Goal: Transaction & Acquisition: Purchase product/service

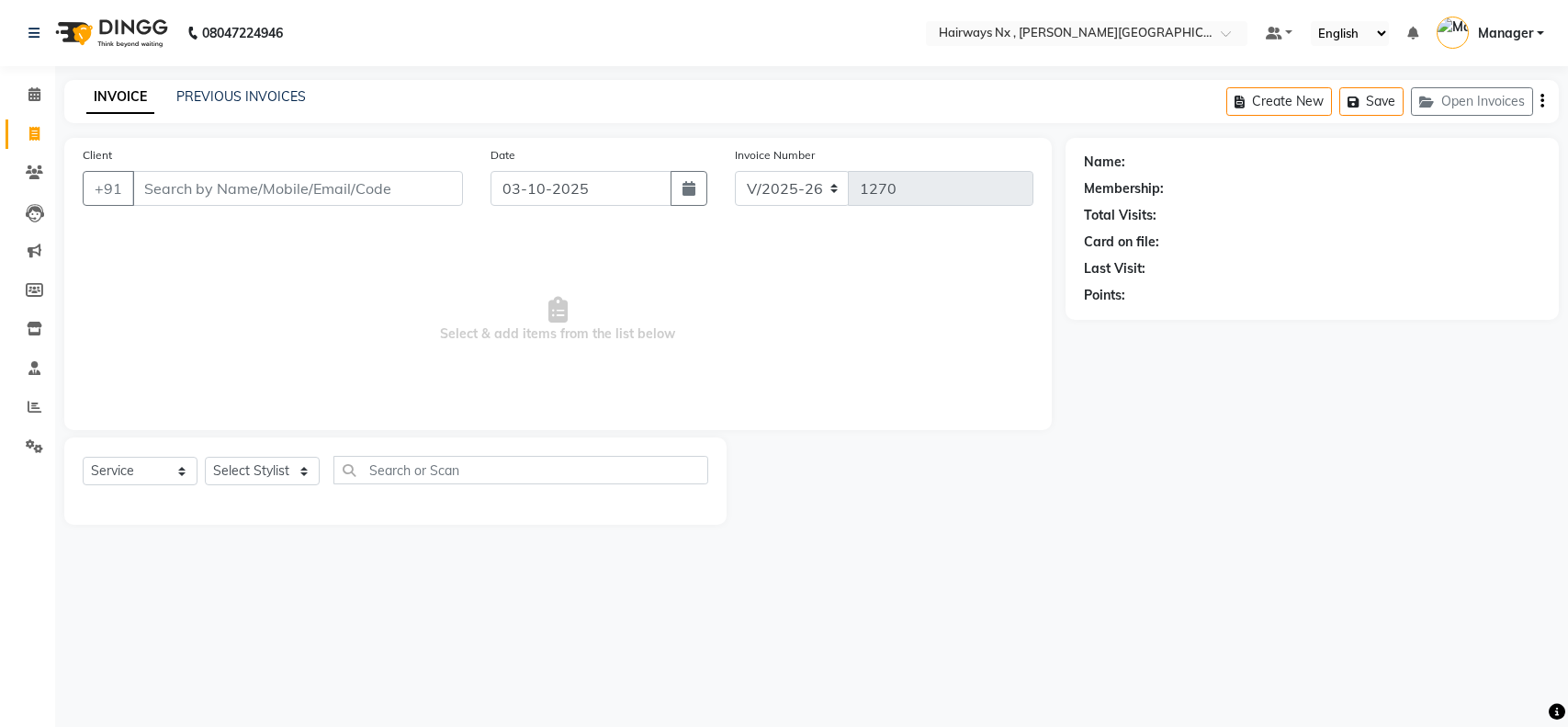
select select "778"
select select "service"
click at [30, 97] on icon at bounding box center [34, 94] width 12 height 14
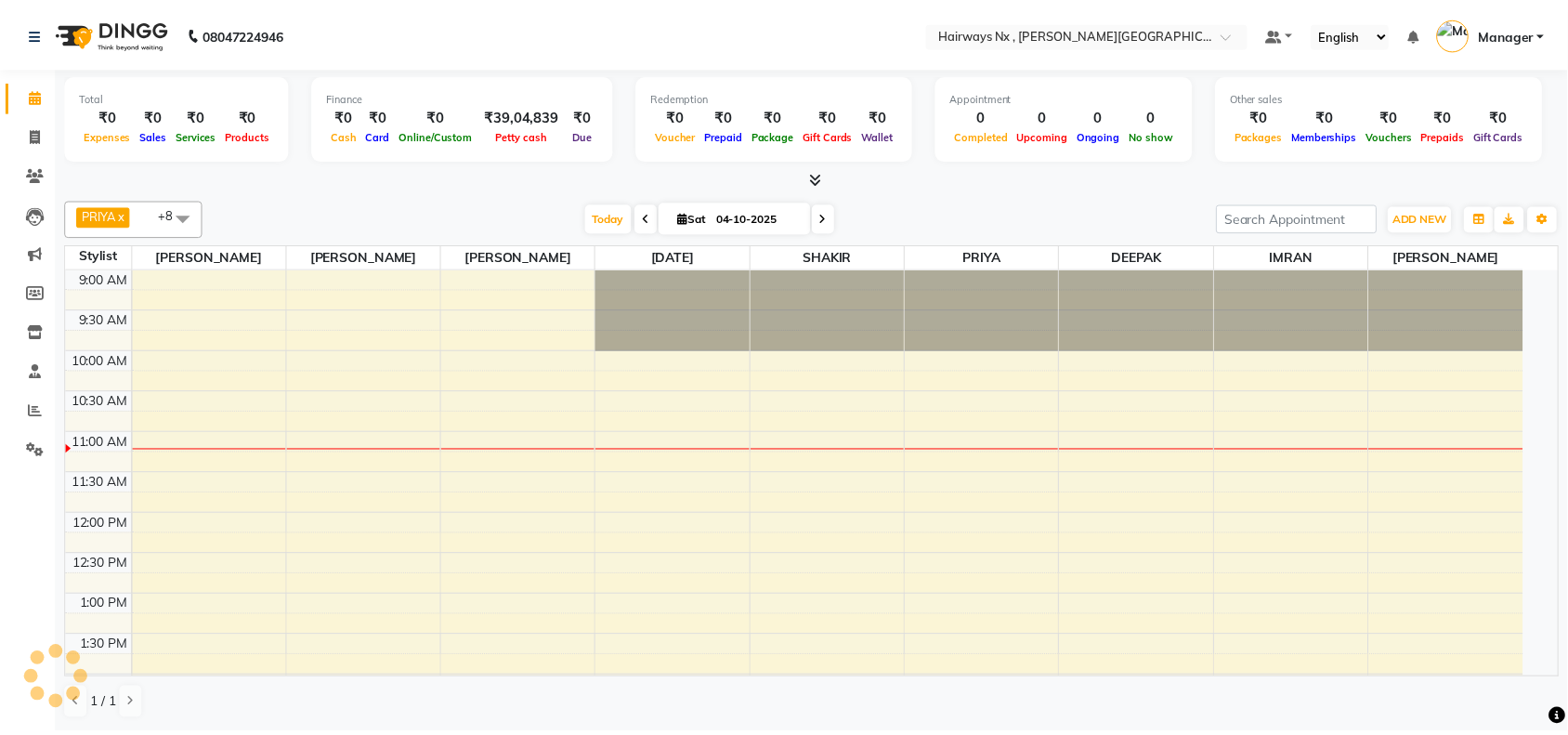
scroll to position [165, 0]
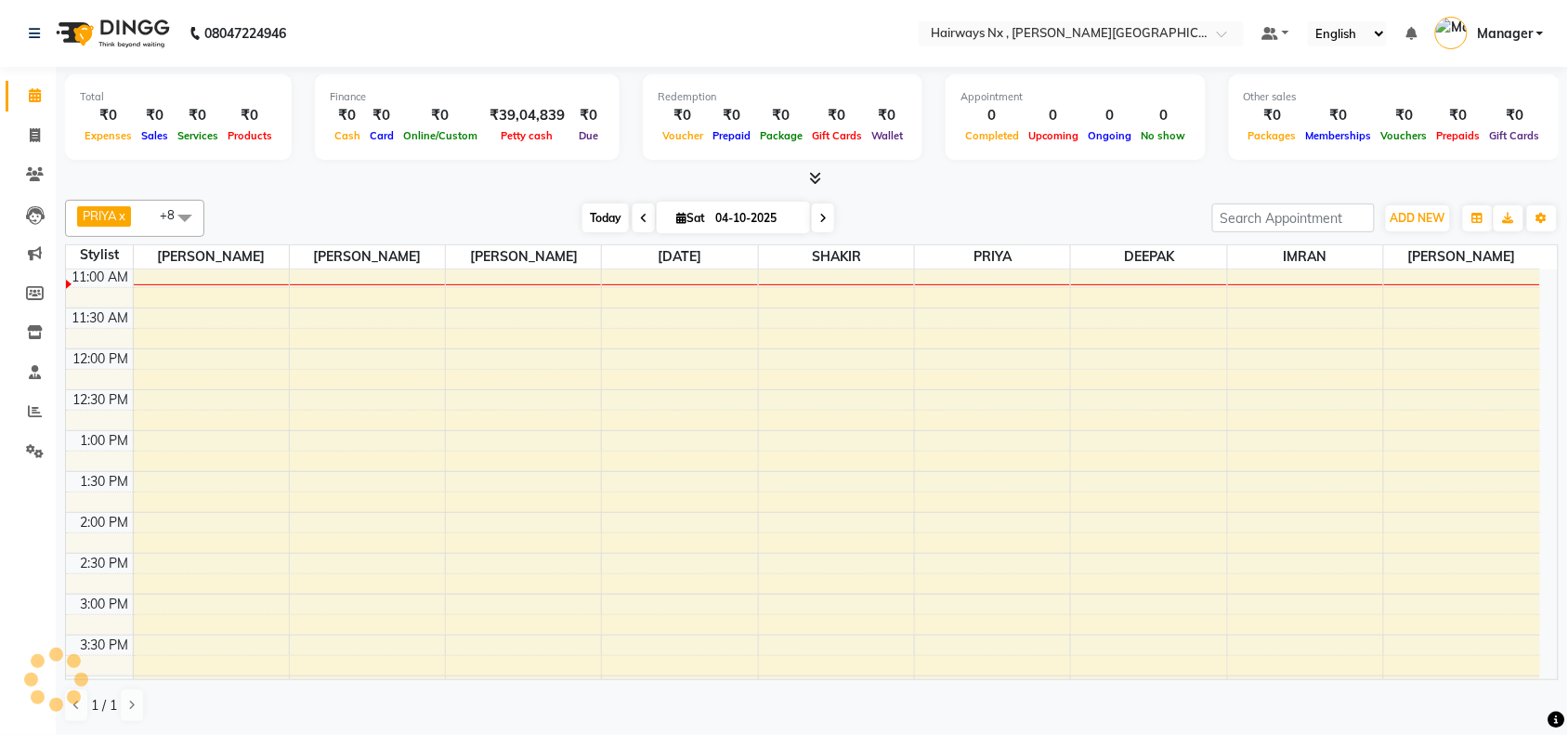
click at [595, 221] on span "Today" at bounding box center [605, 218] width 47 height 29
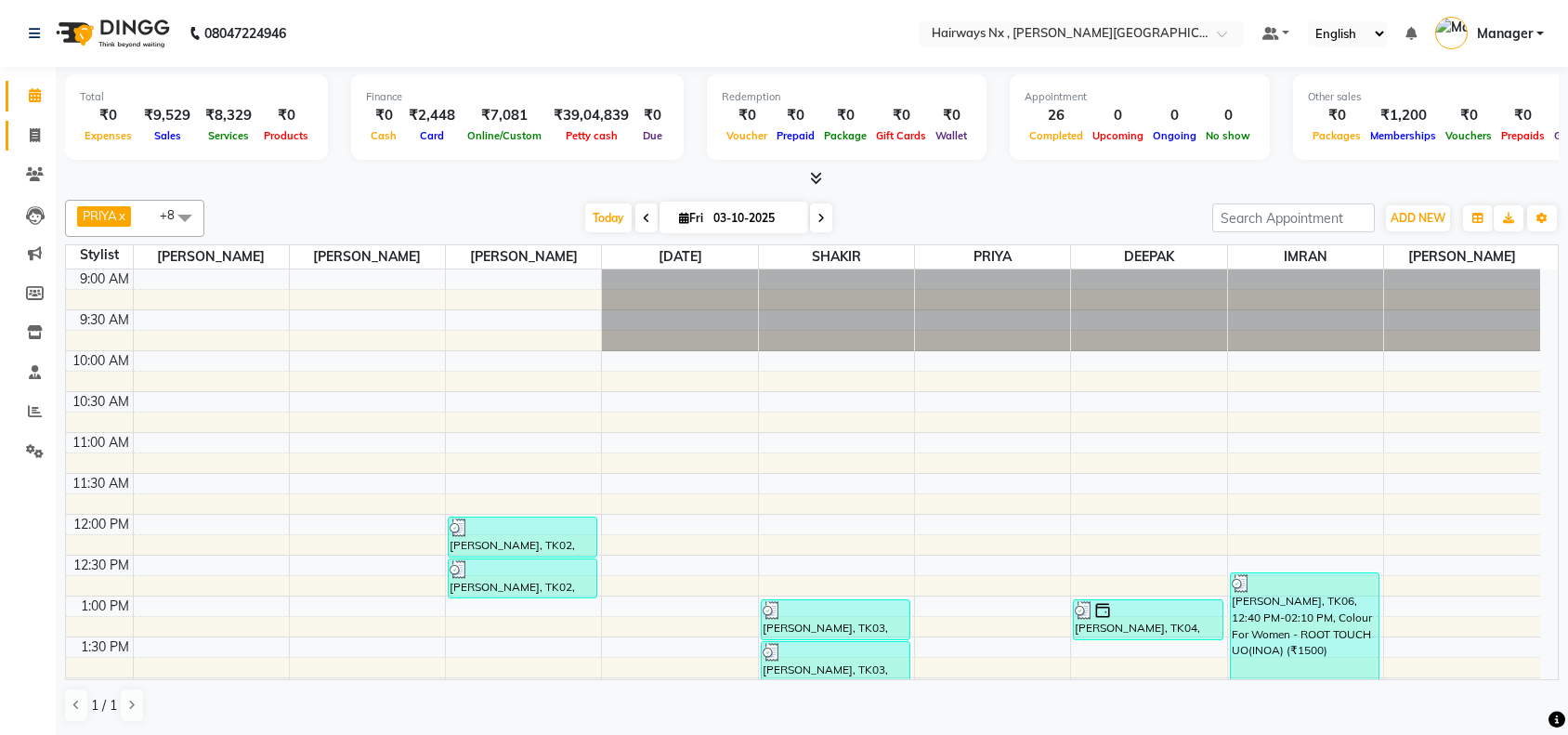
click at [26, 137] on span at bounding box center [35, 136] width 32 height 21
click at [30, 99] on icon at bounding box center [34, 95] width 12 height 14
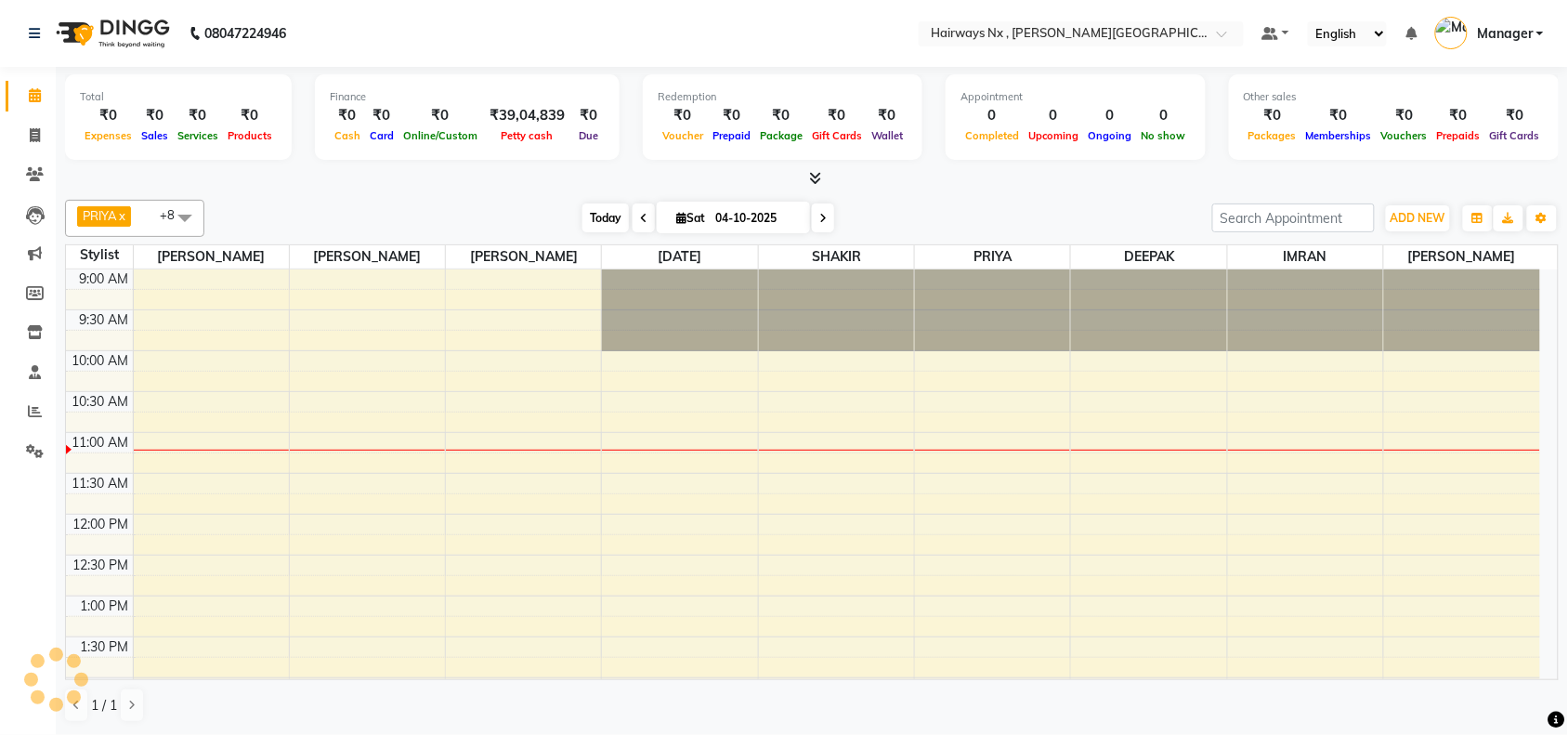
click at [610, 216] on span "Today" at bounding box center [605, 218] width 47 height 29
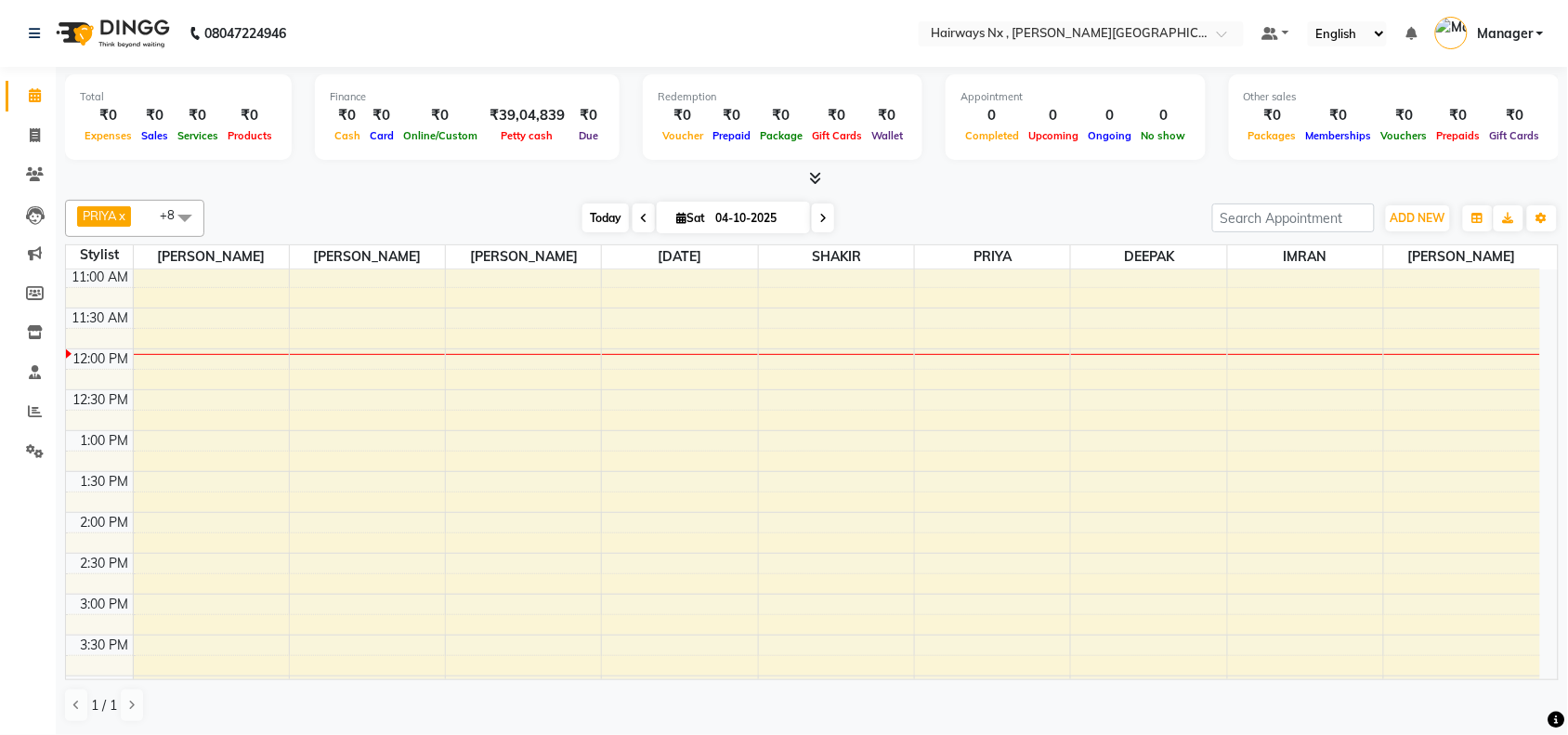
click at [596, 212] on span "Today" at bounding box center [605, 218] width 47 height 29
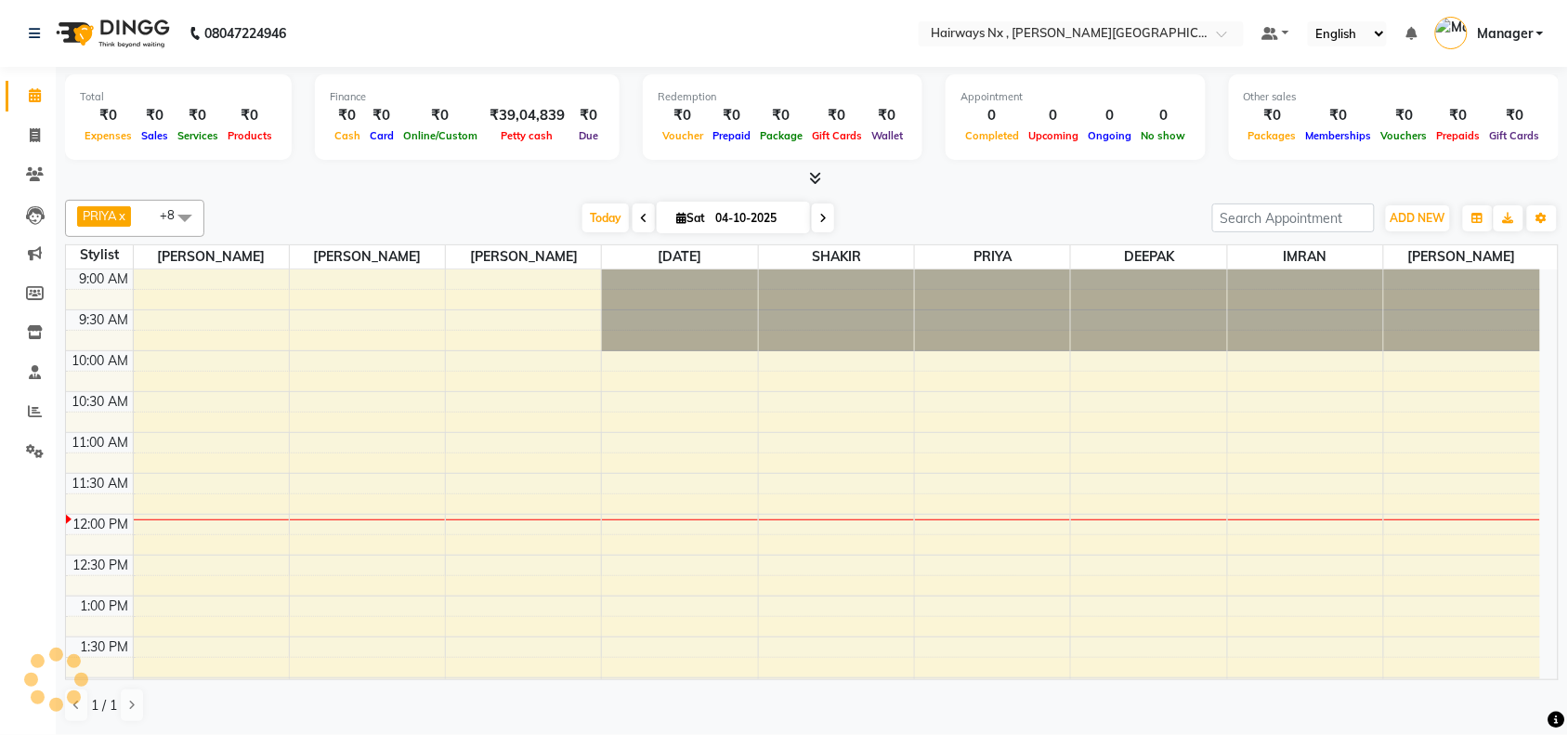
scroll to position [248, 0]
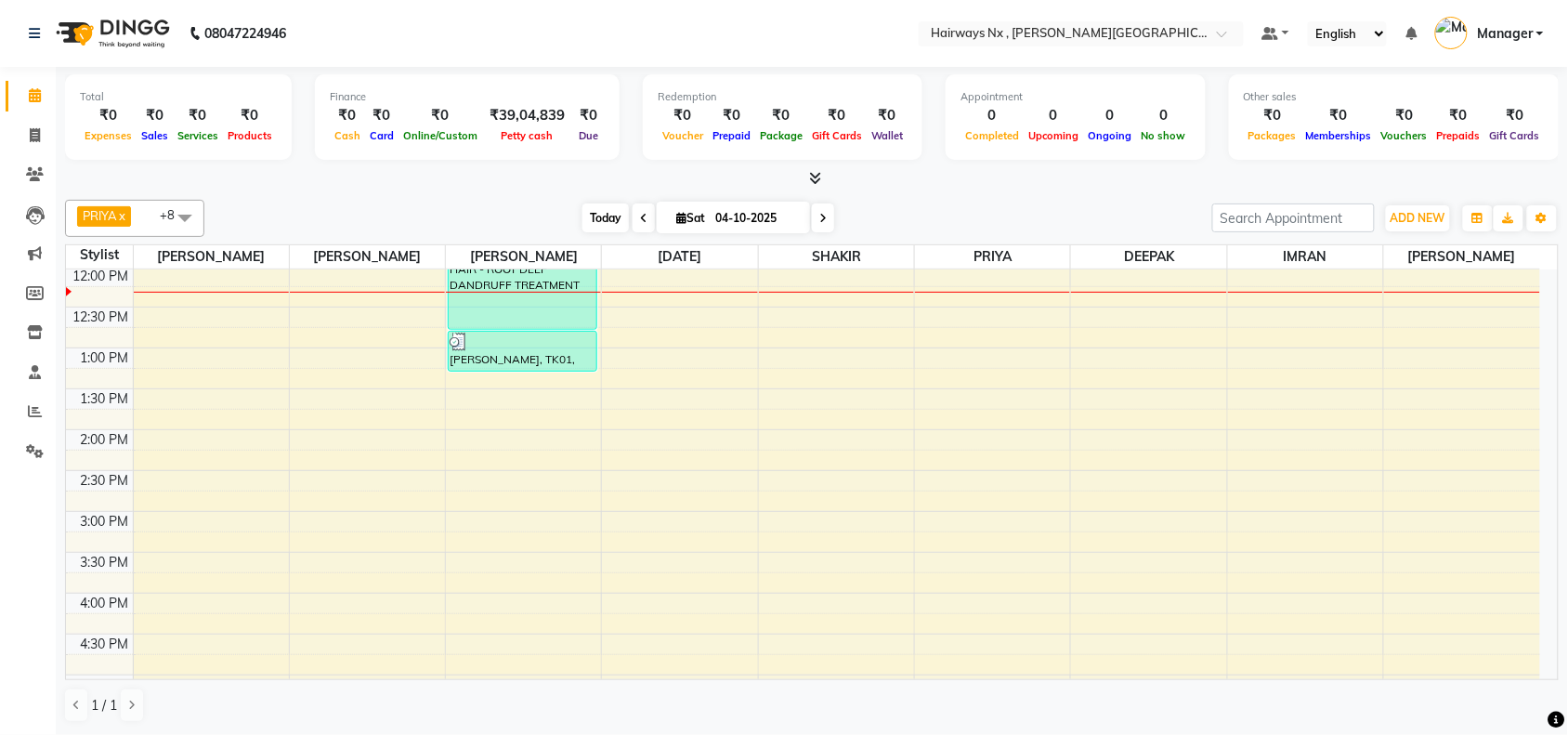
click at [603, 211] on span "Today" at bounding box center [605, 218] width 47 height 29
click at [603, 212] on span "Today" at bounding box center [605, 218] width 47 height 29
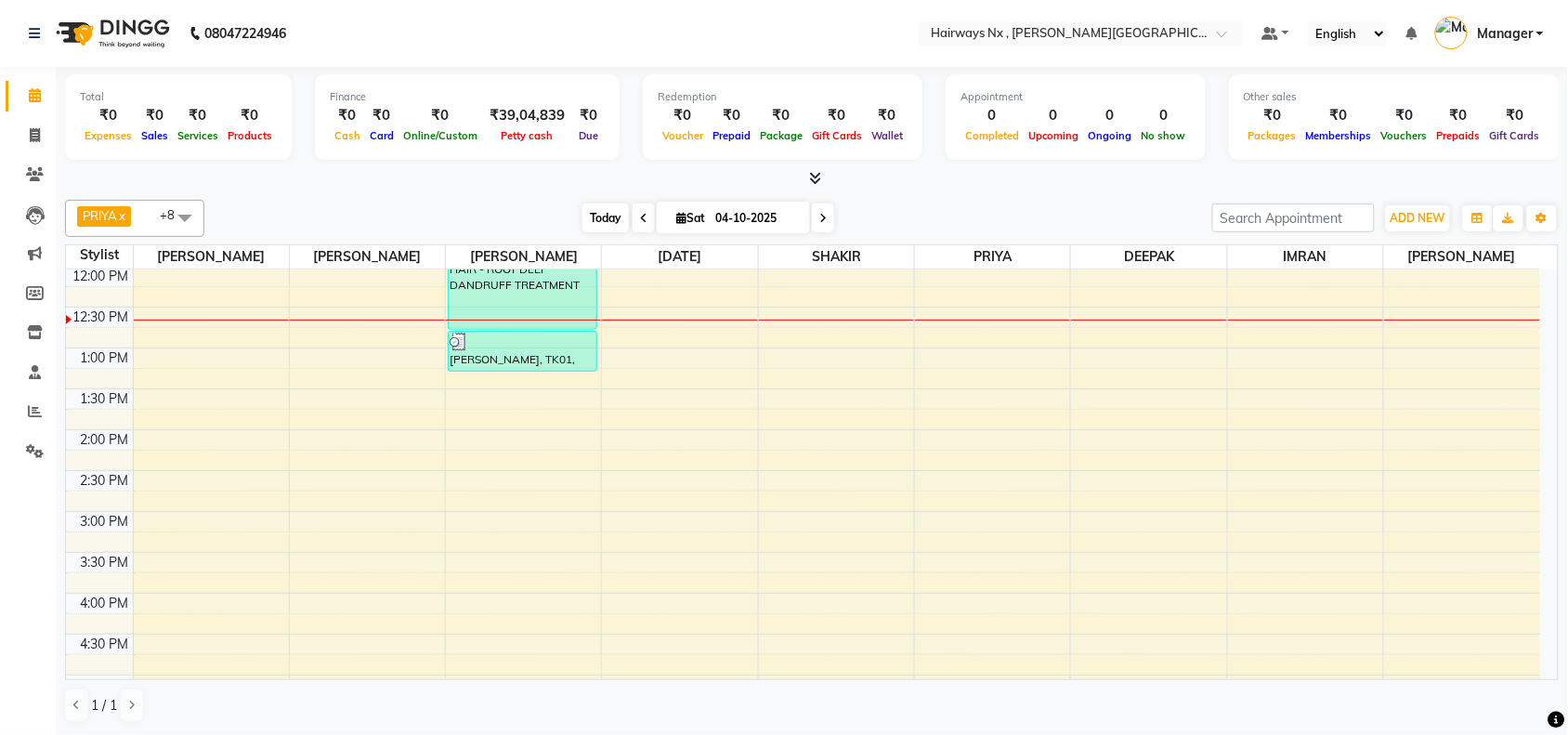
click at [603, 211] on span "Today" at bounding box center [605, 218] width 47 height 29
click at [508, 196] on div "PRIYA x [DATE][PERSON_NAME] x [PERSON_NAME] x DEEPAK x IMRAN x UMAR x [PERSON_N…" at bounding box center [812, 461] width 1494 height 538
click at [592, 215] on span "Today" at bounding box center [605, 218] width 47 height 29
click at [596, 216] on span "Today" at bounding box center [605, 218] width 47 height 29
click at [430, 210] on div "Today Sat 04-10-2025" at bounding box center [708, 218] width 989 height 28
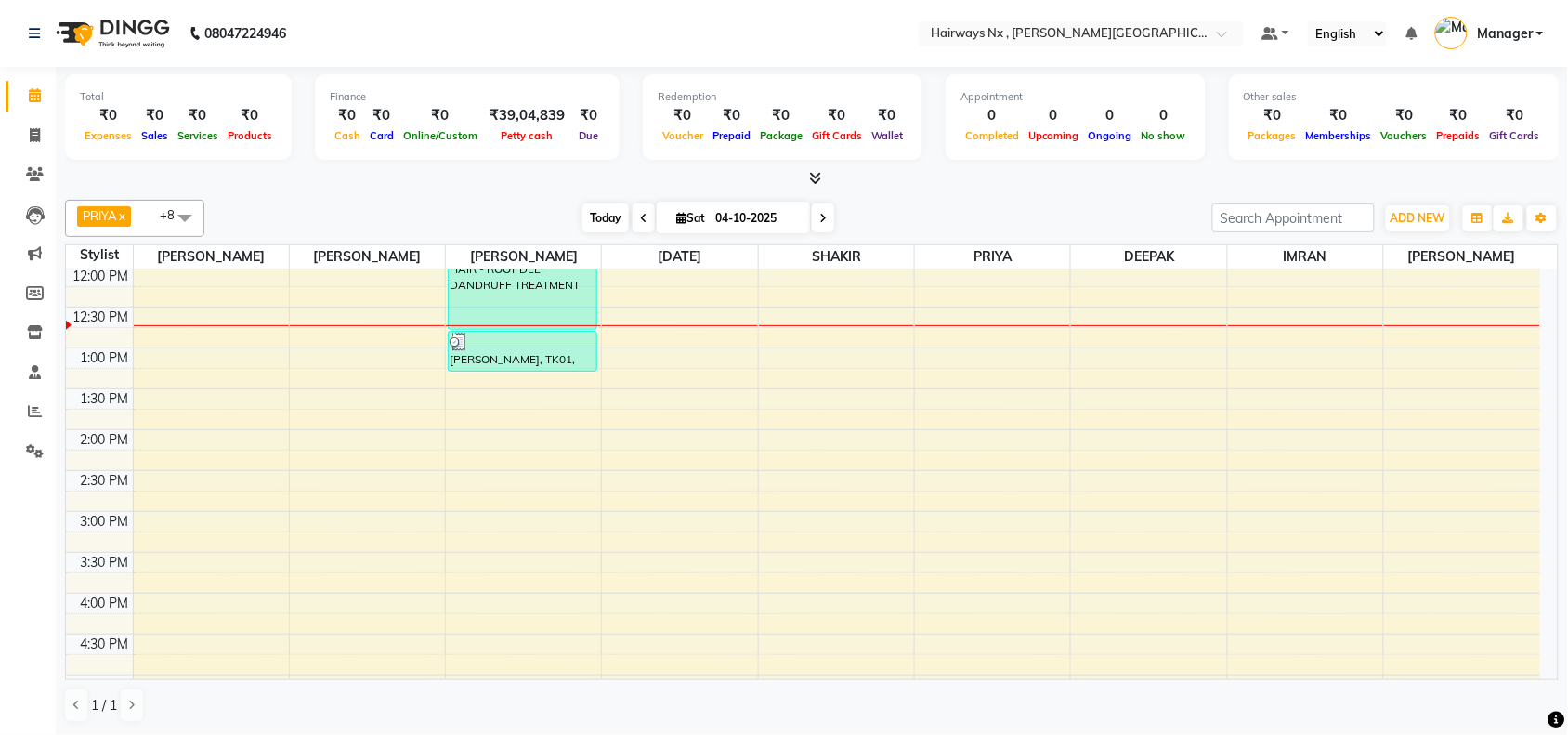
click at [603, 210] on span "Today" at bounding box center [605, 218] width 47 height 29
click at [588, 209] on span "Today" at bounding box center [605, 218] width 47 height 29
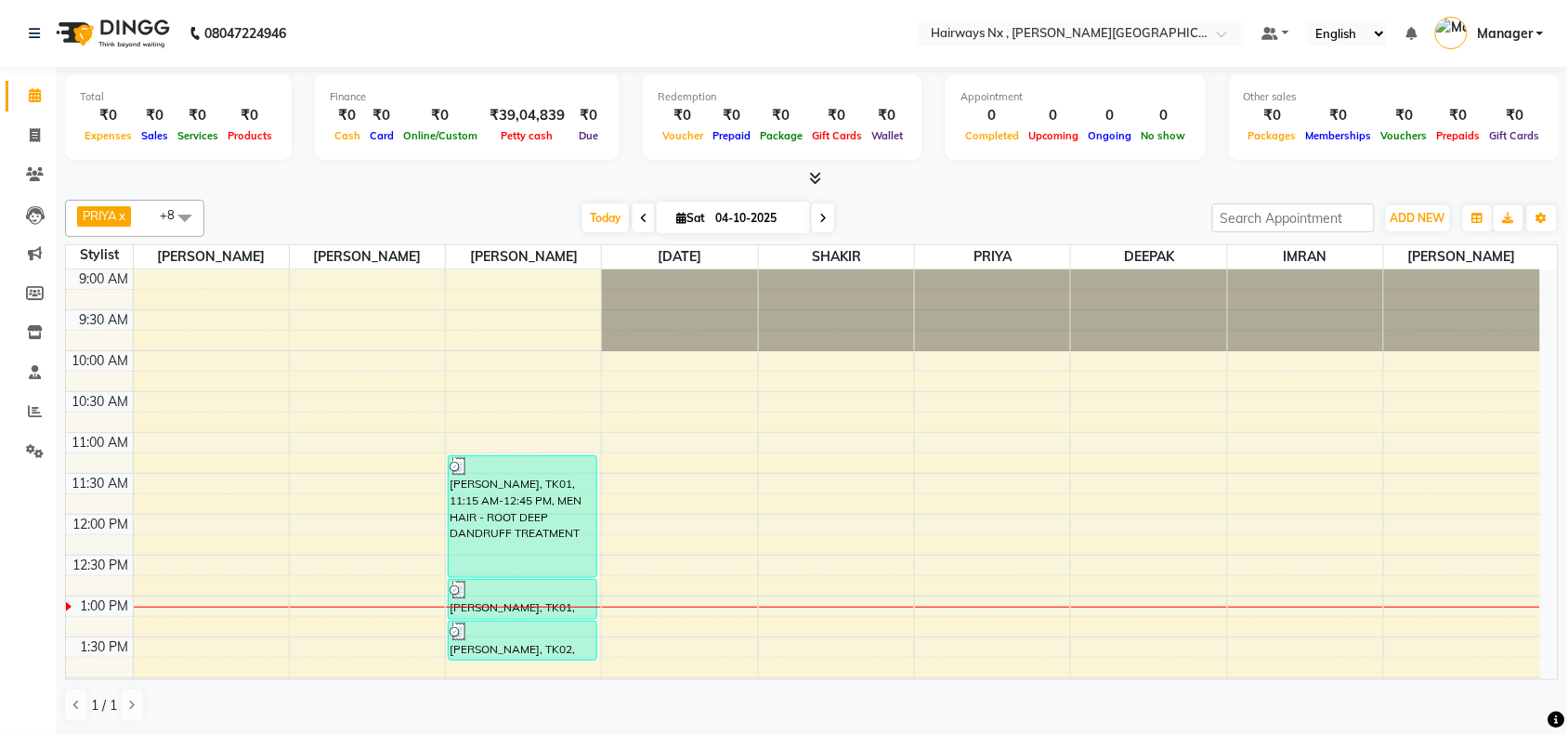
click at [562, 225] on div "Today Sat 04-10-2025" at bounding box center [708, 218] width 989 height 28
click at [606, 225] on span "Today" at bounding box center [605, 218] width 47 height 29
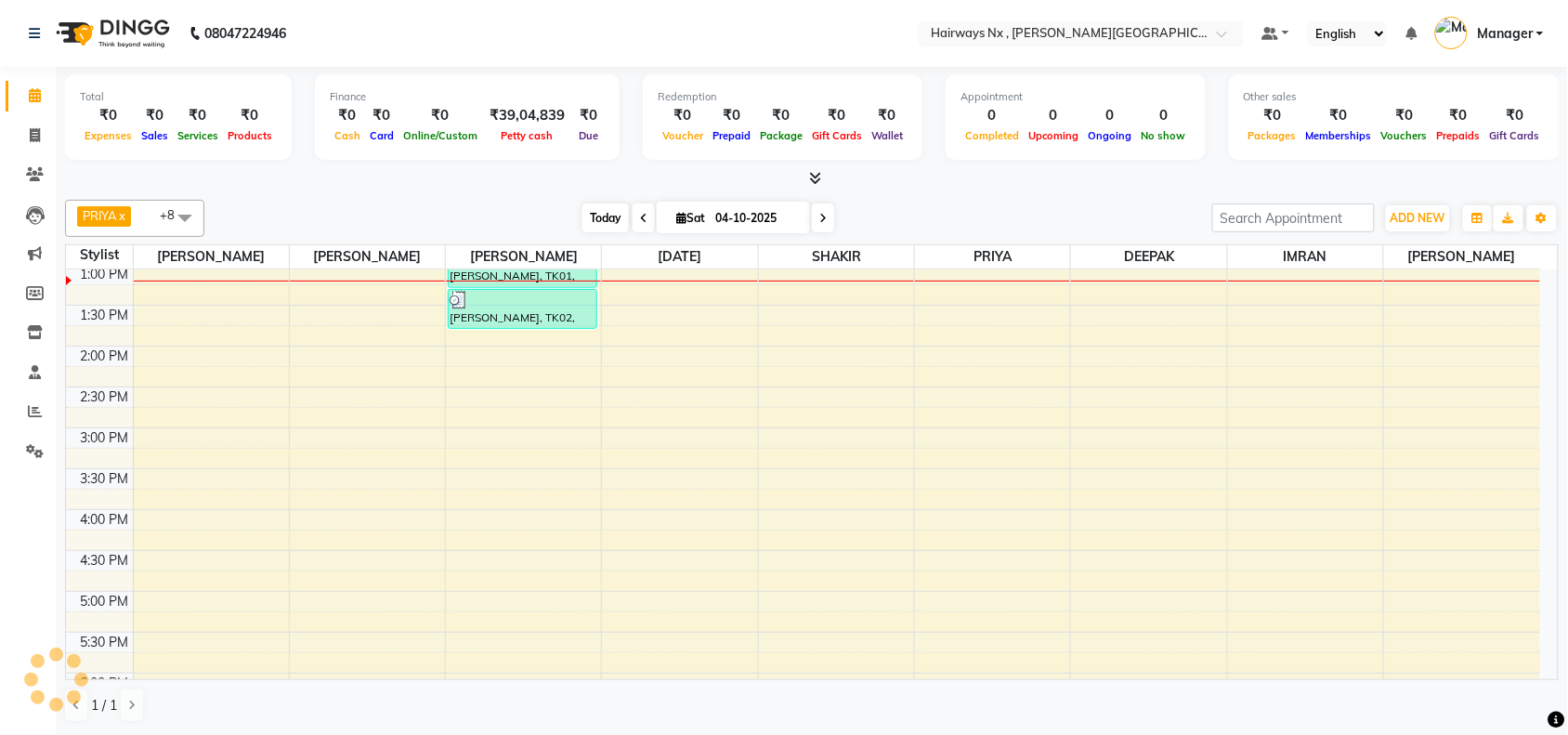
click at [616, 222] on span "Today" at bounding box center [605, 218] width 47 height 29
click at [1458, 286] on div "9:00 AM 9:30 AM 10:00 AM 10:30 AM 11:00 AM 11:30 AM 12:00 PM 12:30 PM 1:00 PM 1…" at bounding box center [802, 510] width 1474 height 1144
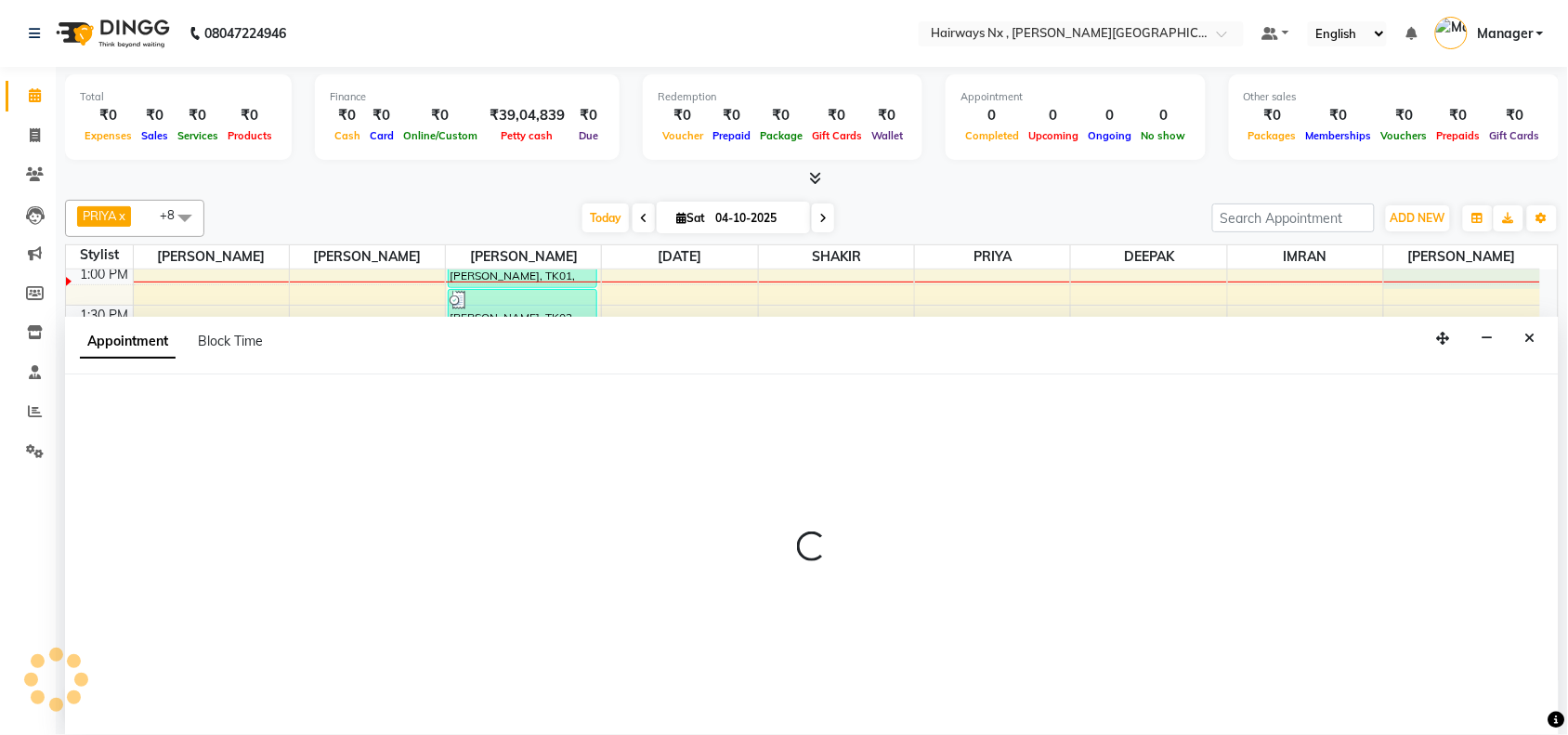
scroll to position [1, 0]
select select "86030"
select select "tentative"
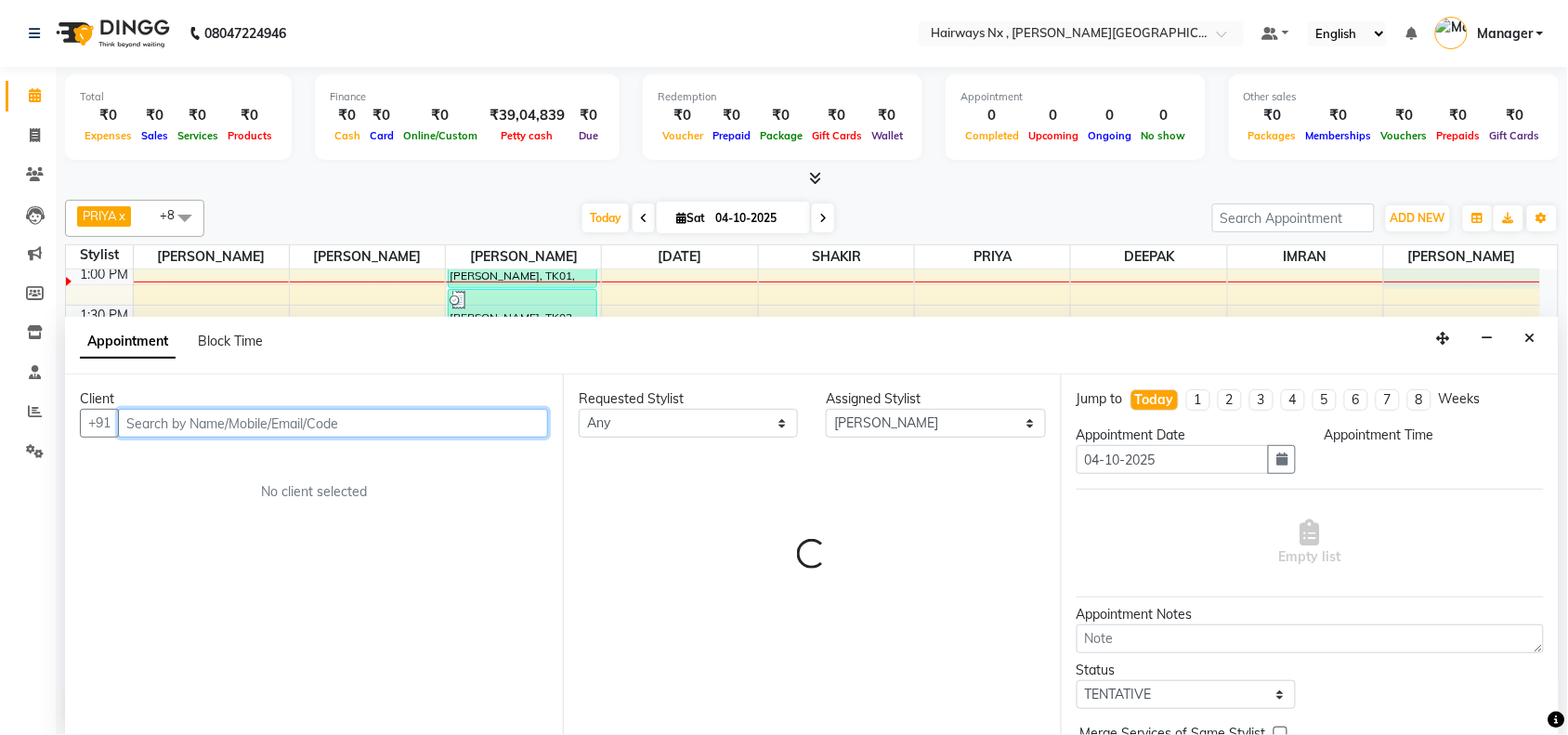
select select "780"
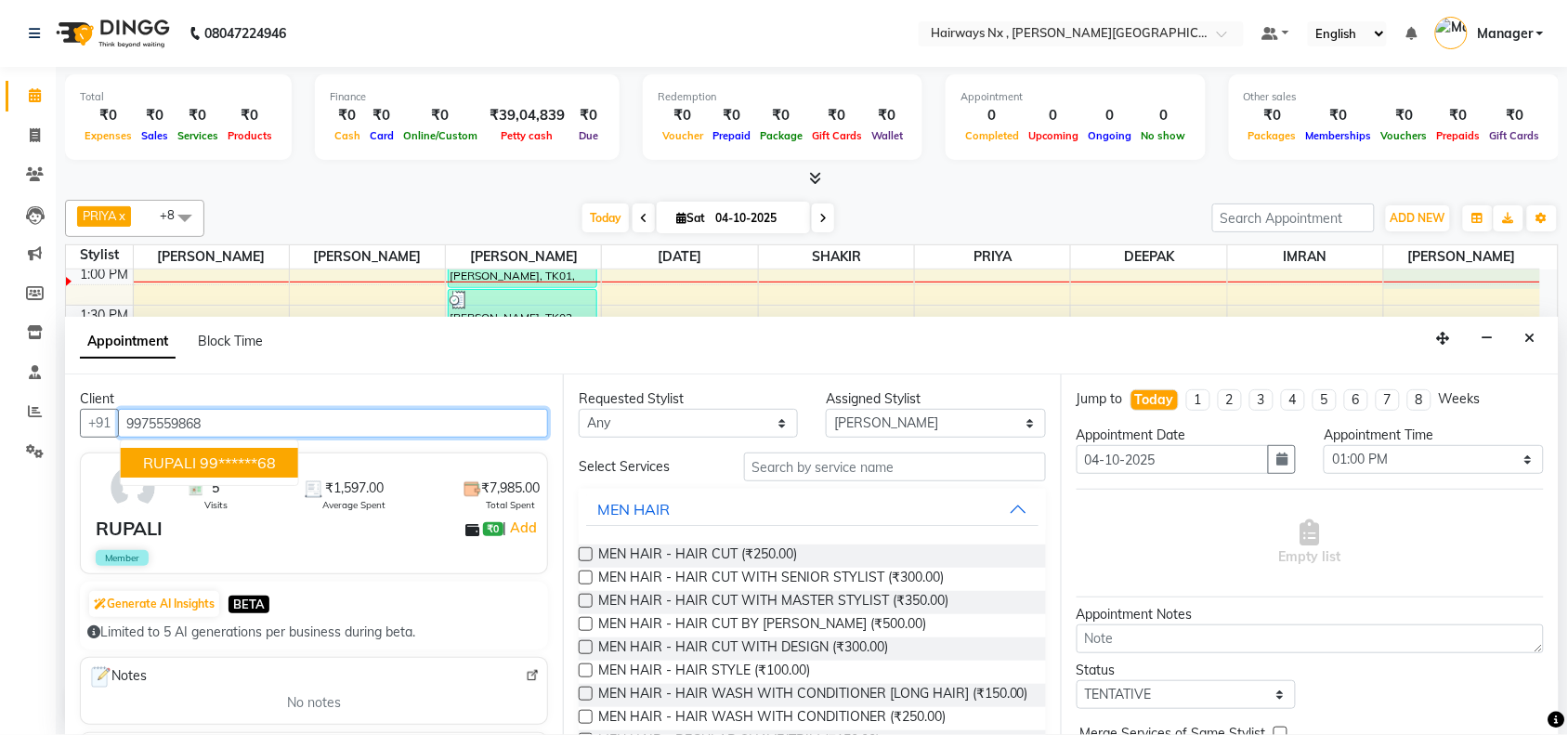
click at [201, 467] on ngb-highlight "99******68" at bounding box center [238, 463] width 76 height 19
type input "99******68"
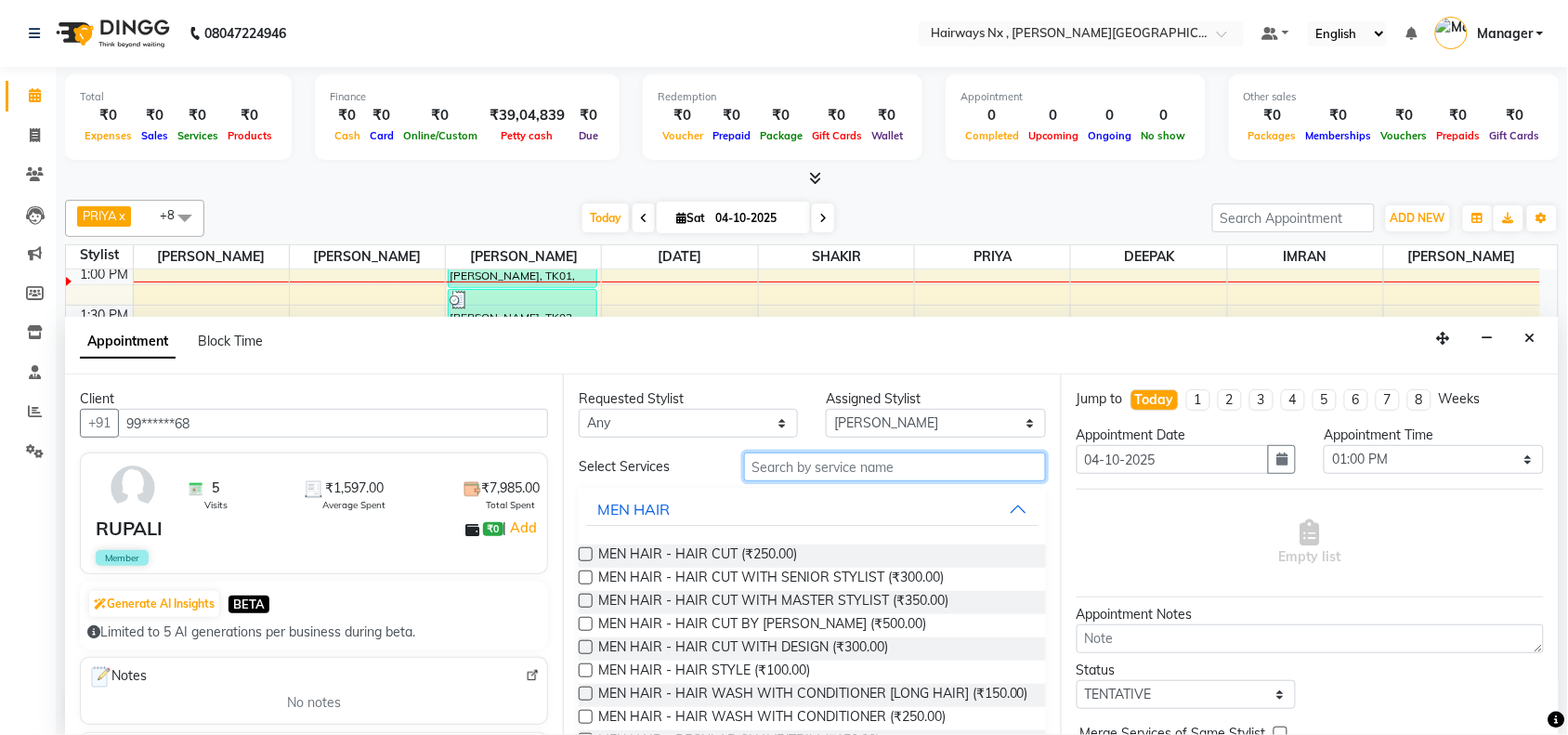
click at [843, 472] on input "text" at bounding box center [895, 467] width 302 height 29
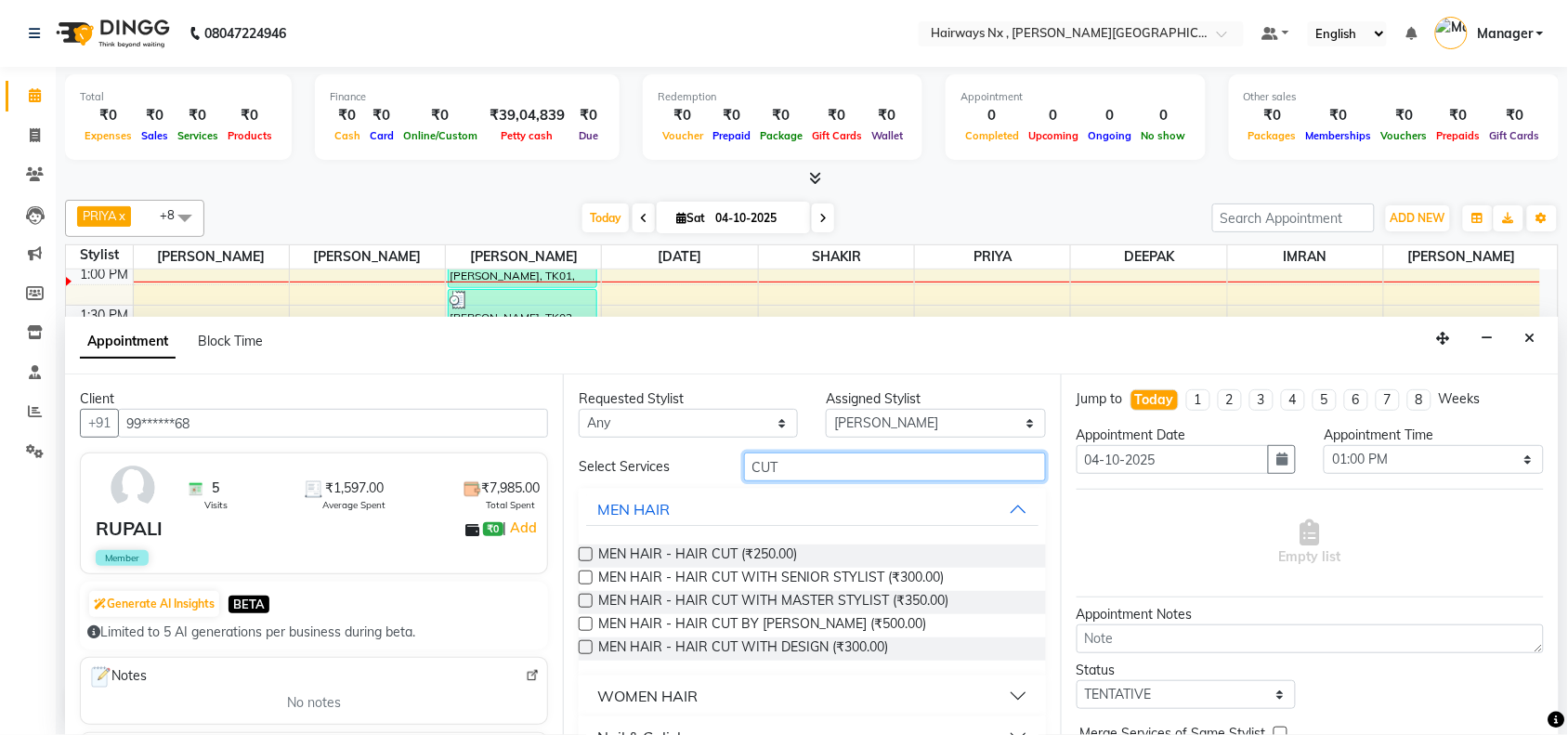
scroll to position [77, 0]
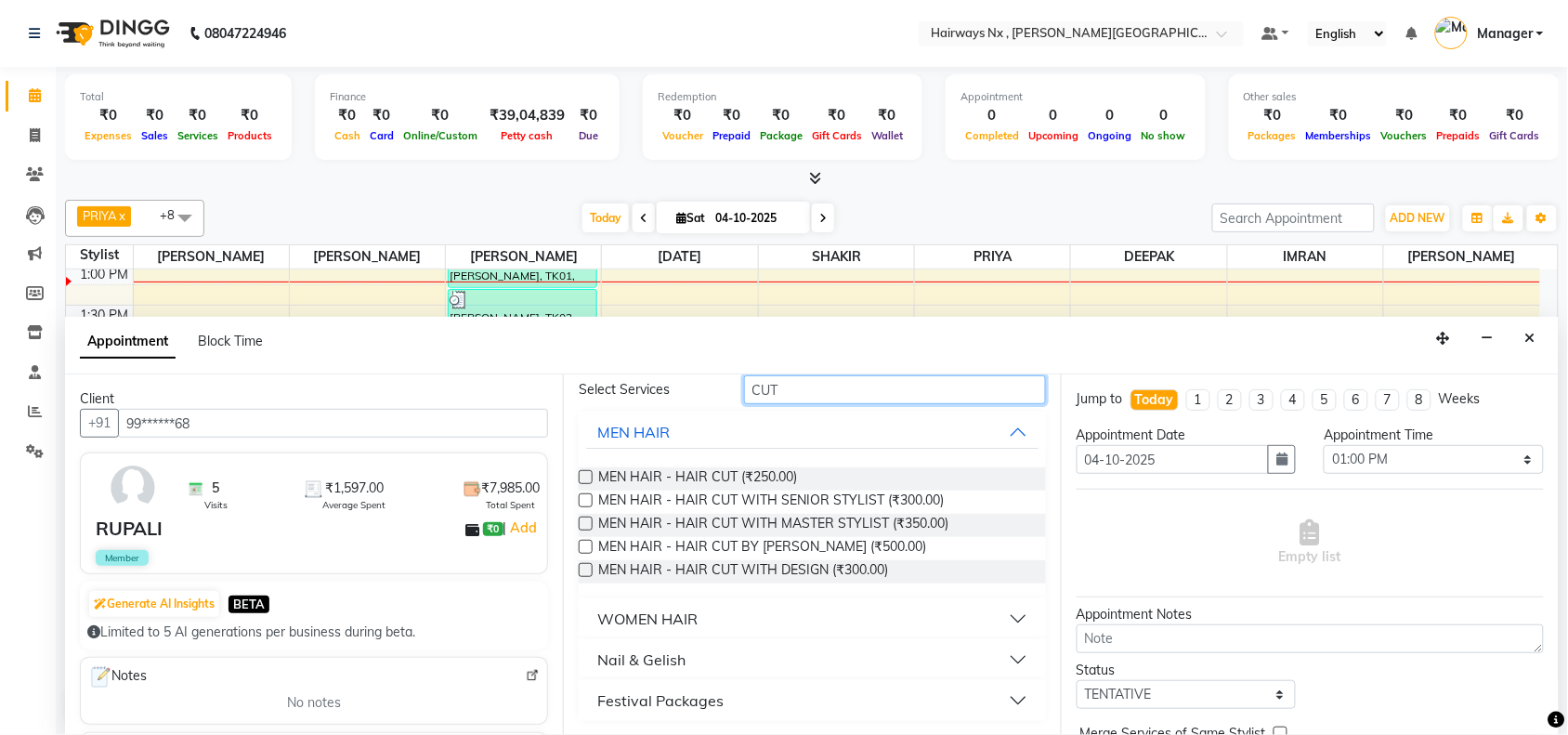
type input "CUT"
click at [683, 615] on div "WOMEN HAIR" at bounding box center [647, 618] width 101 height 22
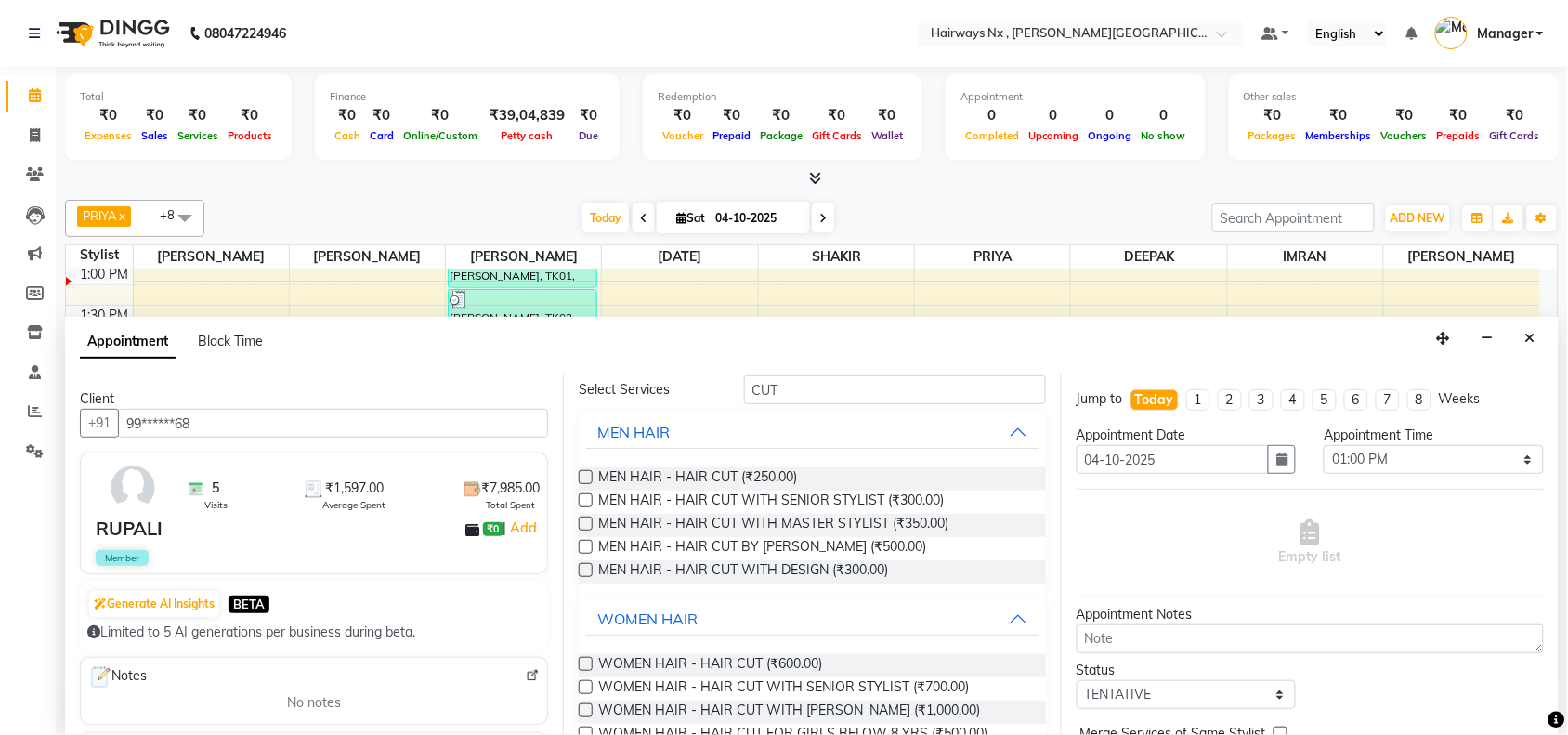
click at [585, 661] on label at bounding box center [585, 664] width 14 height 14
click at [585, 661] on input "checkbox" at bounding box center [584, 666] width 12 height 12
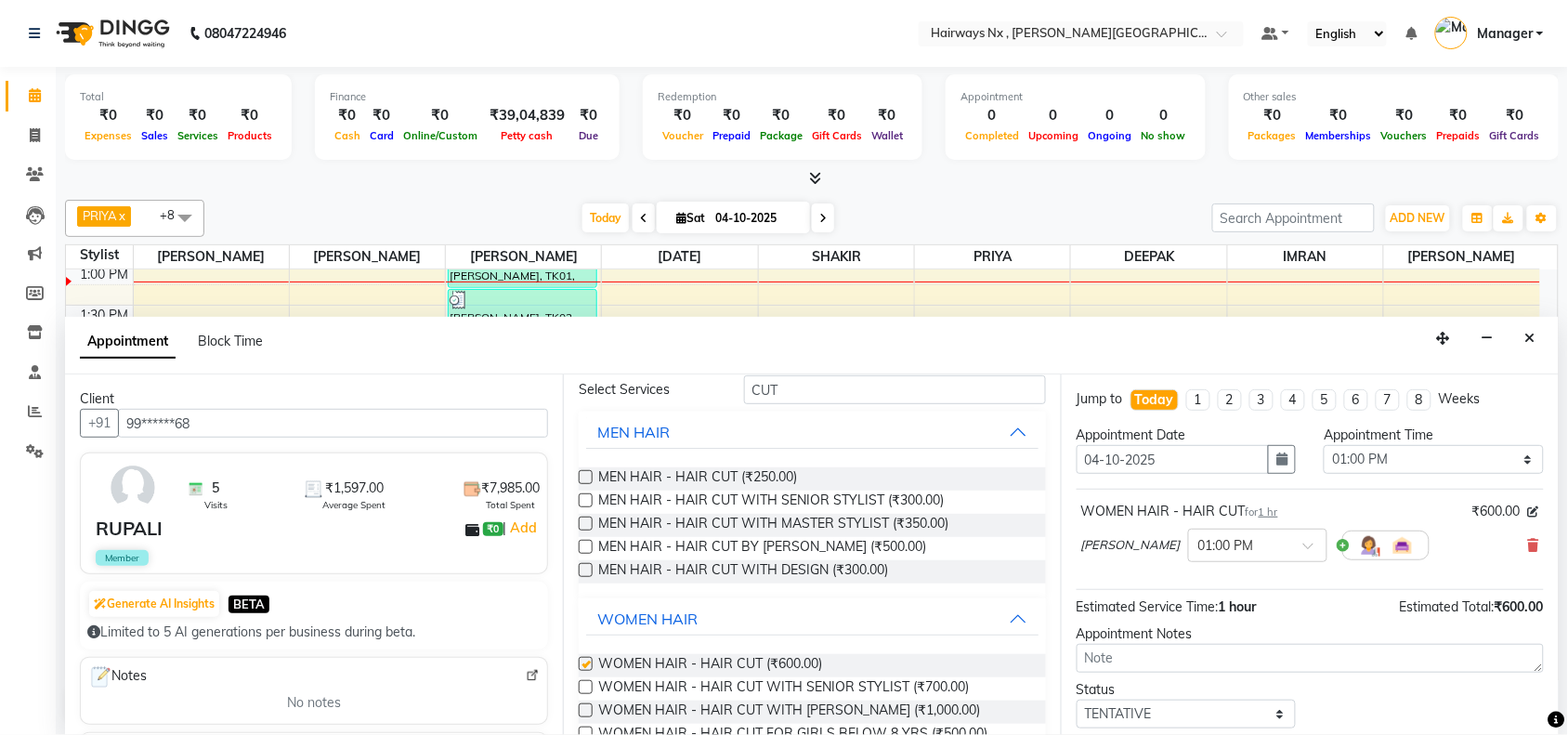
checkbox input "false"
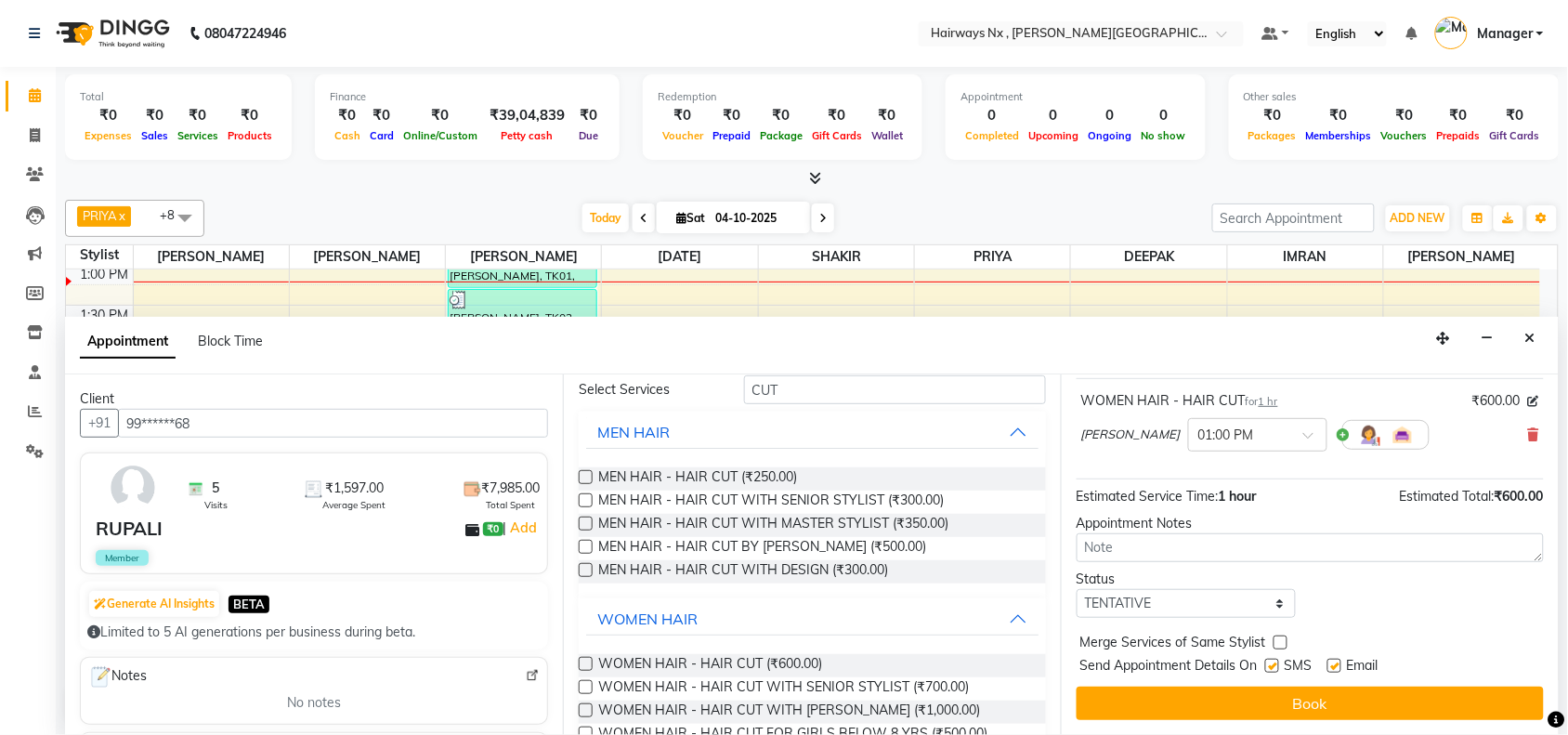
drag, startPoint x: 1271, startPoint y: 663, endPoint x: 1312, endPoint y: 675, distance: 42.7
click at [1273, 665] on label at bounding box center [1272, 666] width 14 height 14
click at [1273, 665] on input "checkbox" at bounding box center [1271, 667] width 12 height 12
checkbox input "false"
click at [1331, 667] on label at bounding box center [1334, 666] width 14 height 14
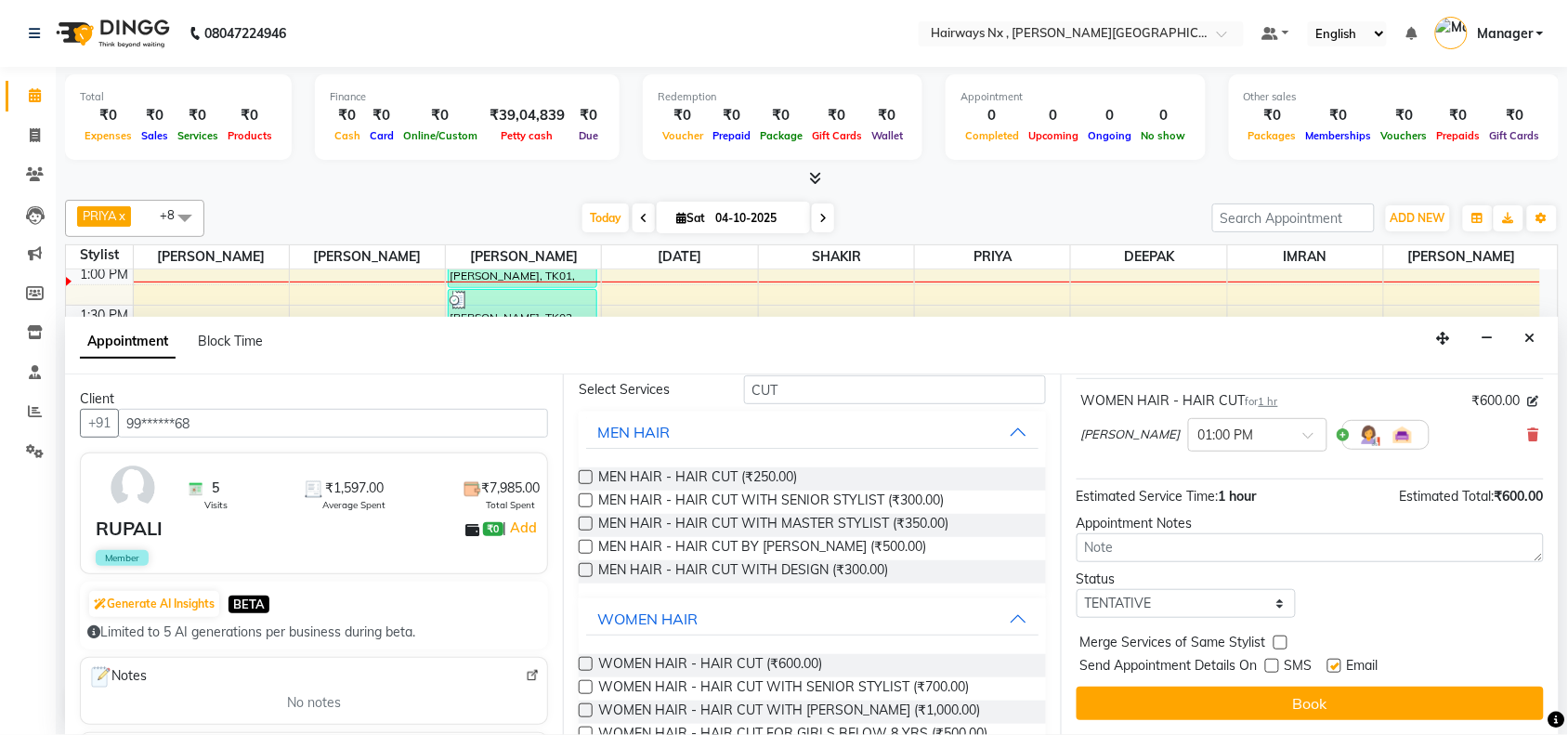
click at [1331, 667] on input "checkbox" at bounding box center [1333, 667] width 12 height 12
checkbox input "false"
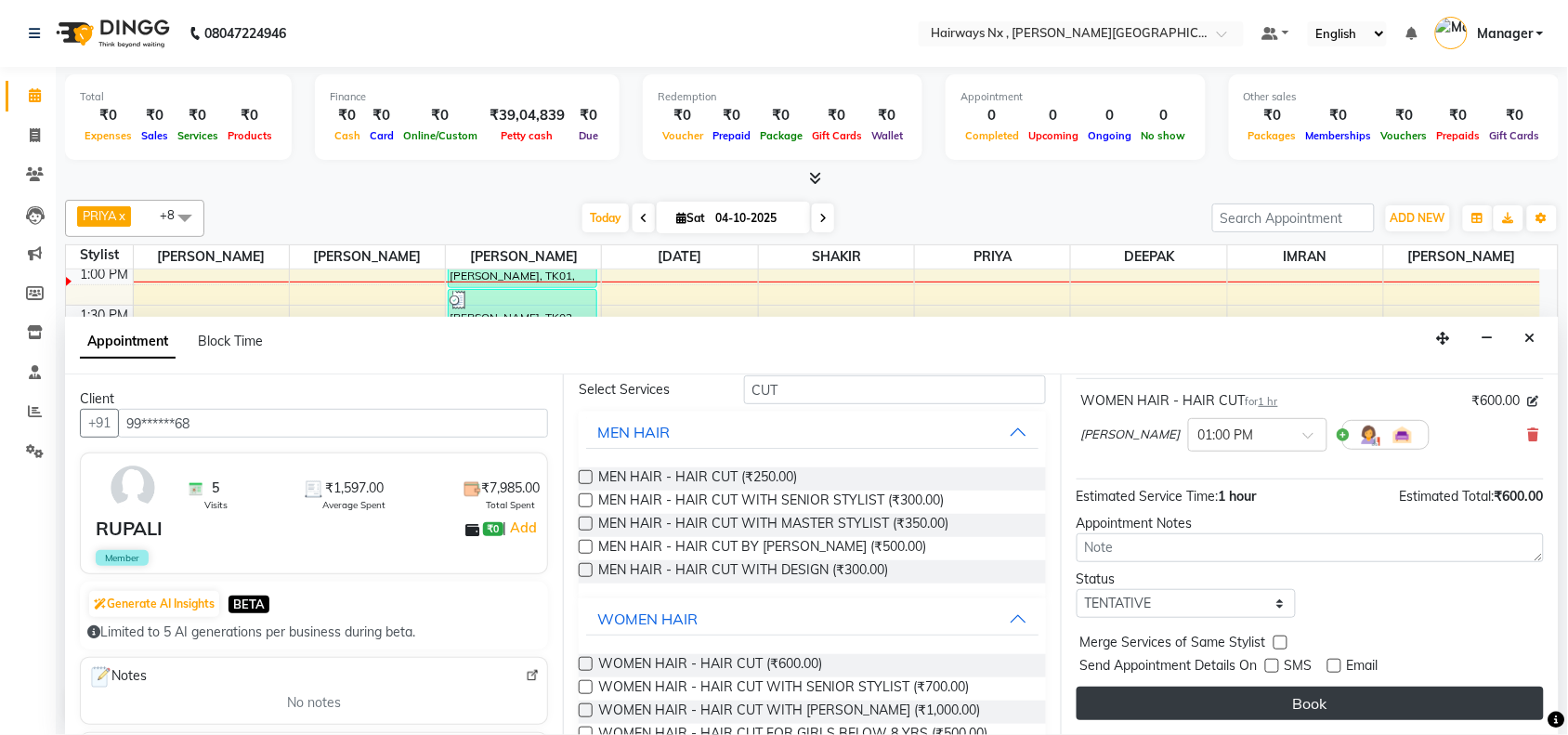
click at [1327, 699] on button "Book" at bounding box center [1310, 703] width 468 height 33
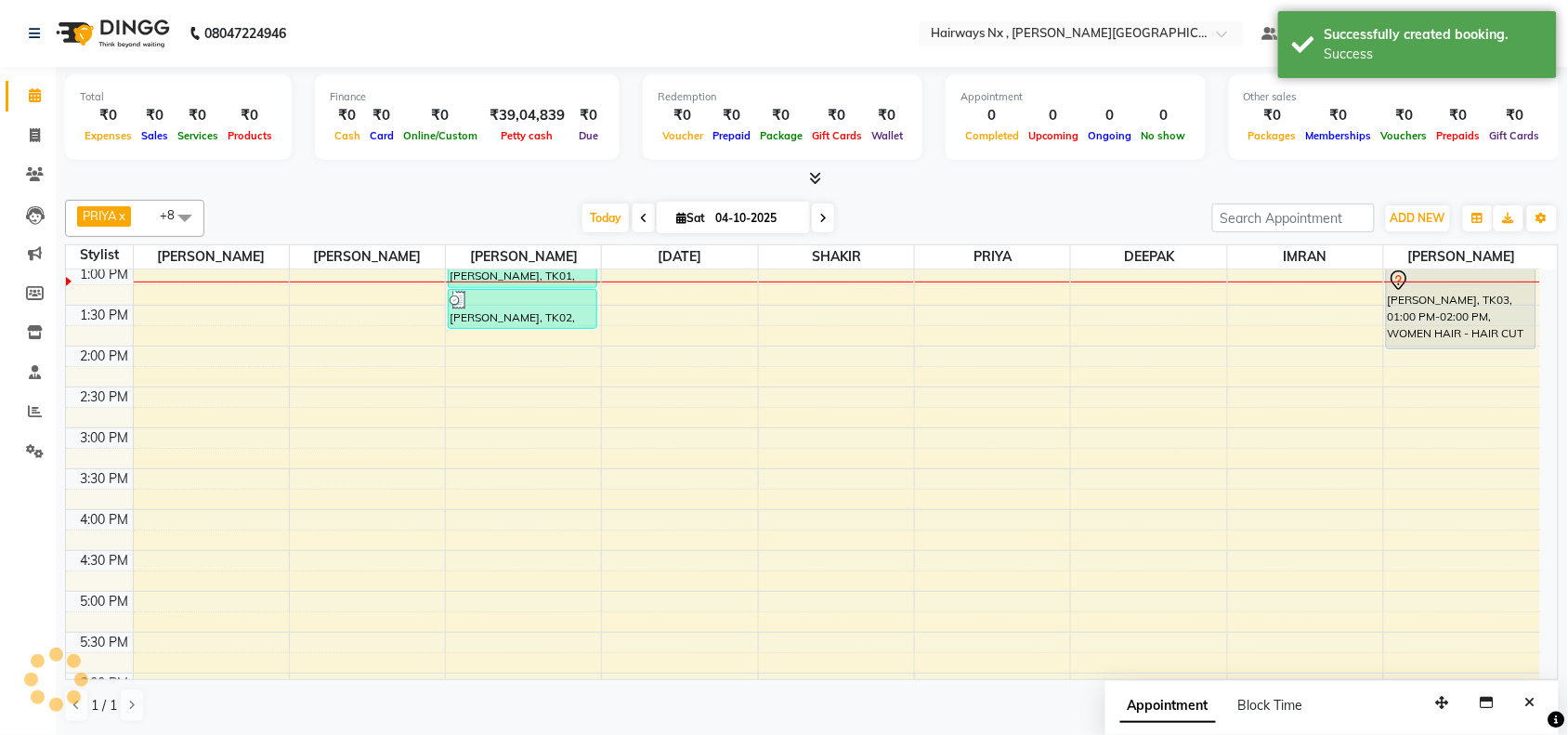
scroll to position [0, 0]
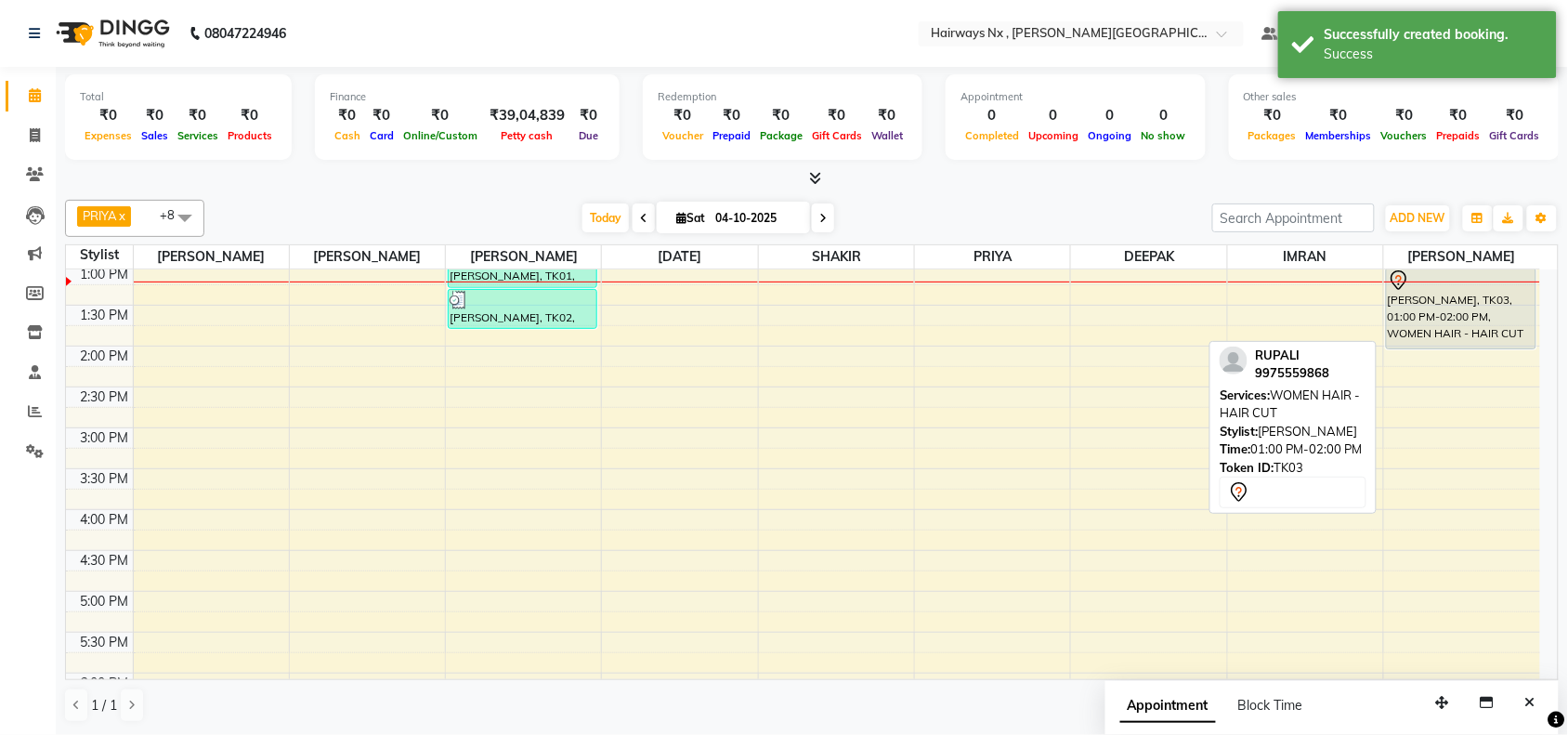
click at [1469, 300] on div "[PERSON_NAME], TK03, 01:00 PM-02:00 PM, WOMEN HAIR - HAIR CUT" at bounding box center [1461, 308] width 148 height 80
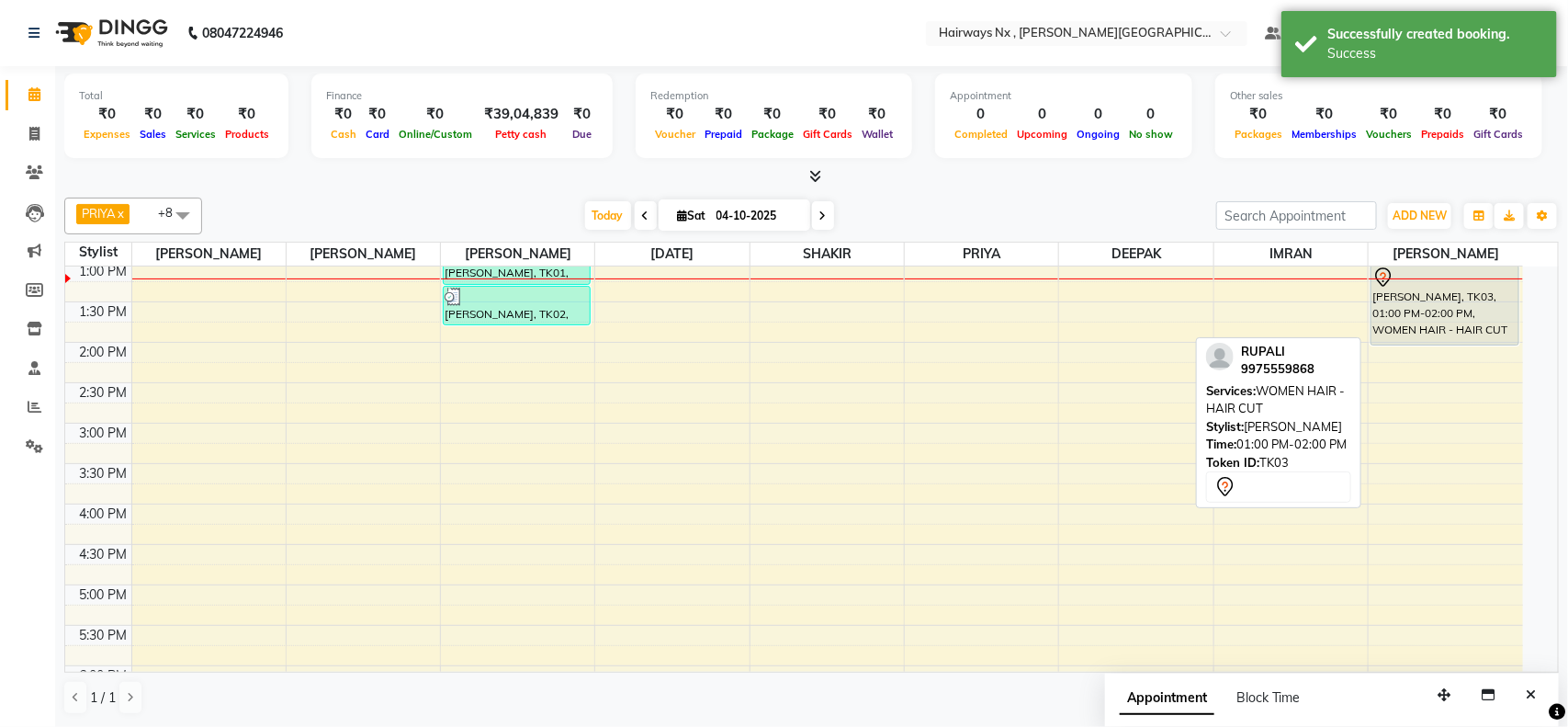
select select "7"
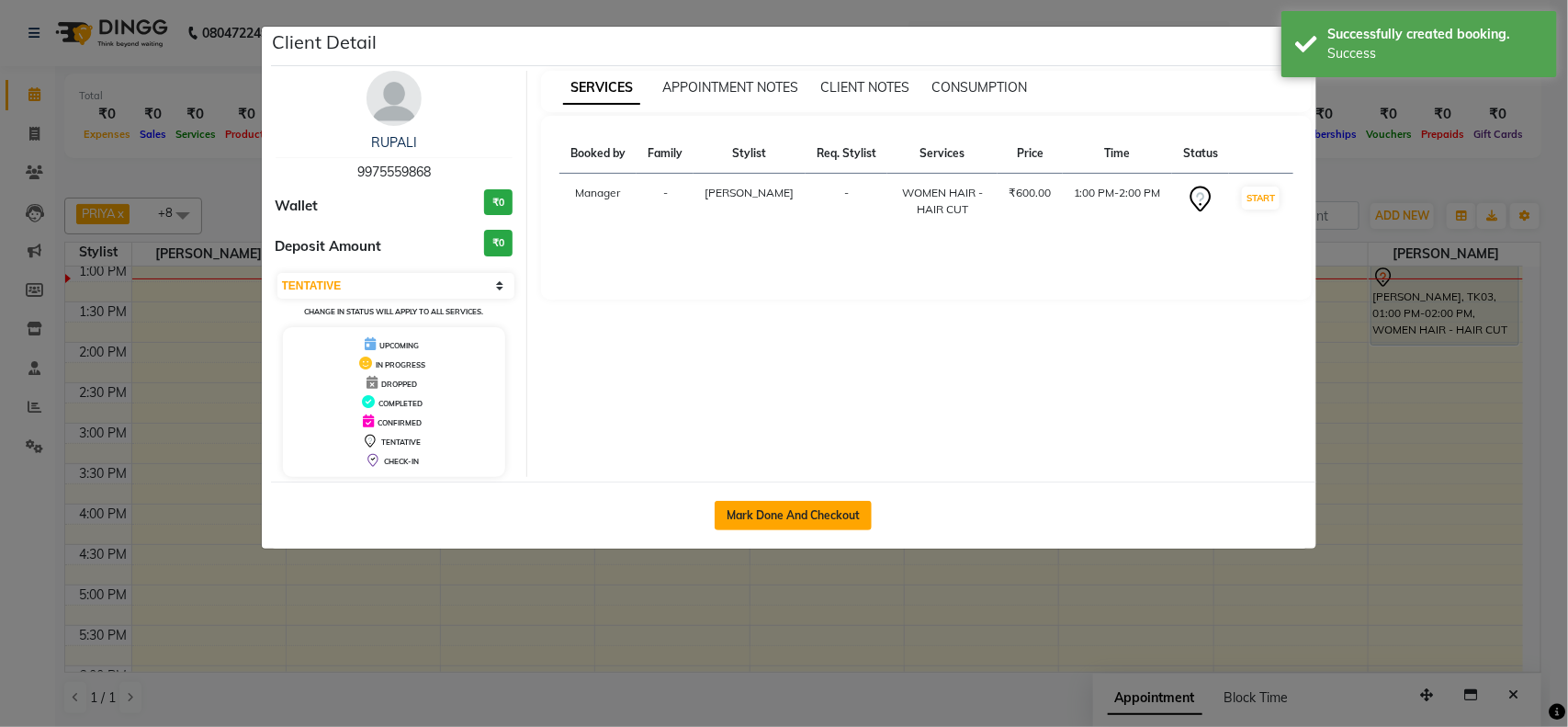
click at [814, 517] on button "Mark Done And Checkout" at bounding box center [792, 515] width 157 height 29
select select "service"
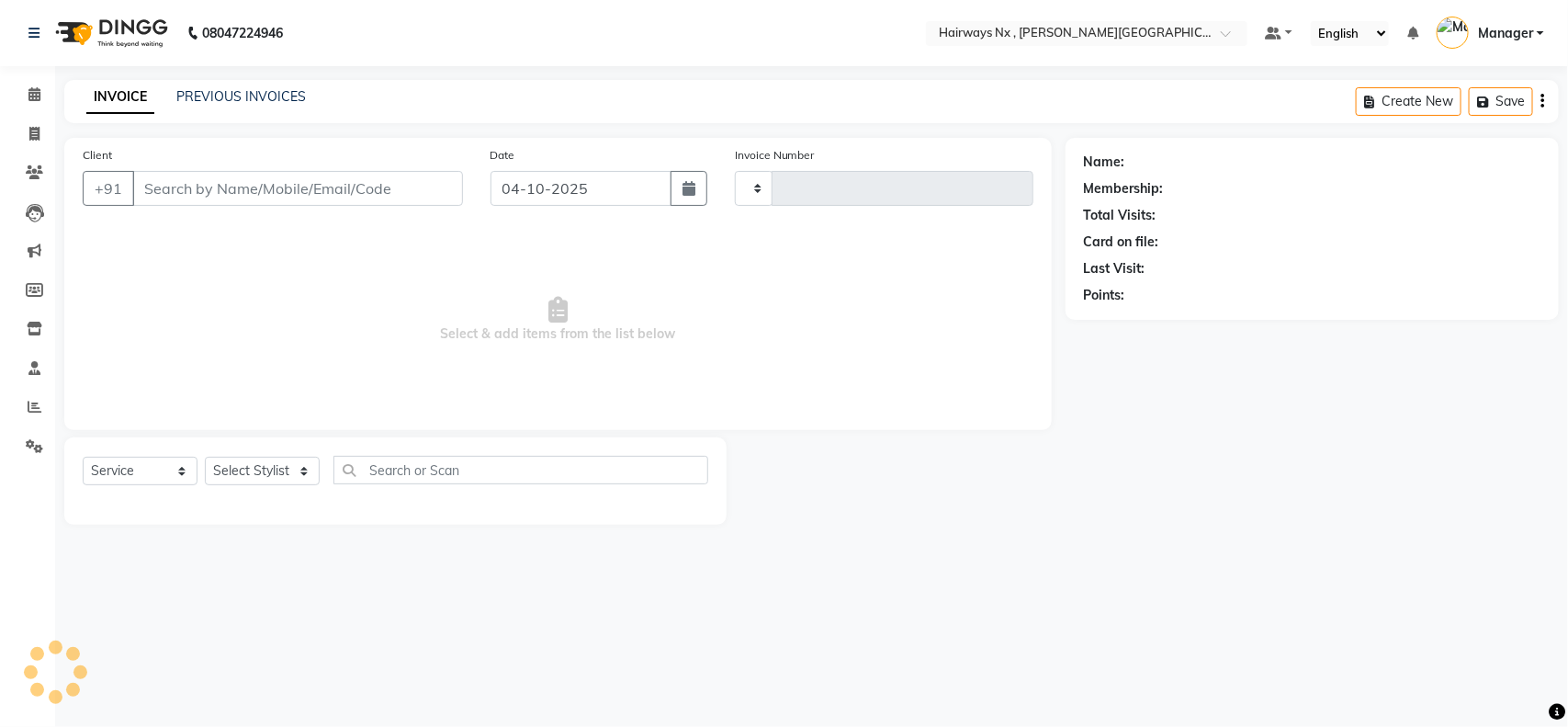
type input "1271"
select select "778"
type input "99******68"
select select "86030"
select select "1: Object"
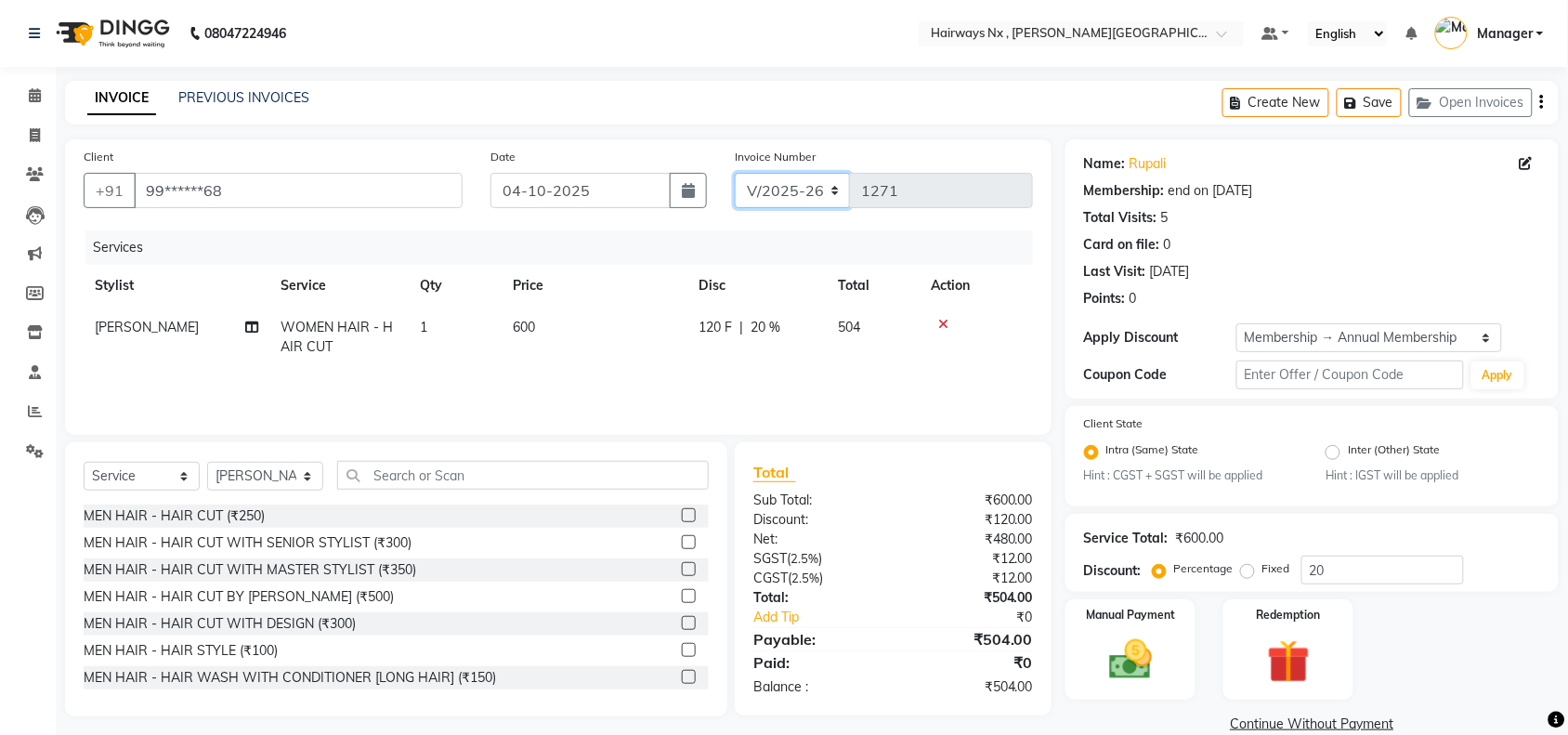
click at [775, 186] on select "INV/25-26 V/2025-26" at bounding box center [793, 190] width 116 height 35
select select "6959"
click at [735, 173] on select "INV/25-26 V/2025-26" at bounding box center [793, 190] width 116 height 35
type input "1092"
click at [1539, 103] on icon "button" at bounding box center [1541, 103] width 4 height 1
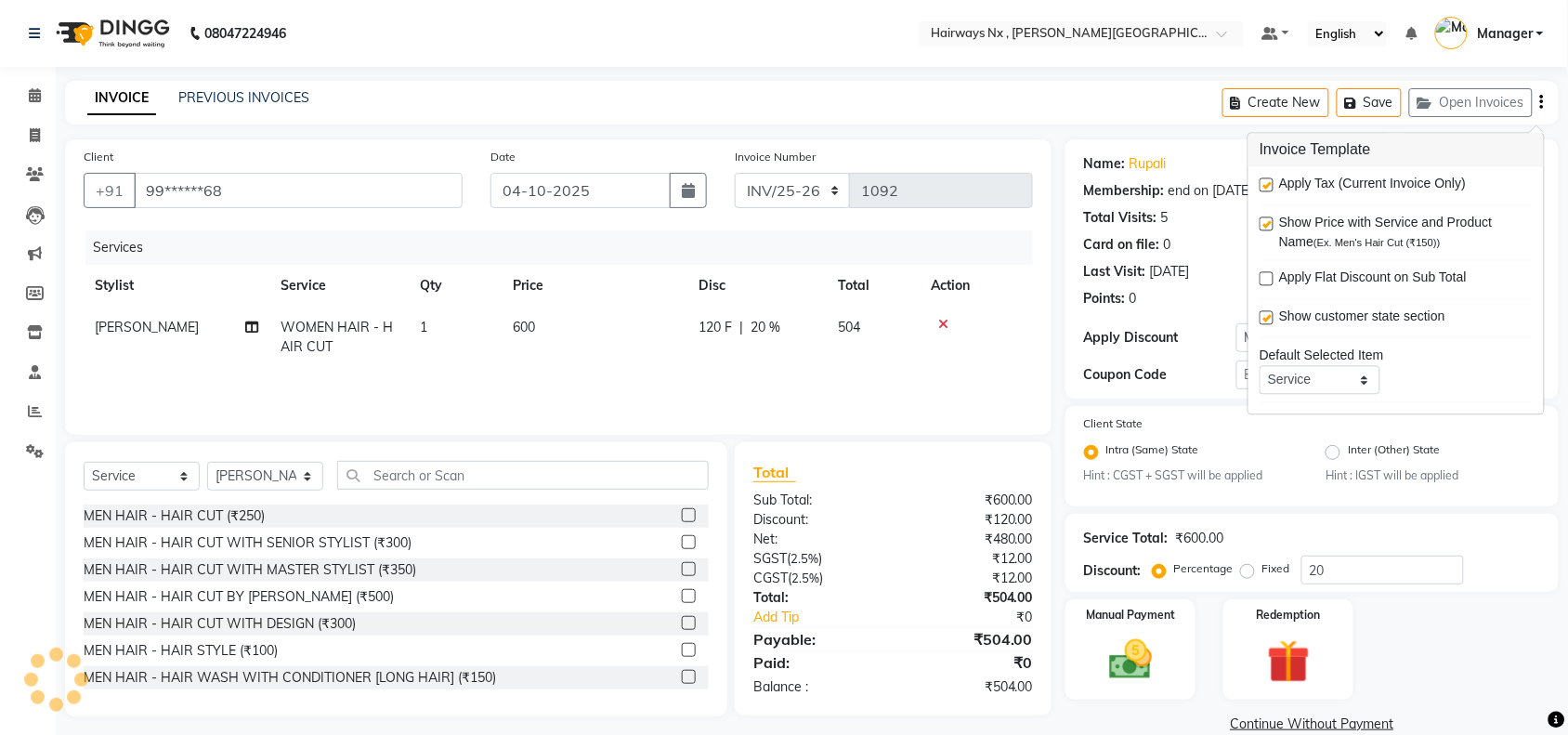
click at [1269, 184] on label at bounding box center [1266, 185] width 14 height 14
click at [1269, 184] on input "checkbox" at bounding box center [1265, 186] width 12 height 12
checkbox input "false"
click at [1116, 635] on img at bounding box center [1130, 661] width 72 height 51
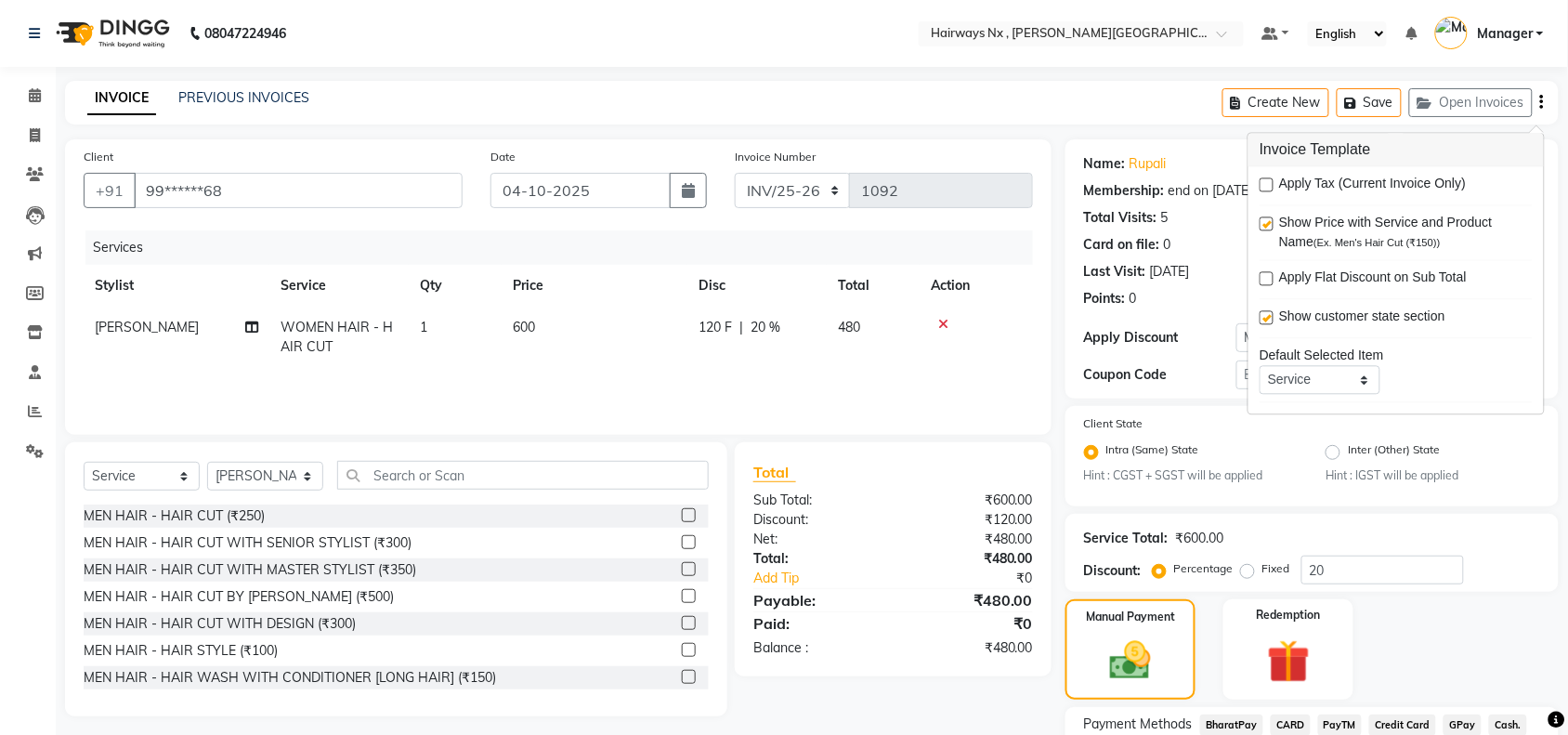
click at [1489, 715] on span "Cash." at bounding box center [1508, 725] width 38 height 21
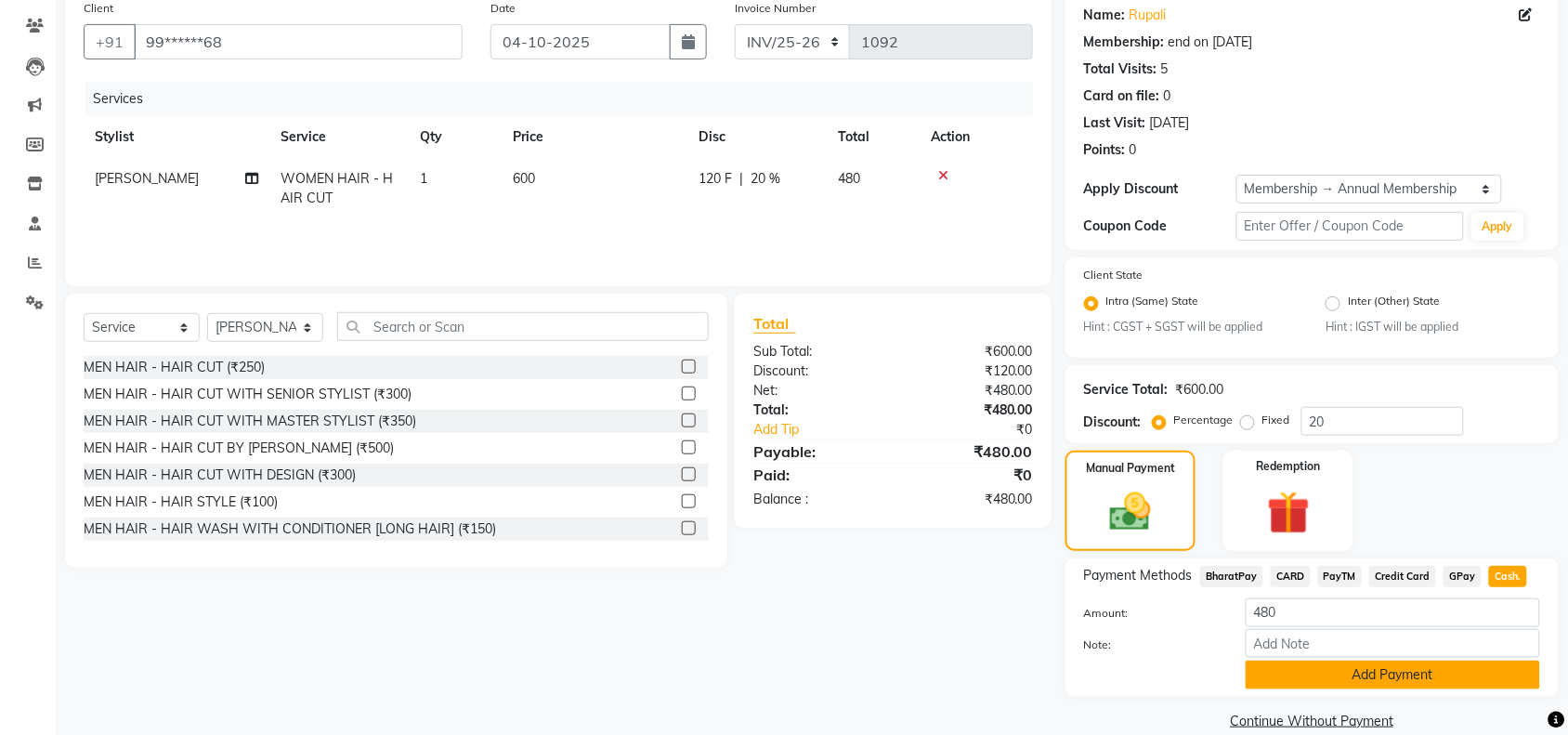
scroll to position [174, 0]
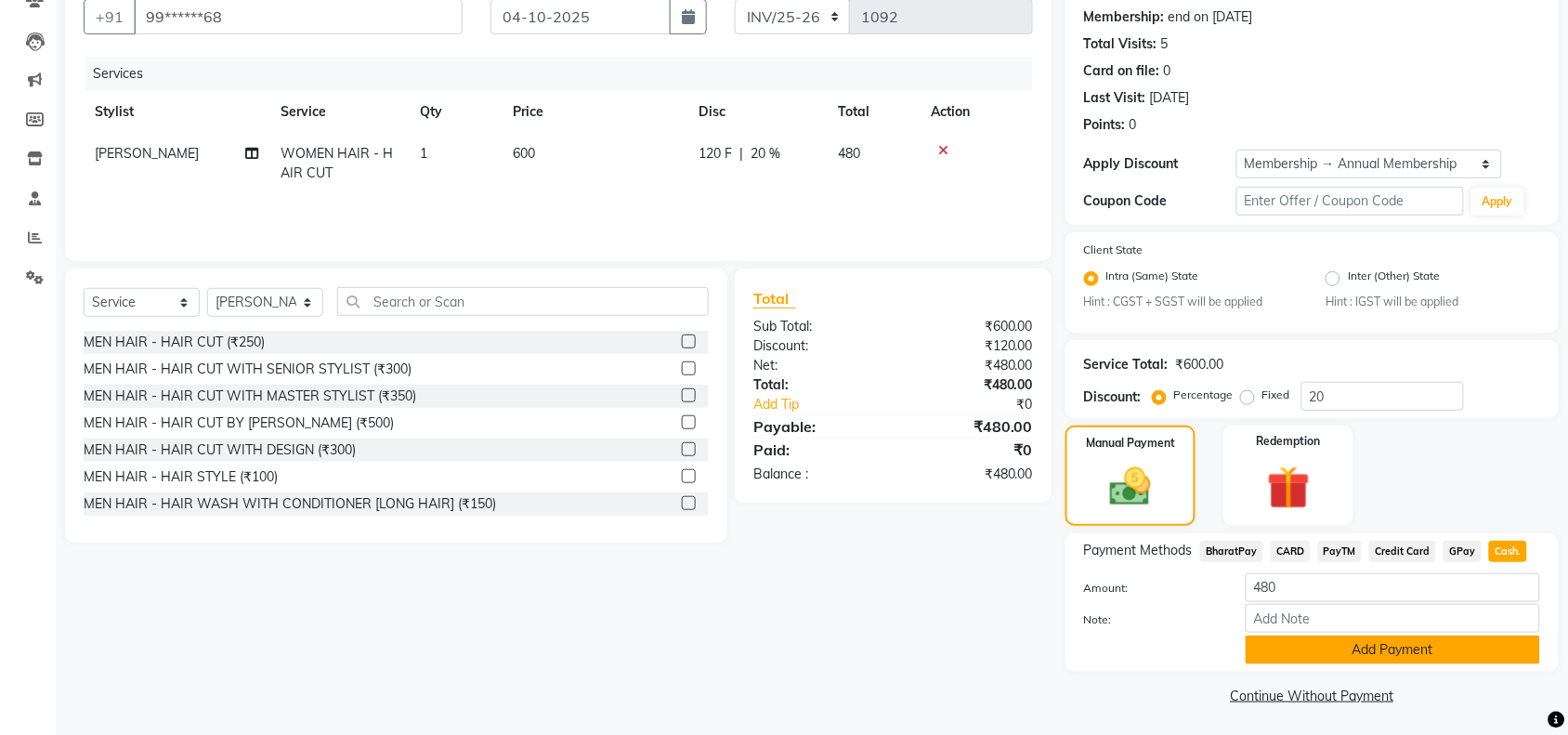
click at [1376, 650] on button "Add Payment" at bounding box center [1393, 650] width 295 height 29
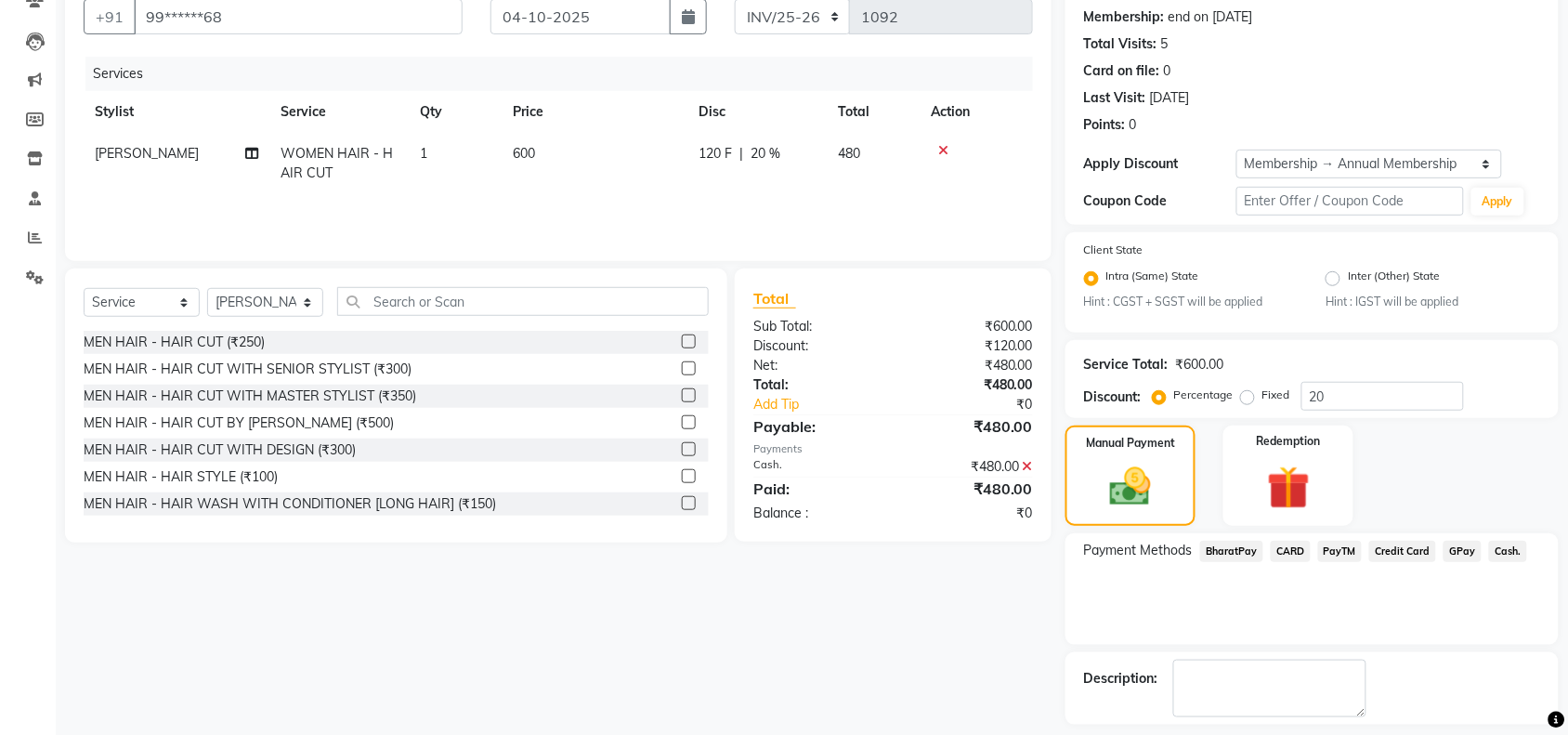
scroll to position [253, 0]
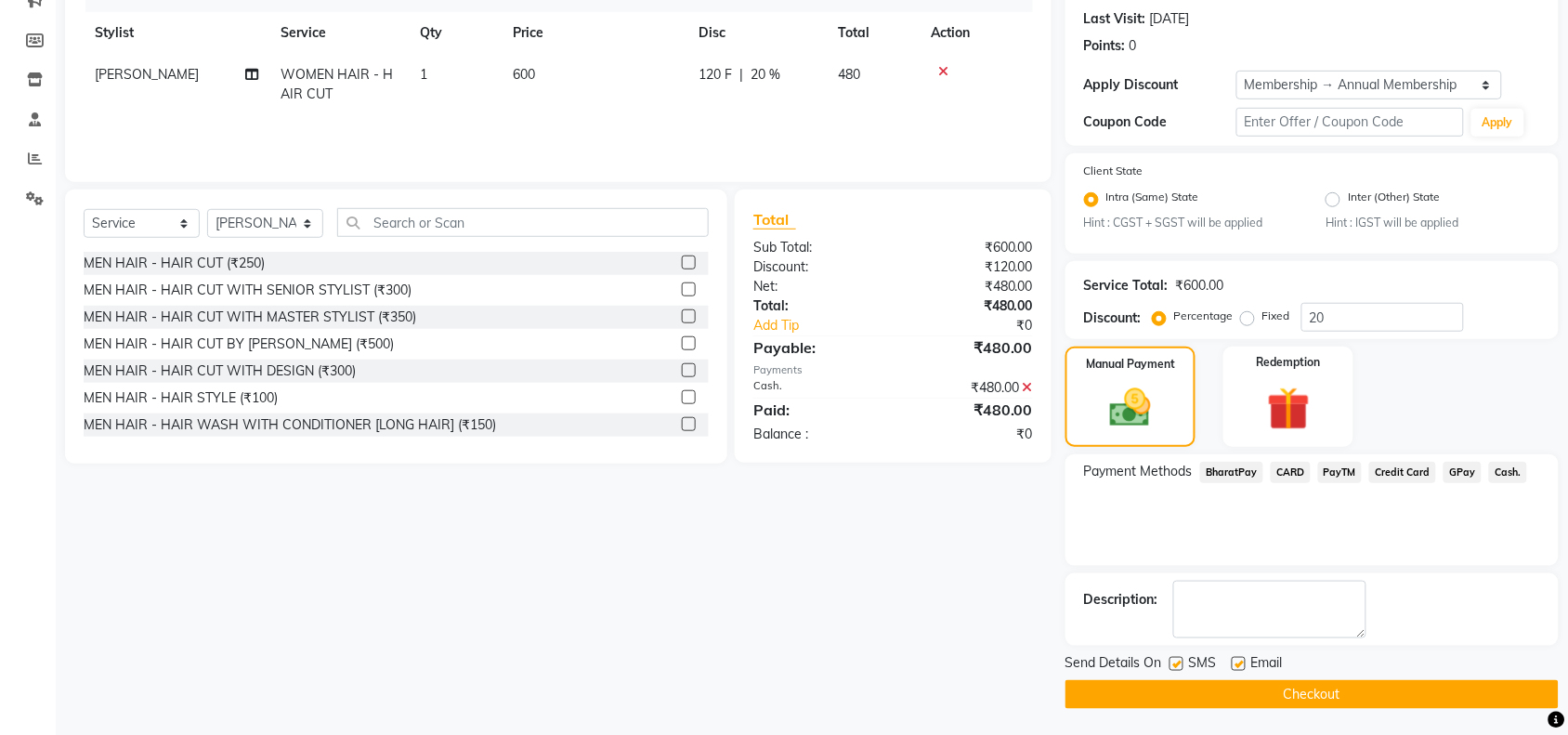
click at [1172, 666] on label at bounding box center [1176, 664] width 14 height 14
click at [1172, 666] on input "checkbox" at bounding box center [1175, 665] width 12 height 12
checkbox input "false"
click at [1240, 661] on label at bounding box center [1238, 664] width 14 height 14
click at [1240, 661] on input "checkbox" at bounding box center [1237, 665] width 12 height 12
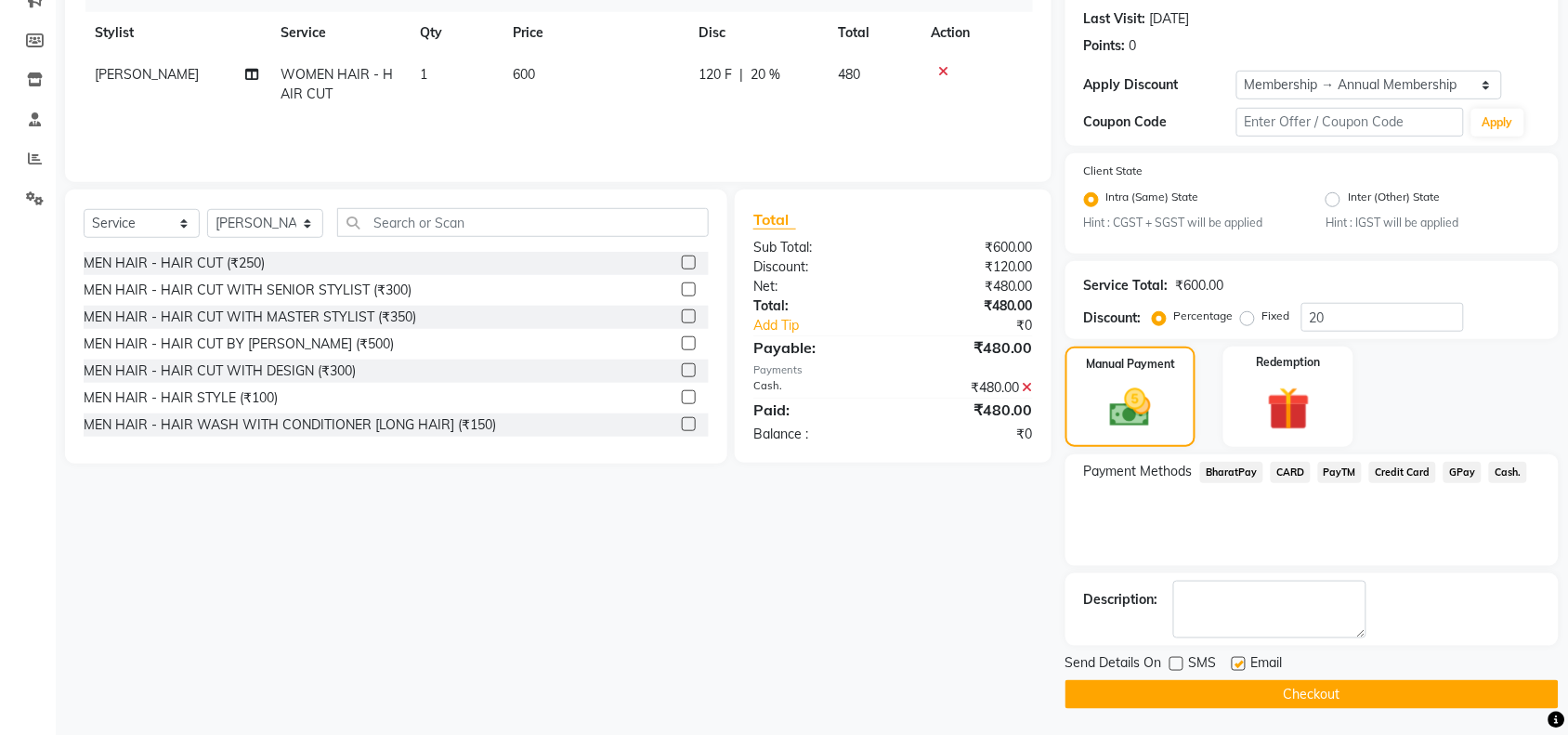
checkbox input "false"
click at [1236, 683] on button "Checkout" at bounding box center [1311, 694] width 493 height 29
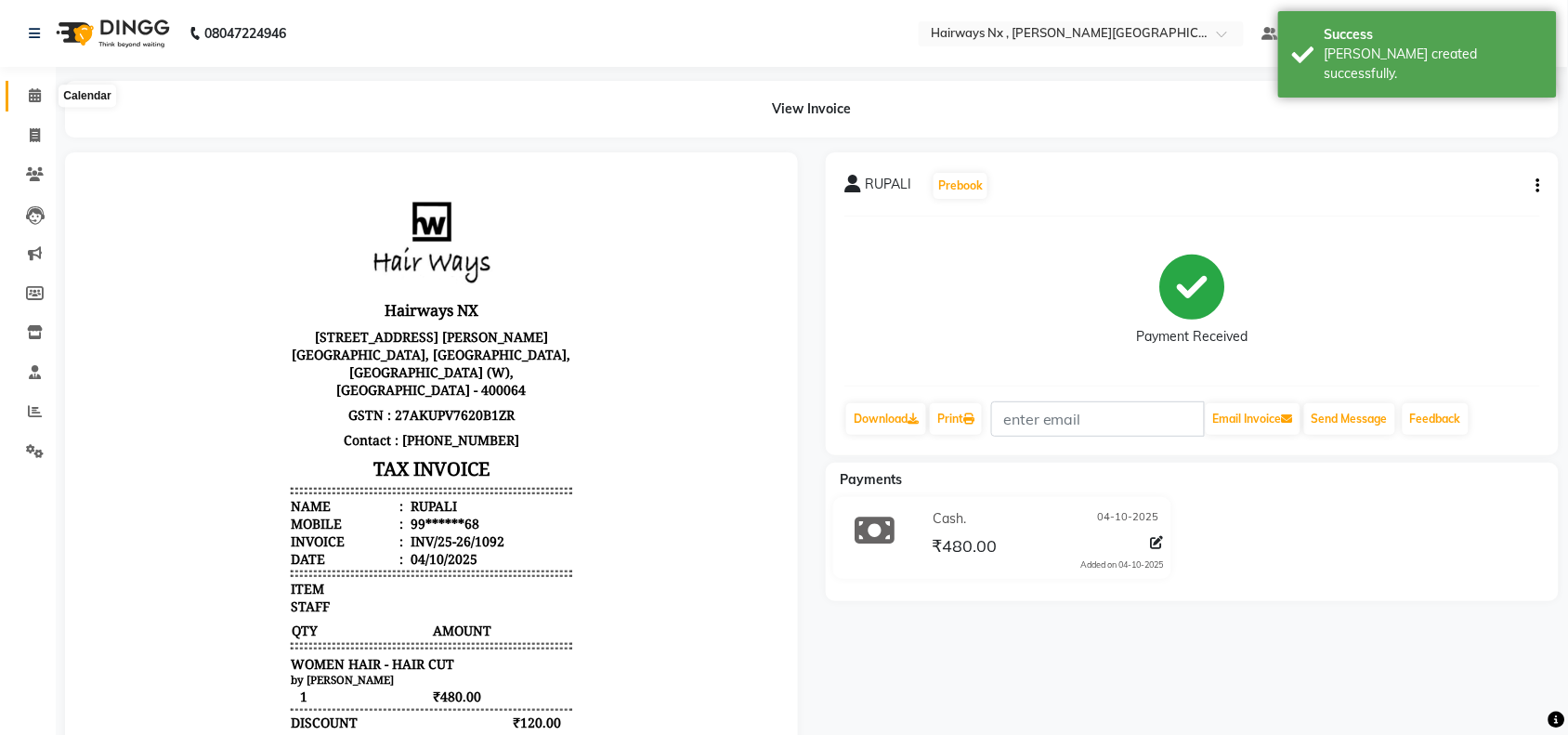
click at [33, 95] on icon at bounding box center [34, 95] width 12 height 14
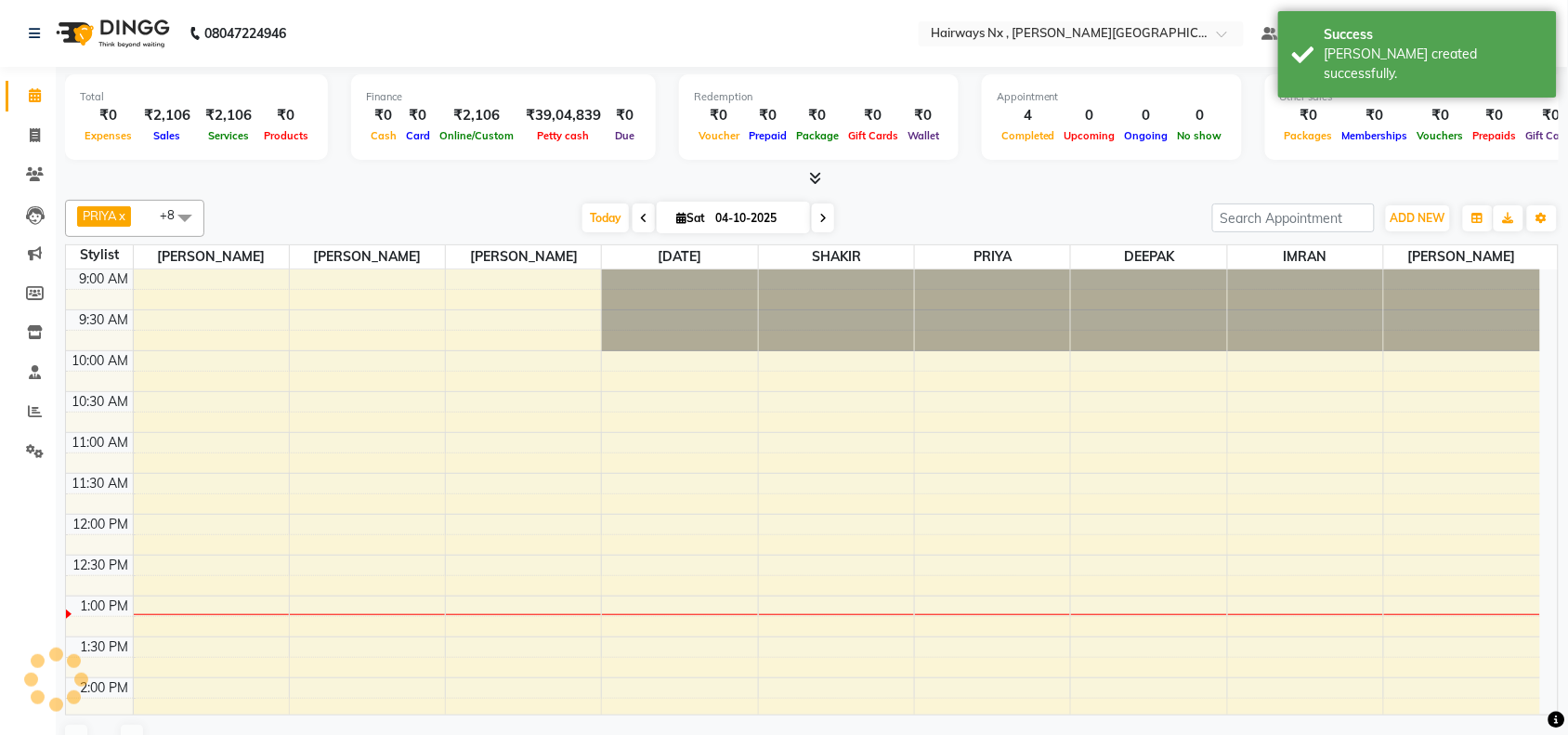
click at [581, 211] on div "Today Sat 04-10-2025" at bounding box center [708, 218] width 256 height 28
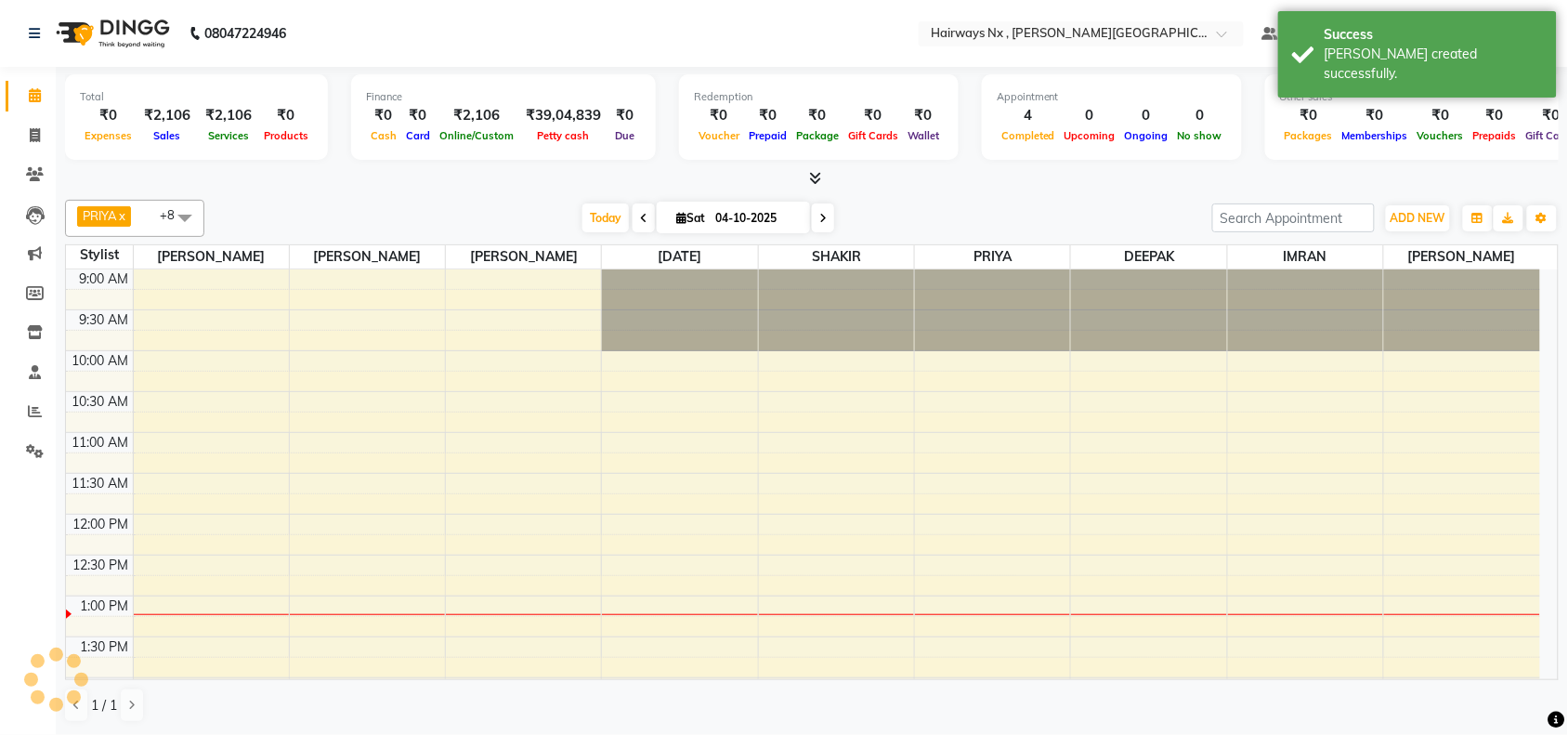
scroll to position [332, 0]
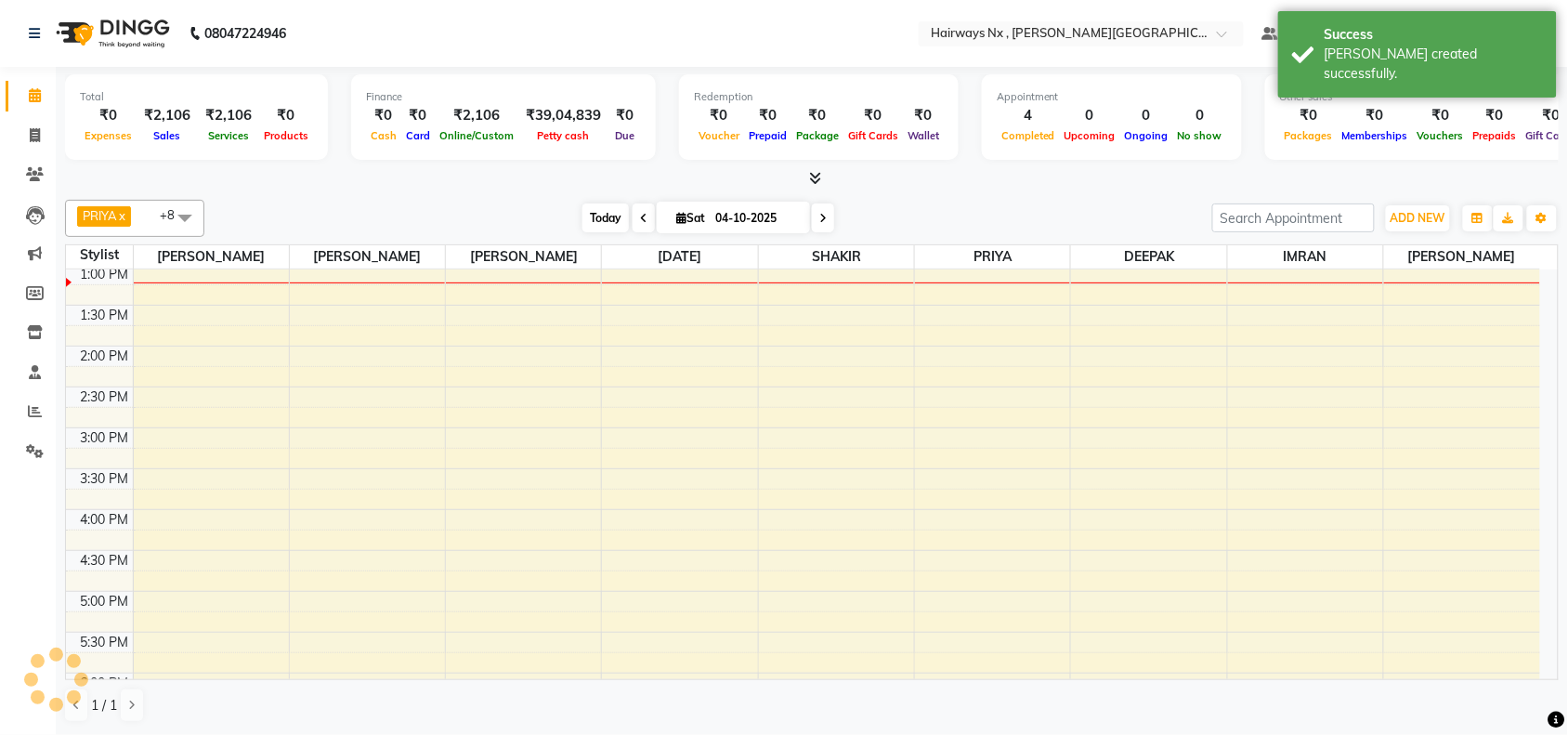
click at [605, 214] on span "Today" at bounding box center [605, 218] width 47 height 29
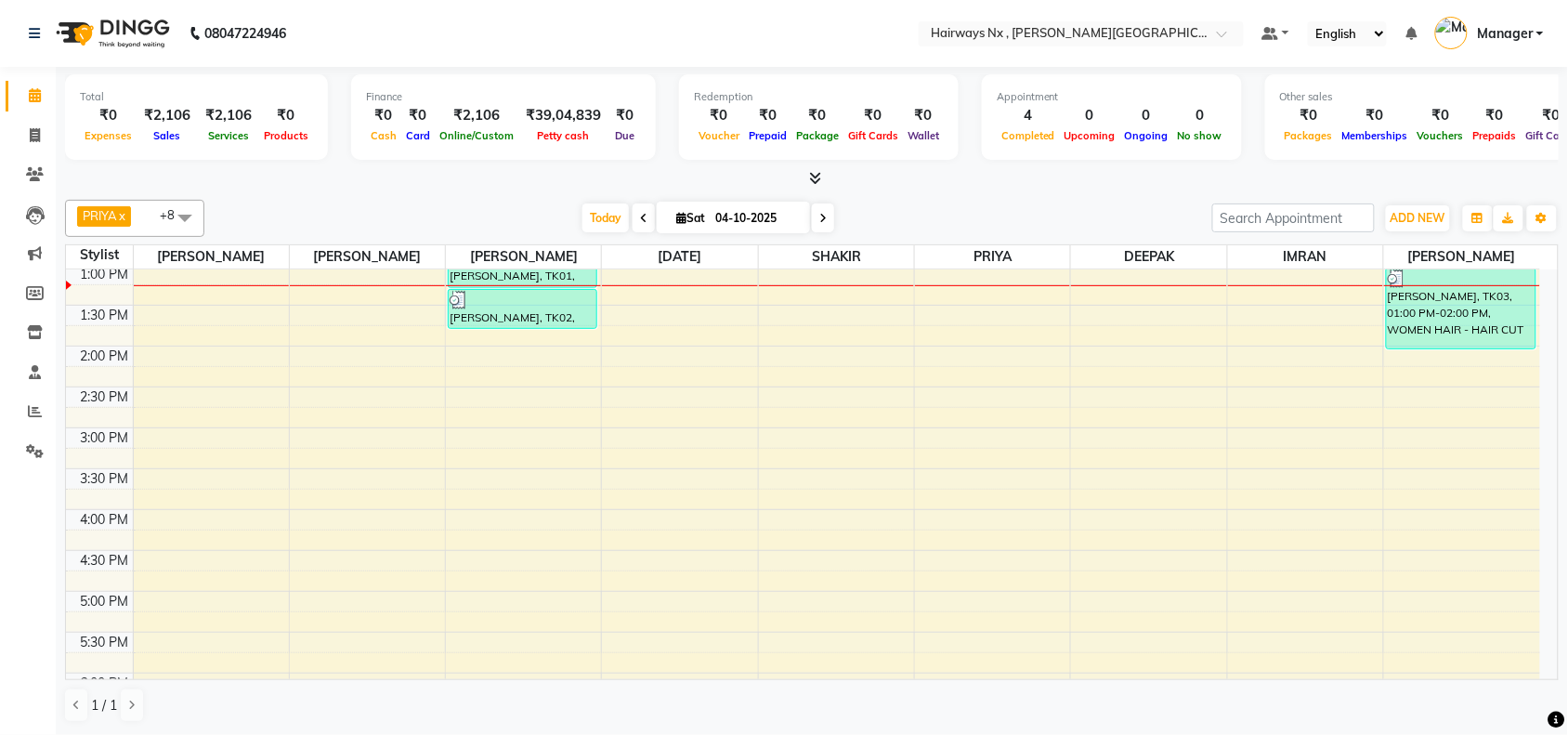
click at [679, 378] on div "9:00 AM 9:30 AM 10:00 AM 10:30 AM 11:00 AM 11:30 AM 12:00 PM 12:30 PM 1:00 PM 1…" at bounding box center [802, 510] width 1474 height 1144
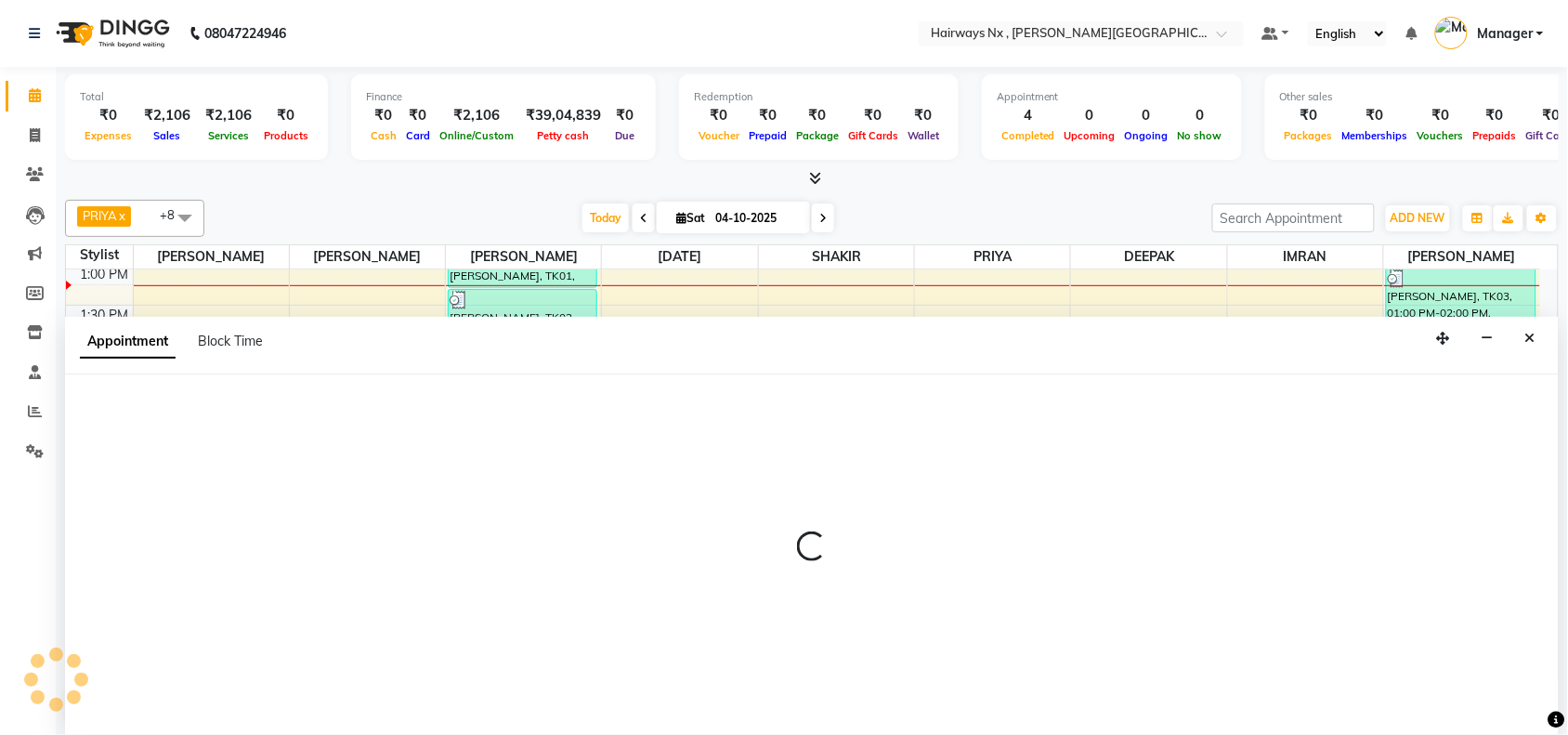
scroll to position [1, 0]
select select "66431"
select select "855"
select select "tentative"
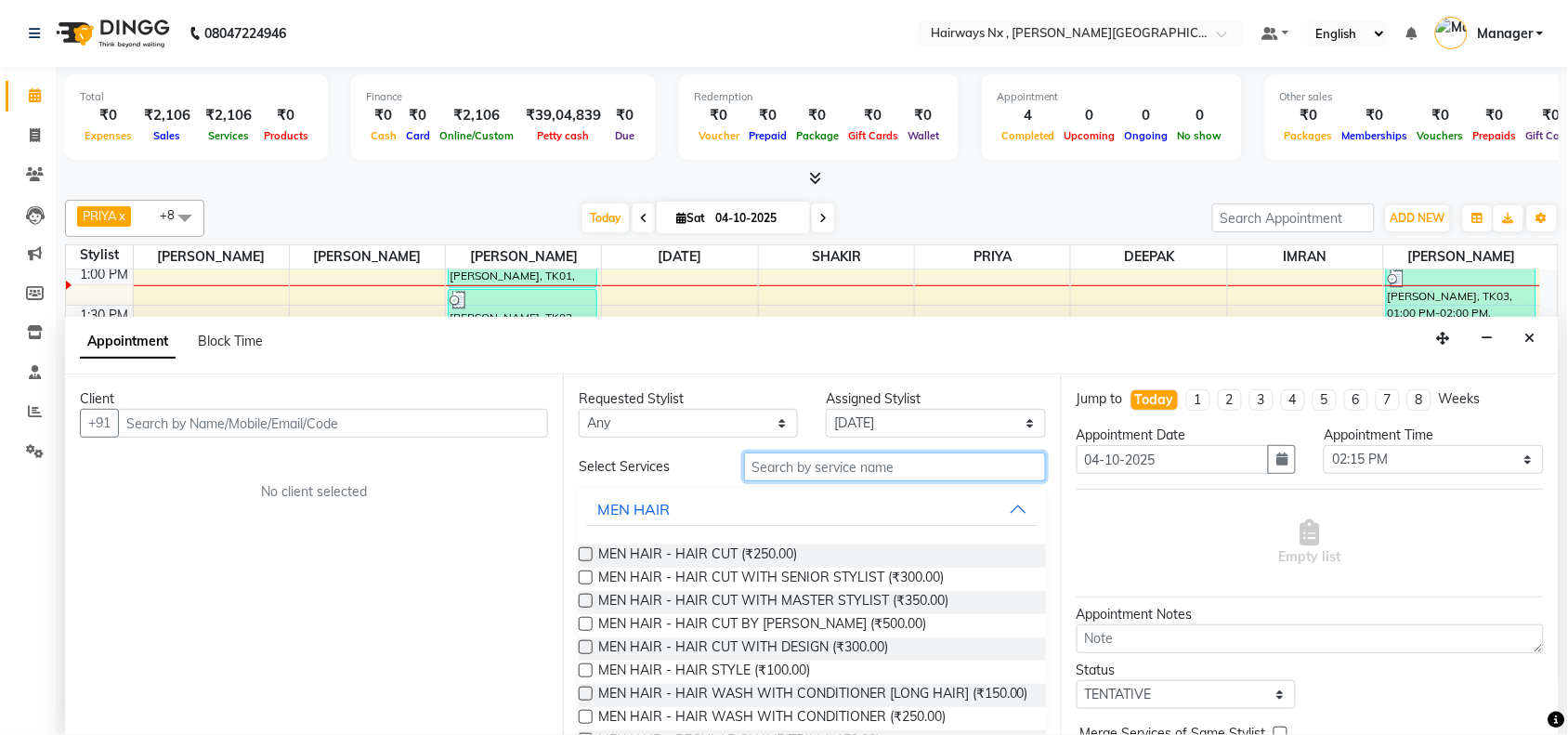
click at [830, 457] on input "text" at bounding box center [895, 467] width 302 height 29
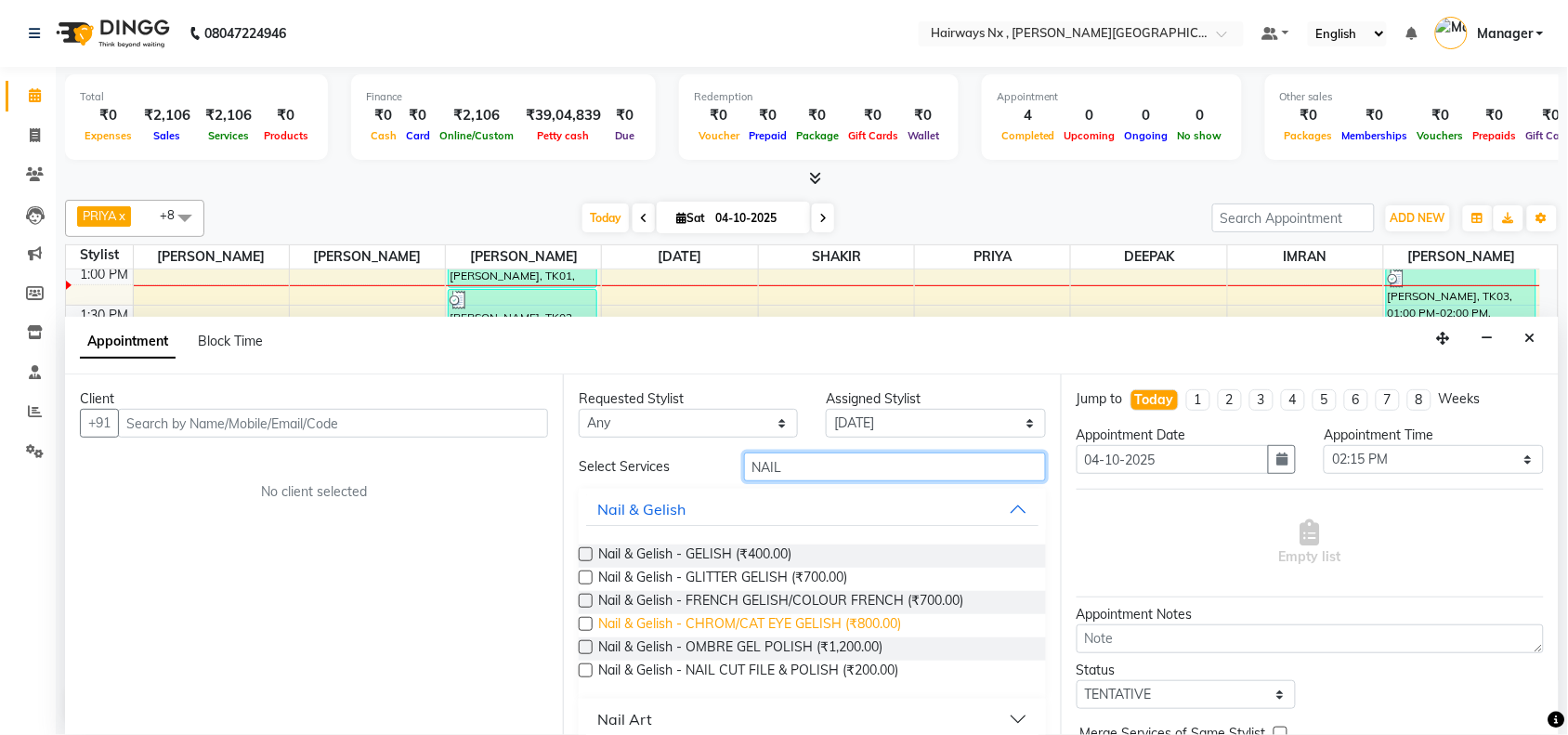
scroll to position [59, 0]
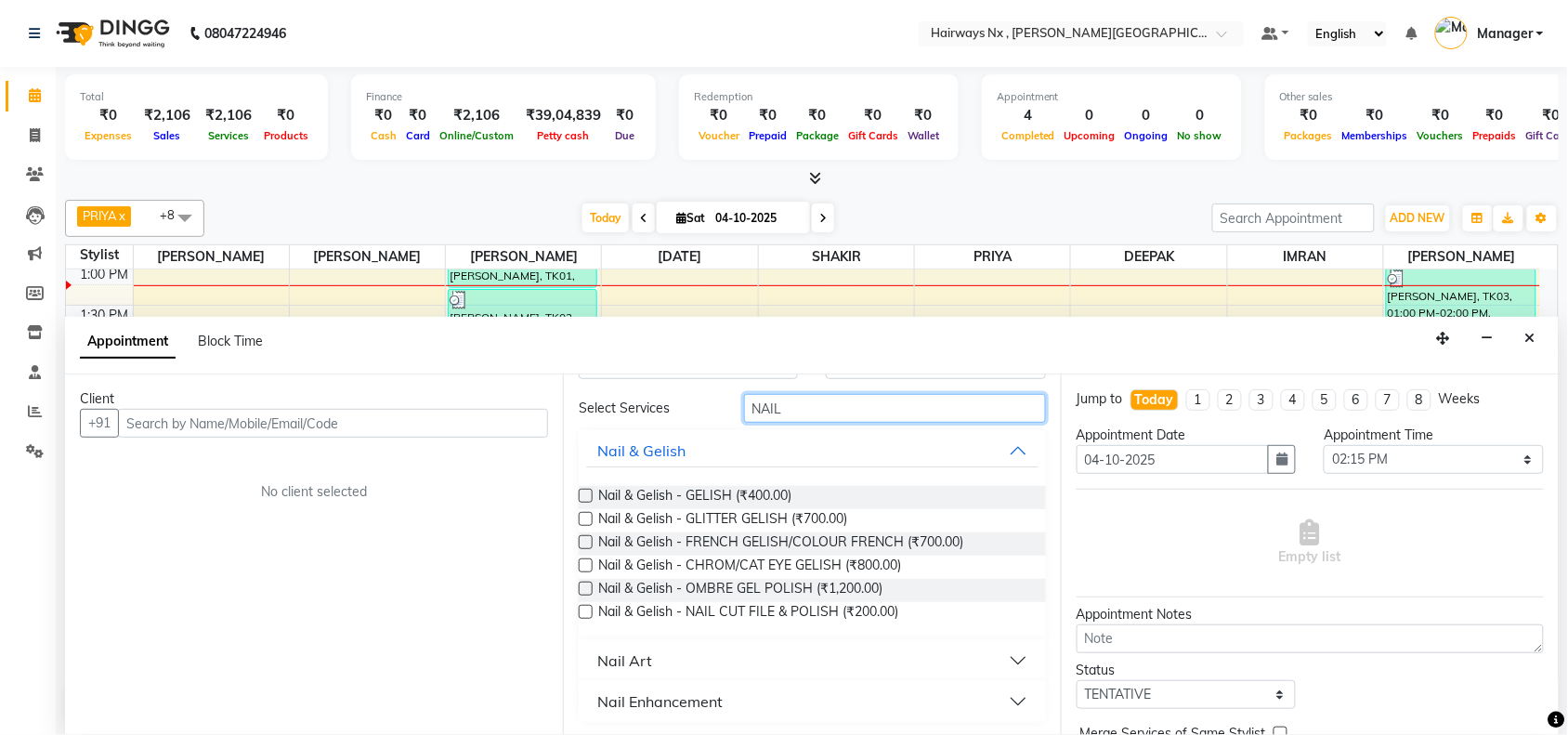
type input "NAIL"
click at [646, 661] on div "Nail Art" at bounding box center [624, 660] width 55 height 22
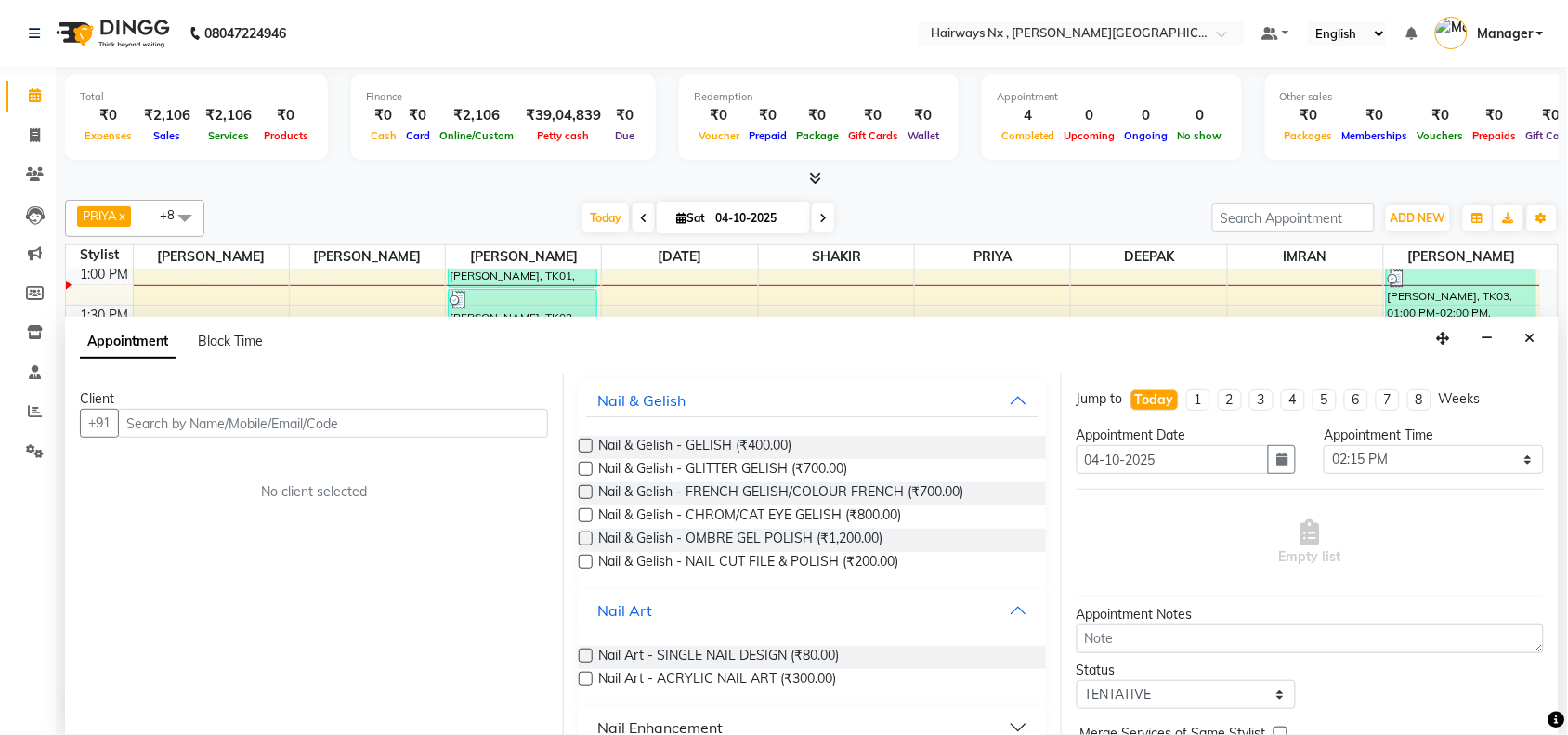
scroll to position [136, 0]
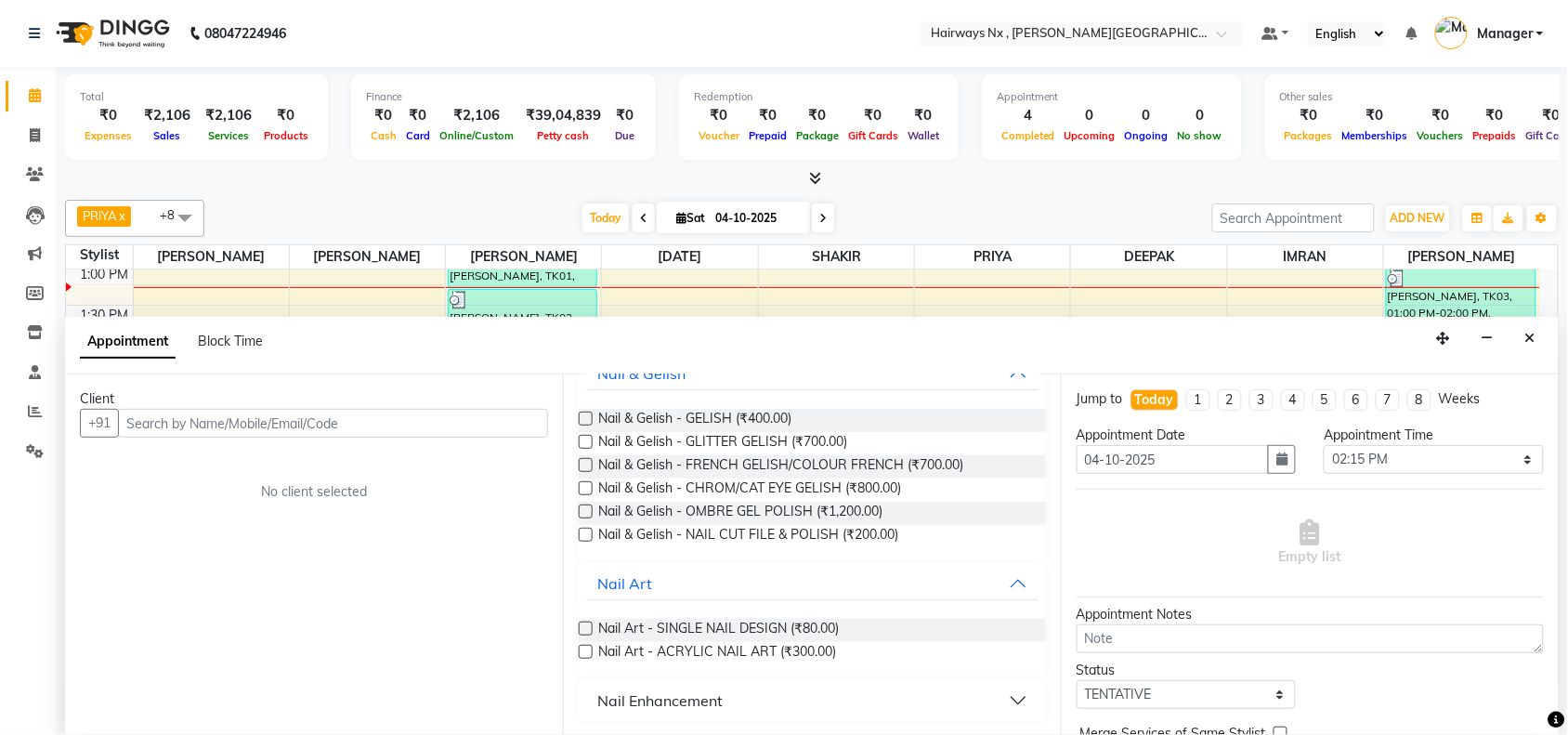
click at [653, 697] on div "Nail Enhancement" at bounding box center [660, 700] width 125 height 22
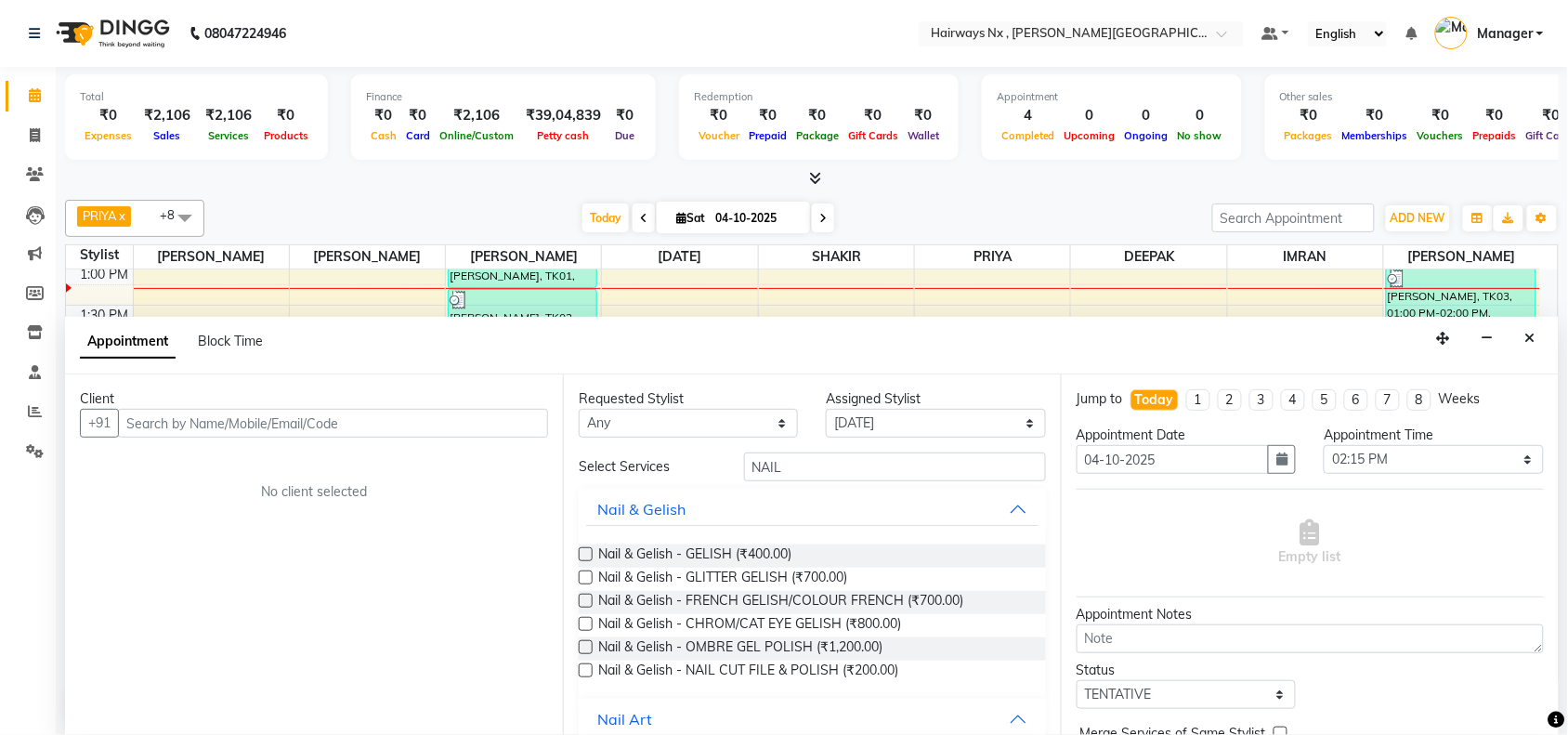
scroll to position [116, 0]
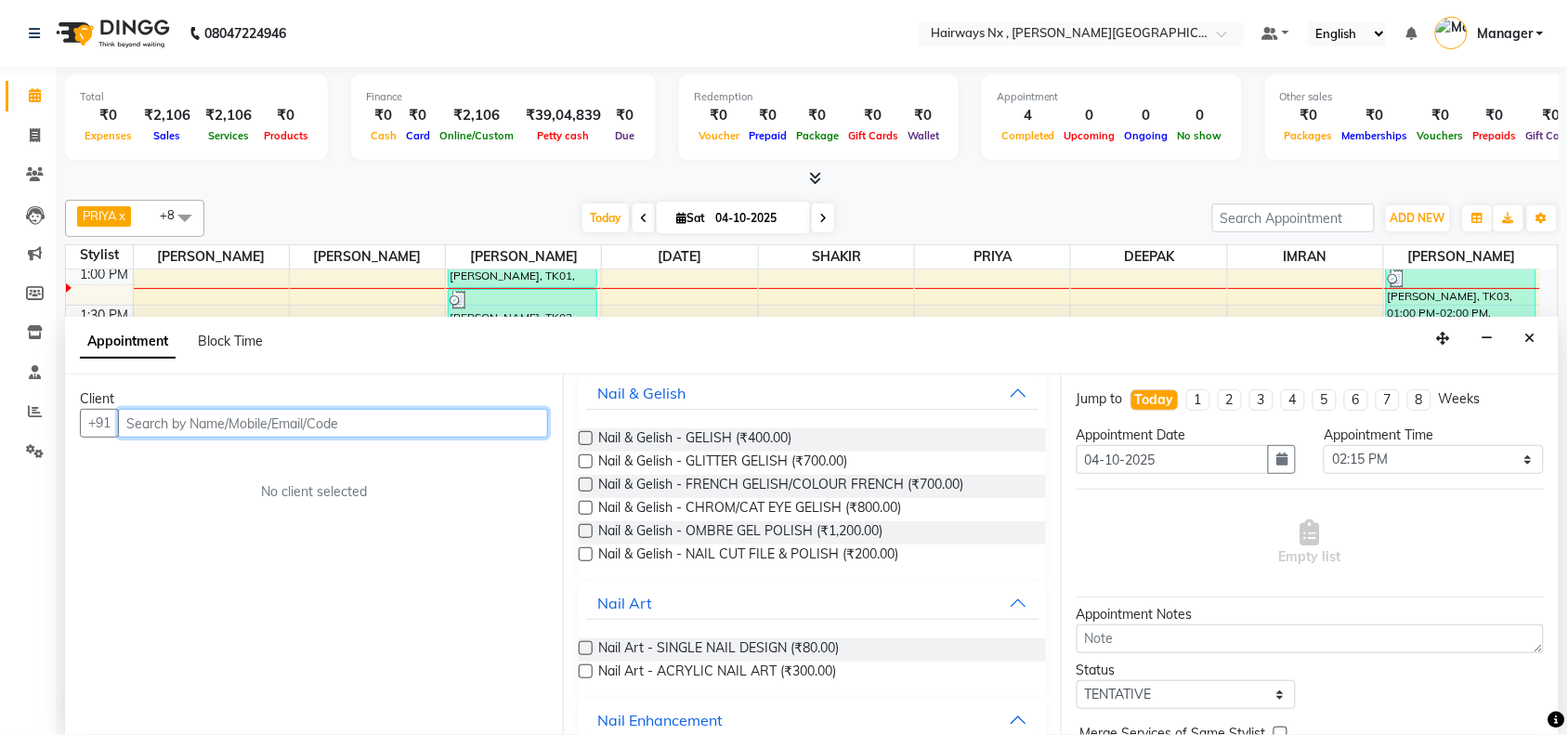
click at [333, 419] on input "text" at bounding box center [333, 423] width 430 height 29
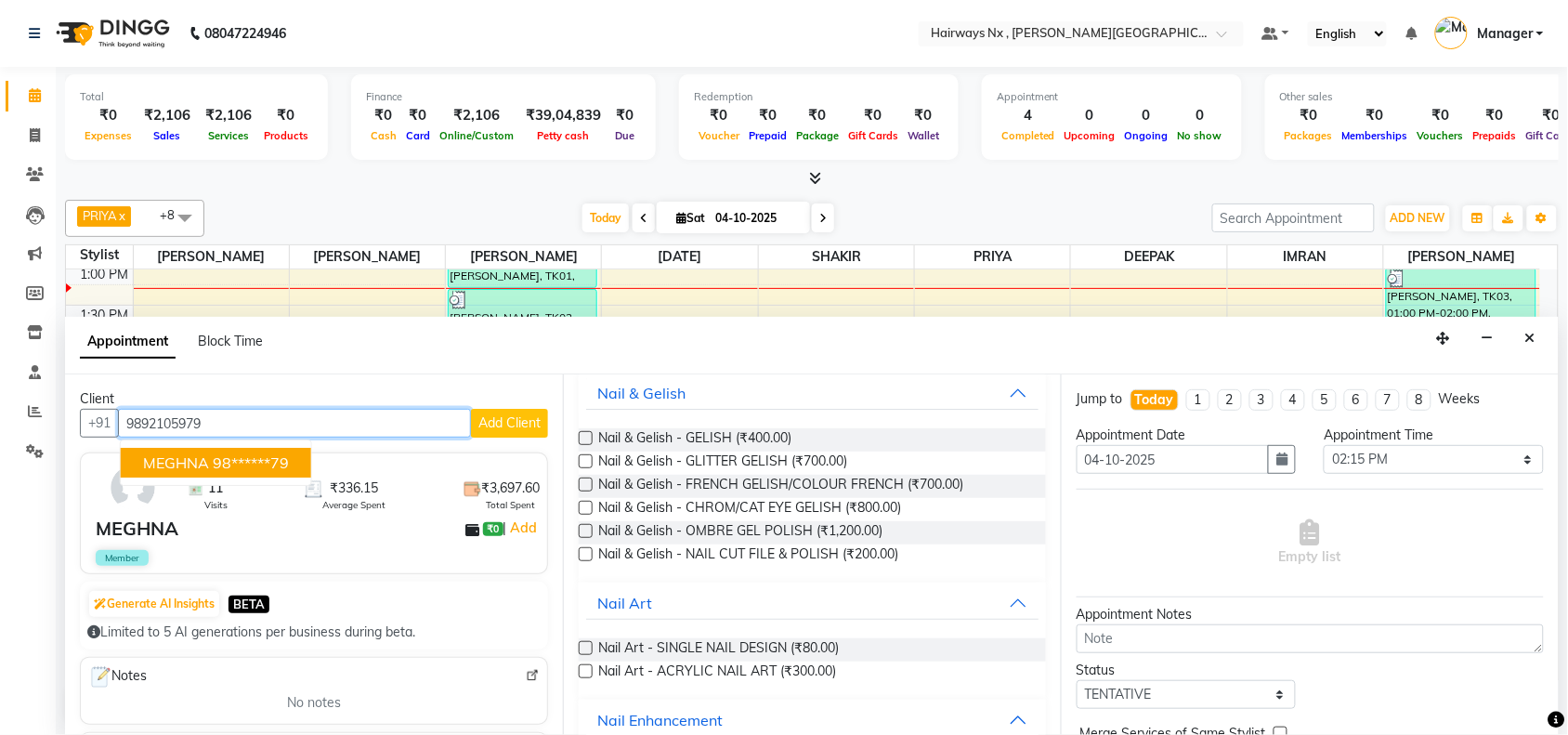
click at [232, 452] on button "MEGHNA 98******79" at bounding box center [216, 462] width 190 height 29
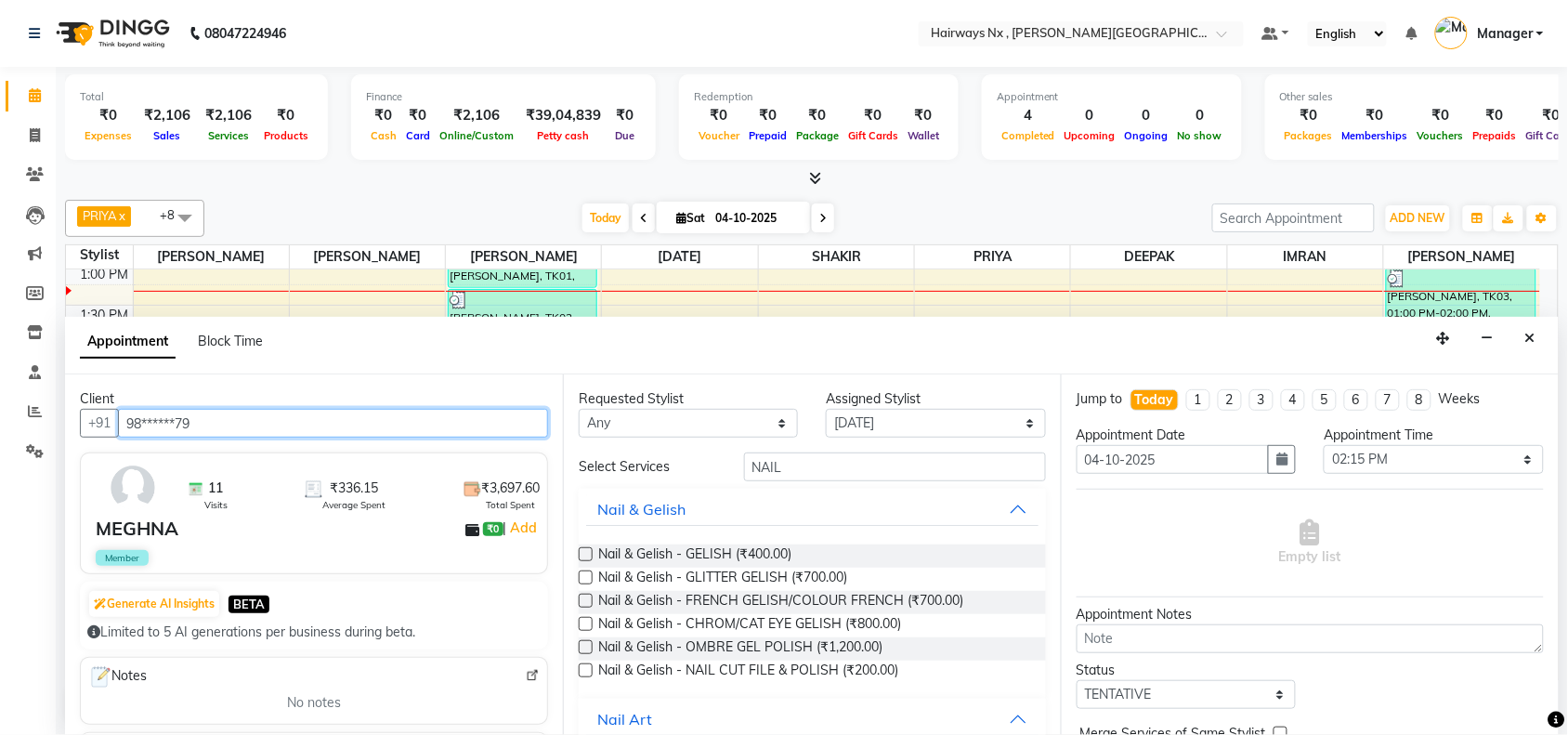
type input "98******79"
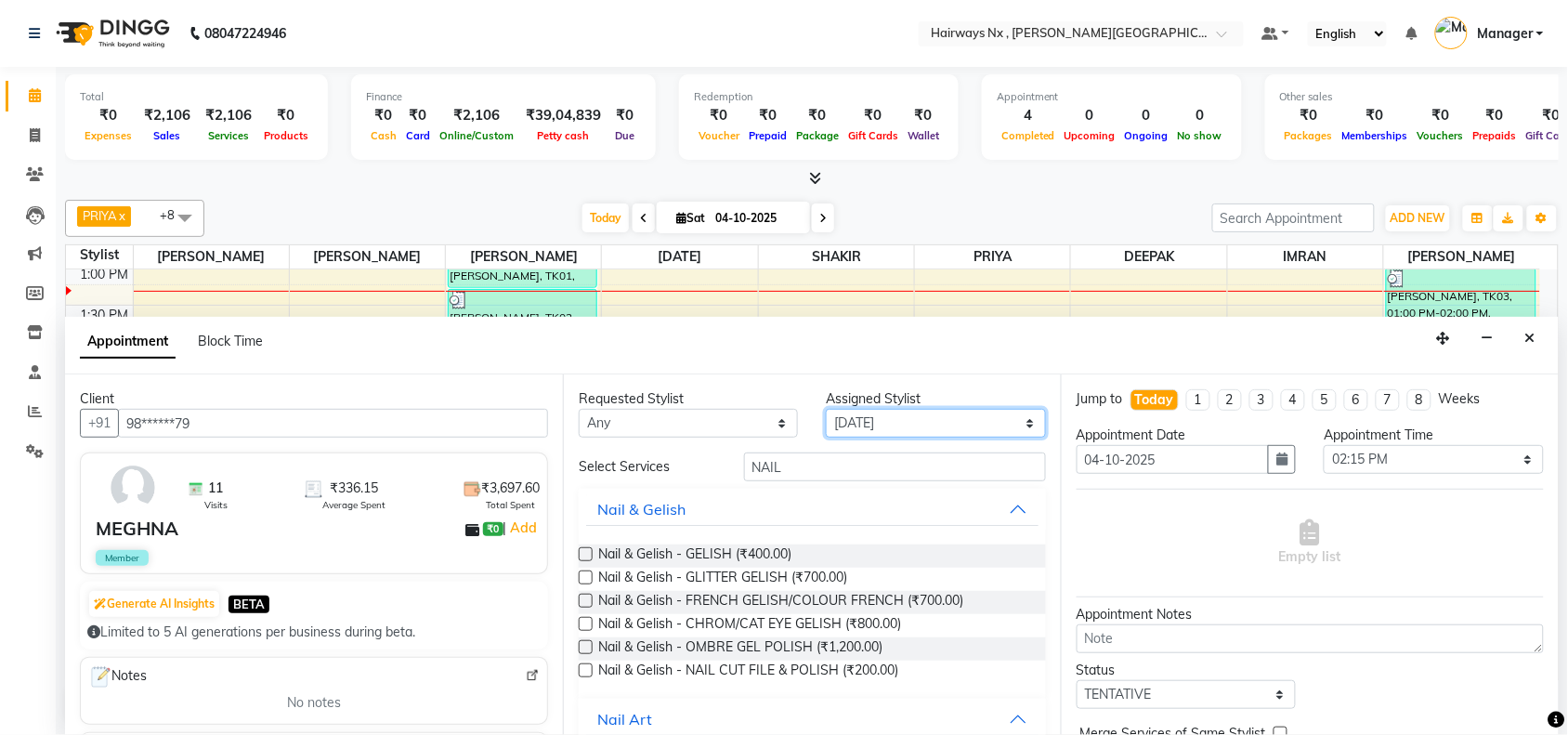
click at [879, 430] on select "Select ALIM AZAD DEEPAK IMRAN KAMAL SALMANI KASHISH Manager MUZZAMIL PRIYA PUMM…" at bounding box center [935, 423] width 220 height 29
click at [861, 430] on select "Select ALIM AZAD DEEPAK IMRAN KAMAL SALMANI KASHISH Manager MUZZAMIL PRIYA PUMM…" at bounding box center [935, 423] width 220 height 29
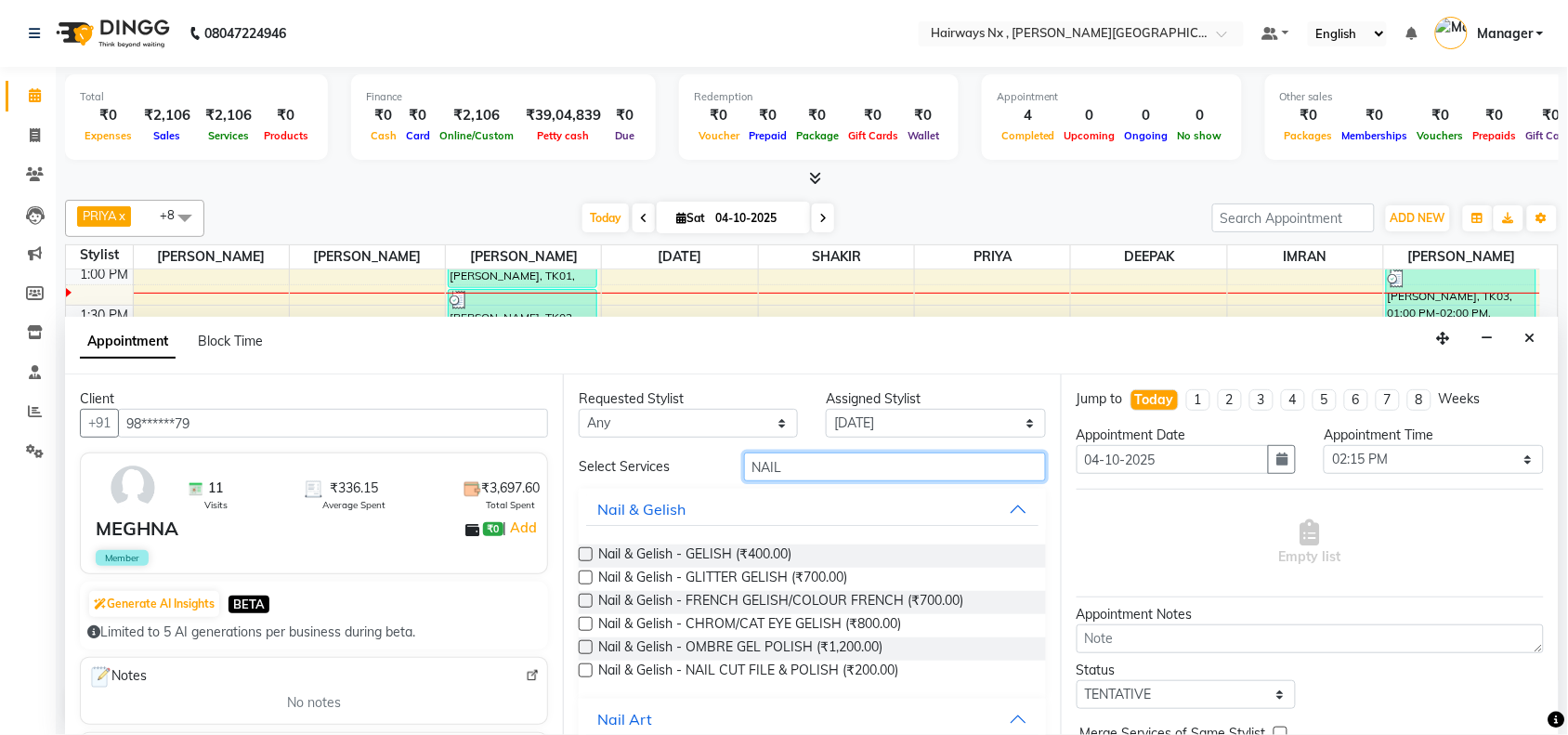
click at [799, 472] on input "NAIL" at bounding box center [895, 467] width 302 height 29
type input "N"
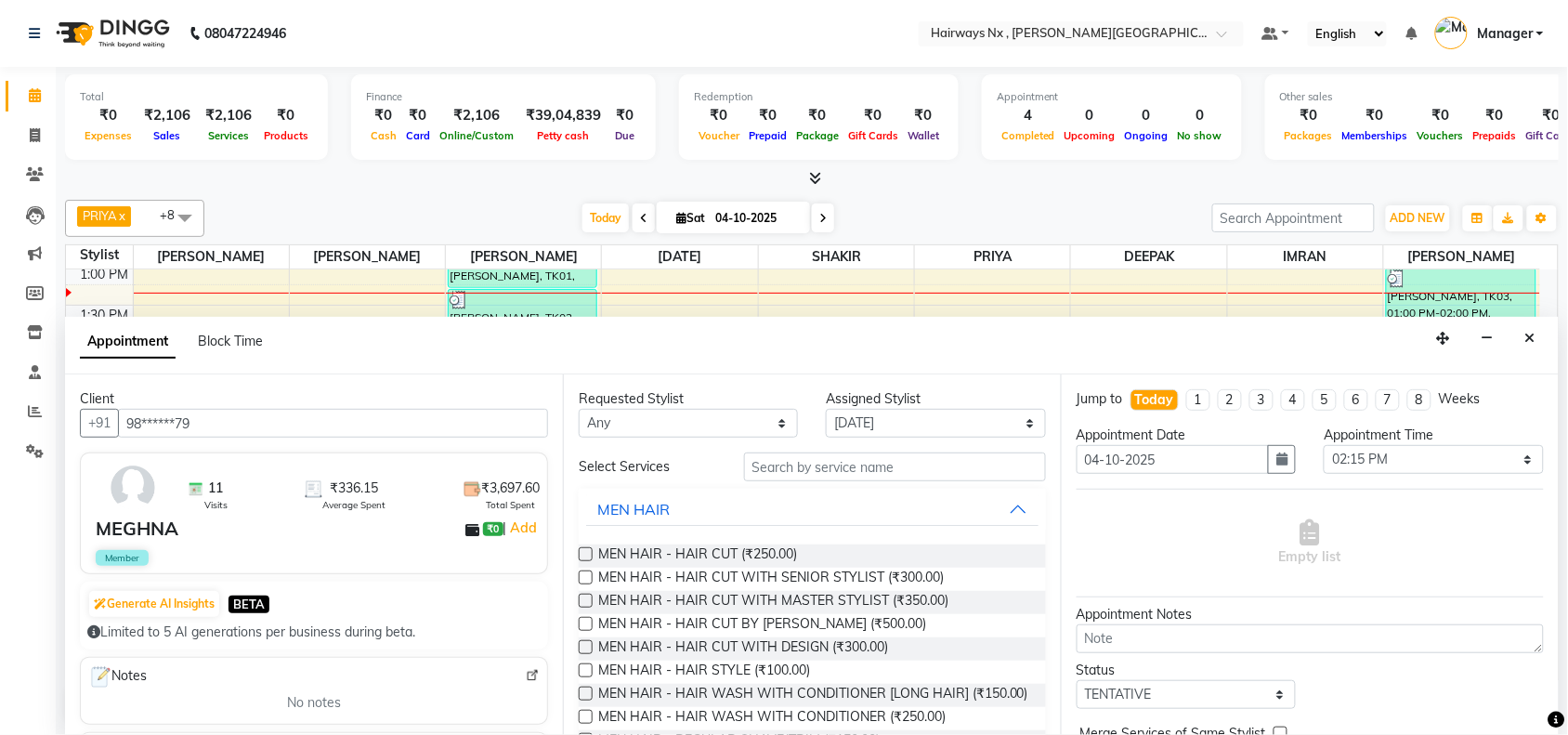
click at [586, 574] on label at bounding box center [585, 577] width 14 height 14
click at [586, 574] on input "checkbox" at bounding box center [584, 579] width 12 height 12
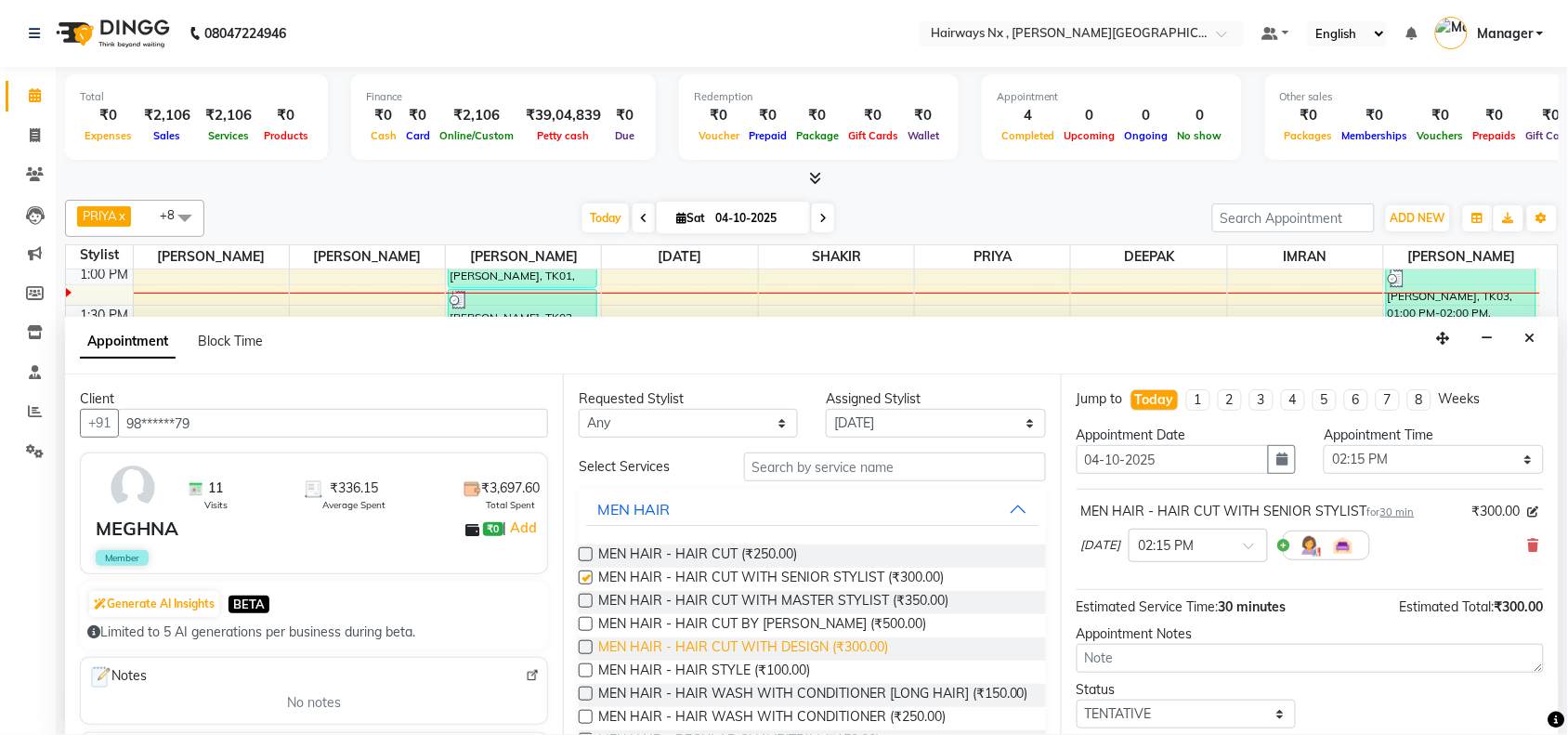
checkbox input "false"
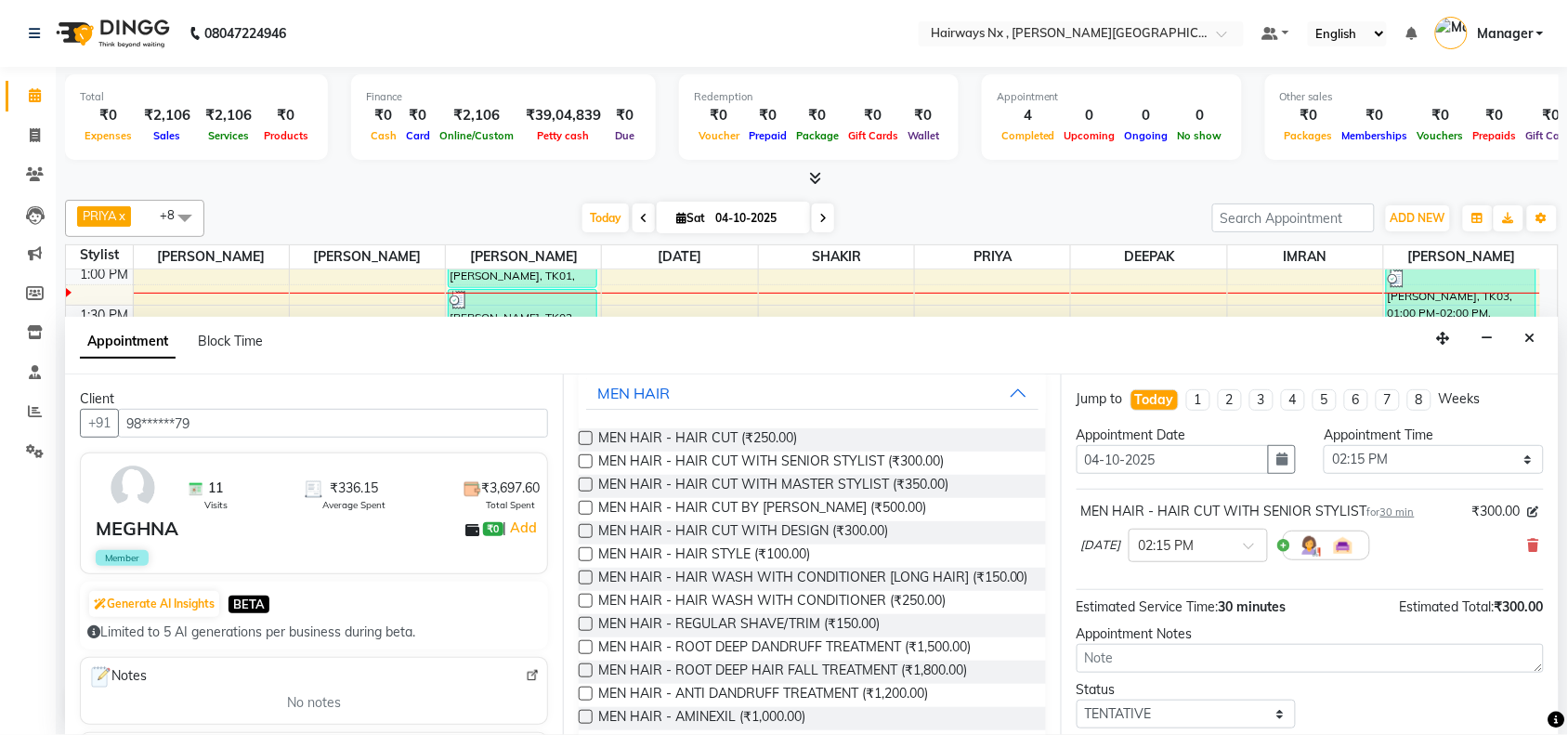
click at [583, 631] on label at bounding box center [585, 624] width 14 height 14
click at [583, 632] on input "checkbox" at bounding box center [584, 626] width 12 height 12
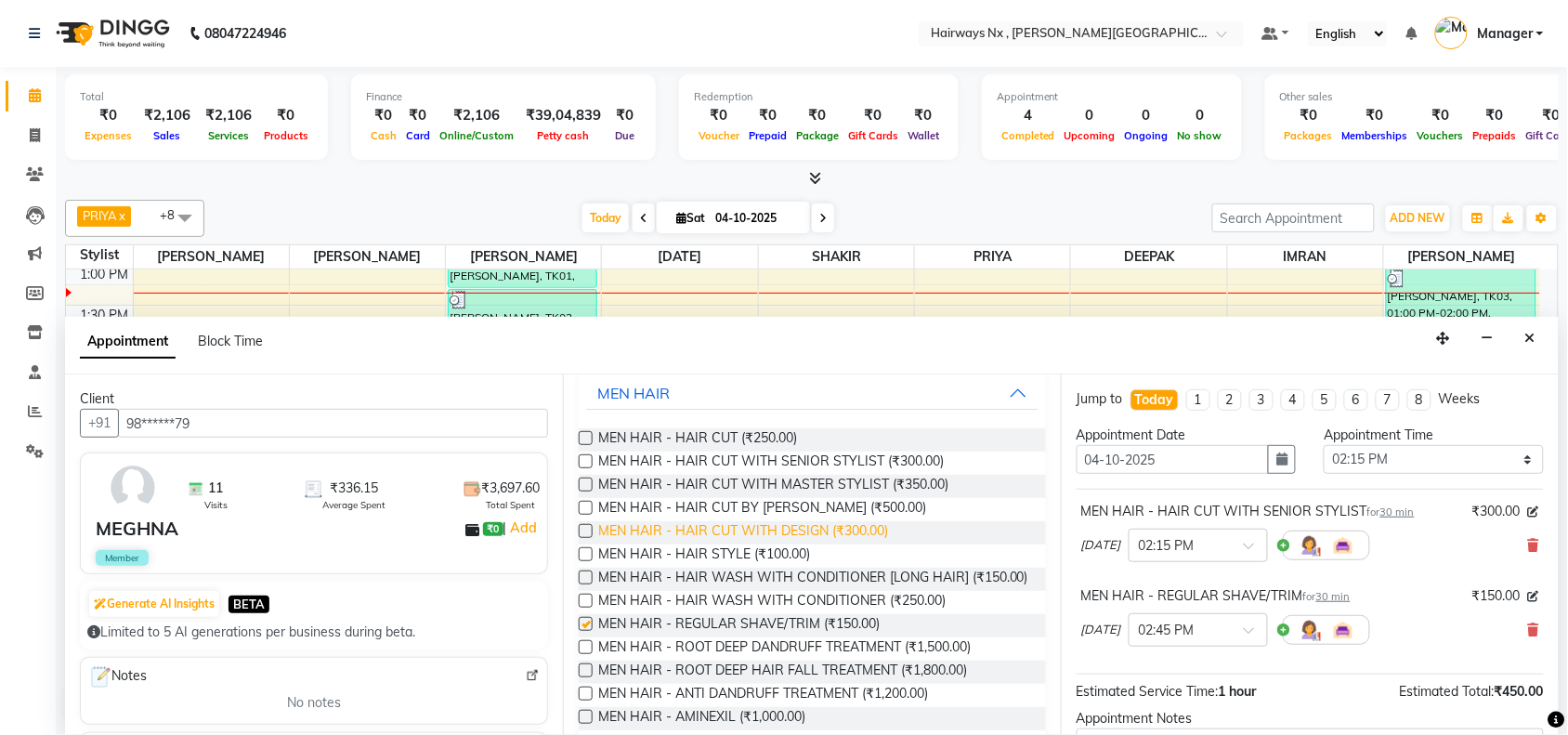
checkbox input "false"
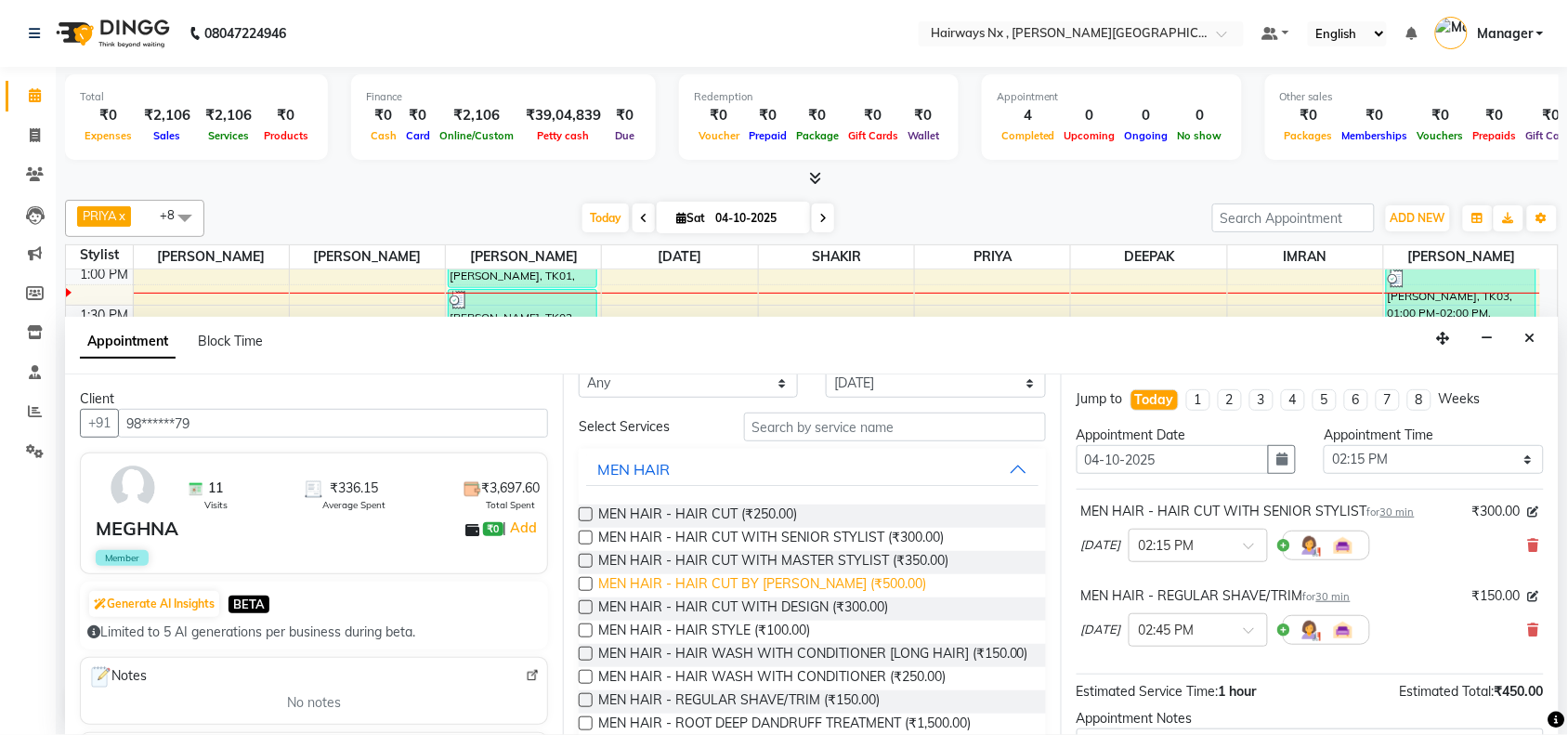
scroll to position [0, 0]
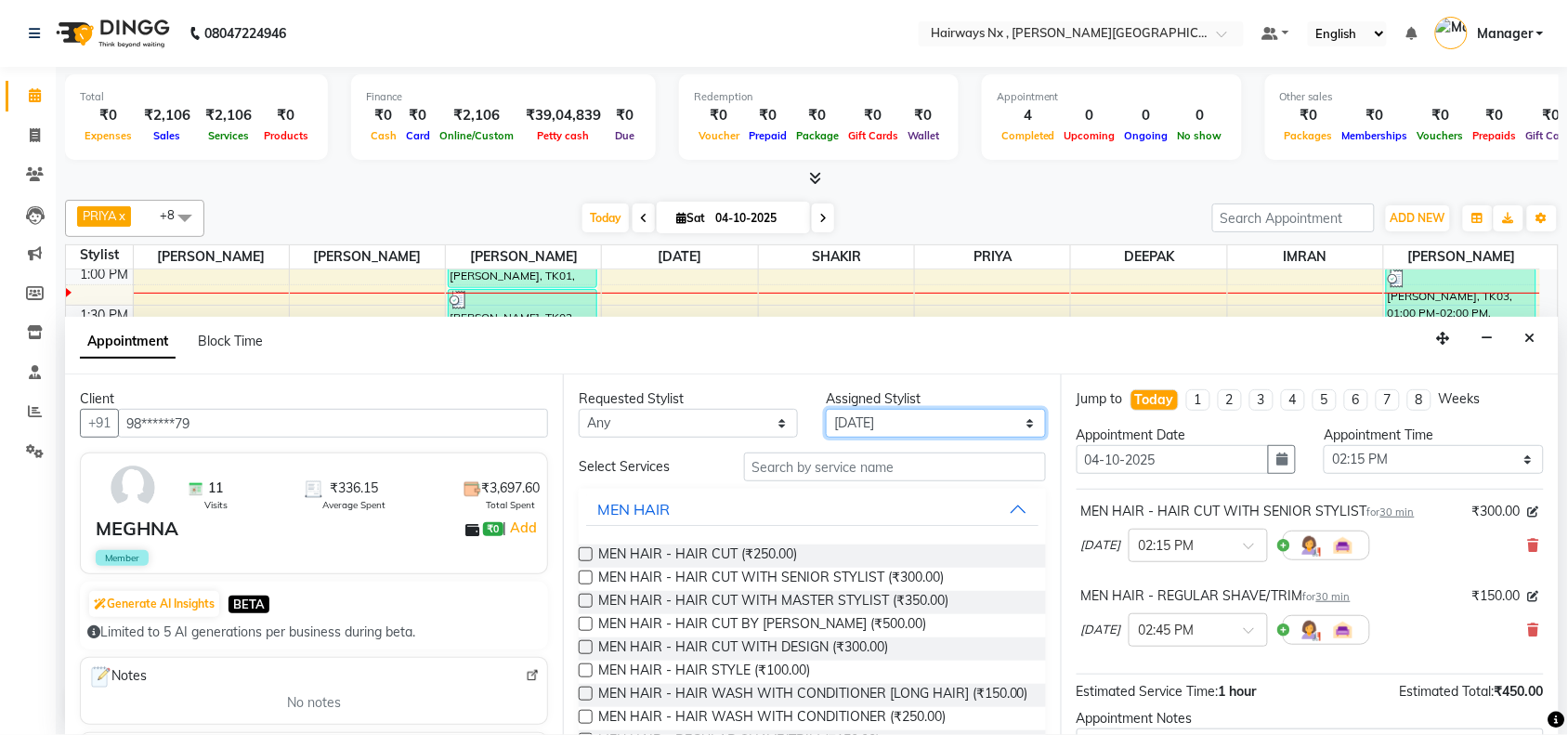
click at [861, 423] on select "Select ALIM AZAD DEEPAK IMRAN KAMAL SALMANI KASHISH Manager MUZZAMIL PRIYA PUMM…" at bounding box center [935, 423] width 220 height 29
select select "76846"
click at [827, 410] on select "Select ALIM AZAD DEEPAK IMRAN KAMAL SALMANI KASHISH Manager MUZZAMIL PRIYA PUMM…" at bounding box center [935, 423] width 220 height 29
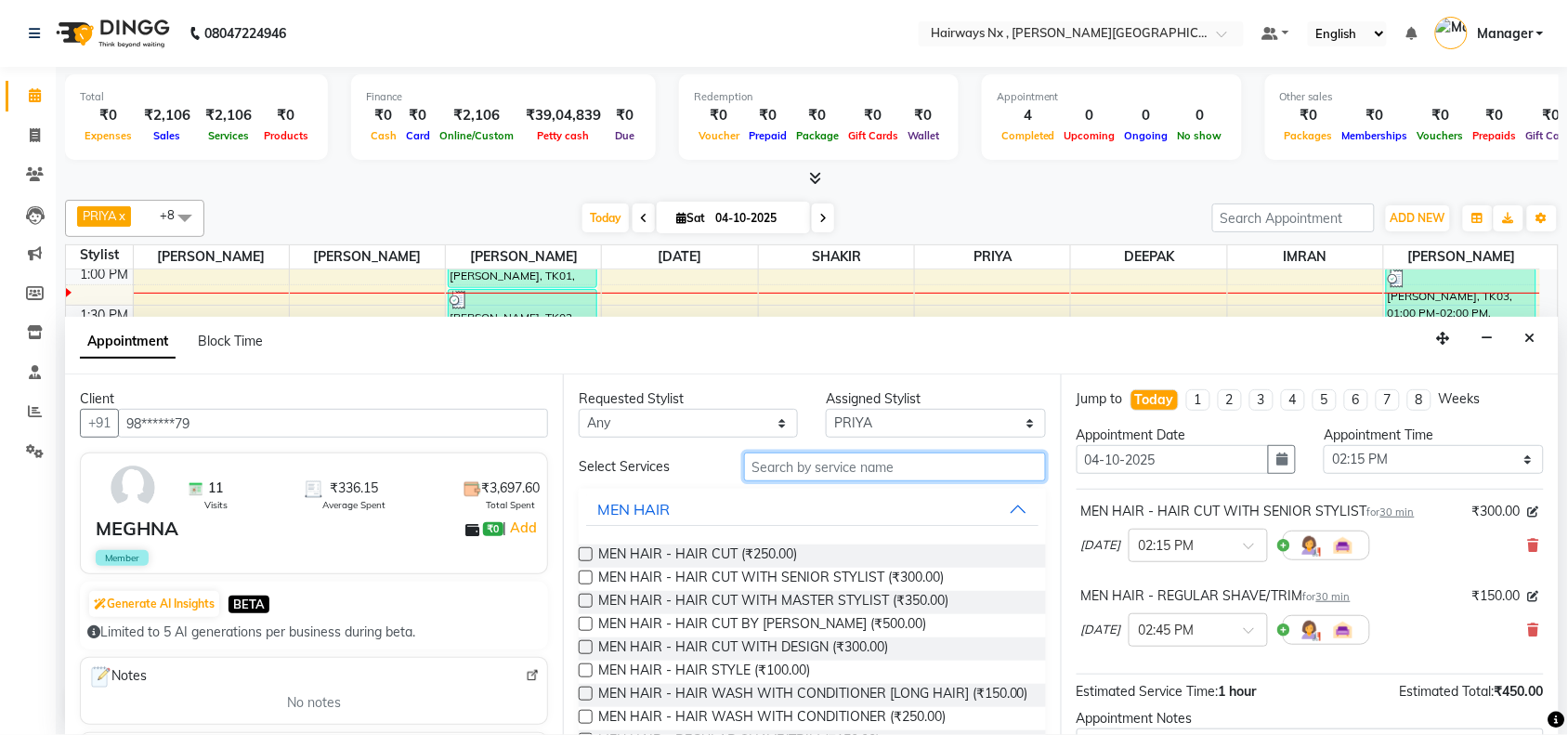
click at [787, 468] on input "text" at bounding box center [895, 467] width 302 height 29
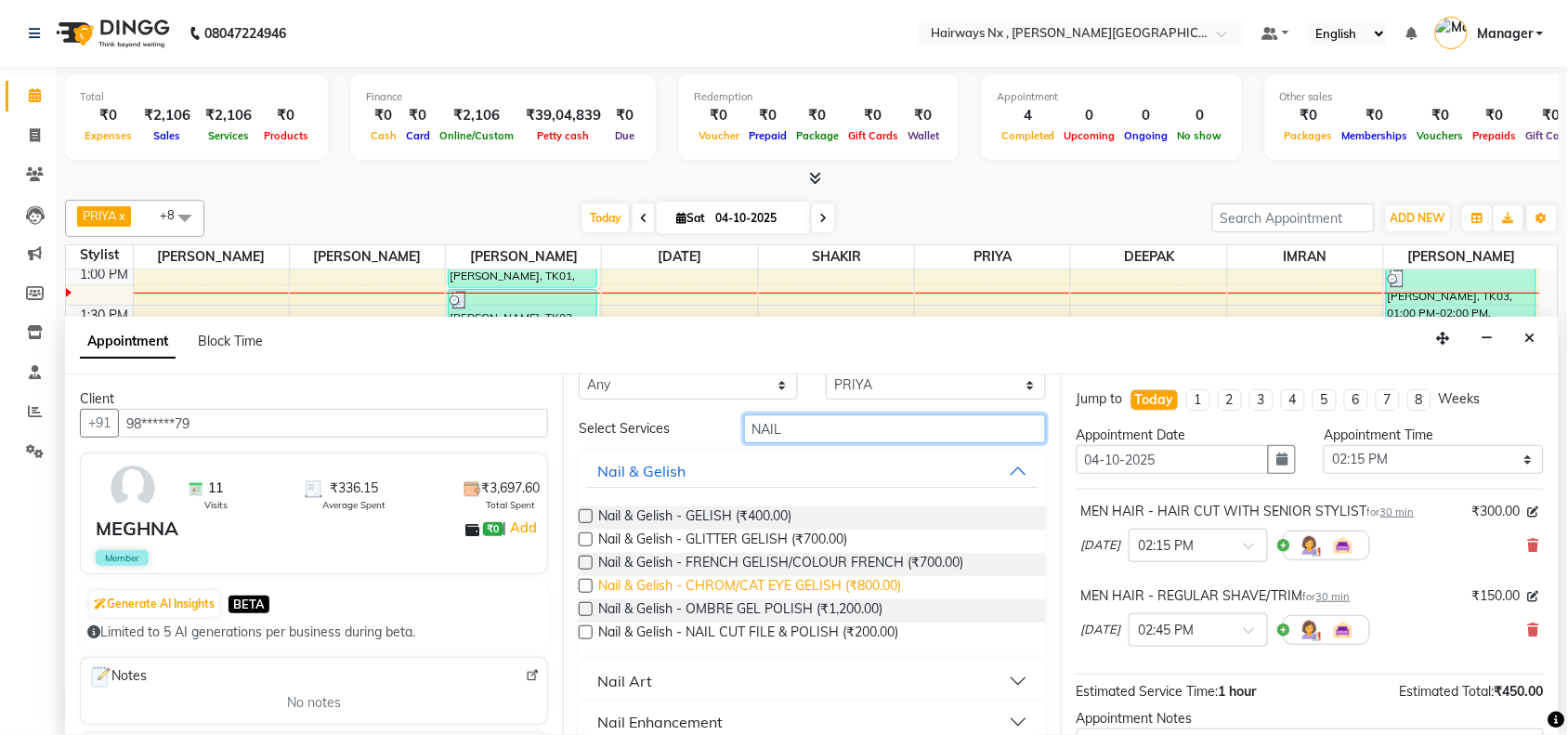
scroll to position [59, 0]
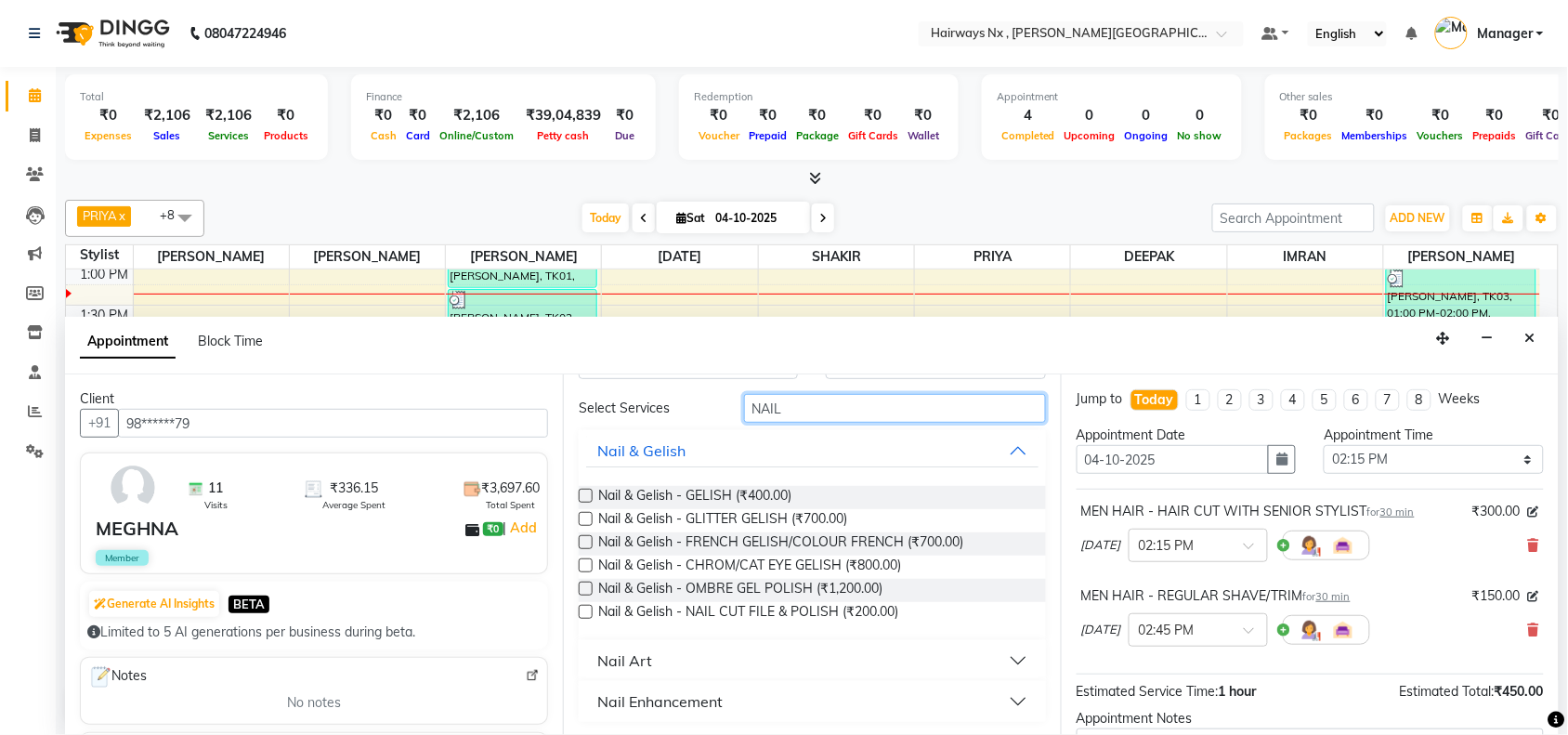
type input "NAIL"
click at [591, 613] on label at bounding box center [585, 611] width 14 height 14
click at [591, 613] on input "checkbox" at bounding box center [584, 613] width 12 height 12
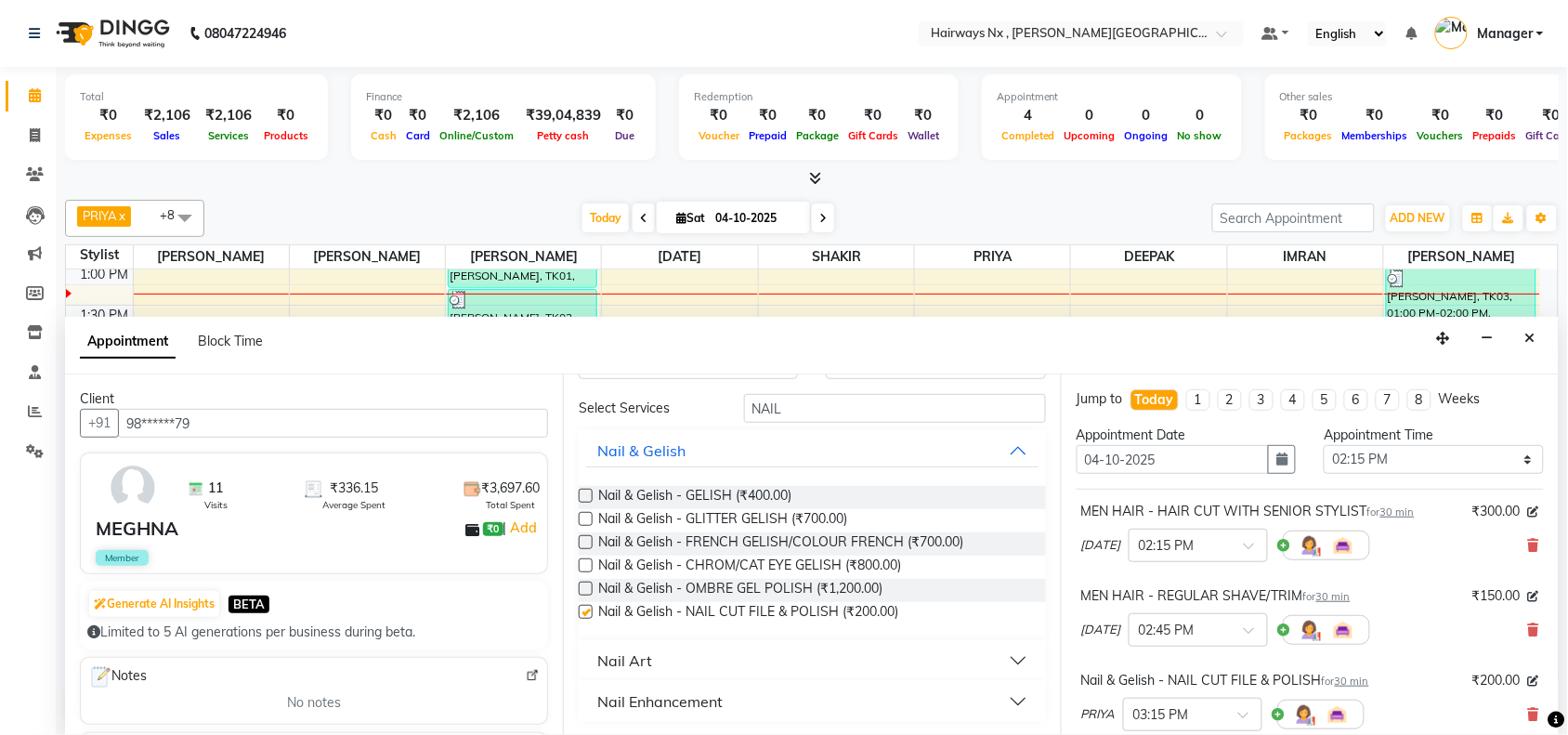
checkbox input "false"
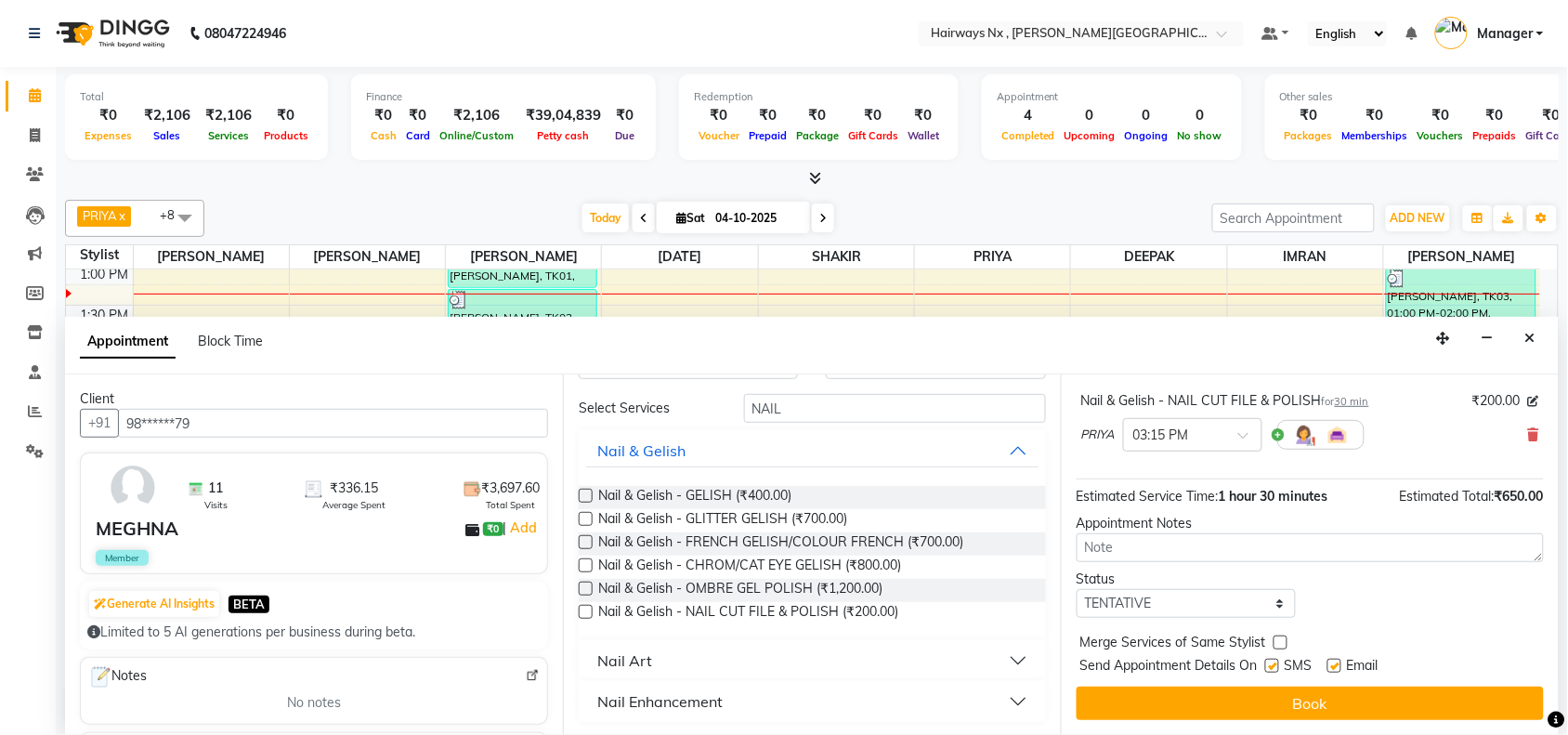
scroll to position [1, 0]
click at [1272, 662] on label at bounding box center [1272, 666] width 14 height 14
click at [1272, 662] on input "checkbox" at bounding box center [1271, 667] width 12 height 12
checkbox input "false"
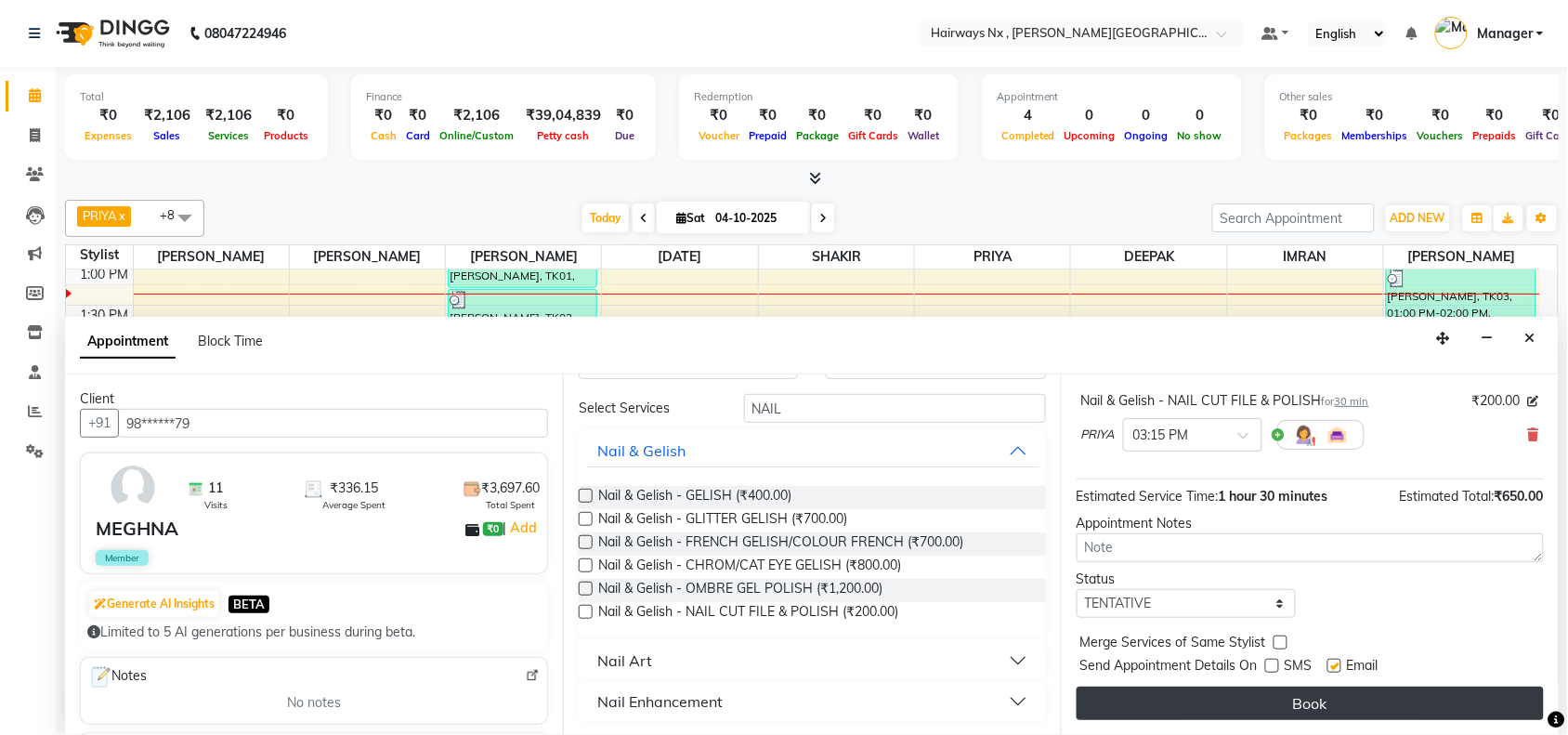
drag, startPoint x: 1330, startPoint y: 665, endPoint x: 1331, endPoint y: 698, distance: 33.0
click at [1333, 667] on label at bounding box center [1334, 666] width 14 height 14
click at [1333, 667] on input "checkbox" at bounding box center [1333, 667] width 12 height 12
checkbox input "false"
click at [1331, 703] on button "Book" at bounding box center [1310, 703] width 468 height 33
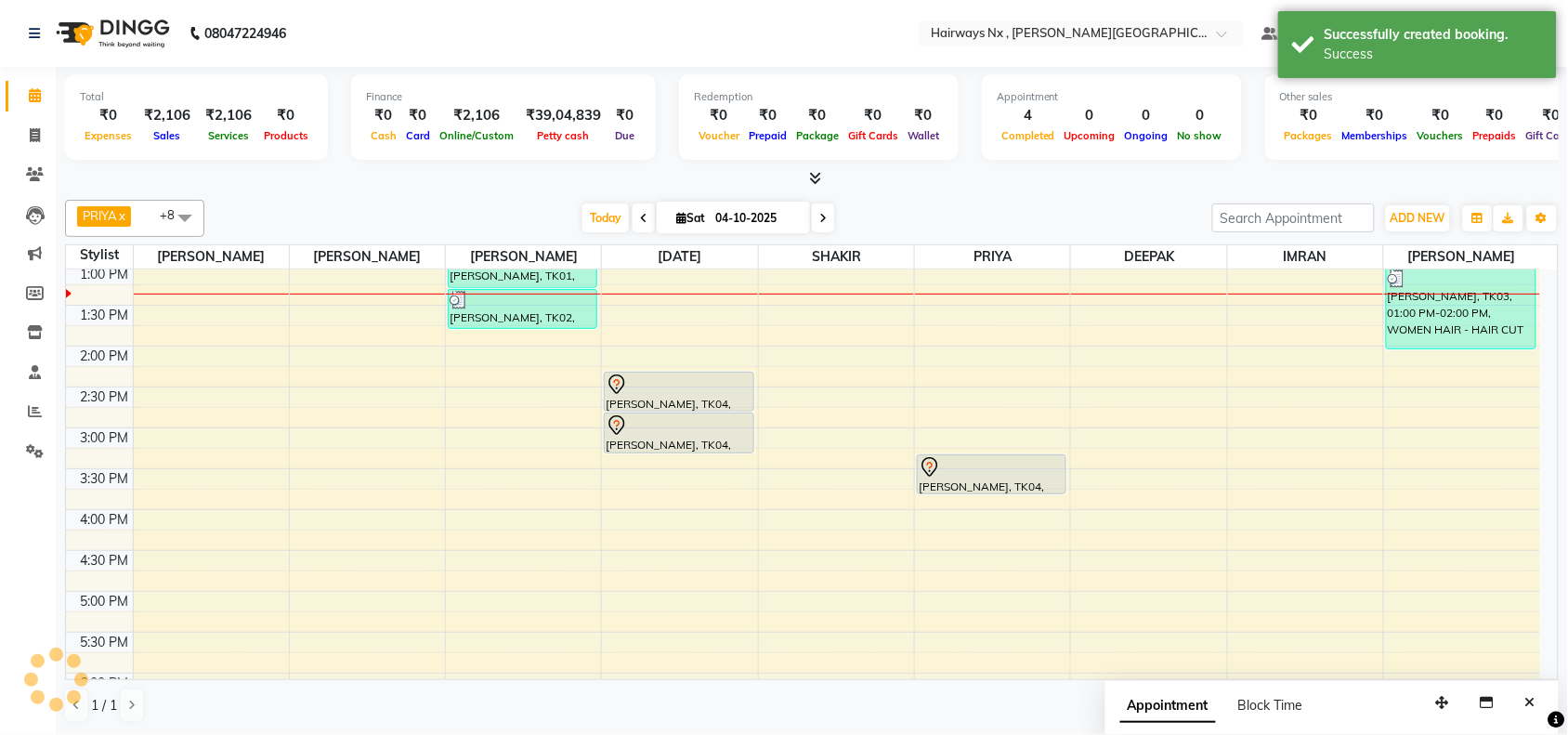
scroll to position [0, 0]
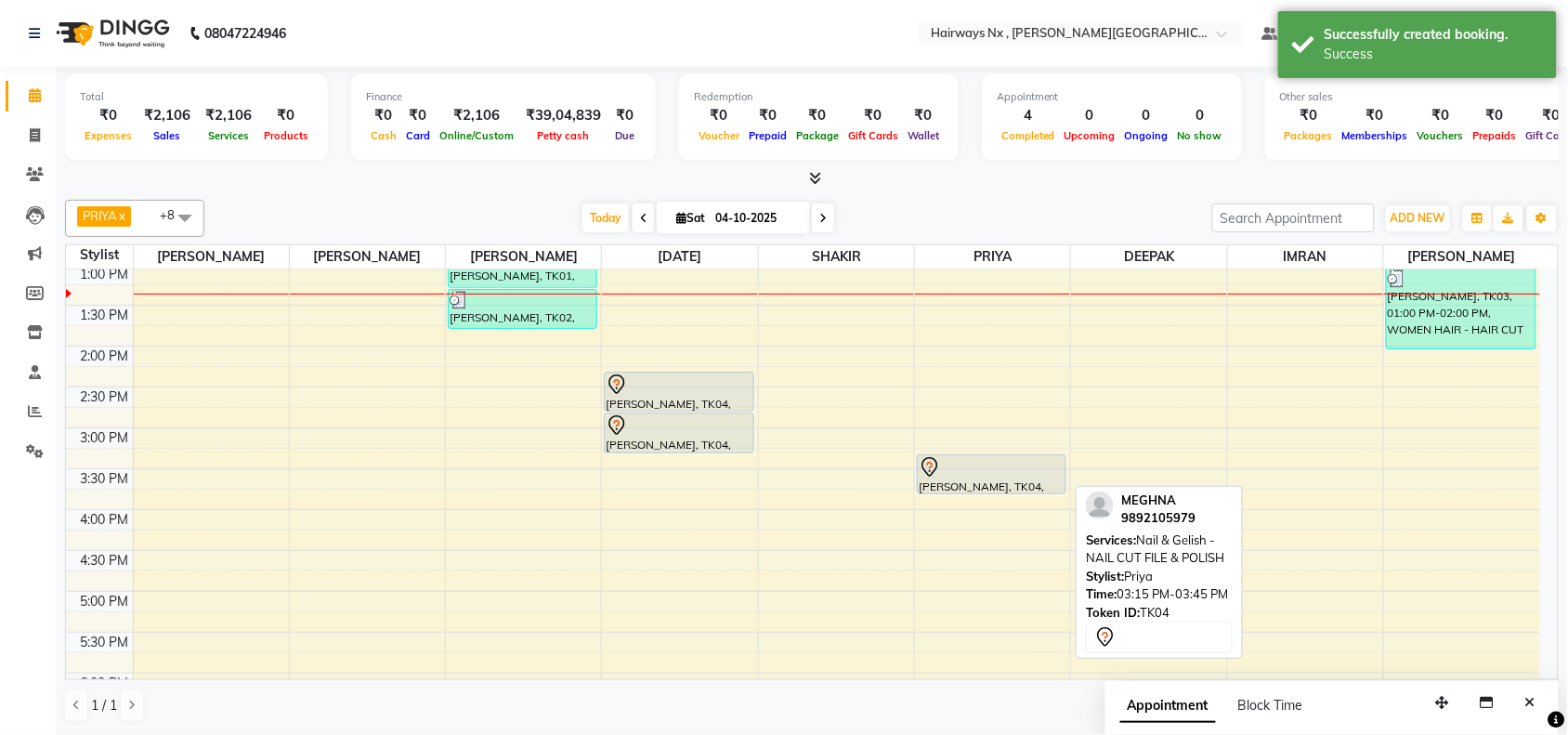
click at [941, 475] on div at bounding box center [991, 467] width 145 height 22
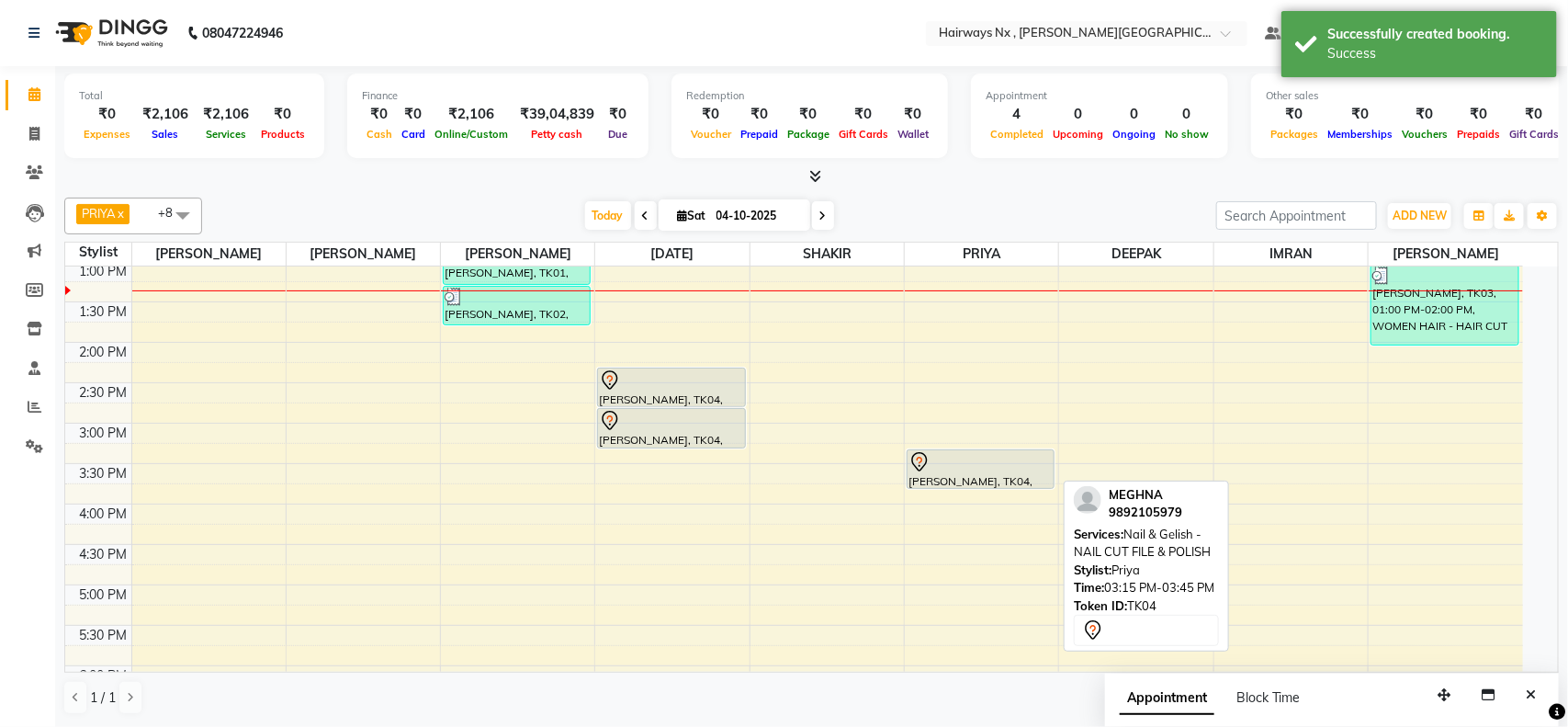
select select "7"
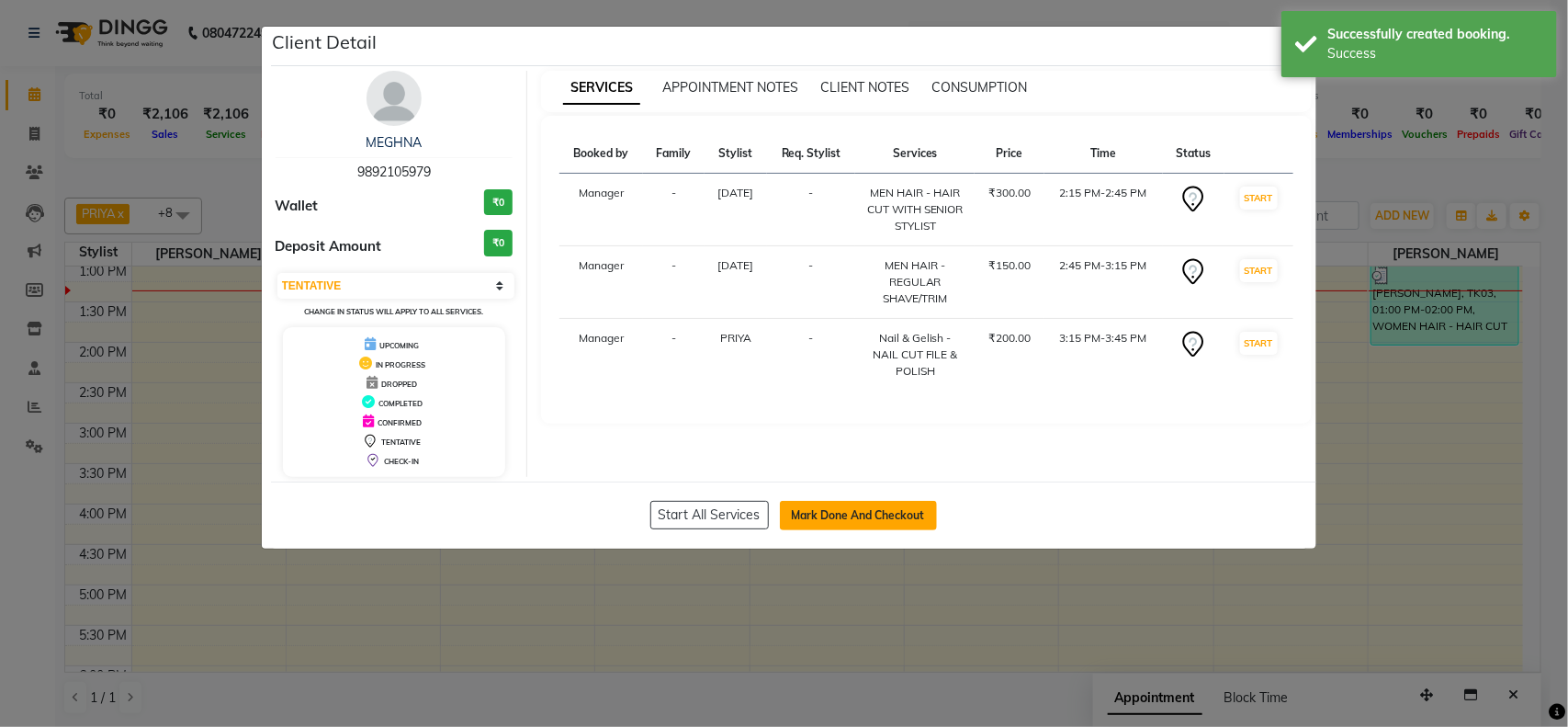
click at [902, 520] on button "Mark Done And Checkout" at bounding box center [858, 515] width 157 height 29
select select "service"
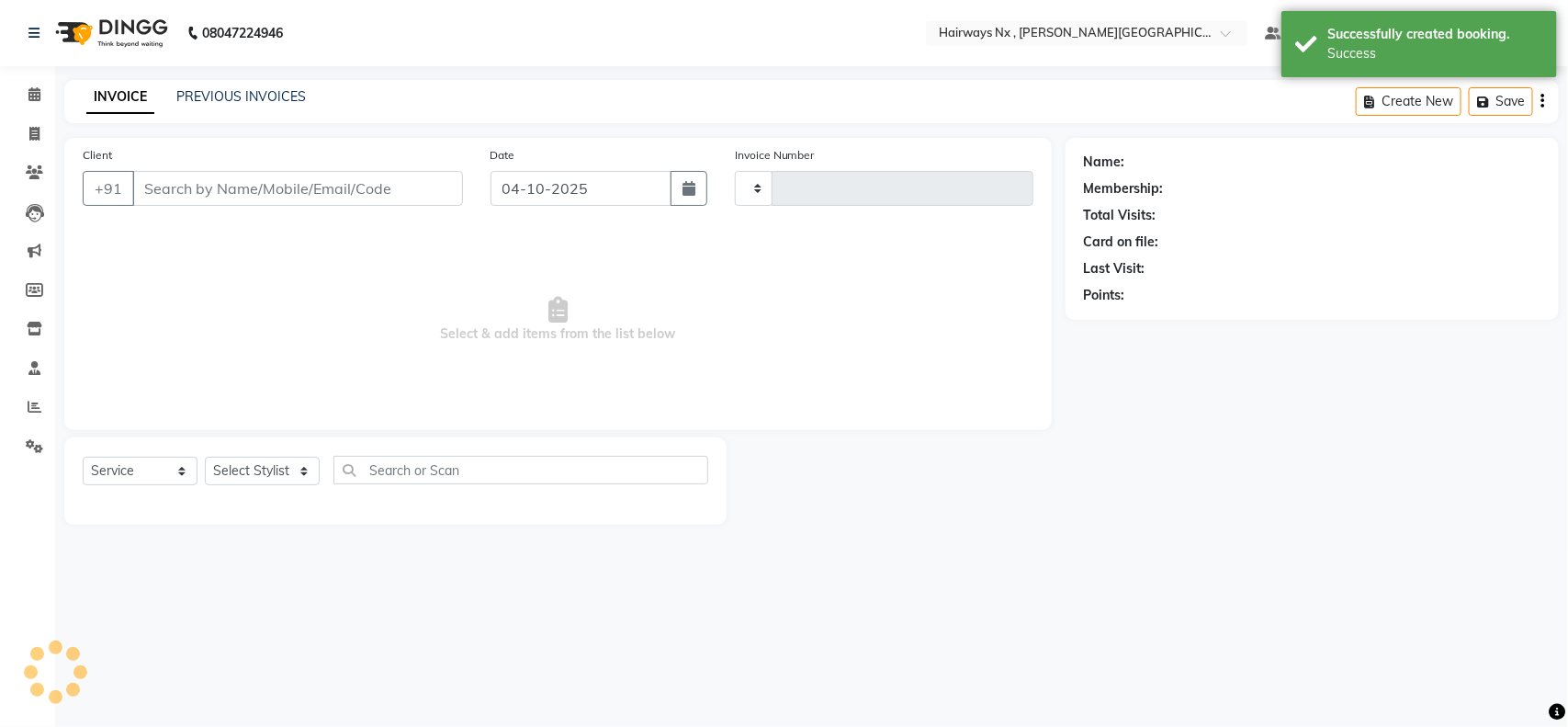
type input "1271"
select select "778"
type input "98******79"
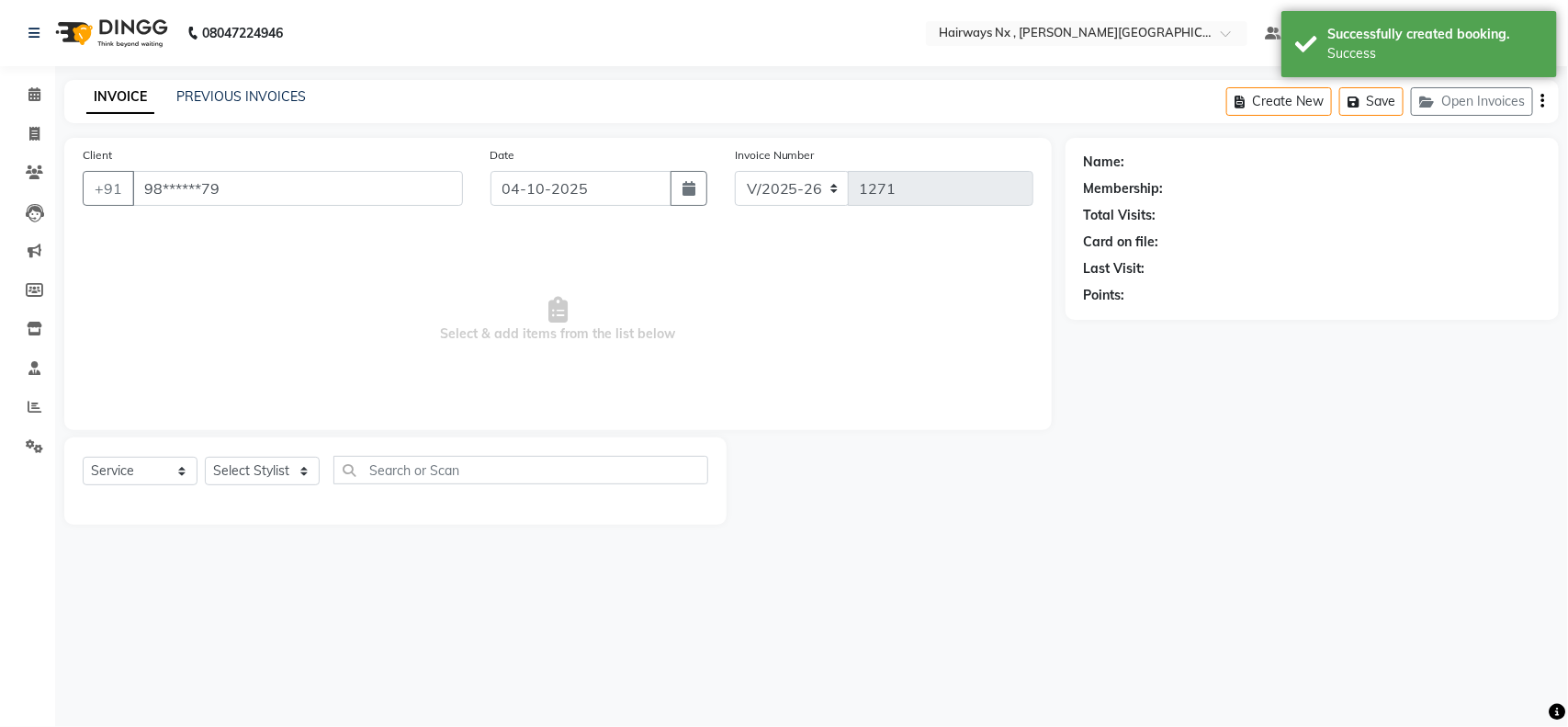
select select "76846"
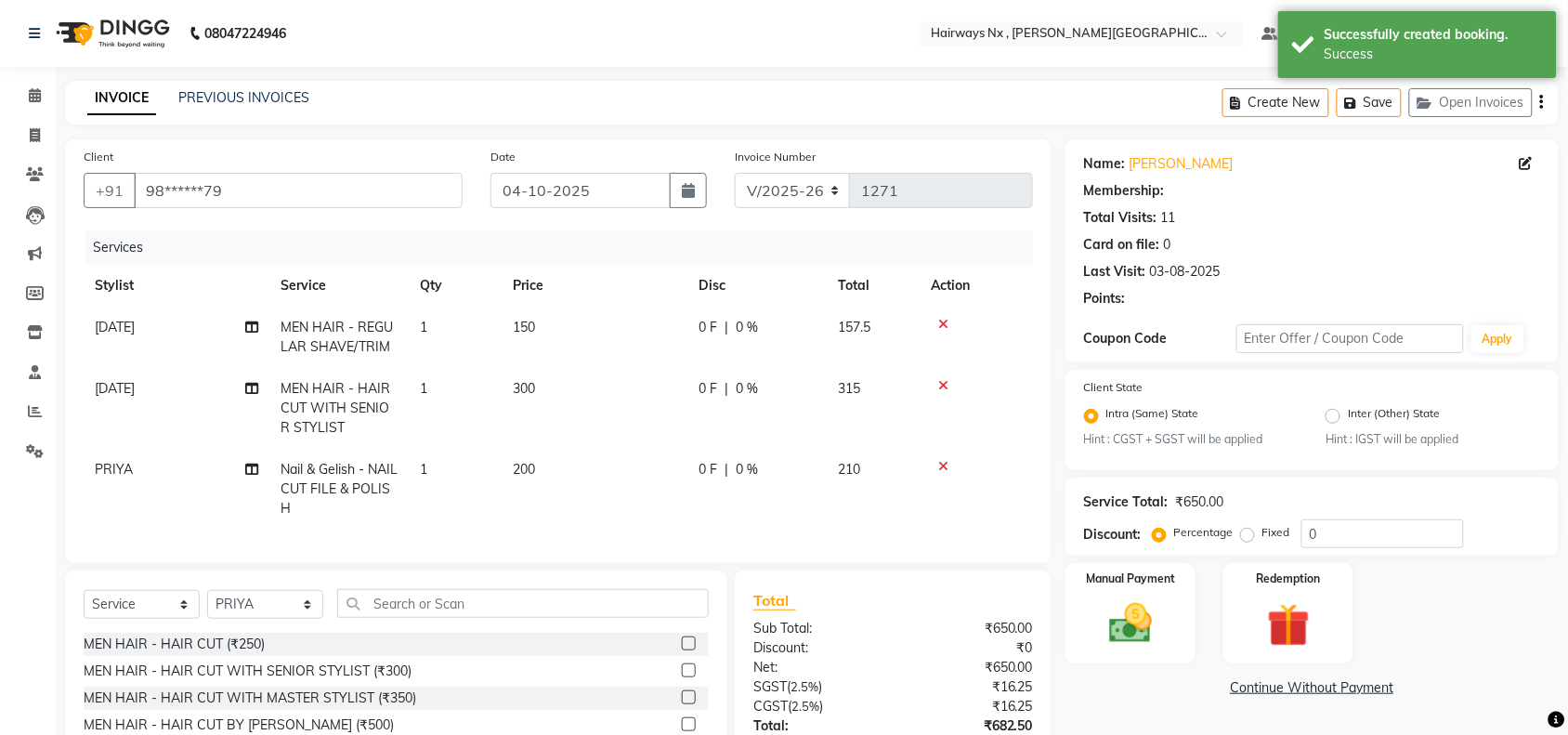
select select "1: Object"
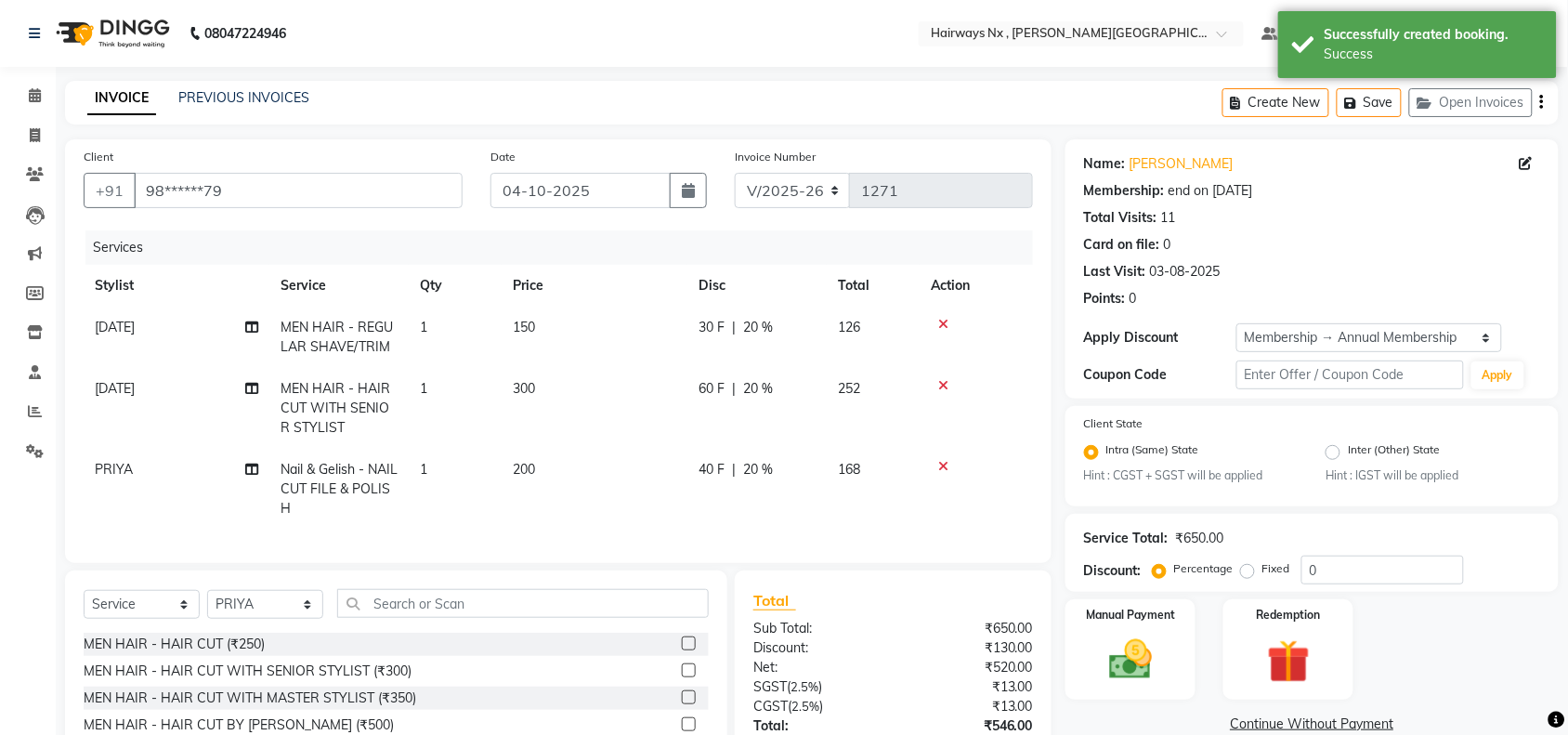
type input "20"
click at [563, 483] on td "200" at bounding box center [594, 489] width 185 height 81
select select "76846"
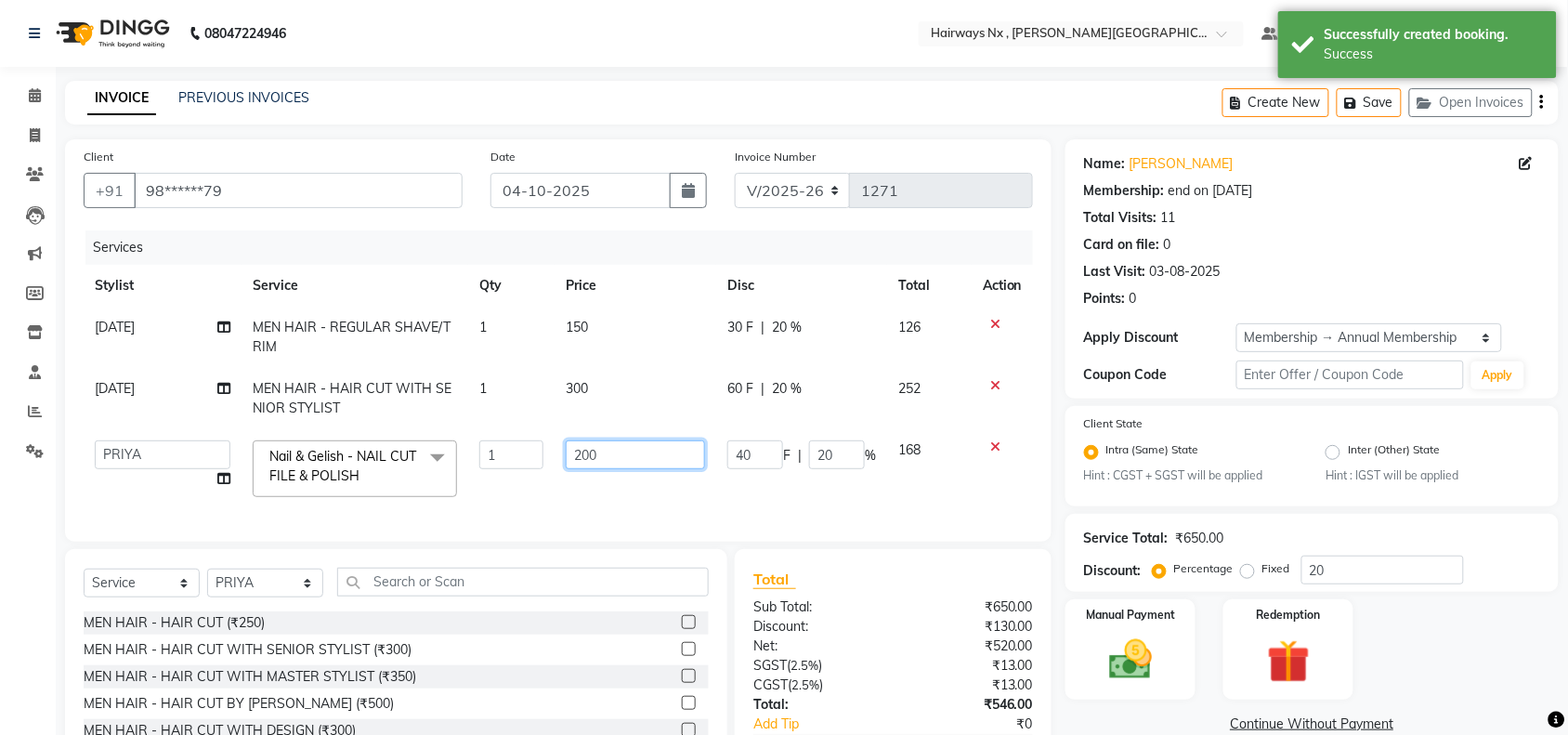
click at [628, 460] on input "200" at bounding box center [635, 455] width 140 height 29
type input "2"
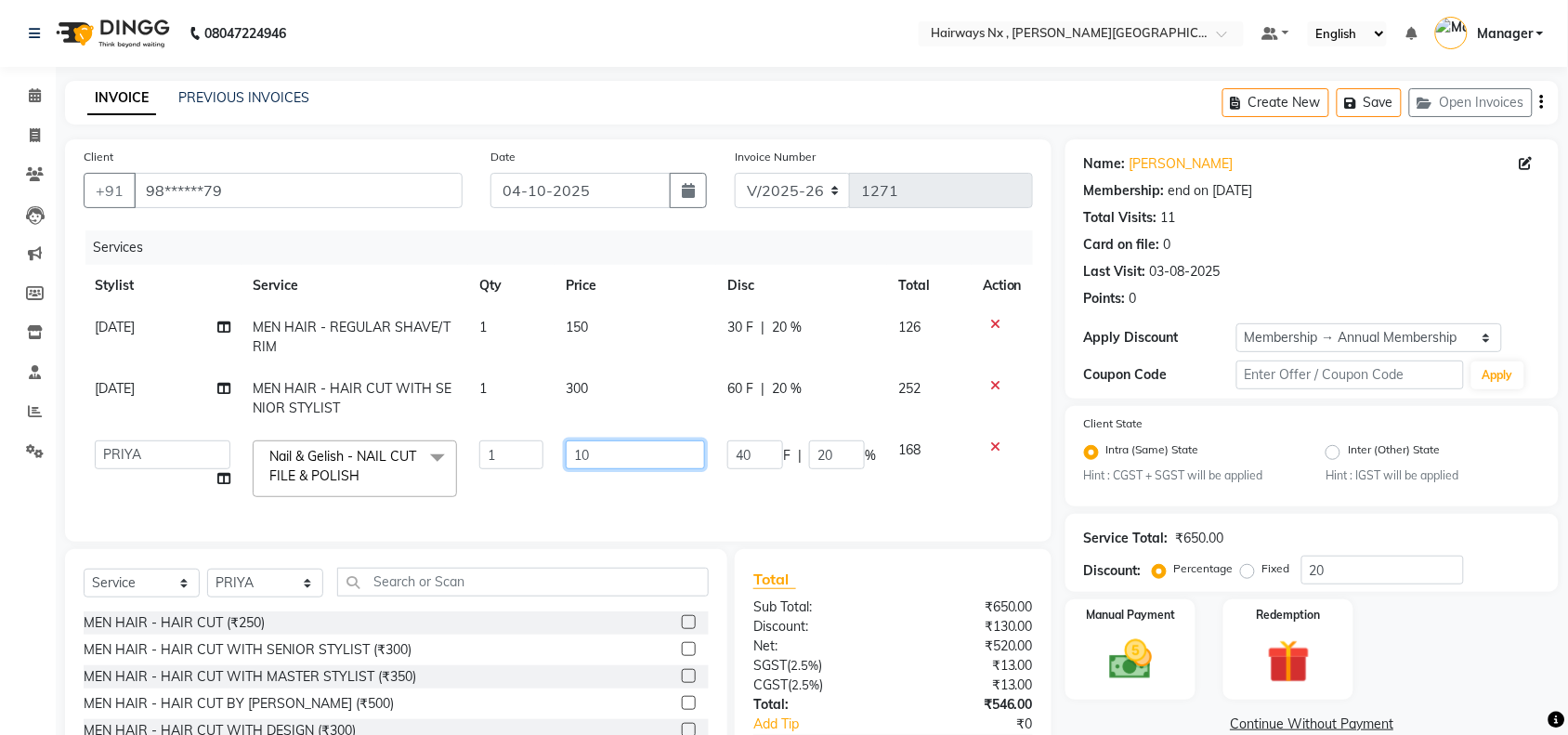
type input "100"
click at [793, 186] on select "INV/25-26 V/2025-26" at bounding box center [793, 190] width 116 height 35
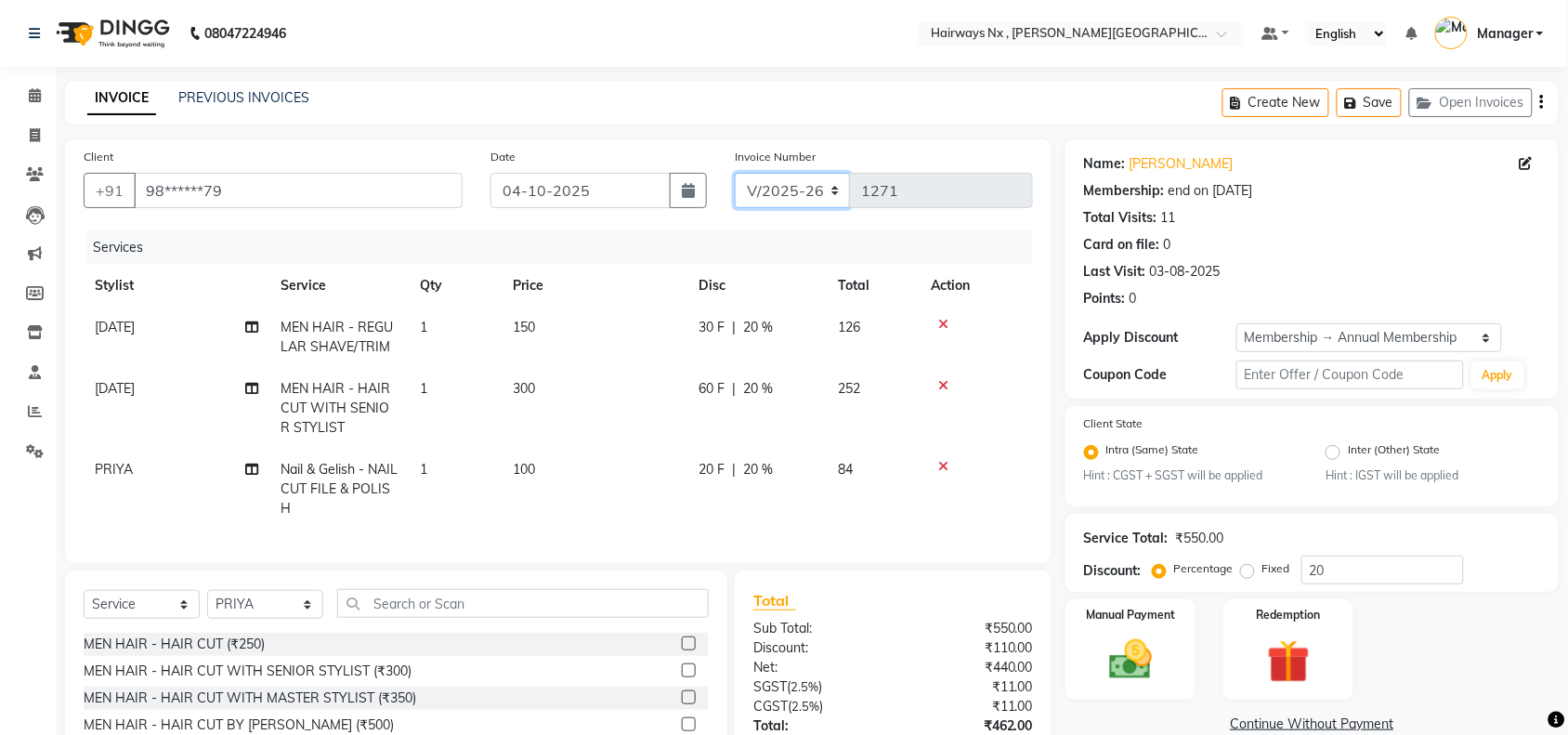
select select "6959"
click at [735, 173] on select "INV/25-26 V/2025-26" at bounding box center [793, 190] width 116 height 35
type input "1093"
click at [1542, 103] on icon "button" at bounding box center [1541, 103] width 4 height 1
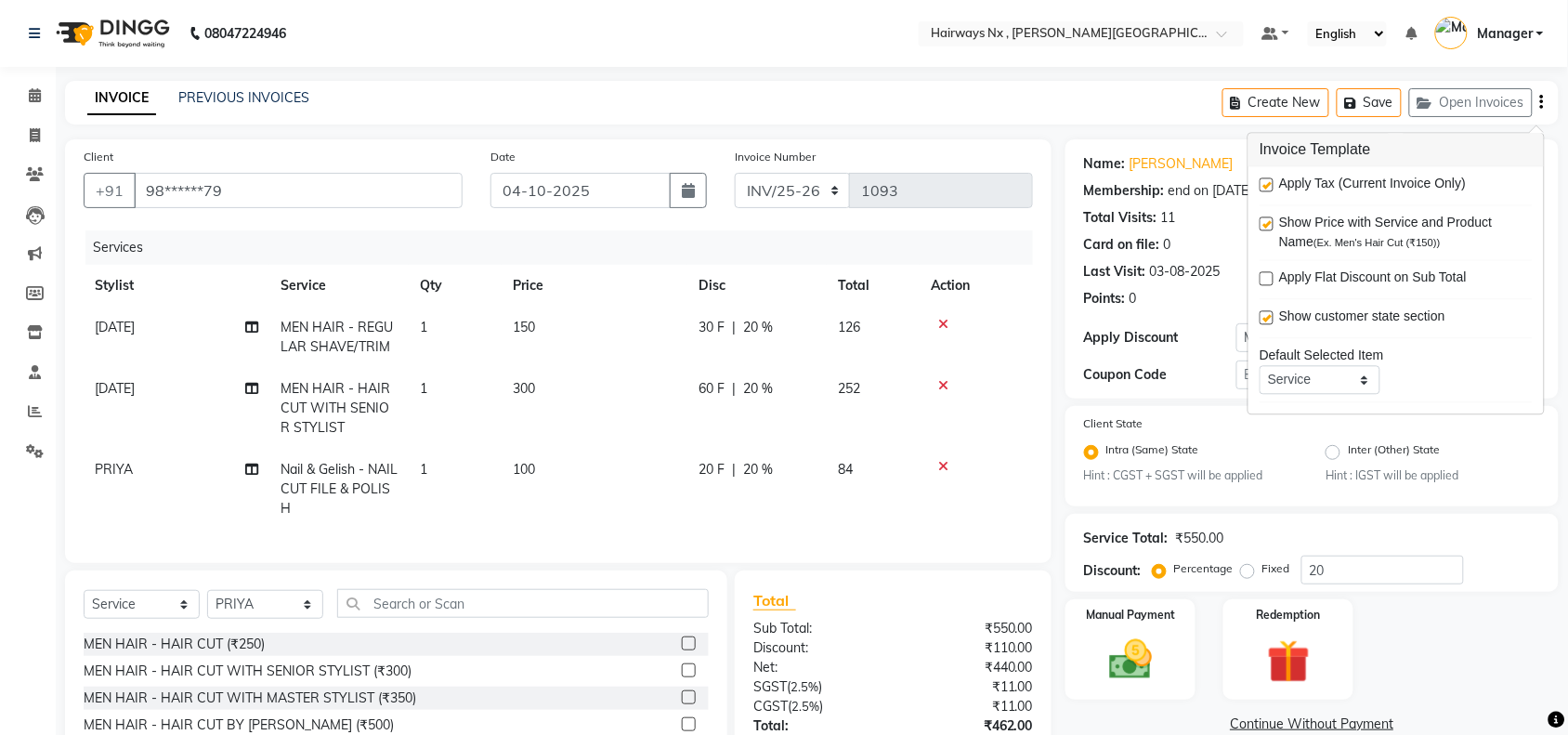
click at [1265, 186] on label at bounding box center [1266, 185] width 14 height 14
click at [1265, 186] on input "checkbox" at bounding box center [1265, 186] width 12 height 12
checkbox input "false"
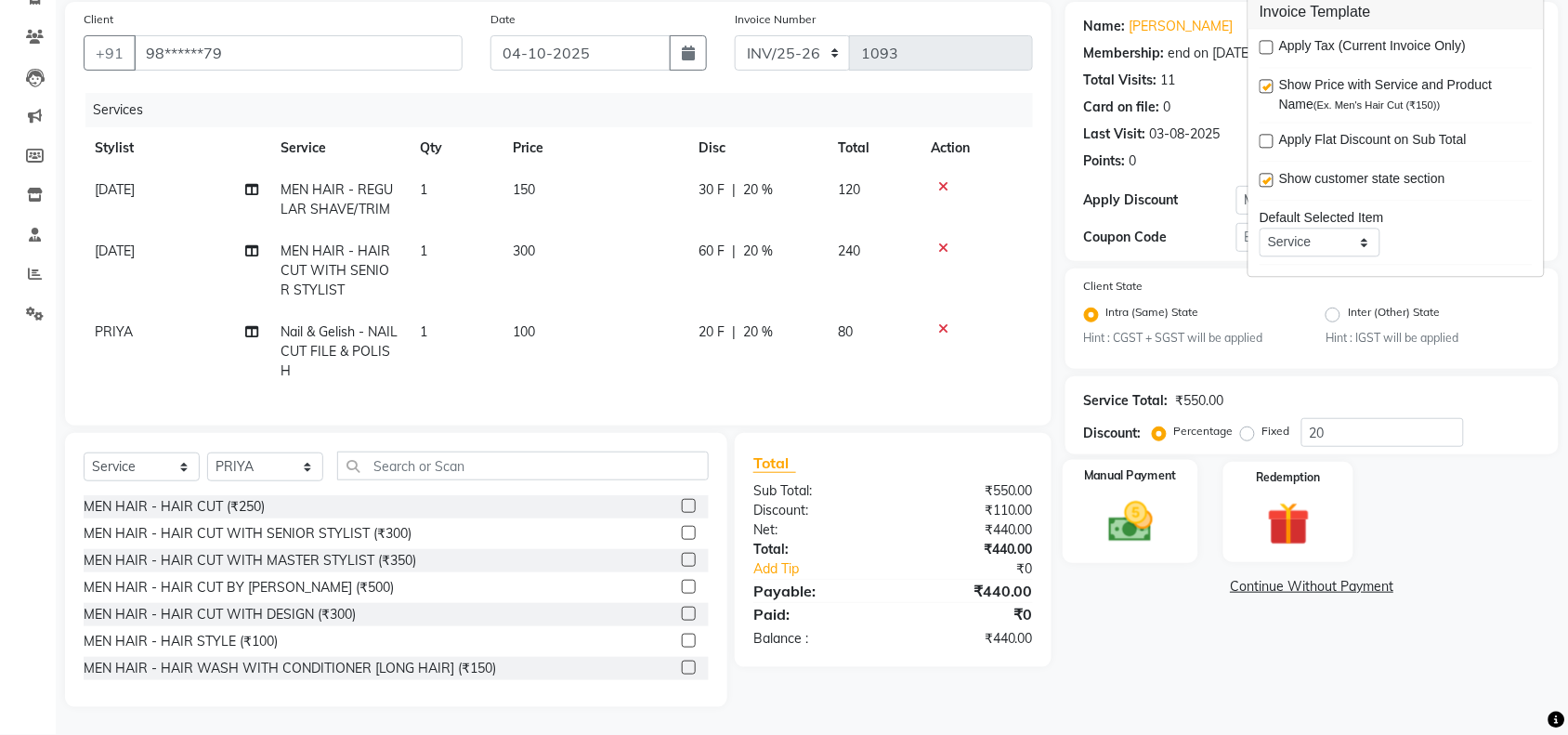
click at [1145, 509] on img at bounding box center [1130, 523] width 72 height 51
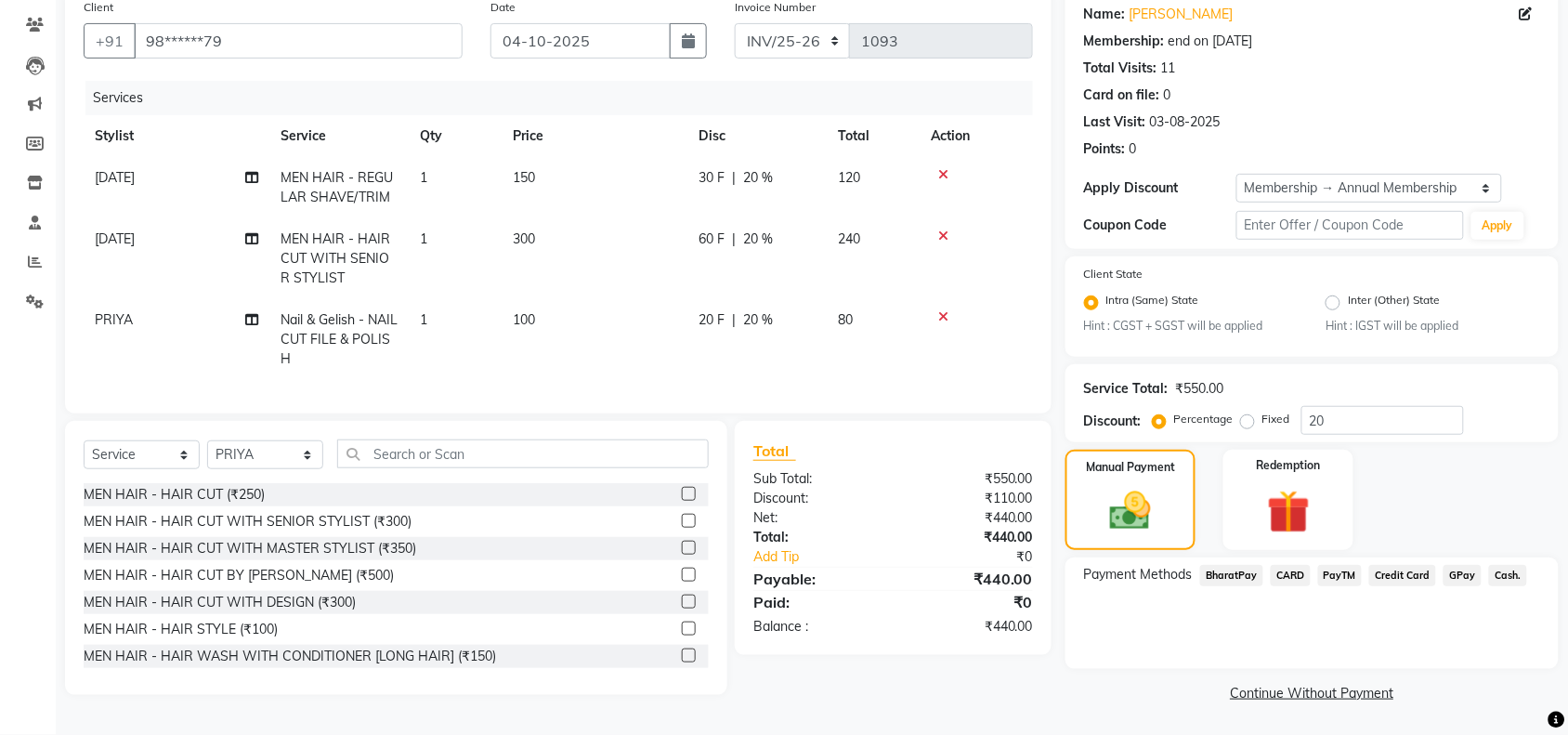
click at [1494, 565] on span "Cash." at bounding box center [1508, 575] width 38 height 21
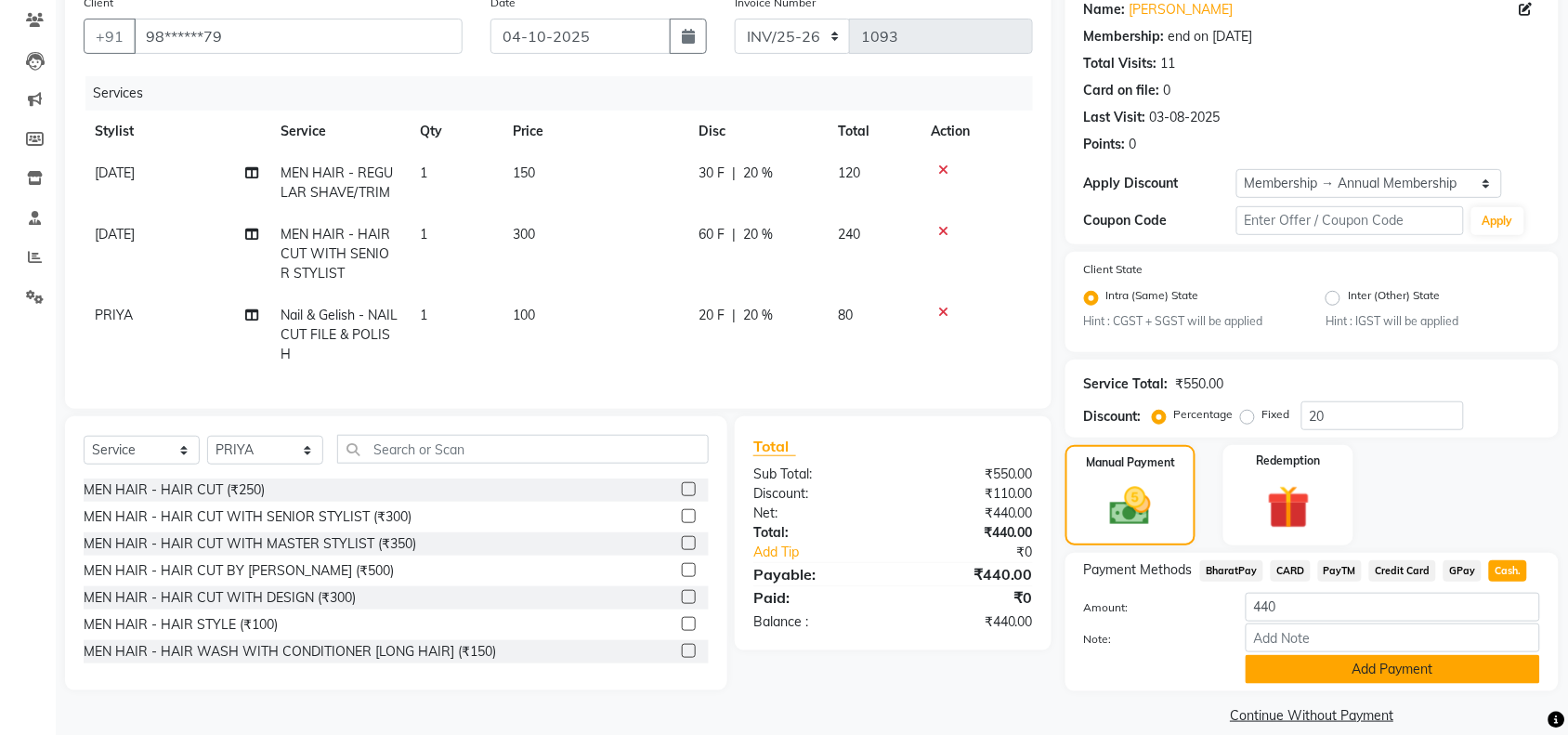
scroll to position [174, 0]
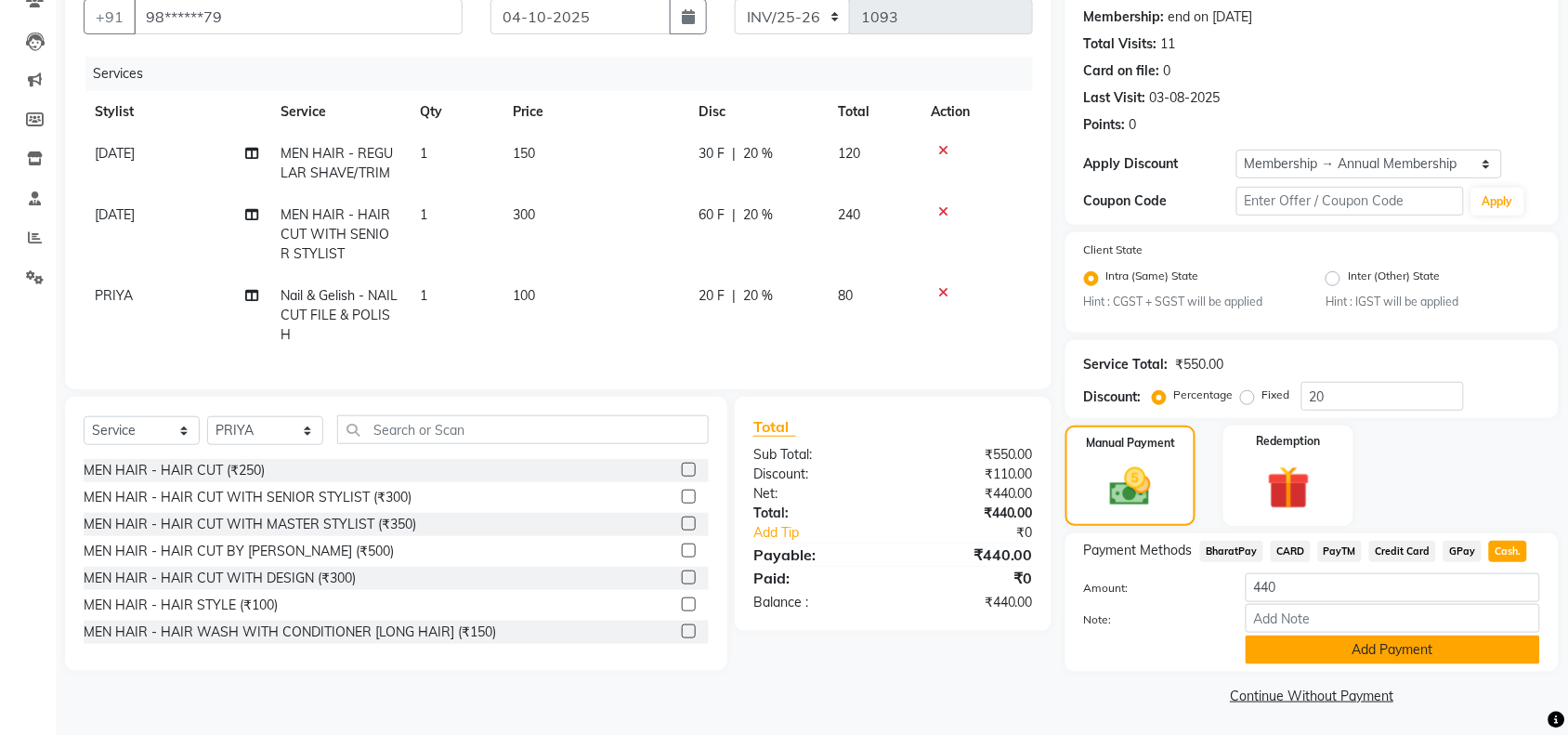
click at [1401, 643] on button "Add Payment" at bounding box center [1393, 650] width 295 height 29
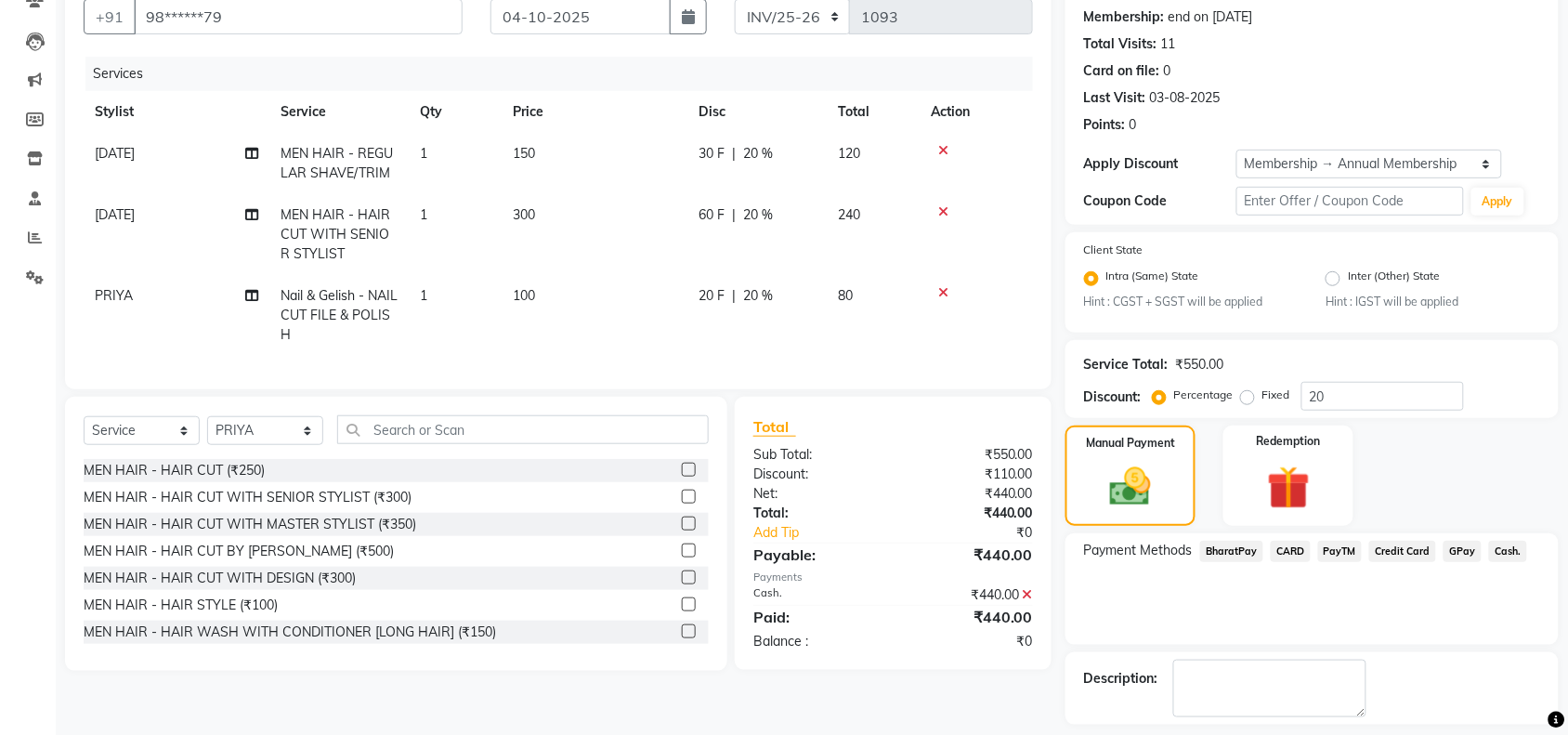
scroll to position [253, 0]
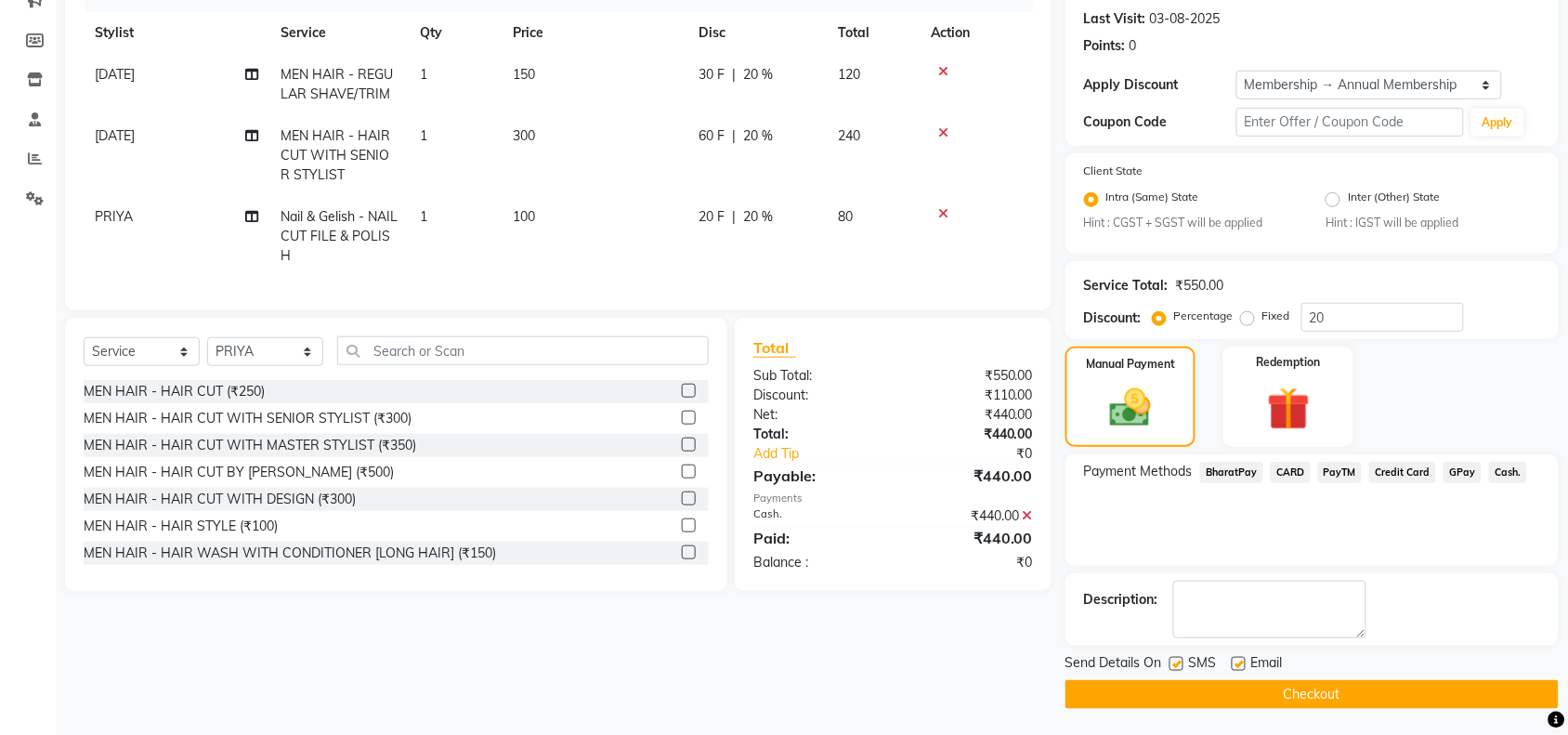
click at [1181, 663] on label at bounding box center [1176, 664] width 14 height 14
click at [1181, 663] on input "checkbox" at bounding box center [1175, 665] width 12 height 12
checkbox input "false"
click at [1232, 660] on label at bounding box center [1238, 664] width 14 height 14
click at [1232, 660] on input "checkbox" at bounding box center [1237, 665] width 12 height 12
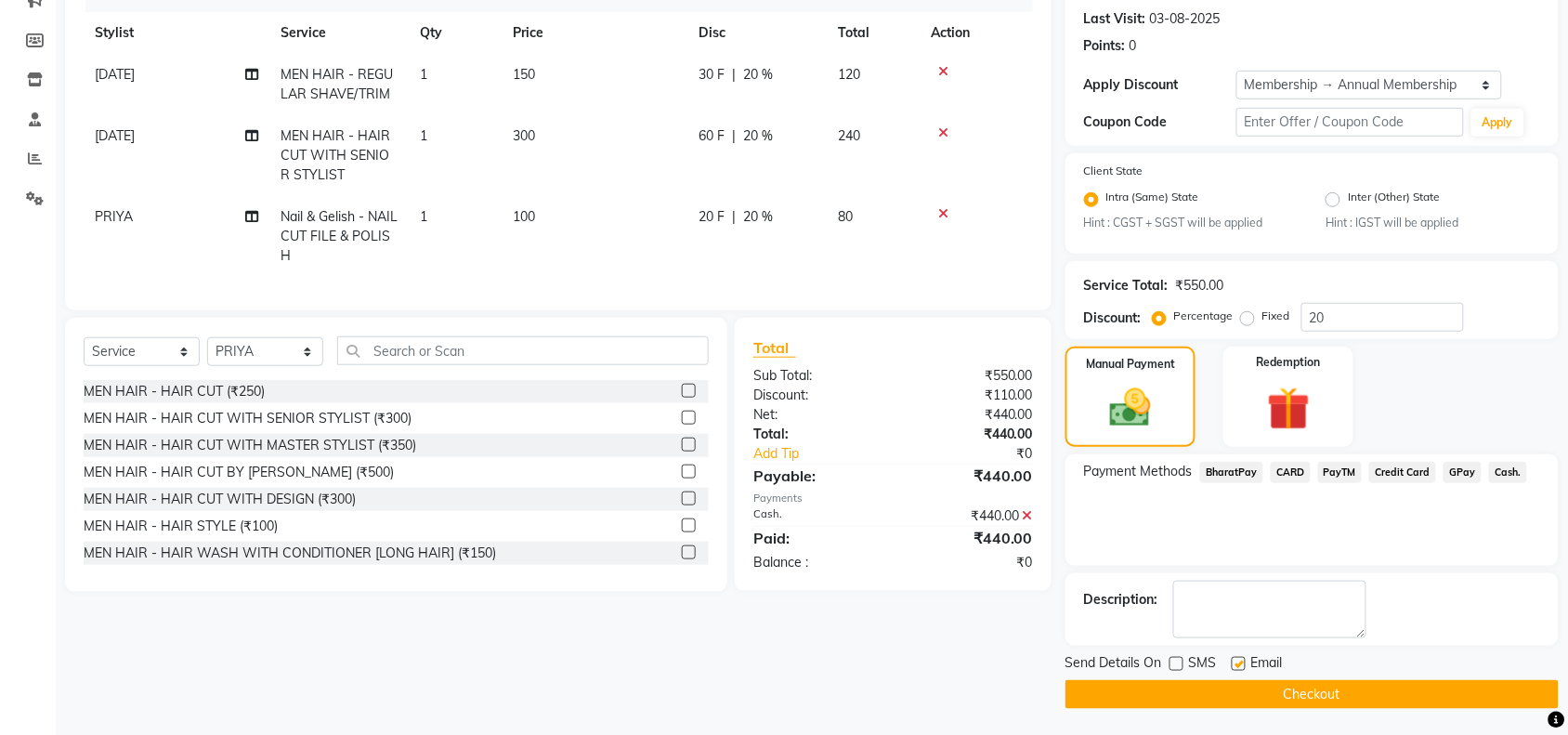
checkbox input "false"
click at [1251, 699] on button "Checkout" at bounding box center [1311, 694] width 493 height 29
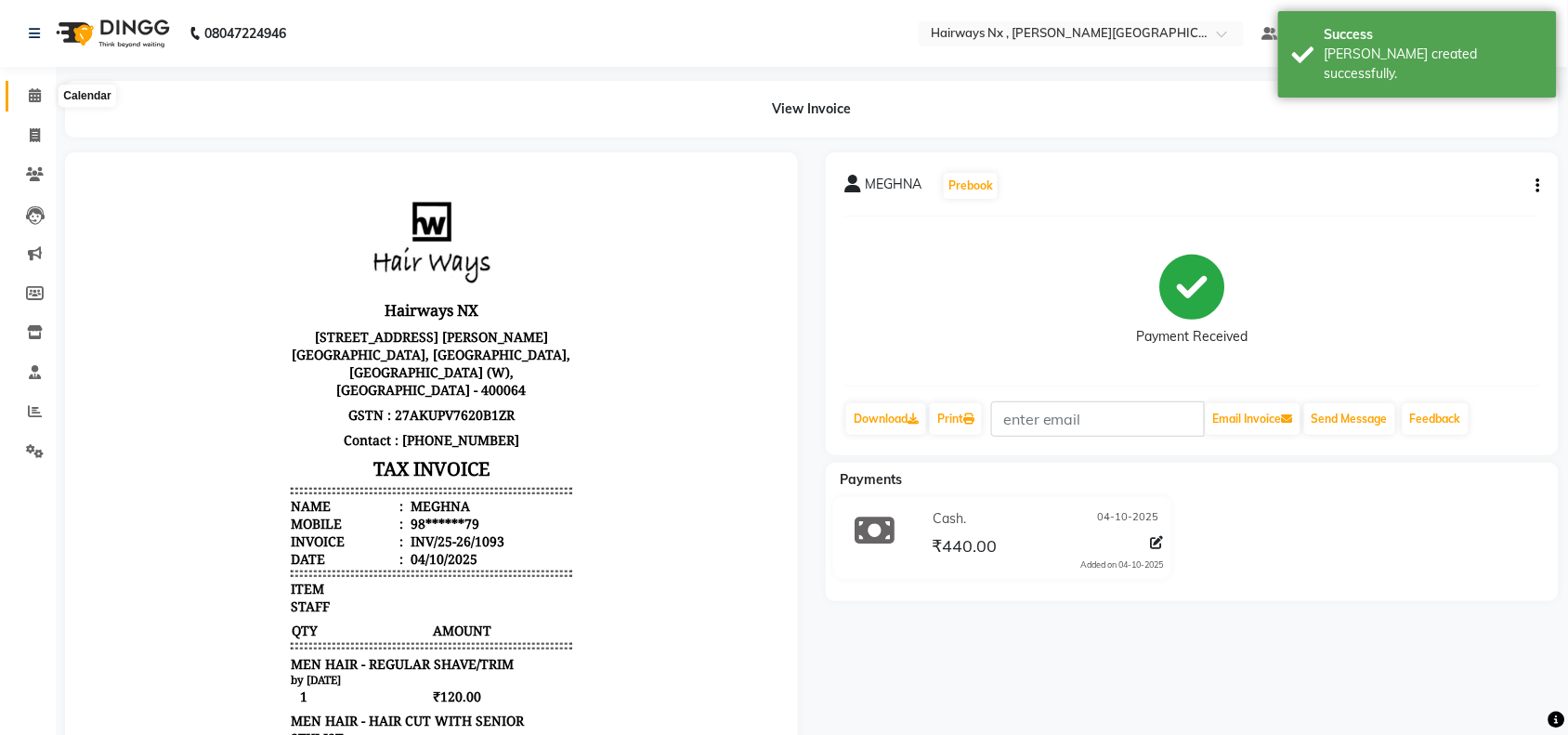
click at [35, 99] on icon at bounding box center [34, 95] width 12 height 14
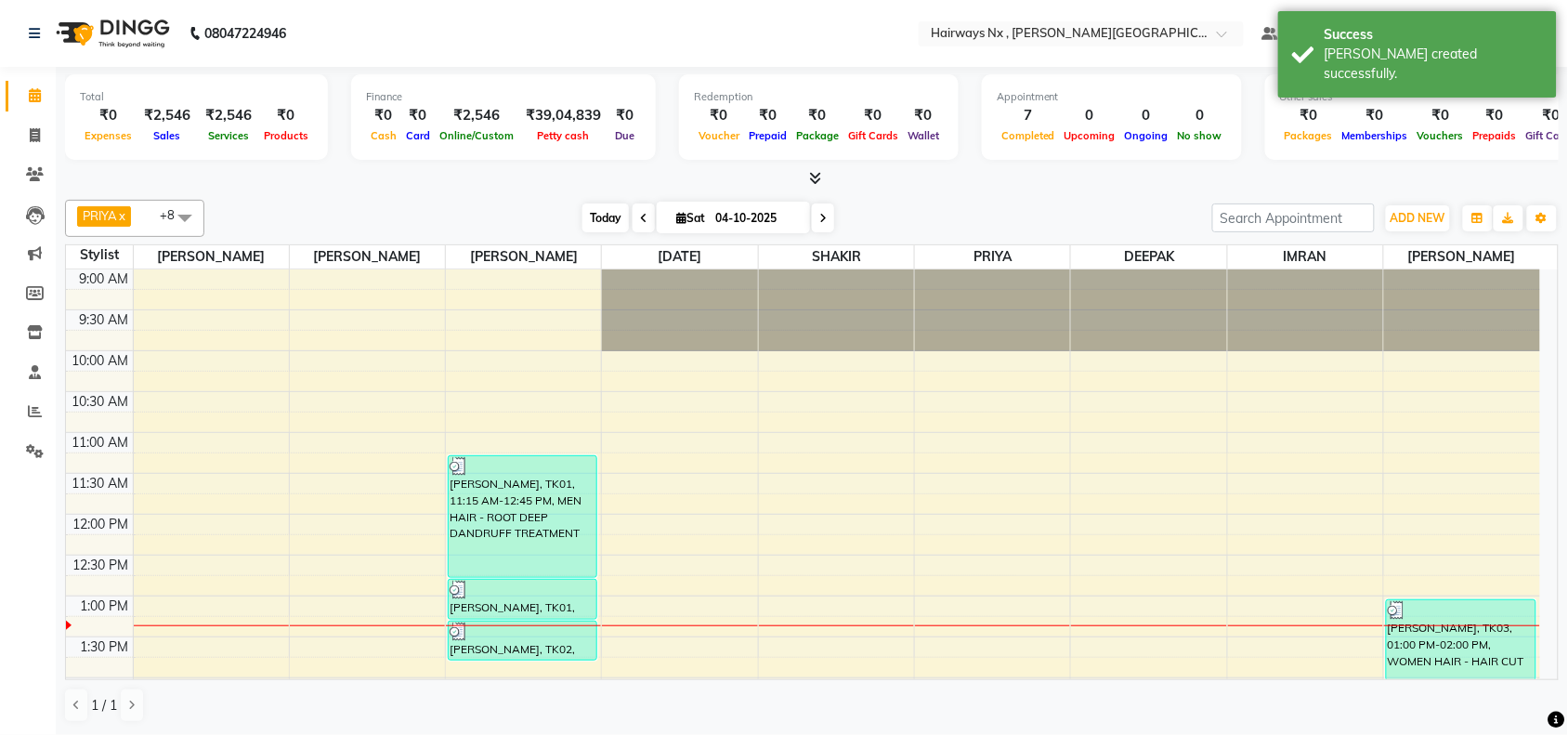
click at [611, 222] on span "Today" at bounding box center [605, 218] width 47 height 29
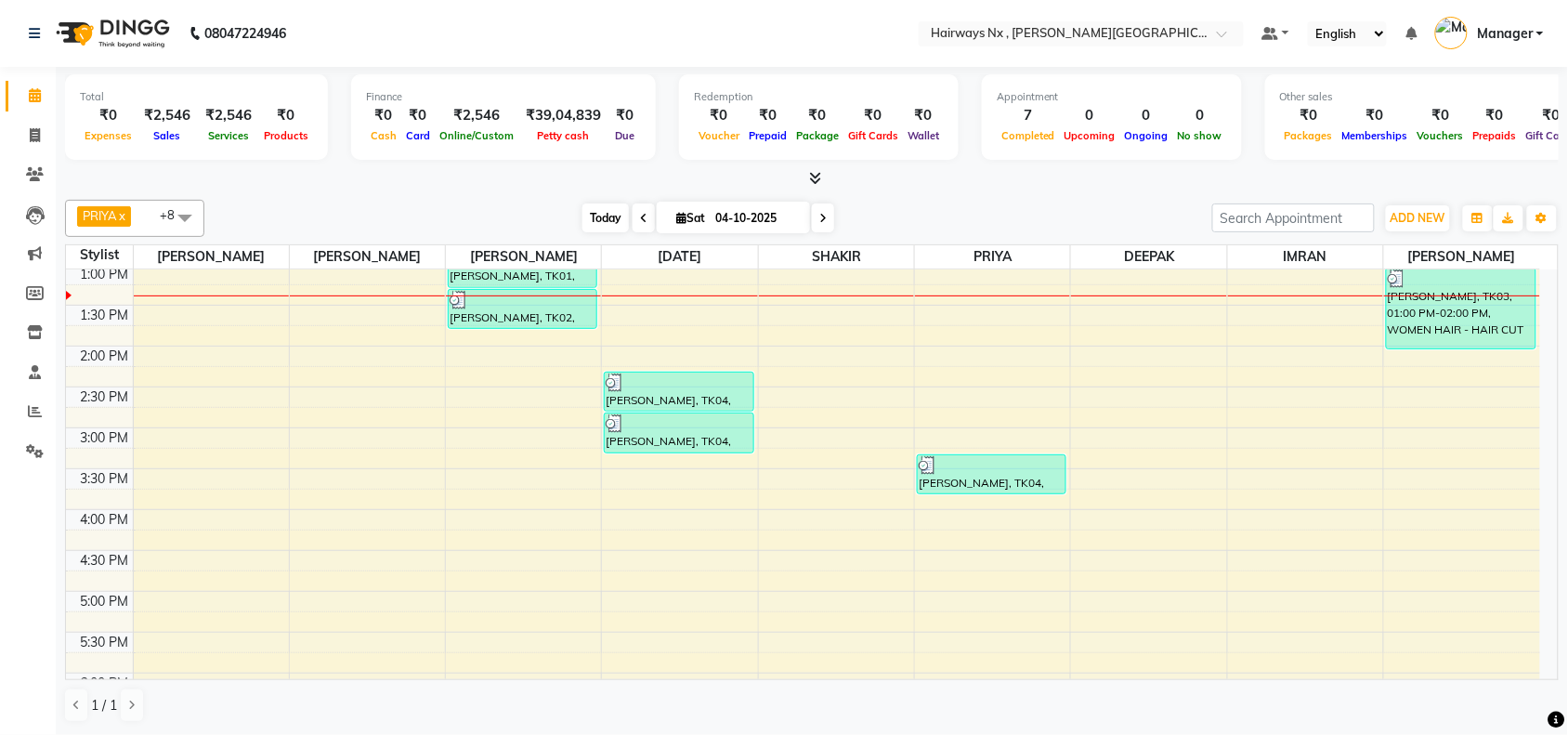
click at [600, 216] on span "Today" at bounding box center [605, 218] width 47 height 29
click at [640, 219] on icon at bounding box center [643, 219] width 8 height 11
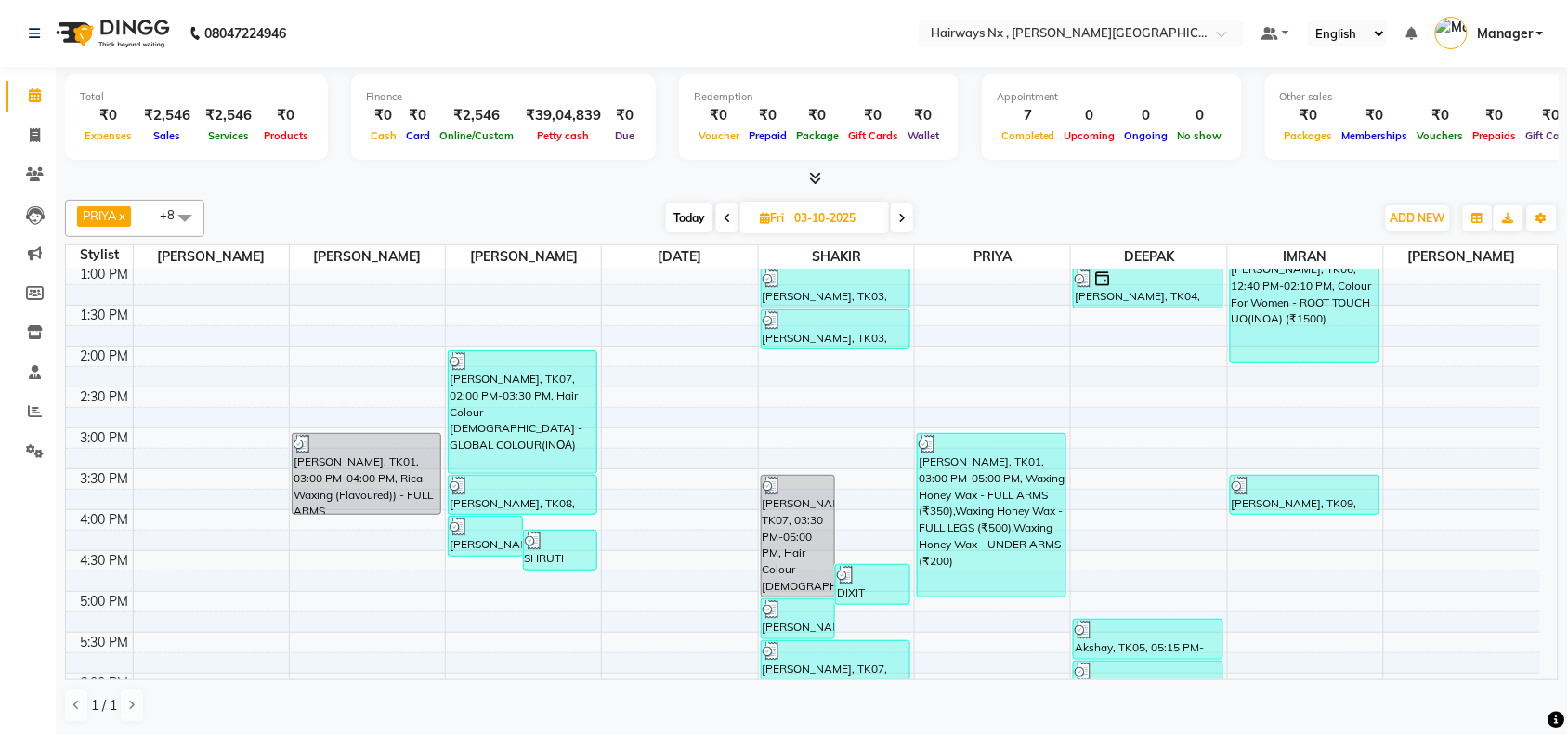
click at [683, 215] on span "Today" at bounding box center [689, 218] width 47 height 29
type input "04-10-2025"
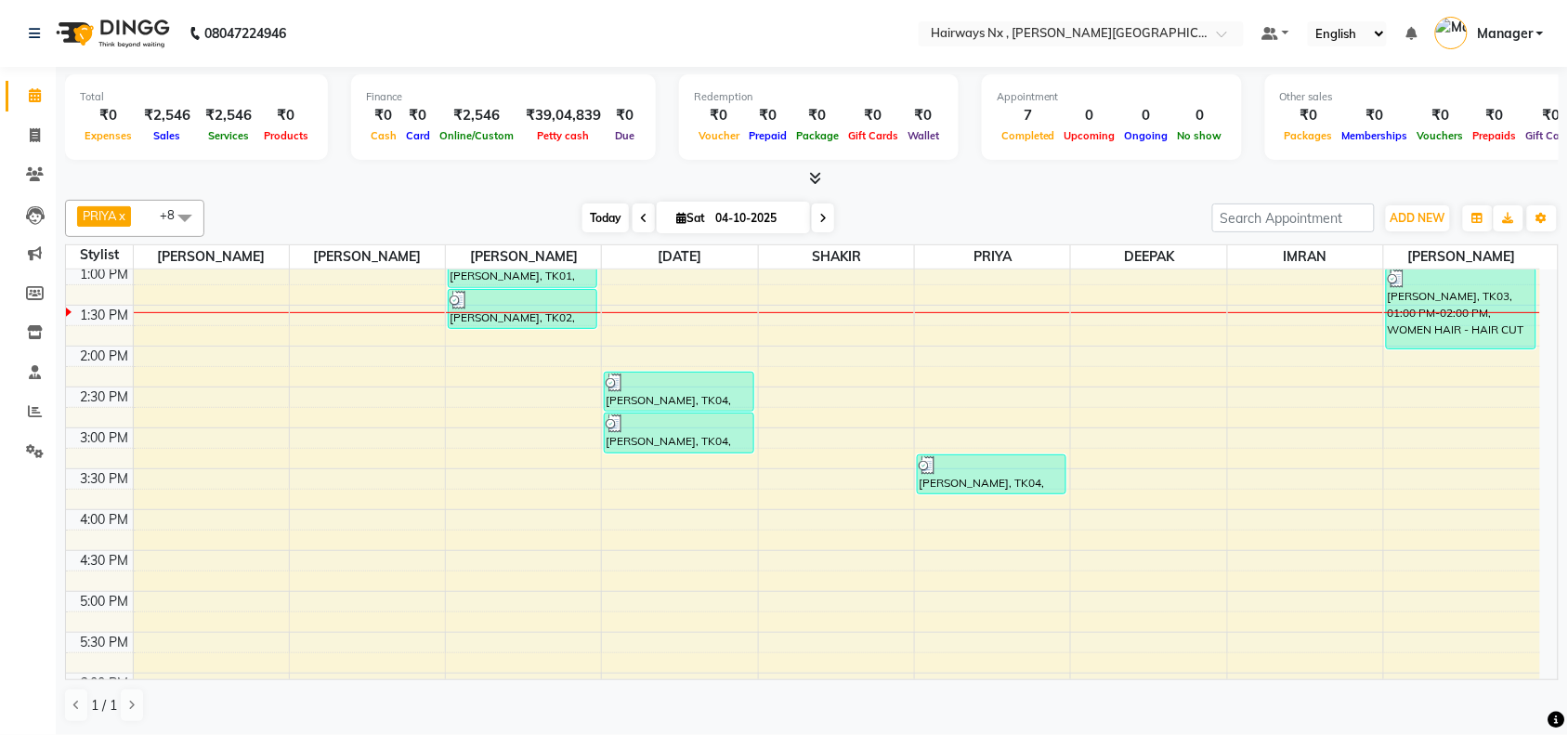
click at [602, 215] on span "Today" at bounding box center [605, 218] width 47 height 29
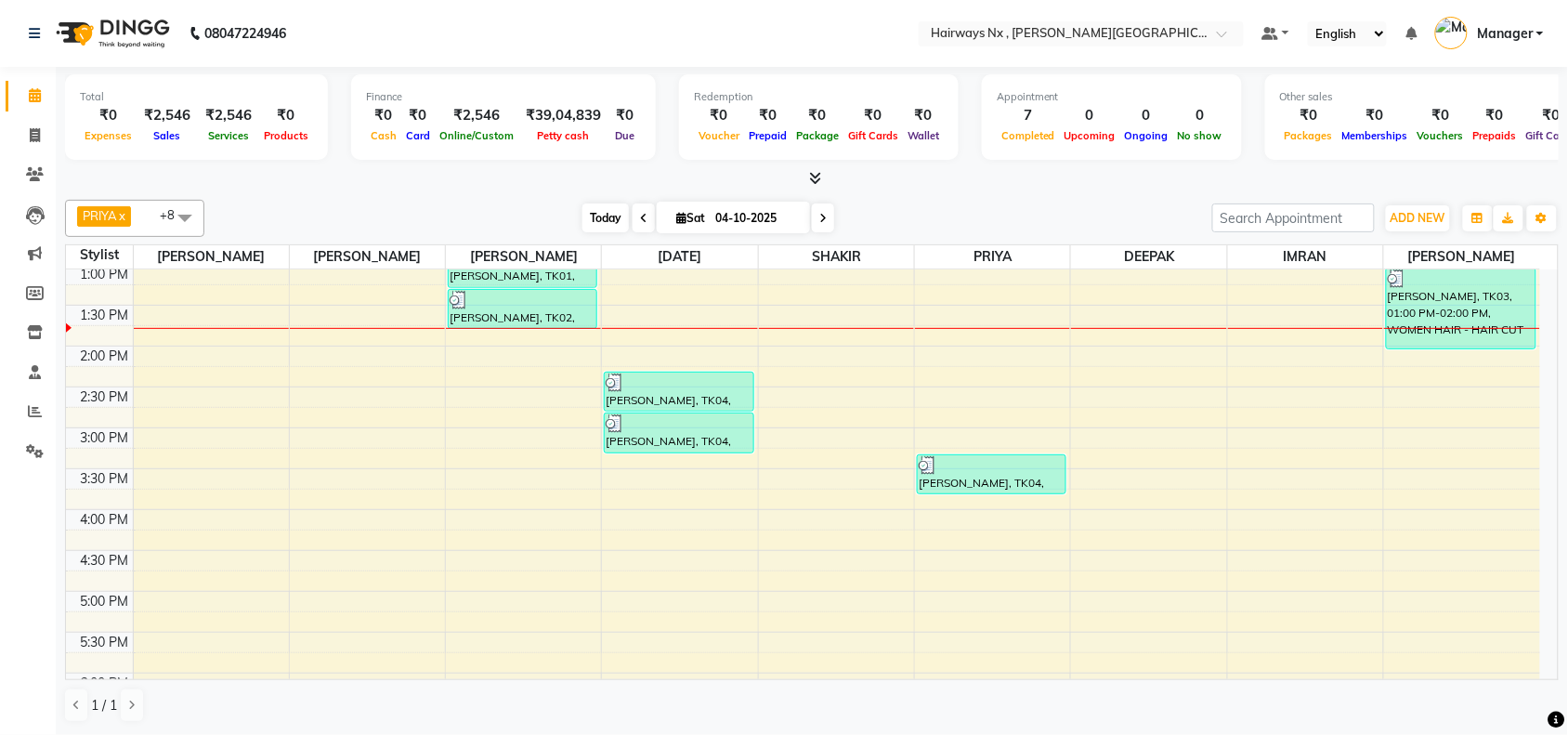
click at [603, 217] on span "Today" at bounding box center [605, 218] width 47 height 29
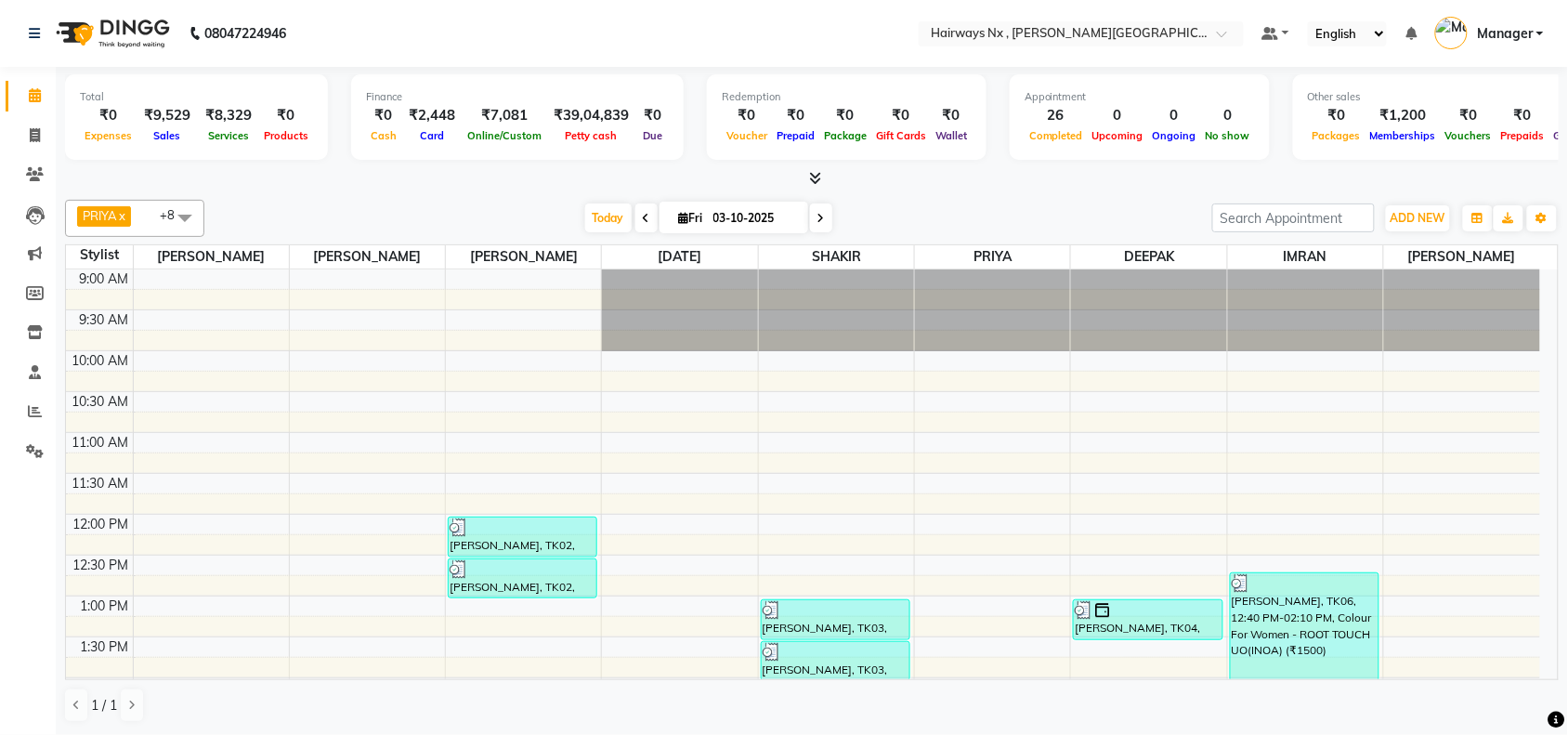
click at [606, 202] on div "PRIYA x RAJA x SHAKIR x SUJATA x MUZZAMIL x DEEPAK x IMRAN x UMAR x SALMAN x +8…" at bounding box center [812, 218] width 1494 height 37
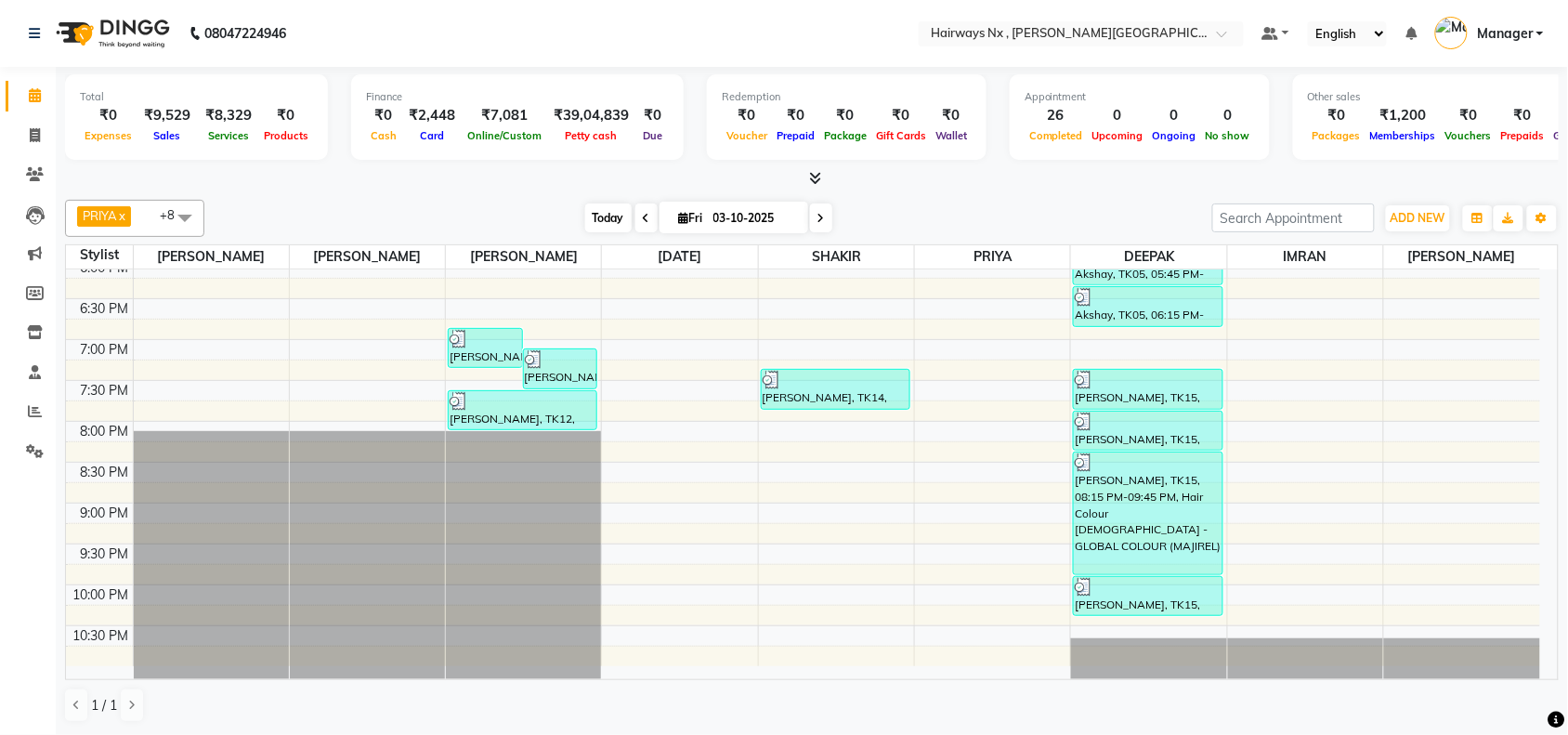
click at [603, 220] on span "Today" at bounding box center [608, 218] width 47 height 29
type input "04-10-2025"
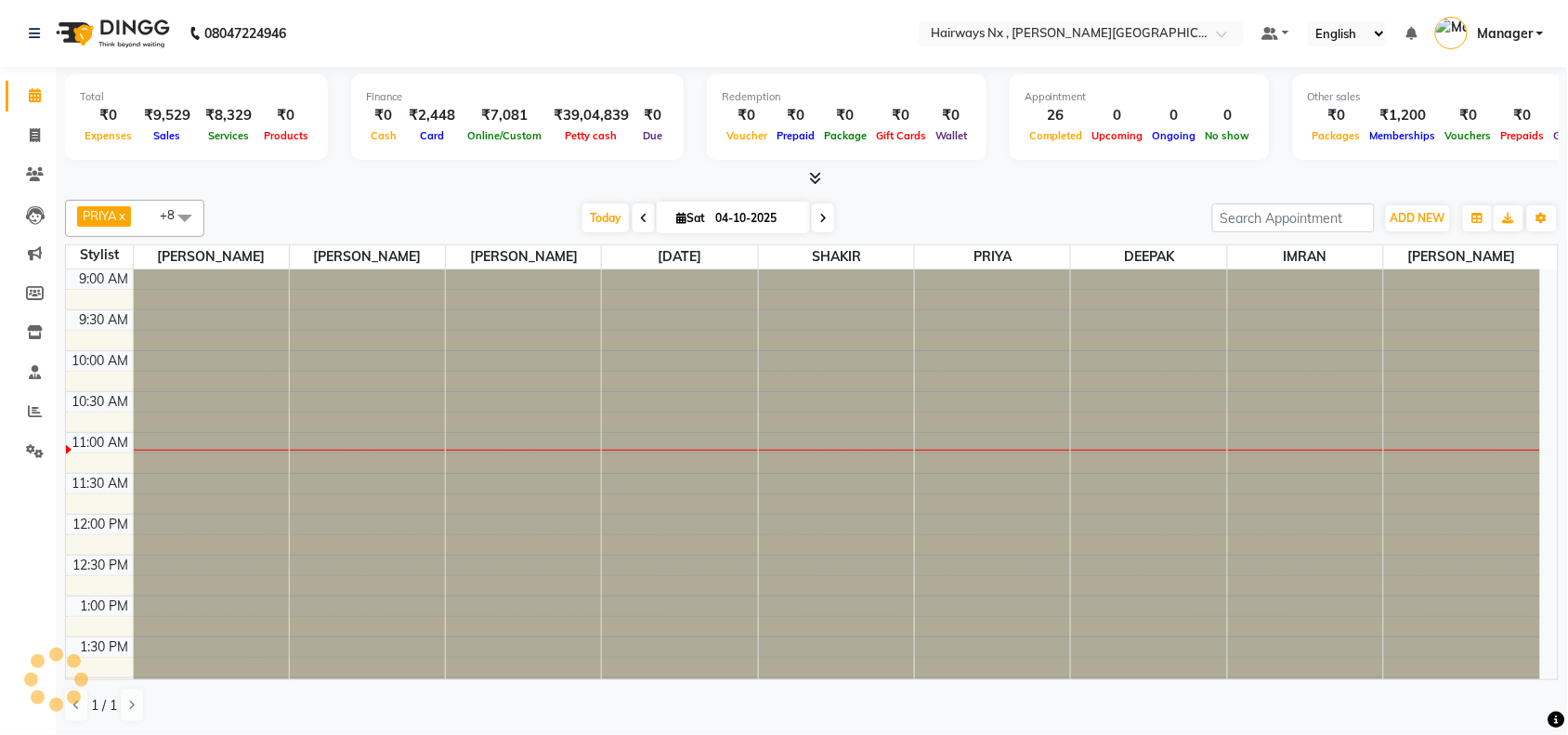
scroll to position [165, 0]
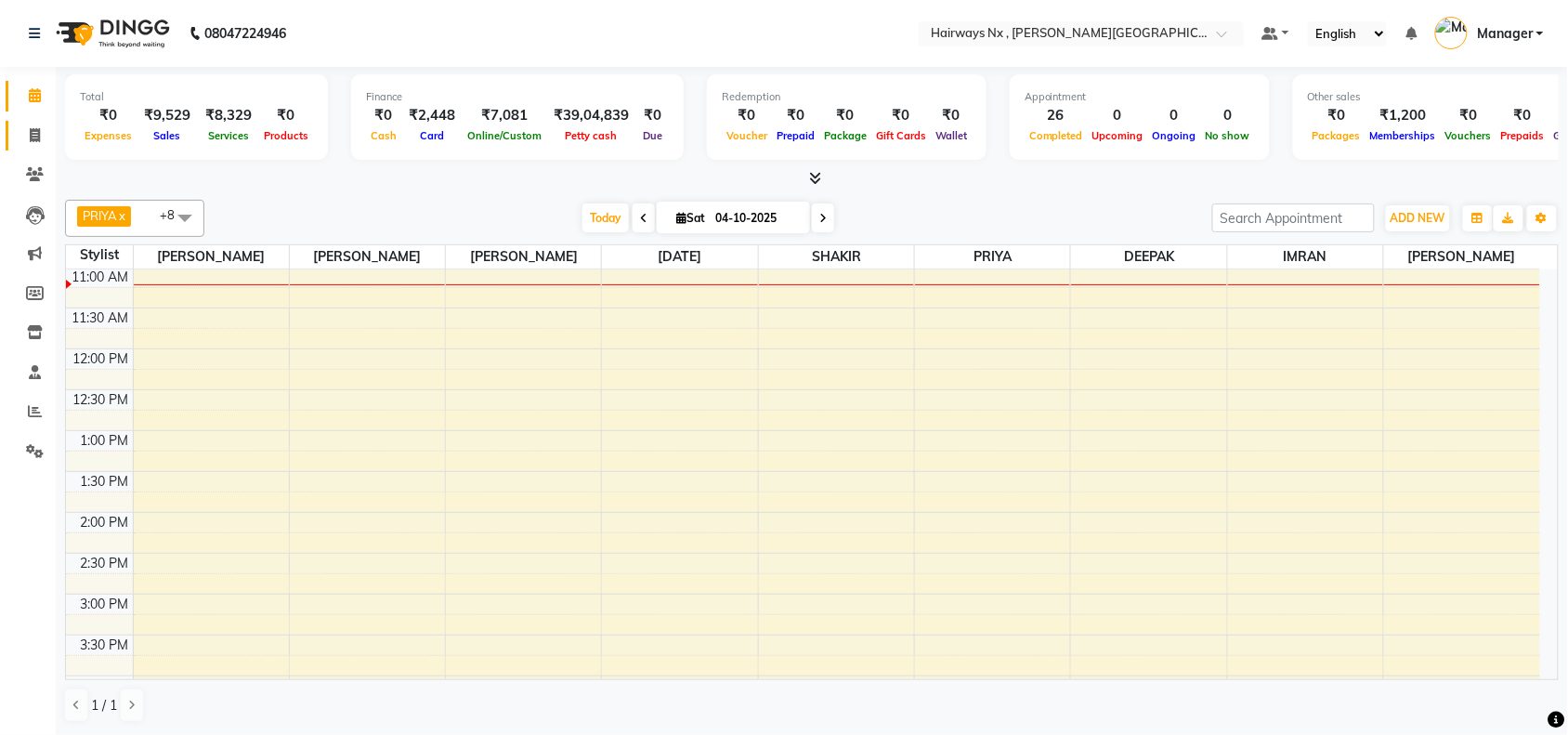
drag, startPoint x: 29, startPoint y: 137, endPoint x: 29, endPoint y: 126, distance: 11.0
click at [29, 137] on icon at bounding box center [34, 135] width 10 height 14
select select "service"
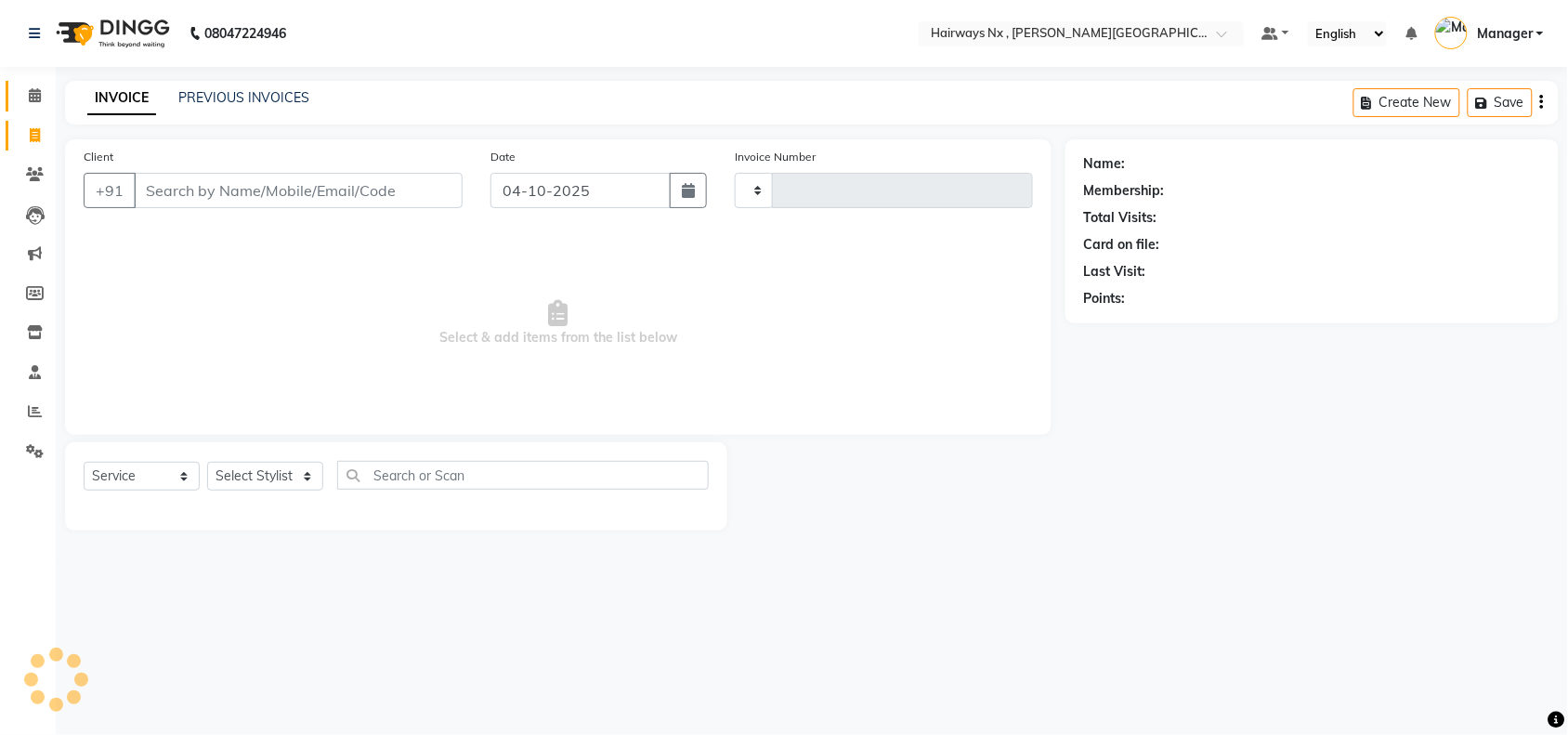
type input "1270"
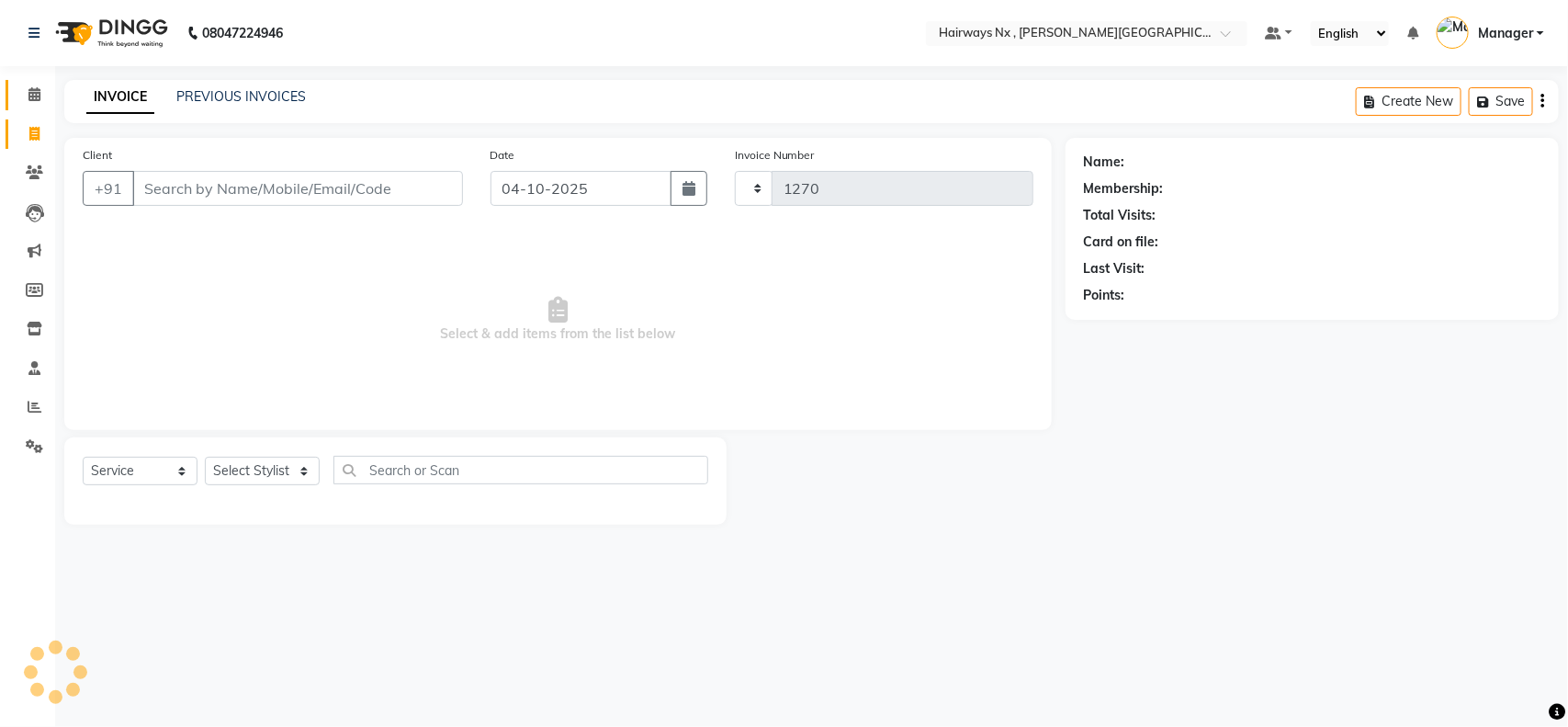
select select "778"
click at [28, 97] on icon at bounding box center [34, 94] width 12 height 14
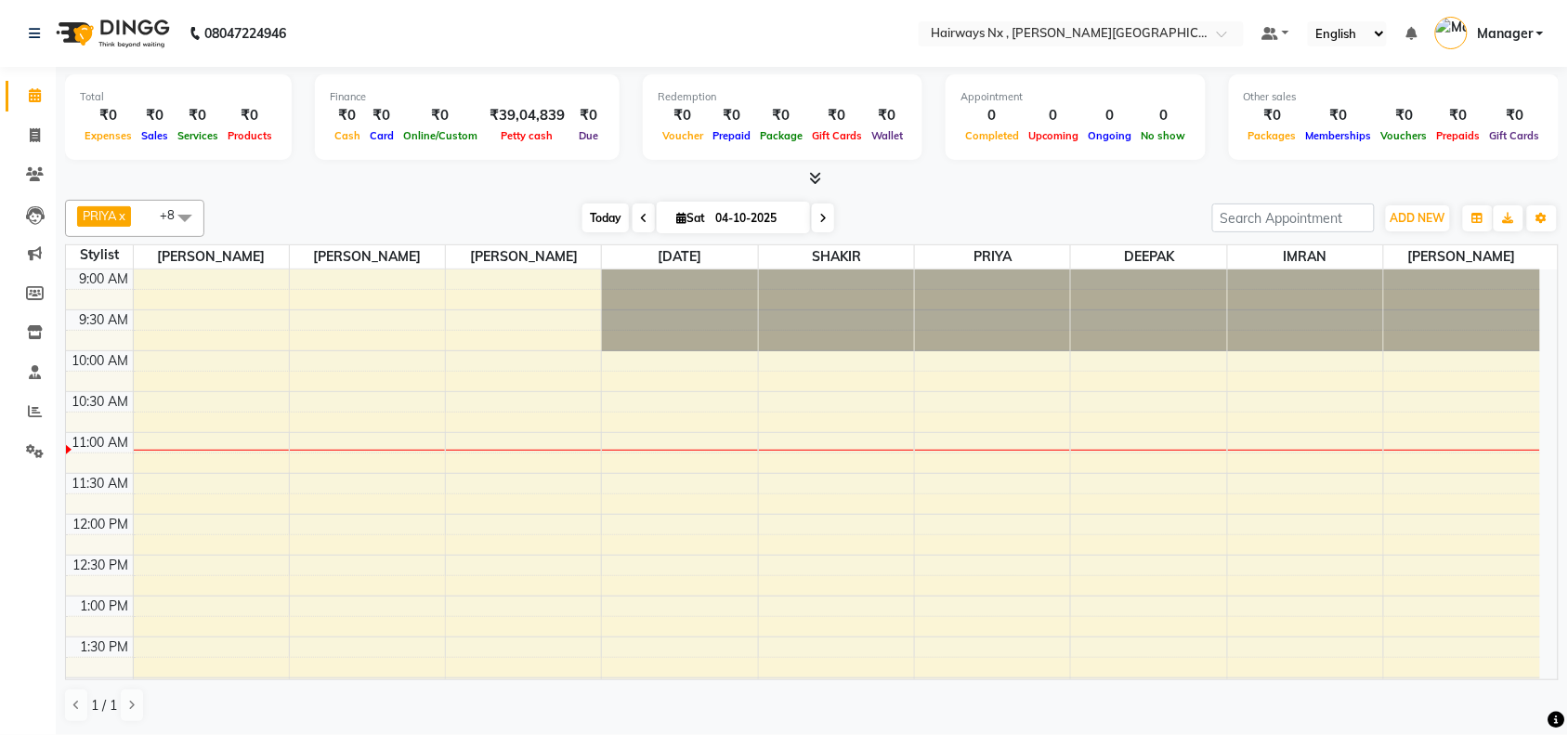
click at [591, 209] on span "Today" at bounding box center [605, 218] width 47 height 29
click at [597, 223] on span "Today" at bounding box center [605, 218] width 47 height 29
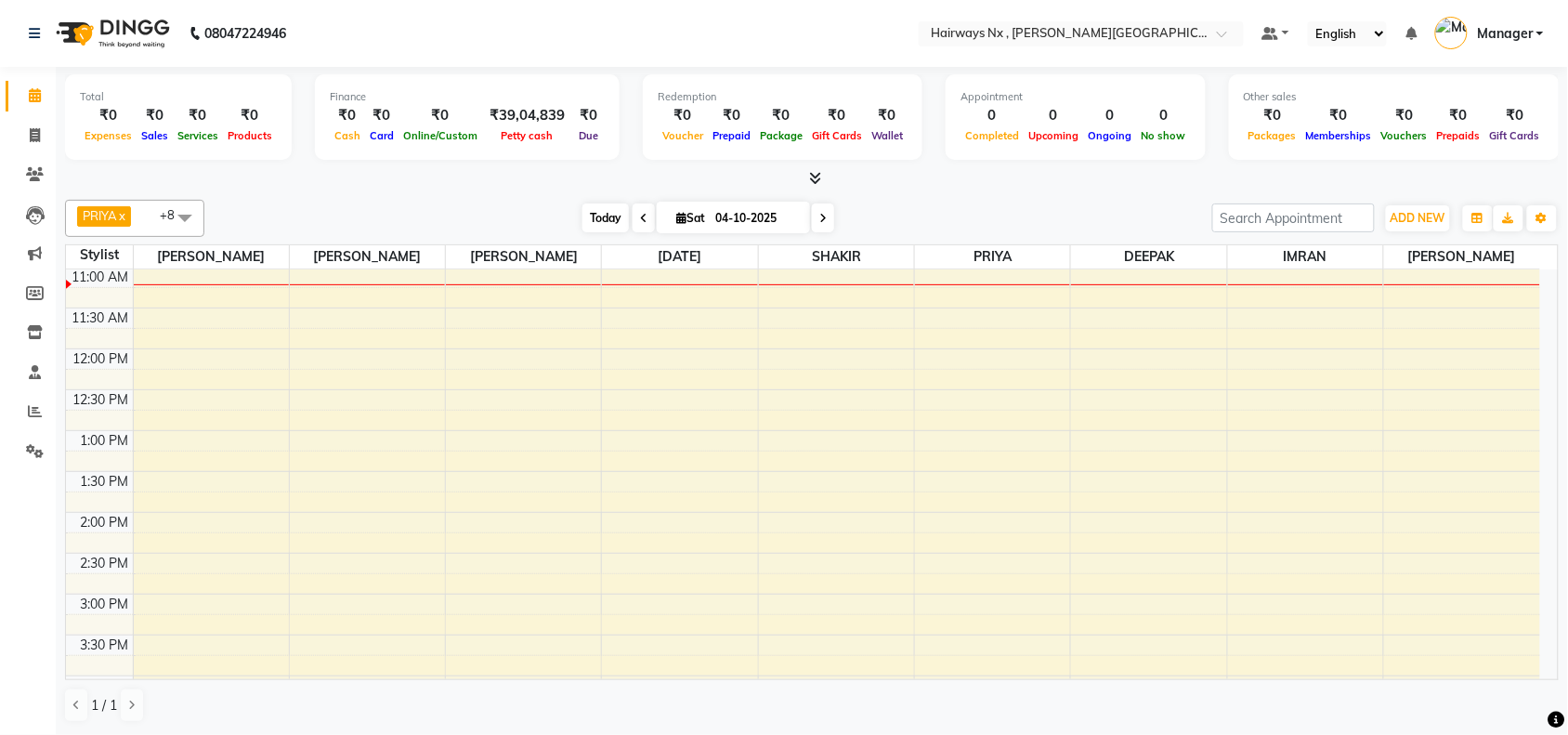
click at [590, 216] on span "Today" at bounding box center [605, 218] width 47 height 29
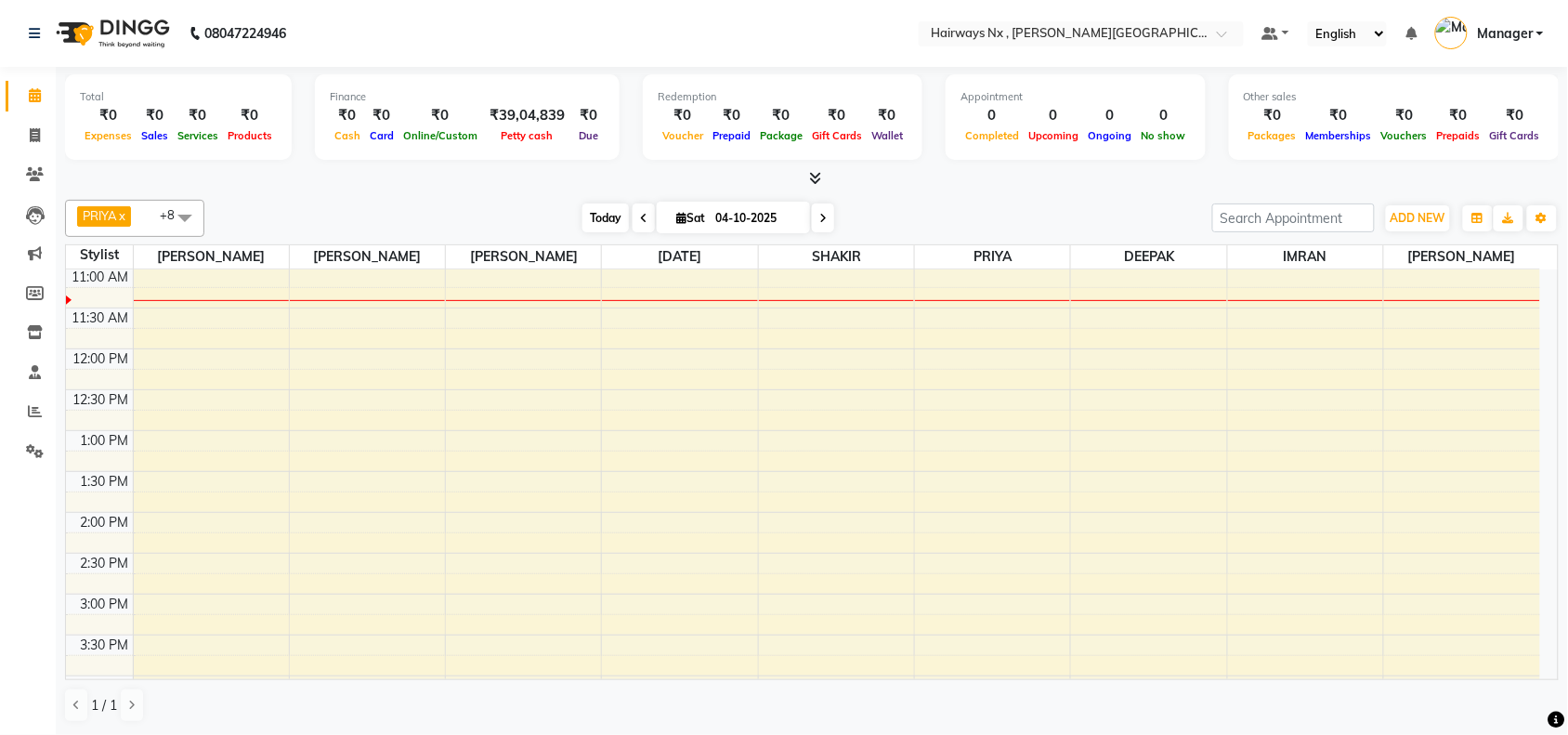
click at [606, 217] on span "Today" at bounding box center [605, 218] width 47 height 29
click at [525, 307] on div "9:00 AM 9:30 AM 10:00 AM 10:30 AM 11:00 AM 11:30 AM 12:00 PM 12:30 PM 1:00 PM 1…" at bounding box center [802, 675] width 1474 height 1144
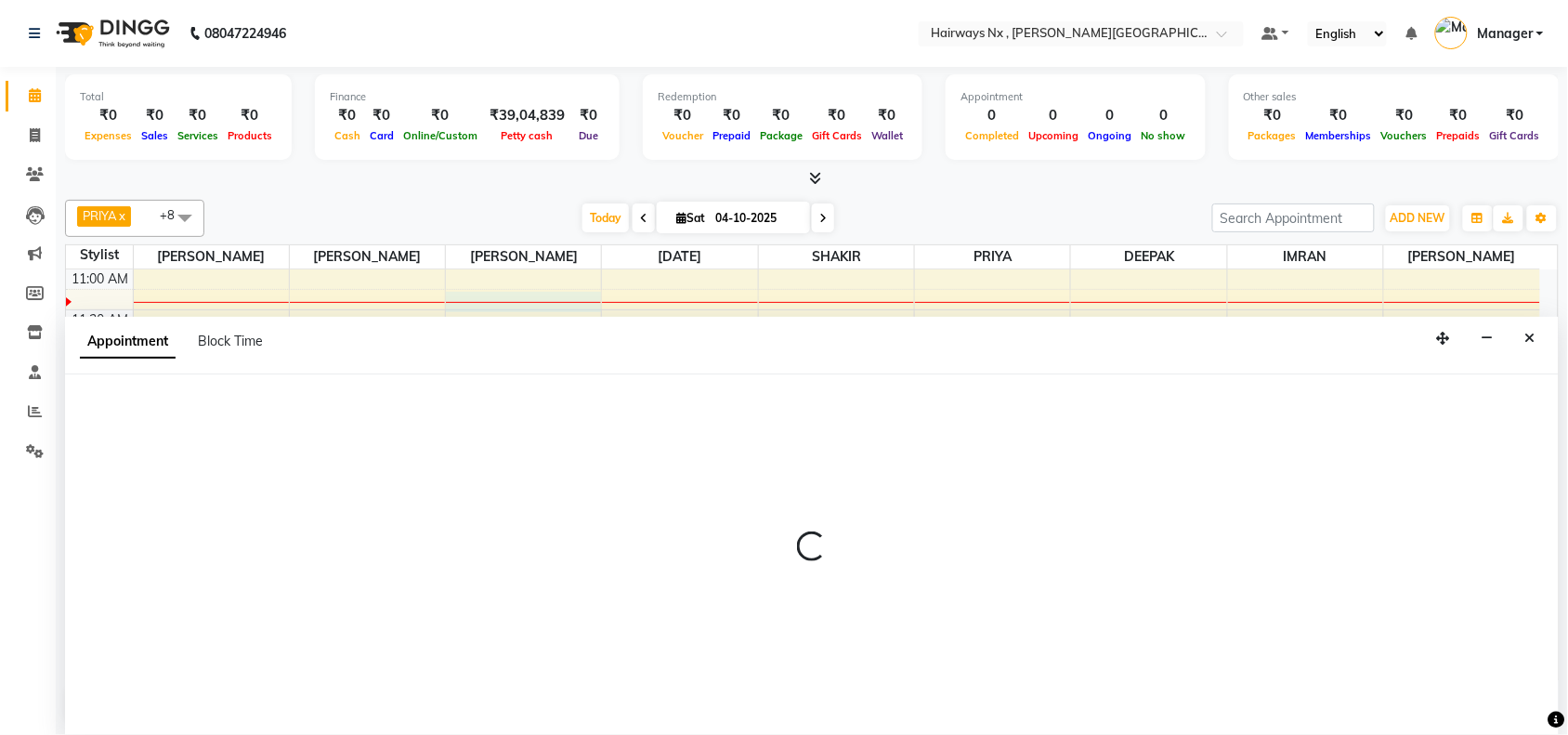
scroll to position [1, 0]
select select "12973"
select select "675"
select select "tentative"
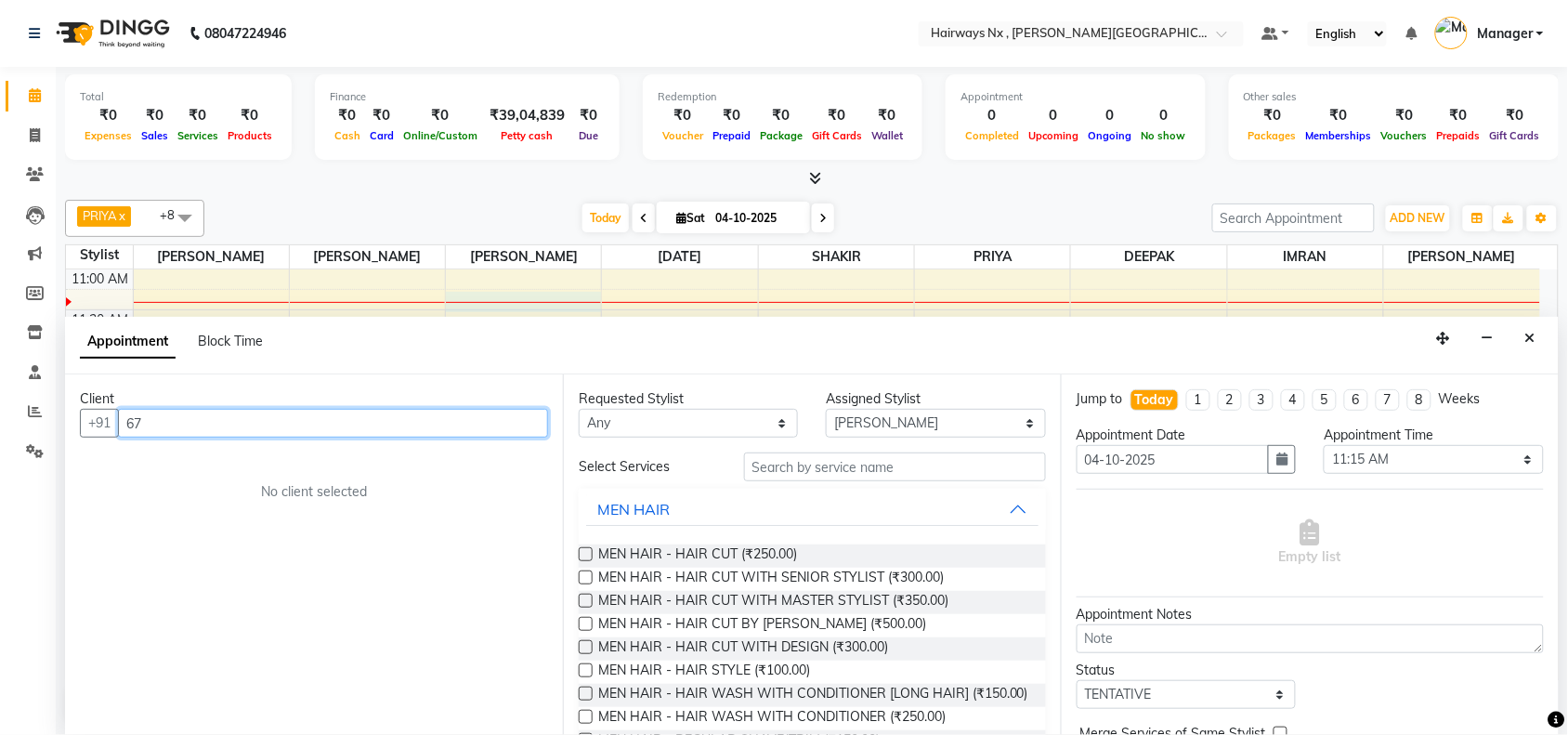
type input "6"
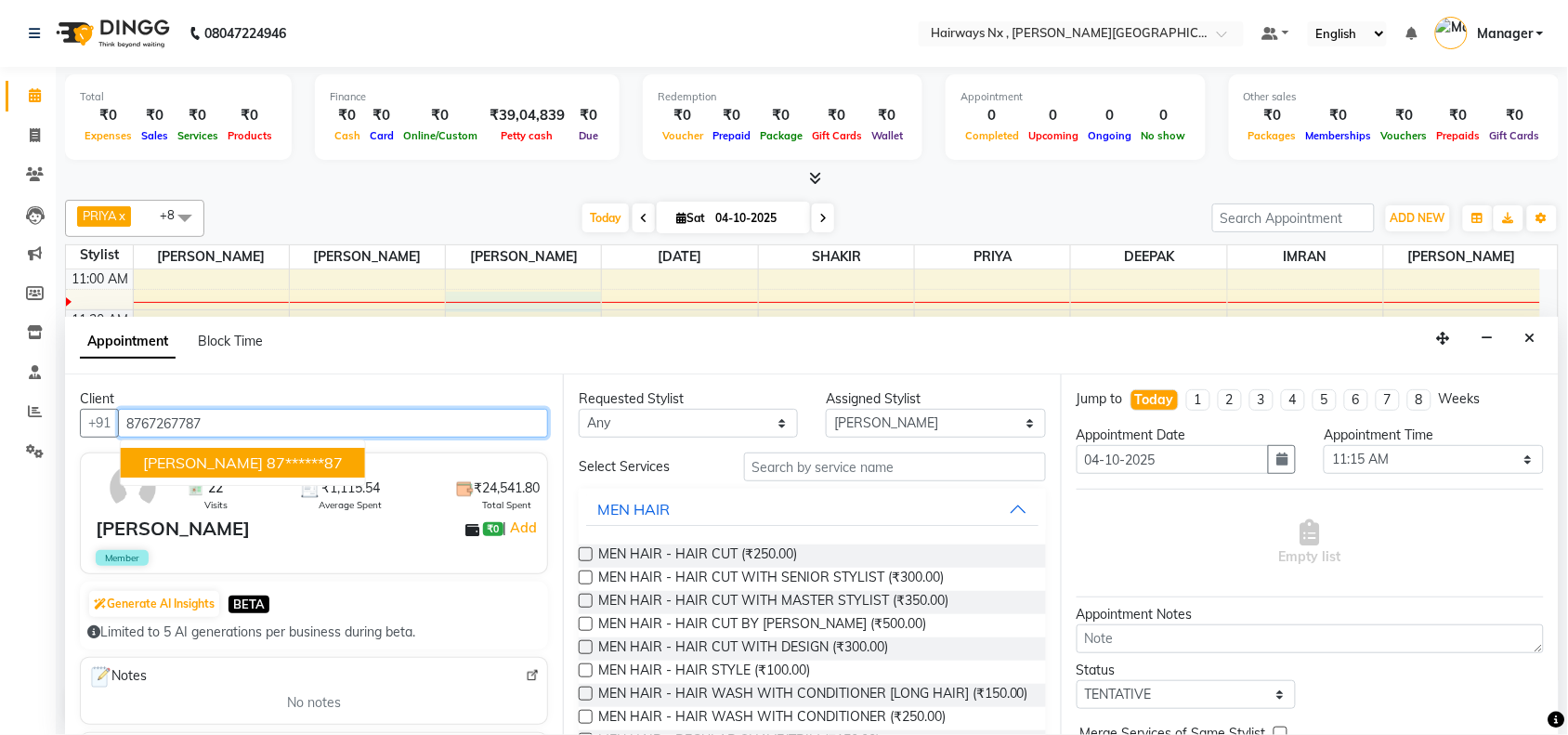
click at [267, 467] on ngb-highlight "87******87" at bounding box center [305, 463] width 76 height 19
type input "87******87"
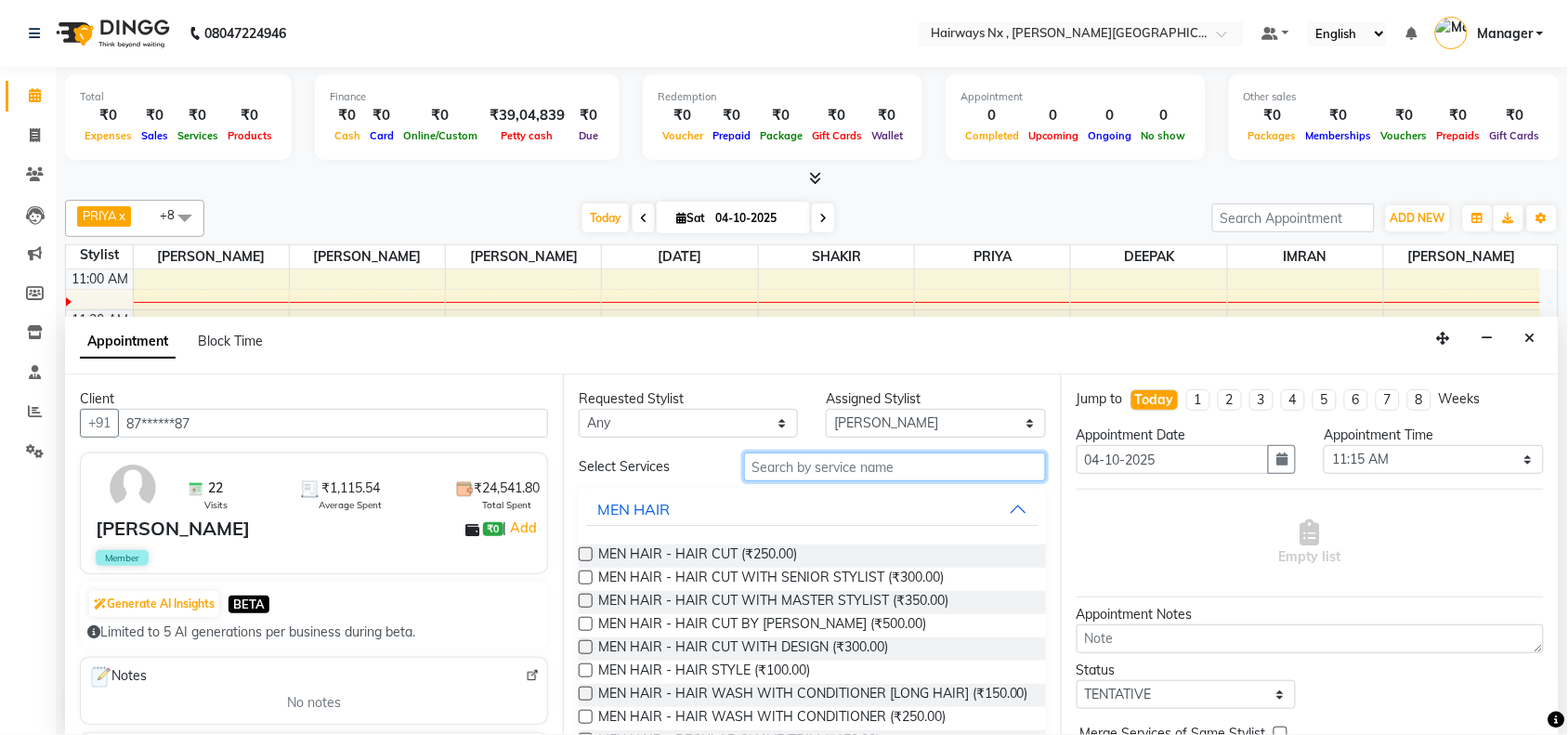
click at [817, 458] on input "text" at bounding box center [895, 467] width 302 height 29
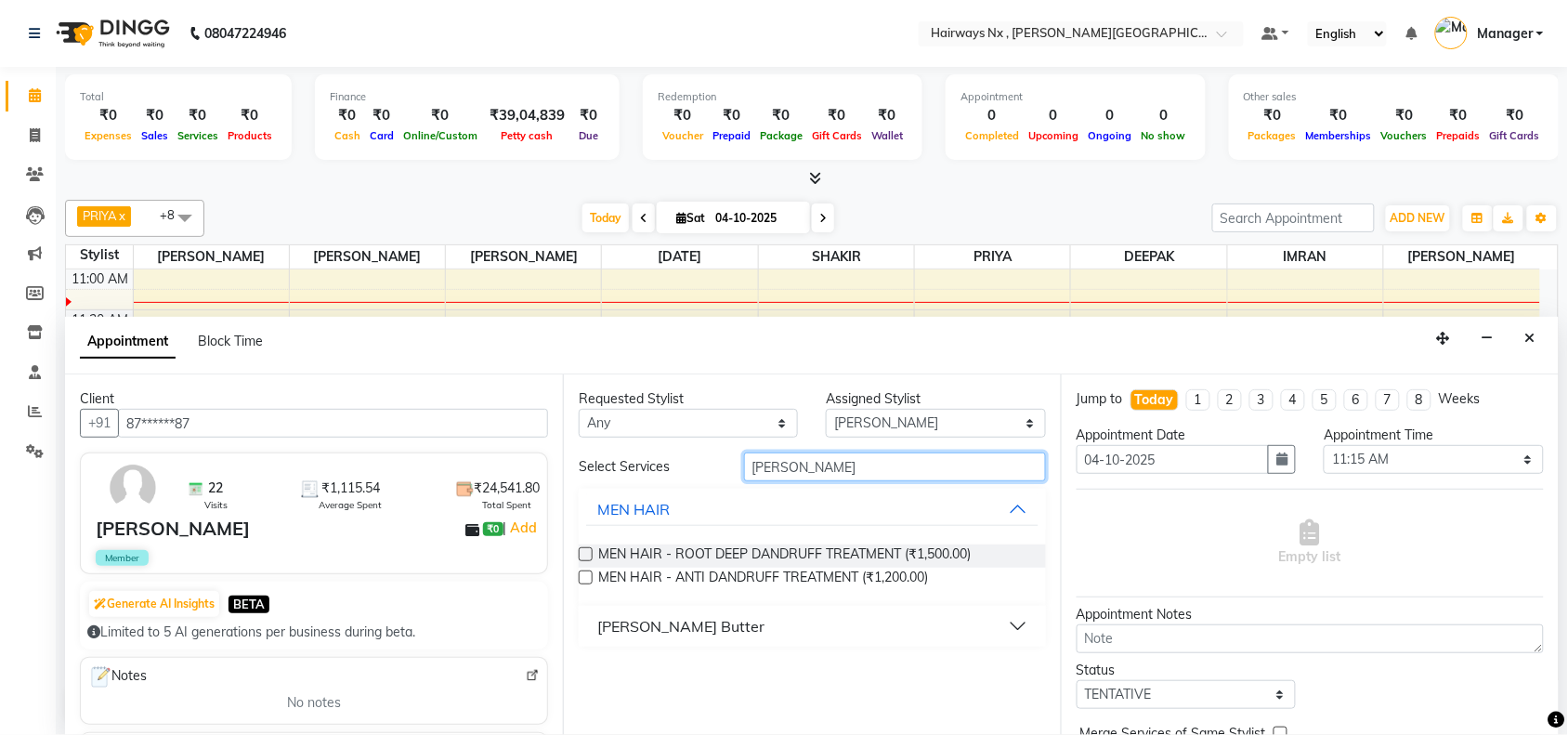
type input "DAN"
click at [585, 554] on label at bounding box center [585, 554] width 14 height 14
click at [585, 554] on input "checkbox" at bounding box center [584, 556] width 12 height 12
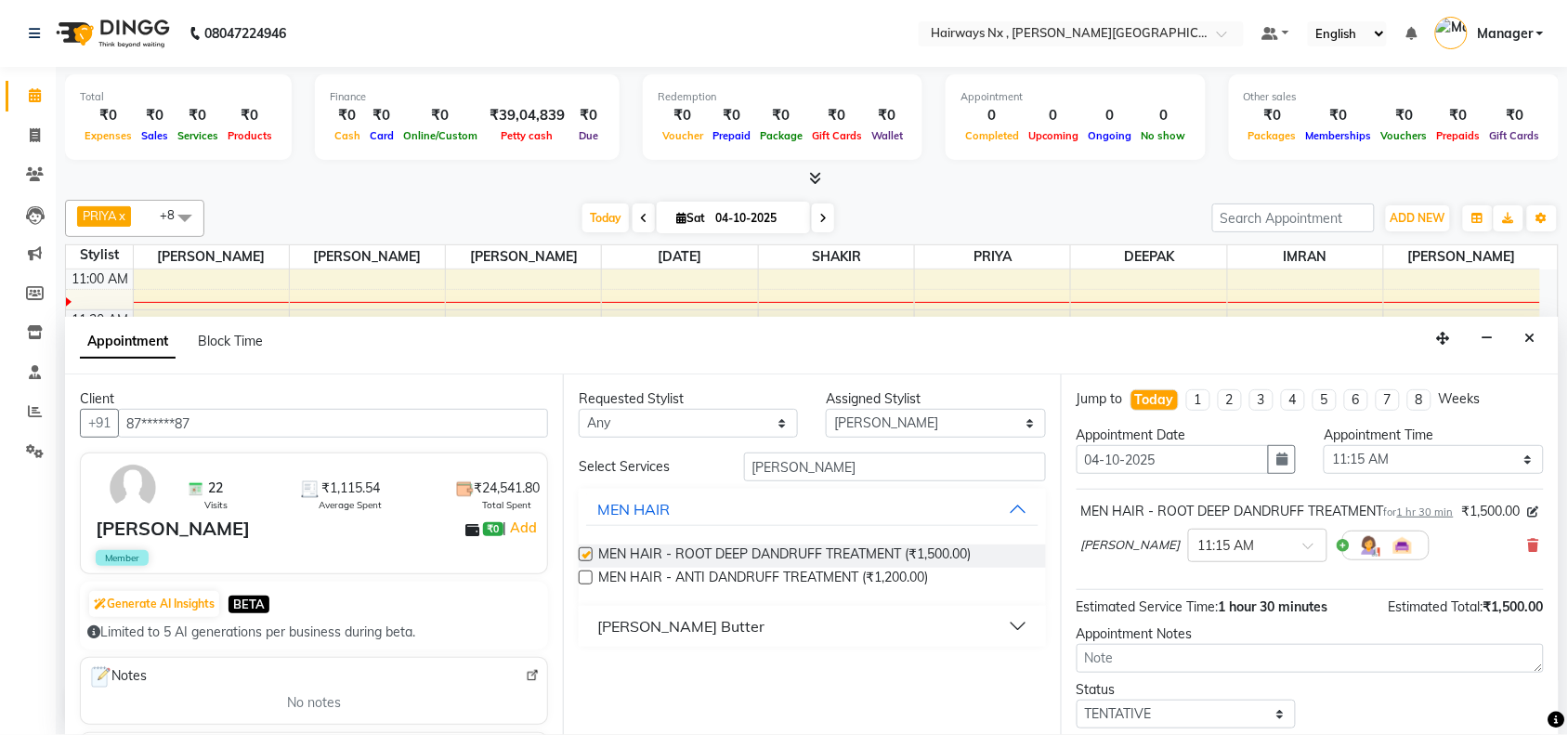
checkbox input "false"
click at [832, 458] on input "DAN" at bounding box center [895, 467] width 302 height 29
type input "D"
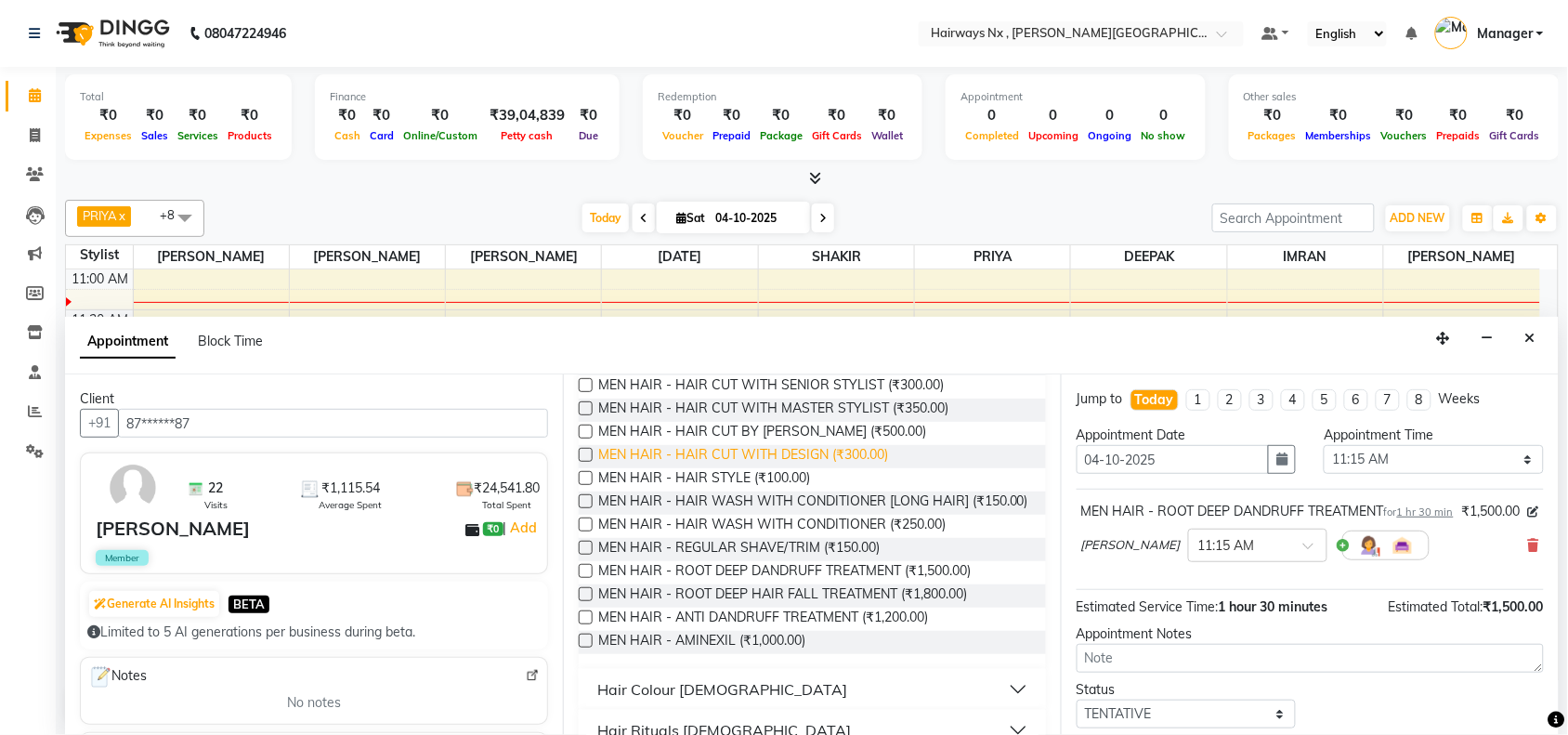
scroll to position [232, 0]
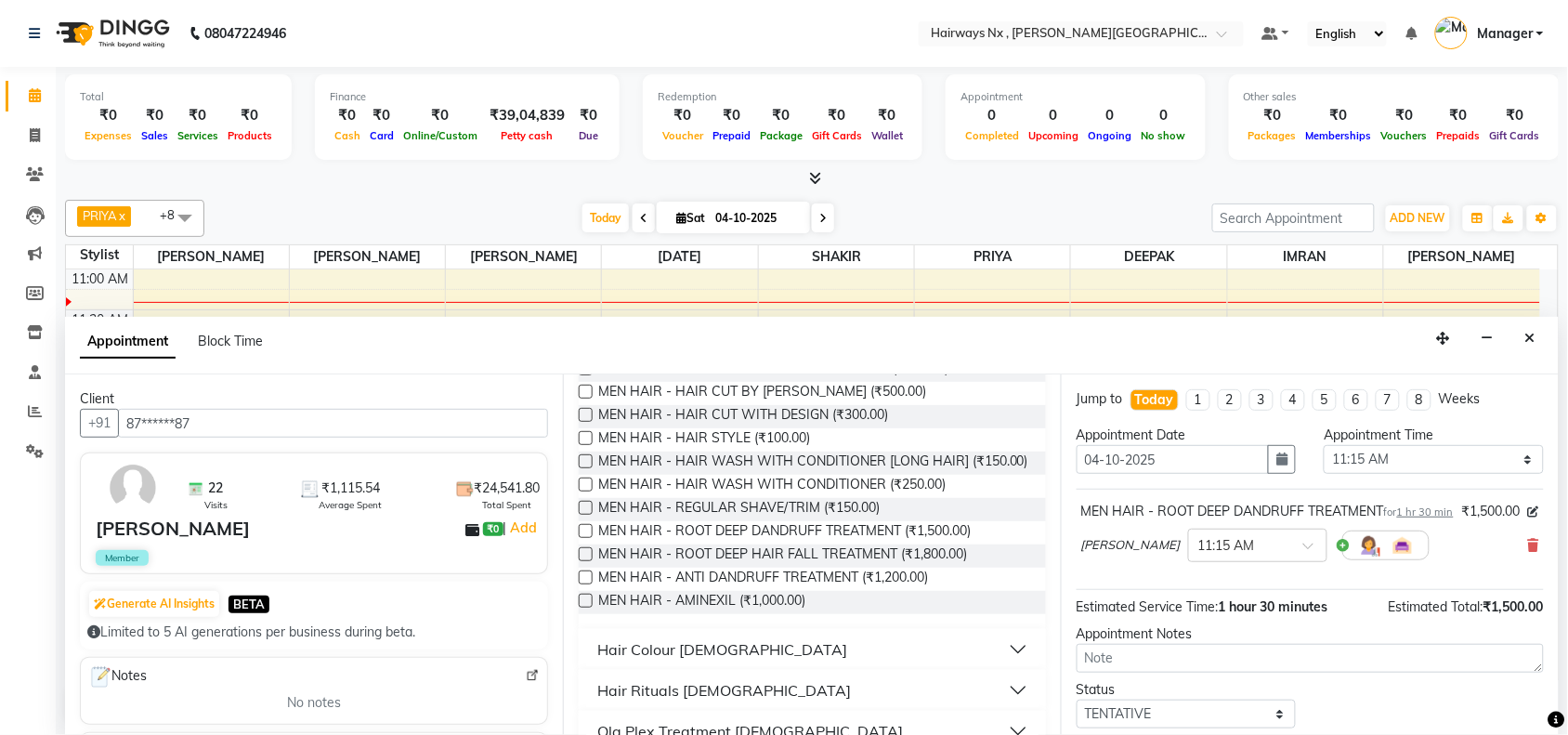
click at [585, 514] on label at bounding box center [585, 508] width 14 height 14
click at [585, 515] on input "checkbox" at bounding box center [584, 510] width 12 height 12
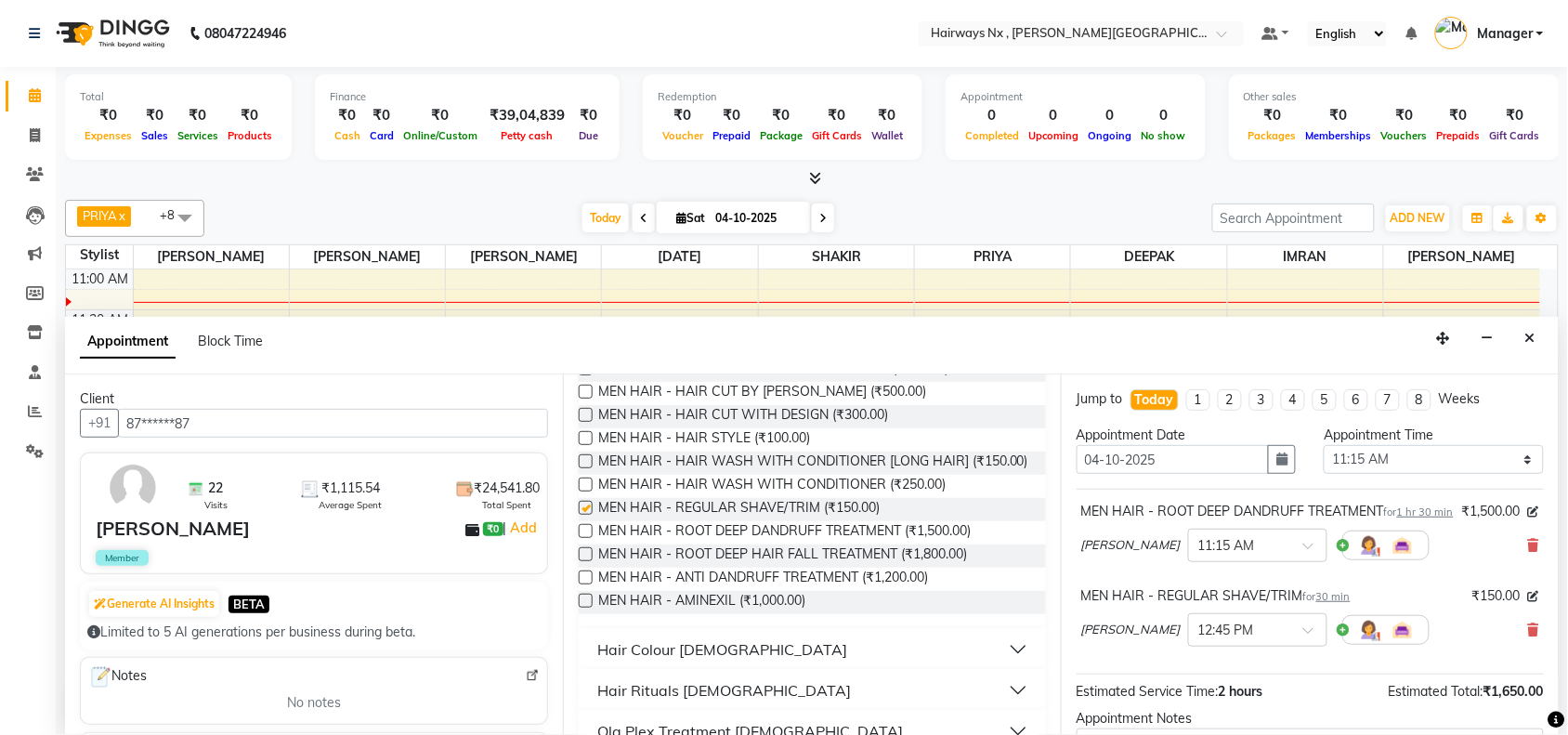
checkbox input "false"
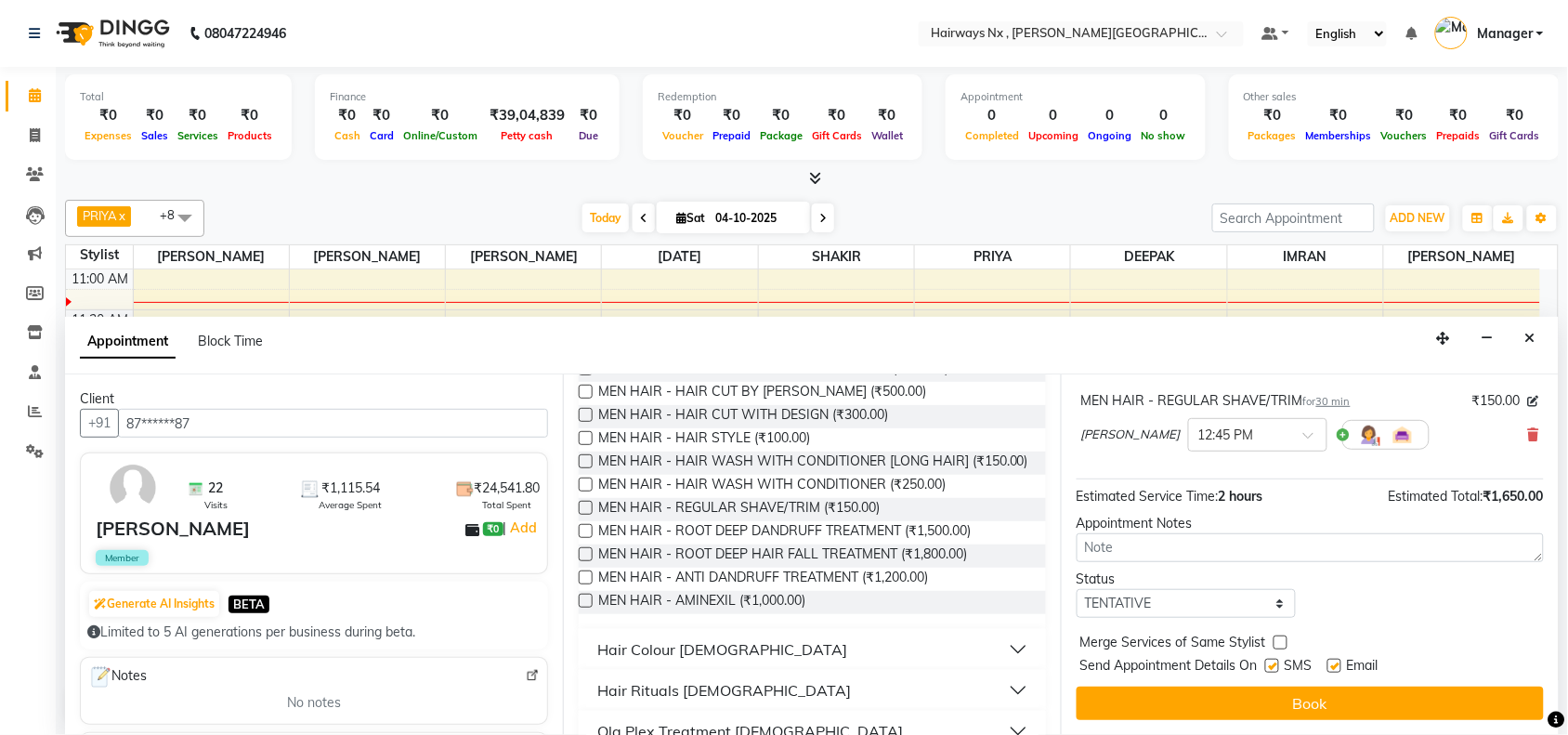
scroll to position [216, 0]
drag, startPoint x: 1269, startPoint y: 662, endPoint x: 1330, endPoint y: 671, distance: 61.7
click at [1272, 665] on label at bounding box center [1272, 666] width 14 height 14
click at [1272, 665] on input "checkbox" at bounding box center [1271, 667] width 12 height 12
checkbox input "false"
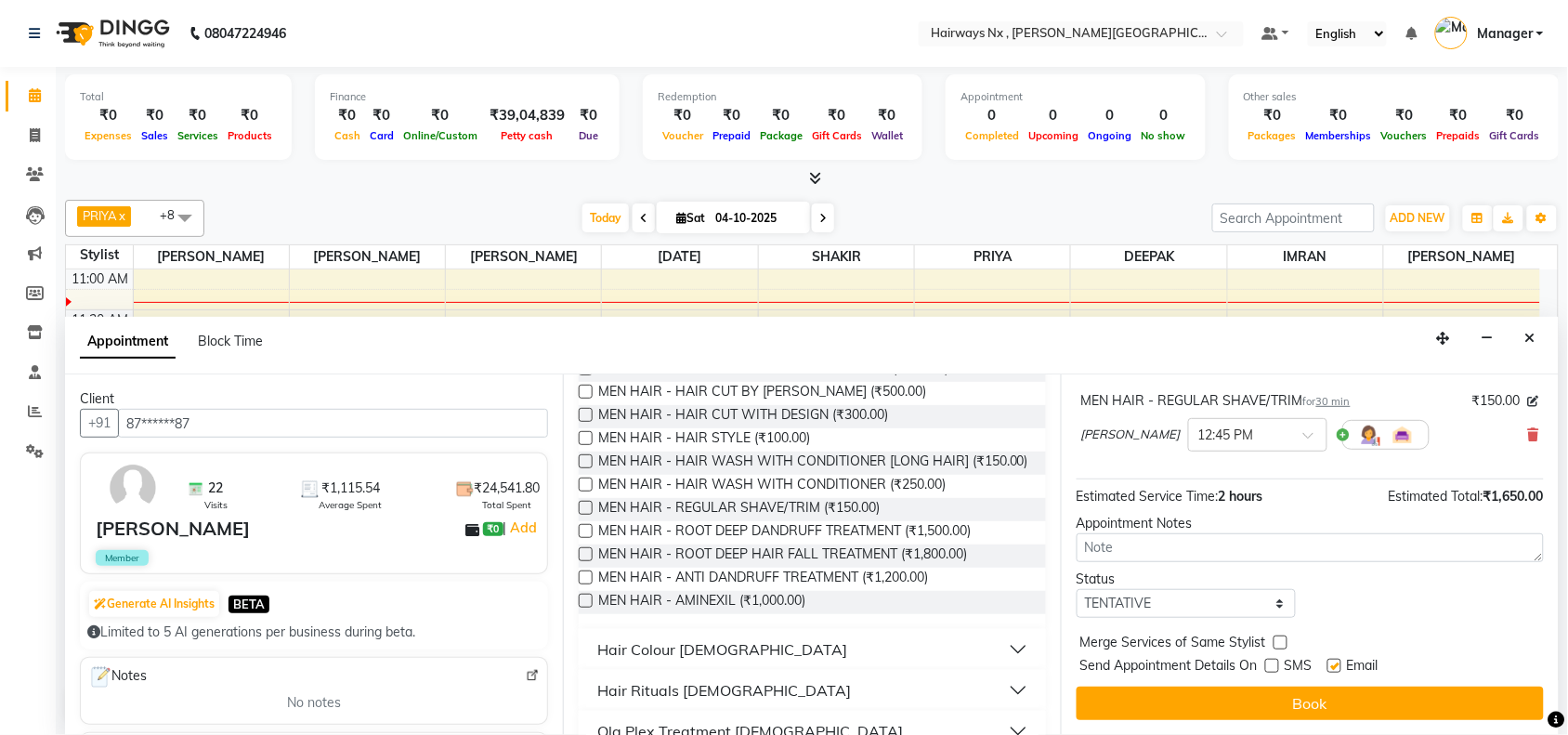
click at [1337, 665] on label at bounding box center [1334, 666] width 14 height 14
click at [1337, 665] on input "checkbox" at bounding box center [1333, 667] width 12 height 12
checkbox input "false"
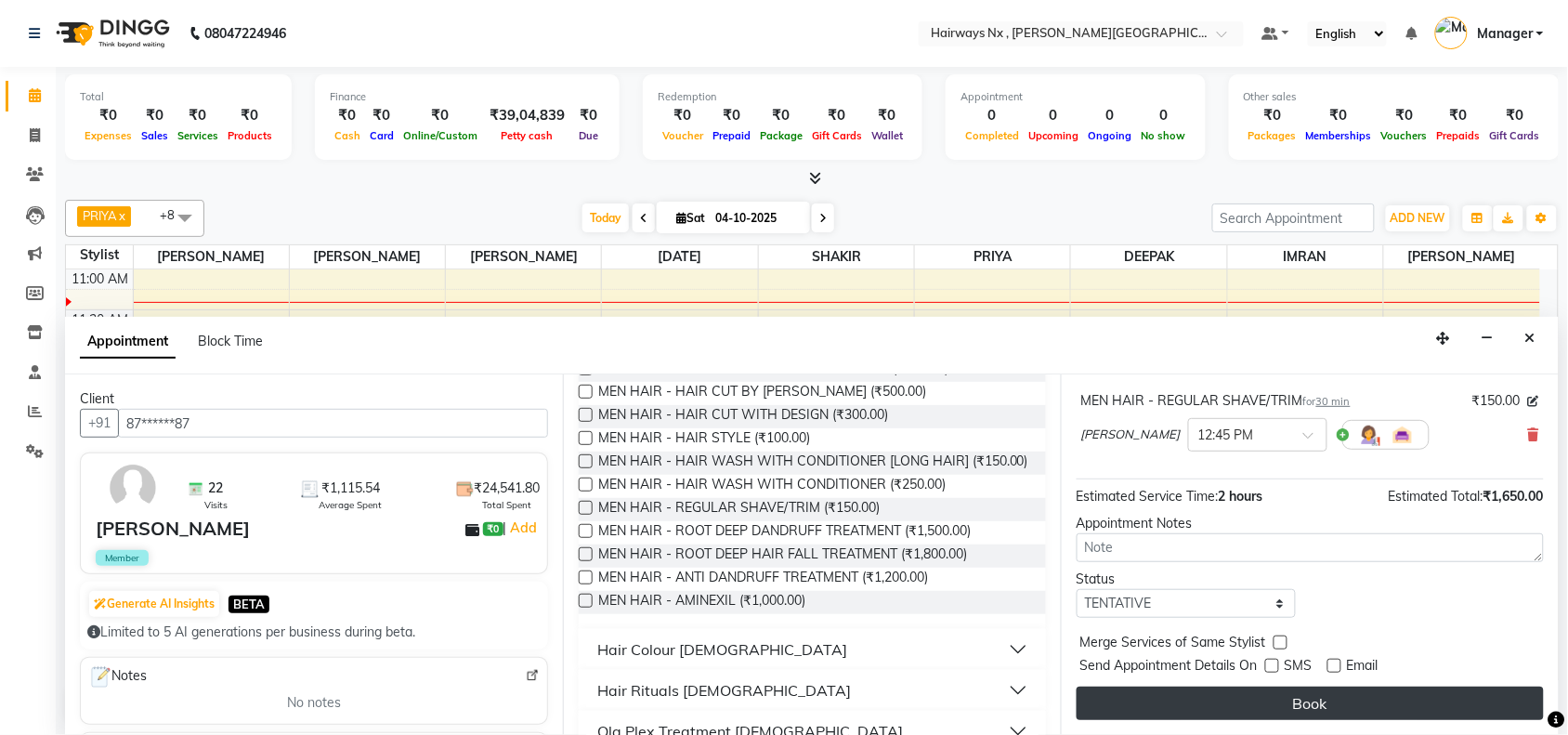
click at [1329, 695] on button "Book" at bounding box center [1310, 703] width 468 height 33
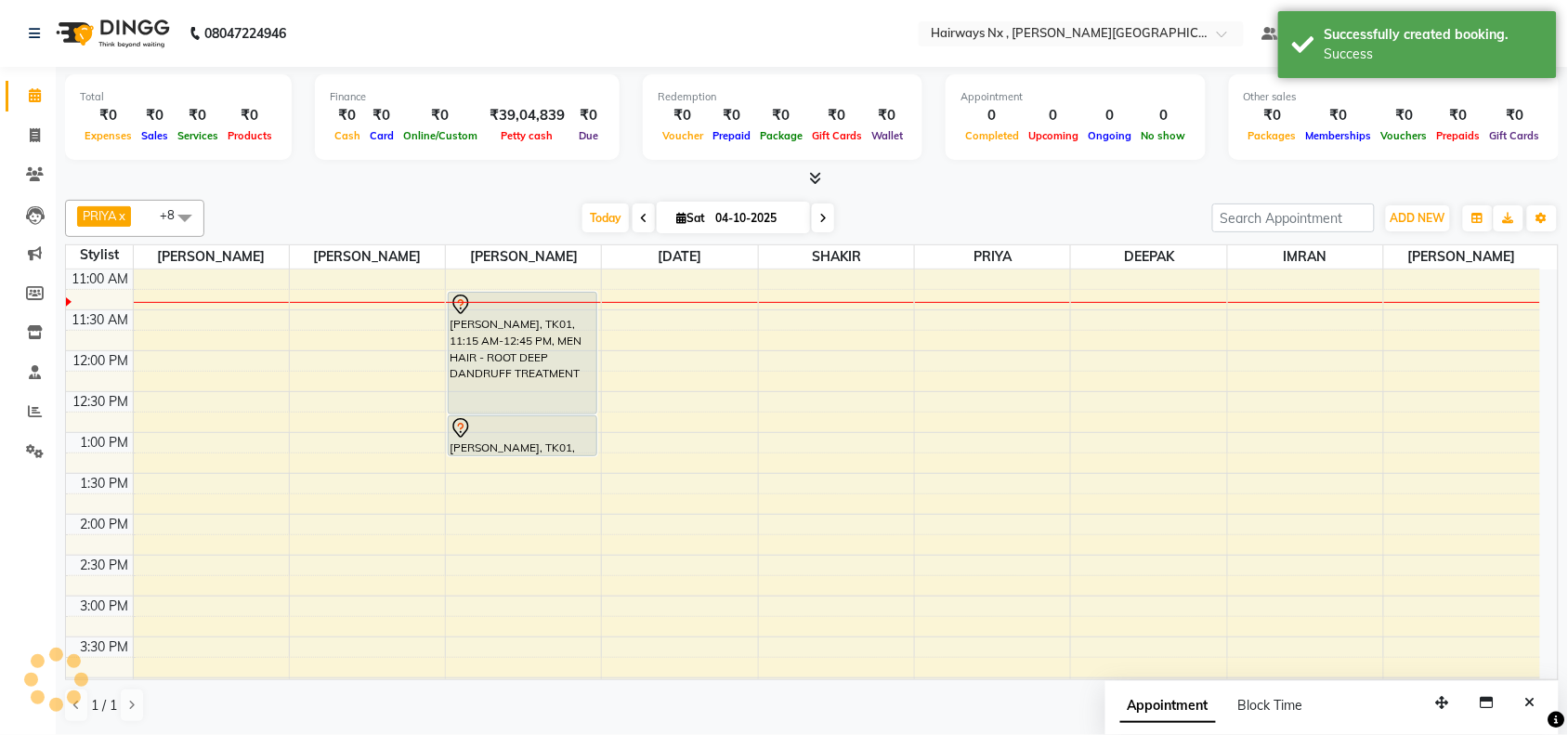
scroll to position [0, 0]
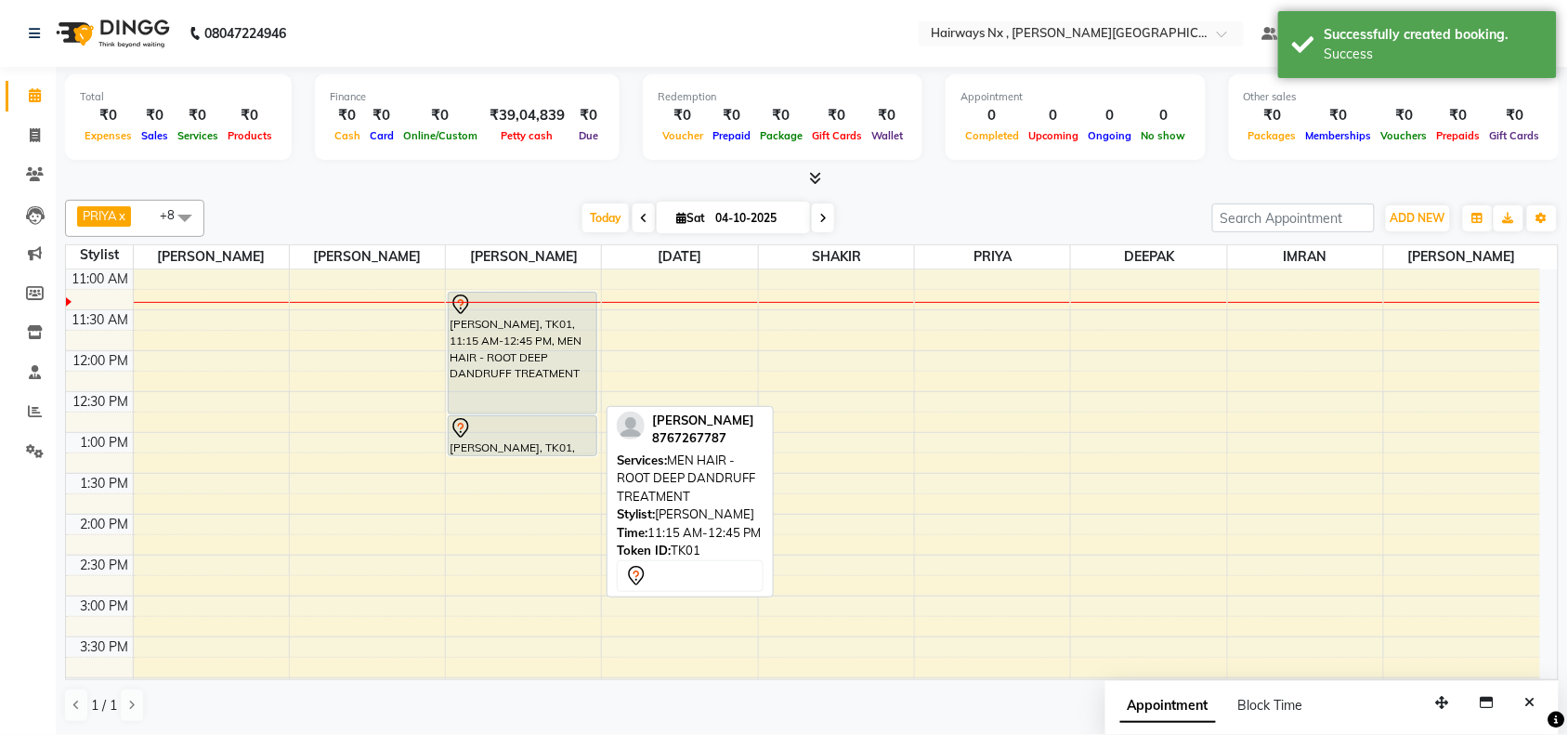
click at [500, 342] on div "[PERSON_NAME], TK01, 11:15 AM-12:45 PM, MEN HAIR - ROOT DEEP DANDRUFF TREATMENT" at bounding box center [522, 353] width 147 height 121
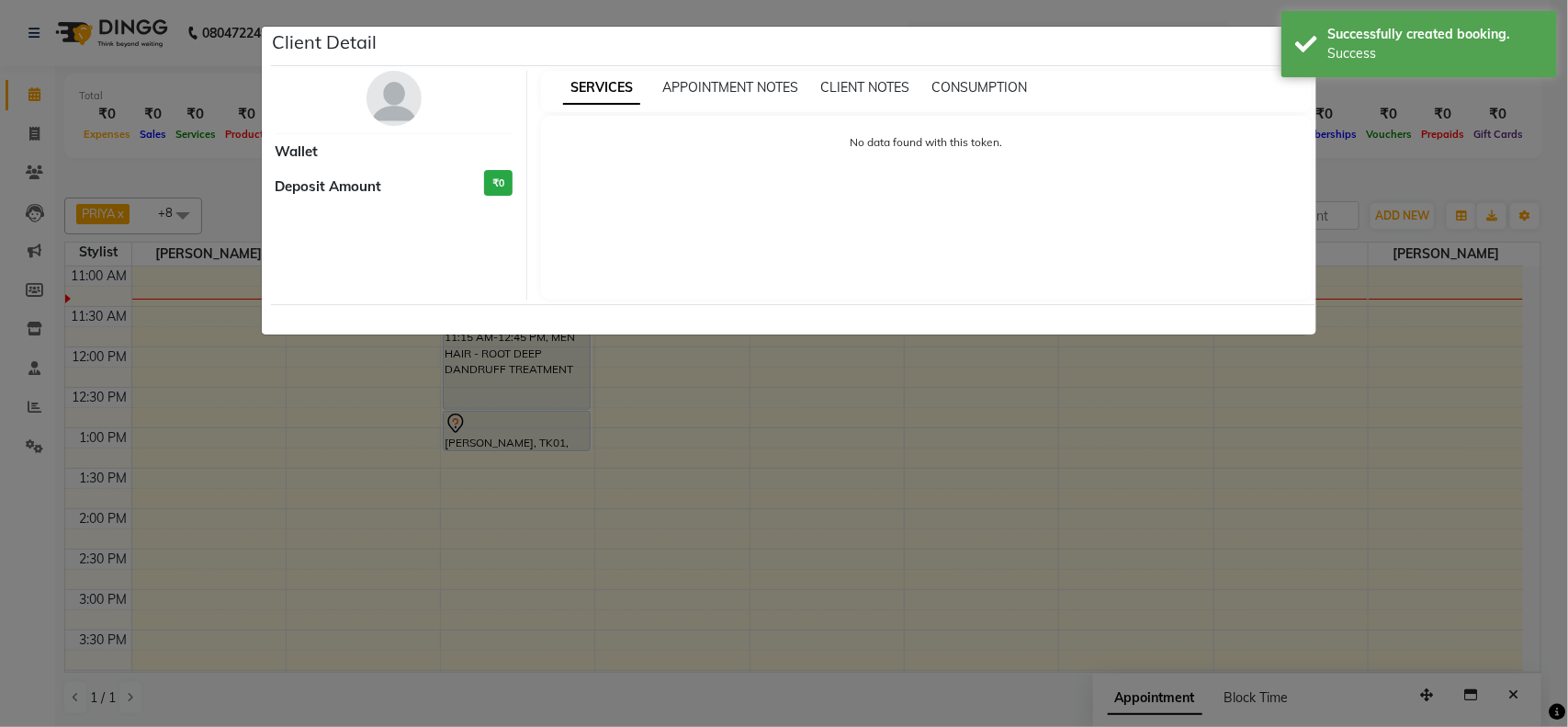
select select "7"
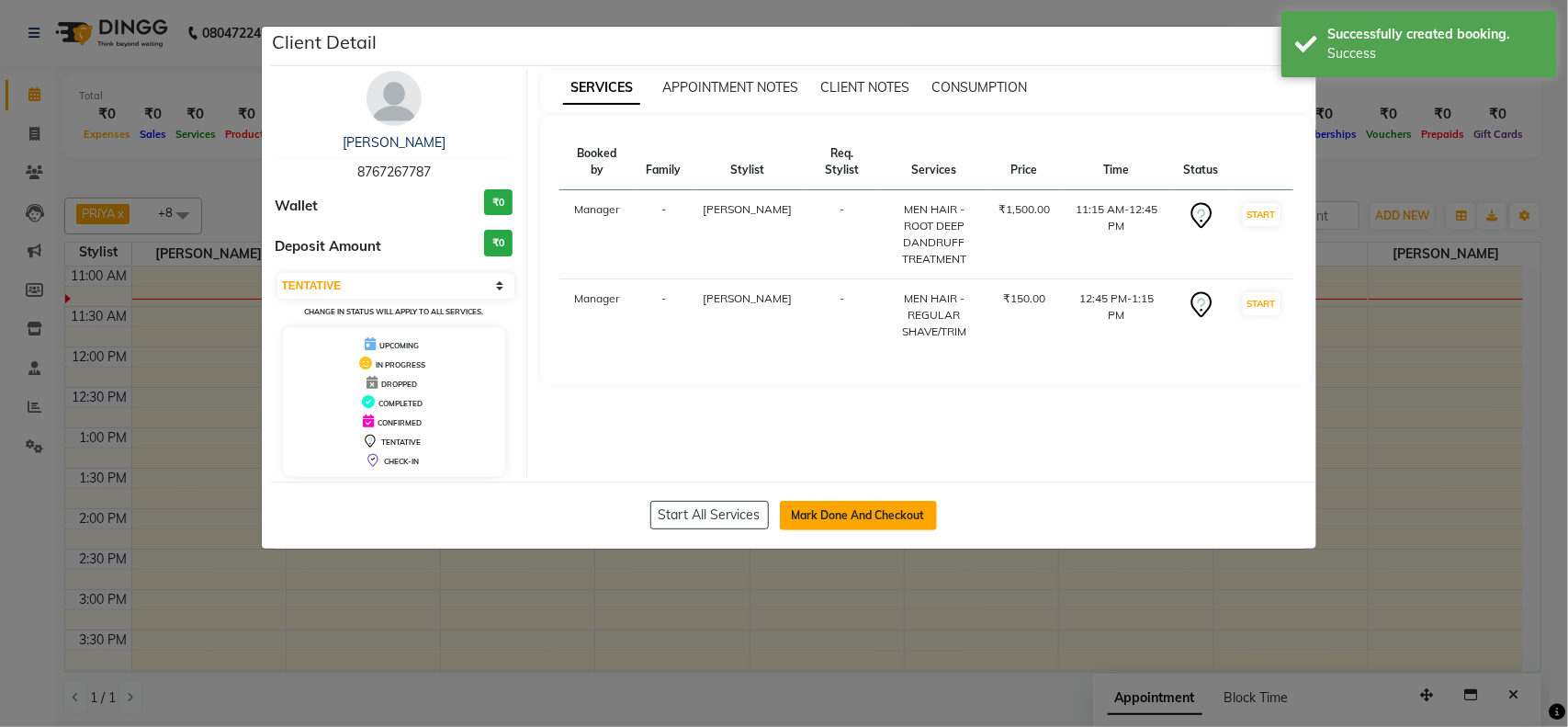
click at [865, 513] on button "Mark Done And Checkout" at bounding box center [858, 515] width 157 height 29
select select "778"
select select "service"
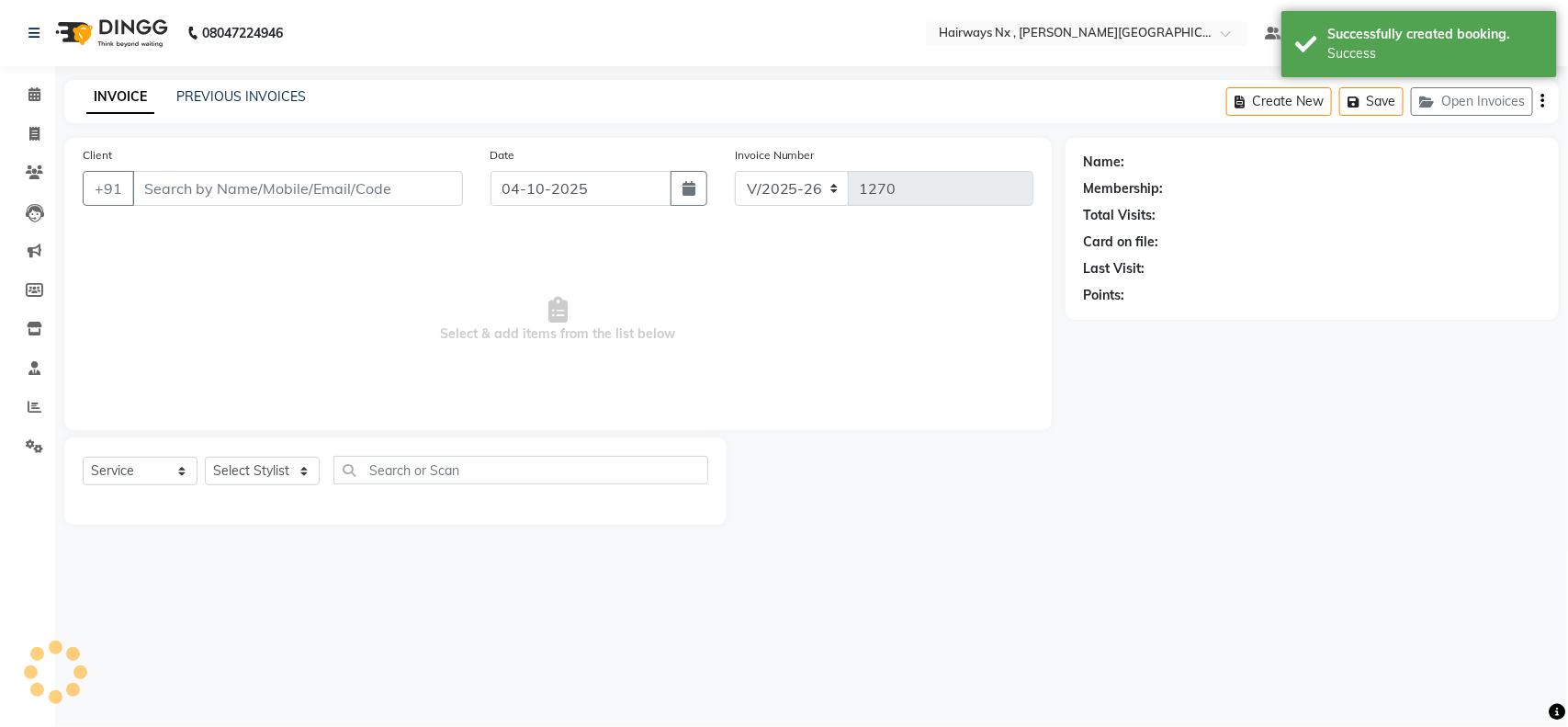
type input "87******87"
select select "12973"
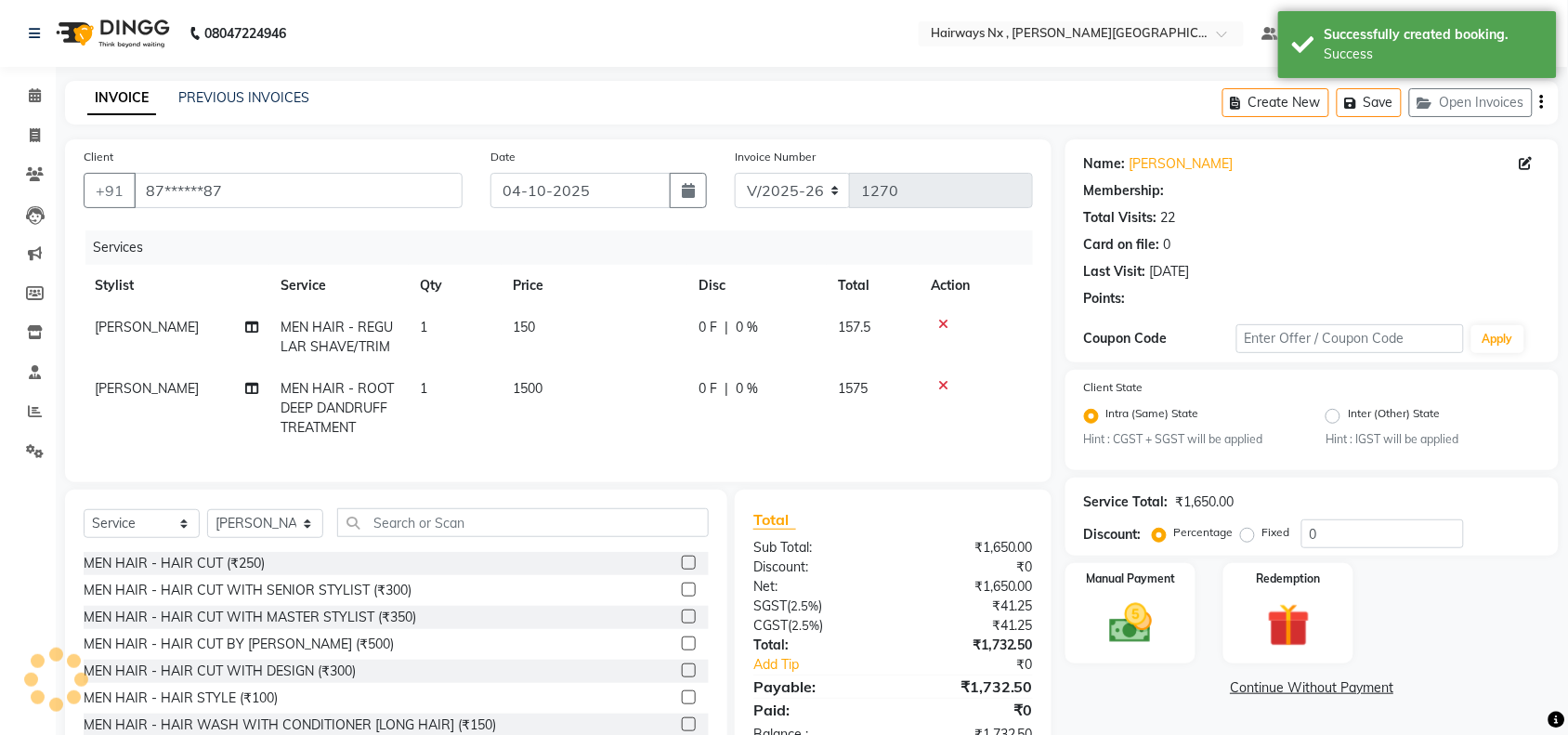
select select "1: Object"
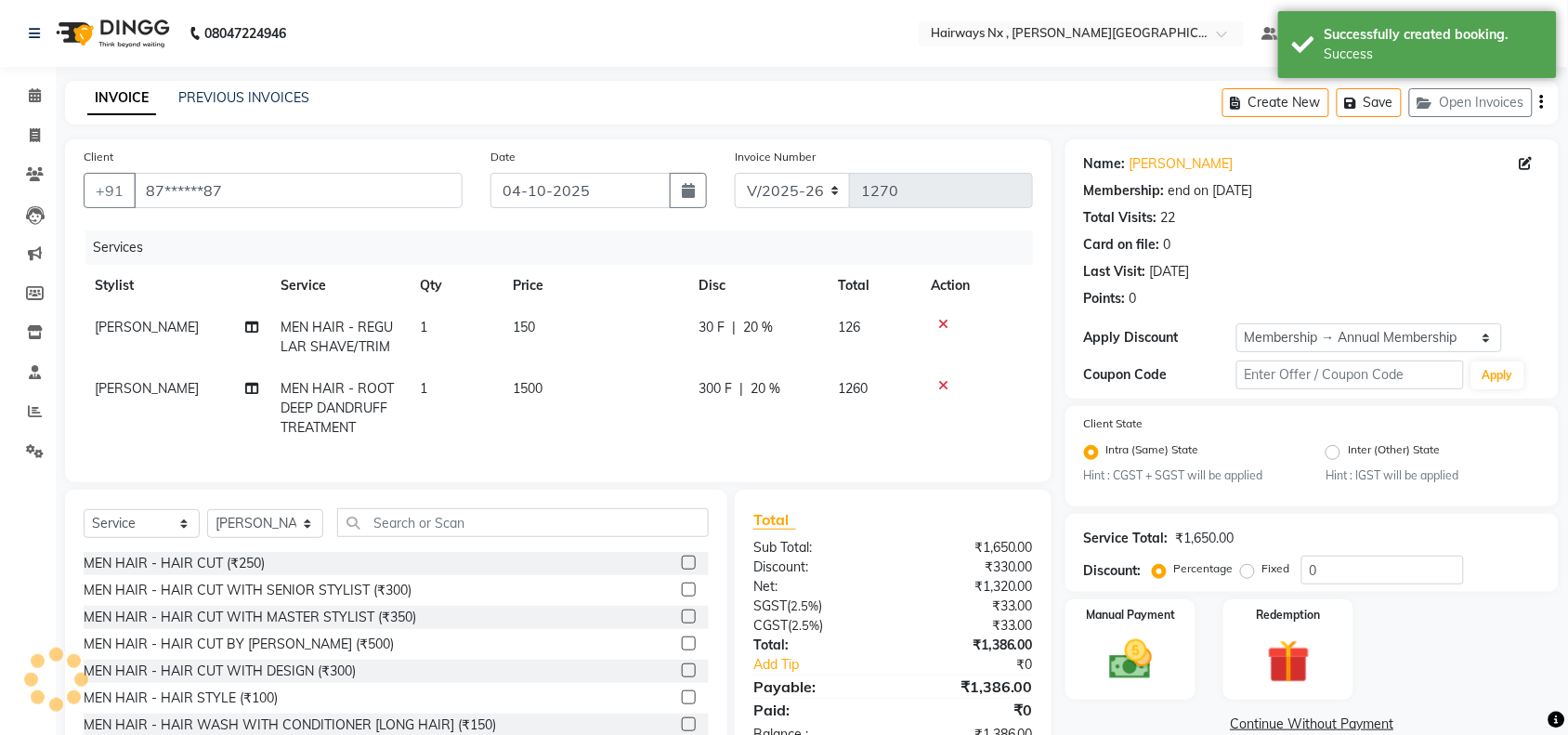
type input "20"
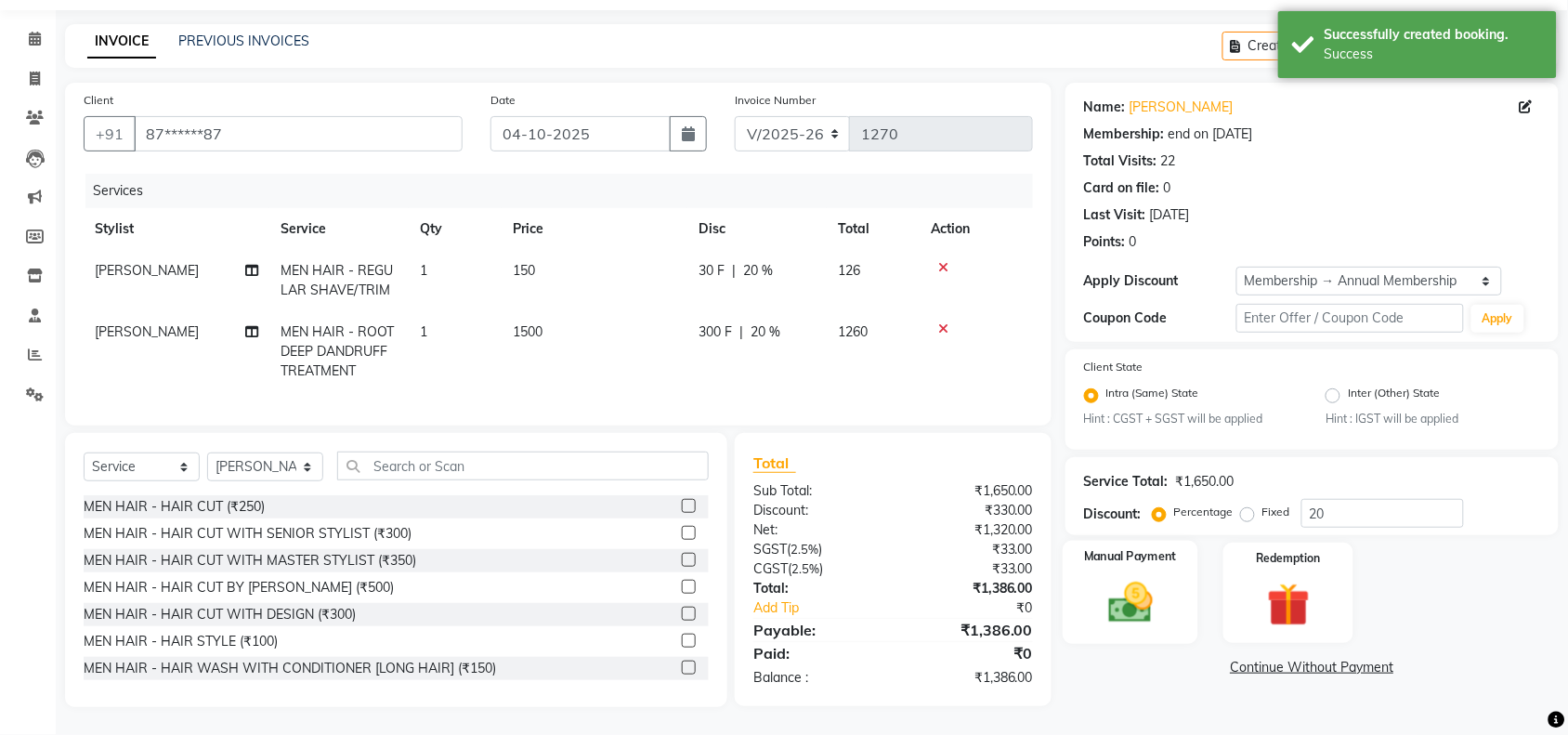
click at [1157, 592] on img at bounding box center [1130, 604] width 72 height 51
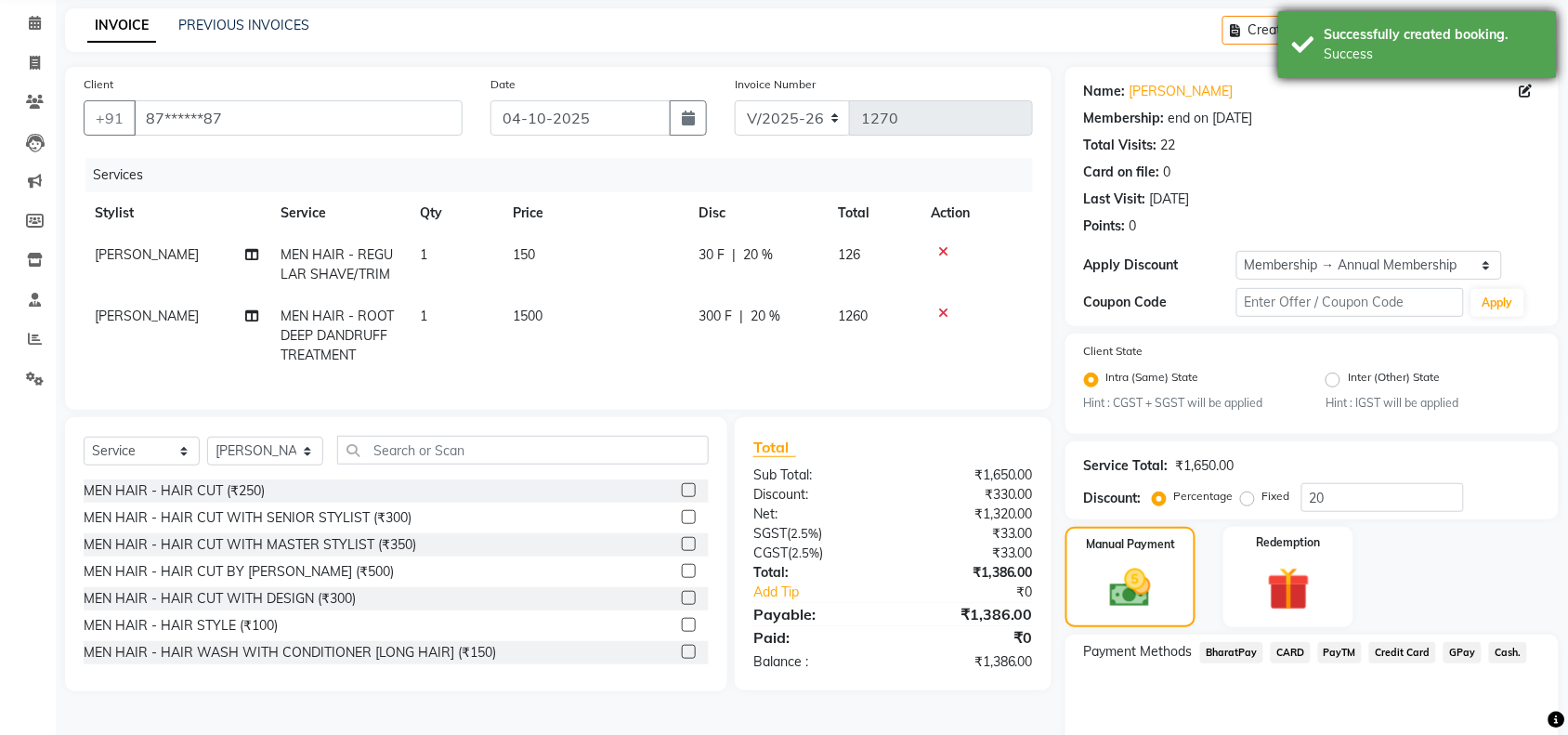
scroll to position [146, 0]
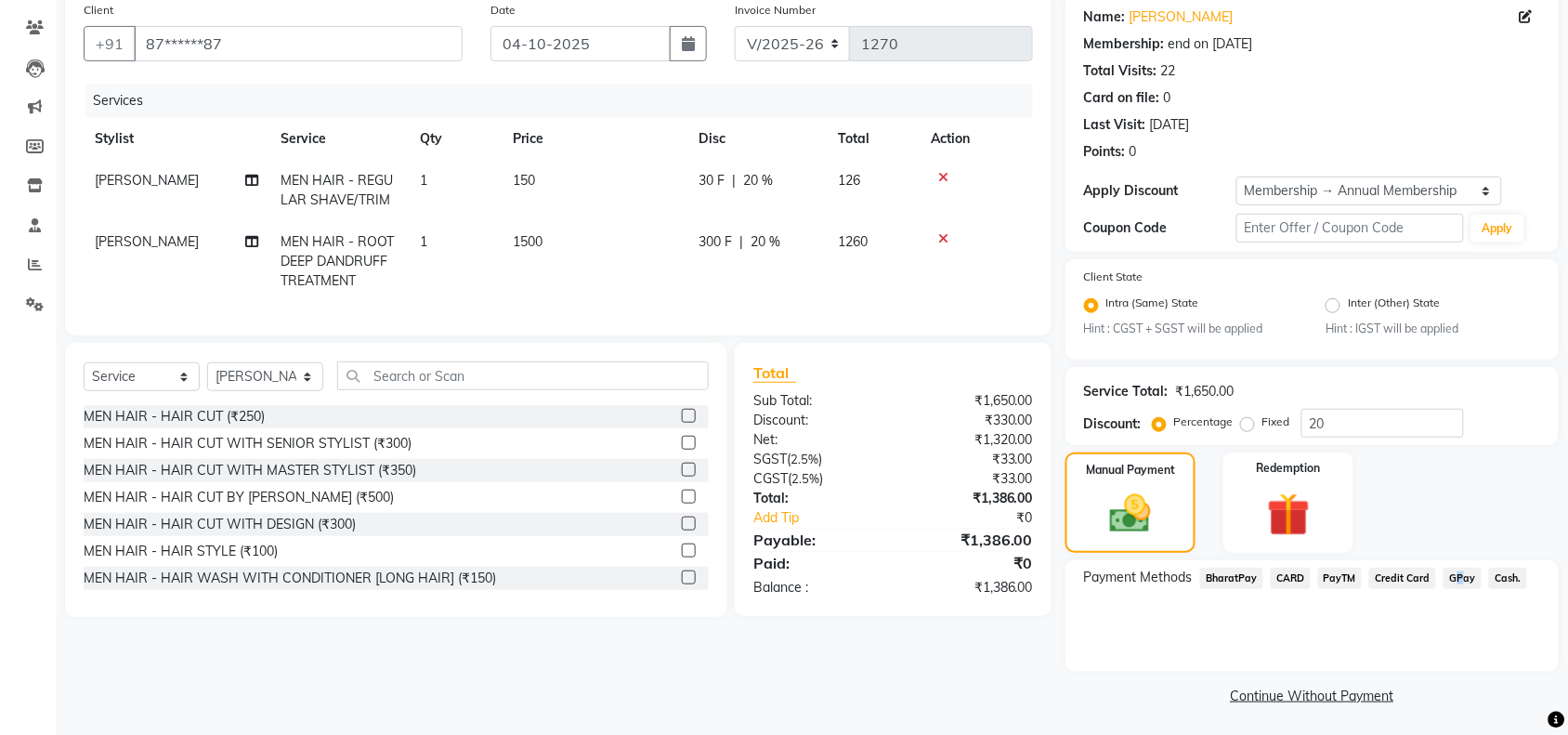
click at [1454, 570] on span "GPay" at bounding box center [1463, 578] width 38 height 21
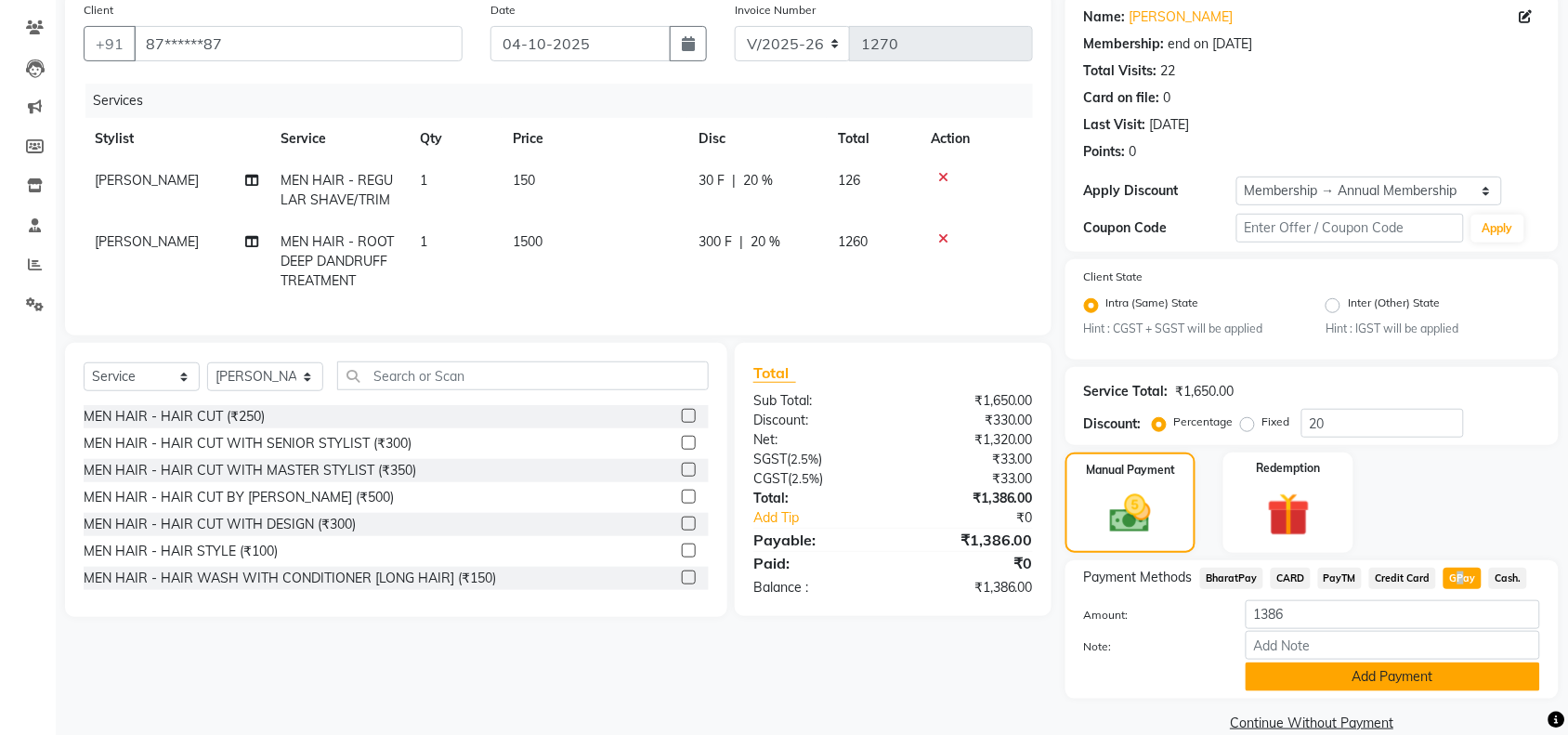
click at [1292, 685] on button "Add Payment" at bounding box center [1393, 677] width 295 height 29
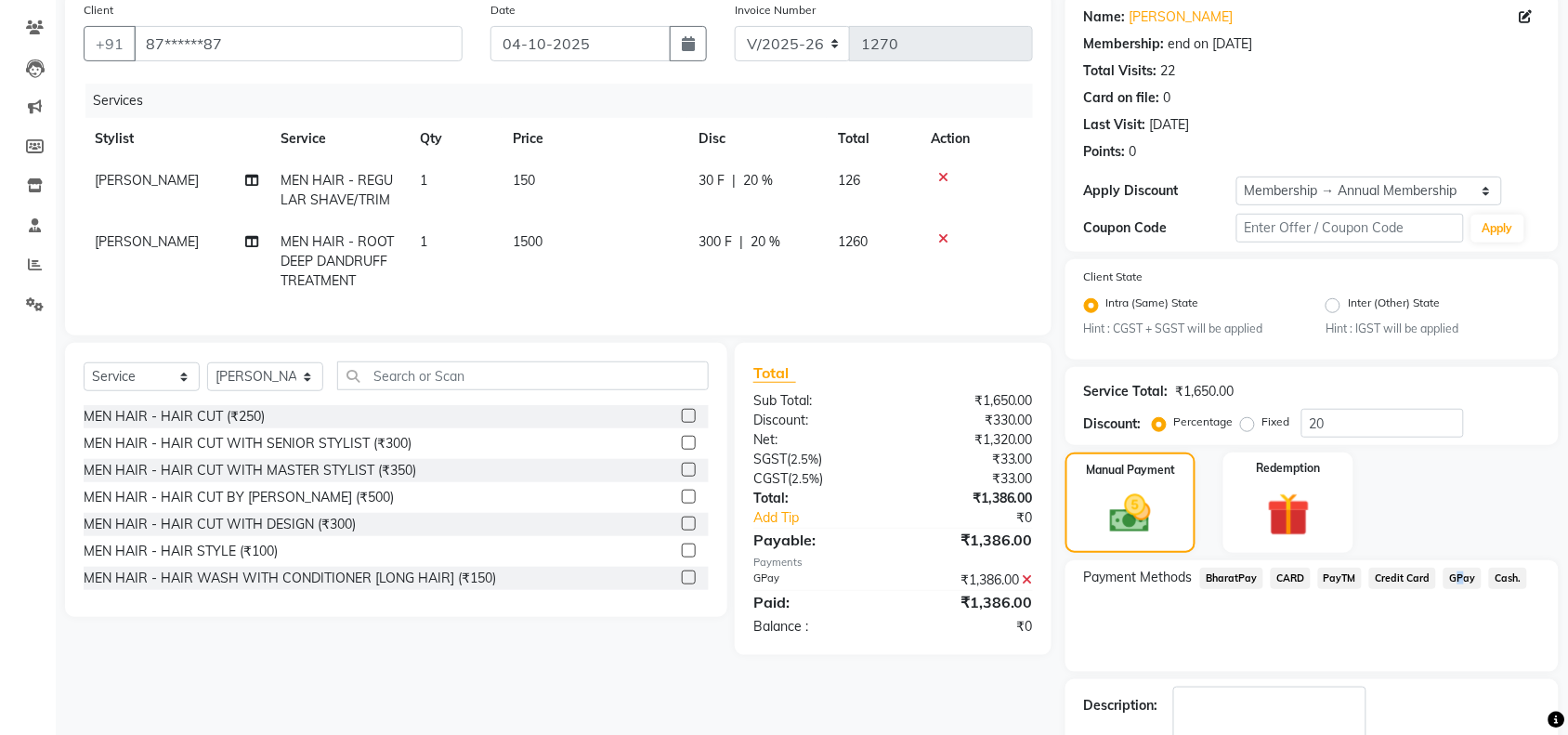
scroll to position [253, 0]
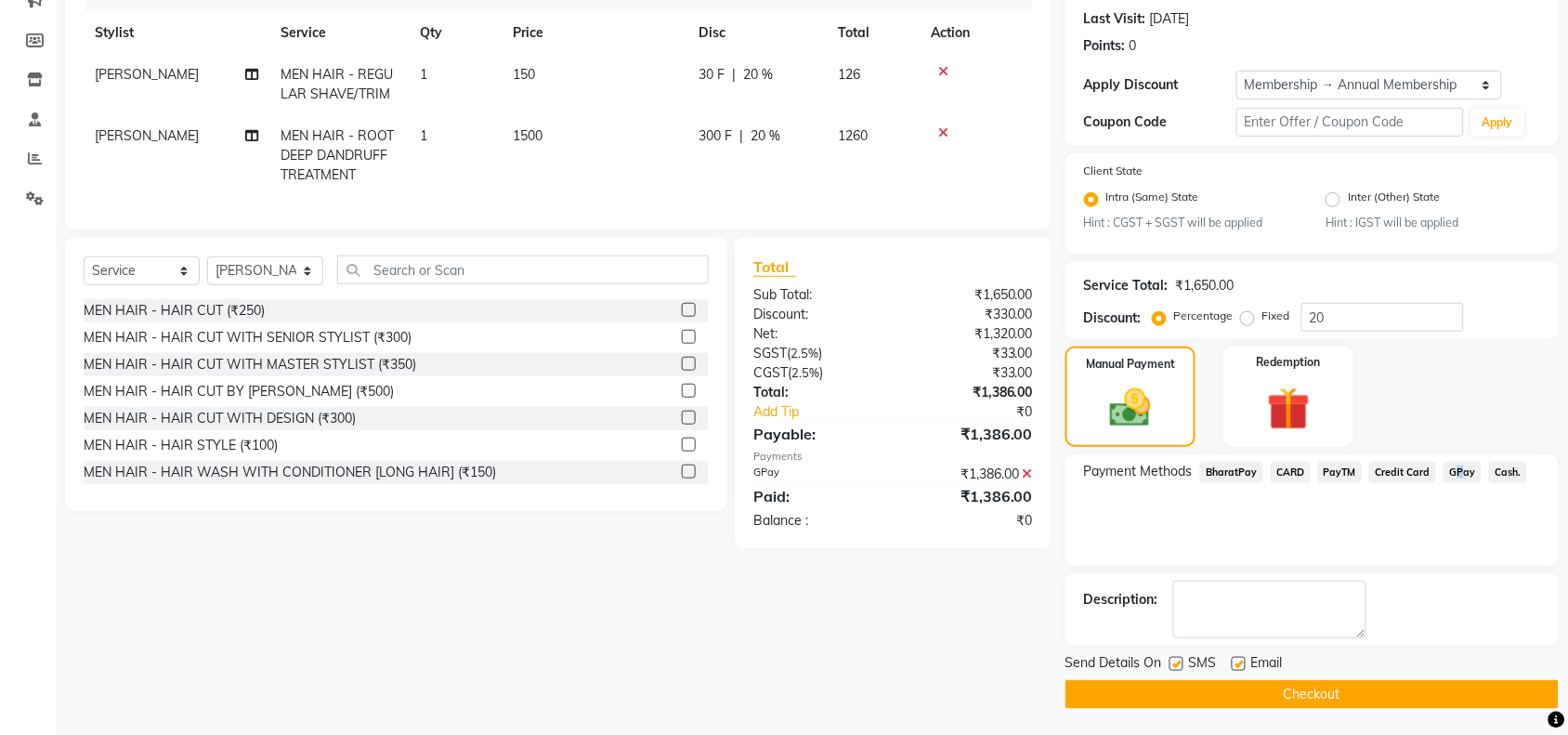
click at [1247, 692] on button "Checkout" at bounding box center [1311, 694] width 493 height 29
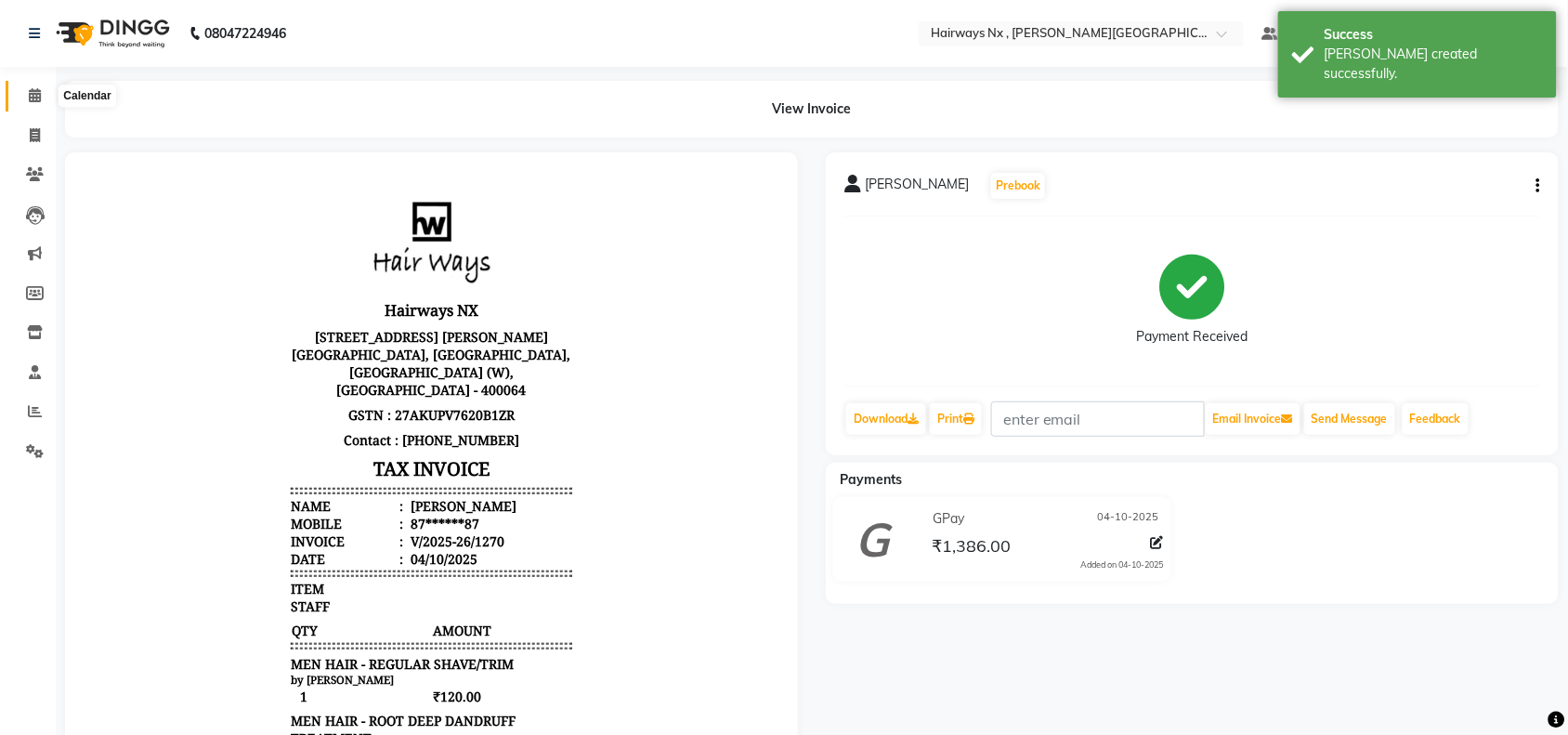
click at [38, 98] on icon at bounding box center [34, 95] width 12 height 14
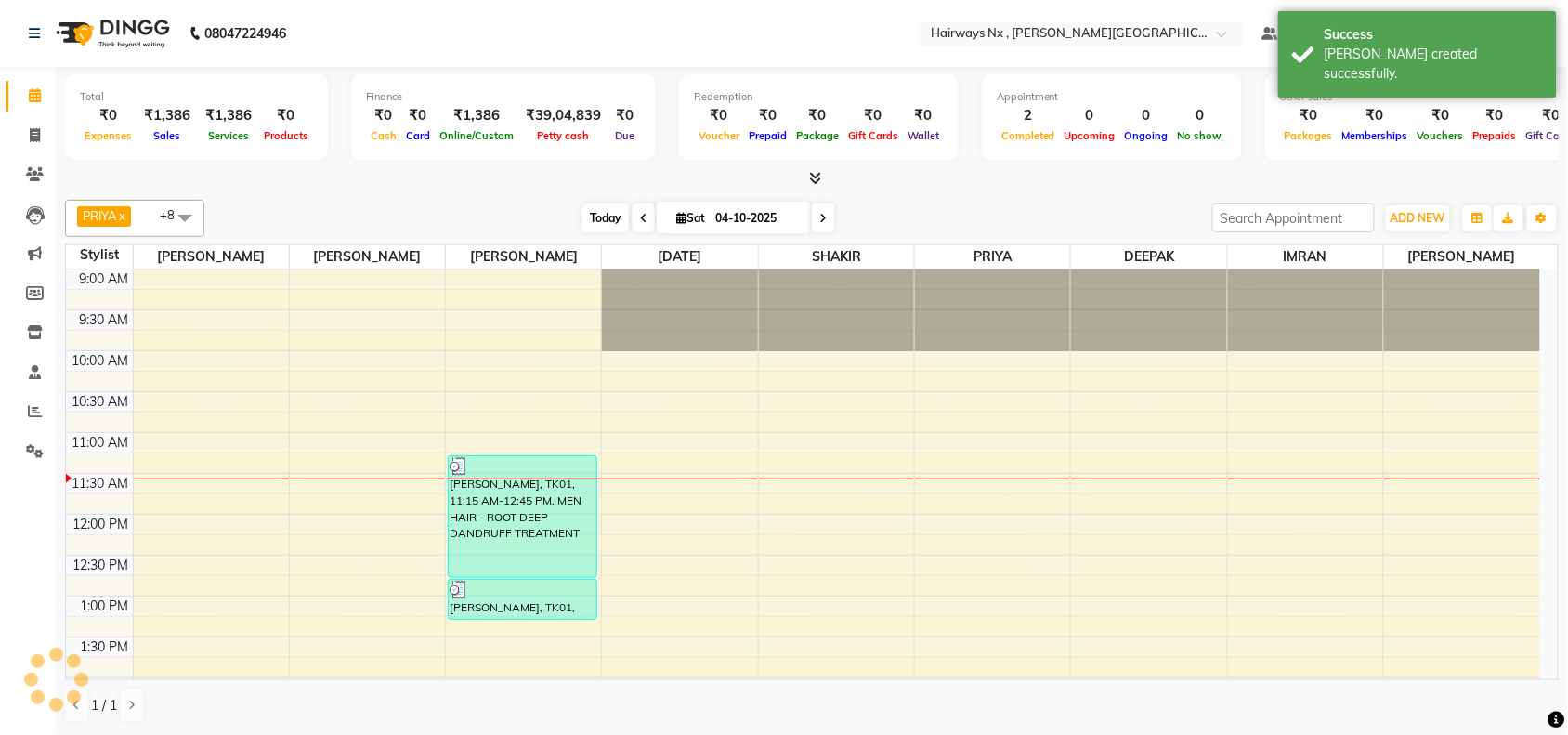
click at [603, 214] on span "Today" at bounding box center [605, 218] width 47 height 29
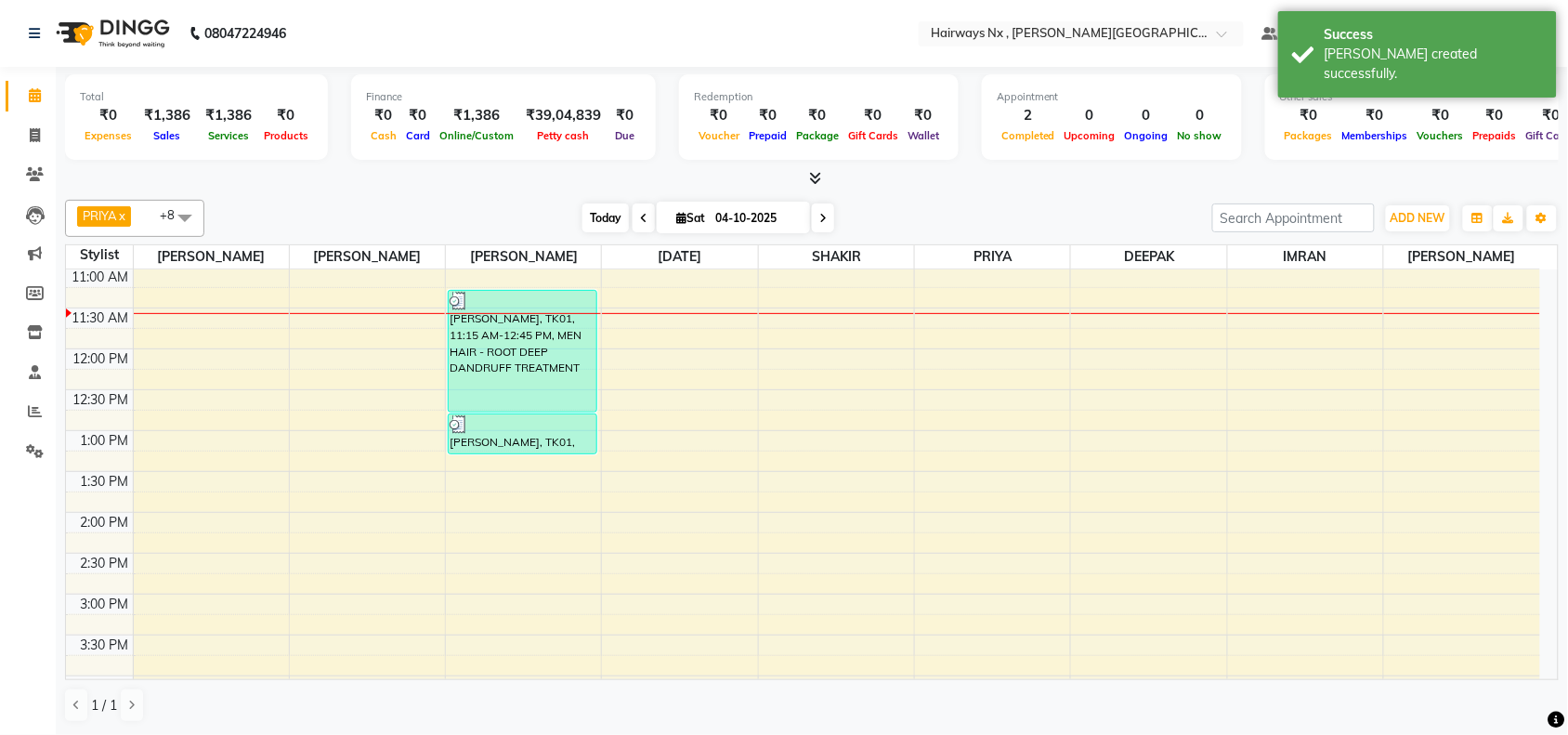
click at [592, 220] on span "Today" at bounding box center [605, 218] width 47 height 29
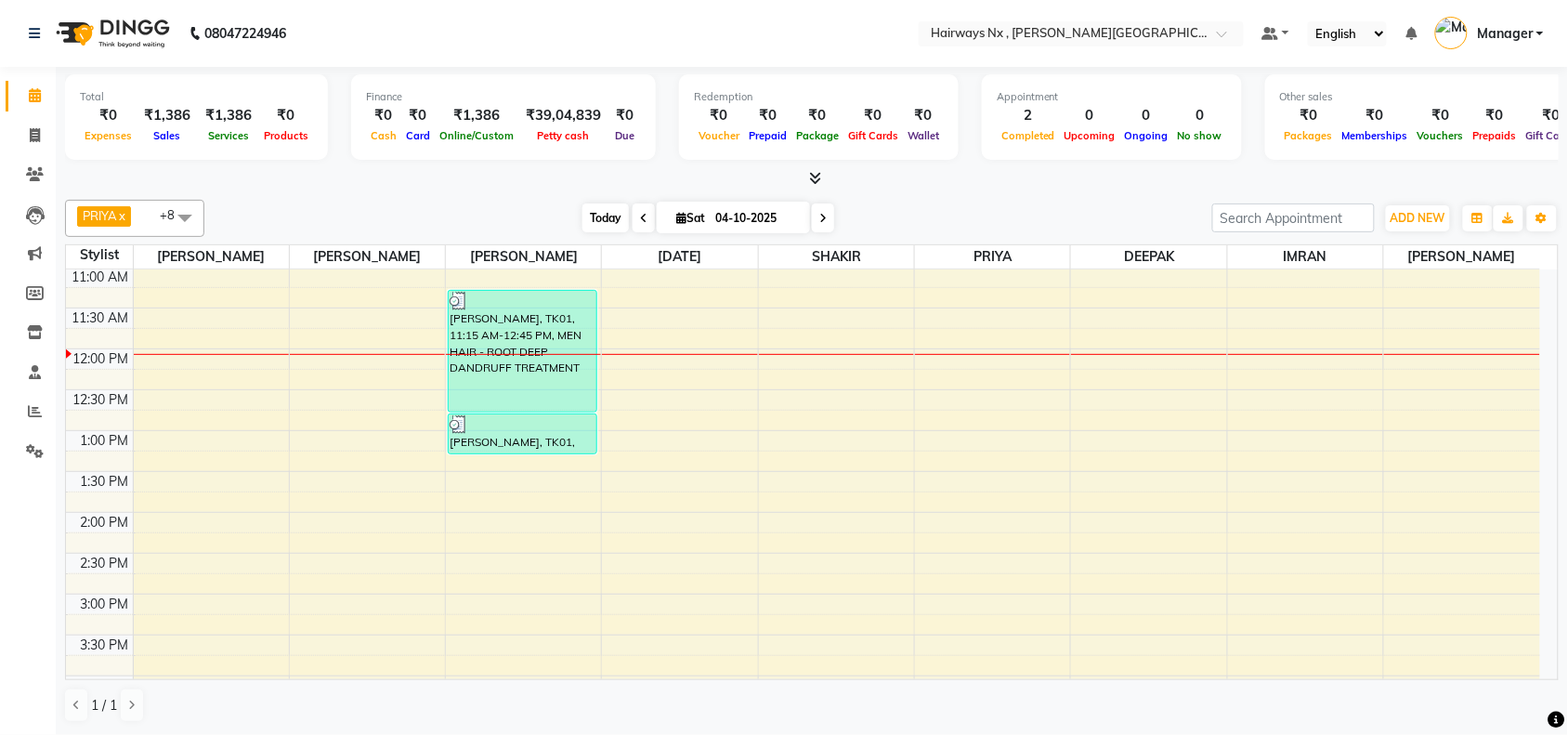
click at [599, 216] on span "Today" at bounding box center [605, 218] width 47 height 29
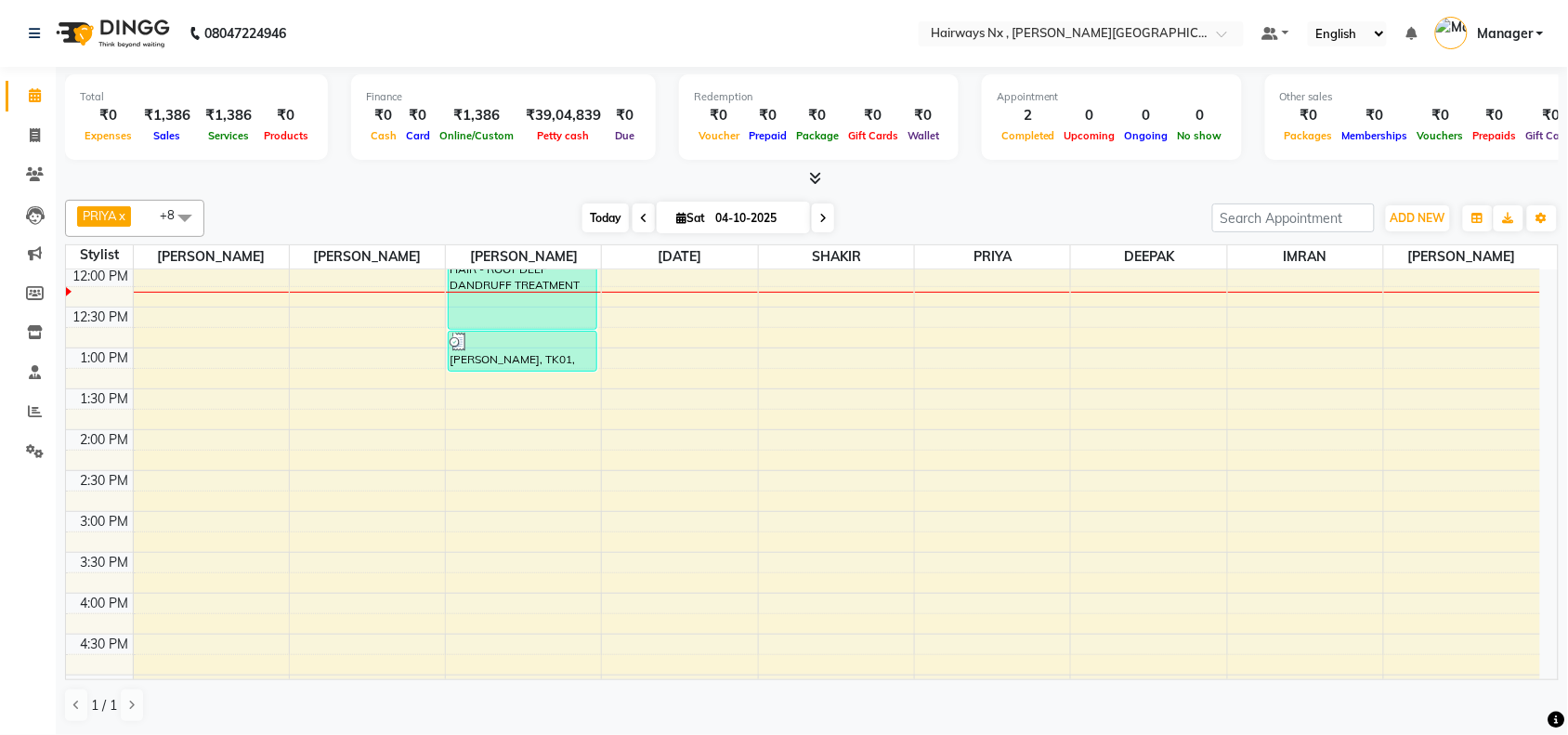
click at [600, 215] on span "Today" at bounding box center [605, 218] width 47 height 29
click at [597, 222] on span "Today" at bounding box center [605, 218] width 47 height 29
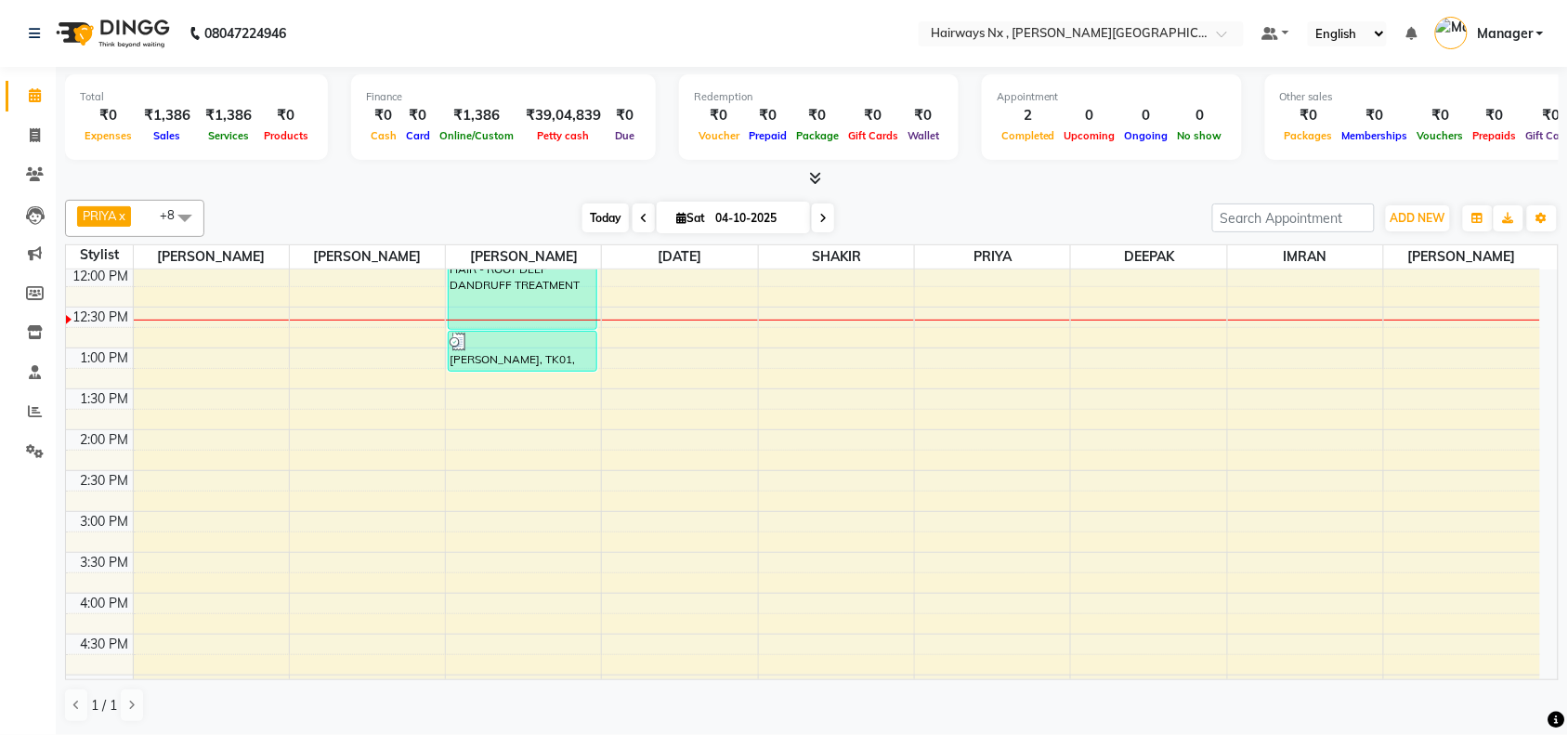
click at [597, 220] on span "Today" at bounding box center [605, 218] width 47 height 29
click at [596, 219] on span "Today" at bounding box center [605, 218] width 47 height 29
click at [596, 216] on span "Today" at bounding box center [605, 218] width 47 height 29
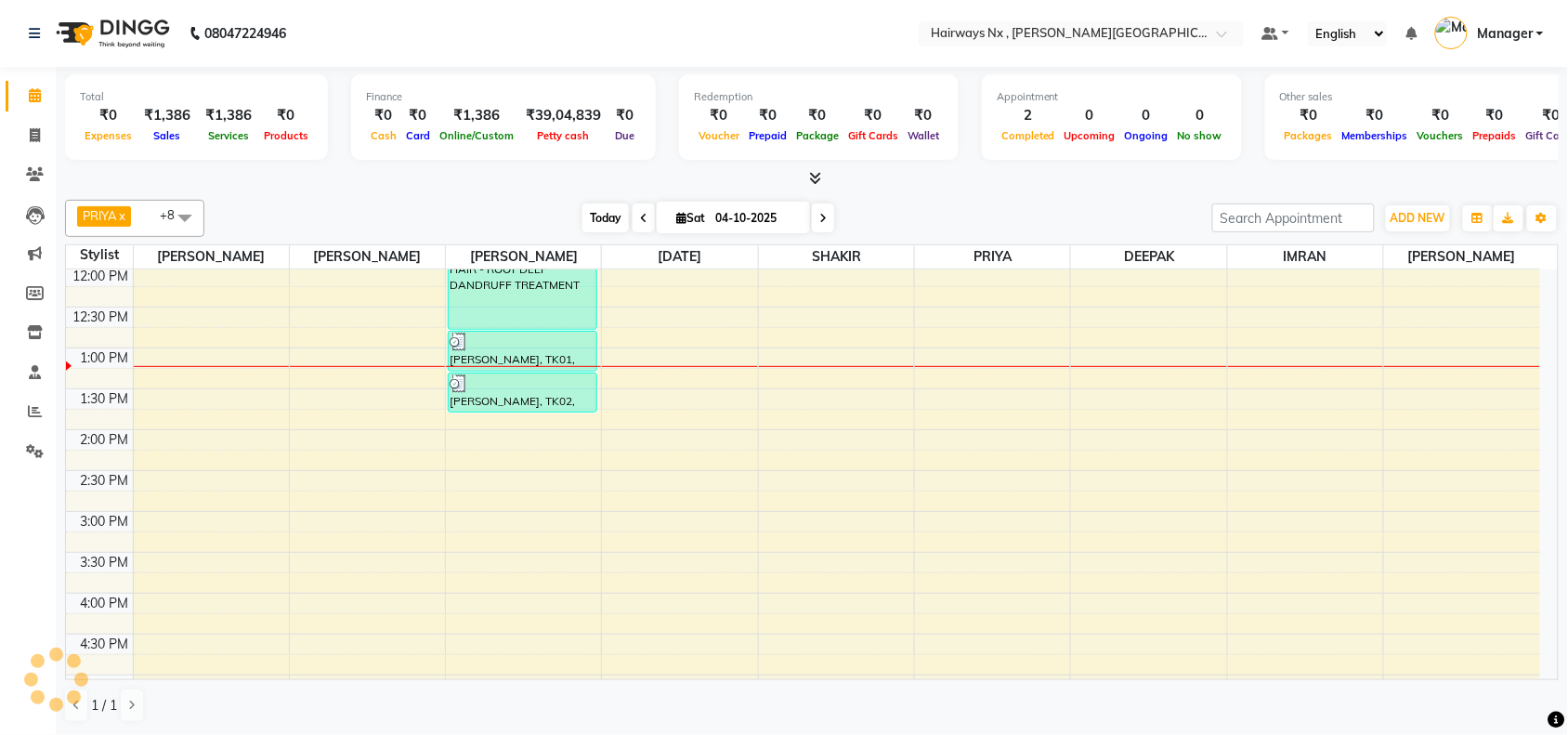
click at [595, 216] on span "Today" at bounding box center [605, 218] width 47 height 29
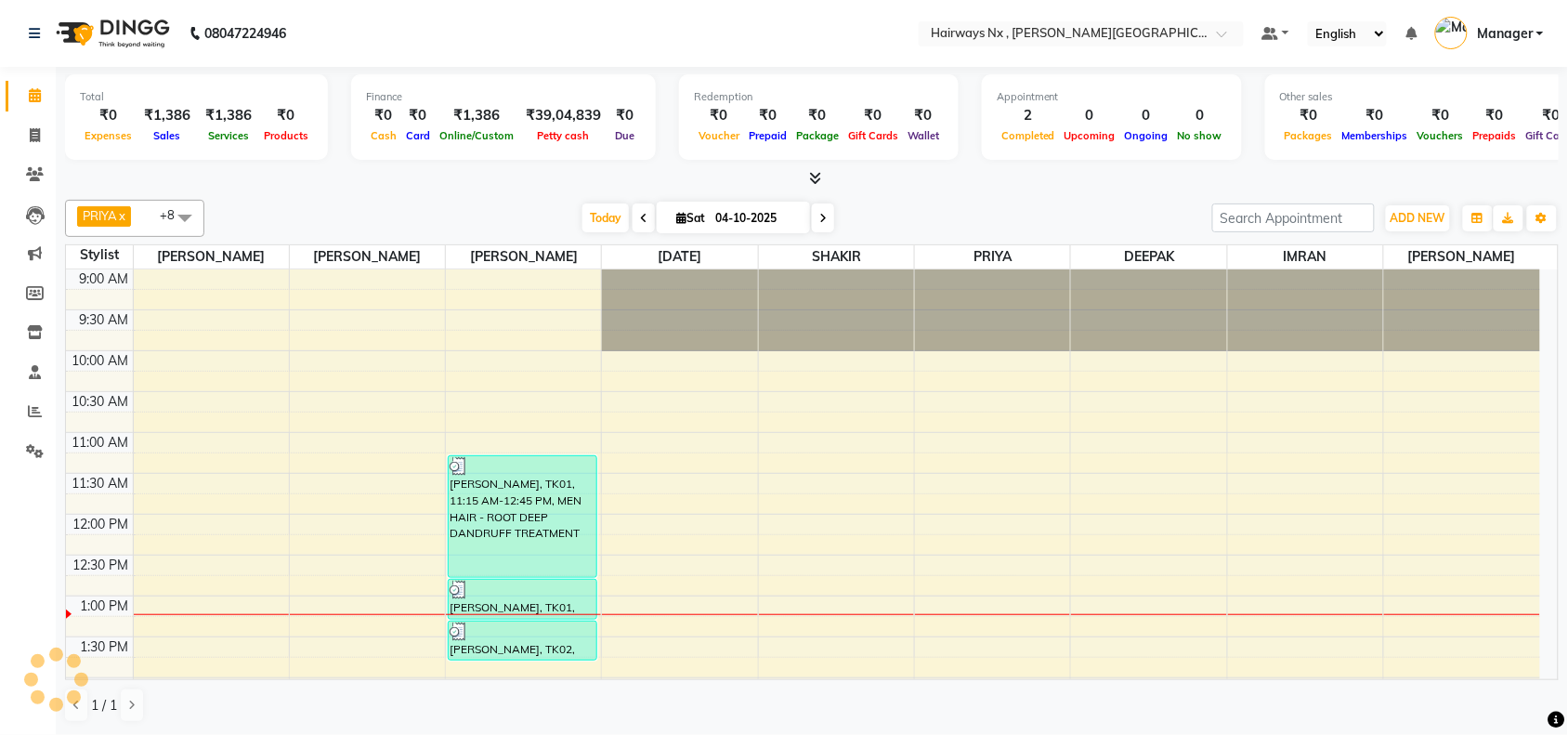
scroll to position [332, 0]
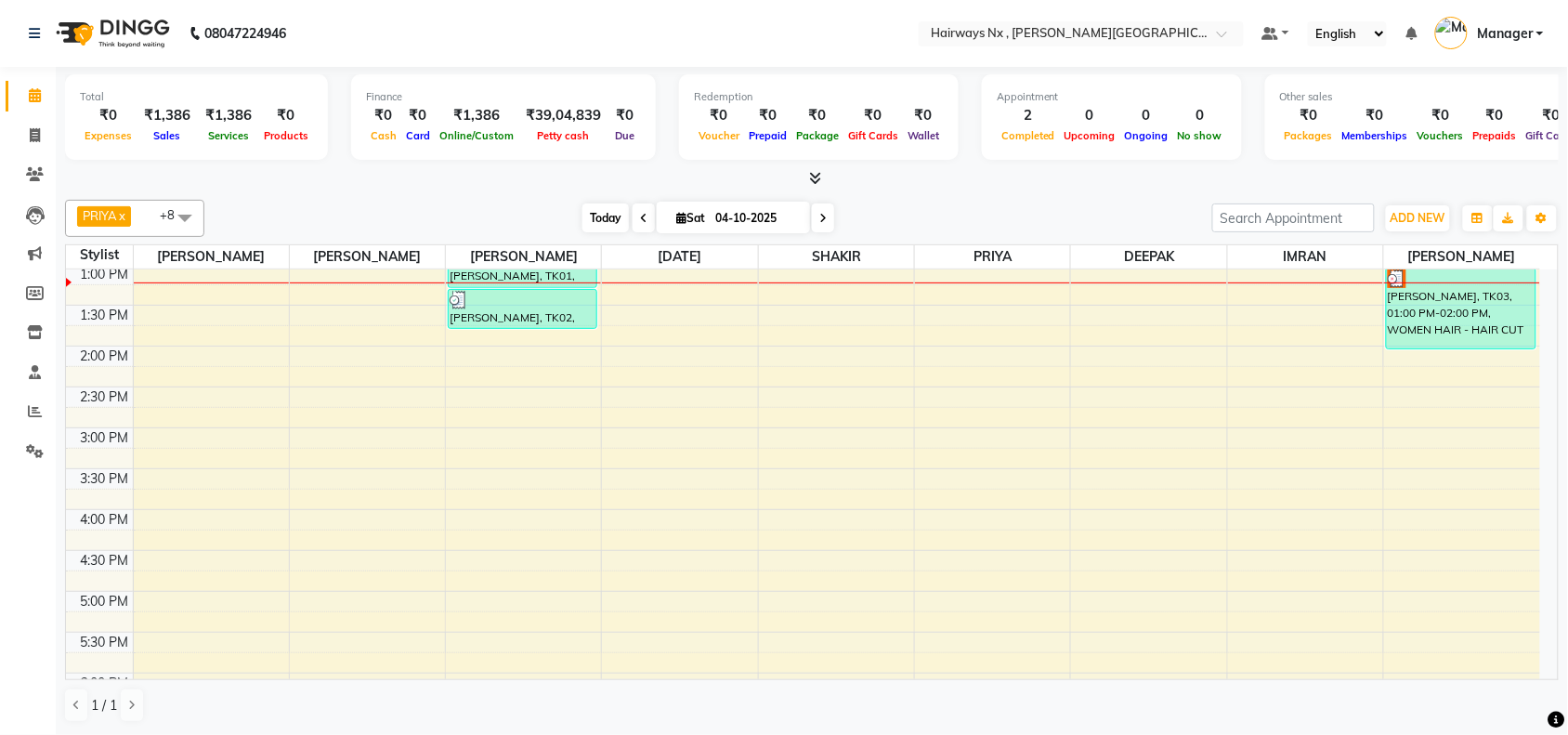
click at [609, 222] on span "Today" at bounding box center [605, 218] width 47 height 29
click at [595, 219] on span "Today" at bounding box center [605, 218] width 47 height 29
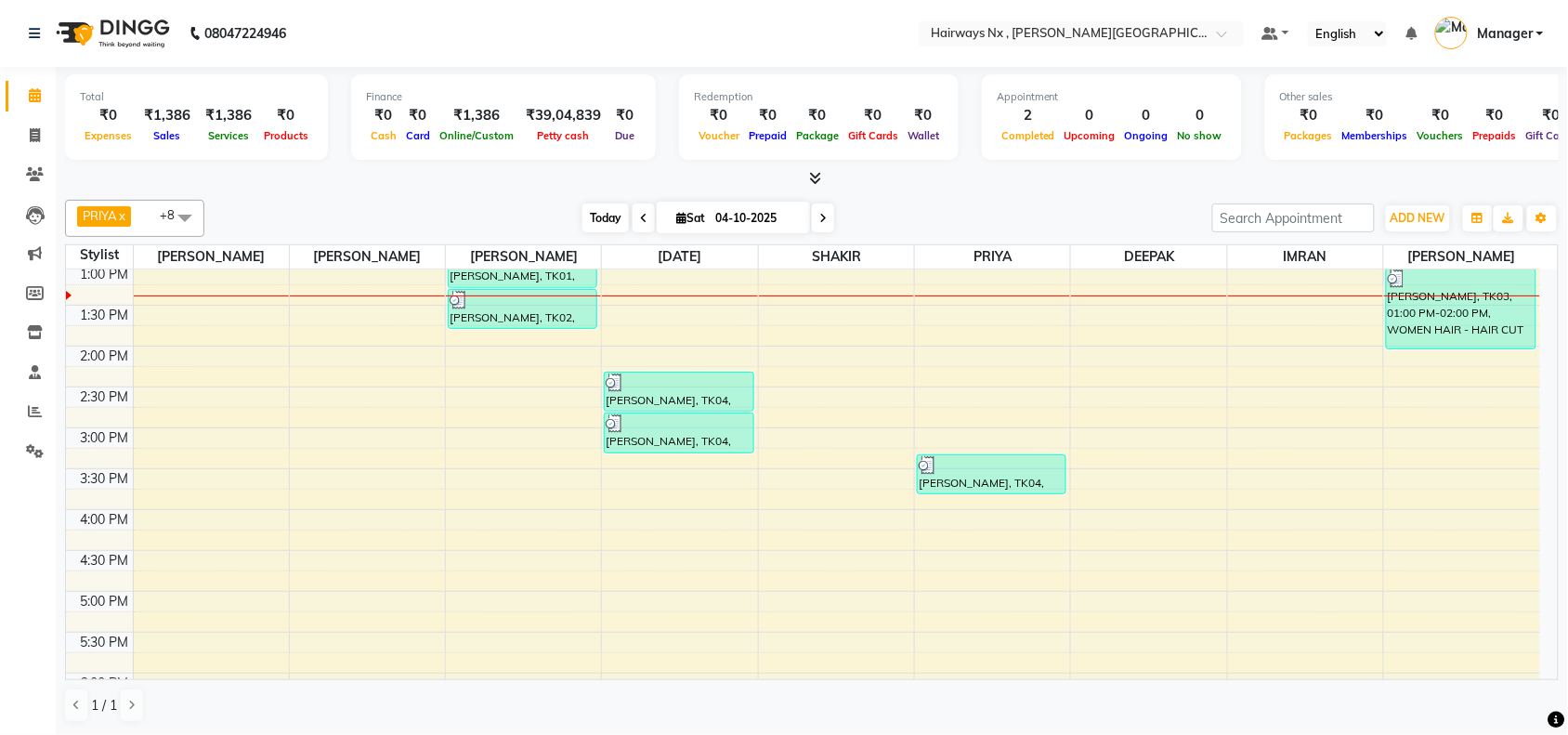
click at [596, 220] on span "Today" at bounding box center [605, 218] width 47 height 29
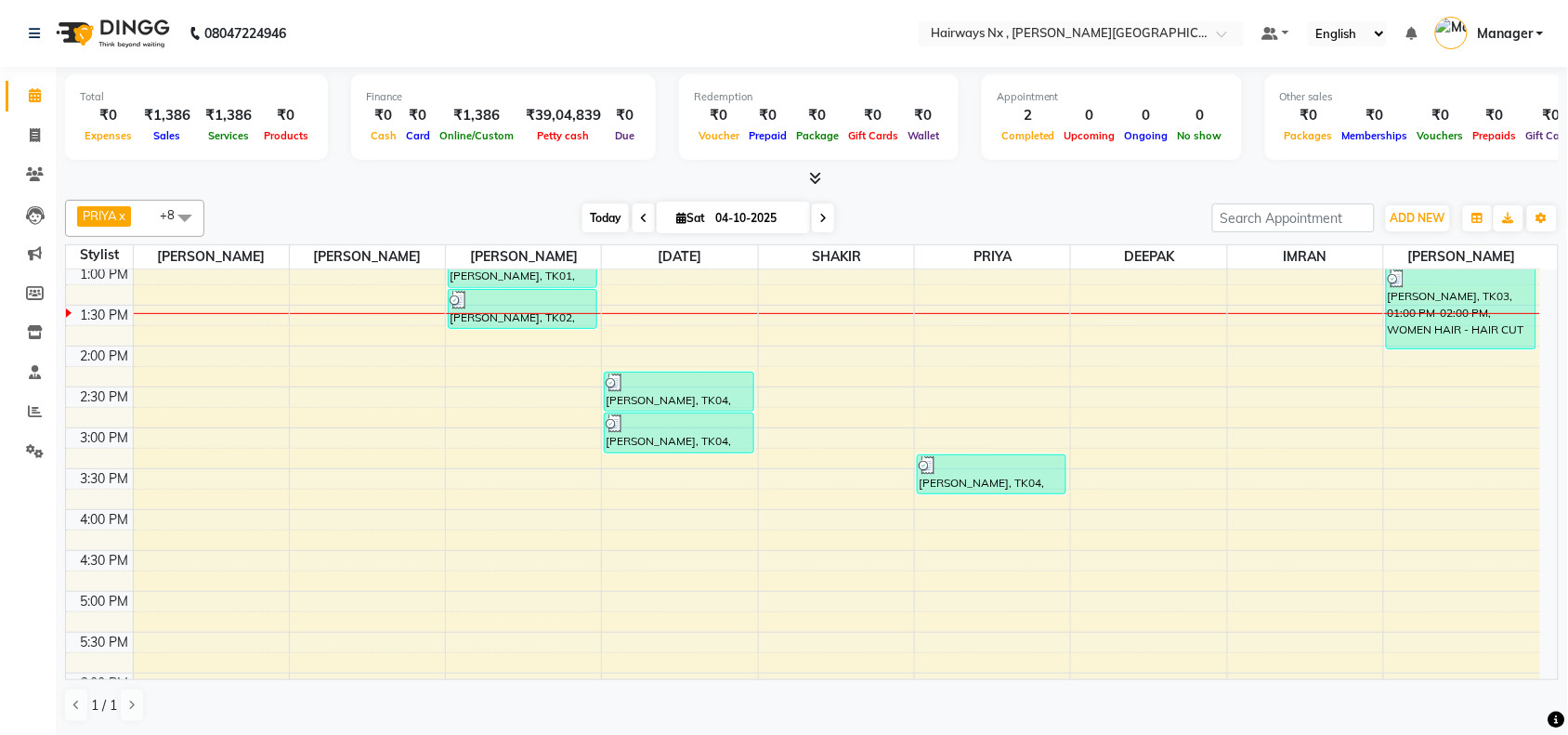
click at [606, 214] on span "Today" at bounding box center [605, 218] width 47 height 29
click at [32, 136] on icon at bounding box center [34, 135] width 10 height 14
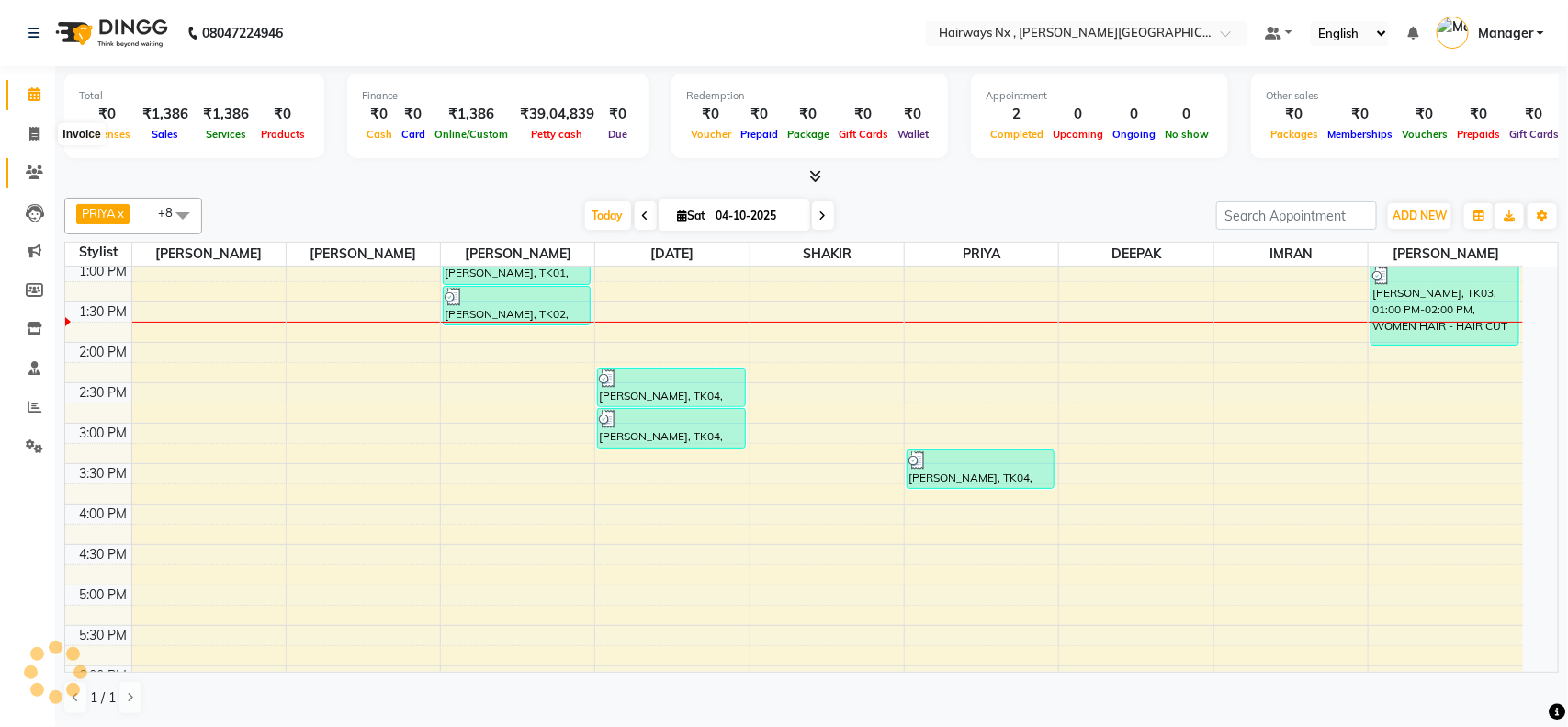
select select "service"
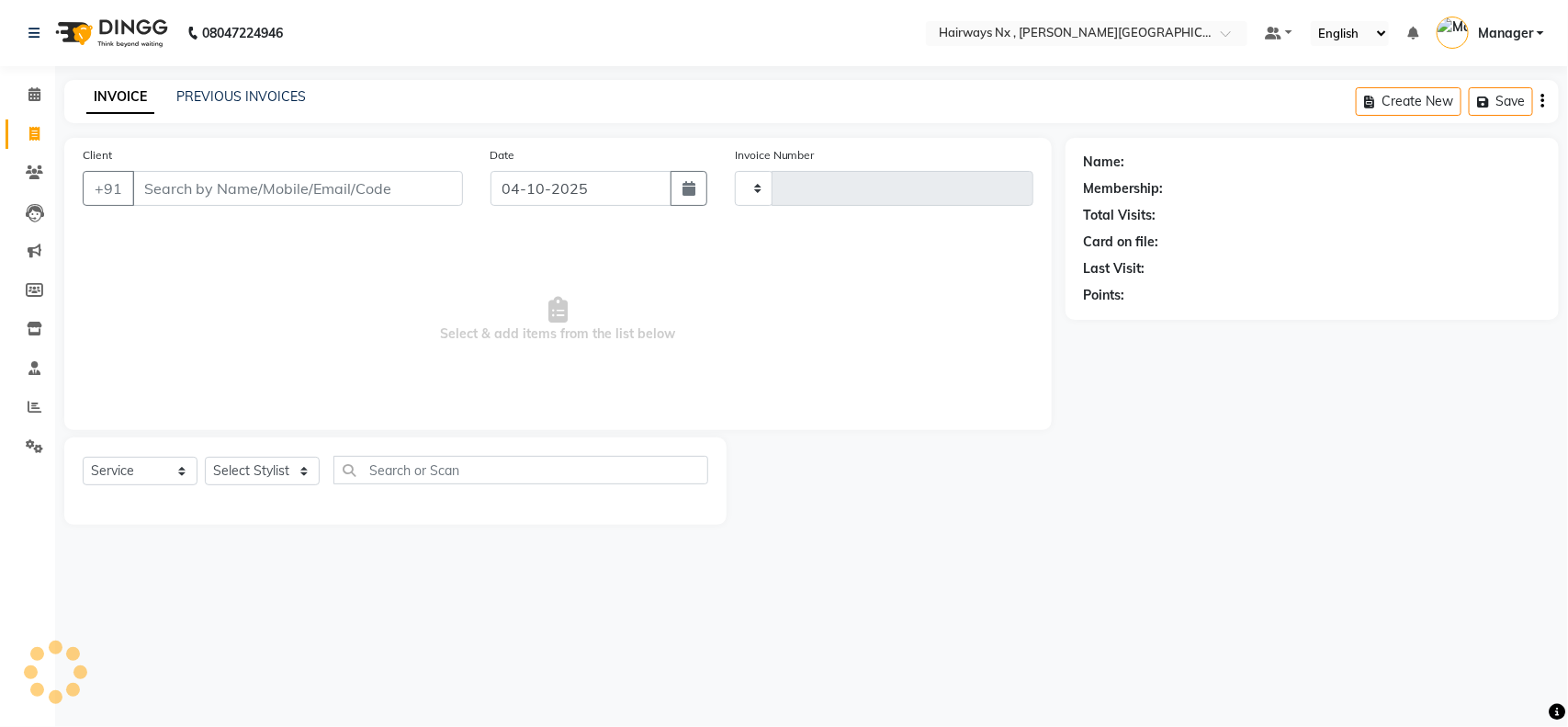
click at [312, 213] on div "Client +91" at bounding box center [273, 182] width 408 height 75
click at [305, 185] on input "Client" at bounding box center [298, 188] width 331 height 35
type input "8591"
type input "1271"
select select "778"
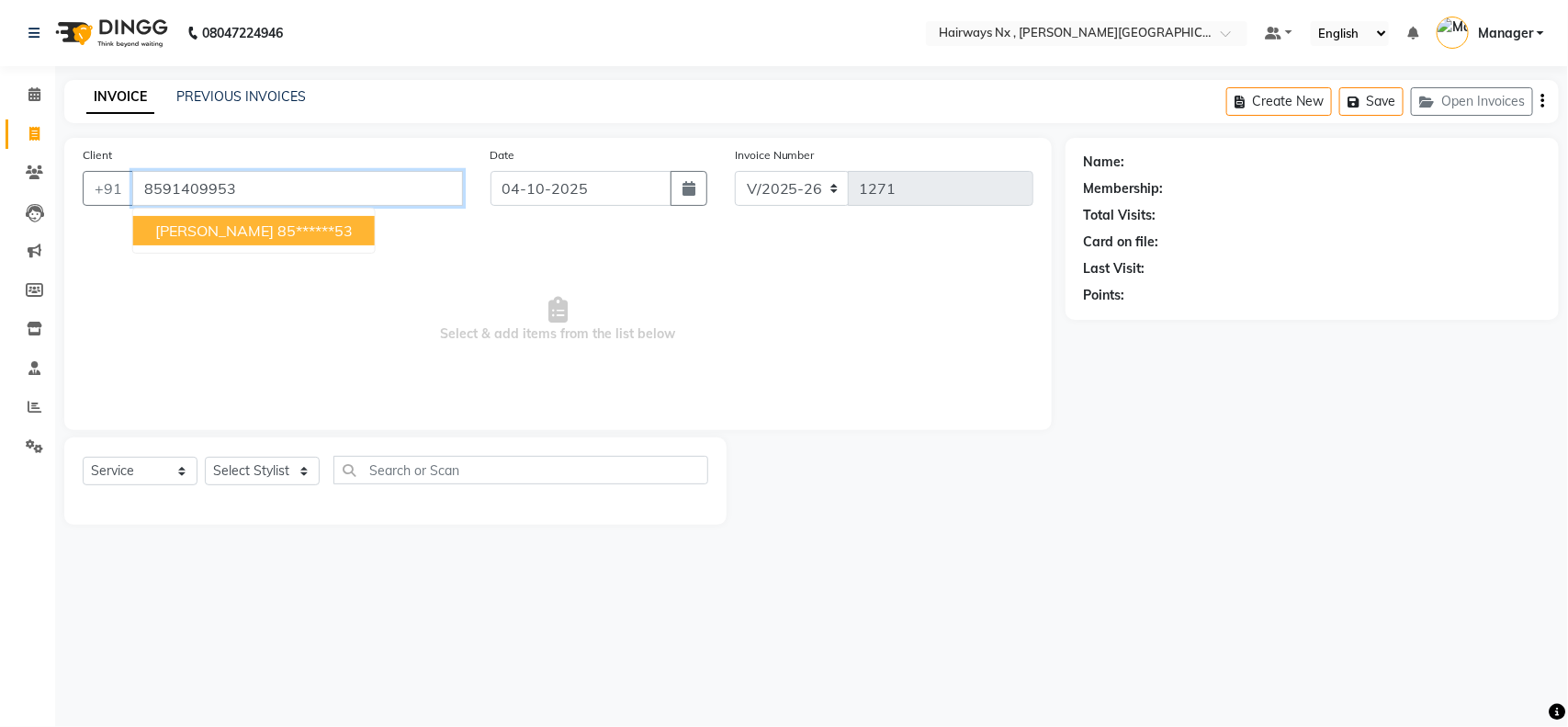
type input "8591409953"
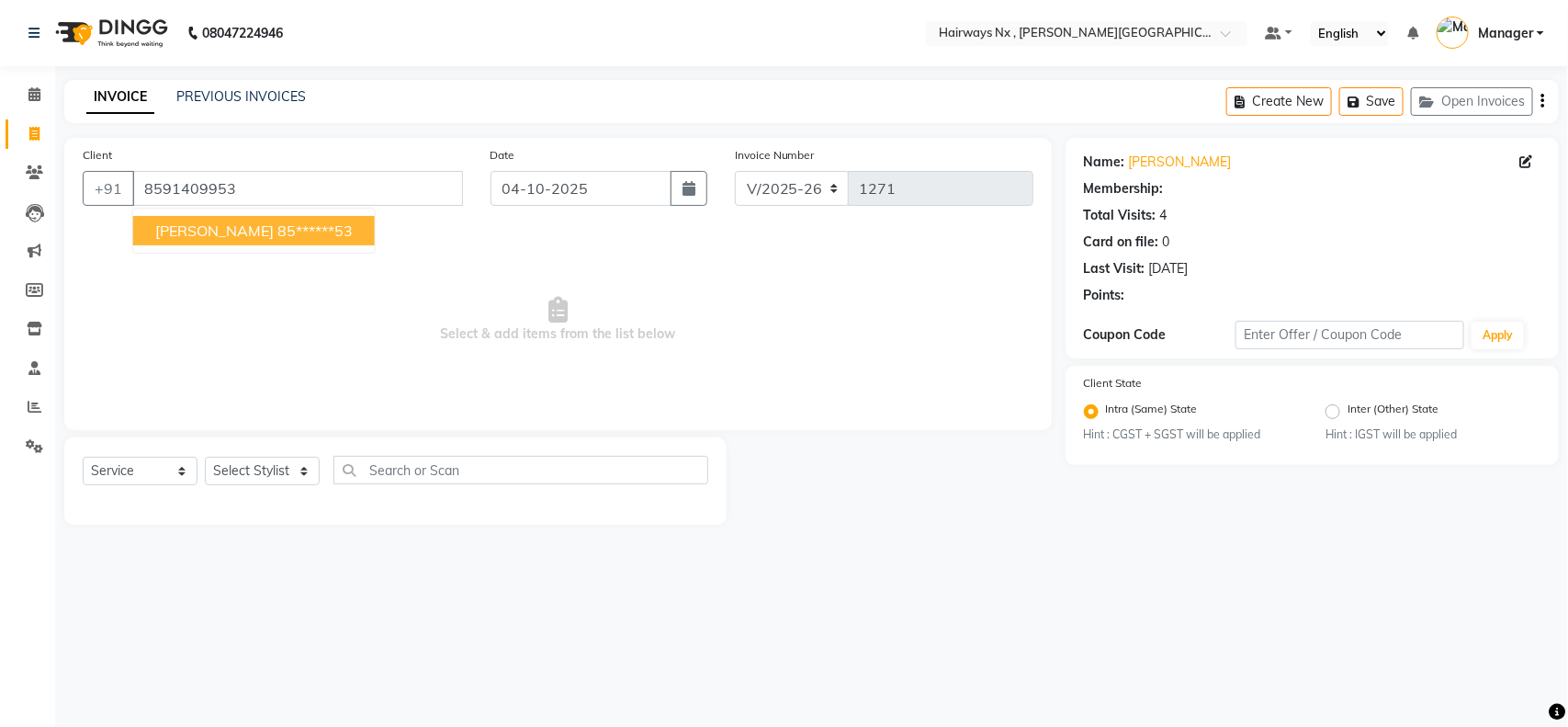
select select "1: Object"
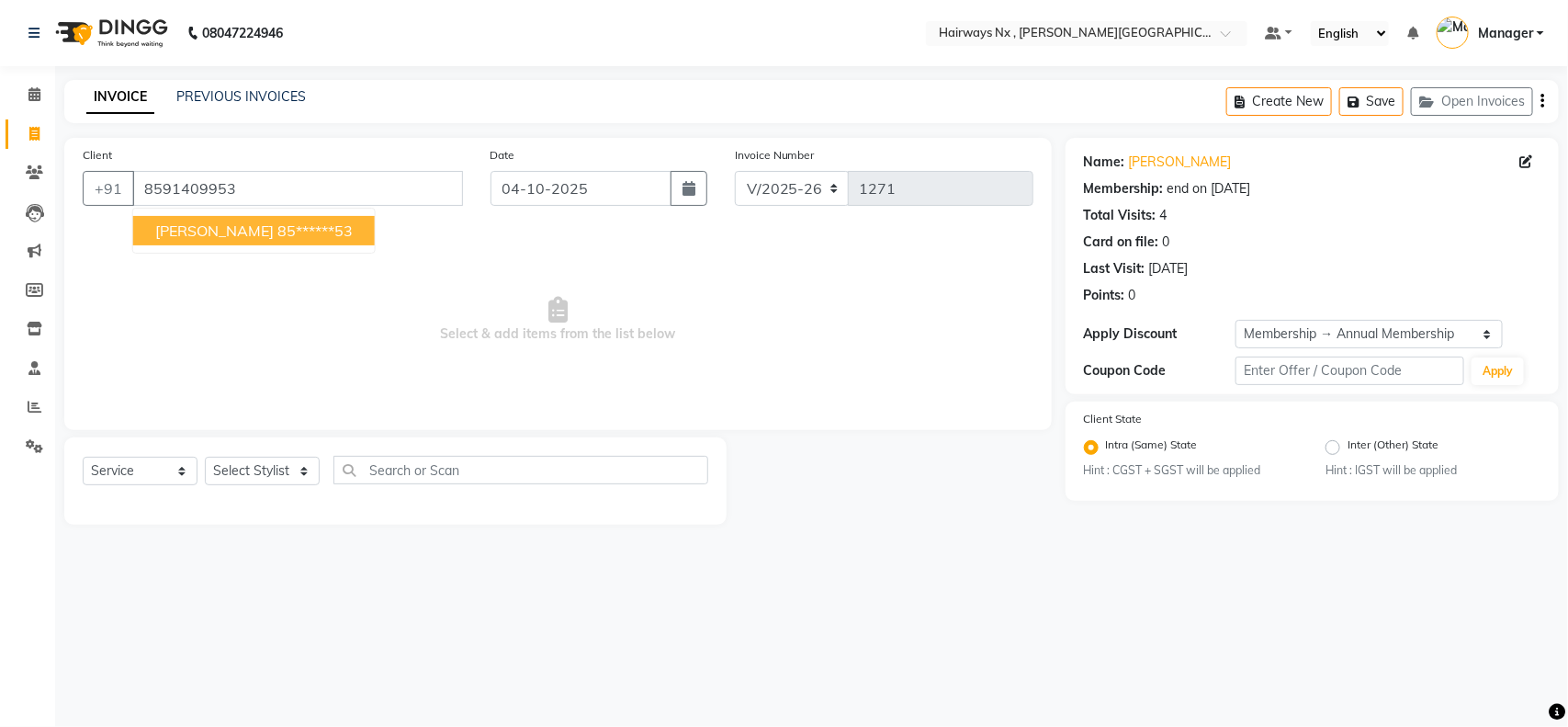
click at [300, 230] on ngb-highlight "85******53" at bounding box center [315, 231] width 75 height 19
type input "85******53"
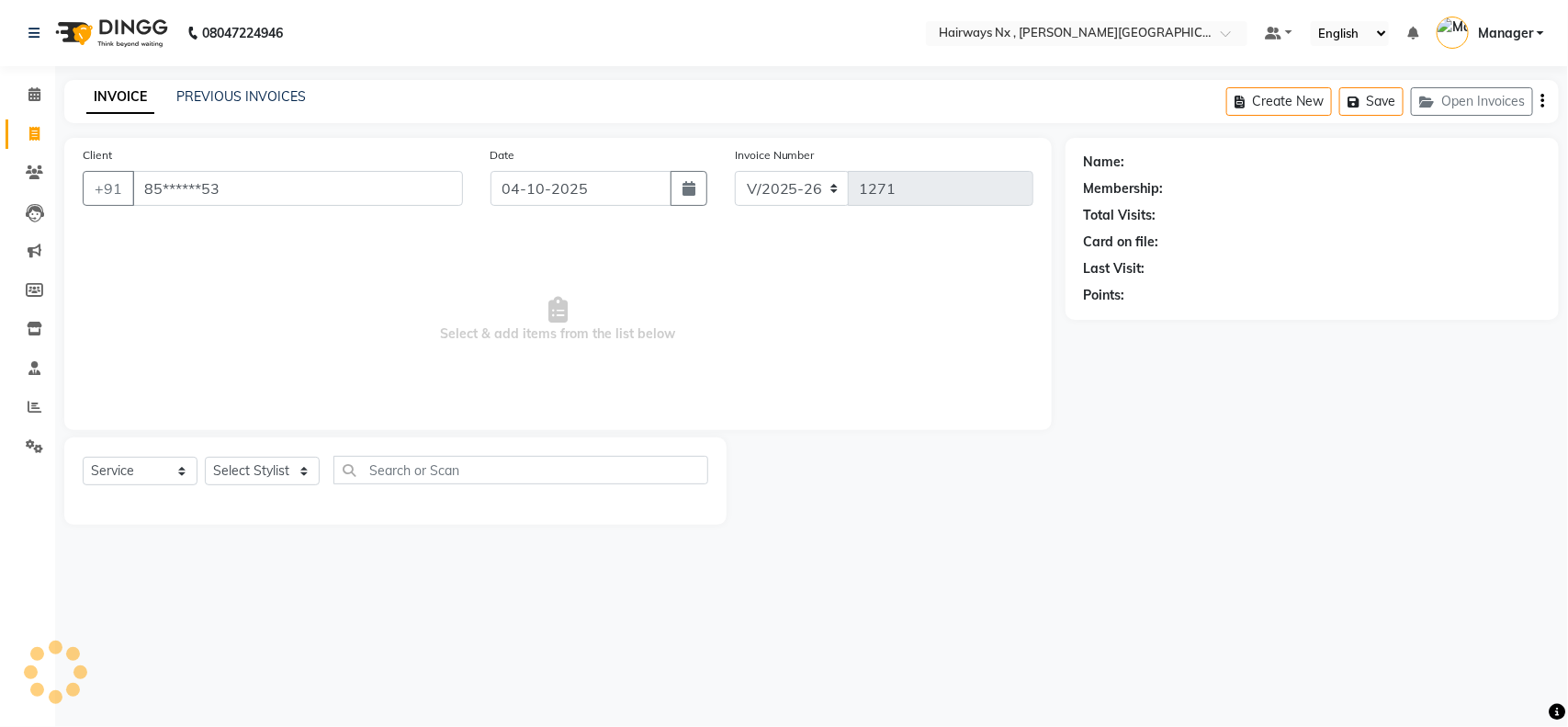
select select "1: Object"
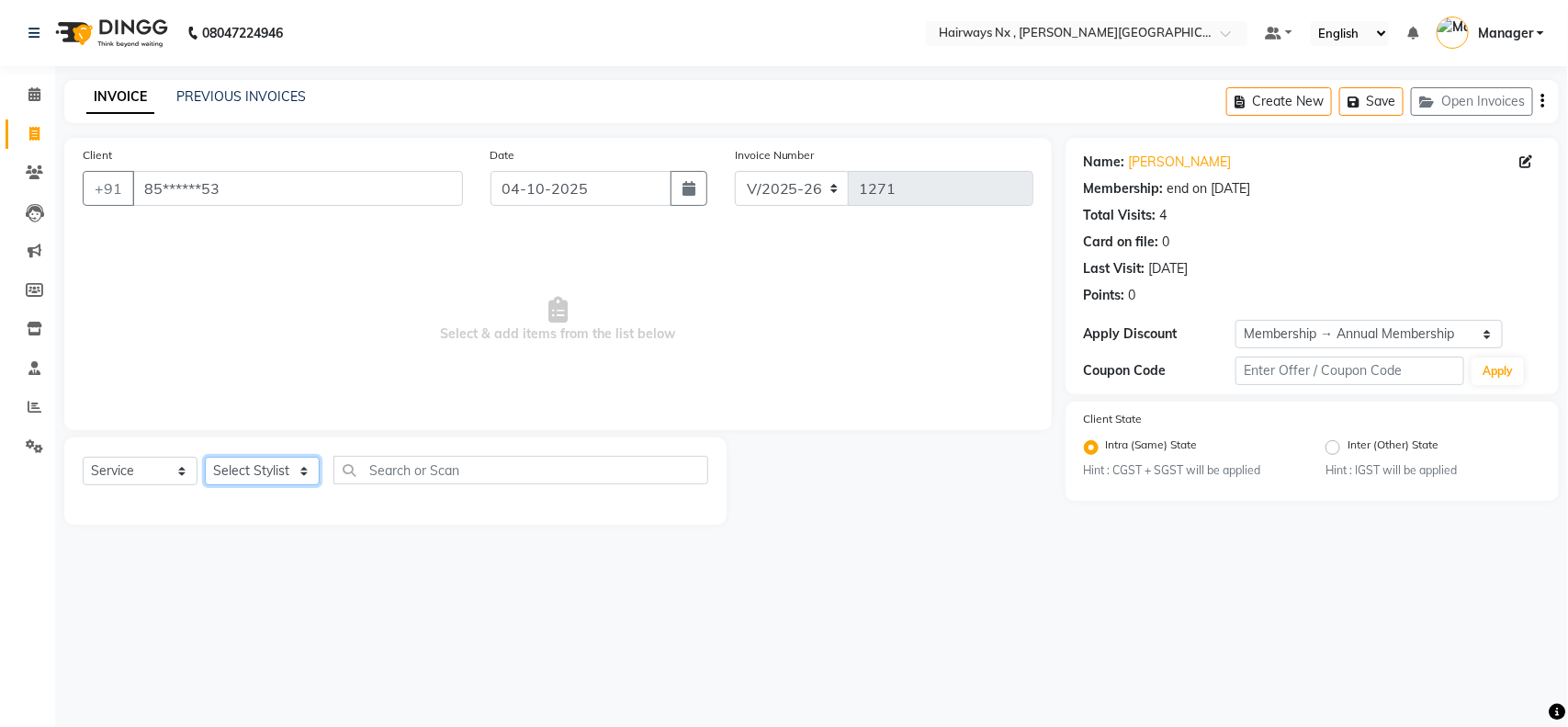
click at [260, 468] on select "Select Stylist [PERSON_NAME] DEEPAK [PERSON_NAME] [PERSON_NAME] Manager [PERSON…" at bounding box center [262, 471] width 115 height 28
select select "12973"
click at [205, 457] on select "Select Stylist [PERSON_NAME] DEEPAK [PERSON_NAME] [PERSON_NAME] Manager [PERSON…" at bounding box center [262, 471] width 115 height 28
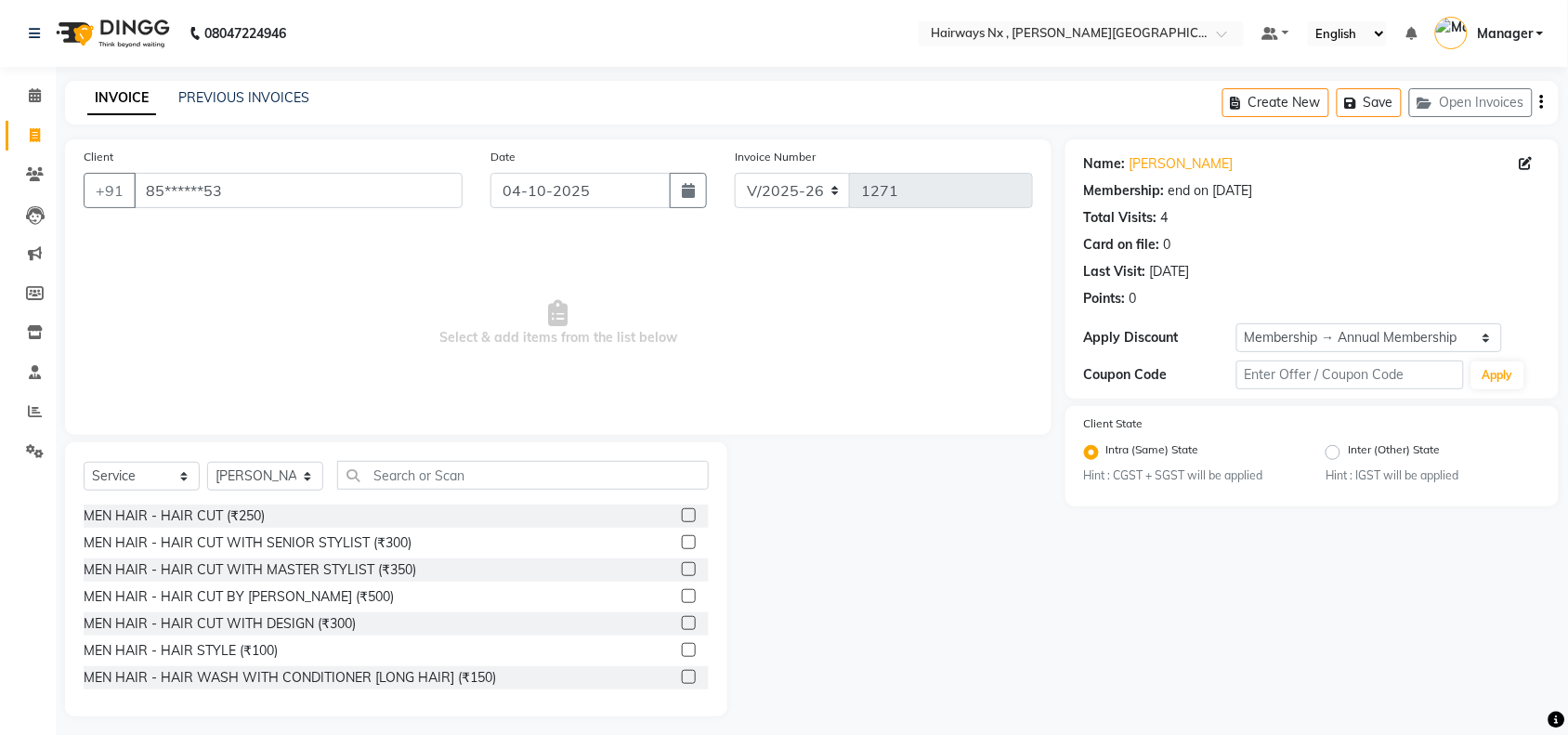
click at [681, 539] on label at bounding box center [688, 542] width 14 height 14
click at [681, 539] on input "checkbox" at bounding box center [687, 543] width 12 height 12
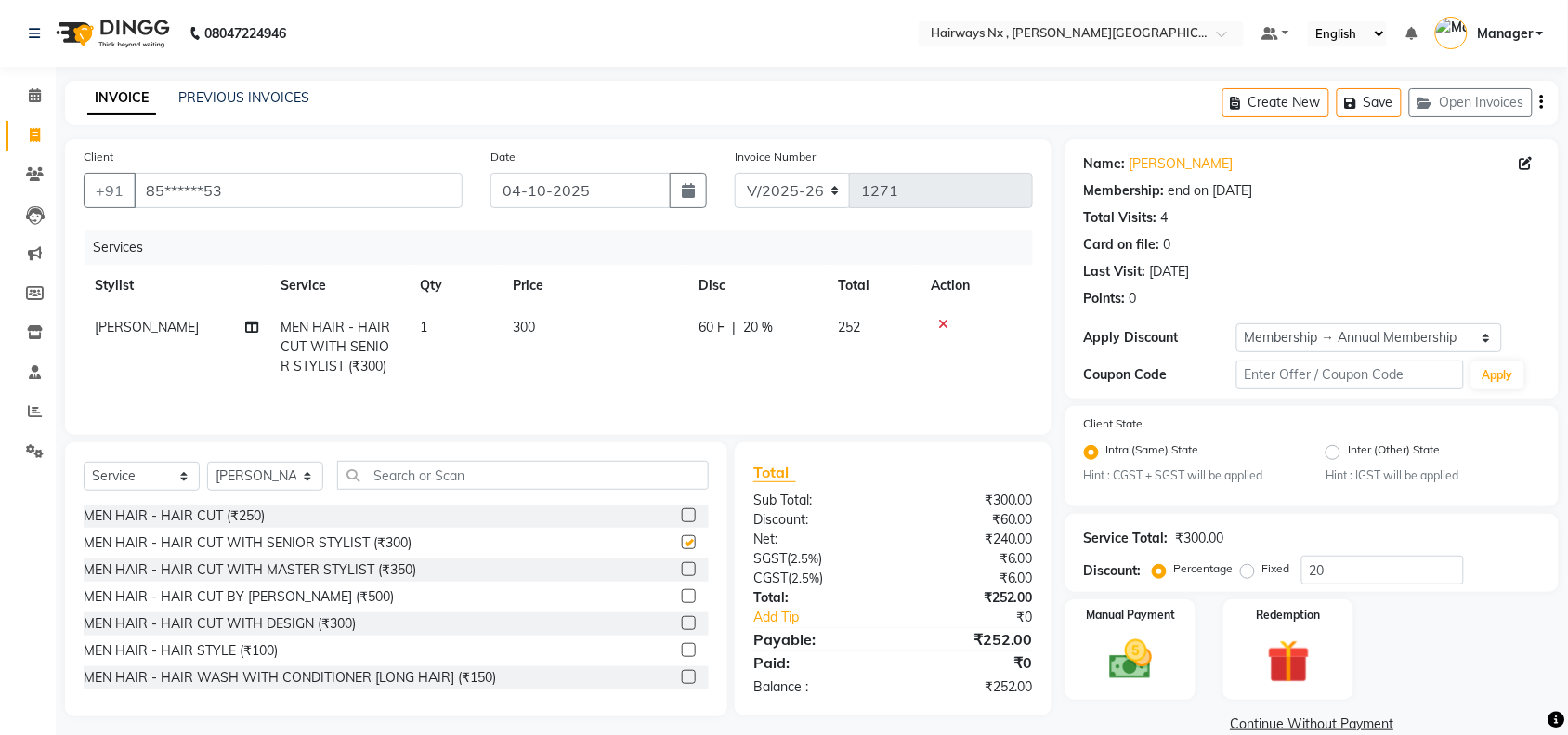
checkbox input "false"
click at [809, 193] on select "INV/25-26 V/2025-26" at bounding box center [793, 190] width 116 height 35
select select "6959"
click at [735, 173] on select "INV/25-26 V/2025-26" at bounding box center [793, 190] width 116 height 35
type input "1094"
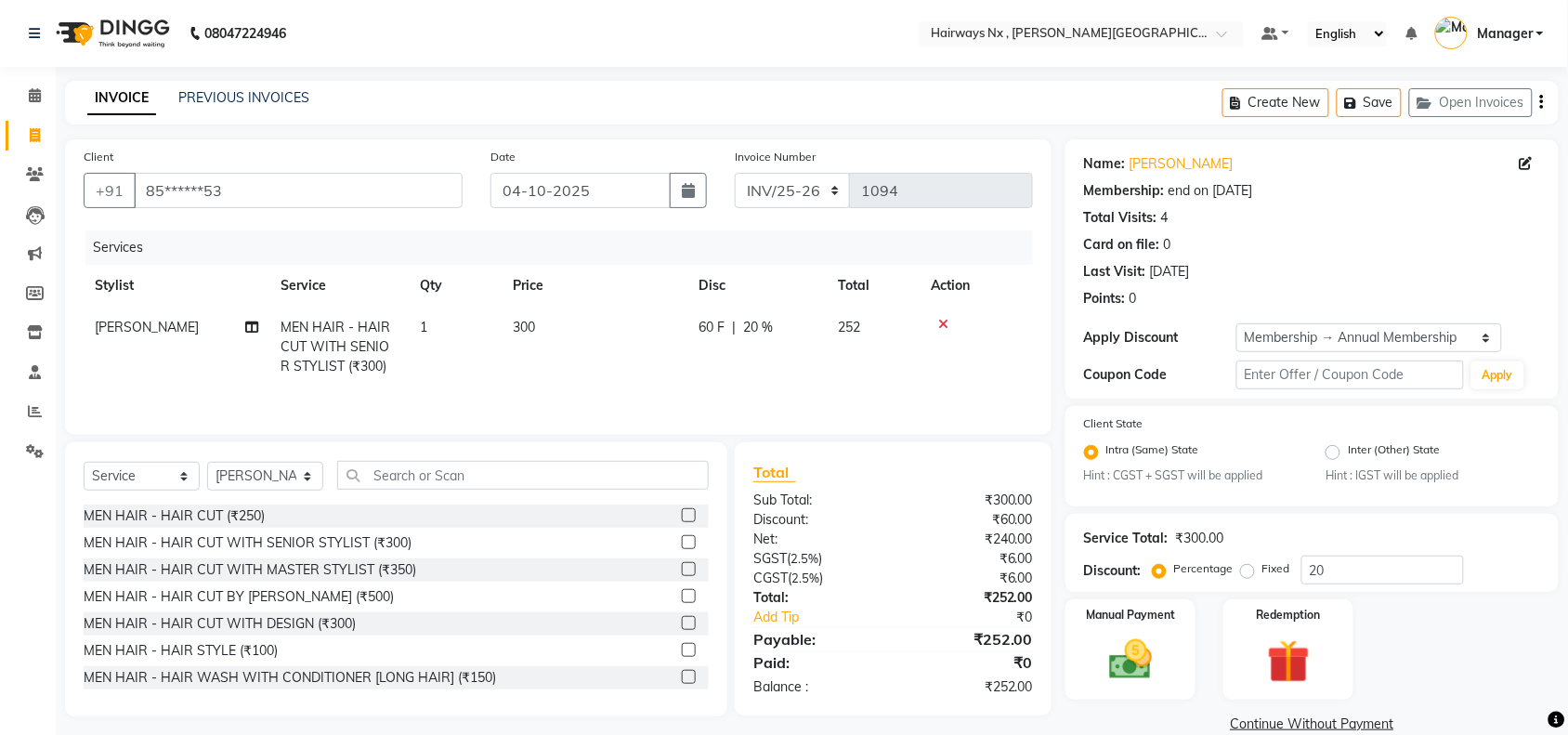
click at [1539, 103] on icon "button" at bounding box center [1541, 103] width 4 height 1
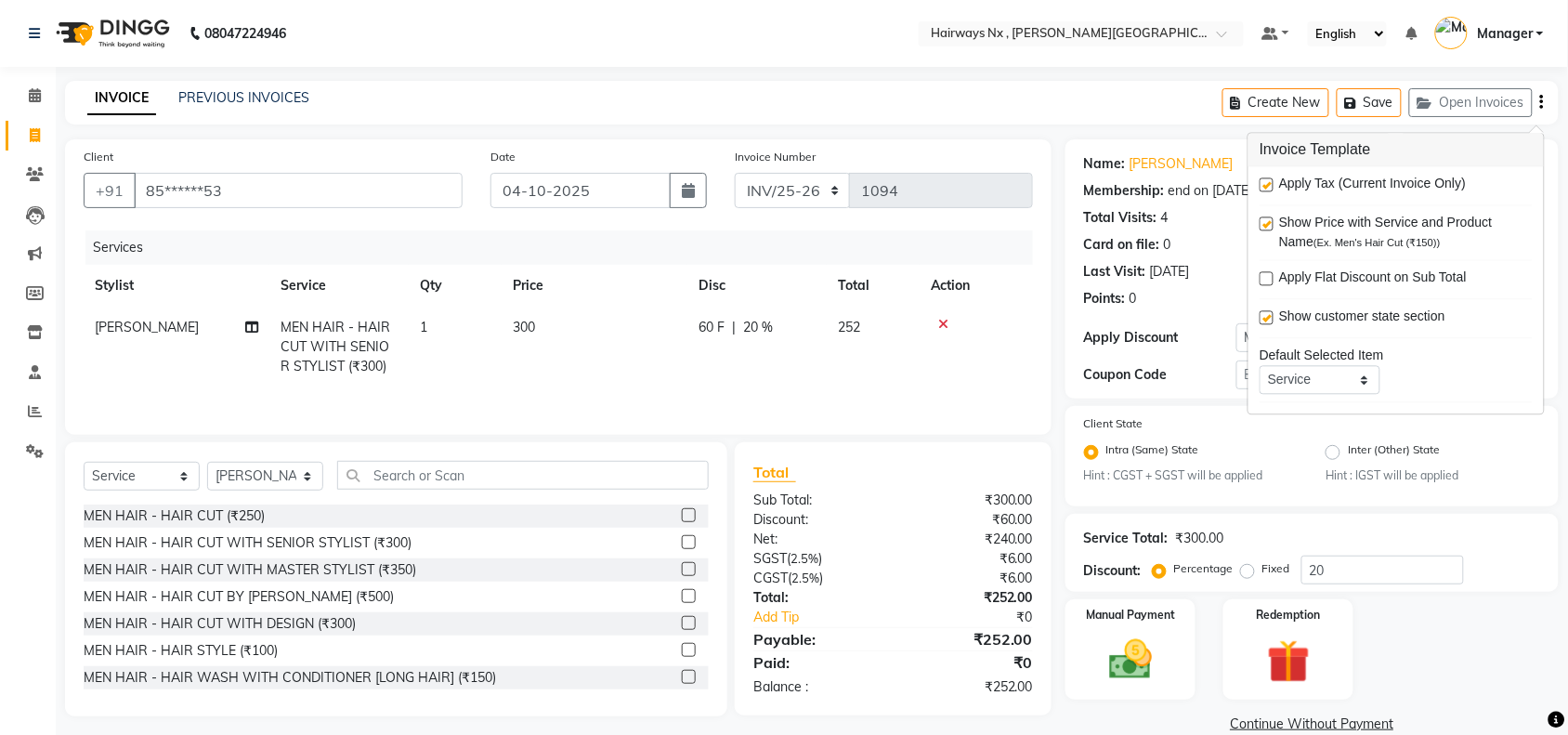
drag, startPoint x: 1269, startPoint y: 184, endPoint x: 1317, endPoint y: 279, distance: 106.4
click at [1275, 193] on div "Apply Tax (Current Invoice Only)" at bounding box center [1395, 186] width 273 height 23
click at [1265, 187] on label at bounding box center [1266, 185] width 14 height 14
click at [1265, 187] on input "checkbox" at bounding box center [1265, 186] width 12 height 12
checkbox input "false"
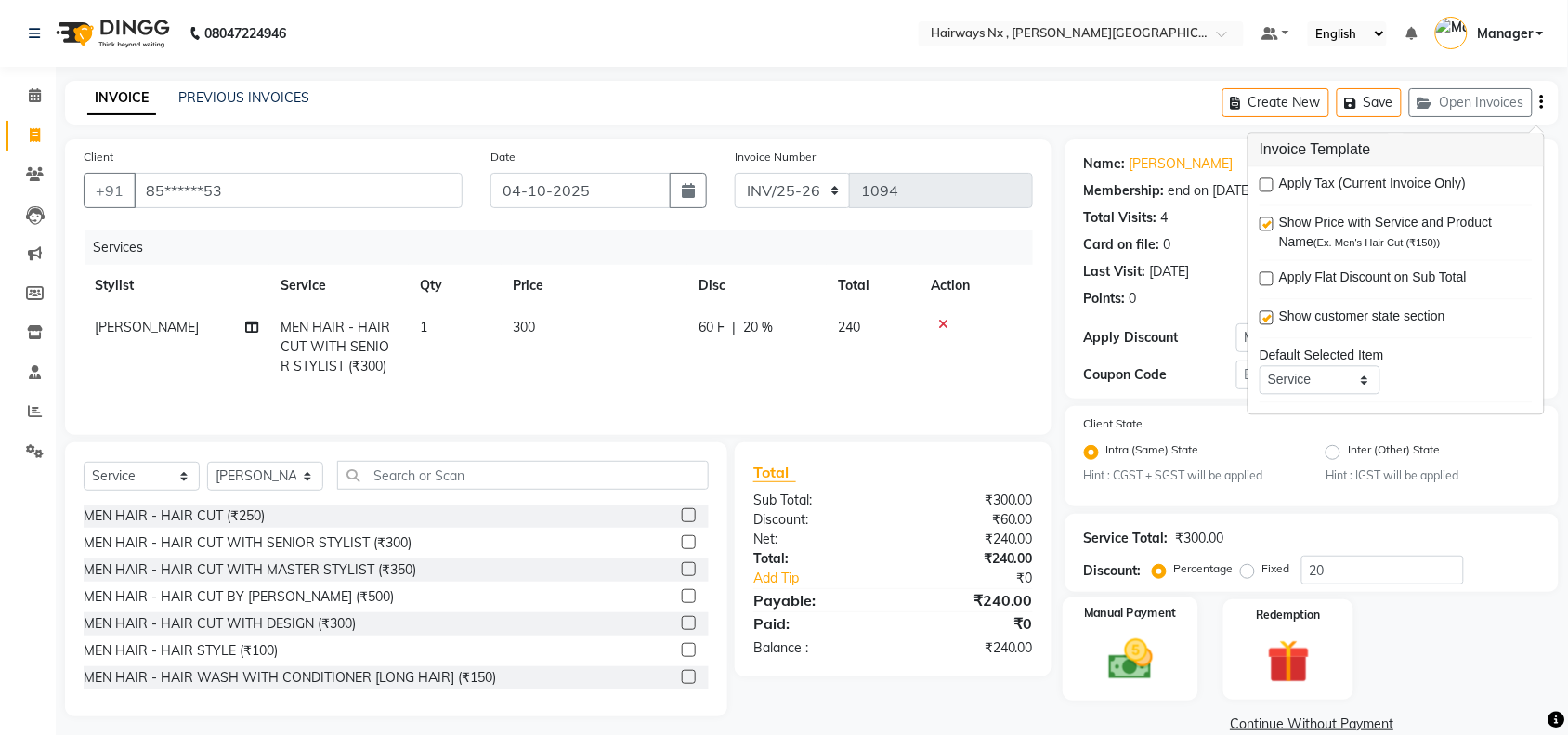
click at [1115, 635] on img at bounding box center [1130, 661] width 72 height 51
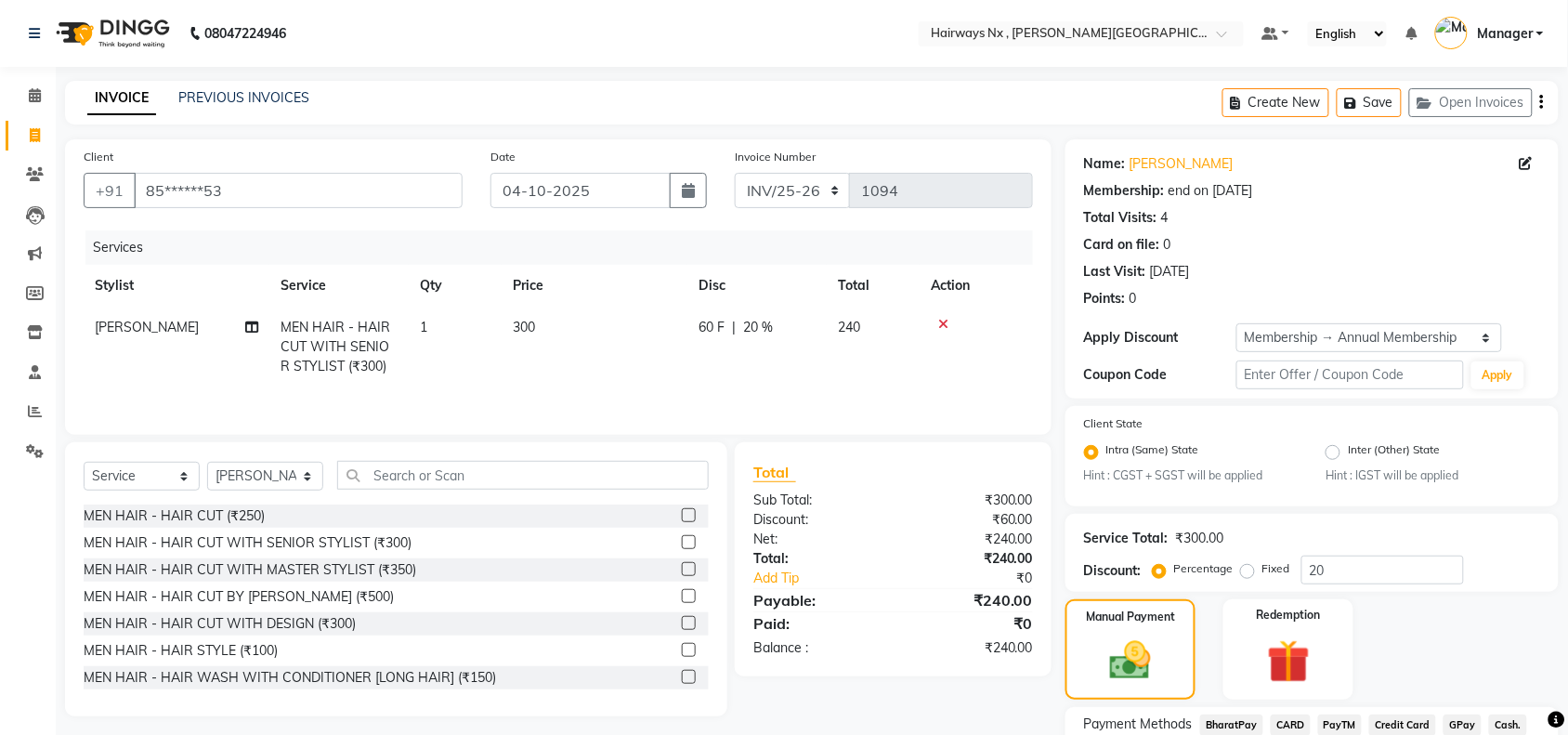
scroll to position [146, 0]
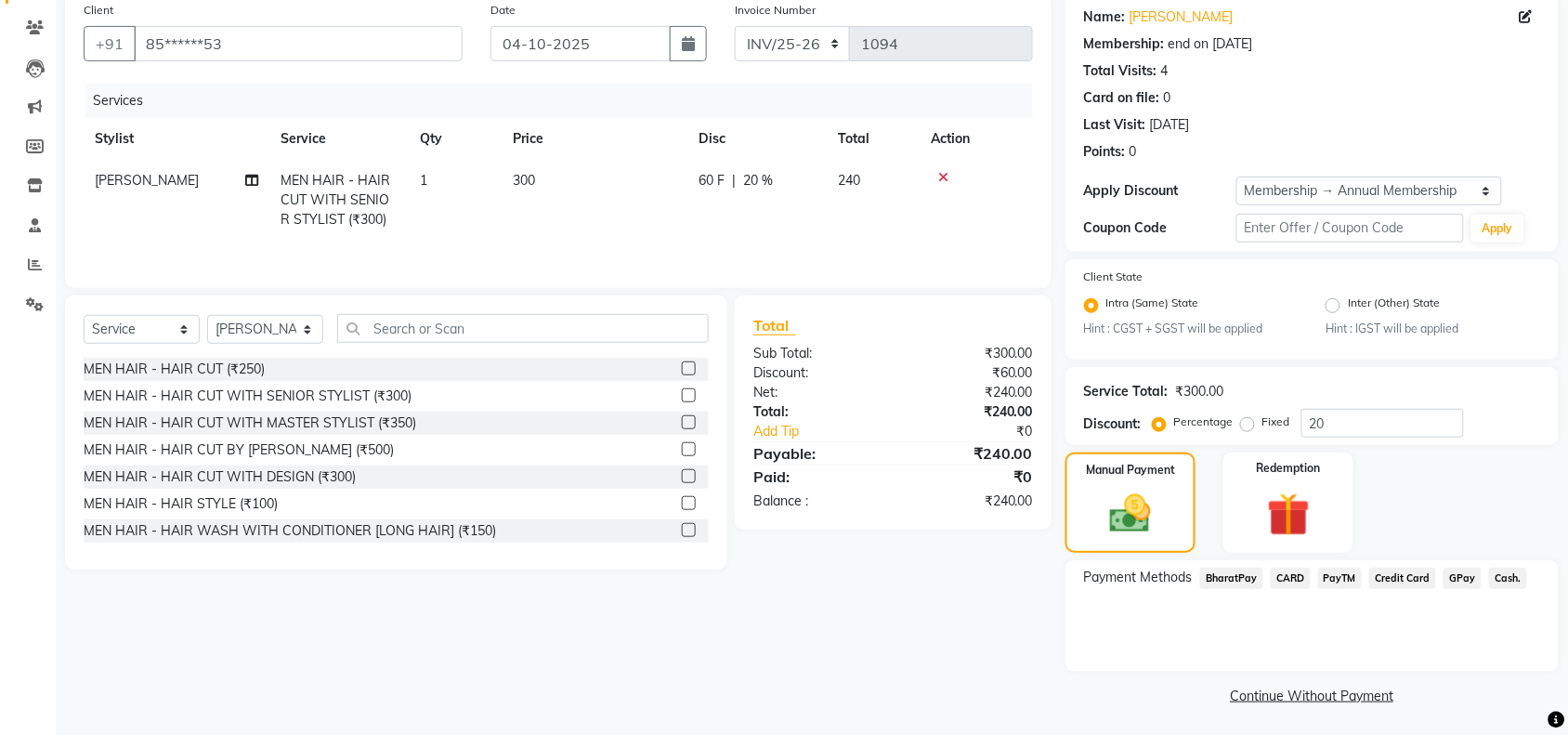
click at [1494, 573] on span "Cash." at bounding box center [1508, 578] width 38 height 21
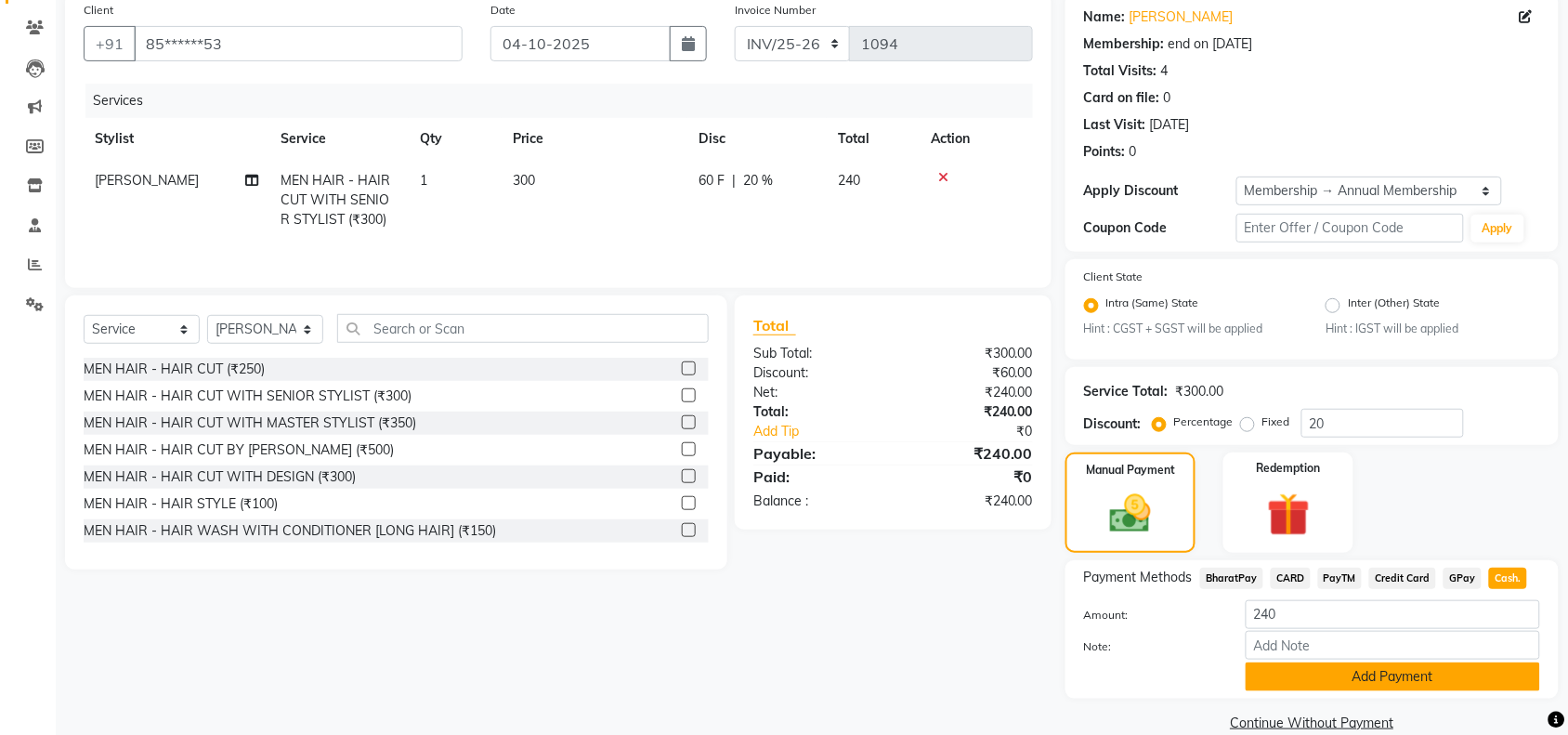
scroll to position [174, 0]
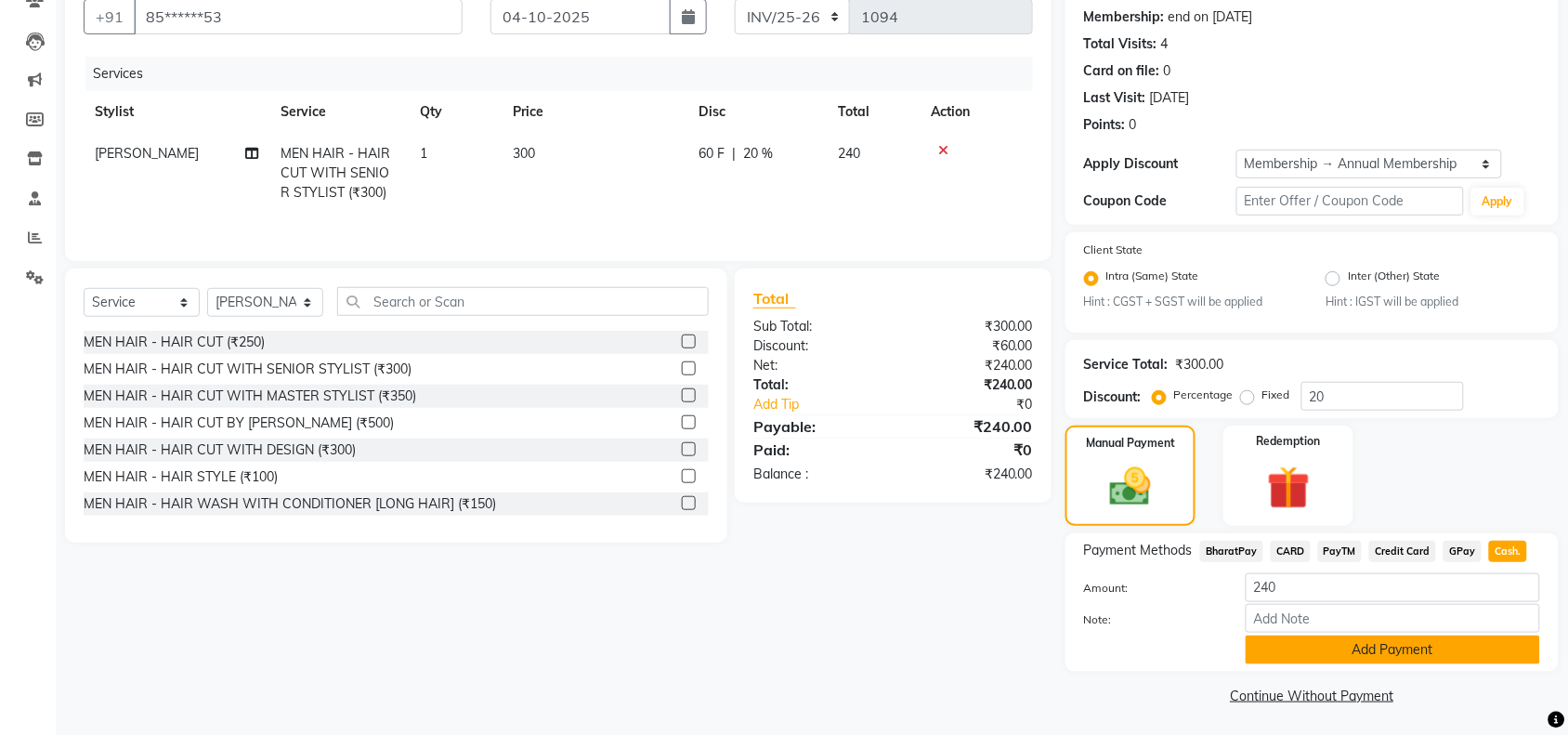
click at [1357, 643] on button "Add Payment" at bounding box center [1393, 650] width 295 height 29
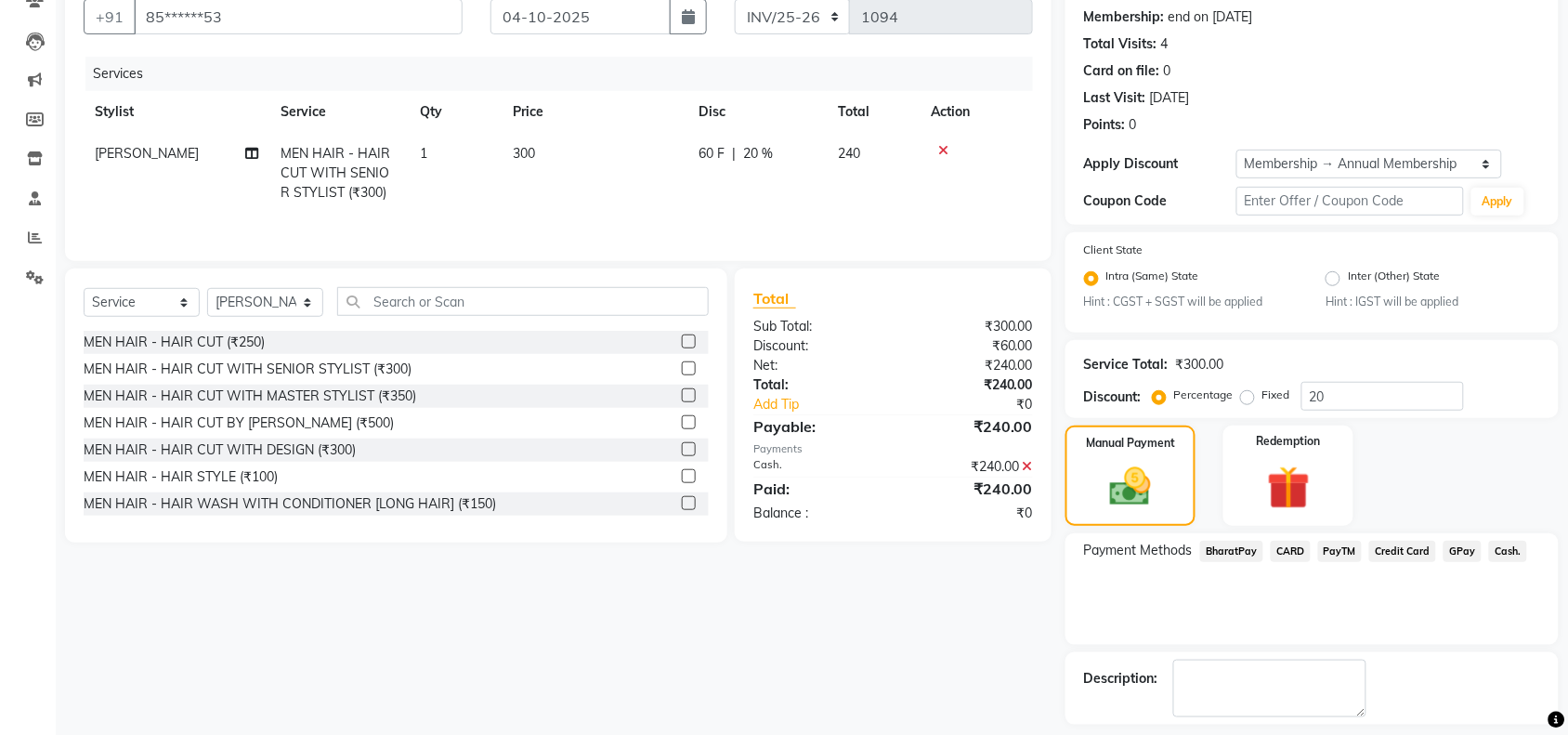
scroll to position [253, 0]
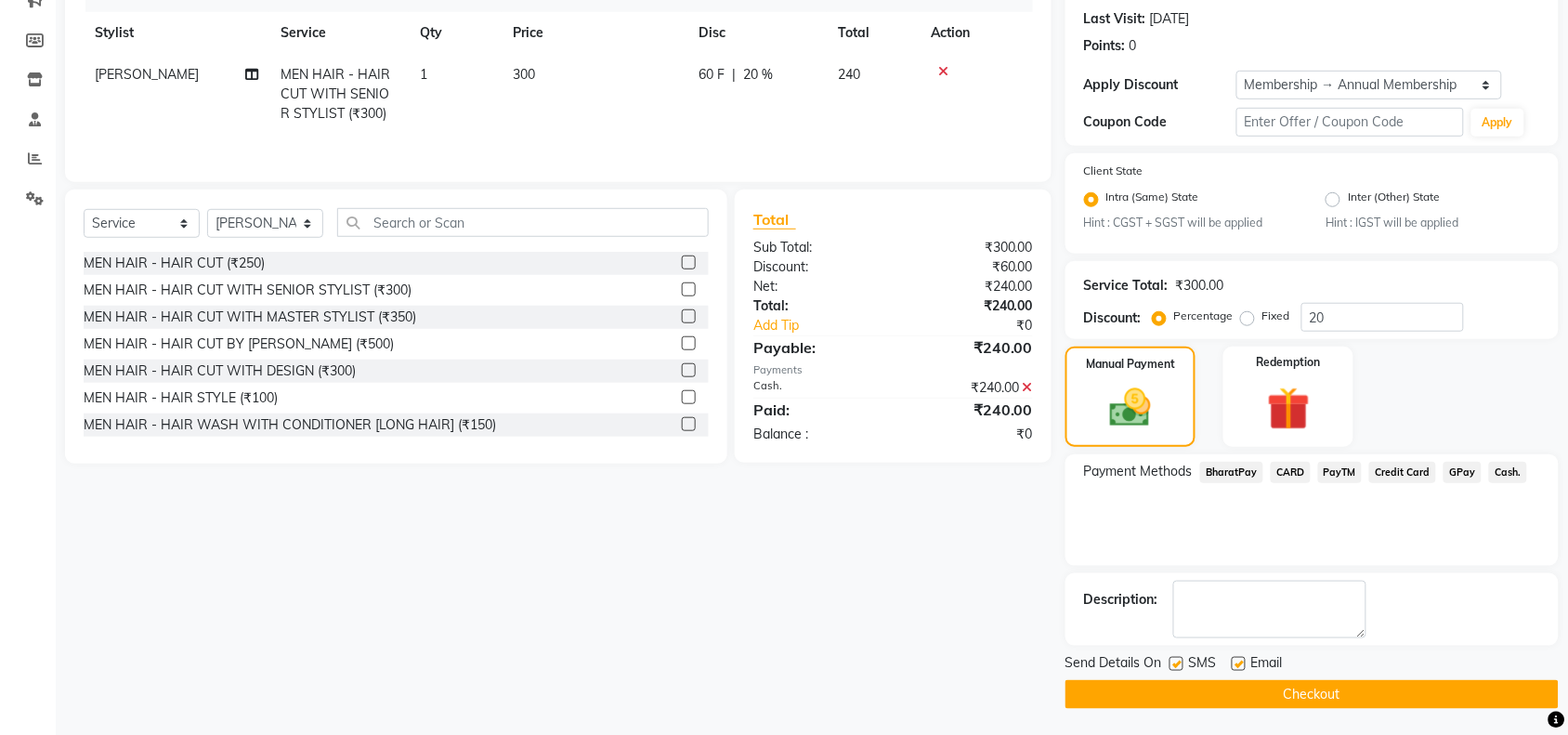
click at [1176, 665] on label at bounding box center [1176, 664] width 14 height 14
click at [1176, 665] on input "checkbox" at bounding box center [1175, 665] width 12 height 12
checkbox input "false"
drag, startPoint x: 1242, startPoint y: 658, endPoint x: 1233, endPoint y: 687, distance: 30.4
click at [1242, 660] on label at bounding box center [1238, 664] width 14 height 14
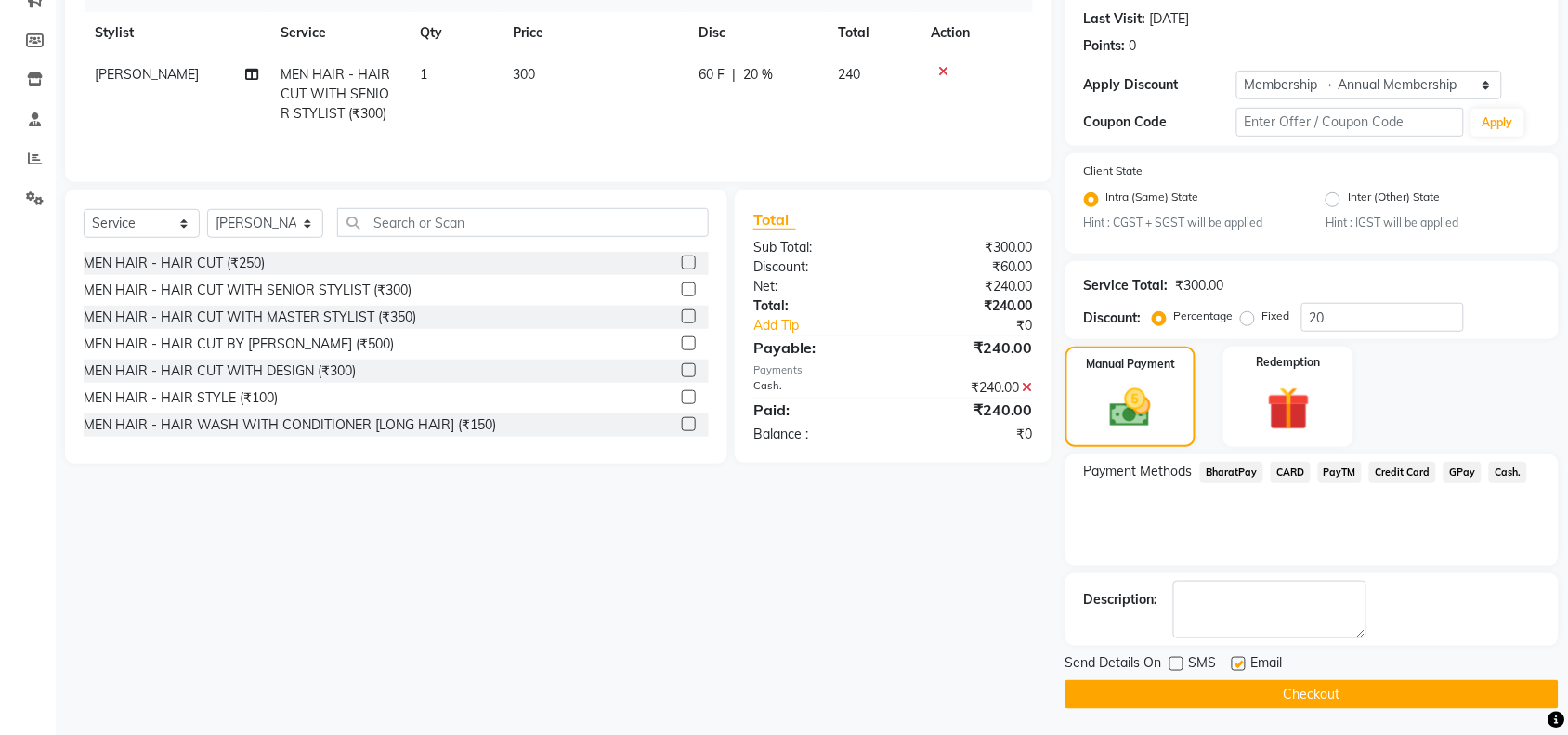
click at [1242, 660] on input "checkbox" at bounding box center [1237, 665] width 12 height 12
checkbox input "false"
click at [1233, 689] on button "Checkout" at bounding box center [1311, 694] width 493 height 29
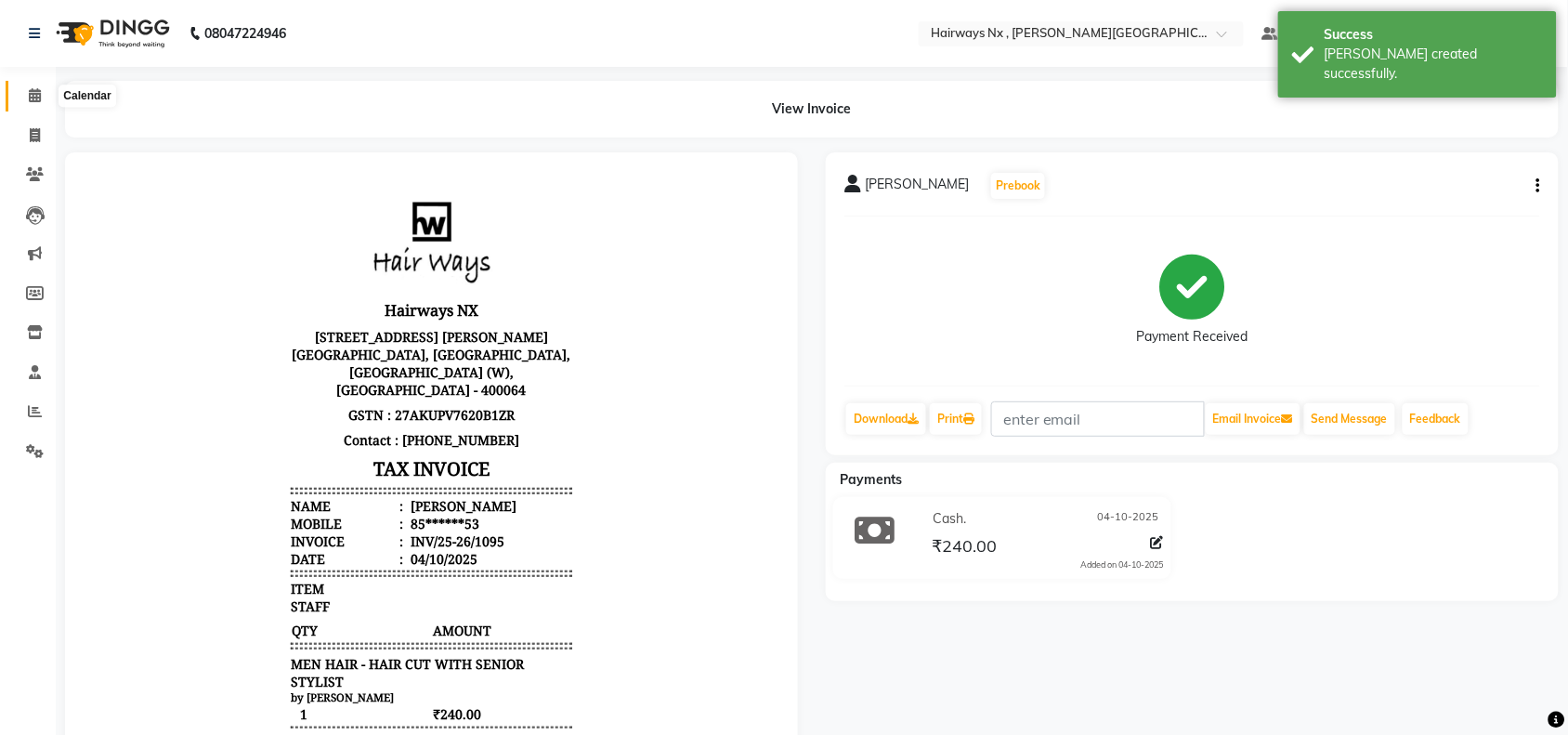
click at [29, 101] on icon at bounding box center [34, 95] width 12 height 14
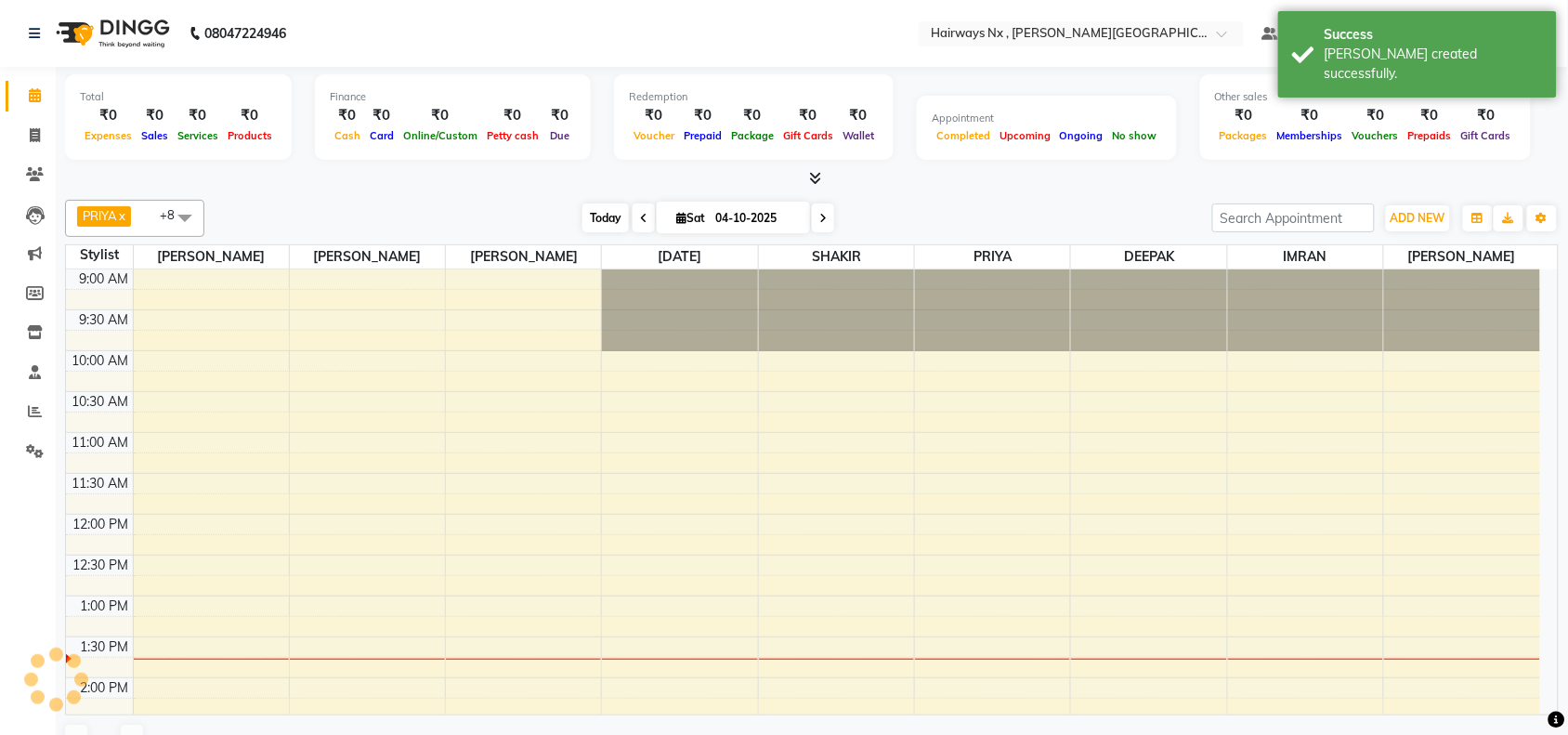
click at [597, 212] on span "Today" at bounding box center [605, 218] width 47 height 29
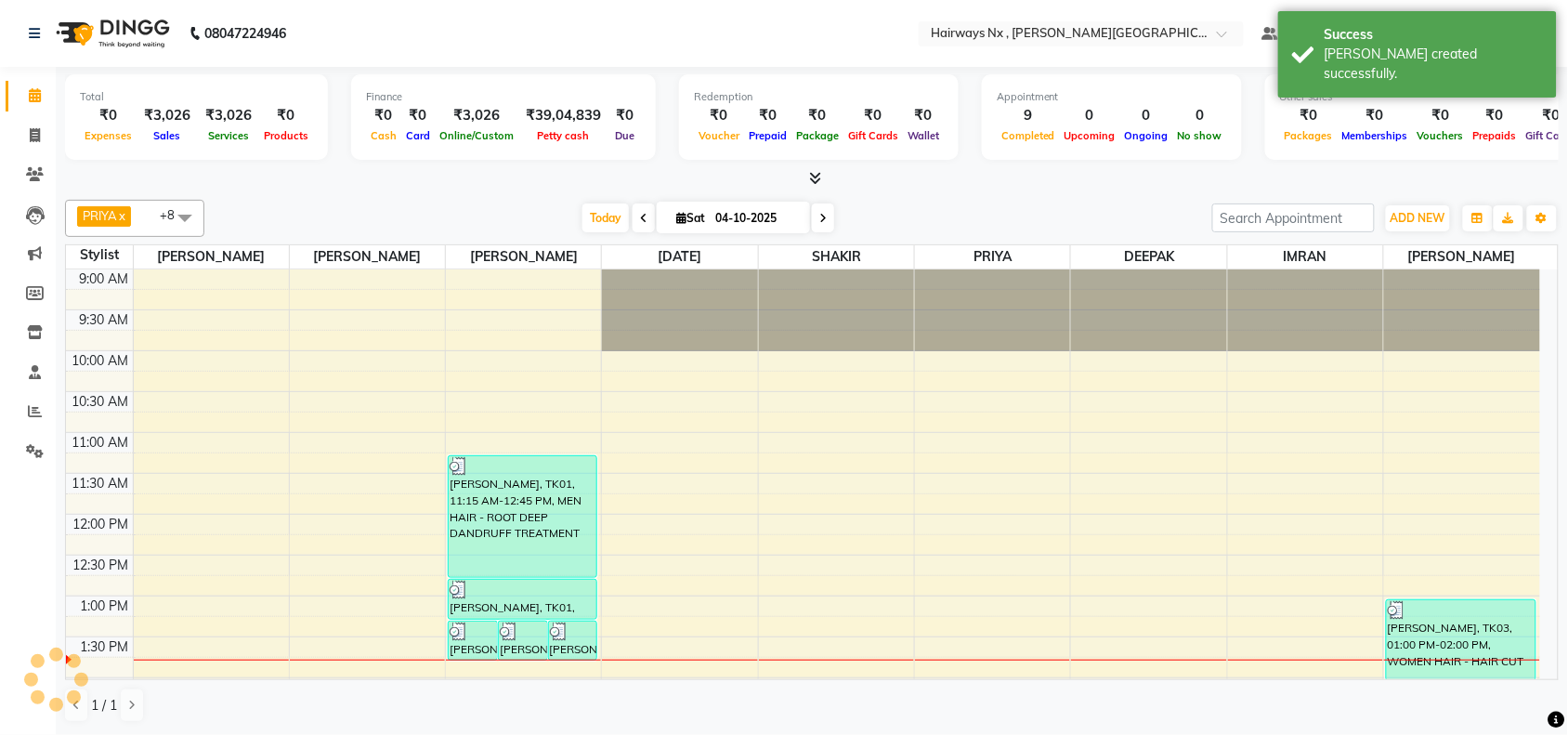
scroll to position [332, 0]
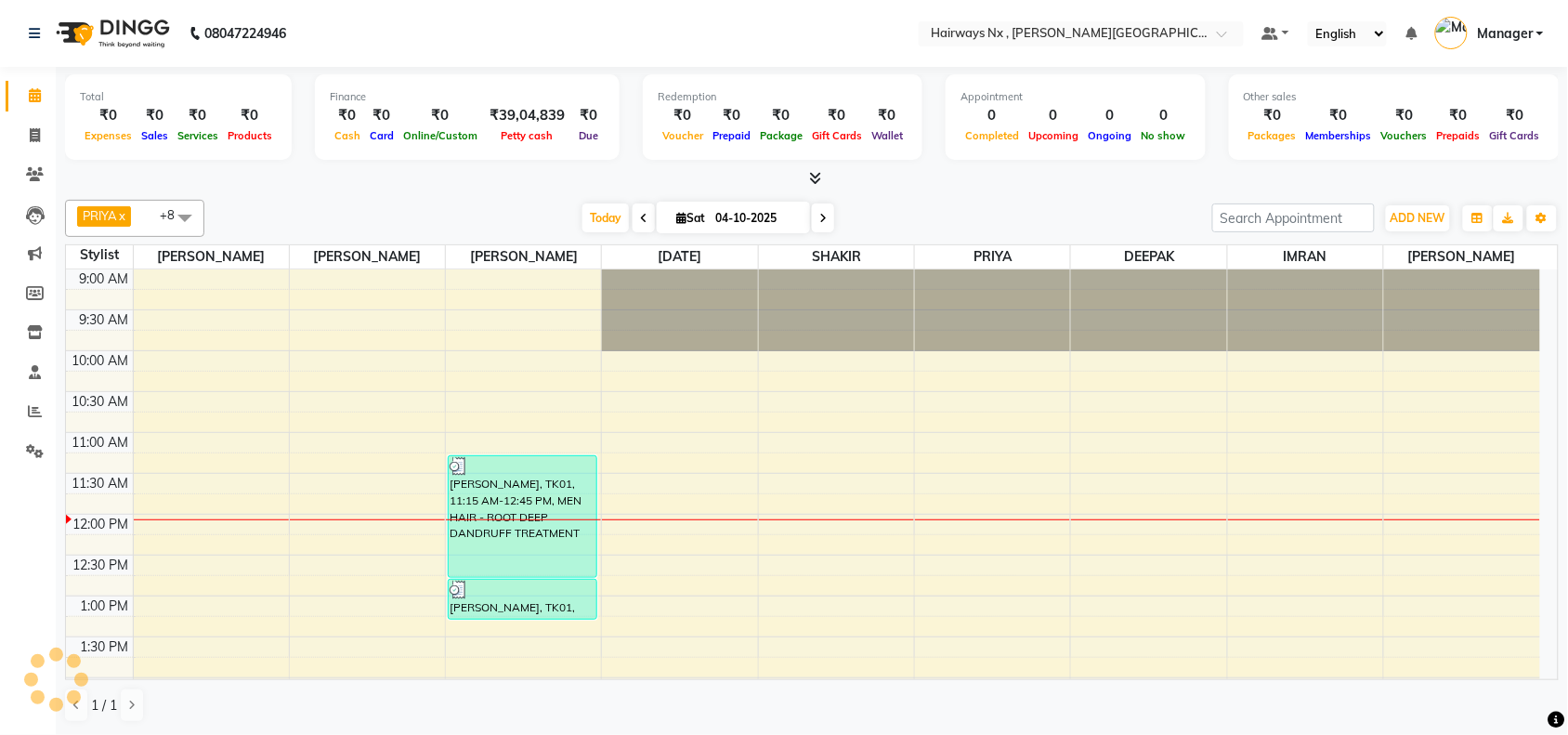
scroll to position [248, 0]
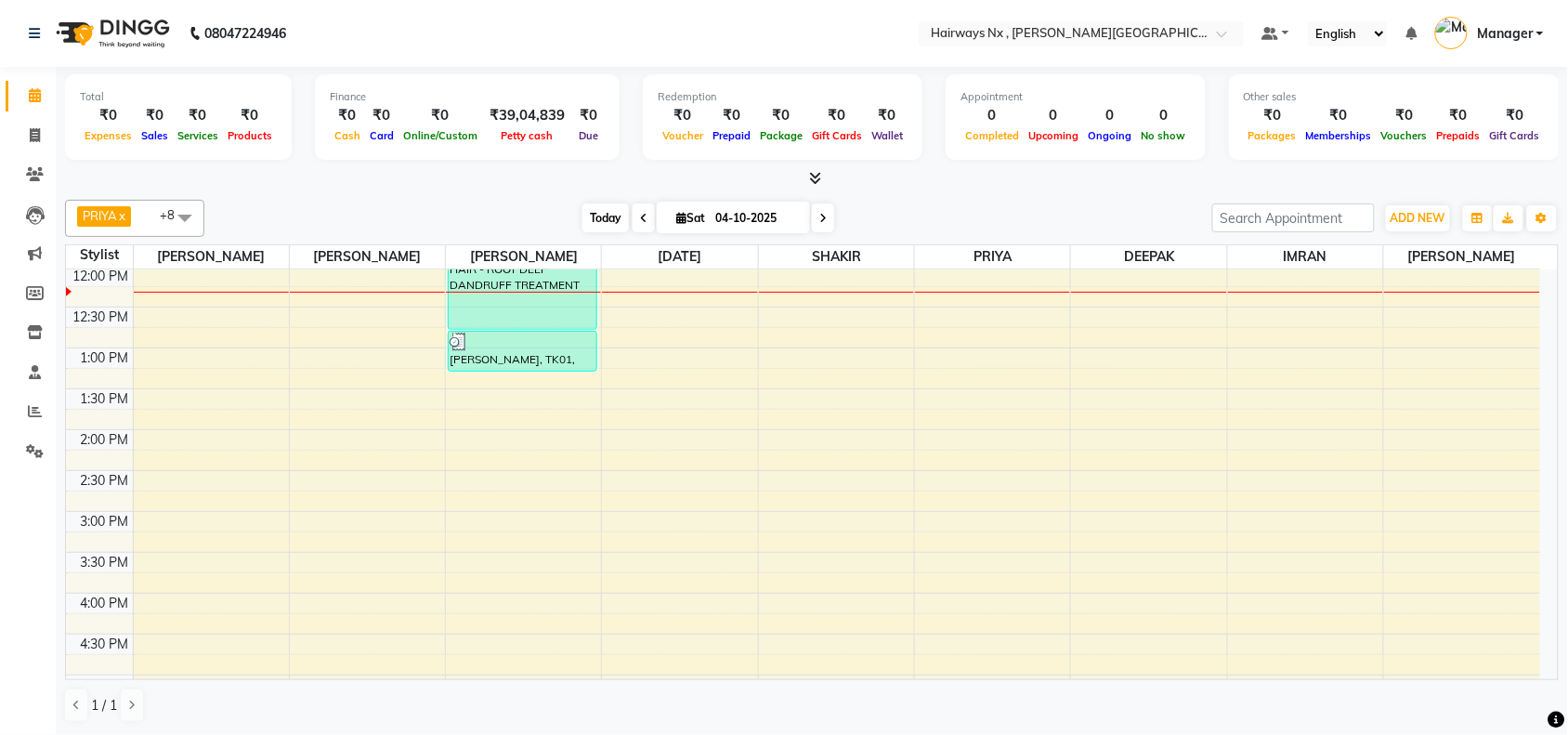
click at [597, 214] on span "Today" at bounding box center [605, 218] width 47 height 29
click at [586, 211] on span "Today" at bounding box center [605, 218] width 47 height 29
click at [465, 201] on div "PRIYA x [DATE][PERSON_NAME] x [PERSON_NAME] x DEEPAK x IMRAN x UMAR x [PERSON_N…" at bounding box center [812, 218] width 1494 height 37
click at [609, 217] on span "Today" at bounding box center [605, 218] width 47 height 29
click at [605, 223] on span "Today" at bounding box center [605, 218] width 47 height 29
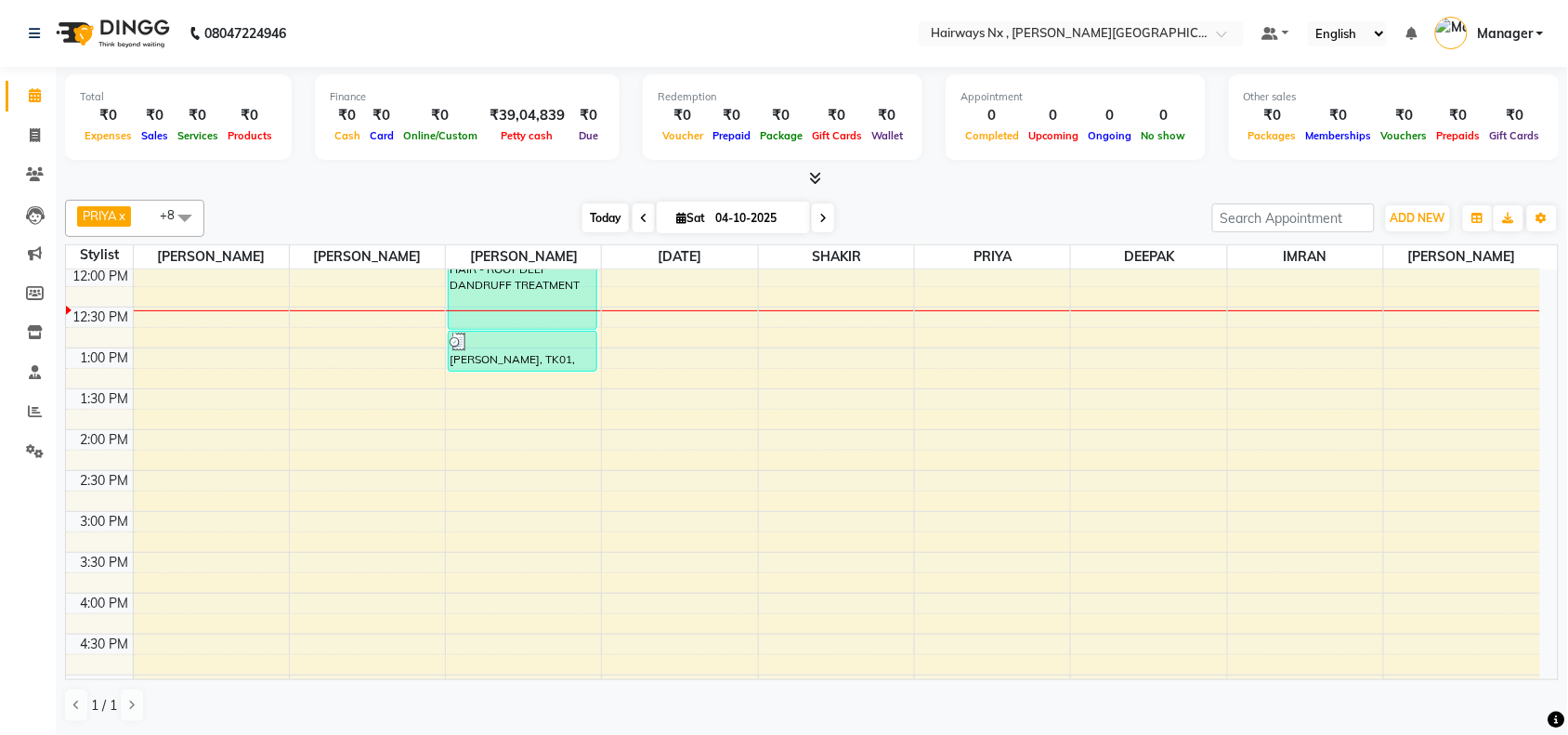
click at [593, 222] on span "Today" at bounding box center [605, 218] width 47 height 29
click at [679, 217] on icon at bounding box center [681, 218] width 10 height 12
select select "10"
select select "2025"
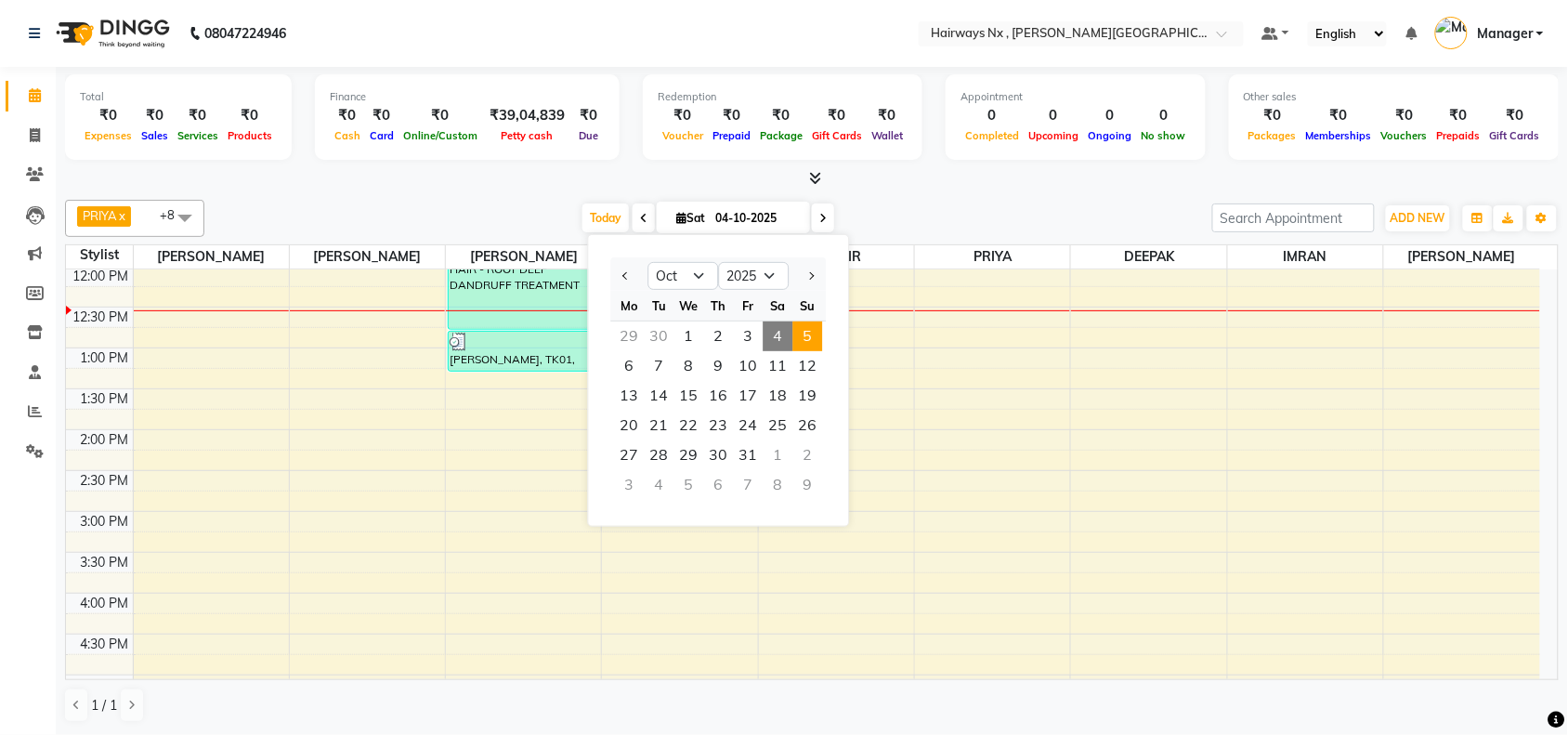
click at [811, 333] on span "5" at bounding box center [808, 336] width 29 height 29
type input "05-10-2025"
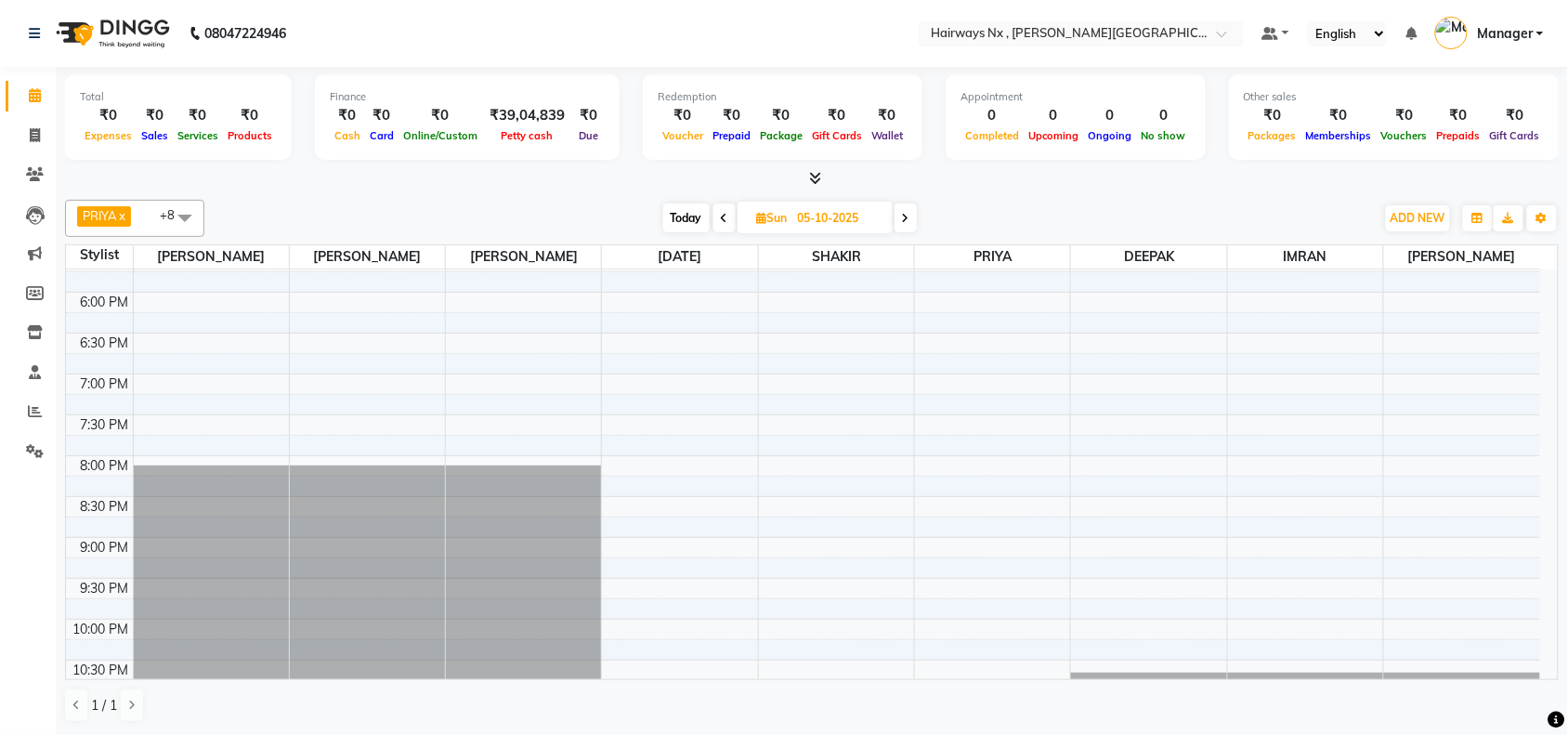
scroll to position [748, 0]
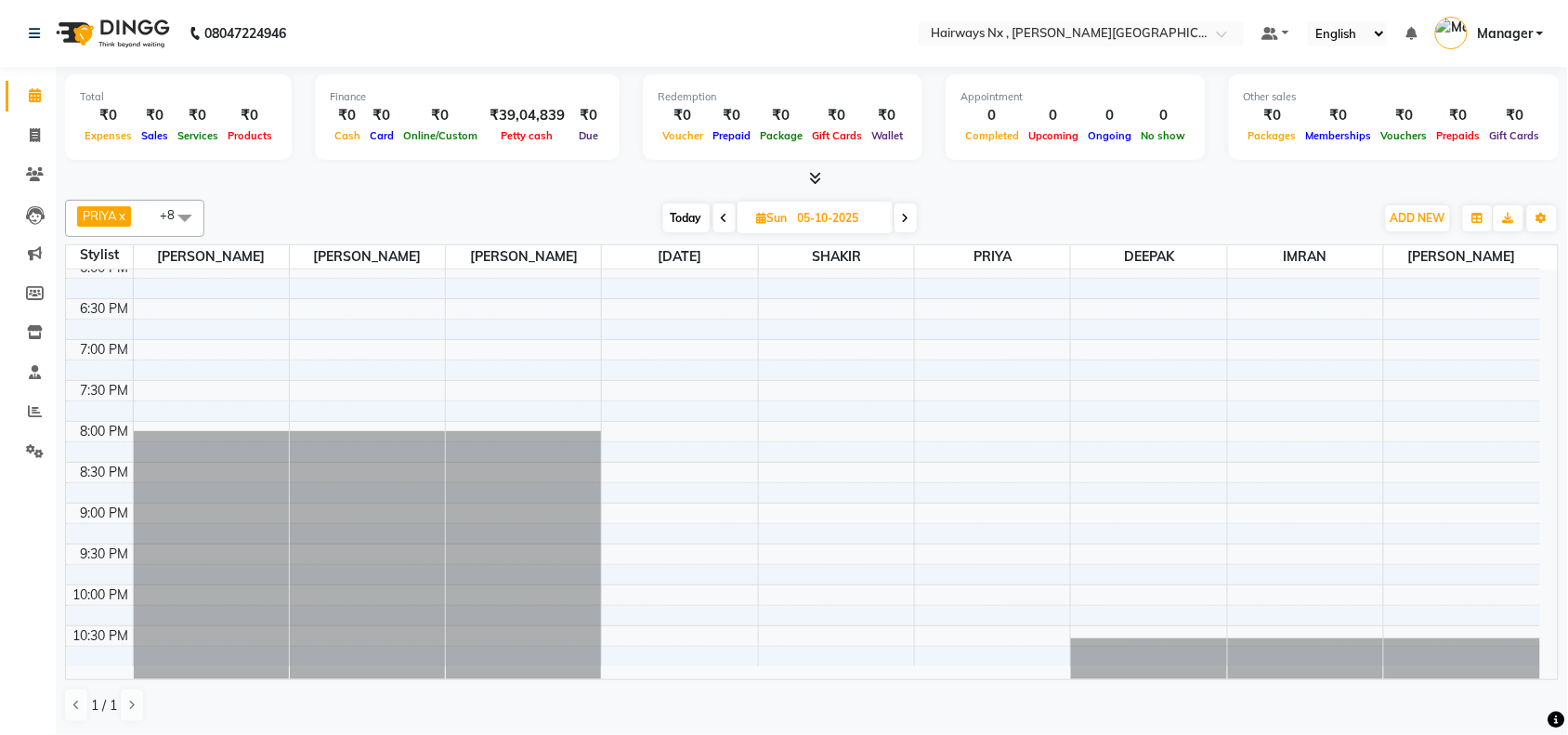
click at [761, 216] on icon at bounding box center [762, 218] width 10 height 12
select select "10"
select select "2025"
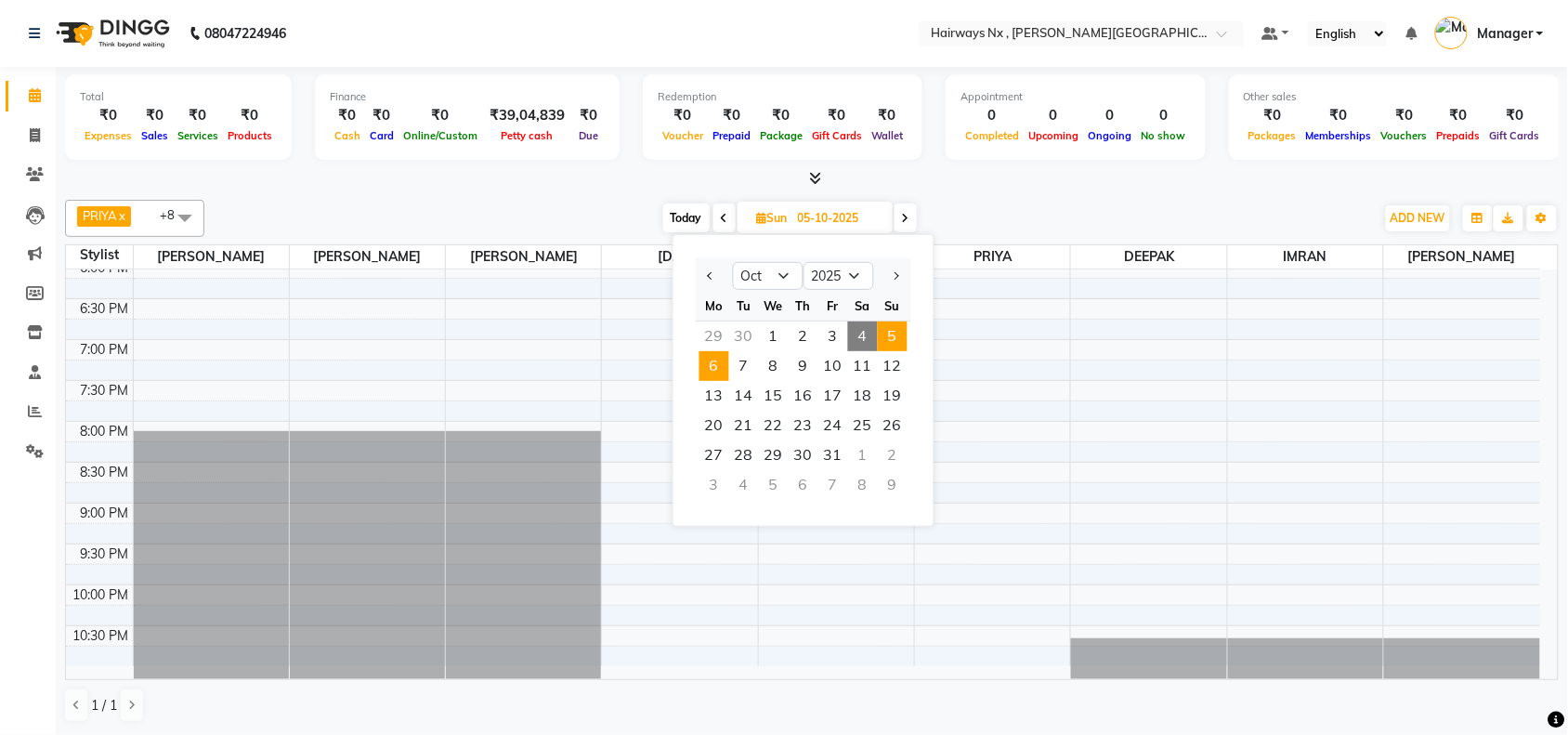
click at [701, 365] on span "6" at bounding box center [714, 365] width 29 height 29
type input "06-10-2025"
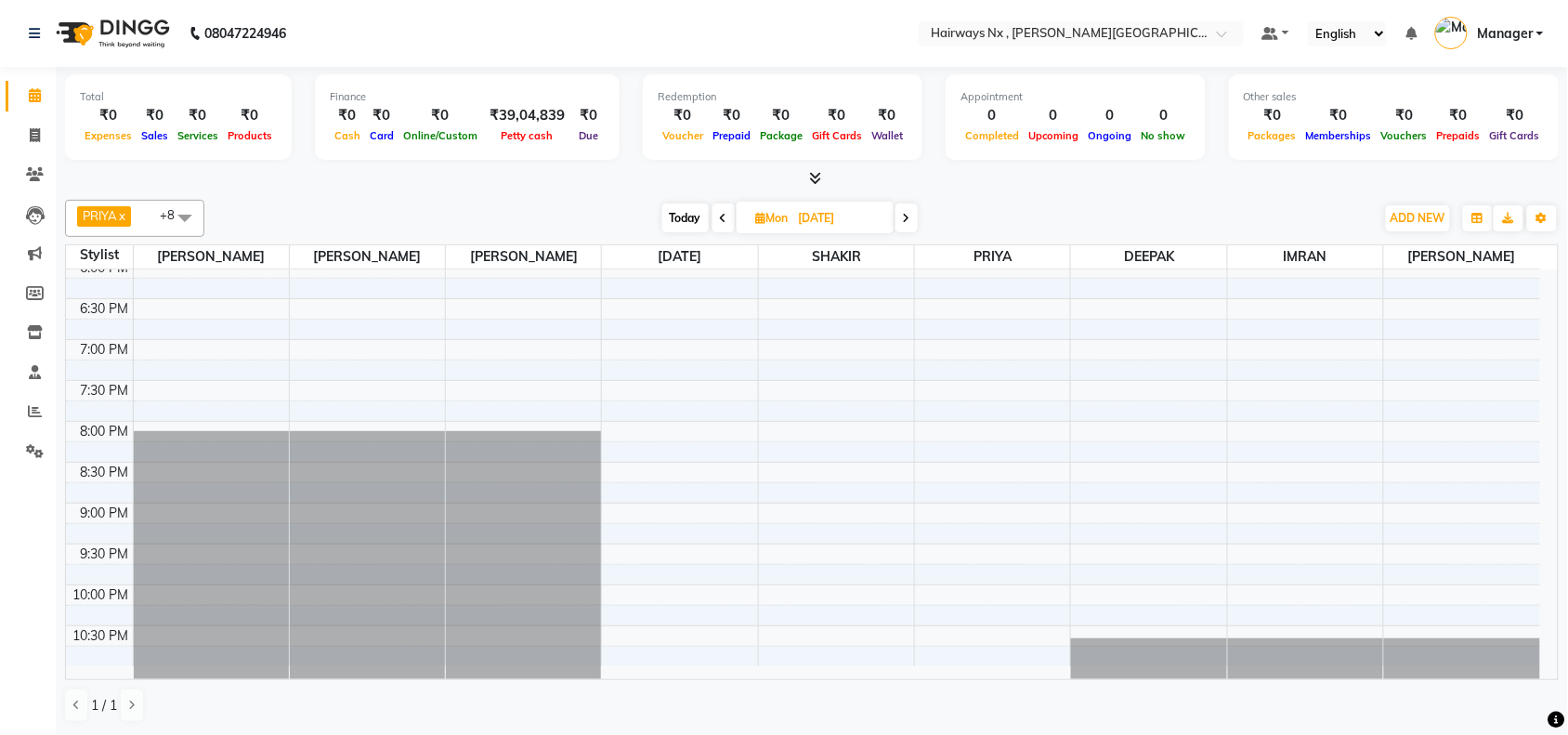
click at [758, 220] on icon at bounding box center [761, 218] width 10 height 12
select select "10"
select select "2025"
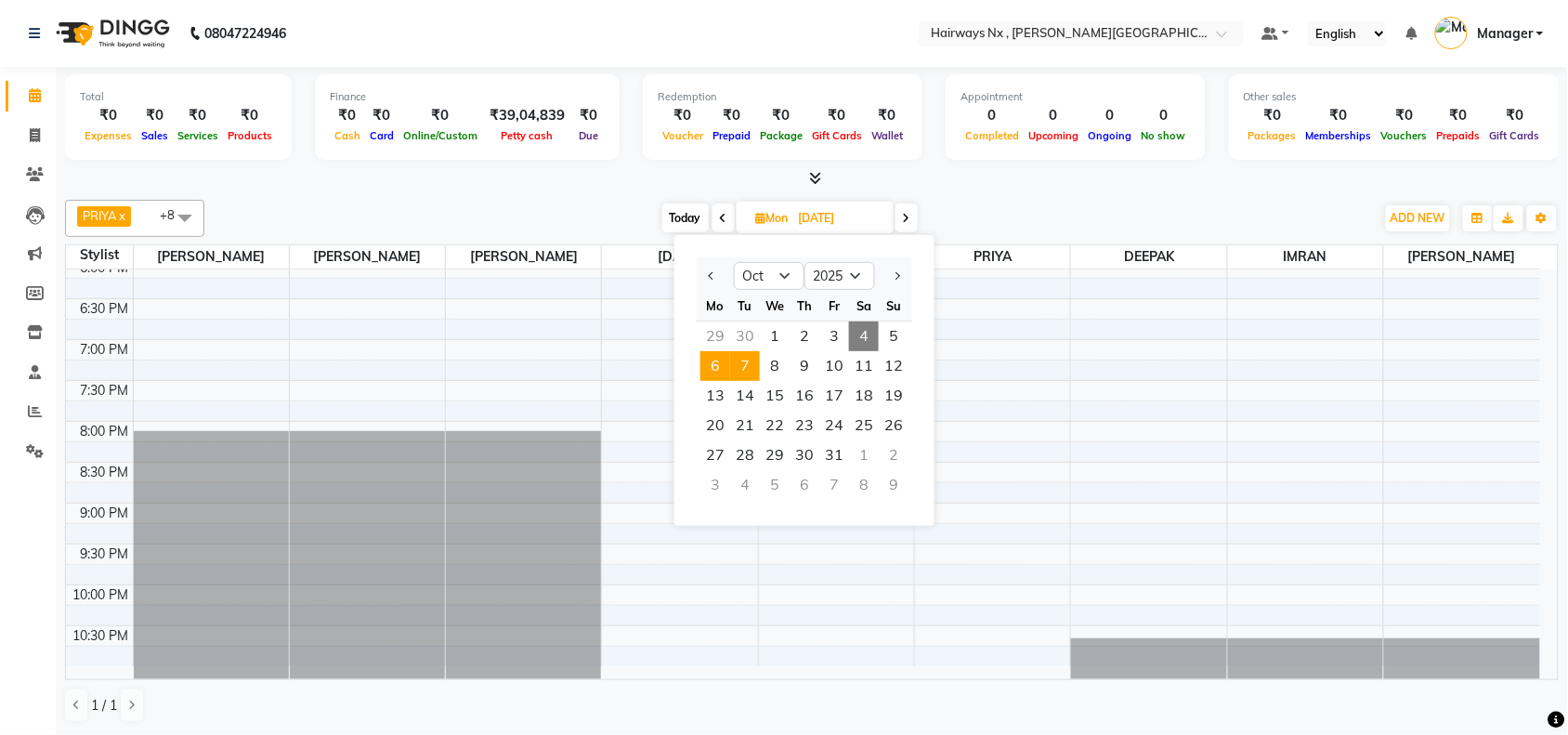
click at [736, 363] on span "7" at bounding box center [744, 365] width 29 height 29
type input "07-10-2025"
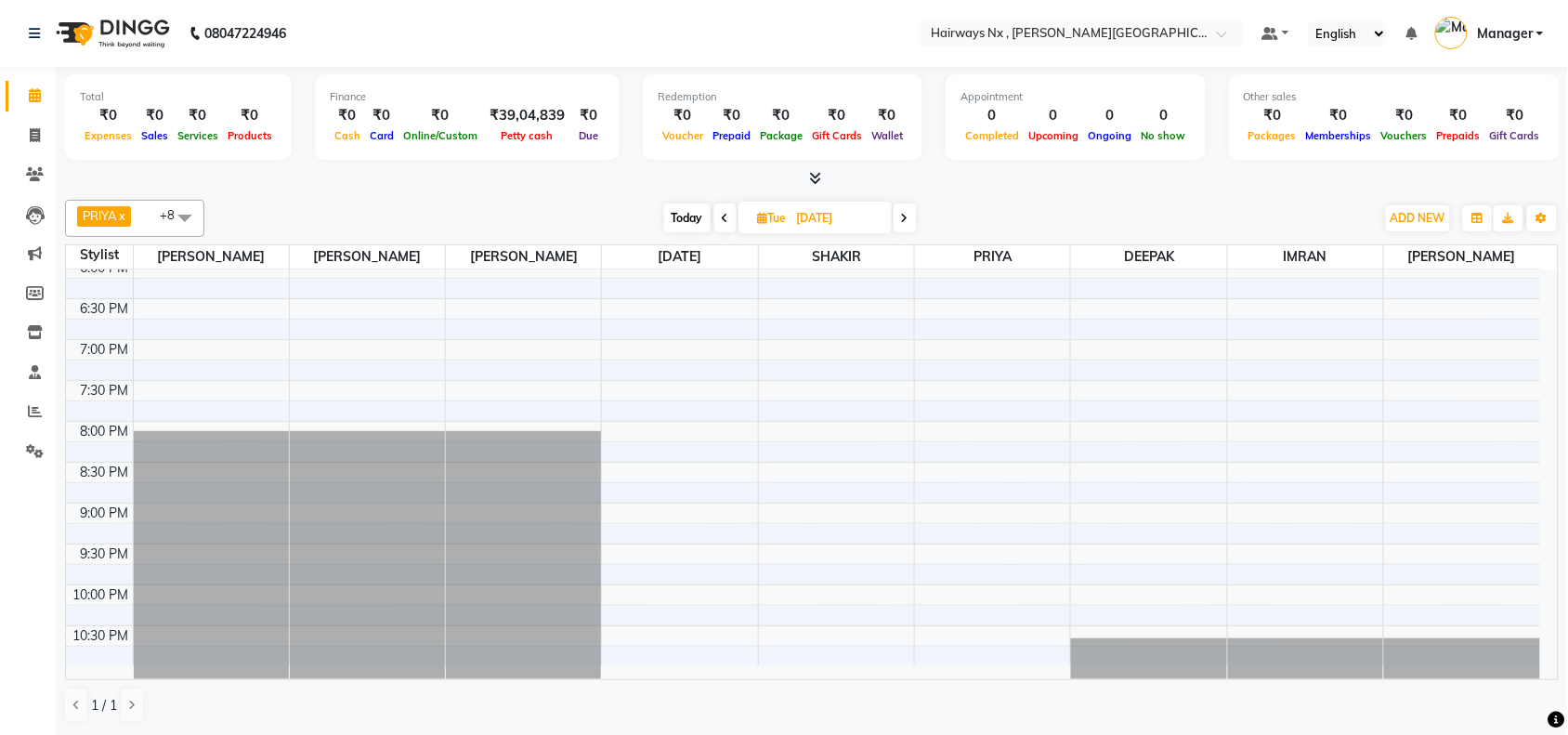
click at [759, 217] on icon at bounding box center [763, 218] width 10 height 12
select select "10"
select select "2025"
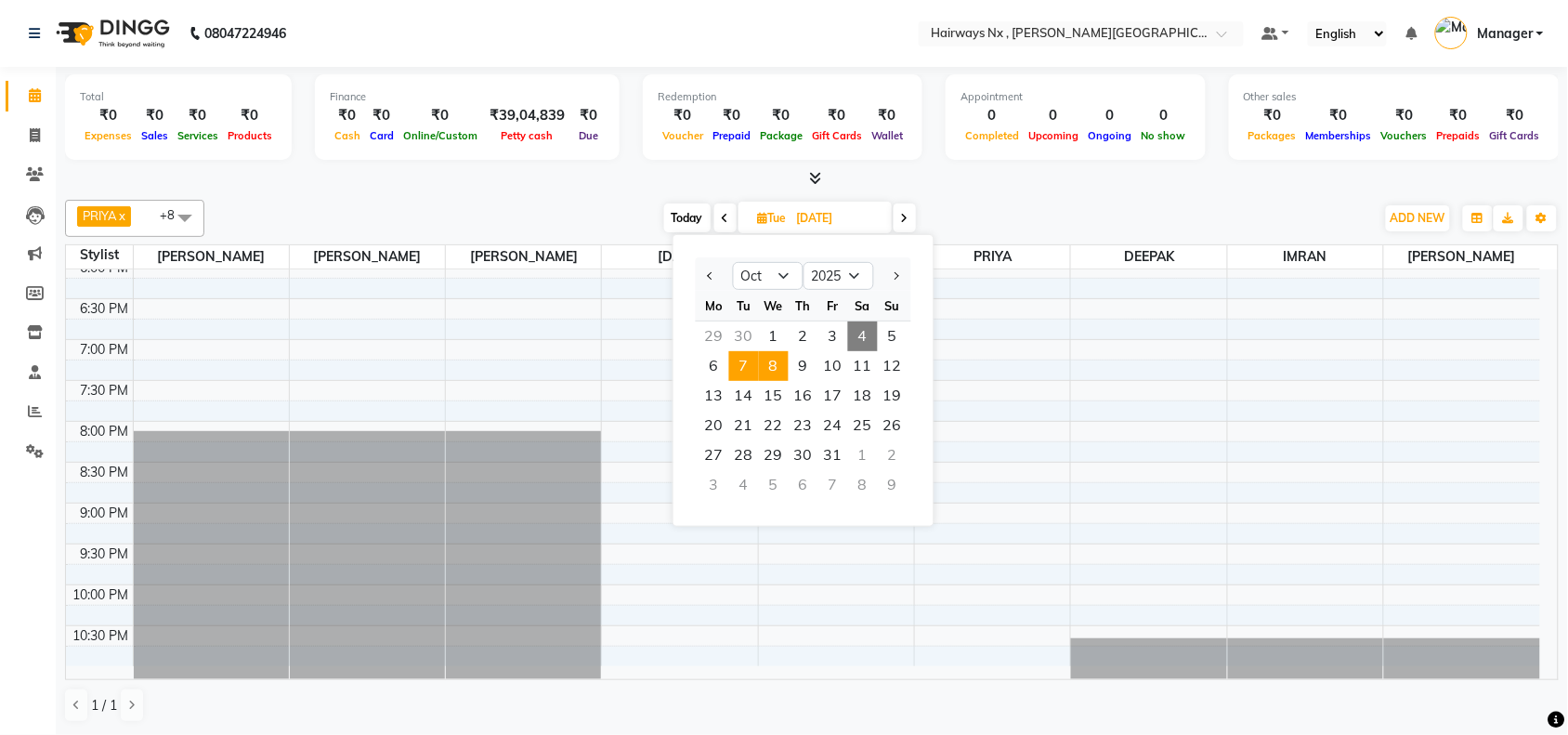
click at [780, 373] on span "8" at bounding box center [773, 365] width 29 height 29
type input "08-10-2025"
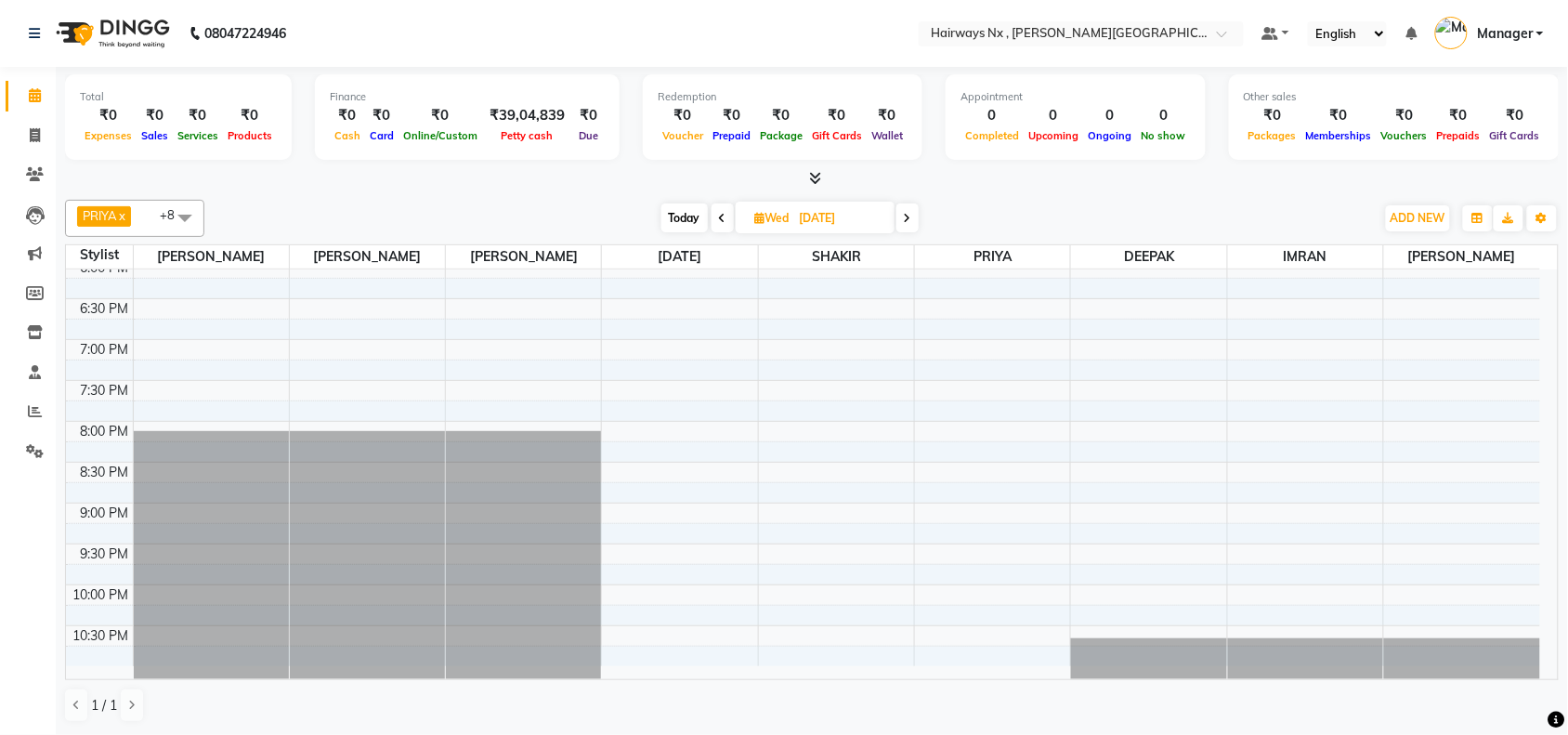
click at [758, 217] on icon at bounding box center [760, 218] width 10 height 12
select select "10"
select select "2025"
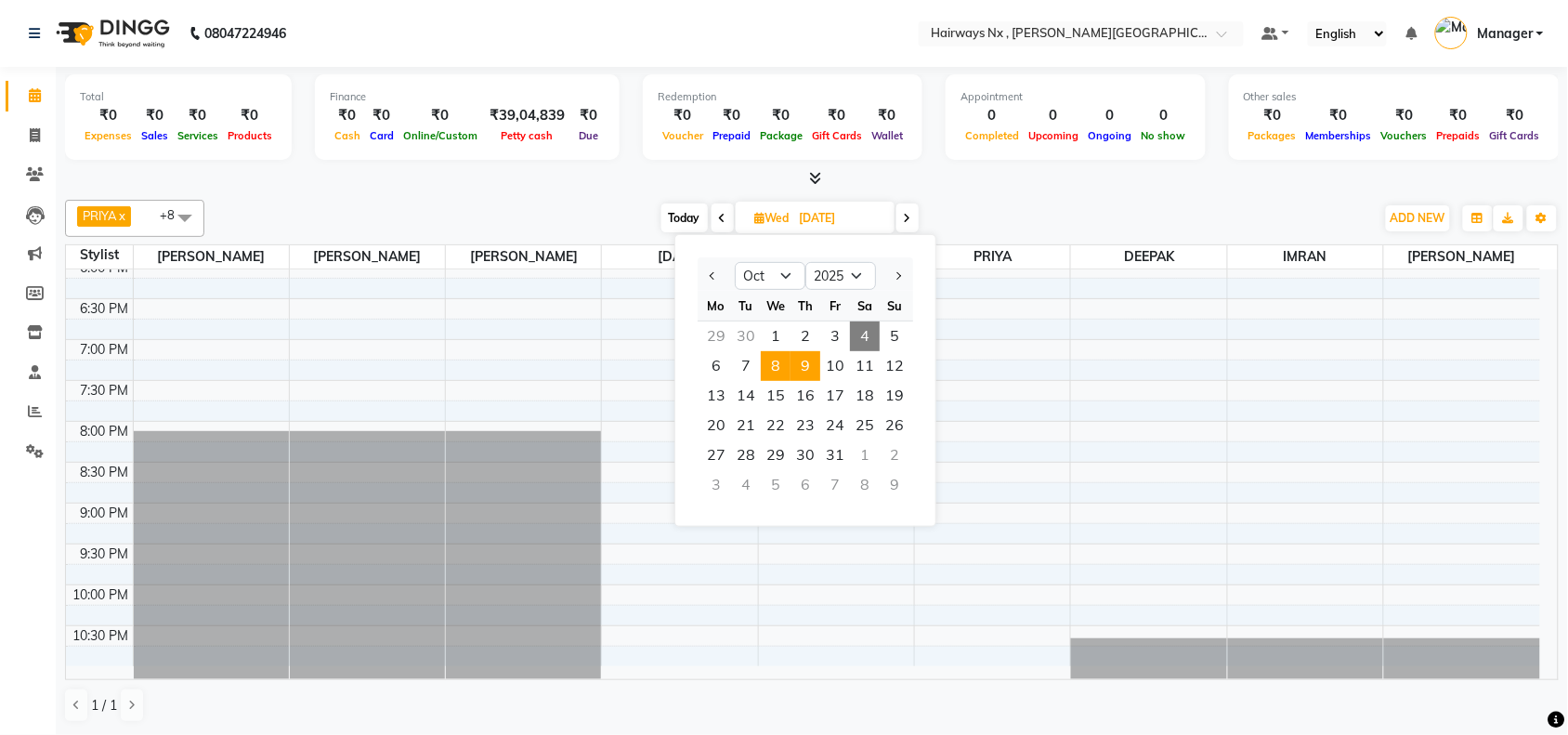
click at [808, 358] on span "9" at bounding box center [805, 365] width 29 height 29
type input "09-10-2025"
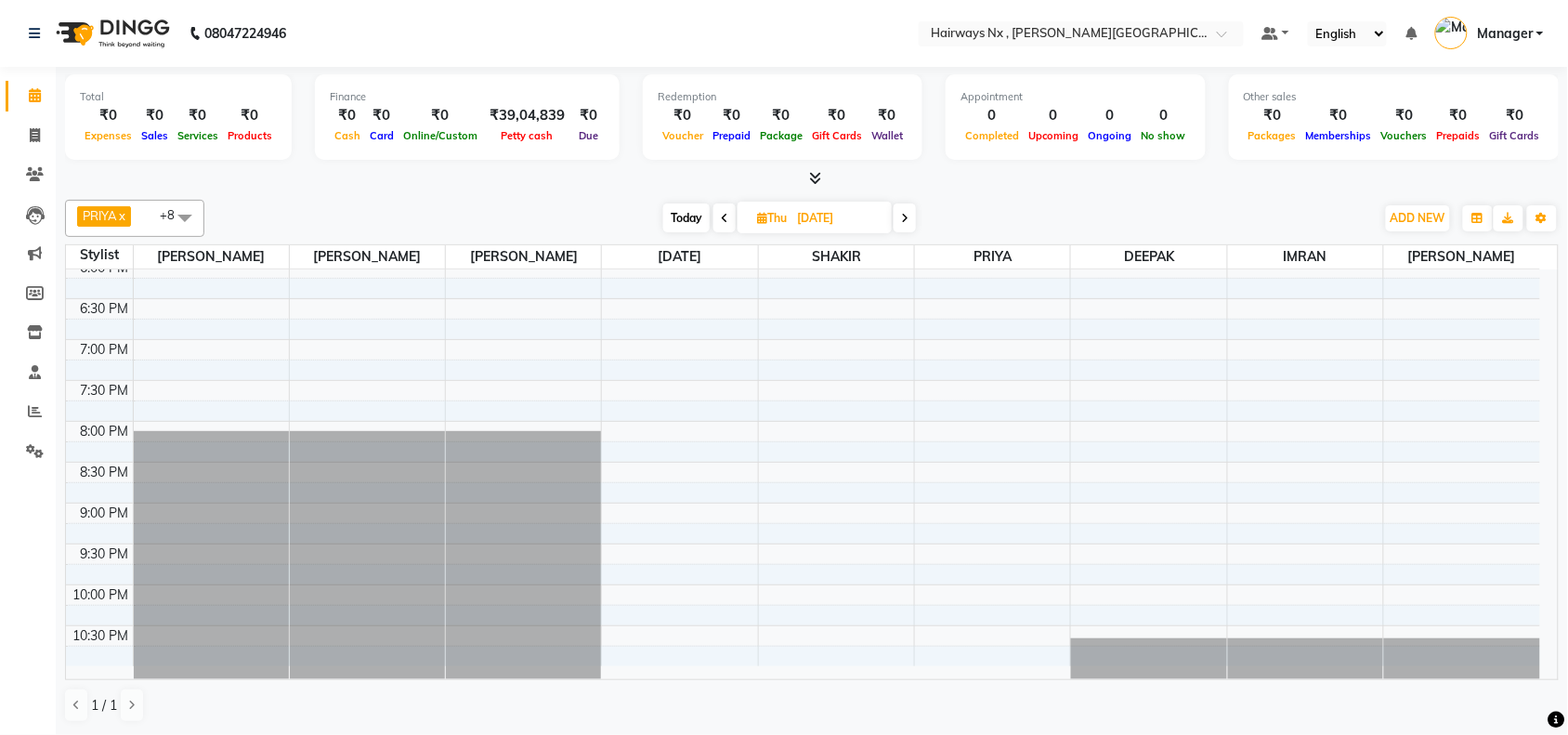
click at [764, 219] on span "Thu" at bounding box center [772, 218] width 39 height 14
select select "10"
select select "2025"
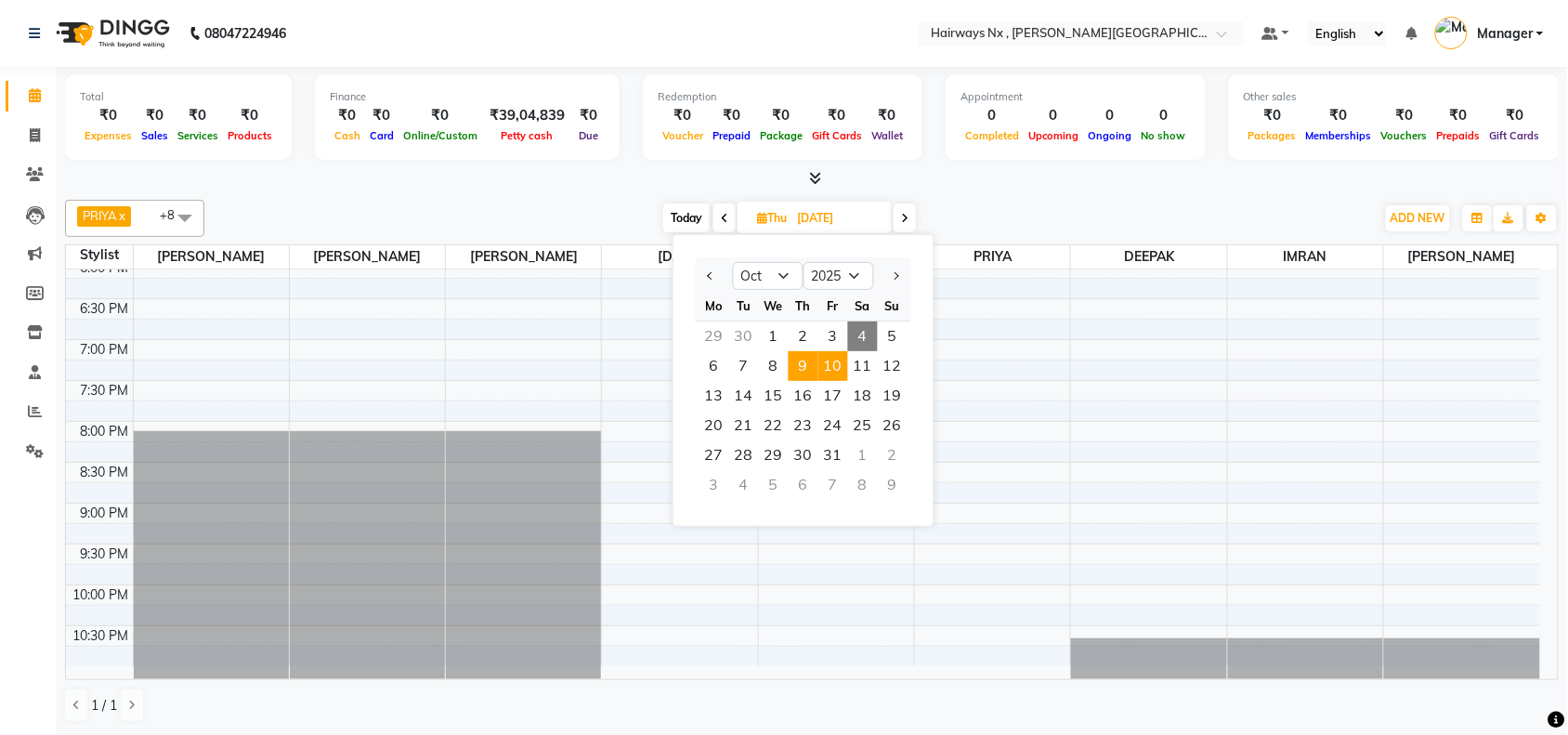
click at [843, 358] on span "10" at bounding box center [832, 365] width 29 height 29
type input "10-10-2025"
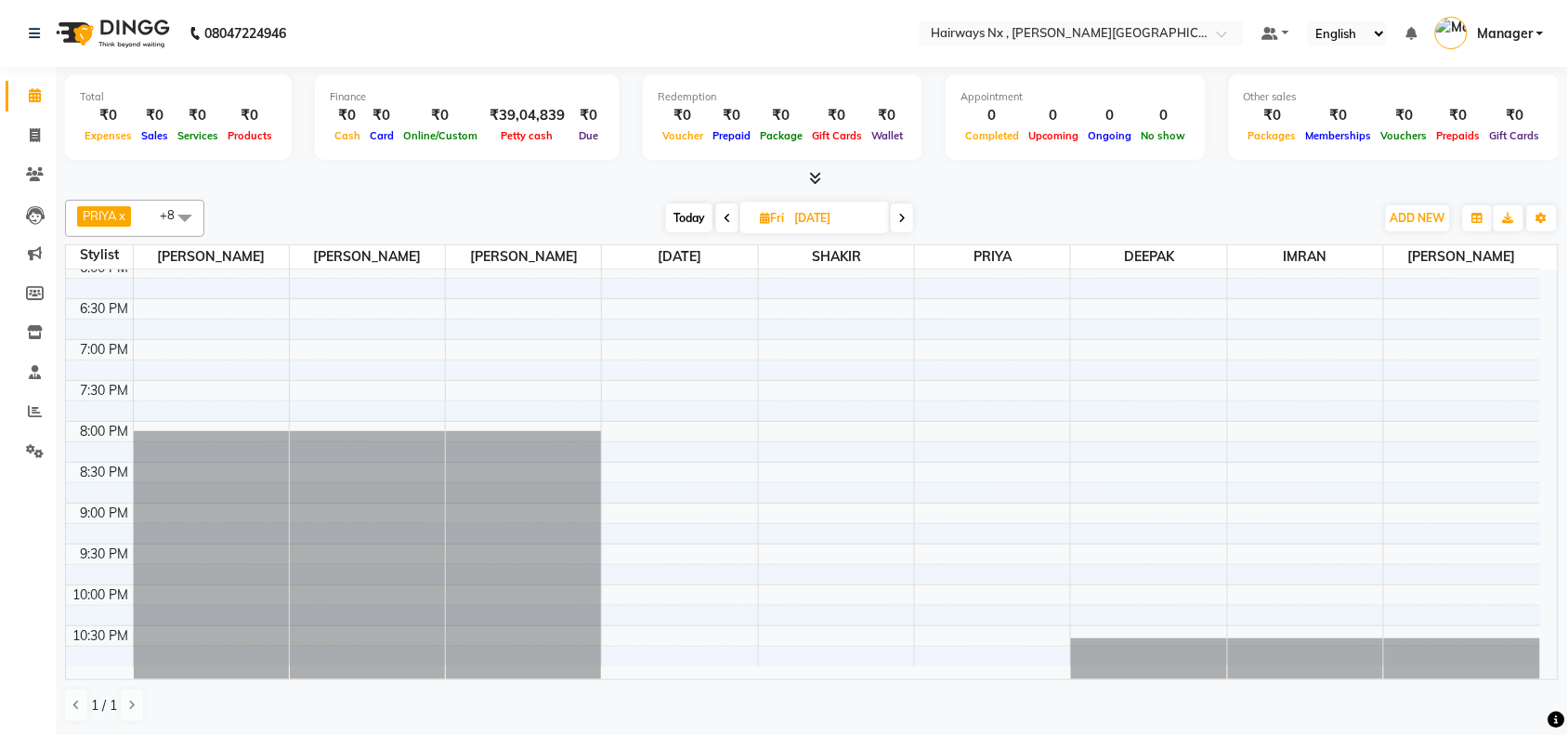
click at [761, 217] on icon at bounding box center [764, 218] width 10 height 12
select select "10"
select select "2025"
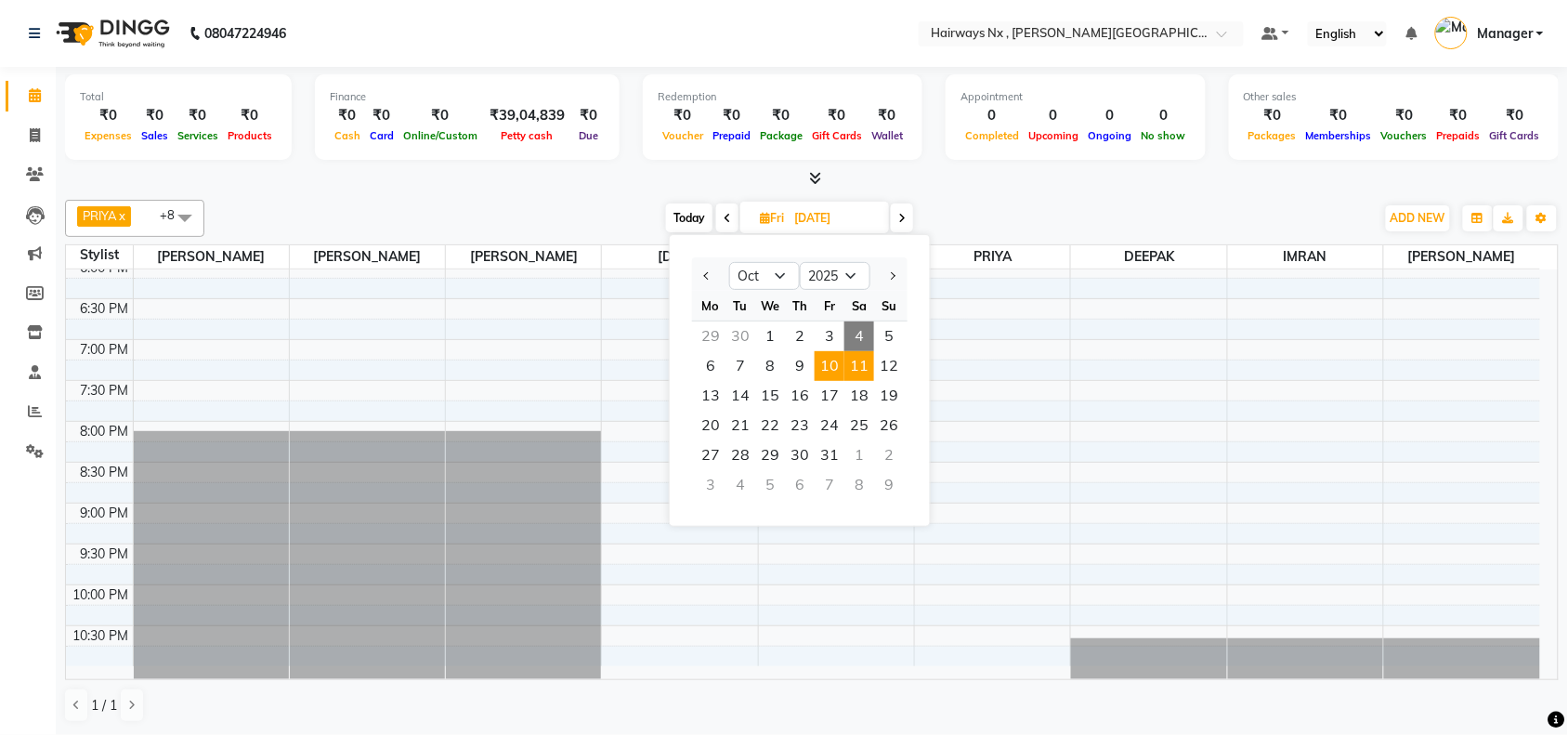
click at [865, 369] on span "11" at bounding box center [858, 365] width 29 height 29
type input "11-10-2025"
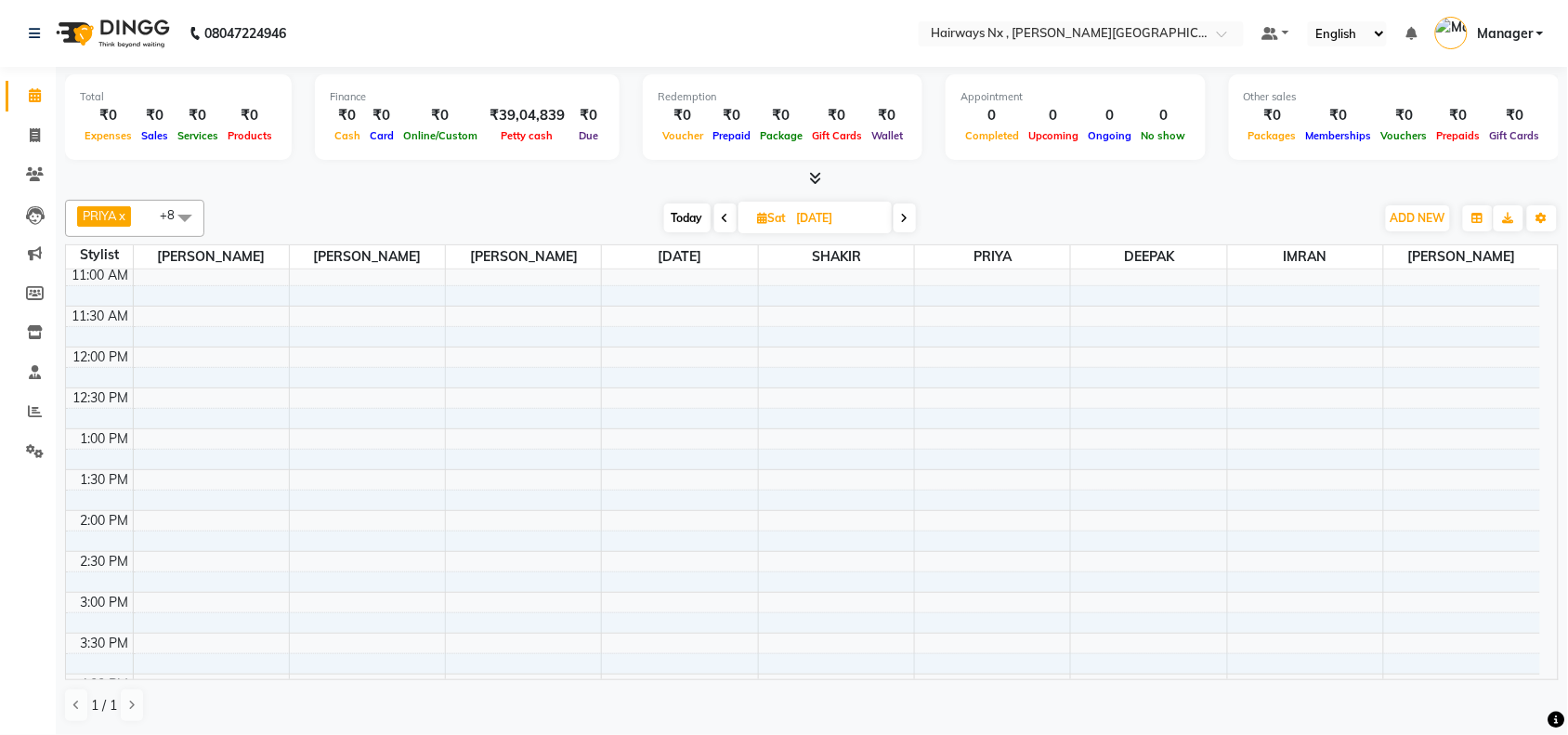
scroll to position [0, 0]
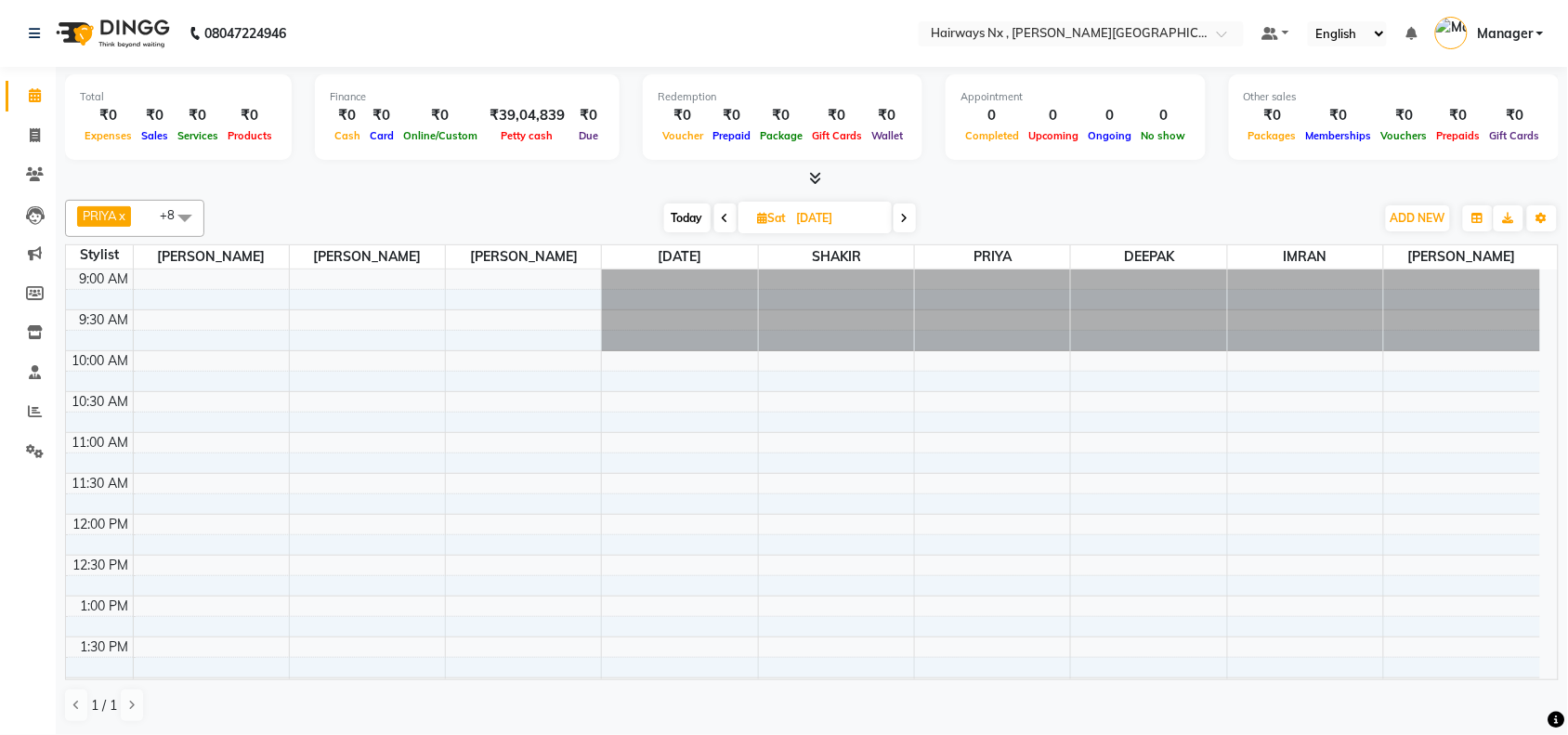
click at [761, 221] on icon at bounding box center [763, 218] width 10 height 12
select select "10"
select select "2025"
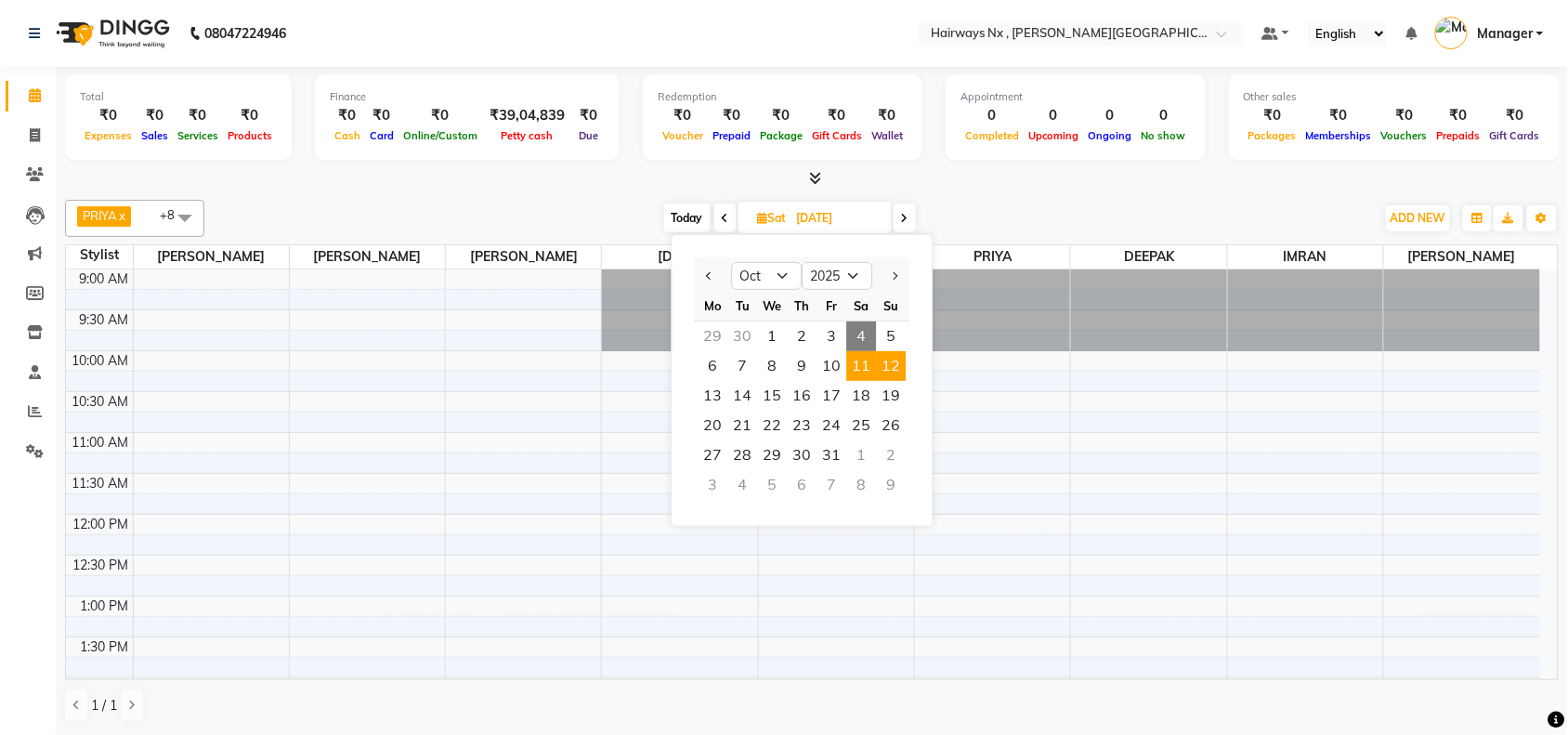
click at [885, 355] on span "12" at bounding box center [891, 365] width 29 height 29
type input "12-10-2025"
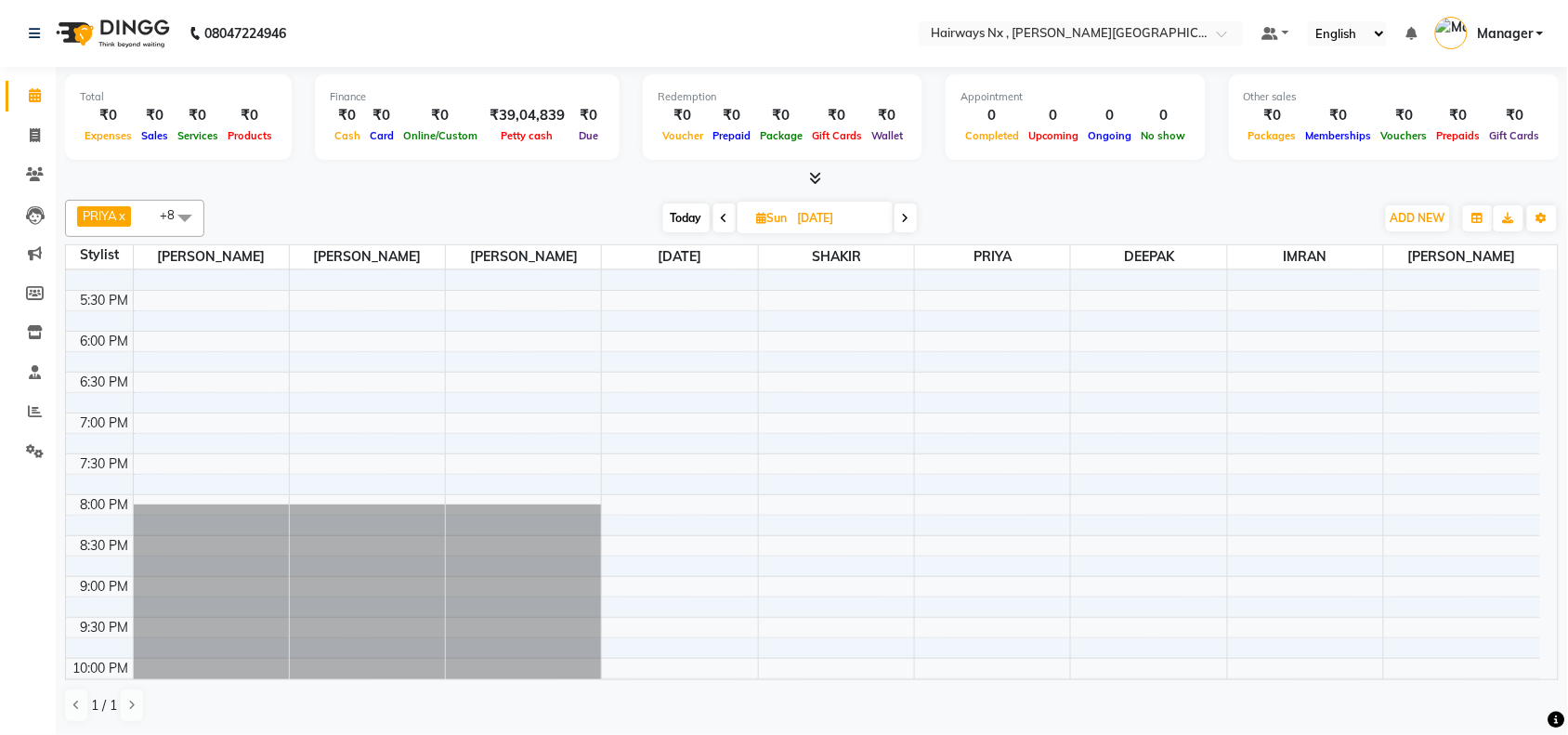
scroll to position [748, 0]
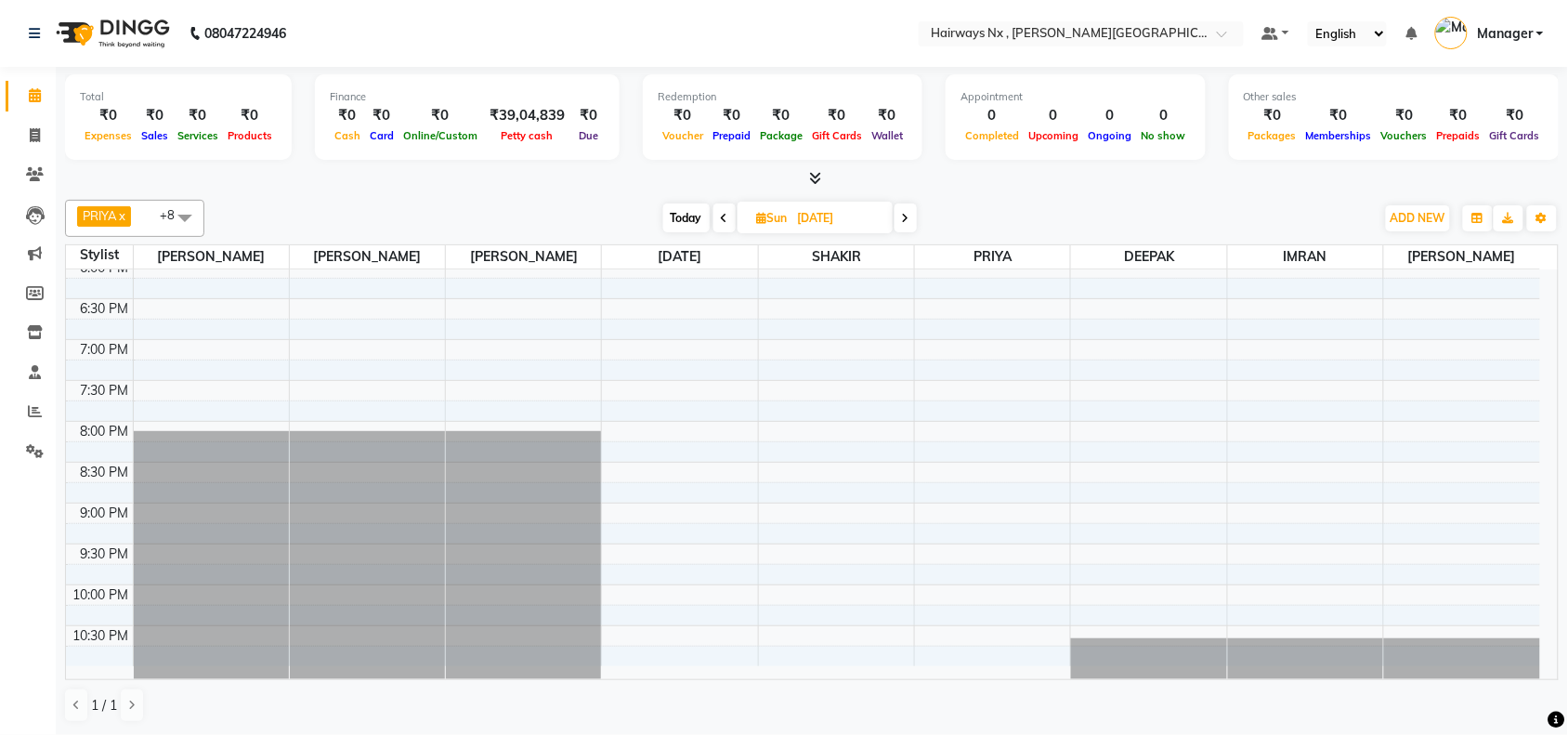
click at [758, 222] on icon at bounding box center [762, 218] width 10 height 12
select select "10"
select select "2025"
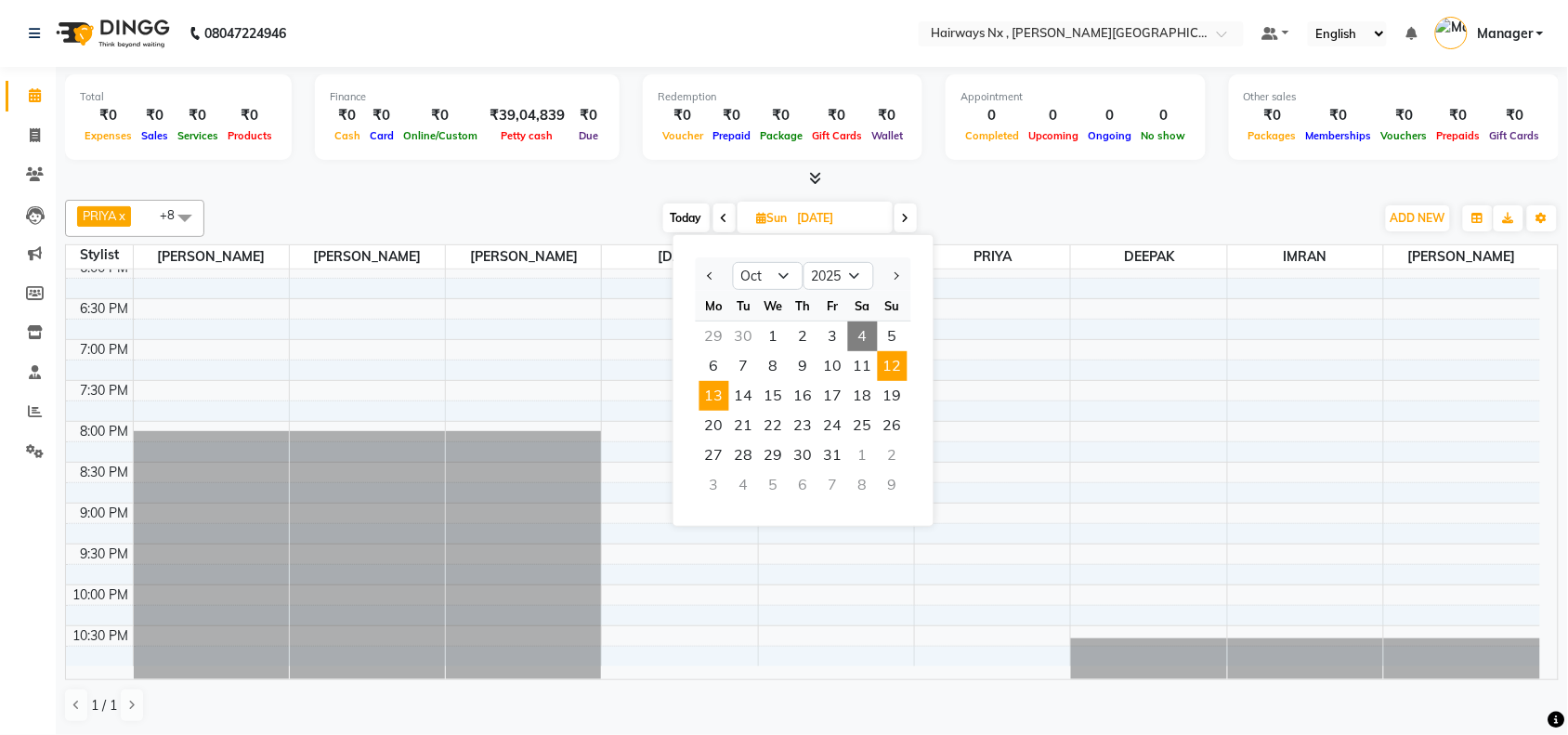
click at [701, 388] on span "13" at bounding box center [714, 396] width 29 height 29
type input "13-10-2025"
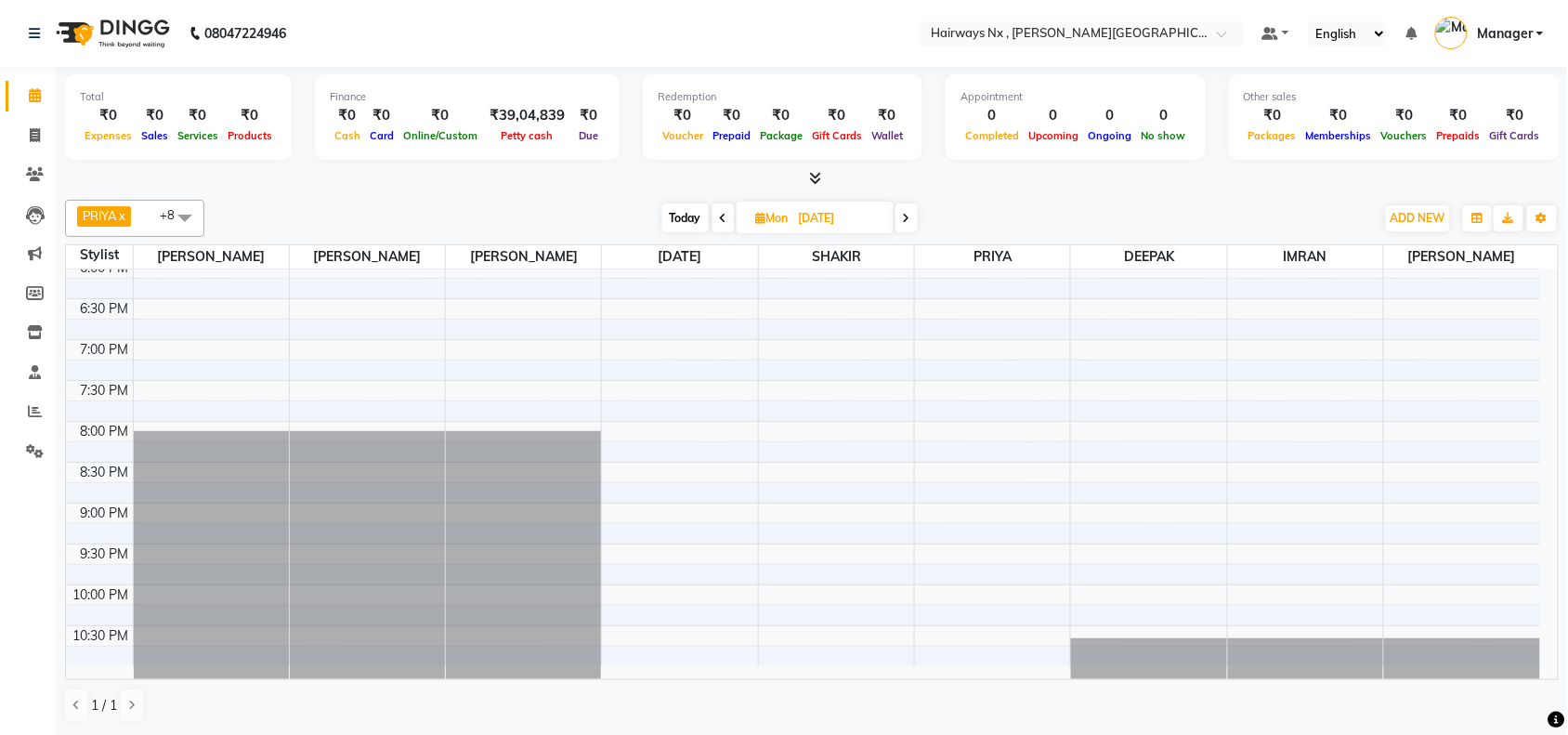
scroll to position [1, 0]
click at [758, 216] on icon at bounding box center [761, 218] width 10 height 12
select select "10"
select select "2025"
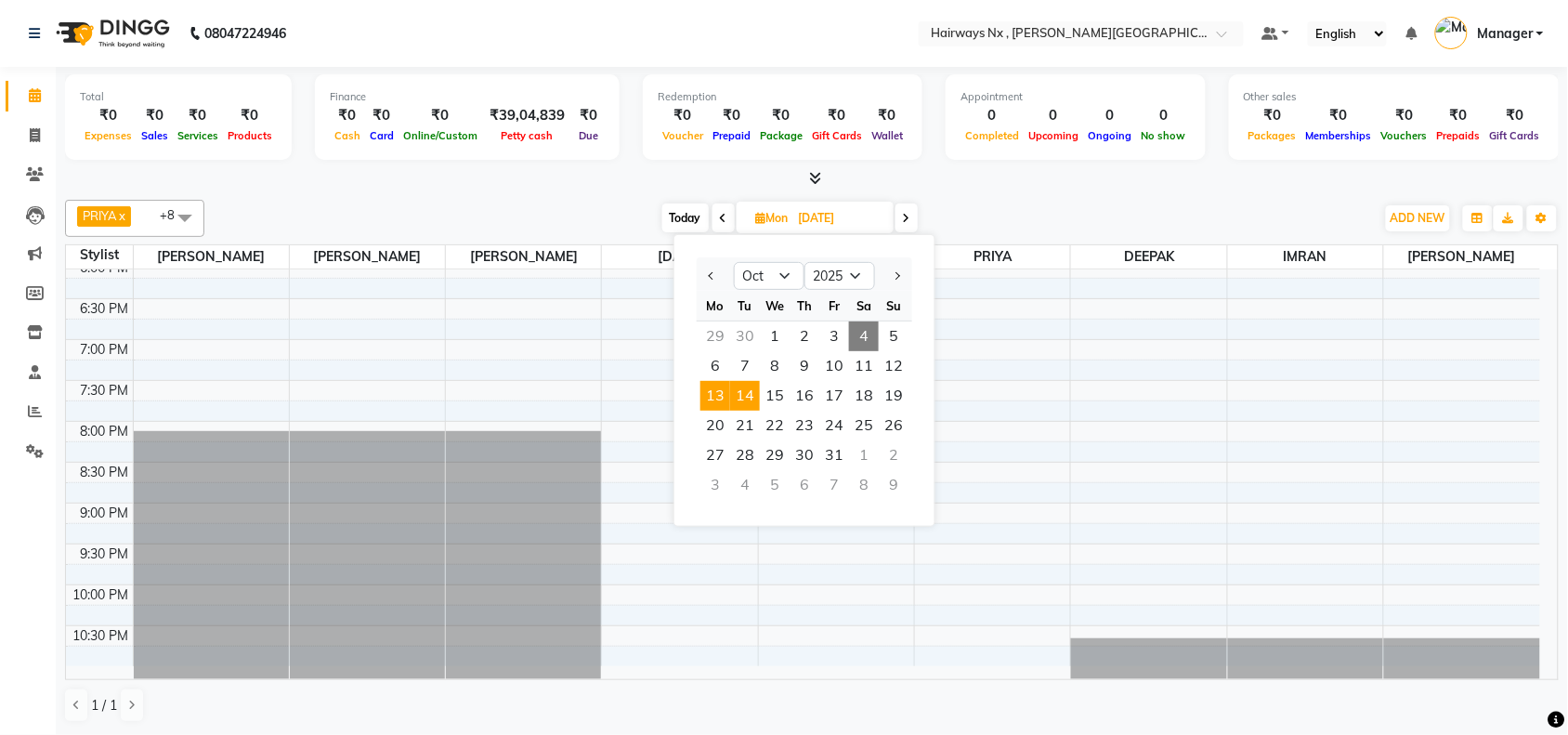
click at [757, 393] on span "14" at bounding box center [744, 396] width 29 height 29
type input "14-10-2025"
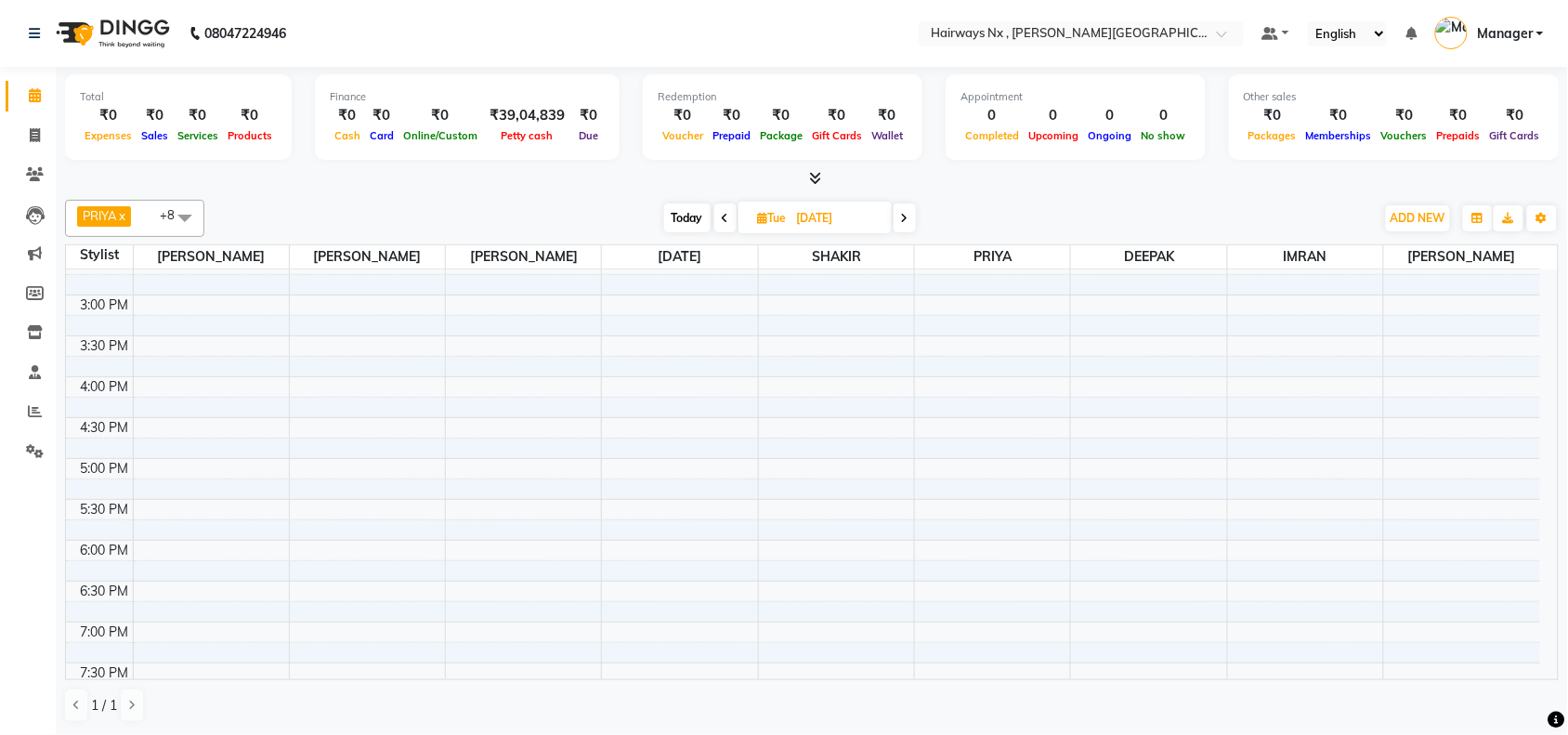
scroll to position [0, 0]
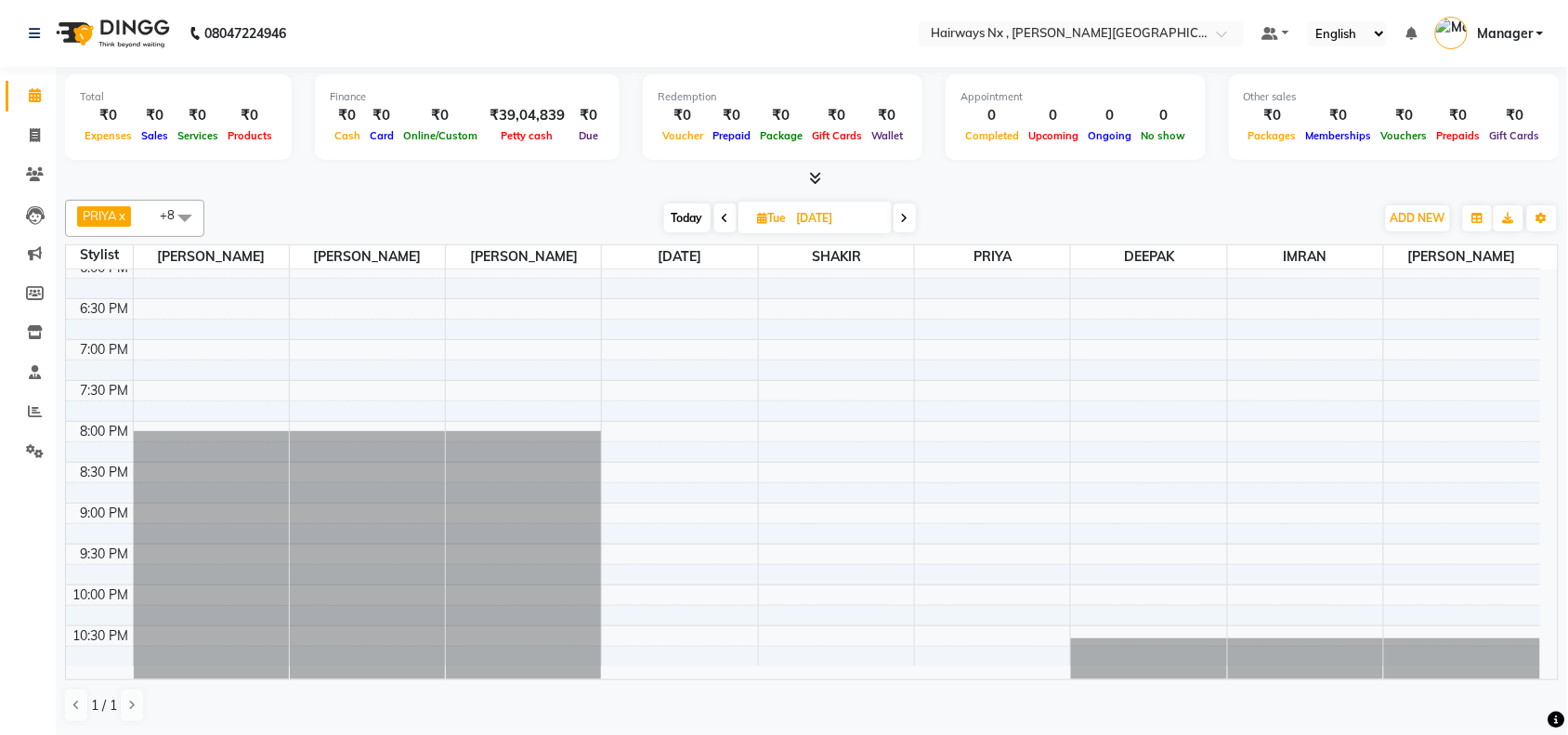
click at [758, 219] on icon at bounding box center [763, 218] width 10 height 12
select select "10"
select select "2025"
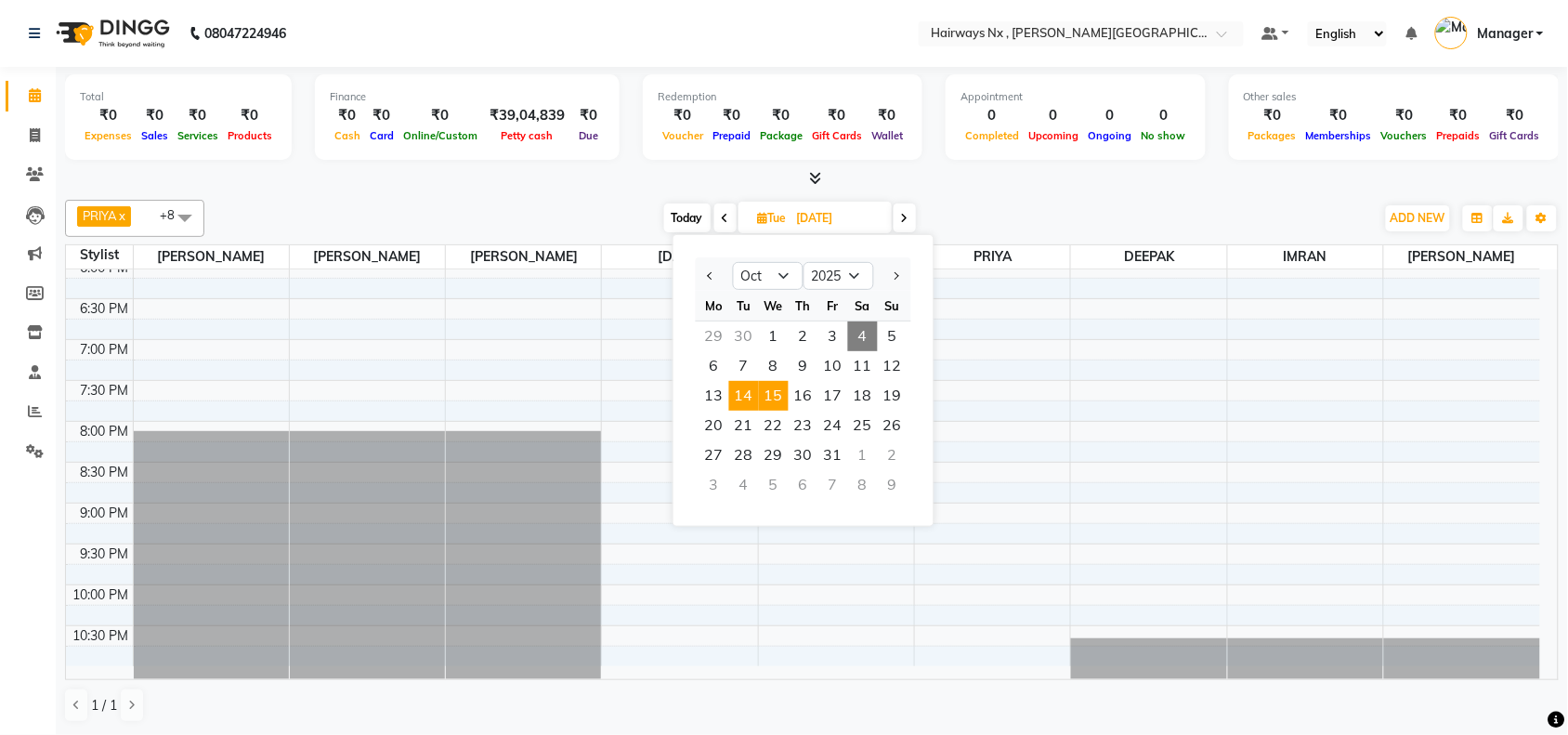
click at [763, 392] on span "15" at bounding box center [773, 396] width 29 height 29
type input "15-10-2025"
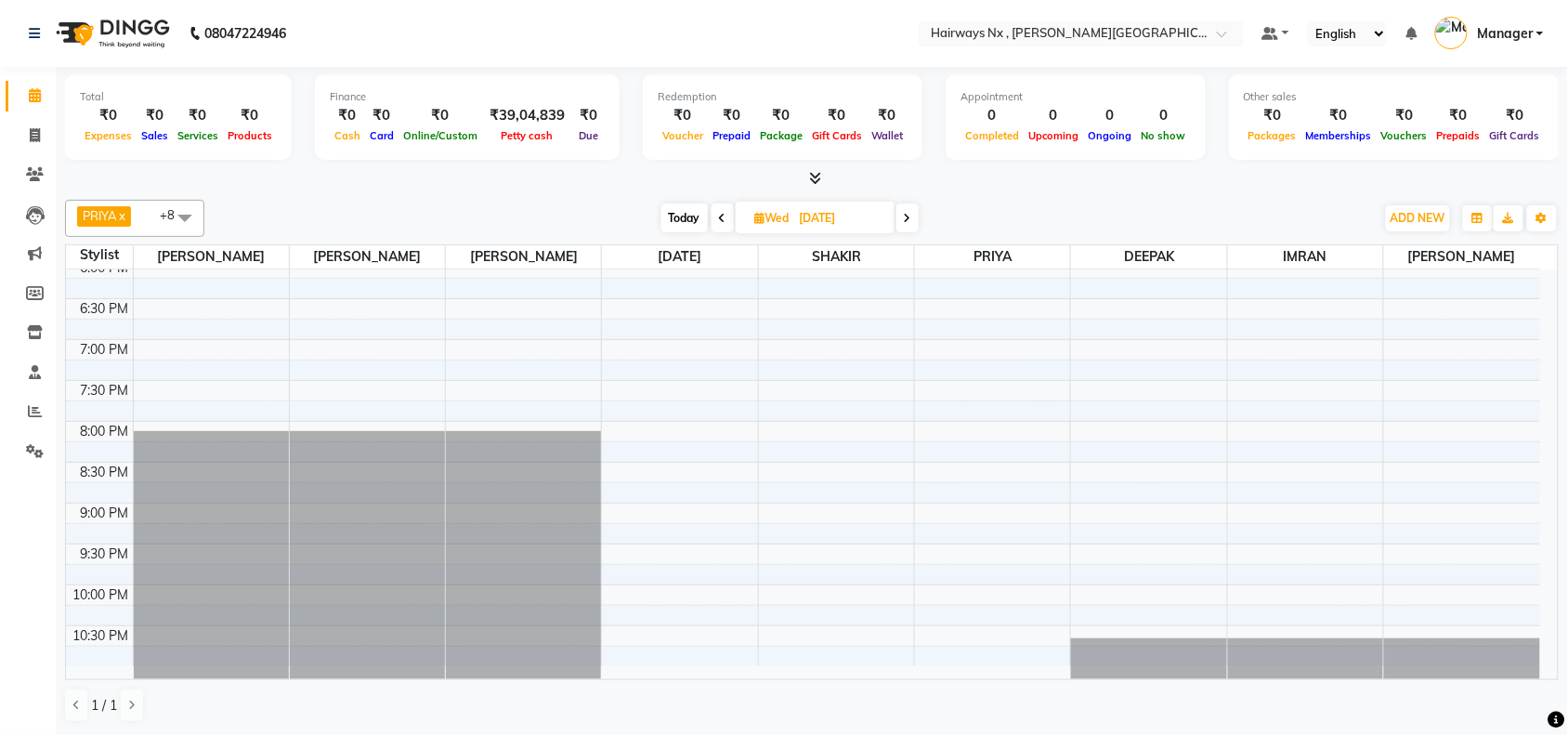
click at [761, 221] on icon at bounding box center [760, 218] width 10 height 12
select select "10"
select select "2025"
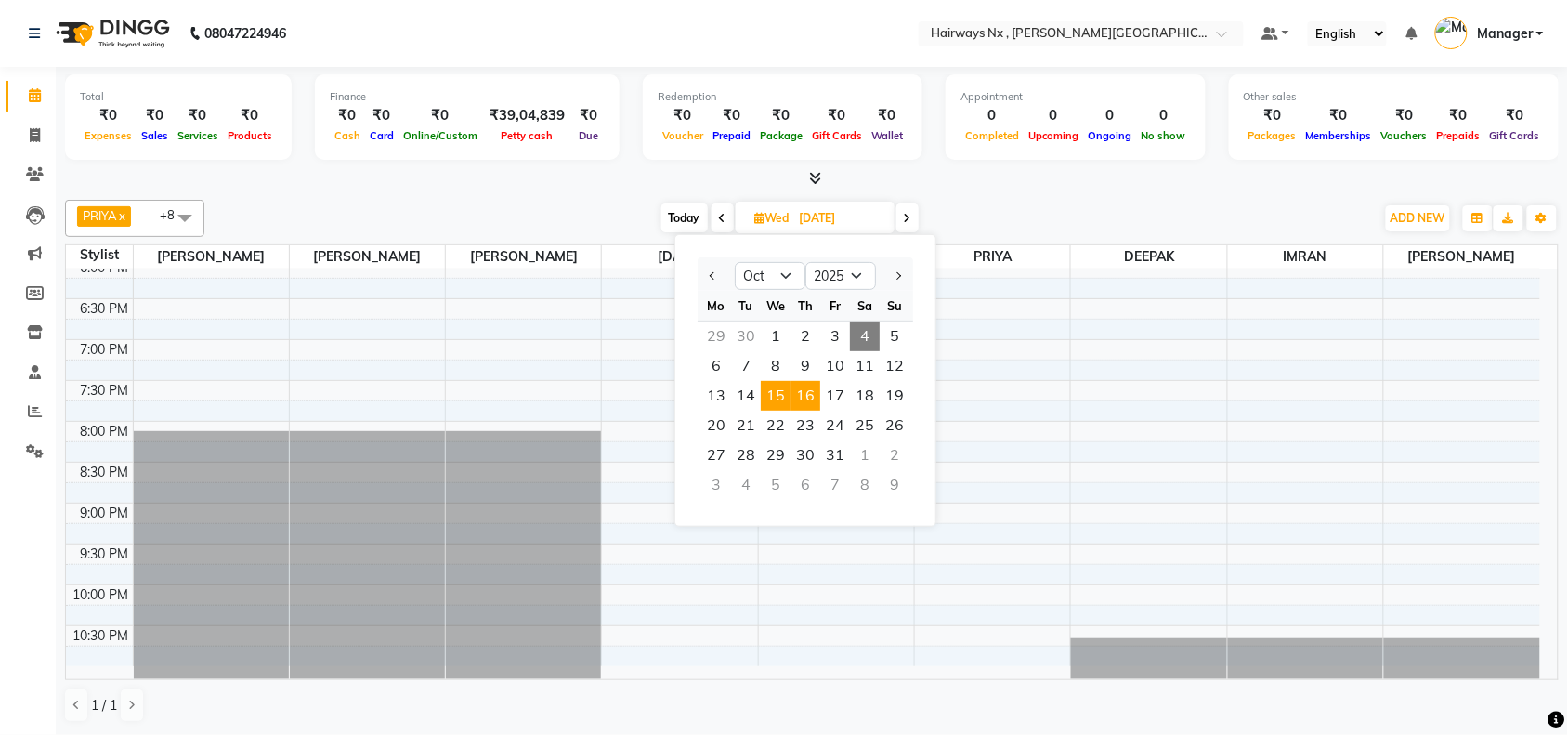
click at [795, 388] on span "16" at bounding box center [805, 396] width 29 height 29
type input "16-10-2025"
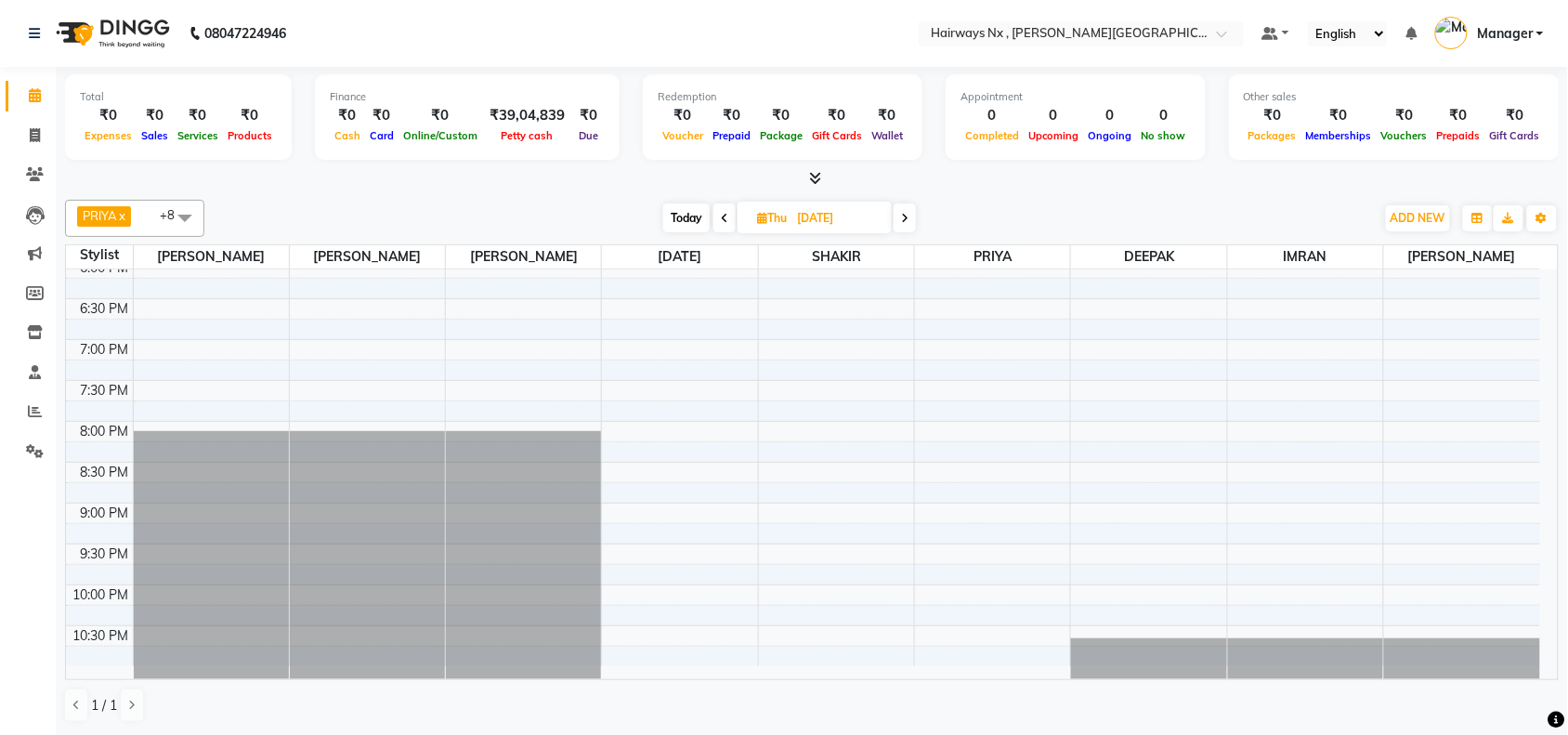
click at [758, 221] on icon at bounding box center [762, 218] width 10 height 12
select select "10"
select select "2025"
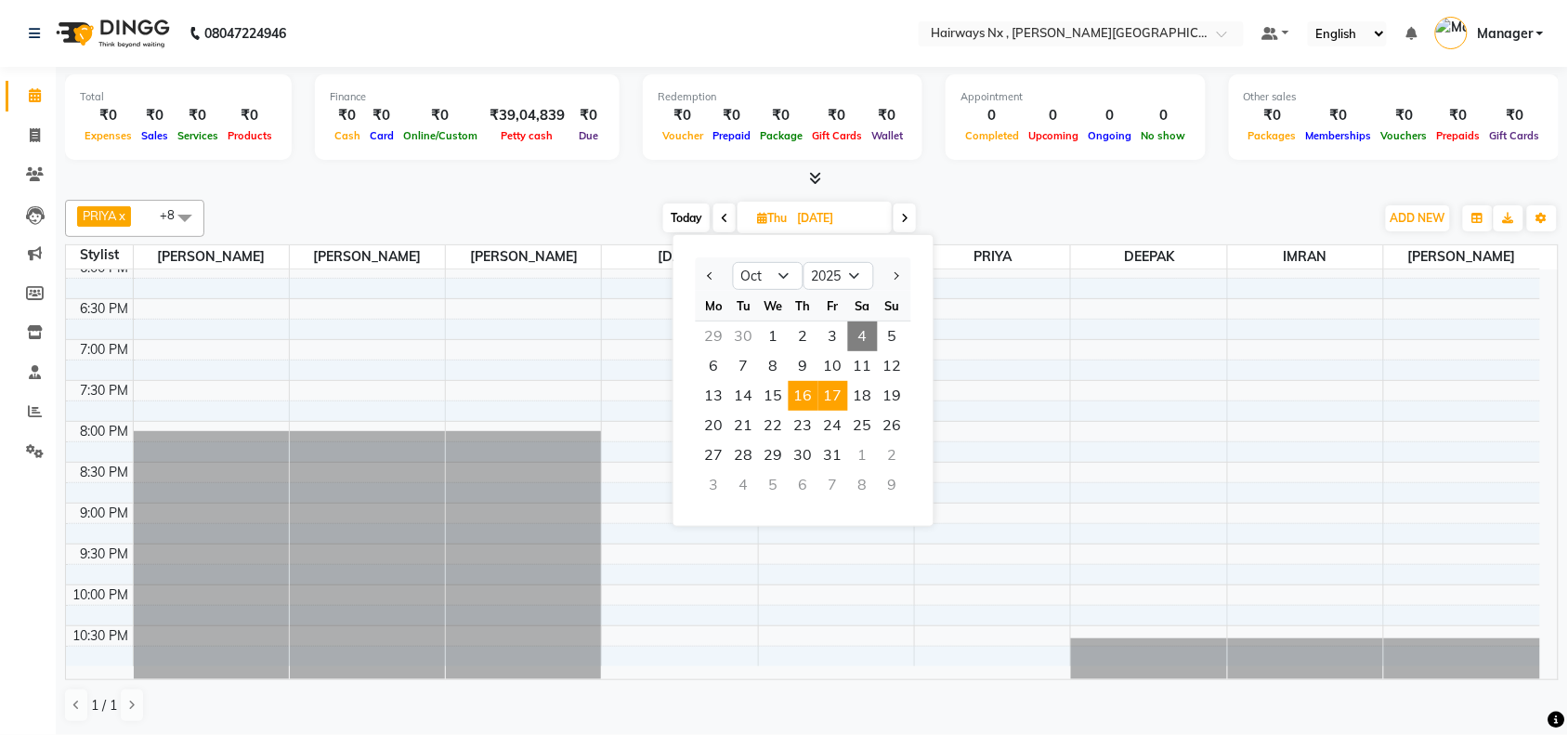
click at [832, 395] on span "17" at bounding box center [832, 396] width 29 height 29
type input "17-10-2025"
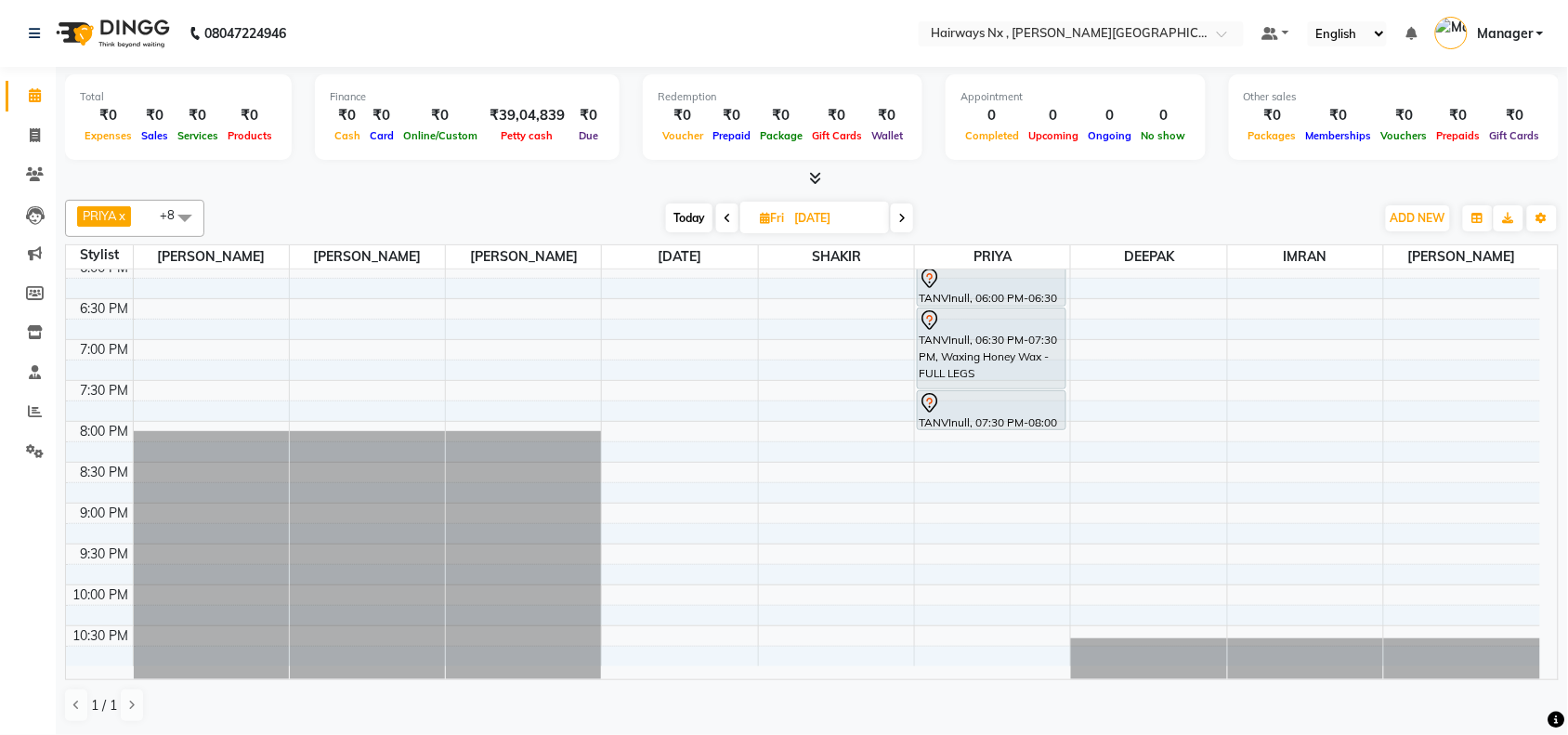
click at [764, 217] on icon at bounding box center [764, 218] width 10 height 12
select select "10"
select select "2025"
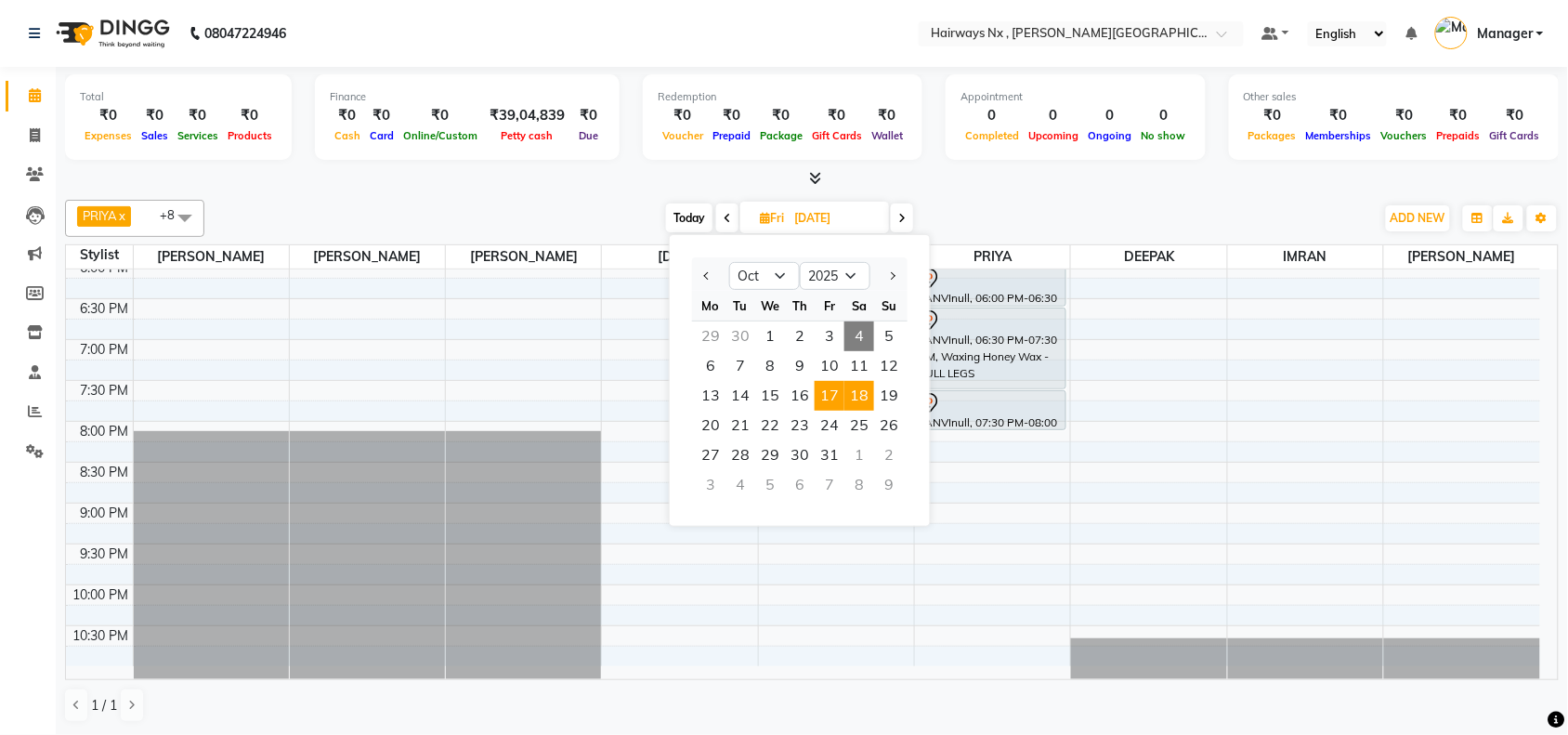
click at [854, 390] on span "18" at bounding box center [858, 396] width 29 height 29
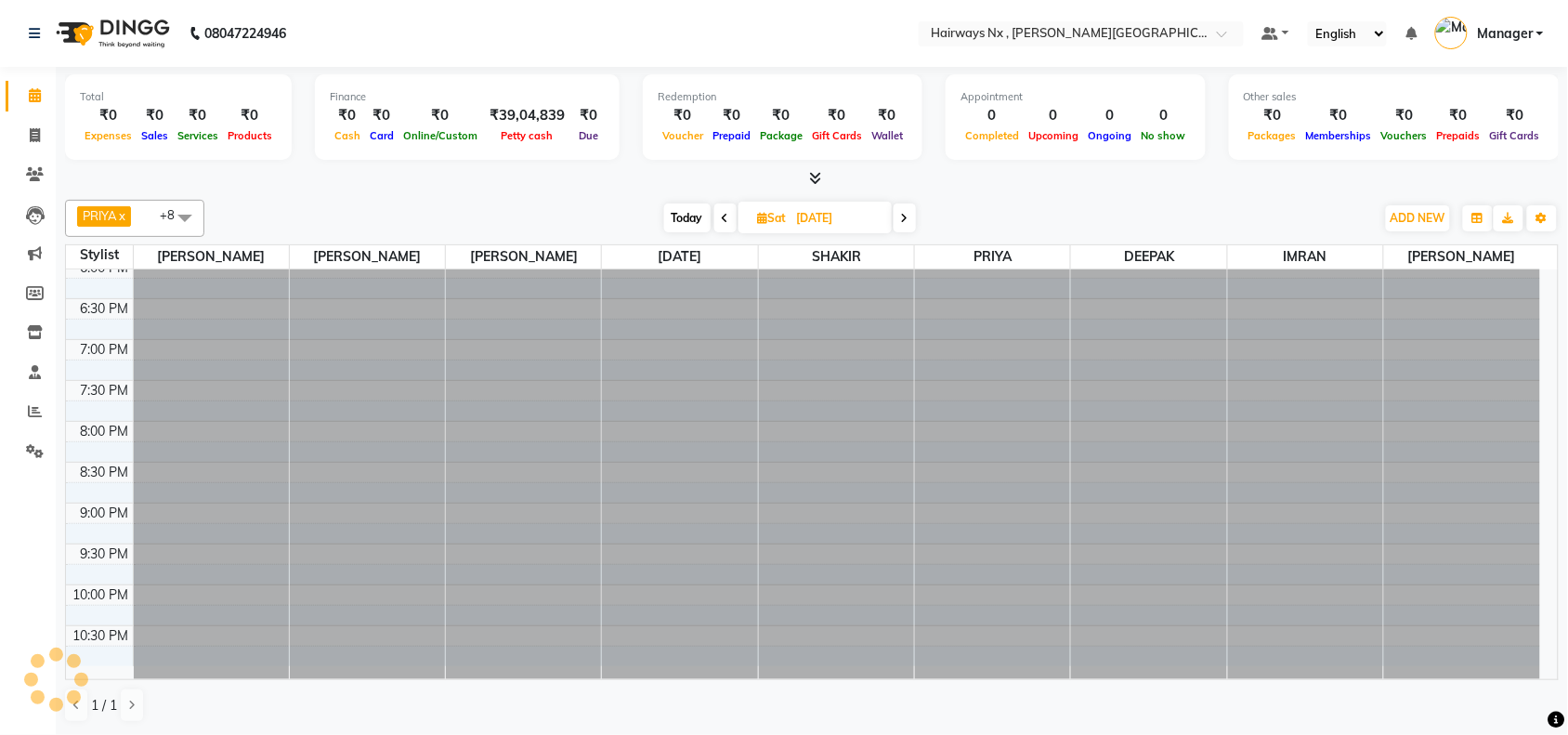
type input "18-10-2025"
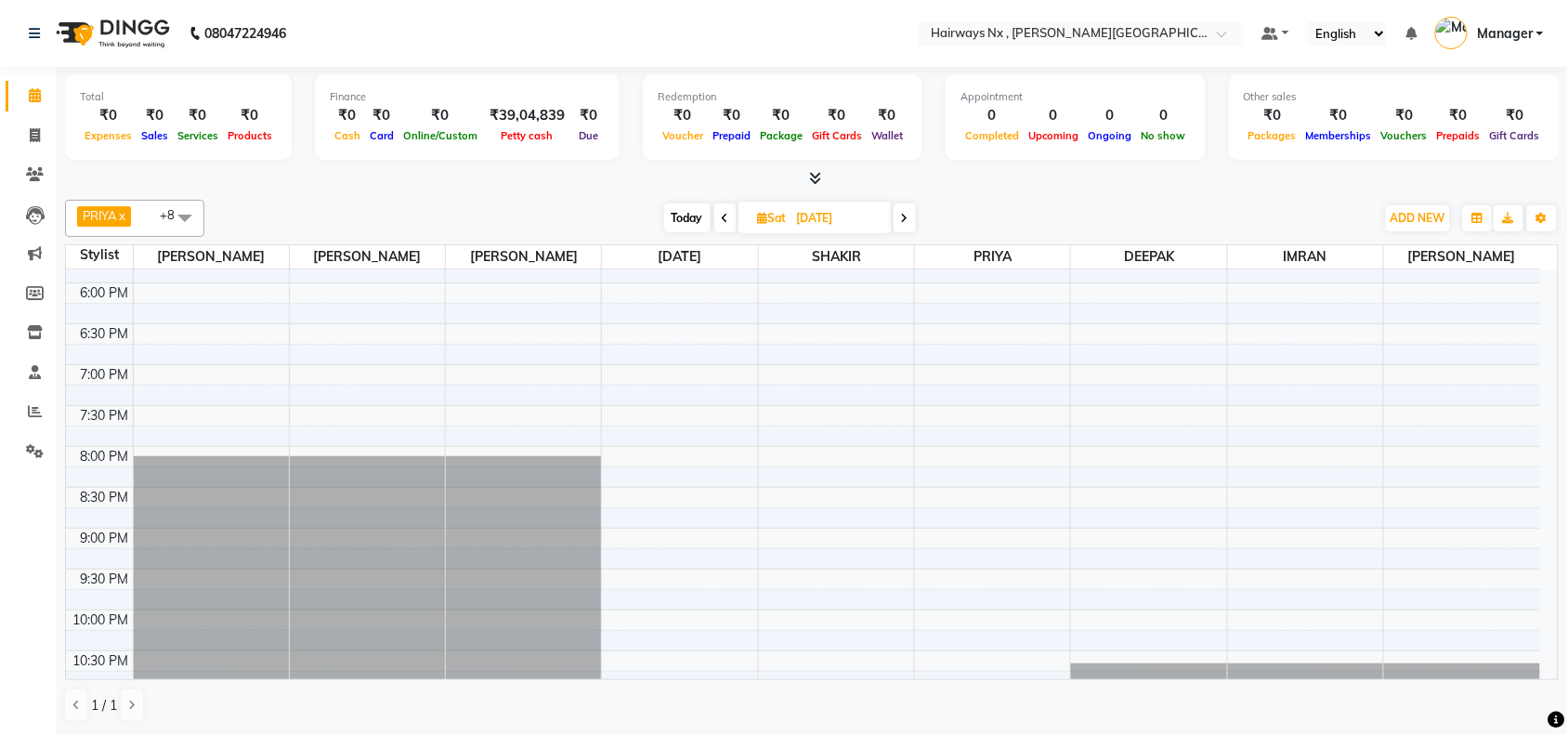
scroll to position [748, 0]
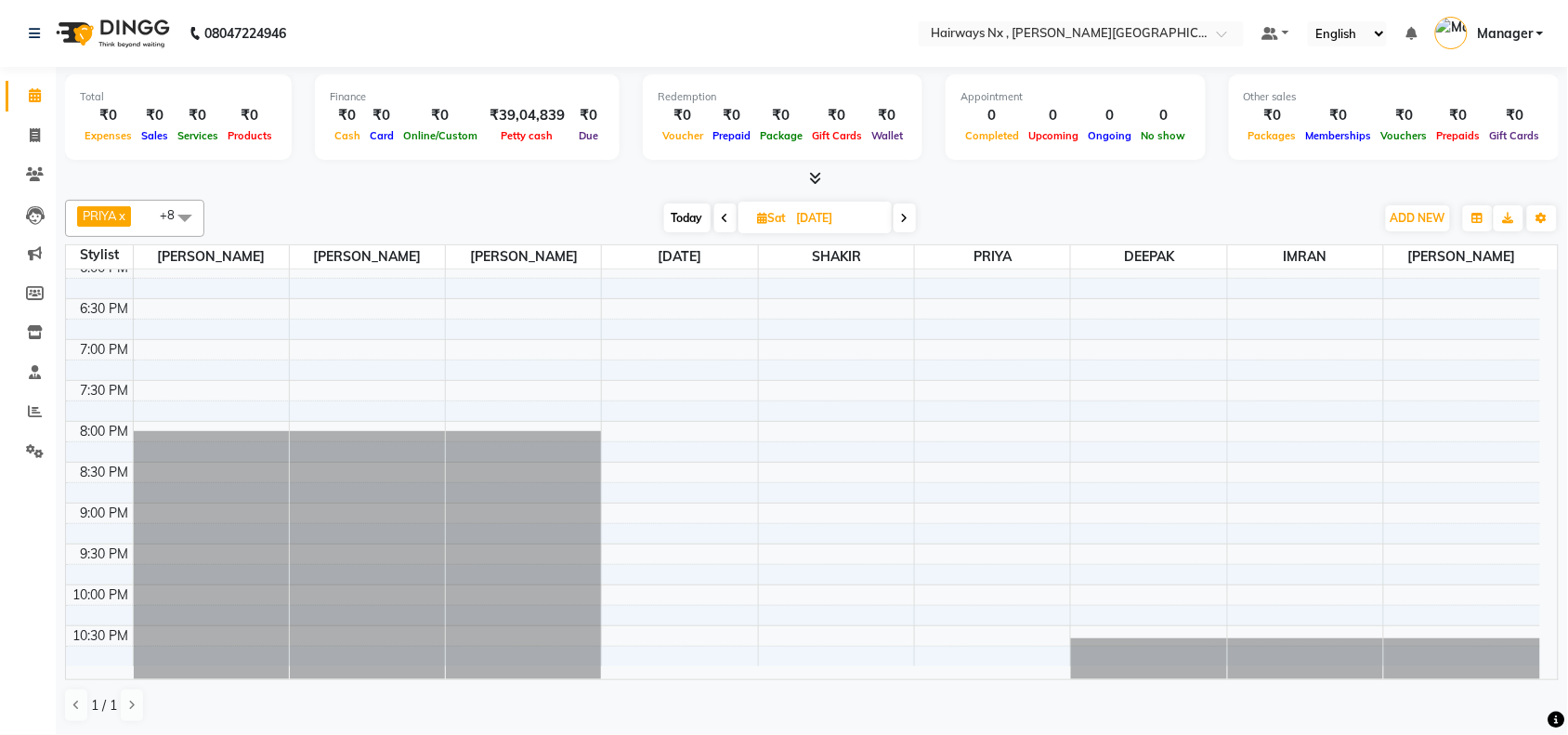
click at [758, 219] on icon at bounding box center [763, 218] width 10 height 12
select select "10"
select select "2025"
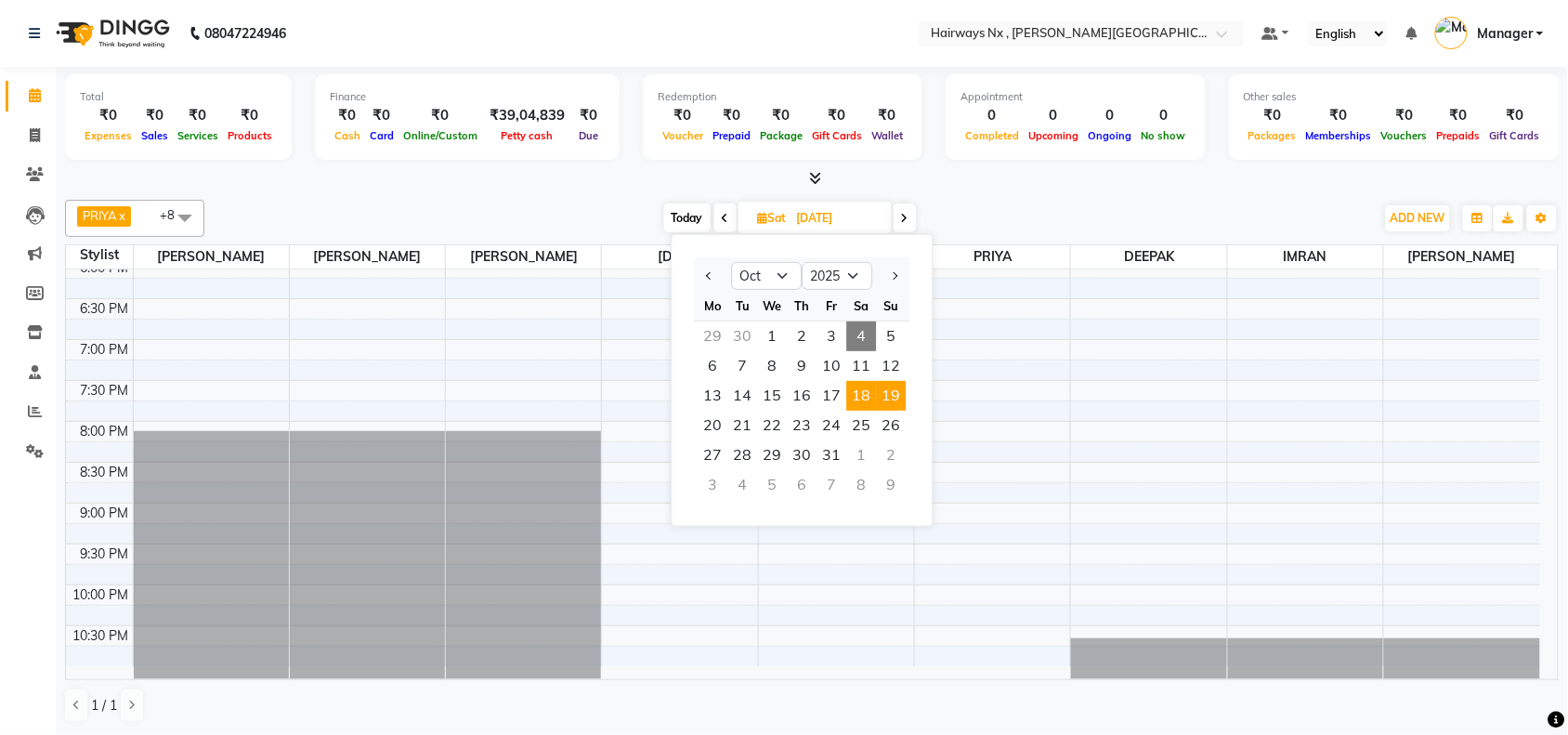
click at [889, 393] on span "19" at bounding box center [891, 396] width 29 height 29
type input "19-10-2025"
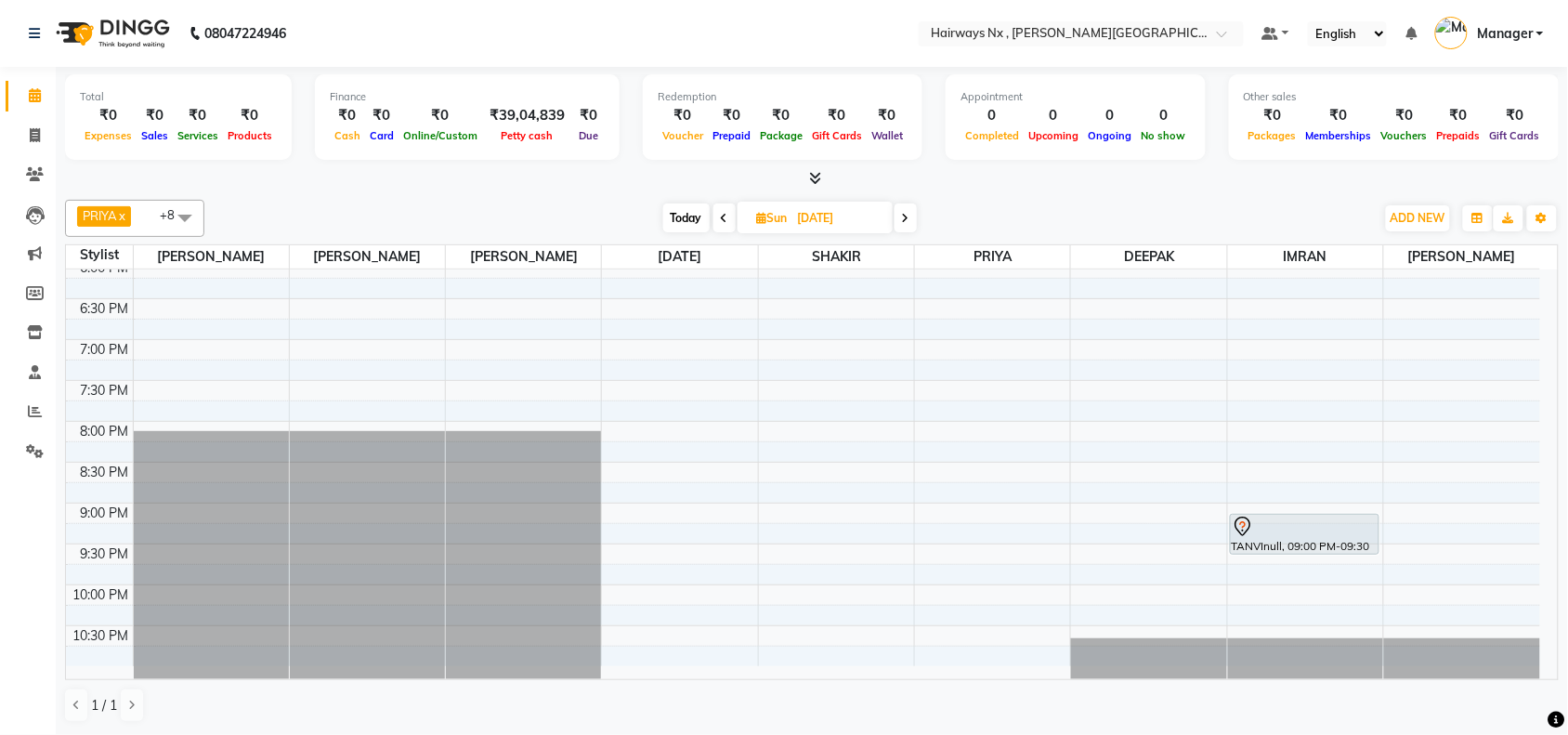
click at [758, 221] on icon at bounding box center [762, 218] width 10 height 12
select select "10"
select select "2025"
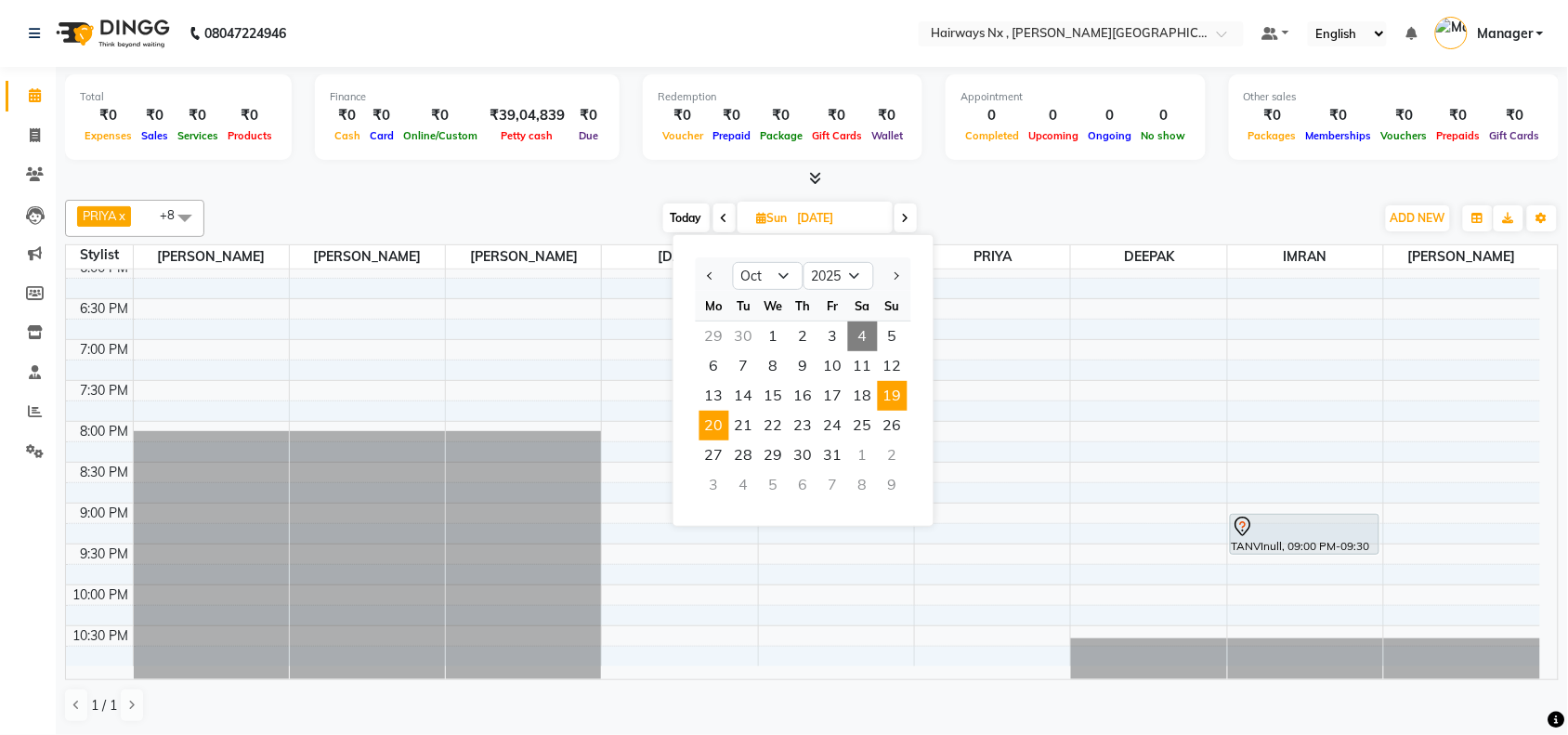
click at [713, 425] on span "20" at bounding box center [714, 425] width 29 height 29
type input "20-10-2025"
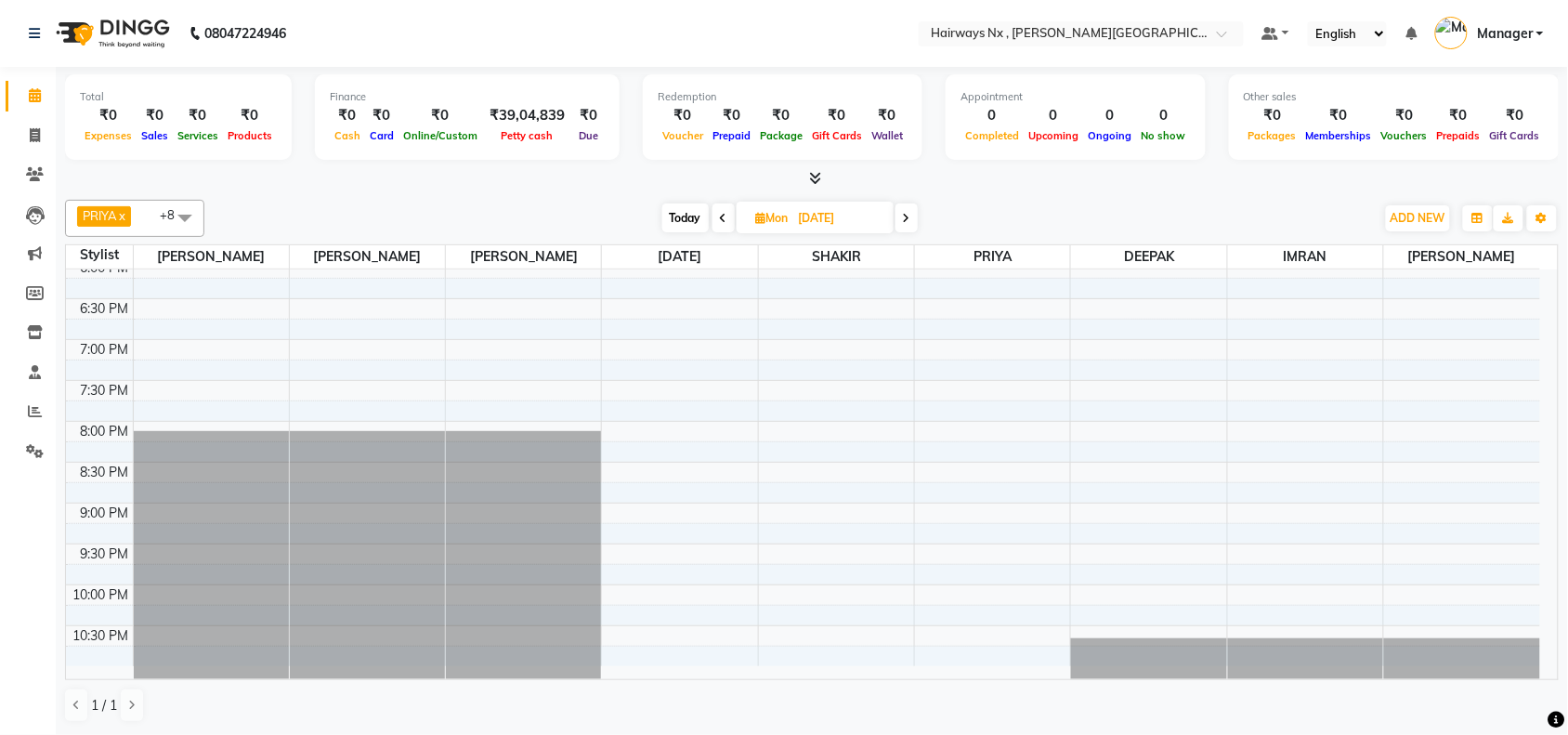
click at [762, 221] on icon at bounding box center [761, 218] width 10 height 12
select select "10"
select select "2025"
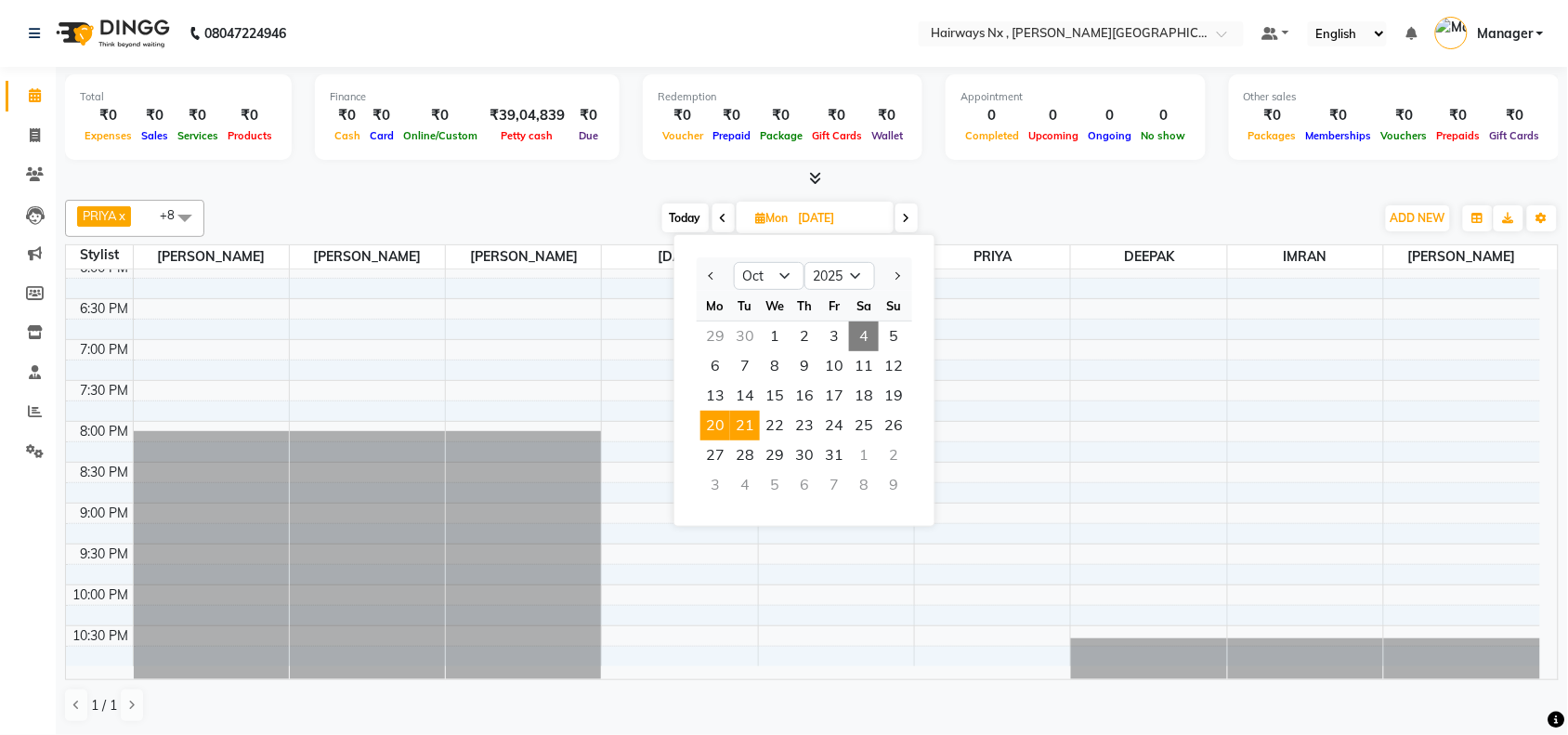
click at [751, 423] on span "21" at bounding box center [744, 425] width 29 height 29
type input "21-10-2025"
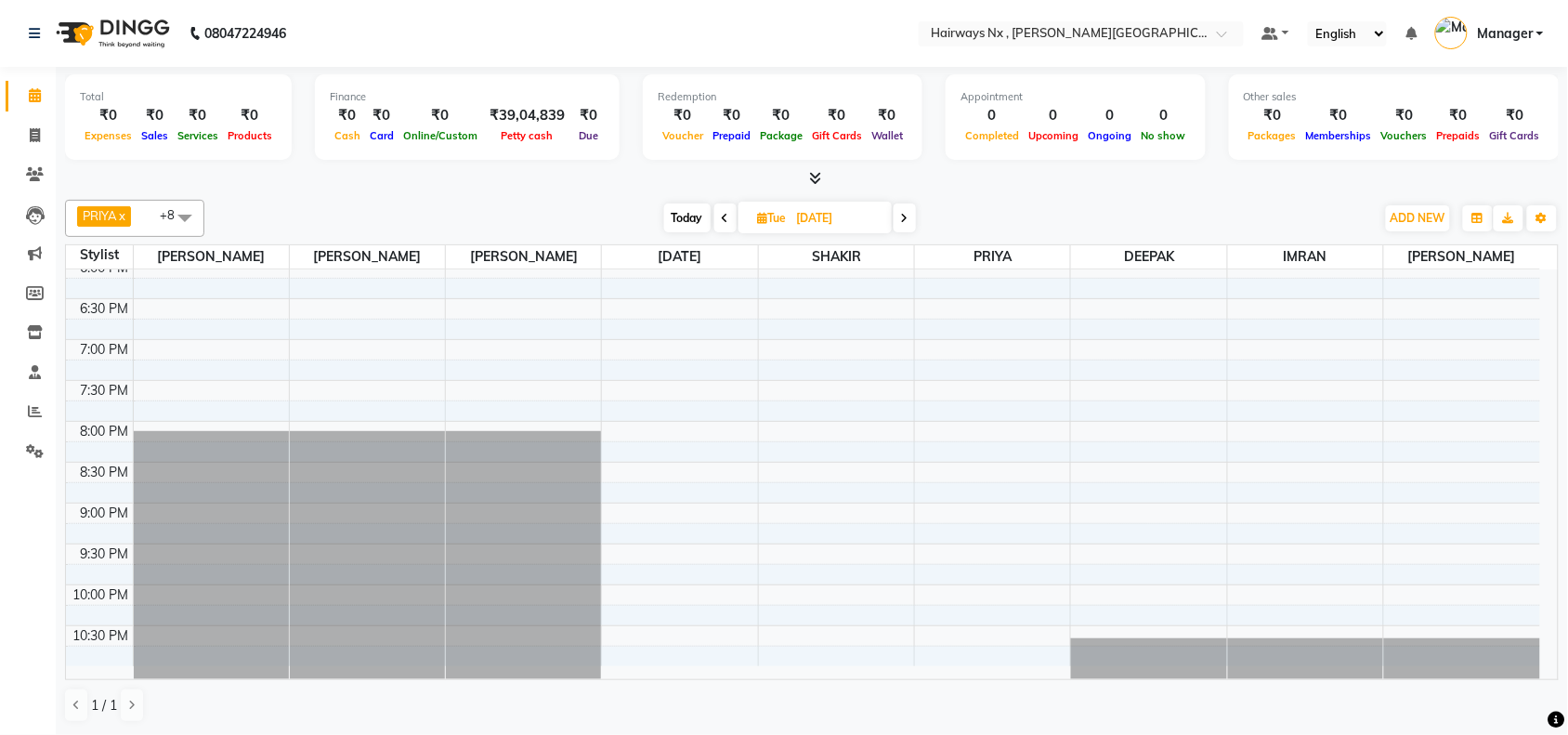
click at [758, 220] on icon at bounding box center [763, 218] width 10 height 12
select select "10"
select select "2025"
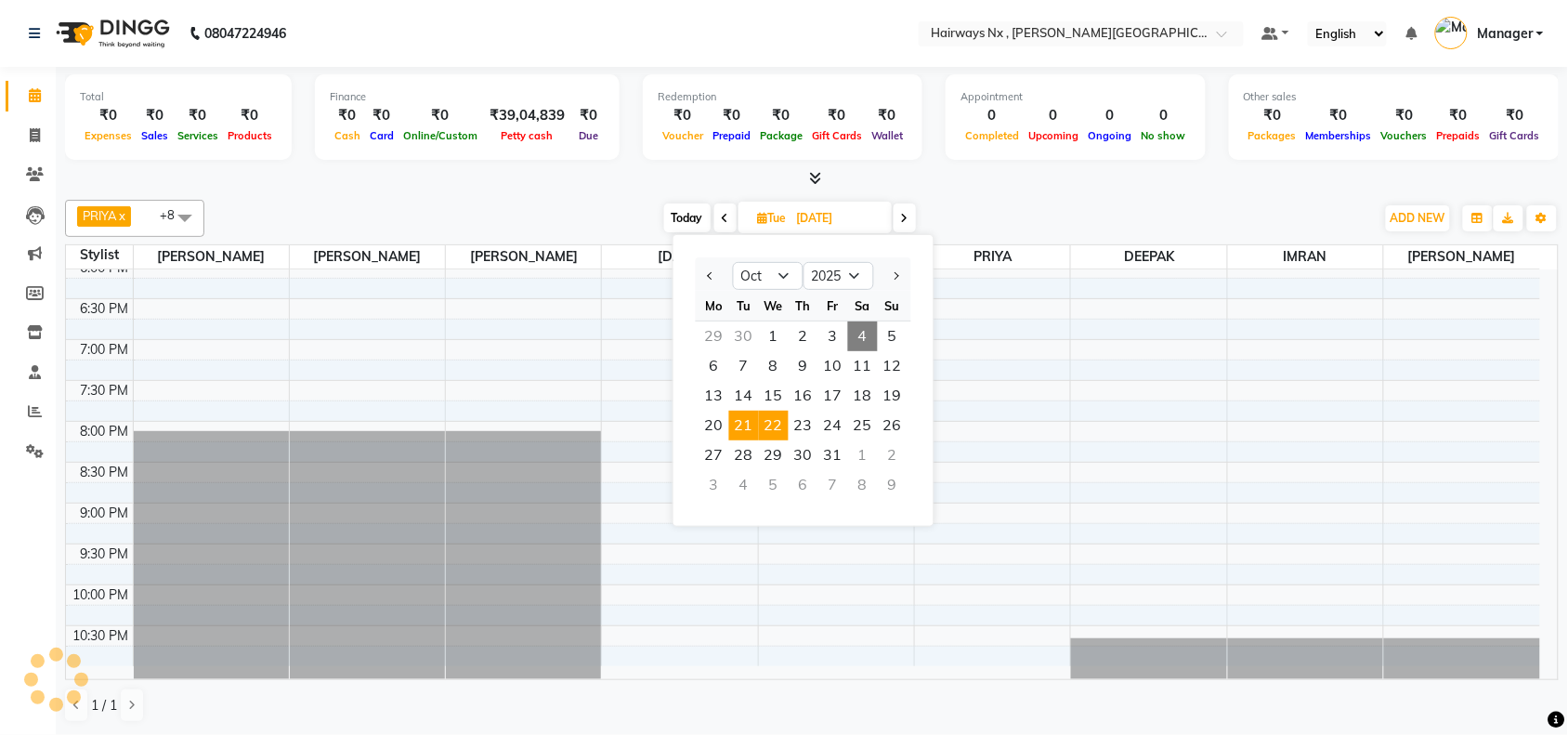
click at [778, 421] on span "22" at bounding box center [773, 425] width 29 height 29
type input "22-10-2025"
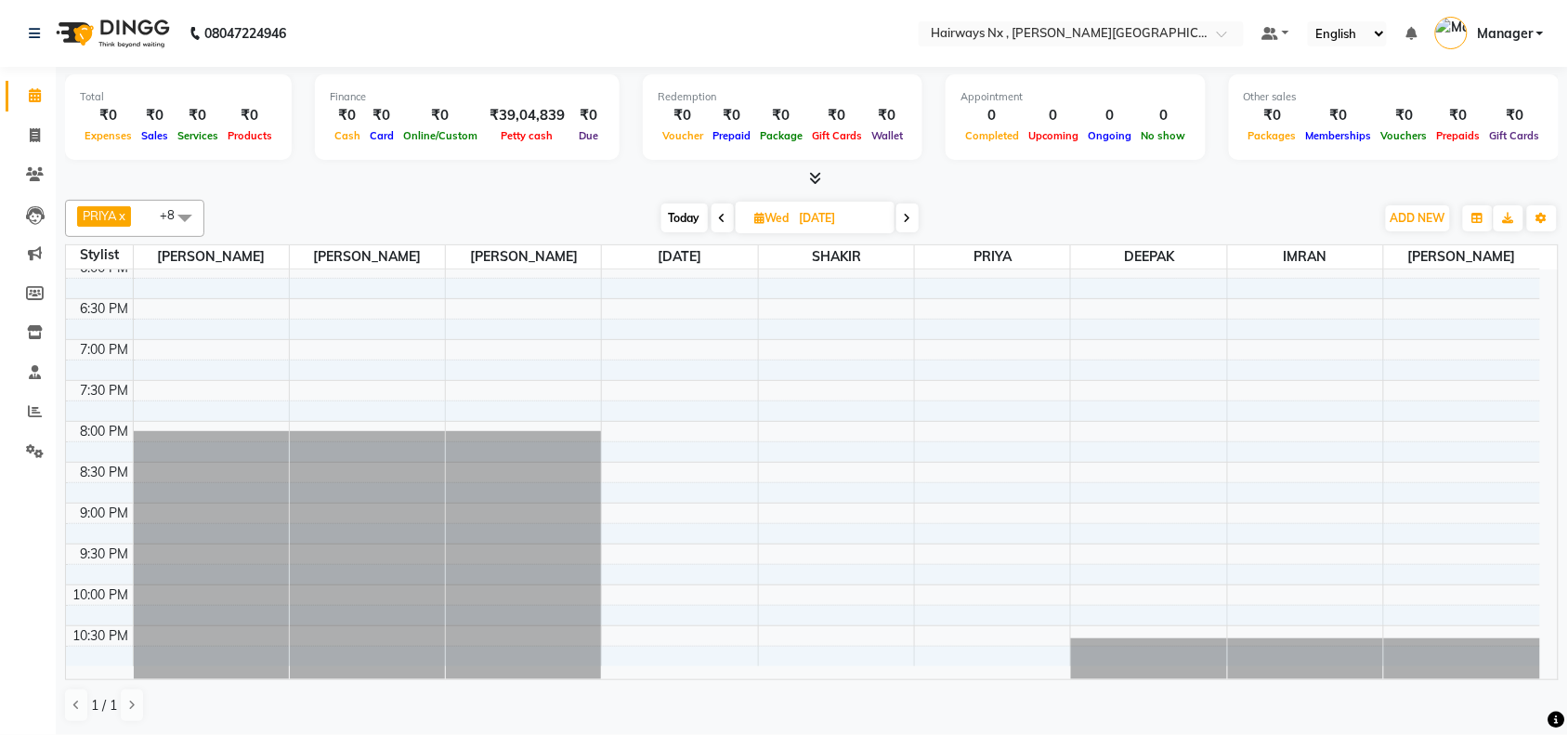
click at [755, 219] on icon at bounding box center [760, 218] width 10 height 12
select select "10"
select select "2025"
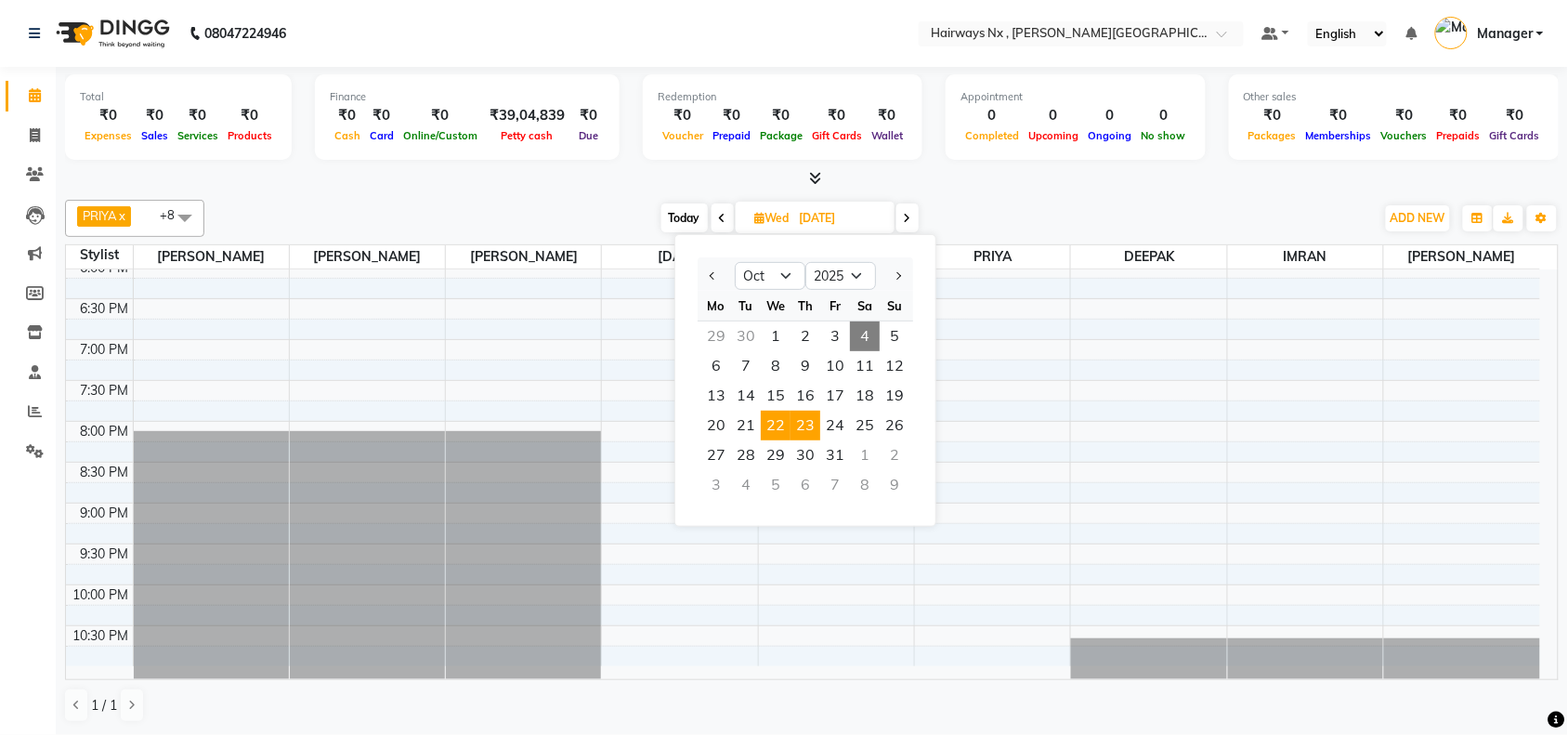
click at [797, 424] on span "23" at bounding box center [805, 425] width 29 height 29
type input "23-10-2025"
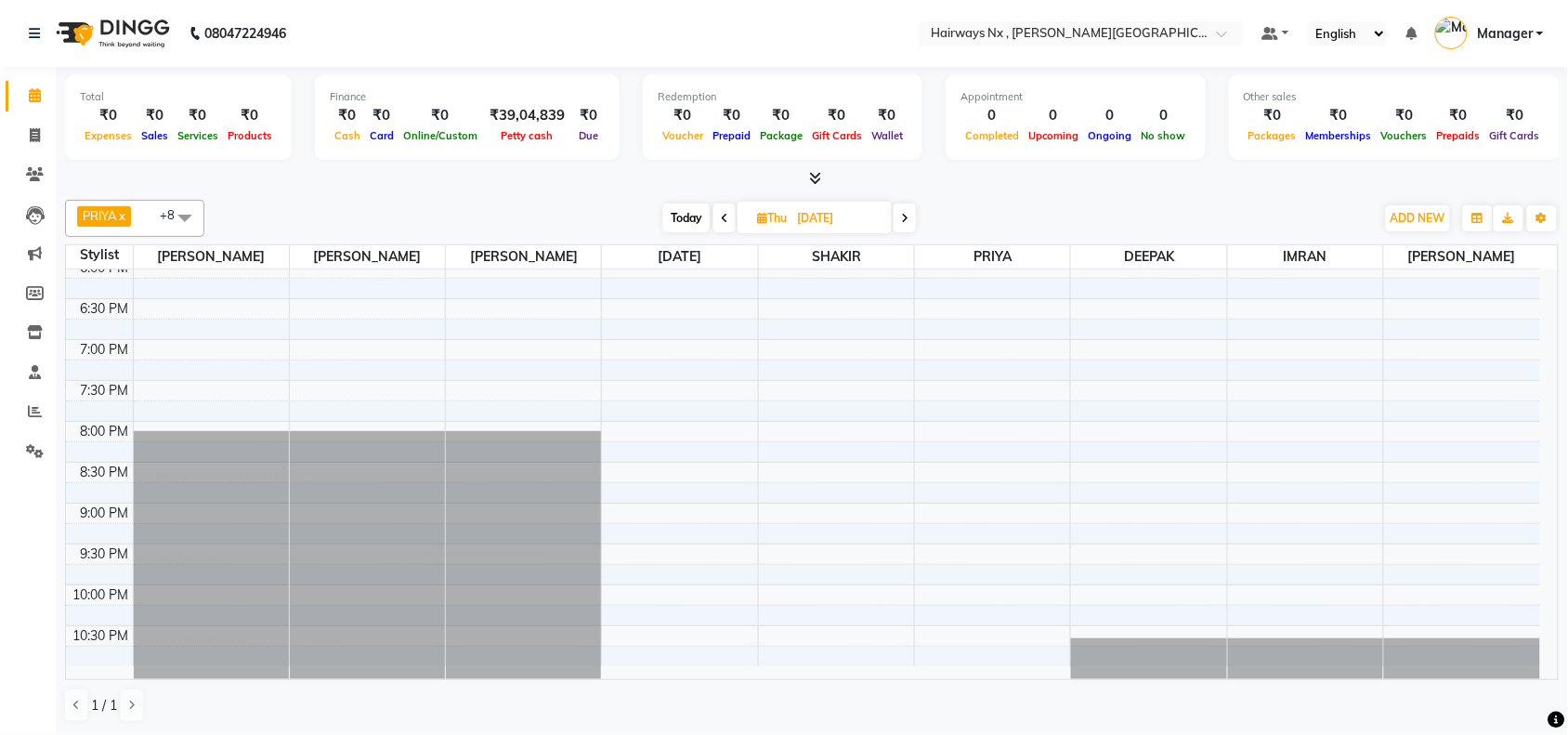
click at [762, 212] on icon at bounding box center [762, 218] width 10 height 12
select select "10"
select select "2025"
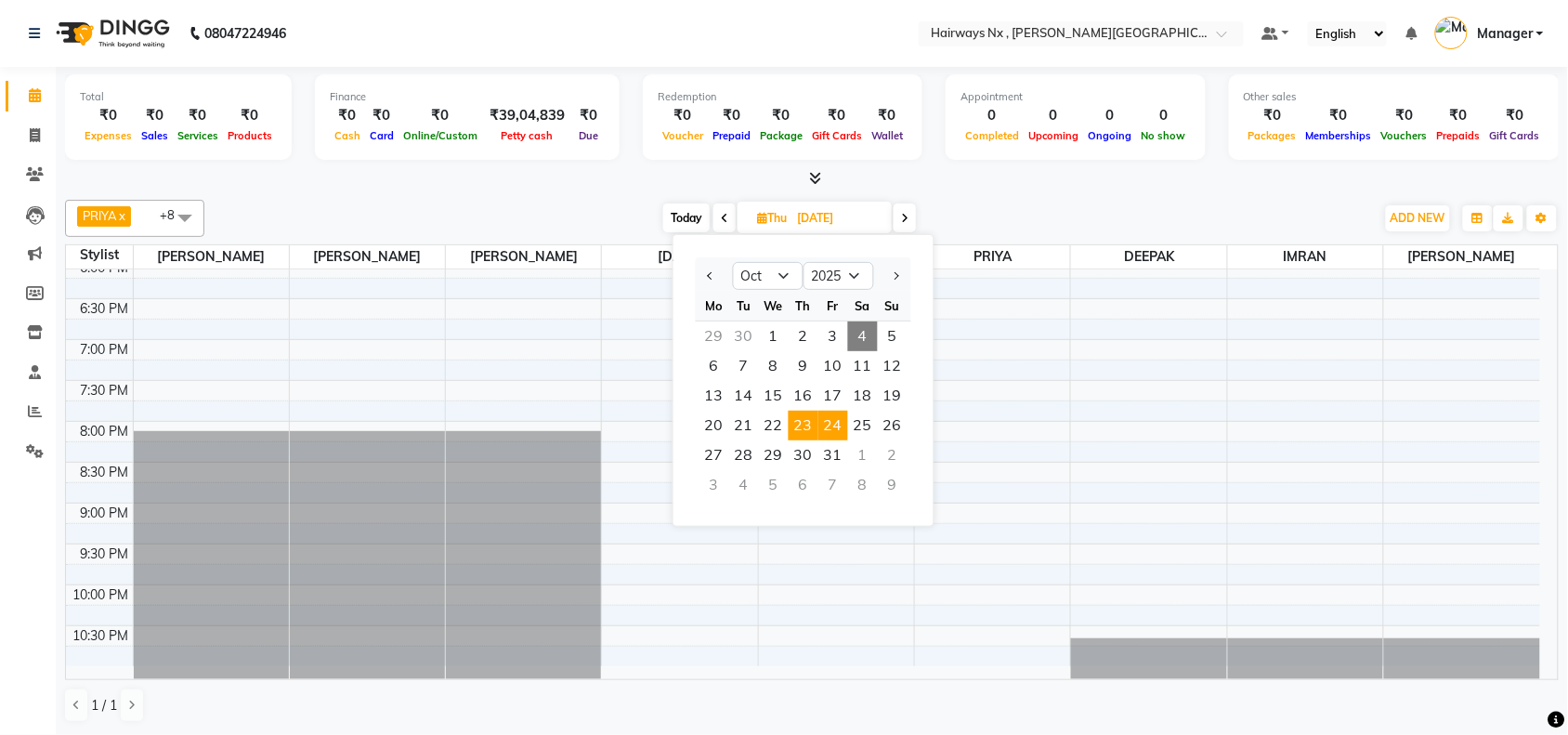
click at [827, 434] on span "24" at bounding box center [832, 425] width 29 height 29
type input "24-10-2025"
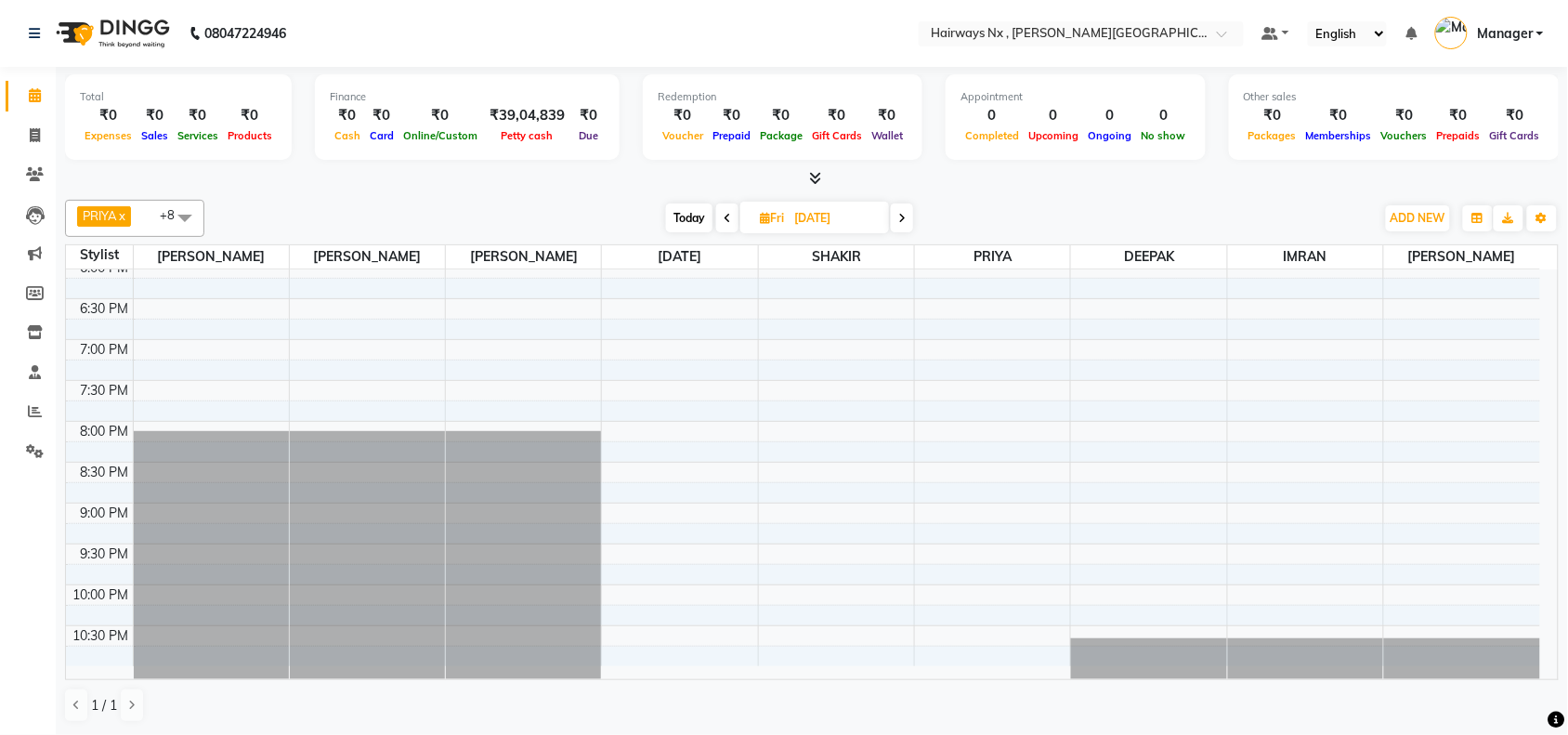
click at [759, 219] on icon at bounding box center [764, 218] width 10 height 12
select select "10"
select select "2025"
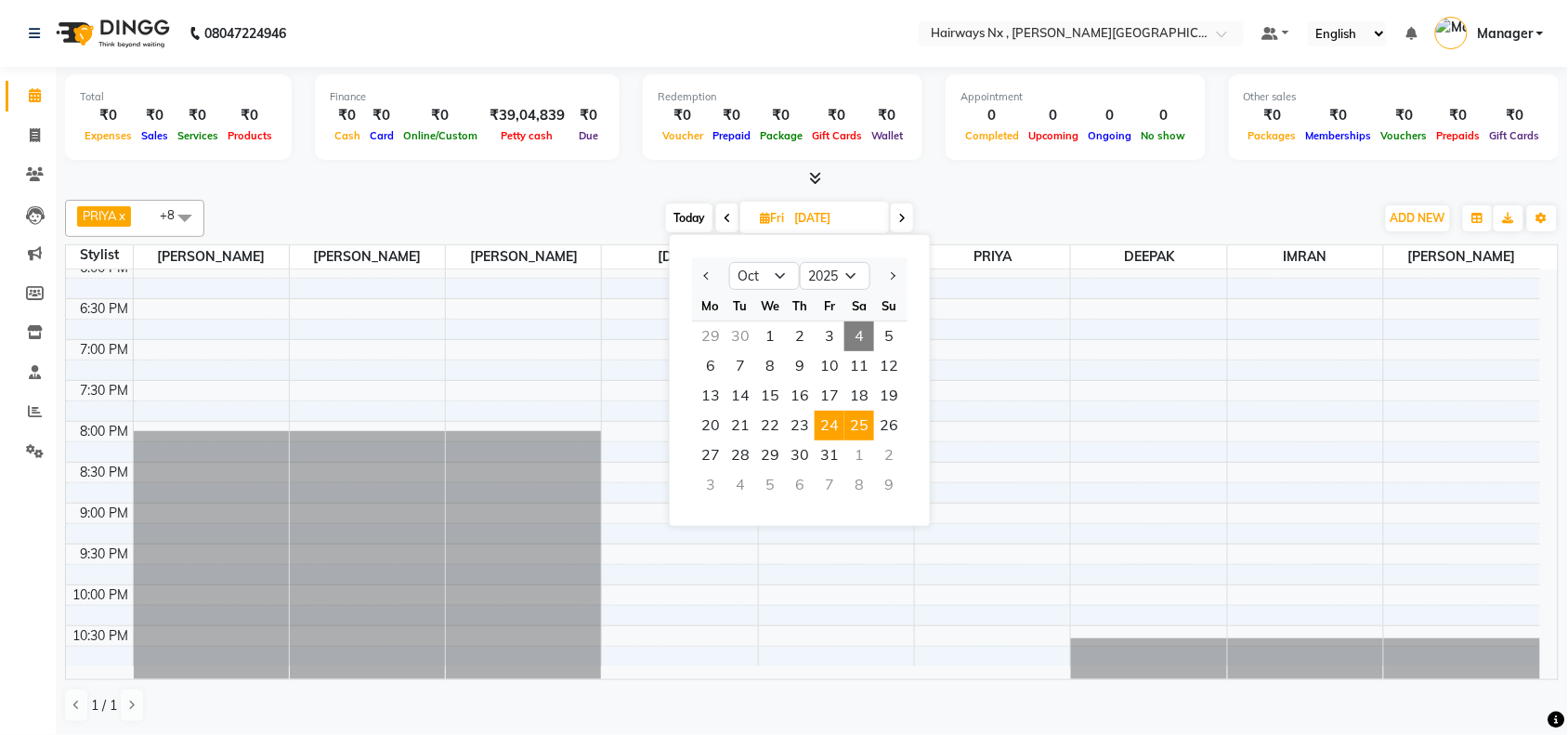
click at [854, 430] on span "25" at bounding box center [858, 425] width 29 height 29
type input "25-10-2025"
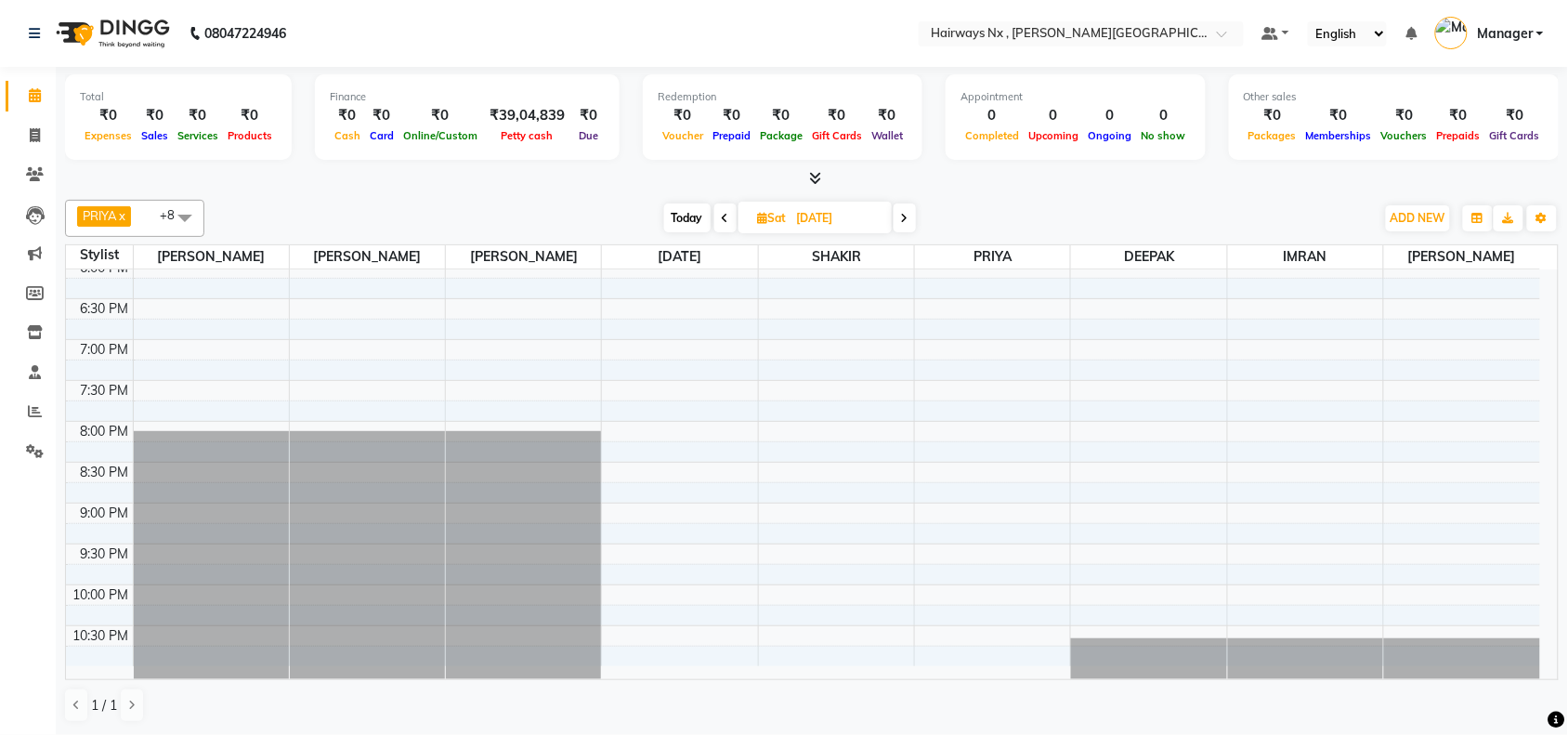
scroll to position [1, 0]
click at [761, 219] on icon at bounding box center [763, 218] width 10 height 12
select select "10"
select select "2025"
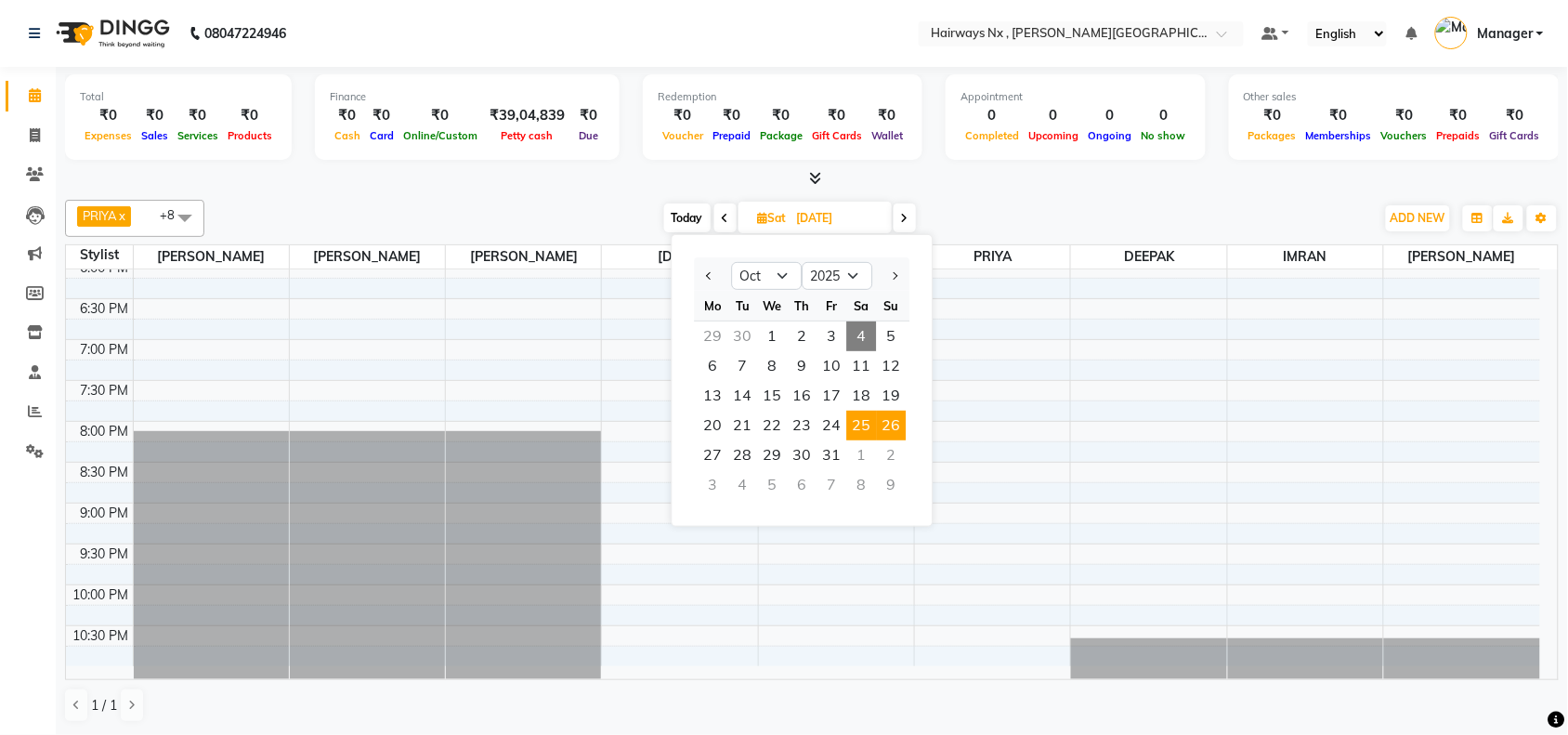
click at [896, 419] on span "26" at bounding box center [891, 425] width 29 height 29
type input "26-10-2025"
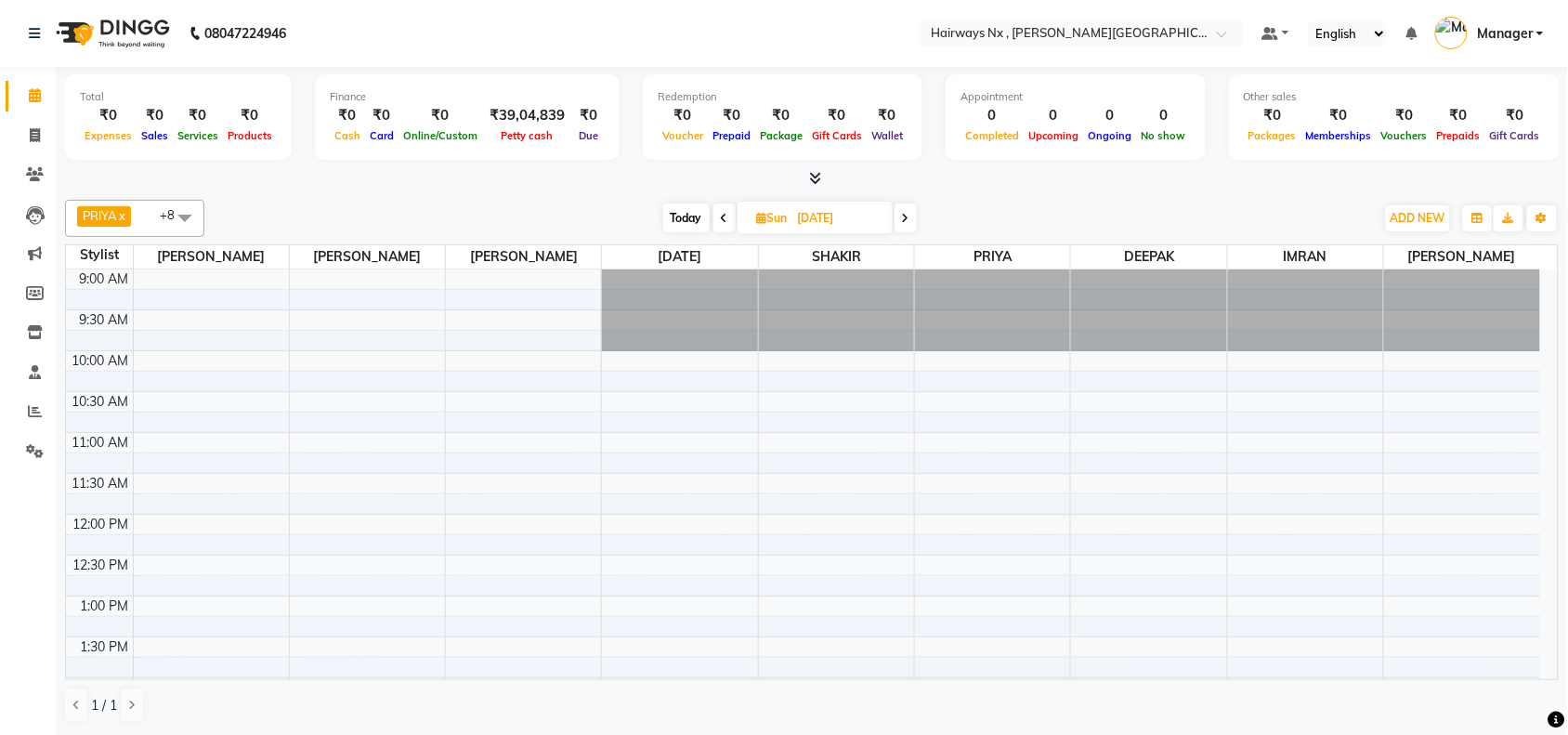
click at [759, 216] on icon at bounding box center [762, 218] width 10 height 12
select select "10"
select select "2025"
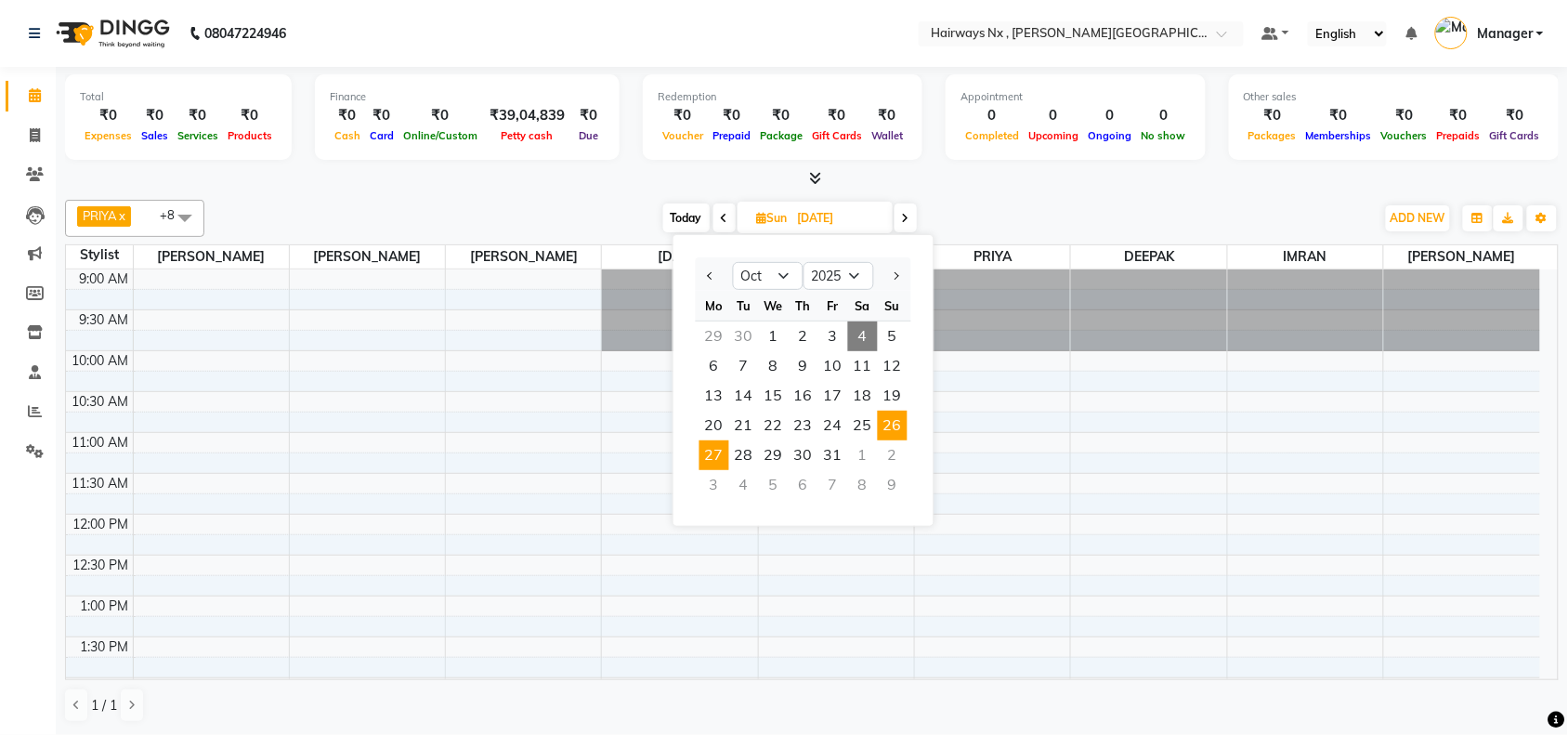
click at [717, 458] on span "27" at bounding box center [714, 455] width 29 height 29
type input "27-10-2025"
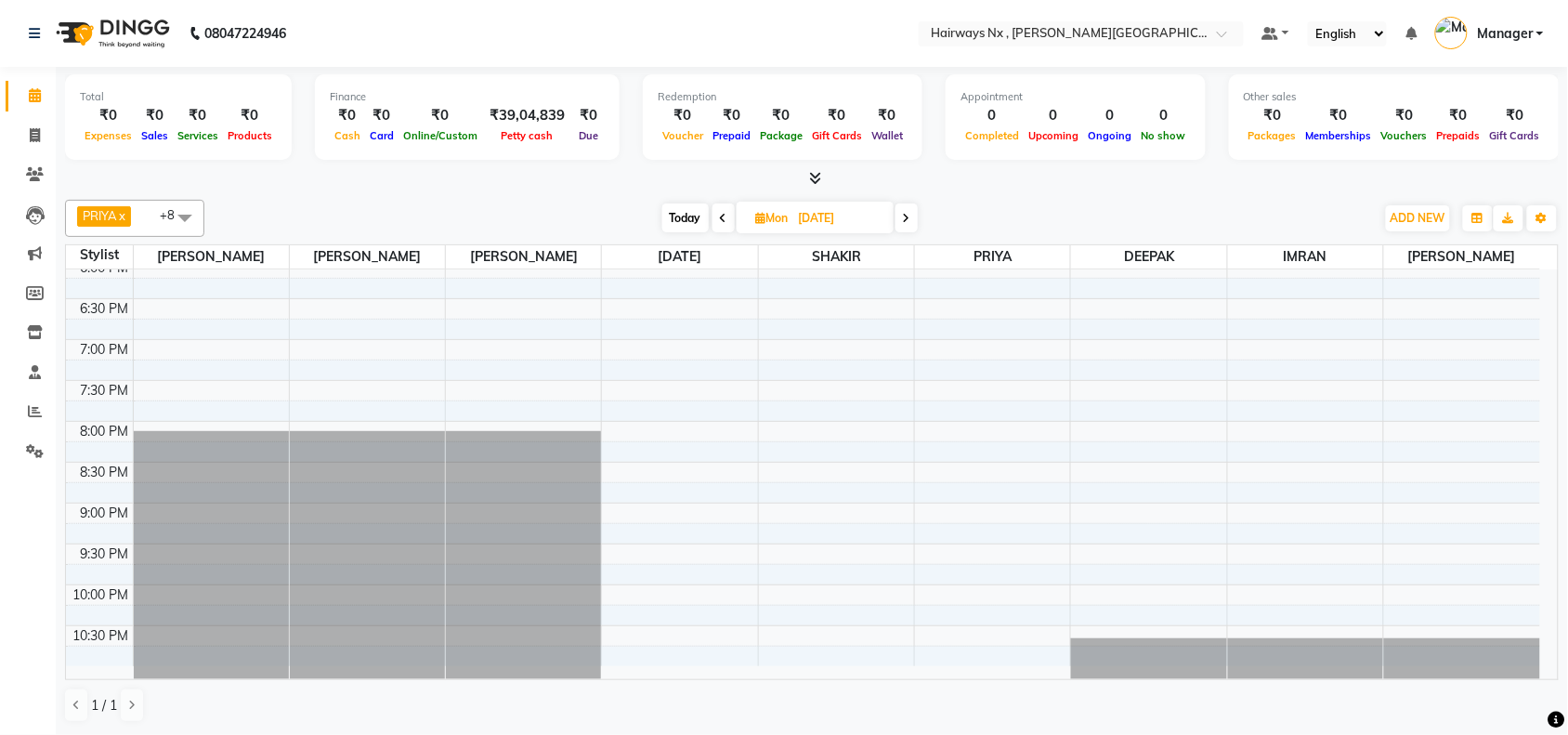
click at [757, 214] on icon at bounding box center [761, 218] width 10 height 12
select select "10"
select select "2025"
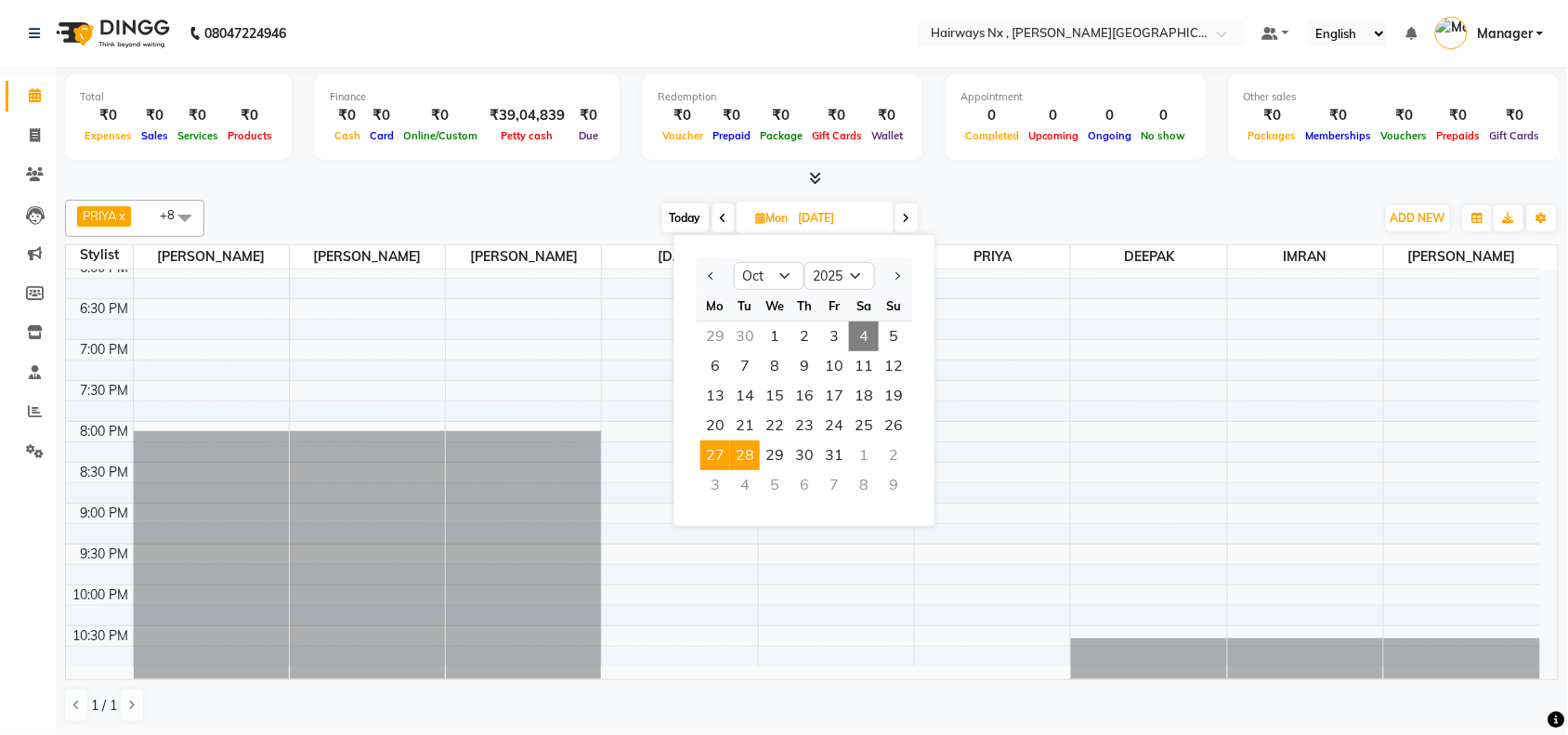
click at [750, 454] on span "28" at bounding box center [744, 455] width 29 height 29
type input "28-10-2025"
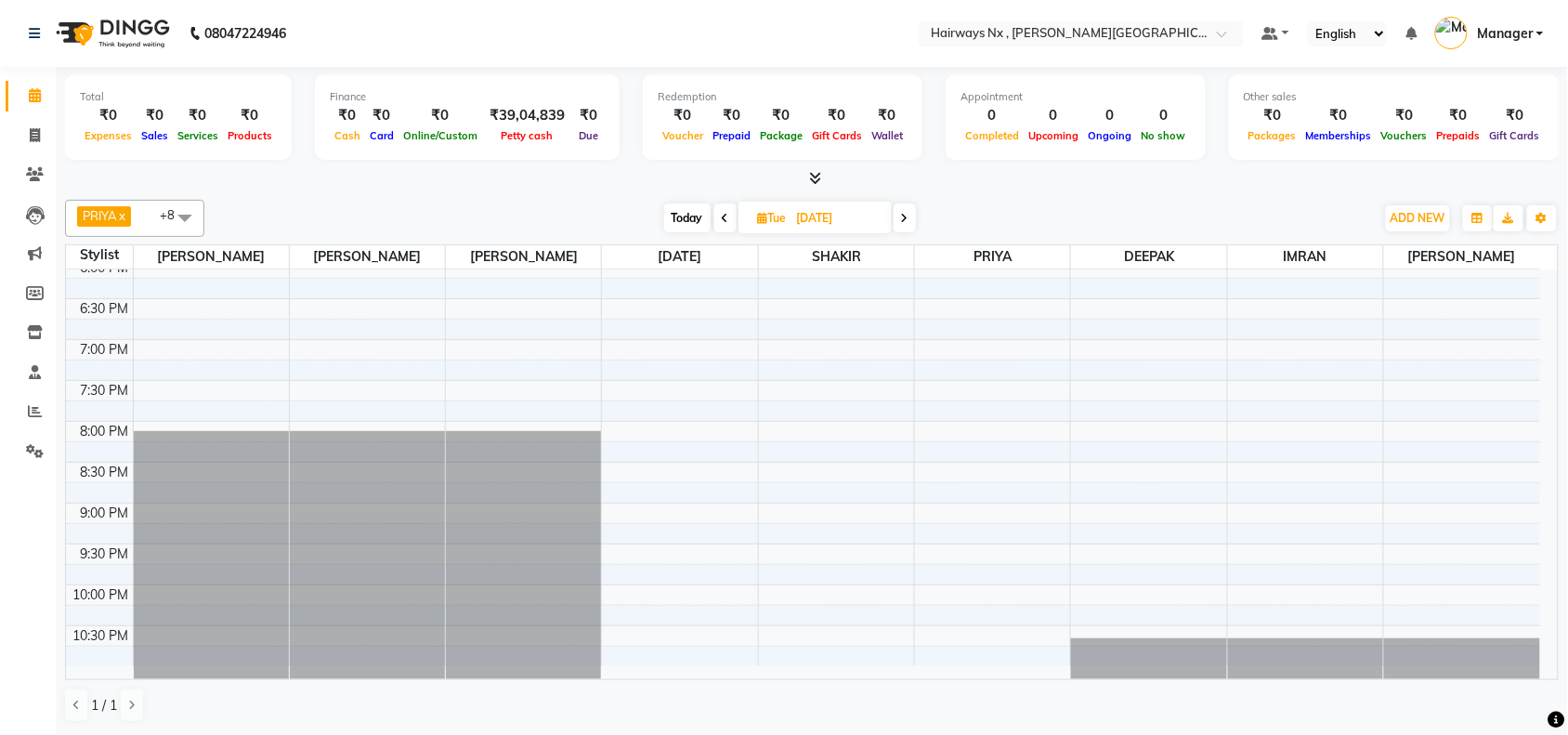
click at [758, 217] on icon at bounding box center [763, 218] width 10 height 12
select select "10"
select select "2025"
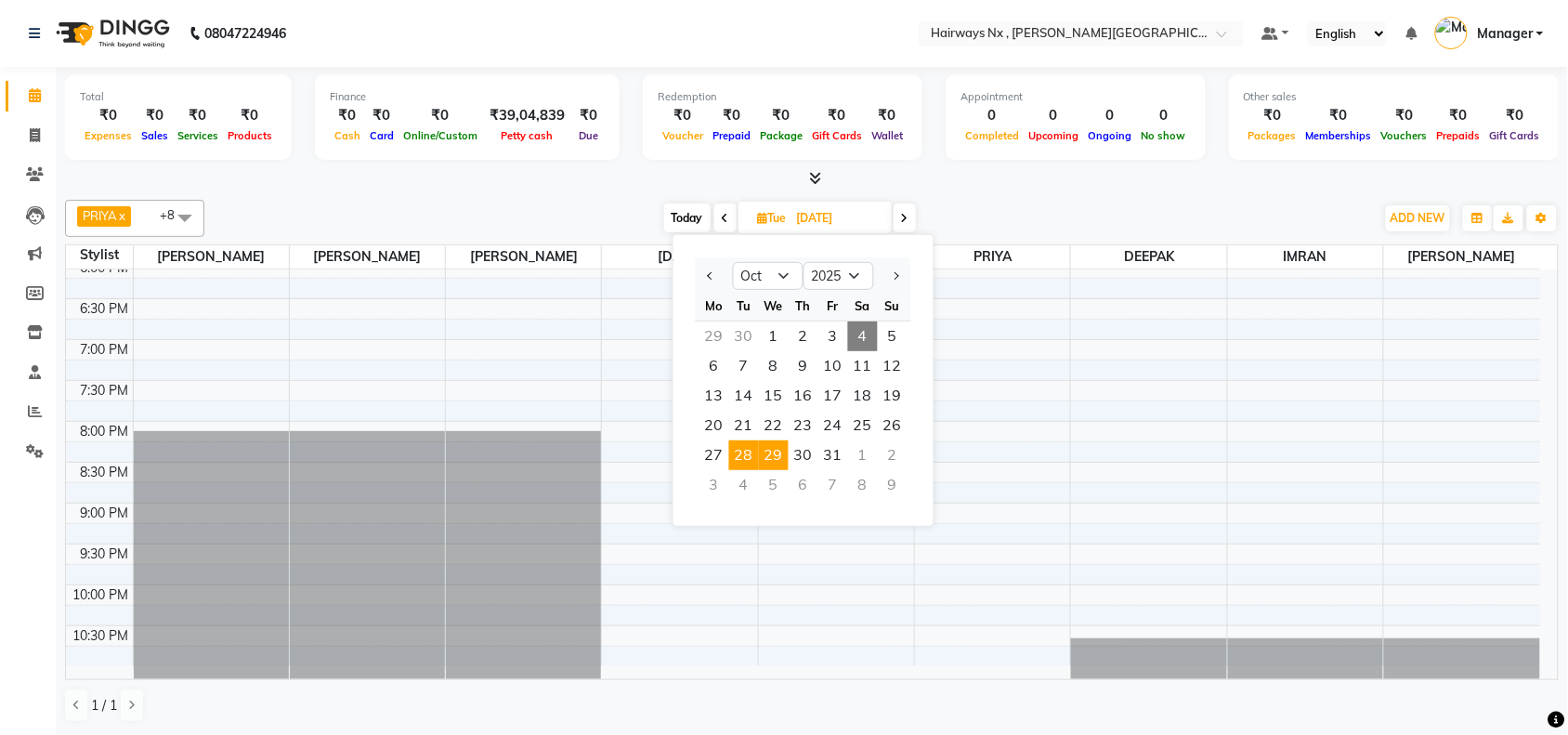
click at [785, 453] on span "29" at bounding box center [773, 455] width 29 height 29
type input "29-10-2025"
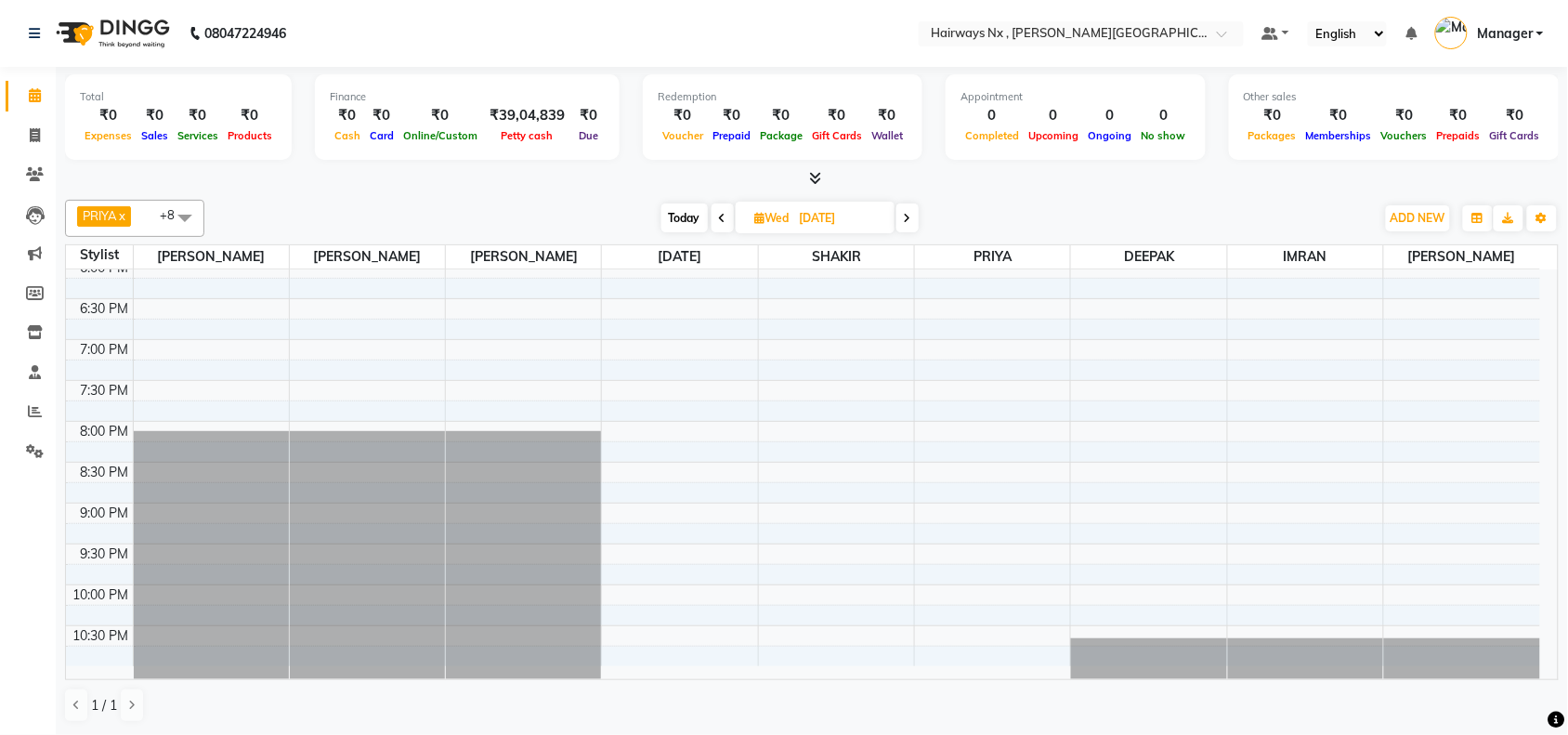
click at [755, 215] on icon at bounding box center [760, 218] width 10 height 12
select select "10"
select select "2025"
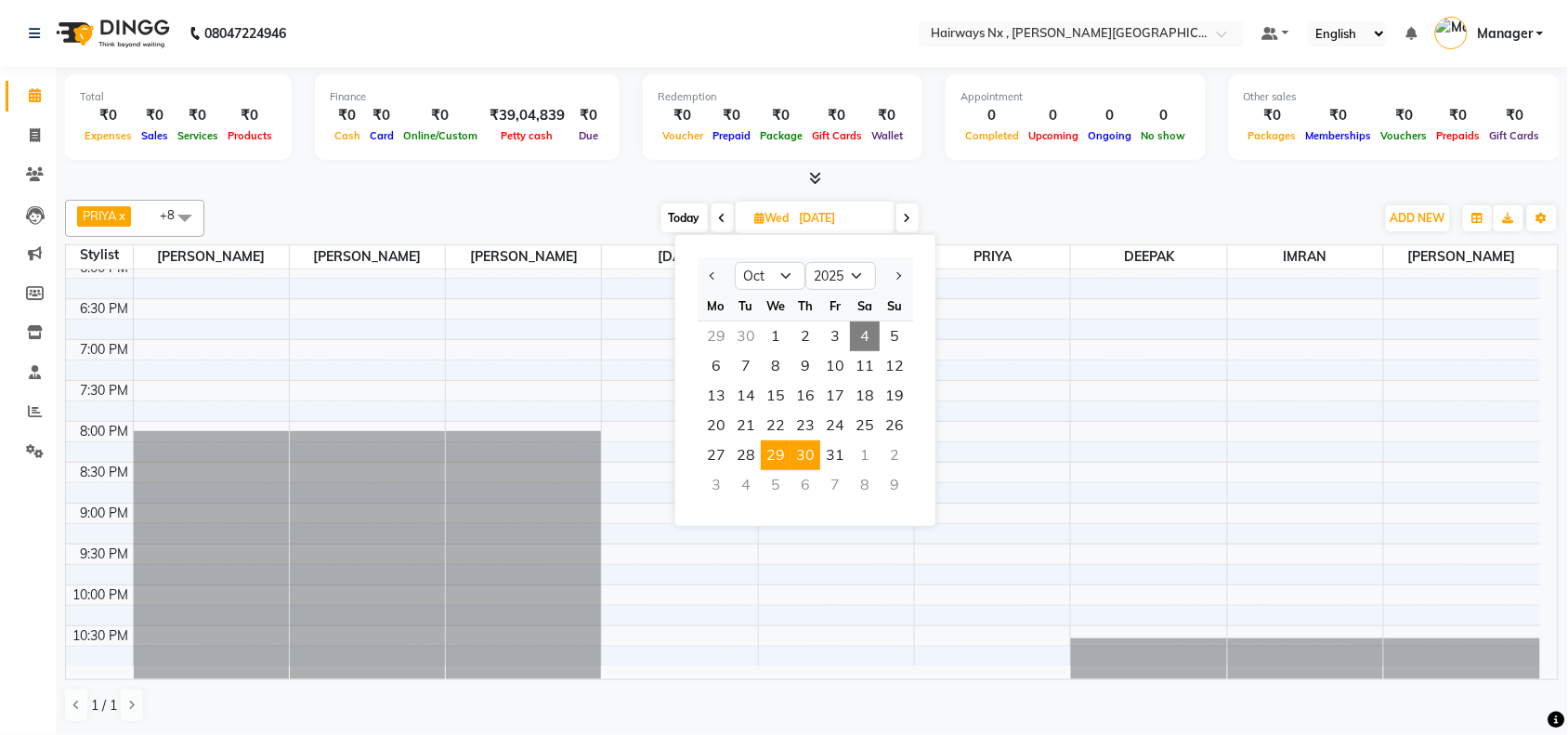
click at [811, 456] on span "30" at bounding box center [805, 455] width 29 height 29
type input "30-10-2025"
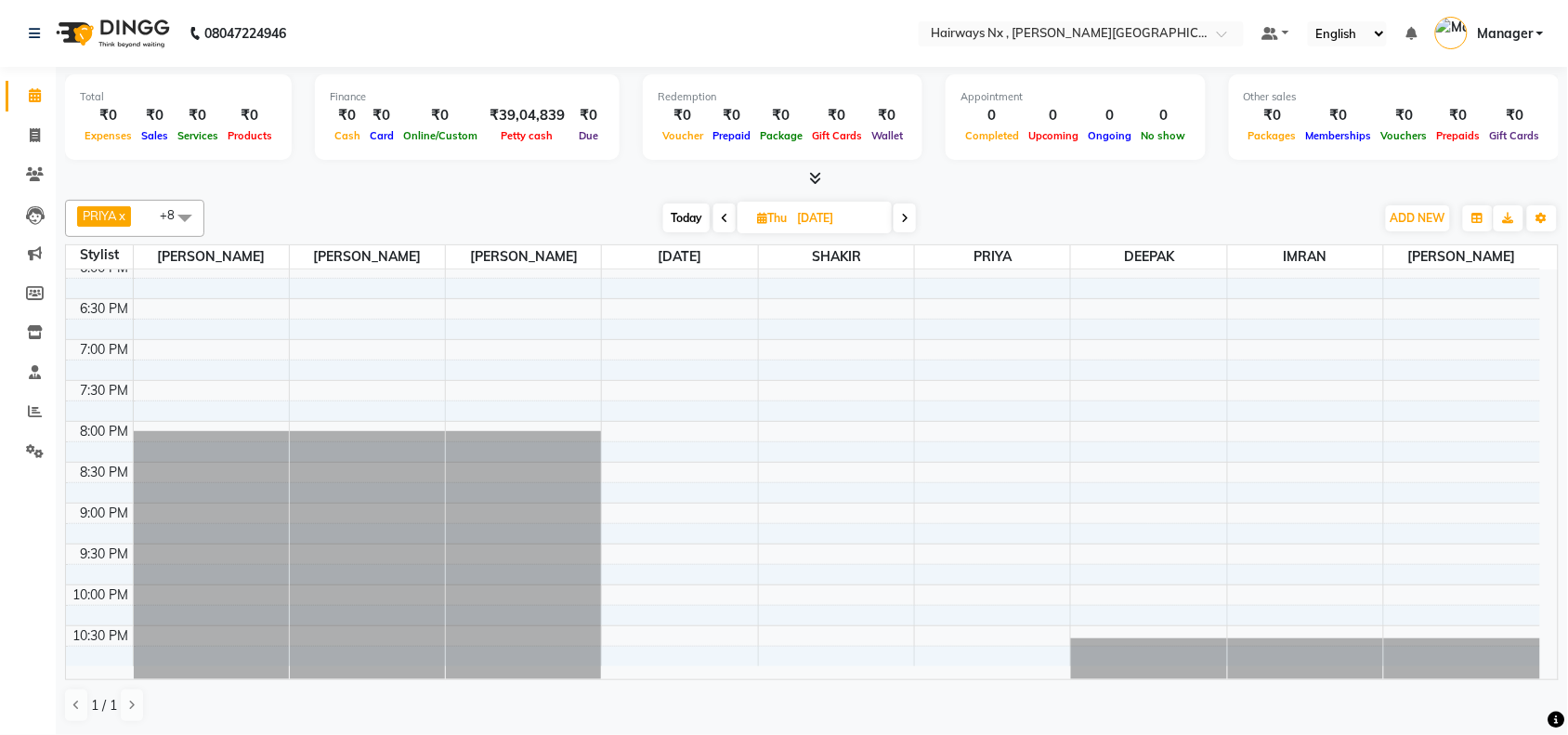
click at [762, 219] on icon at bounding box center [762, 218] width 10 height 12
select select "10"
select select "2025"
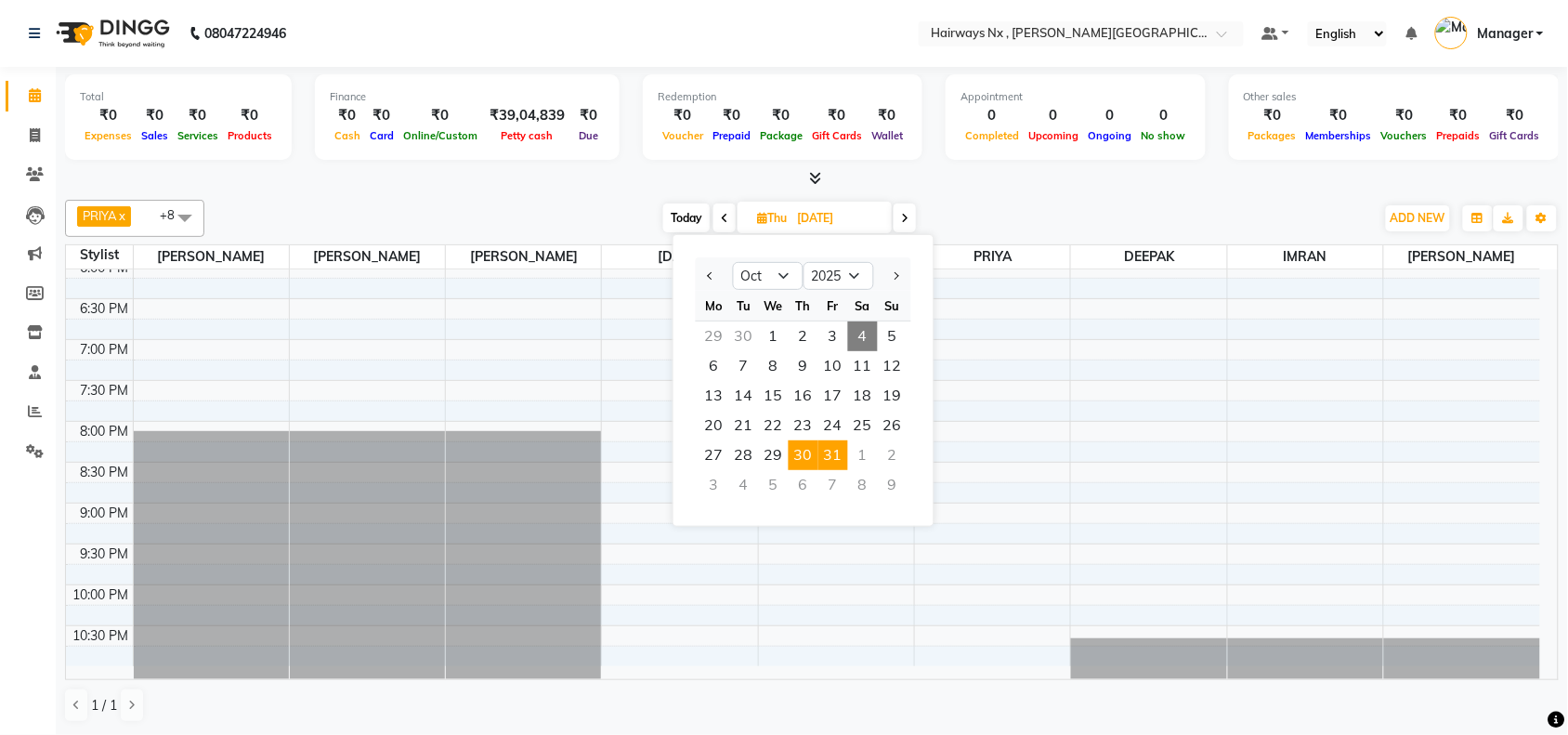
click at [838, 456] on span "31" at bounding box center [832, 455] width 29 height 29
type input "31-10-2025"
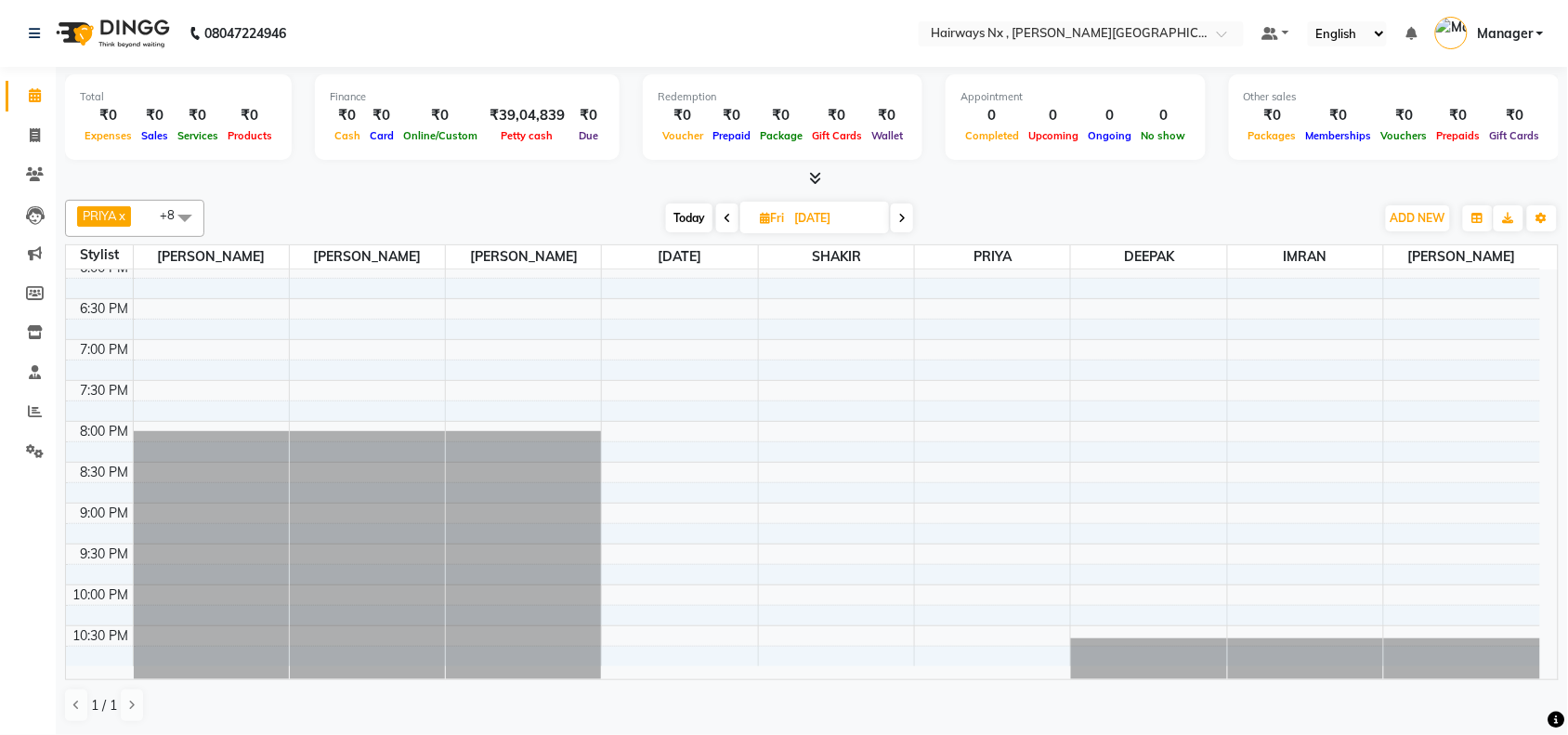
click at [763, 222] on icon at bounding box center [764, 218] width 10 height 12
select select "10"
select select "2025"
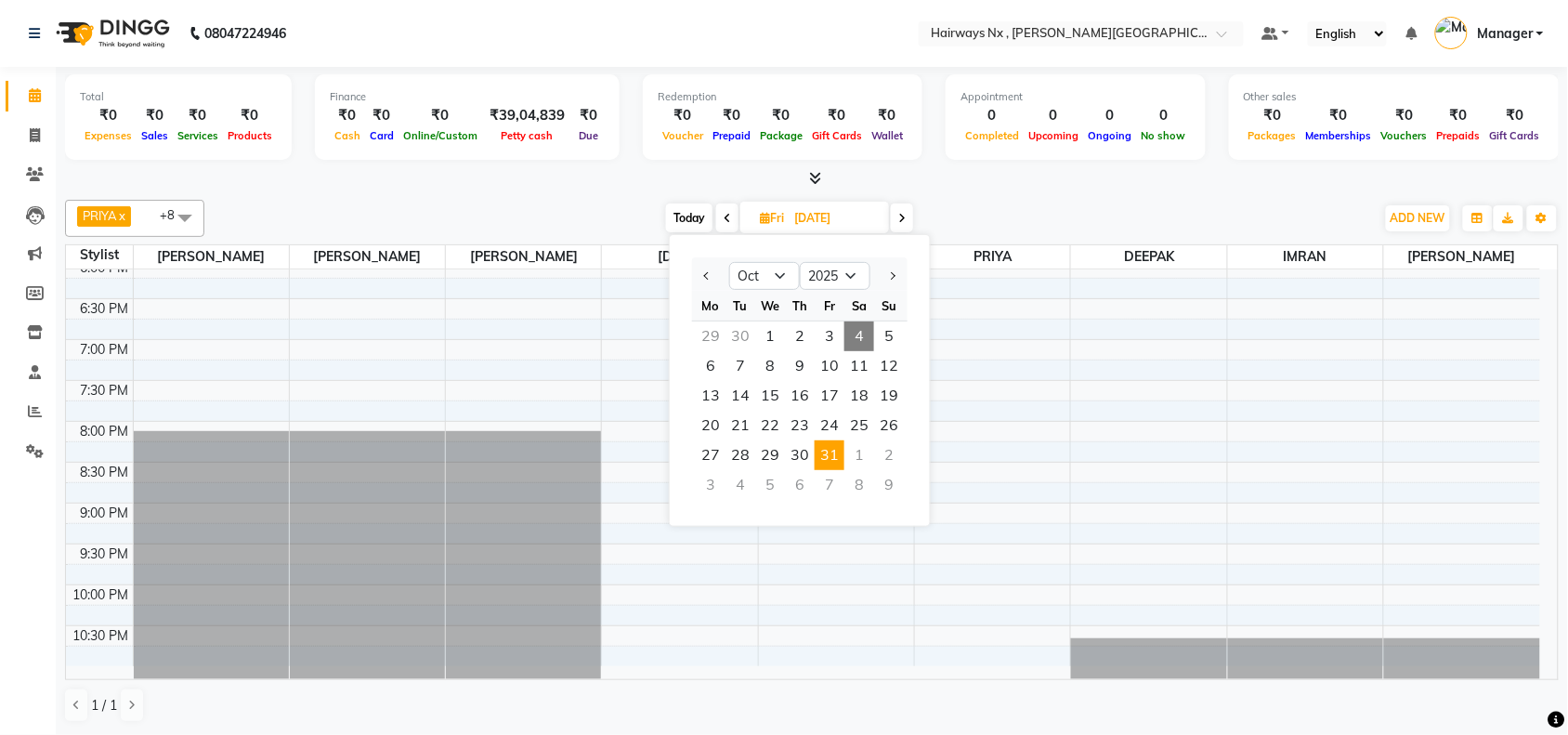
click at [861, 456] on div "1" at bounding box center [858, 455] width 29 height 29
type input "01-11-2025"
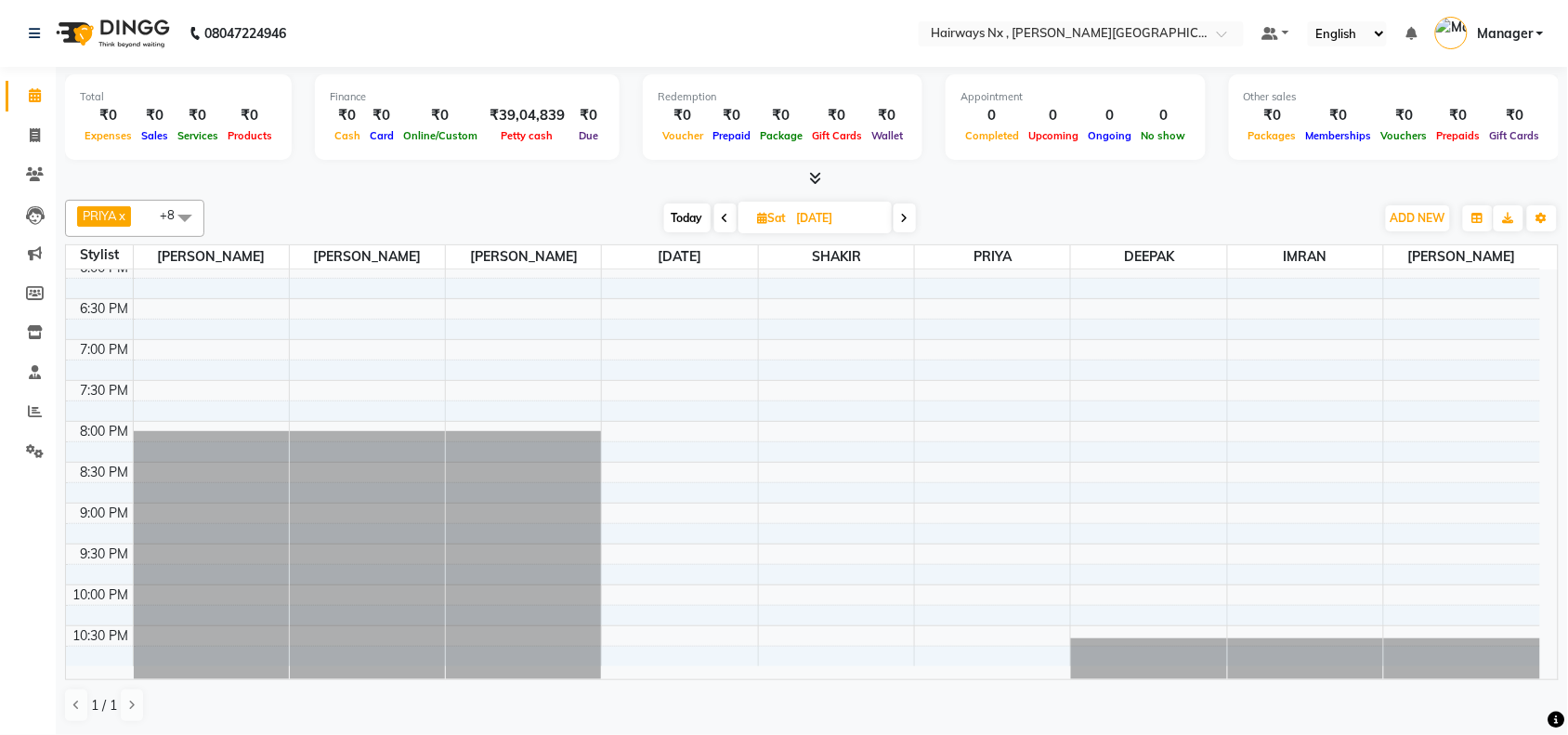
click at [758, 219] on icon at bounding box center [763, 218] width 10 height 12
select select "11"
select select "2025"
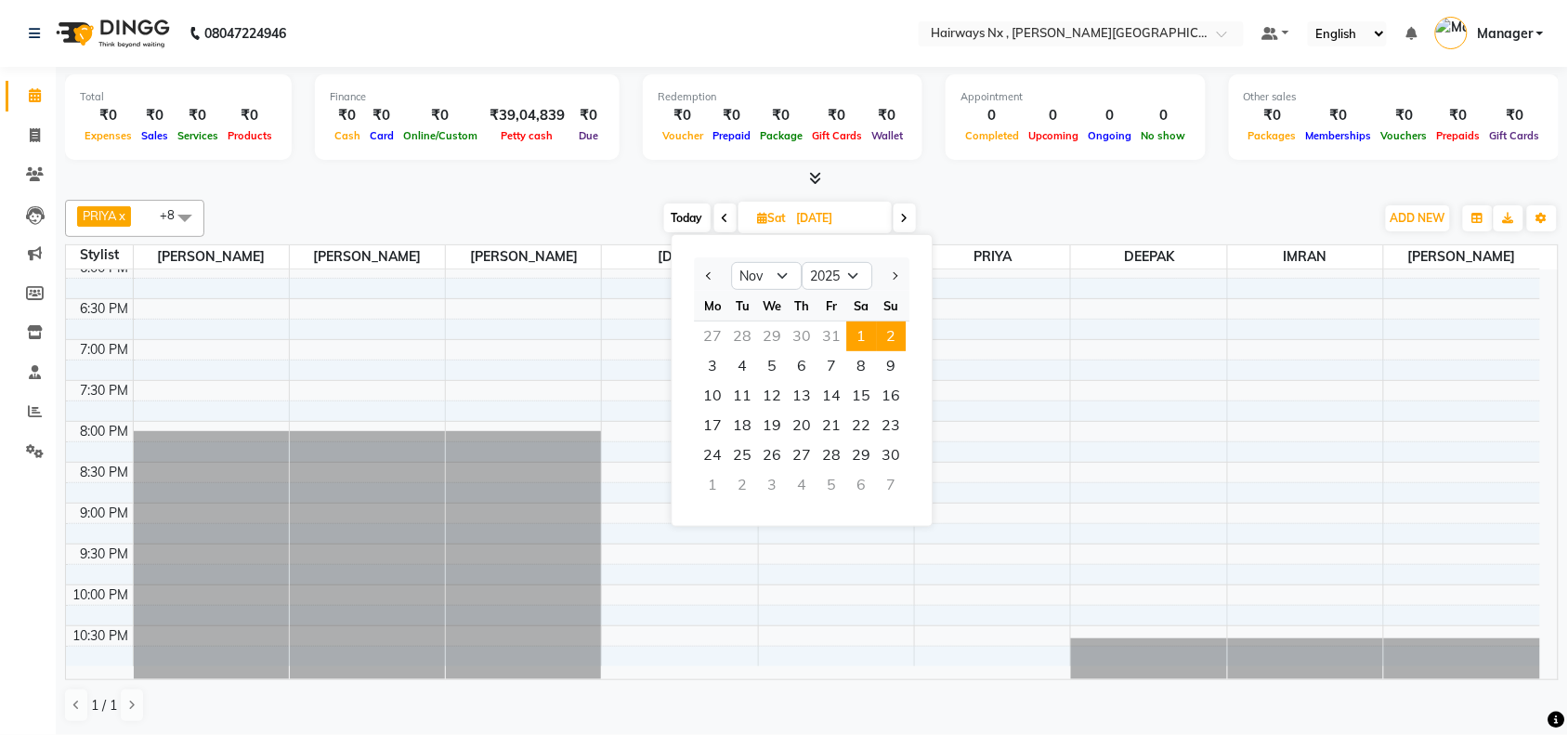
click at [884, 338] on span "2" at bounding box center [891, 336] width 29 height 29
type input "02-11-2025"
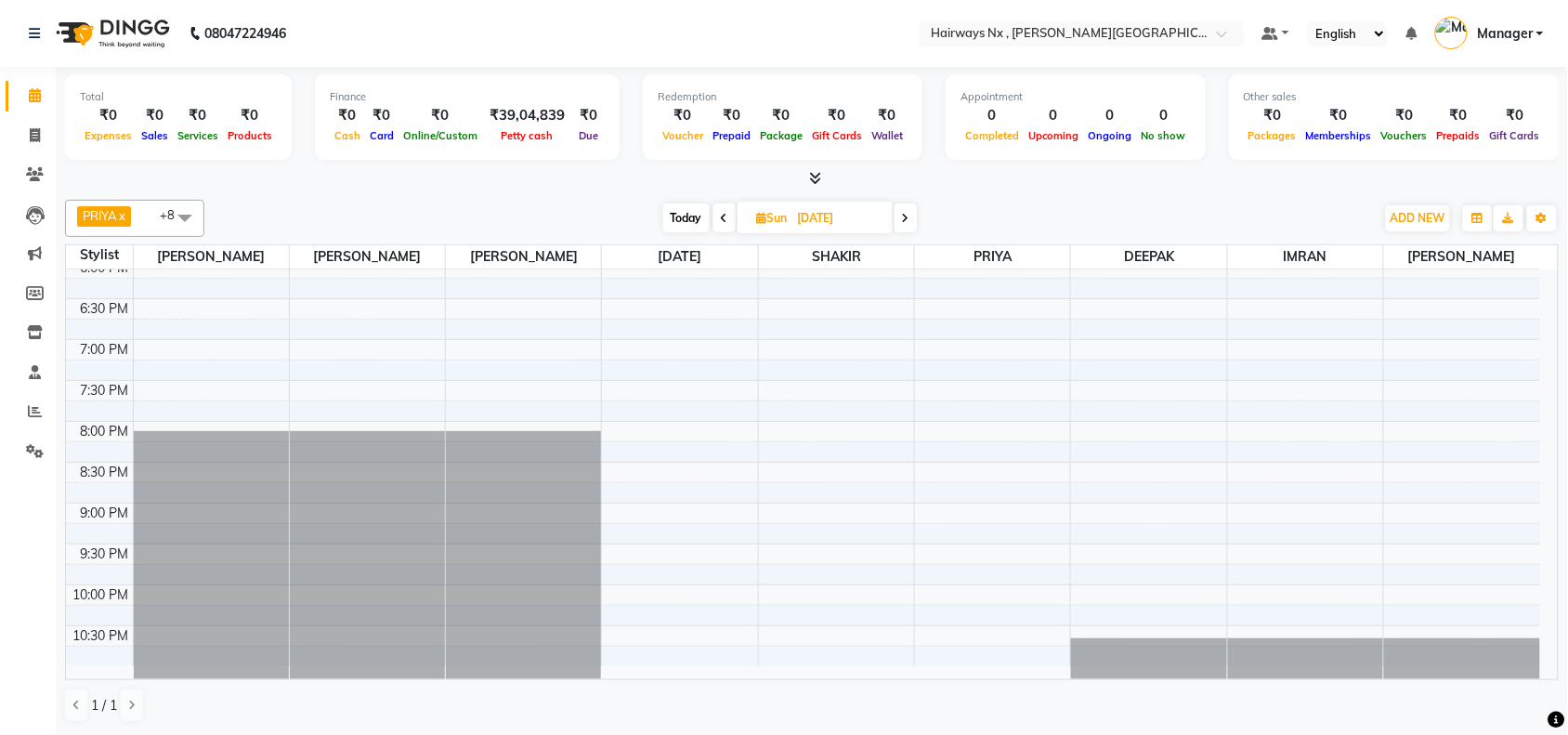
click at [758, 216] on icon at bounding box center [762, 218] width 10 height 12
select select "11"
select select "2025"
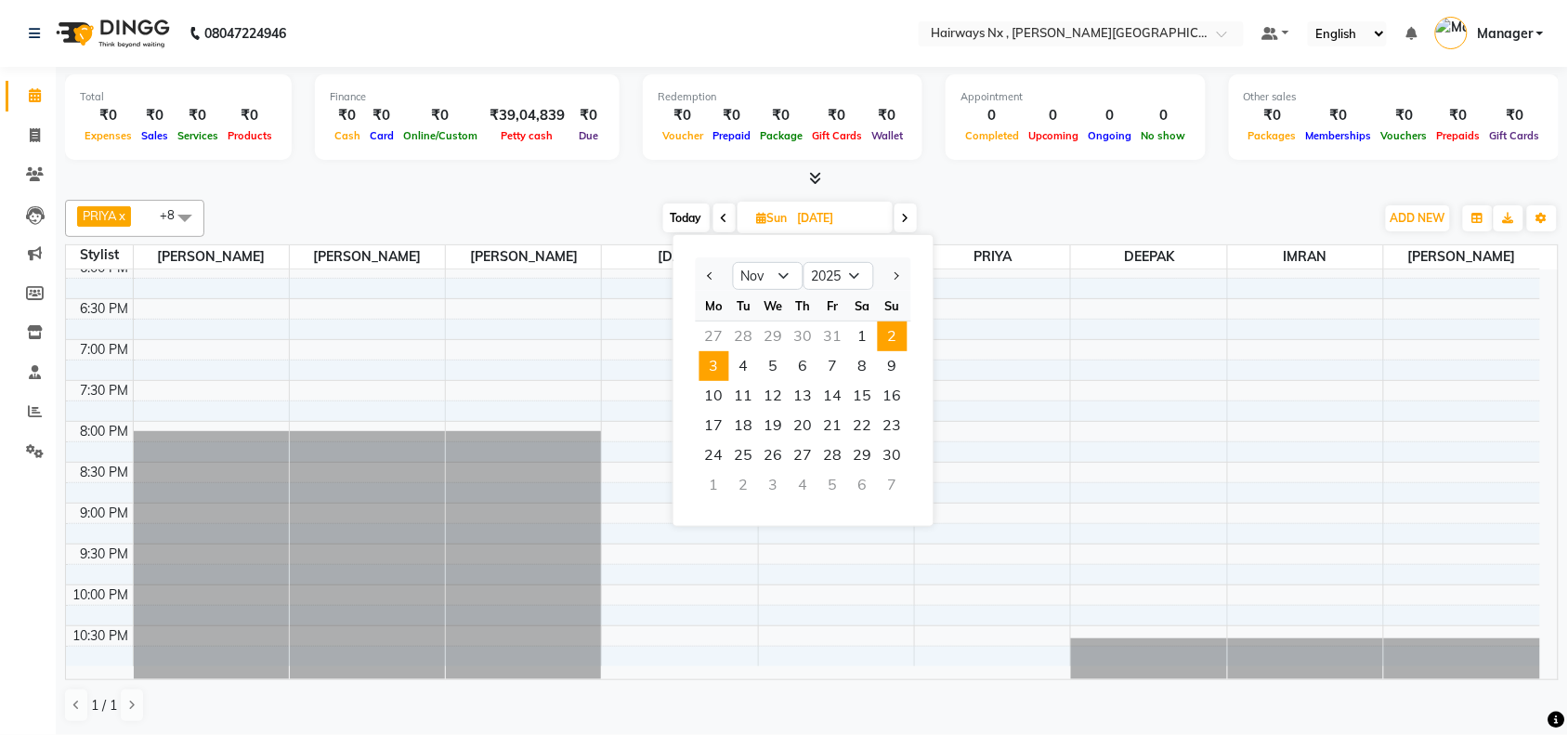
click at [713, 370] on span "3" at bounding box center [714, 365] width 29 height 29
type input "03-11-2025"
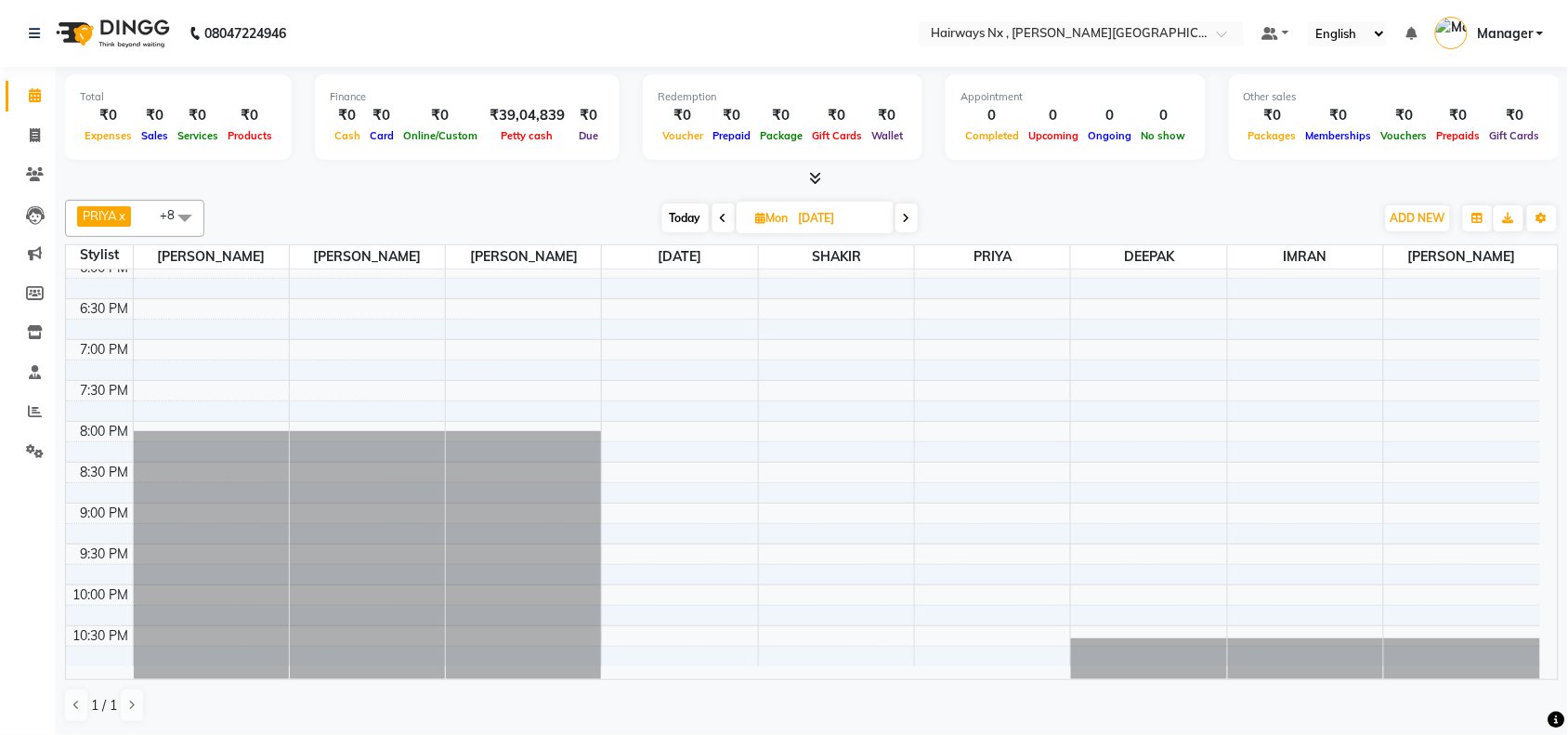
click at [756, 216] on icon at bounding box center [761, 218] width 10 height 12
select select "11"
select select "2025"
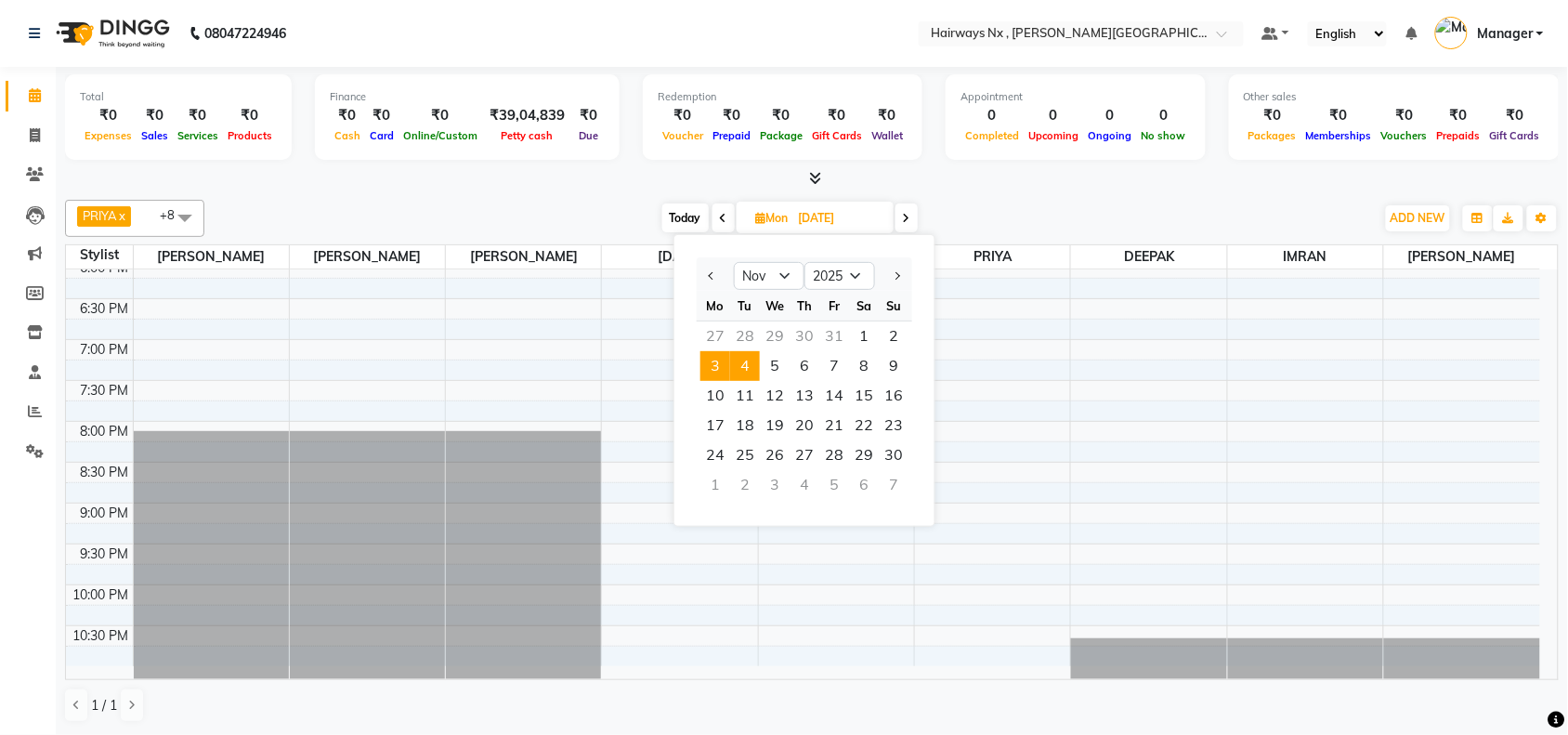
click at [743, 367] on span "4" at bounding box center [744, 365] width 29 height 29
type input "04-11-2025"
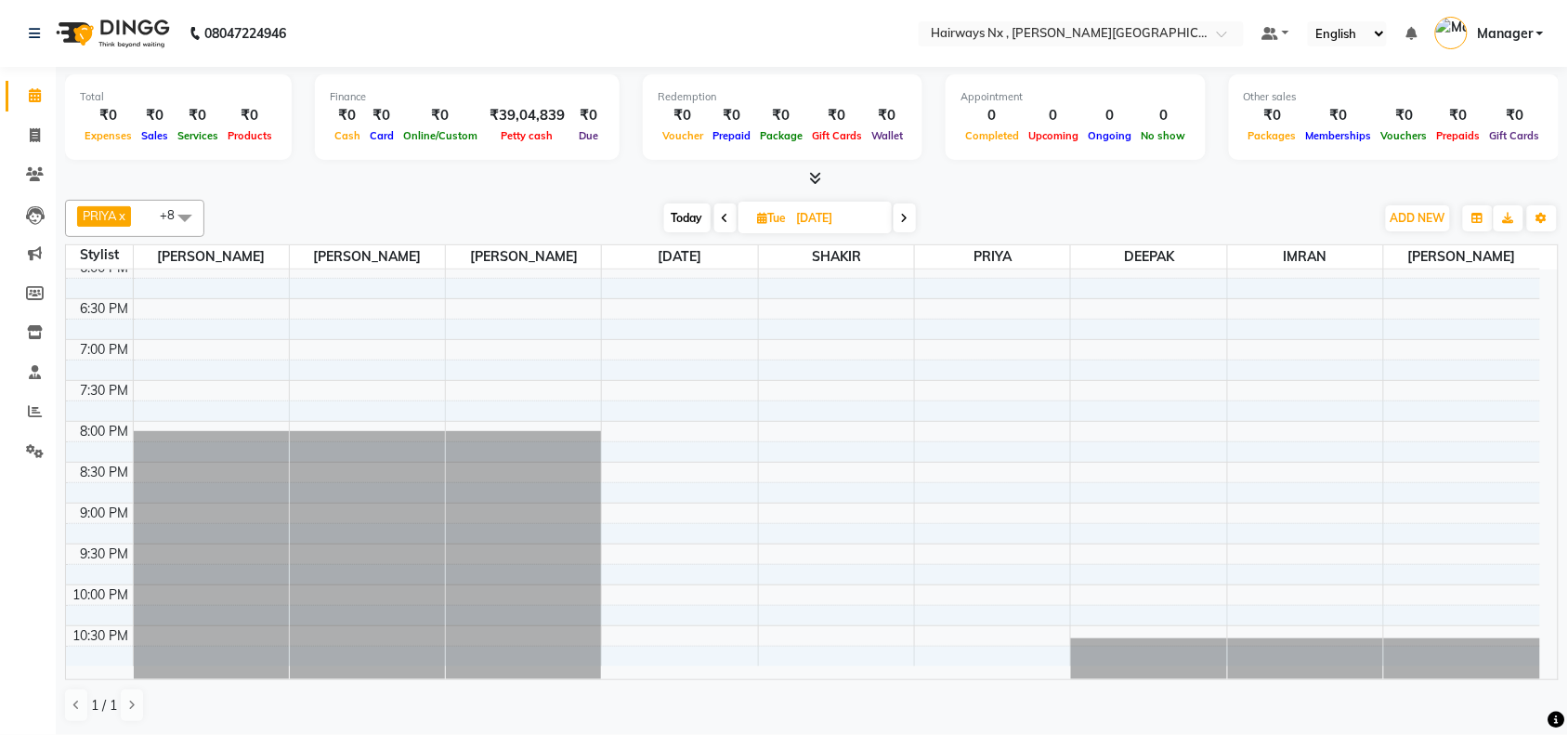
click at [754, 216] on span "Tue" at bounding box center [773, 218] width 38 height 14
select select "11"
select select "2025"
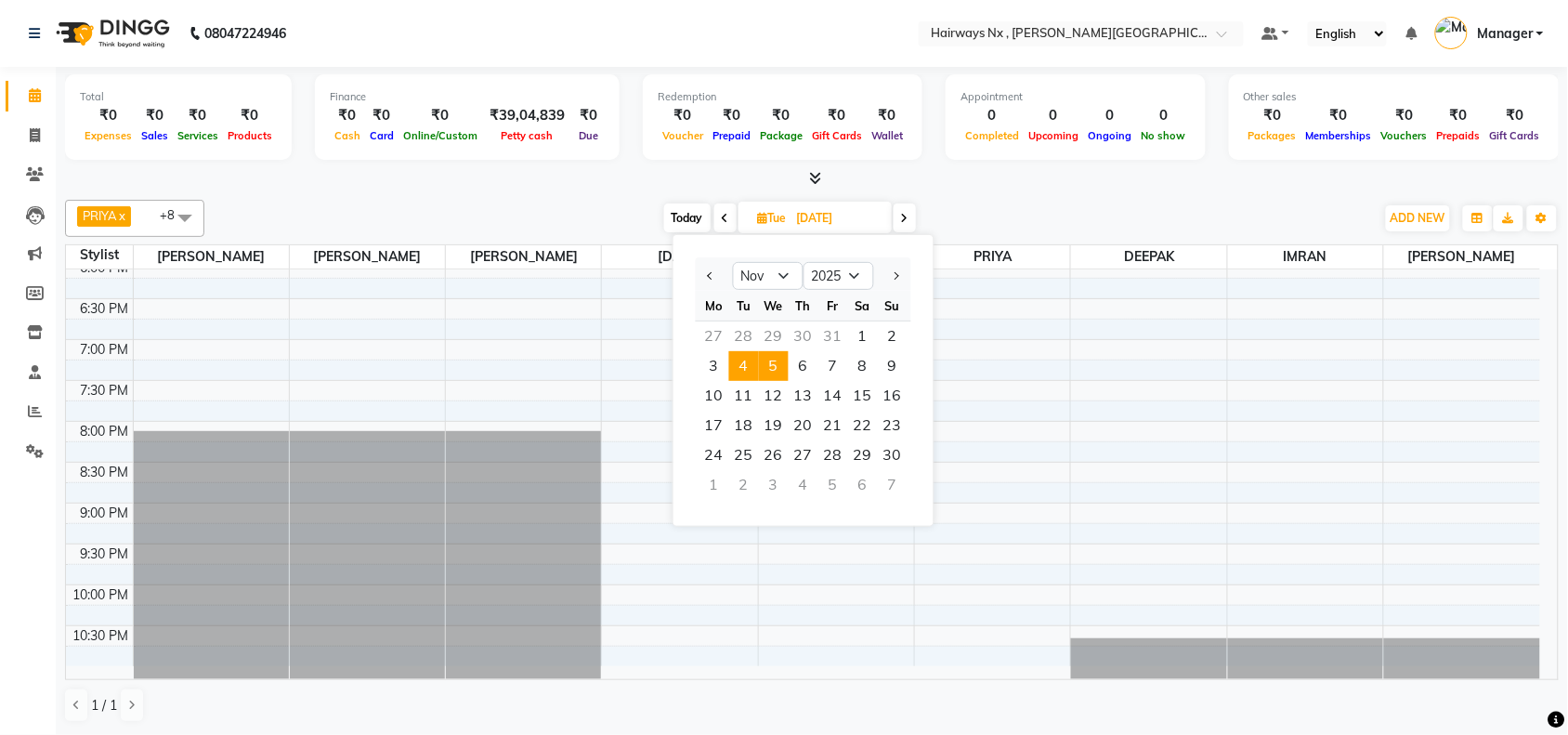
click at [783, 363] on span "5" at bounding box center [773, 365] width 29 height 29
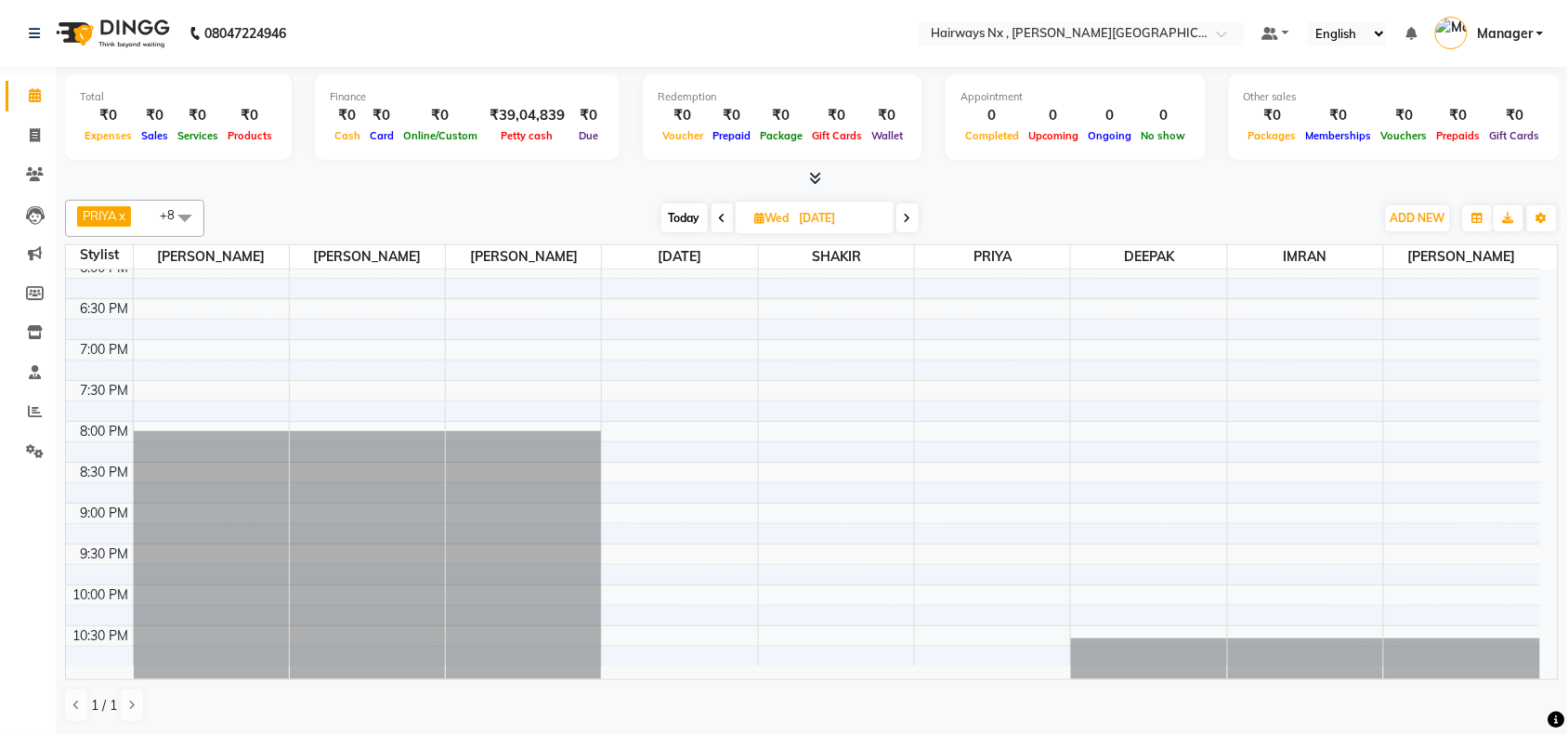
click at [669, 211] on span "Today" at bounding box center [684, 218] width 47 height 29
type input "04-10-2025"
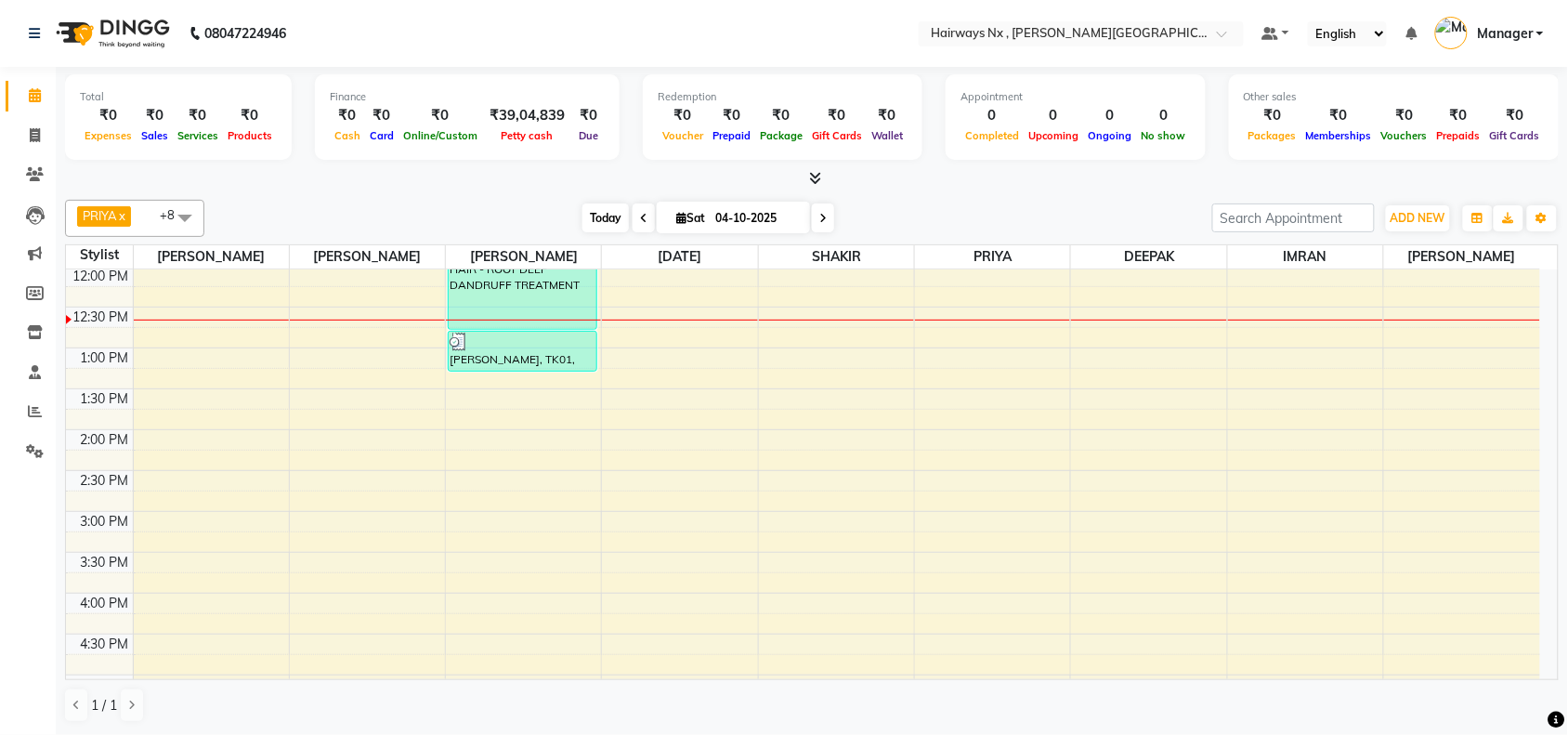
click at [600, 217] on span "Today" at bounding box center [605, 218] width 47 height 29
click at [599, 220] on span "Today" at bounding box center [605, 218] width 47 height 29
click at [492, 188] on div "Total ₹0 Expenses ₹0 Sales ₹0 Services ₹0 Products Finance ₹0 Cash ₹0 Card ₹0 O…" at bounding box center [812, 400] width 1512 height 668
click at [494, 195] on div "PRIYA x RAJA x SHAKIR x SUJATA x MUZZAMIL x DEEPAK x IMRAN x UMAR x SALMAN x +8…" at bounding box center [812, 461] width 1494 height 538
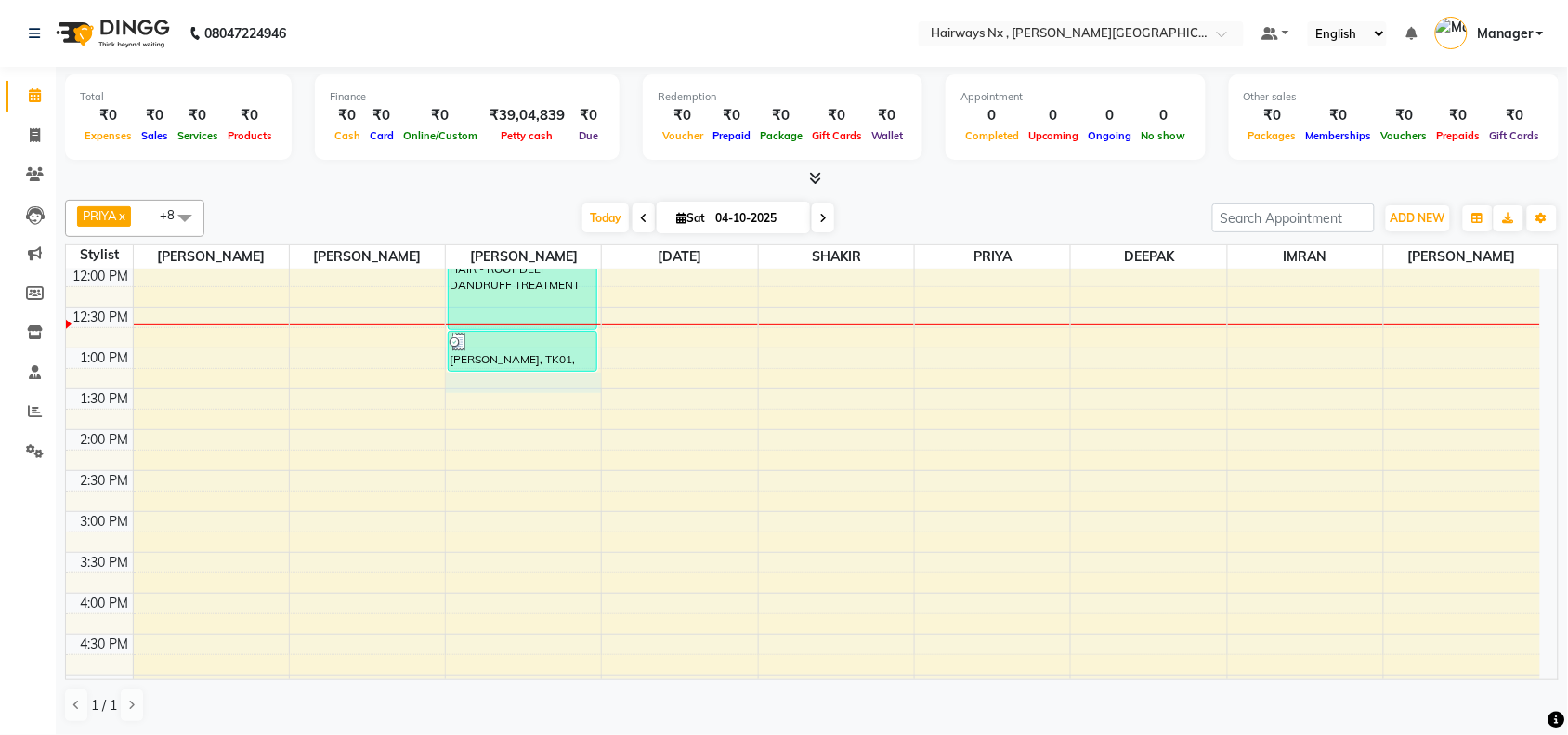
click at [532, 383] on div "9:00 AM 9:30 AM 10:00 AM 10:30 AM 11:00 AM 11:30 AM 12:00 PM 12:30 PM 1:00 PM 1…" at bounding box center [802, 592] width 1474 height 1144
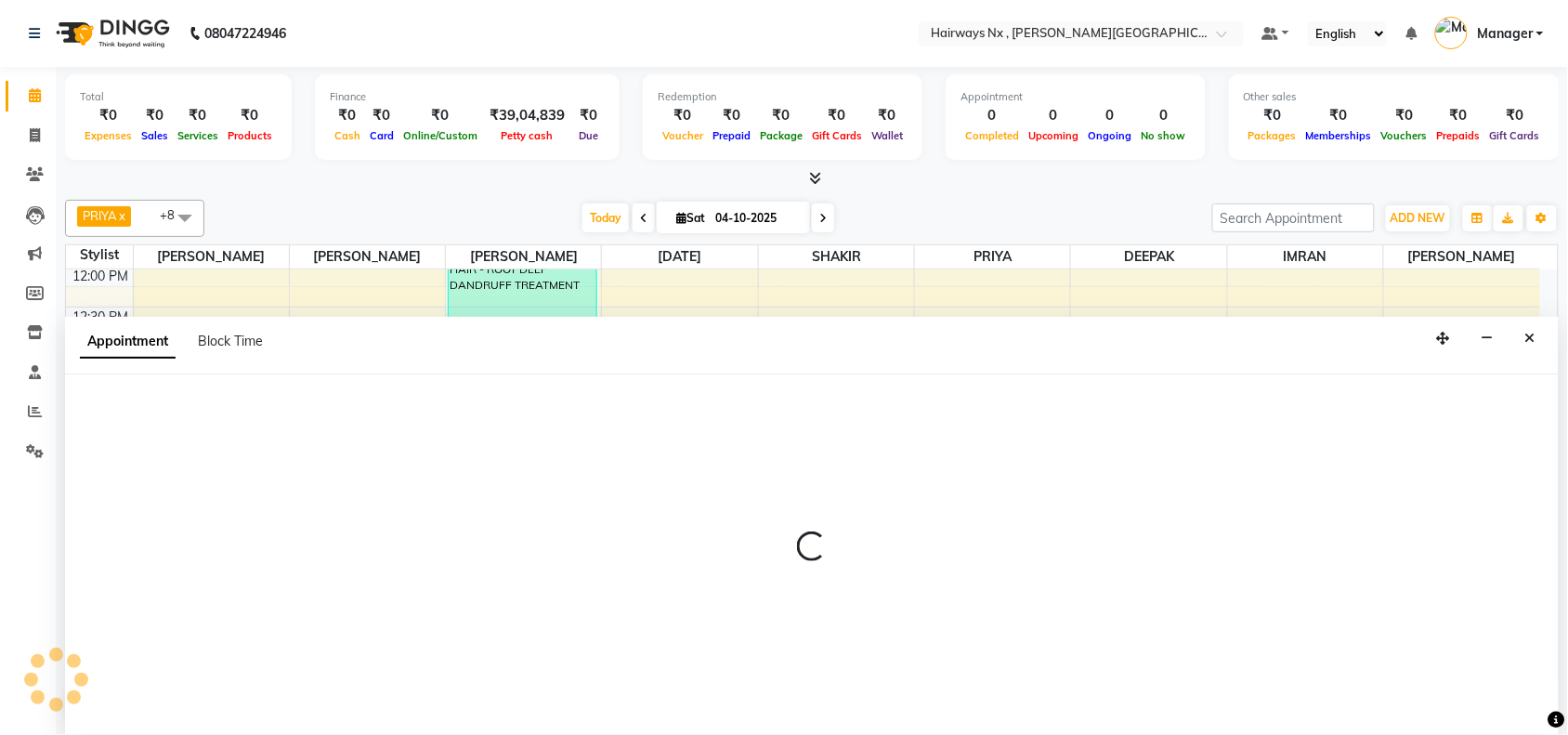
select select "12973"
select select "795"
select select "tentative"
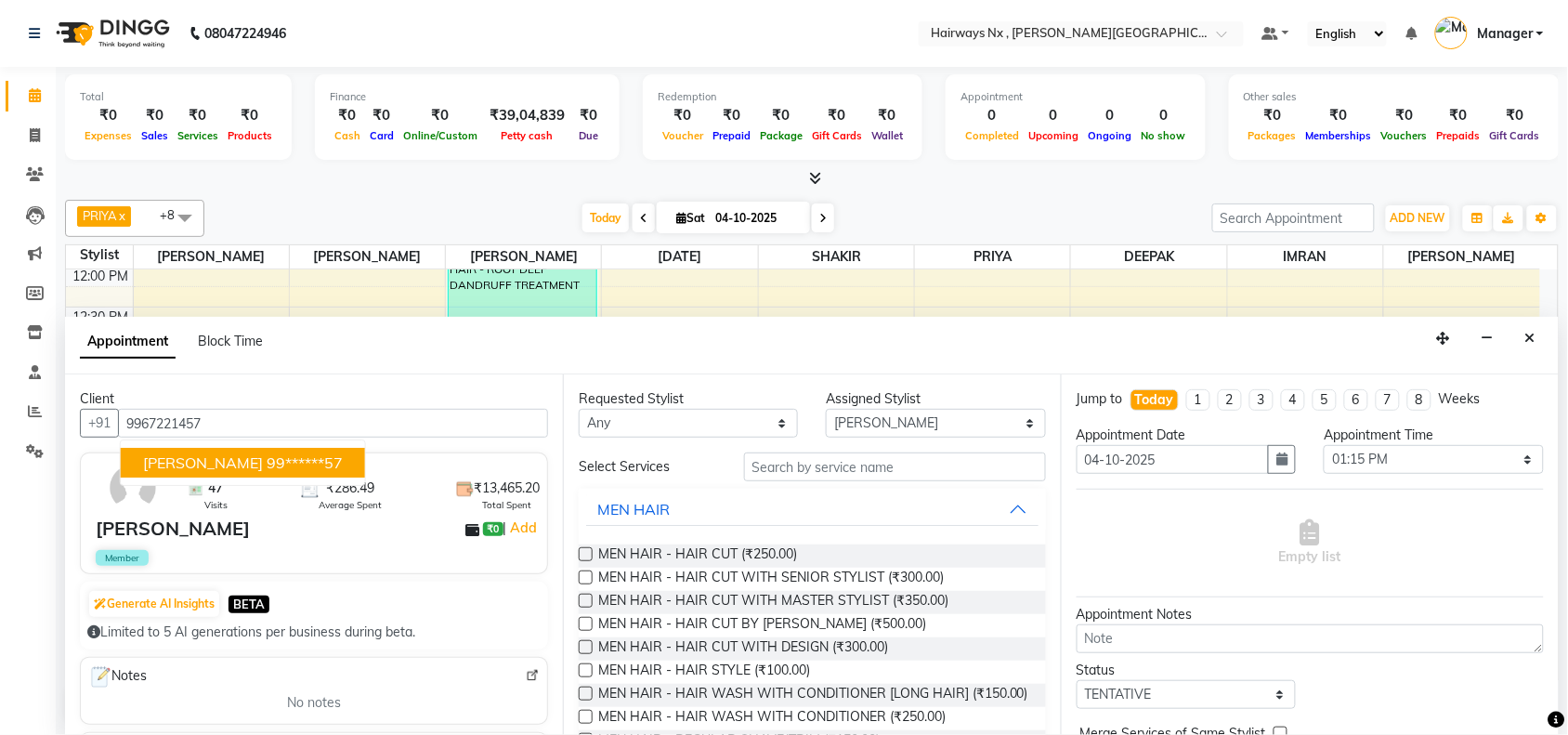
type input "9967221457"
click at [583, 576] on label at bounding box center [585, 577] width 14 height 14
click at [583, 576] on input "checkbox" at bounding box center [584, 579] width 12 height 12
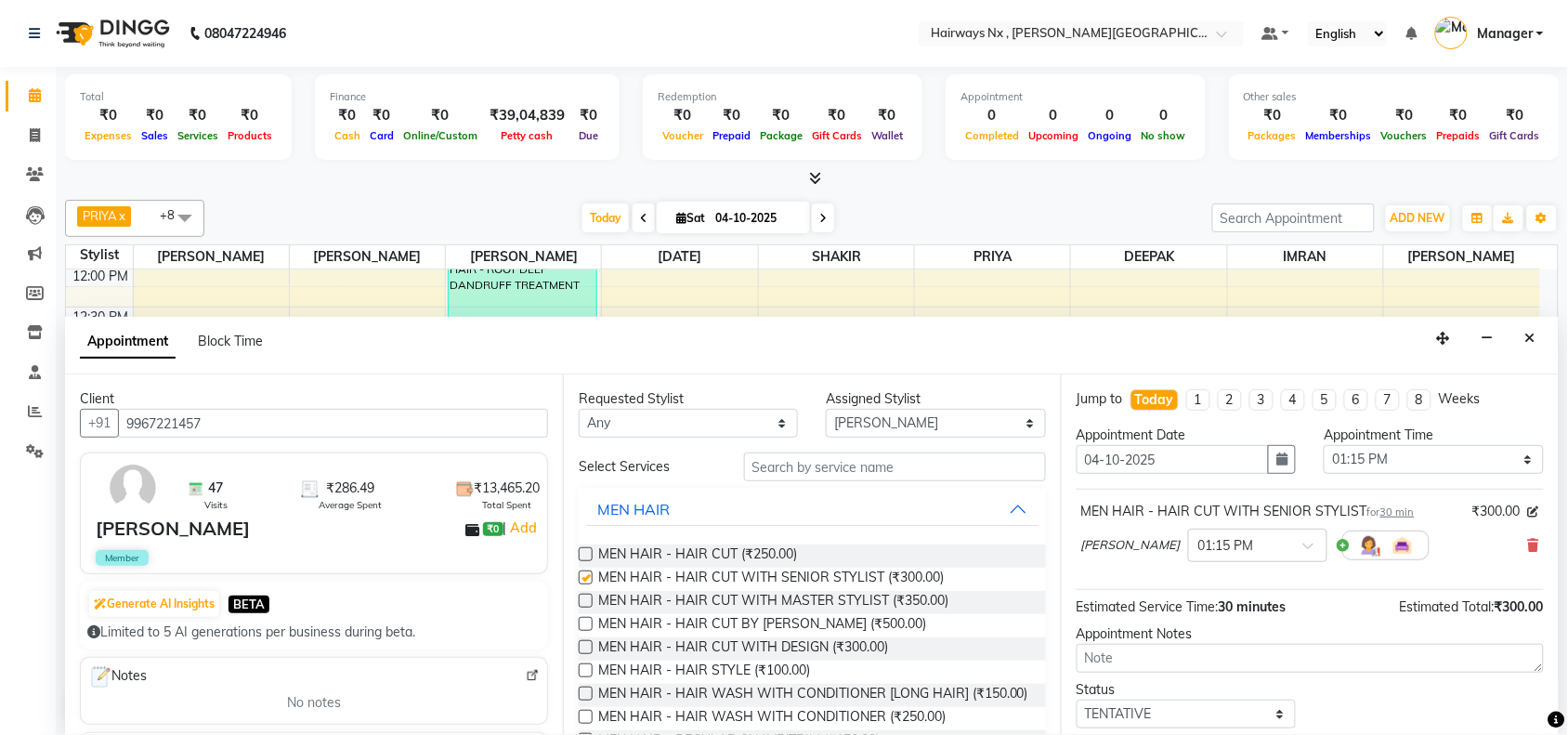
checkbox input "false"
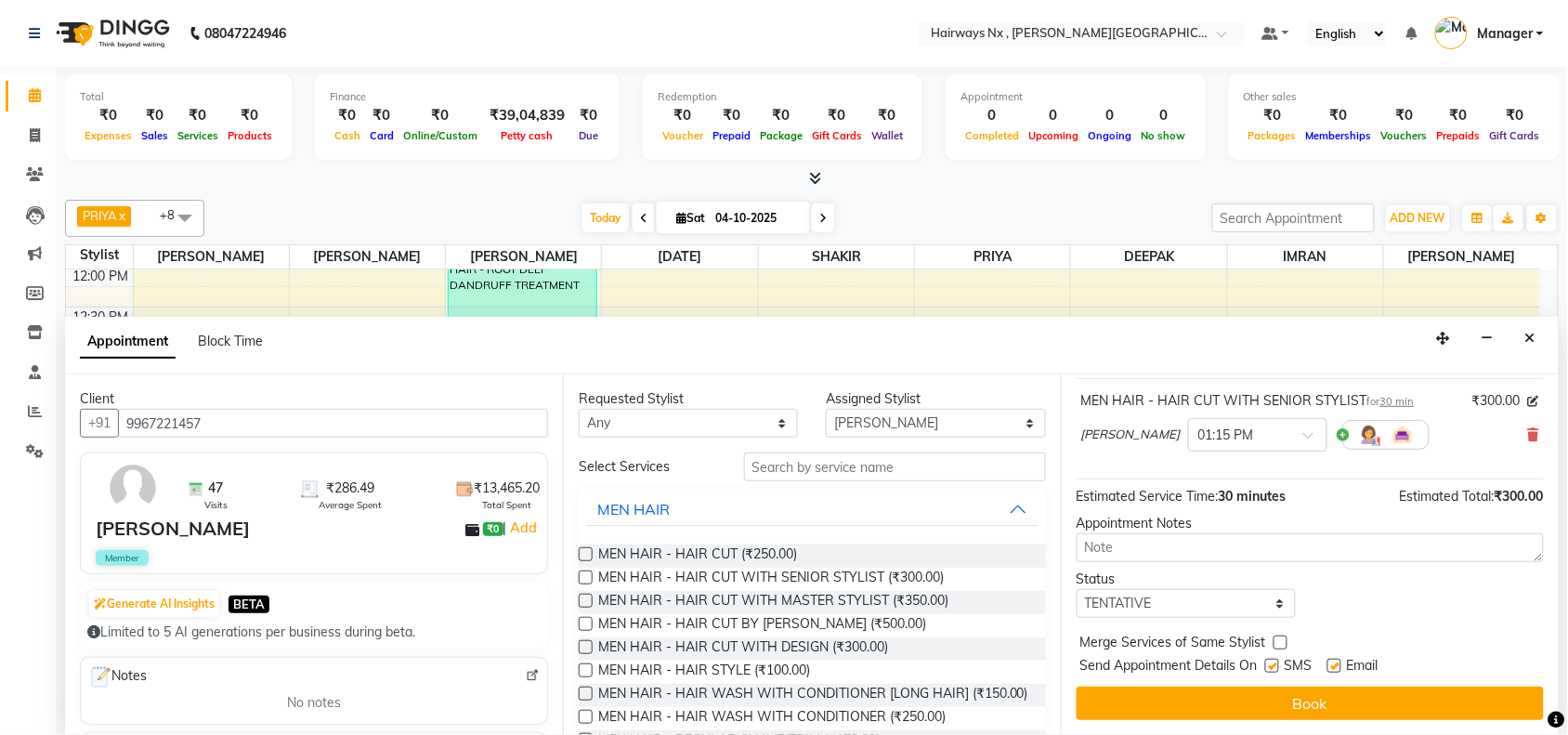
click at [1269, 666] on label at bounding box center [1272, 666] width 14 height 14
click at [1269, 666] on input "checkbox" at bounding box center [1271, 667] width 12 height 12
checkbox input "false"
click at [1337, 670] on label at bounding box center [1334, 666] width 14 height 14
click at [1337, 670] on input "checkbox" at bounding box center [1333, 667] width 12 height 12
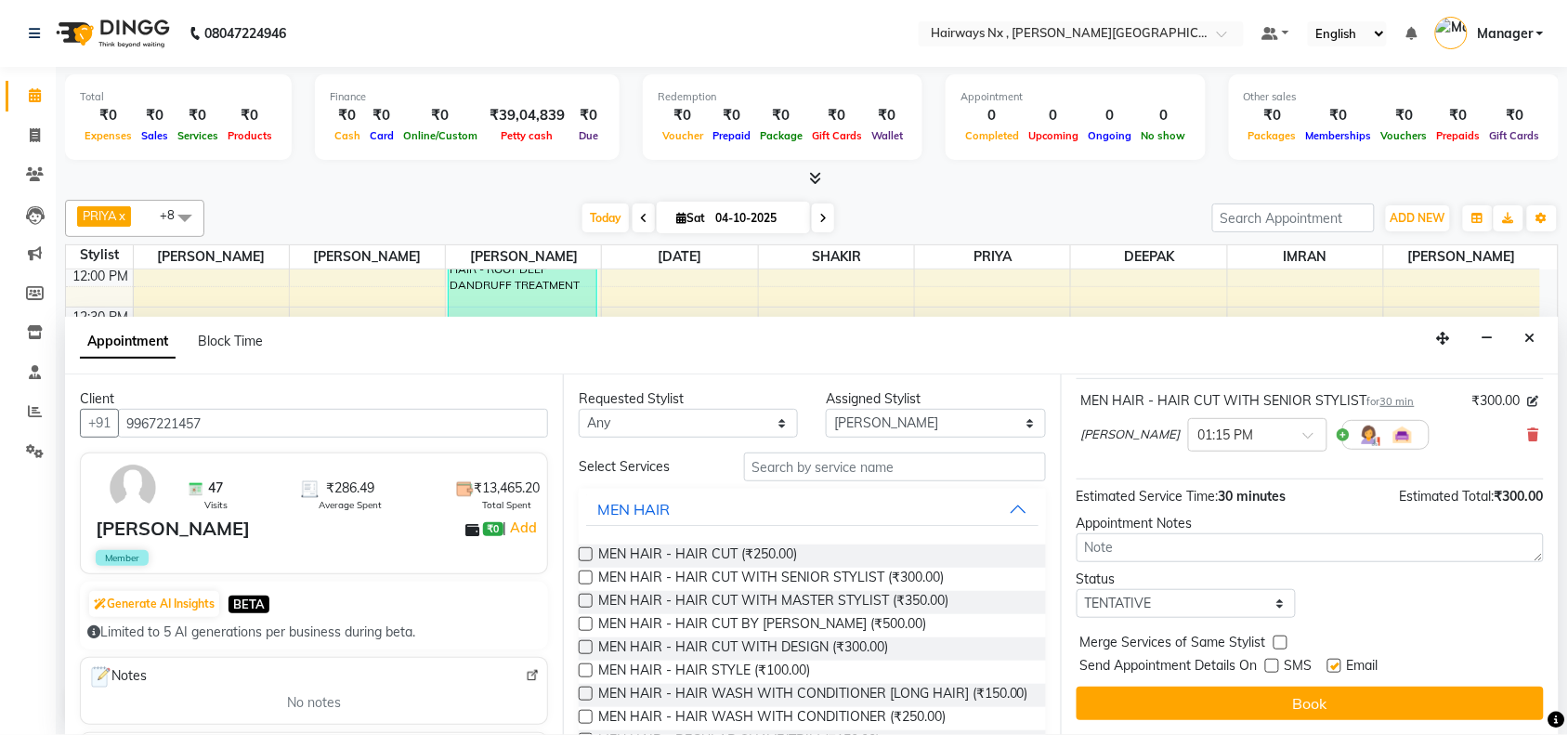
checkbox input "false"
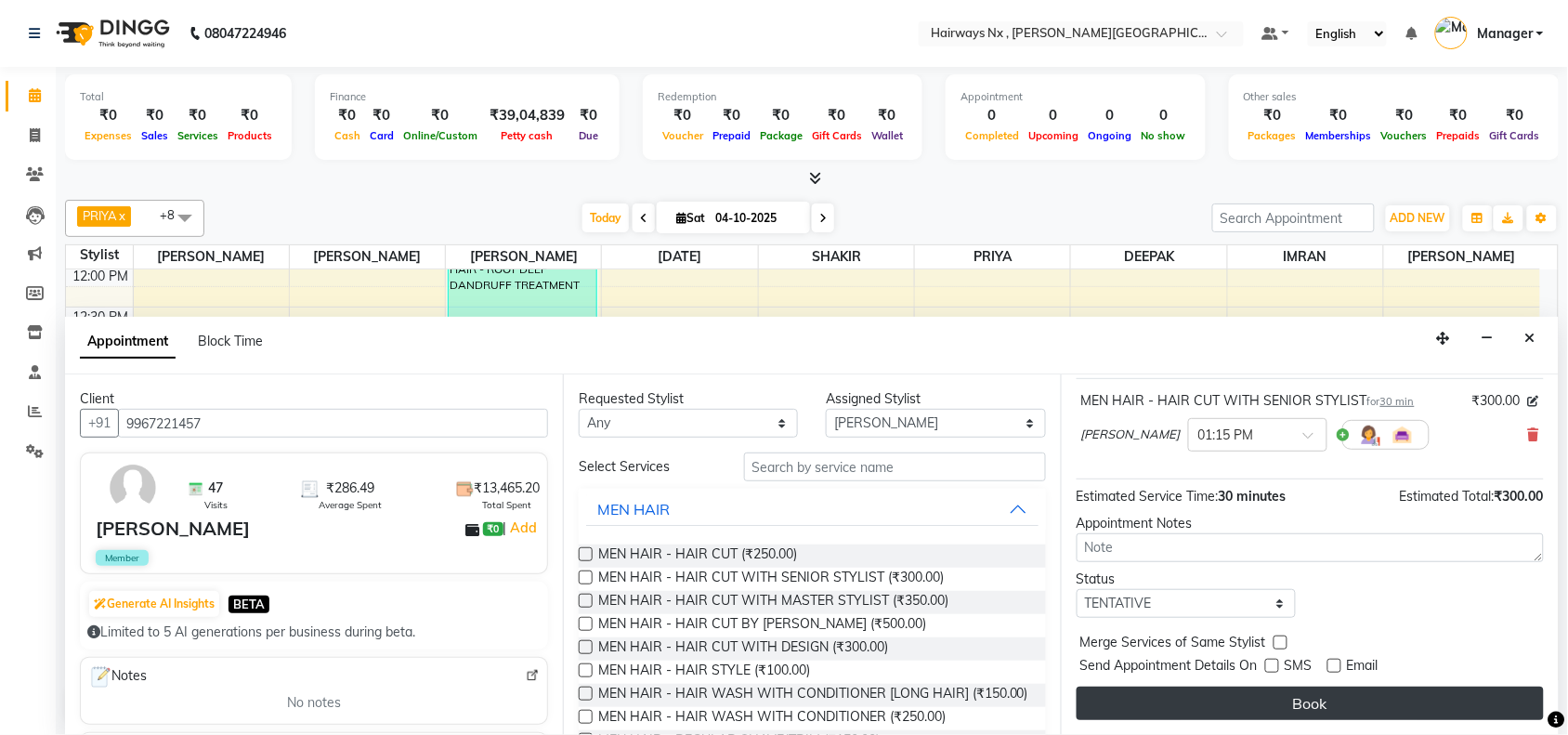
click at [1325, 704] on button "Book" at bounding box center [1310, 703] width 468 height 33
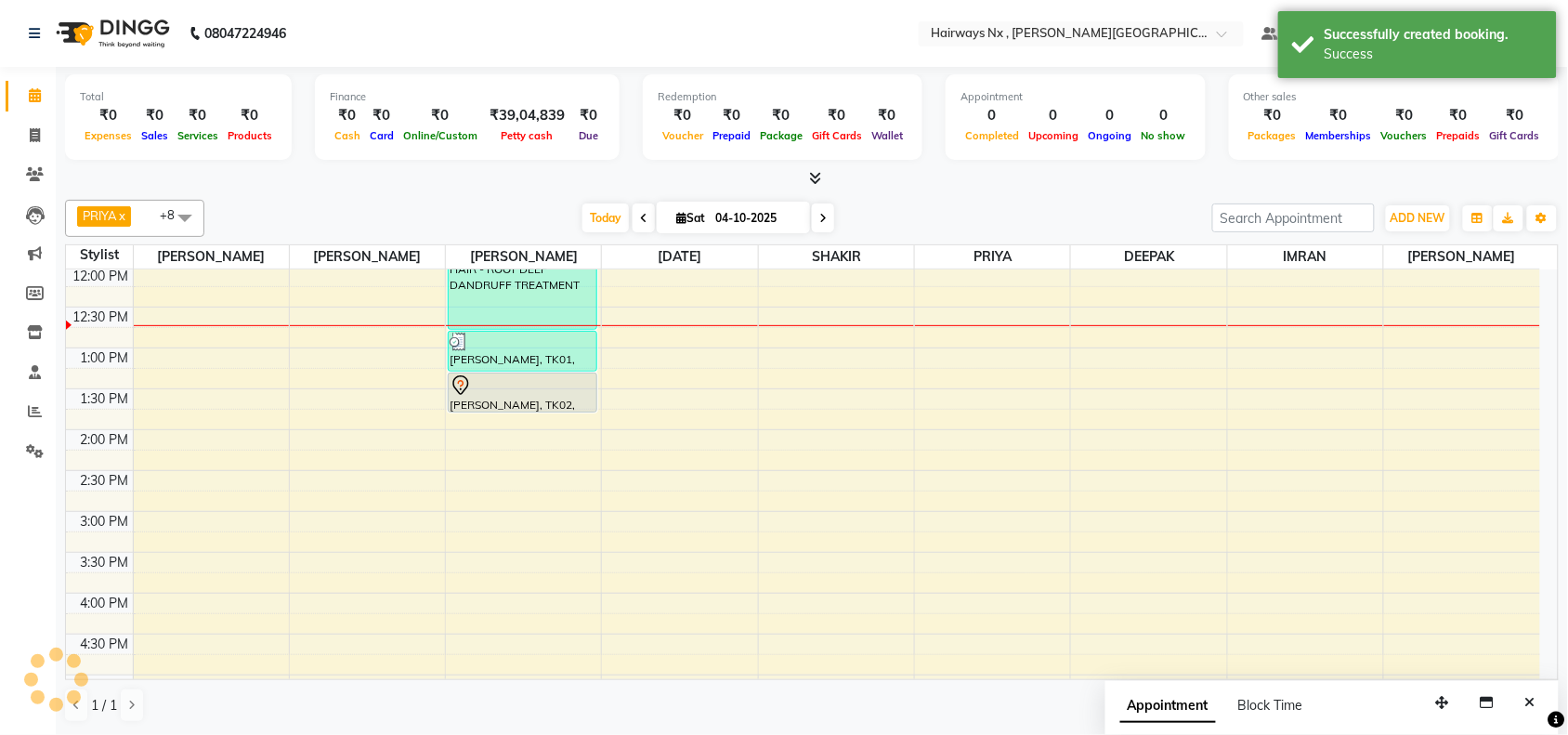
scroll to position [0, 0]
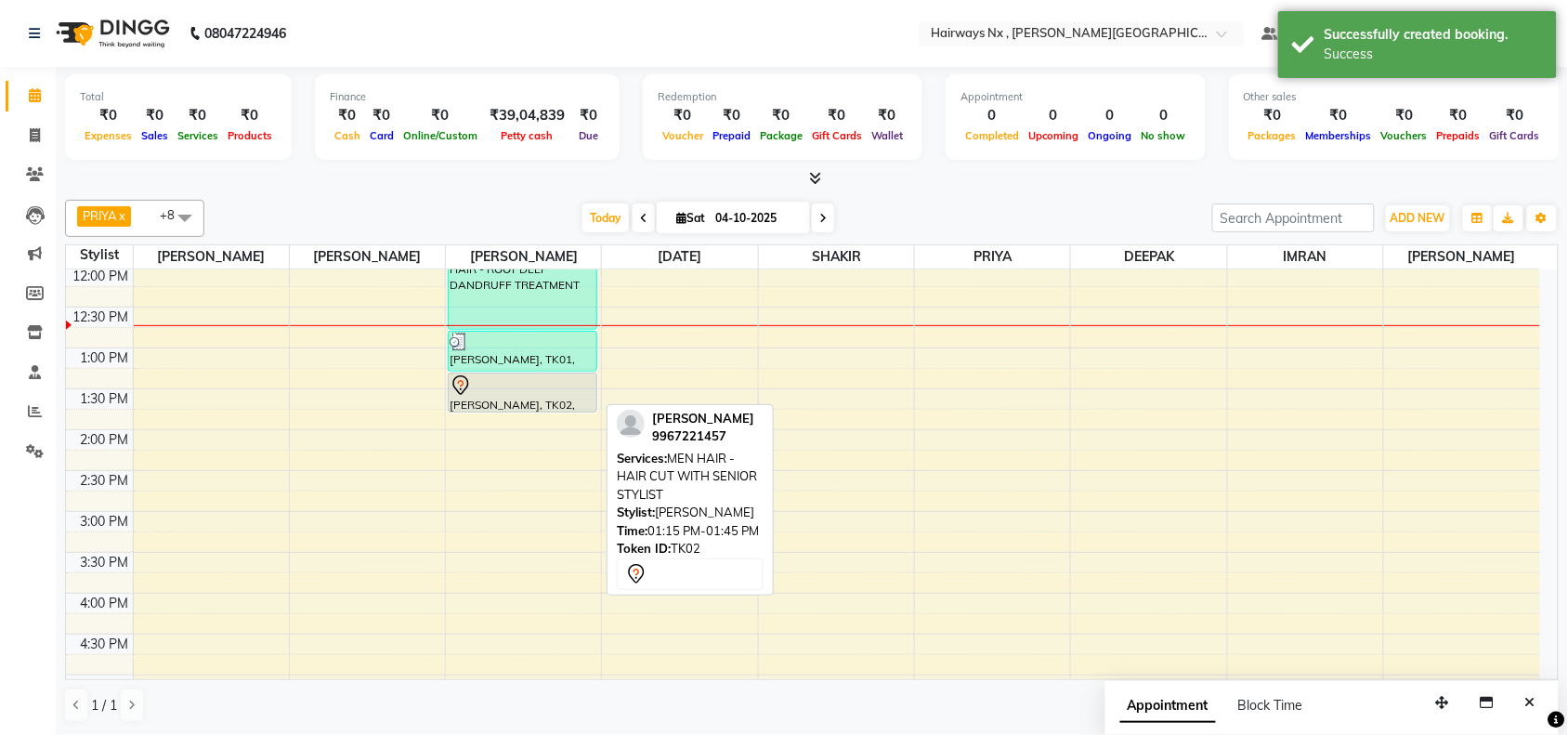
click at [507, 393] on div at bounding box center [522, 385] width 145 height 22
select select "7"
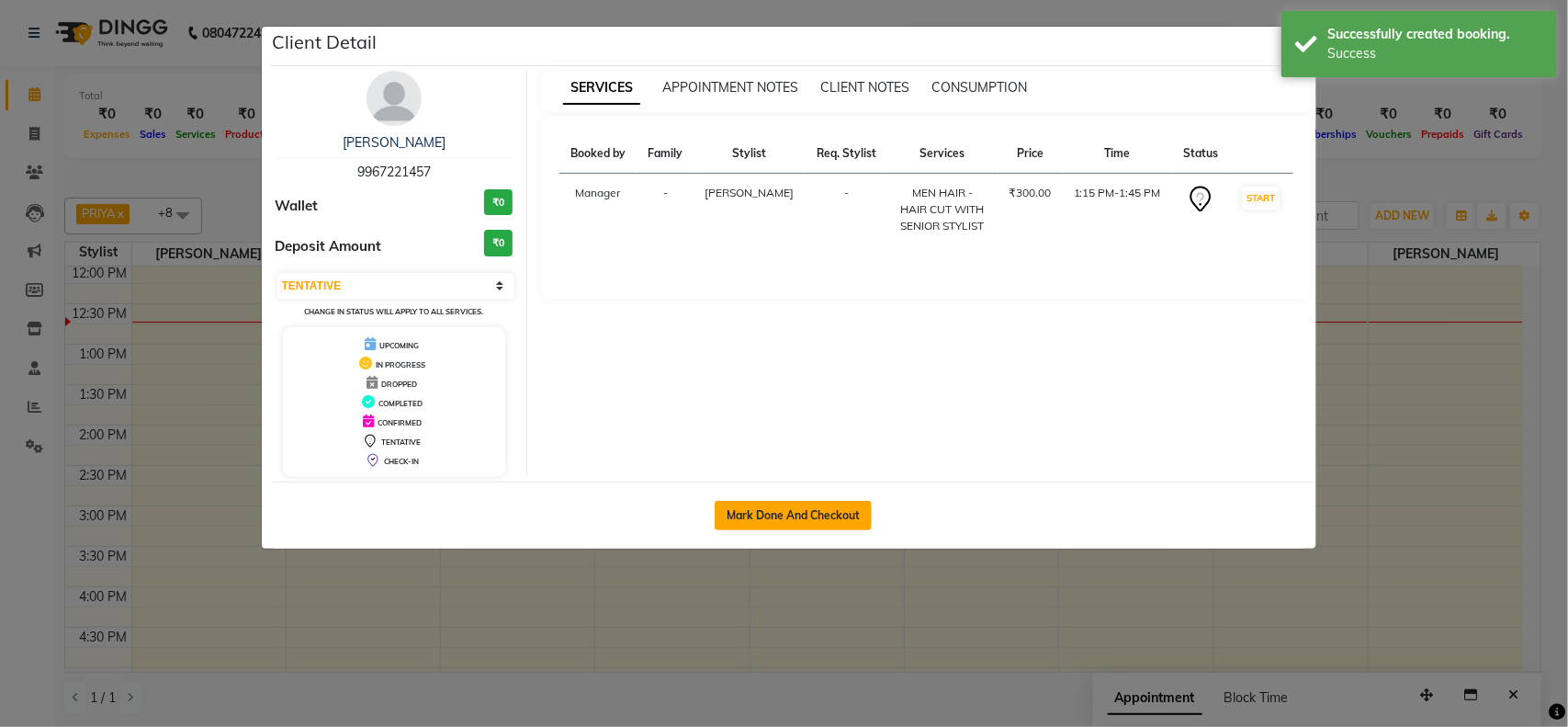
click at [751, 515] on button "Mark Done And Checkout" at bounding box center [792, 515] width 157 height 29
select select "service"
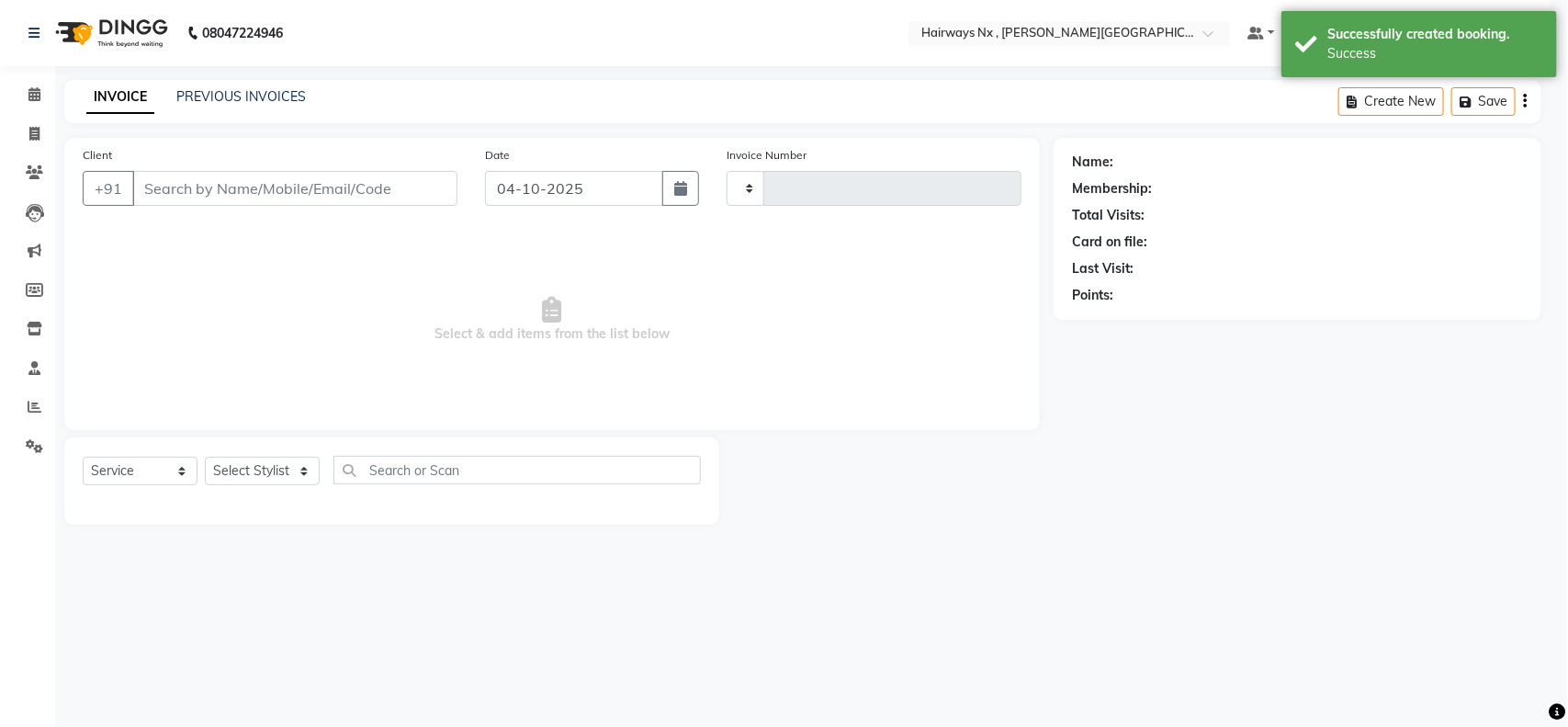
type input "1271"
select select "778"
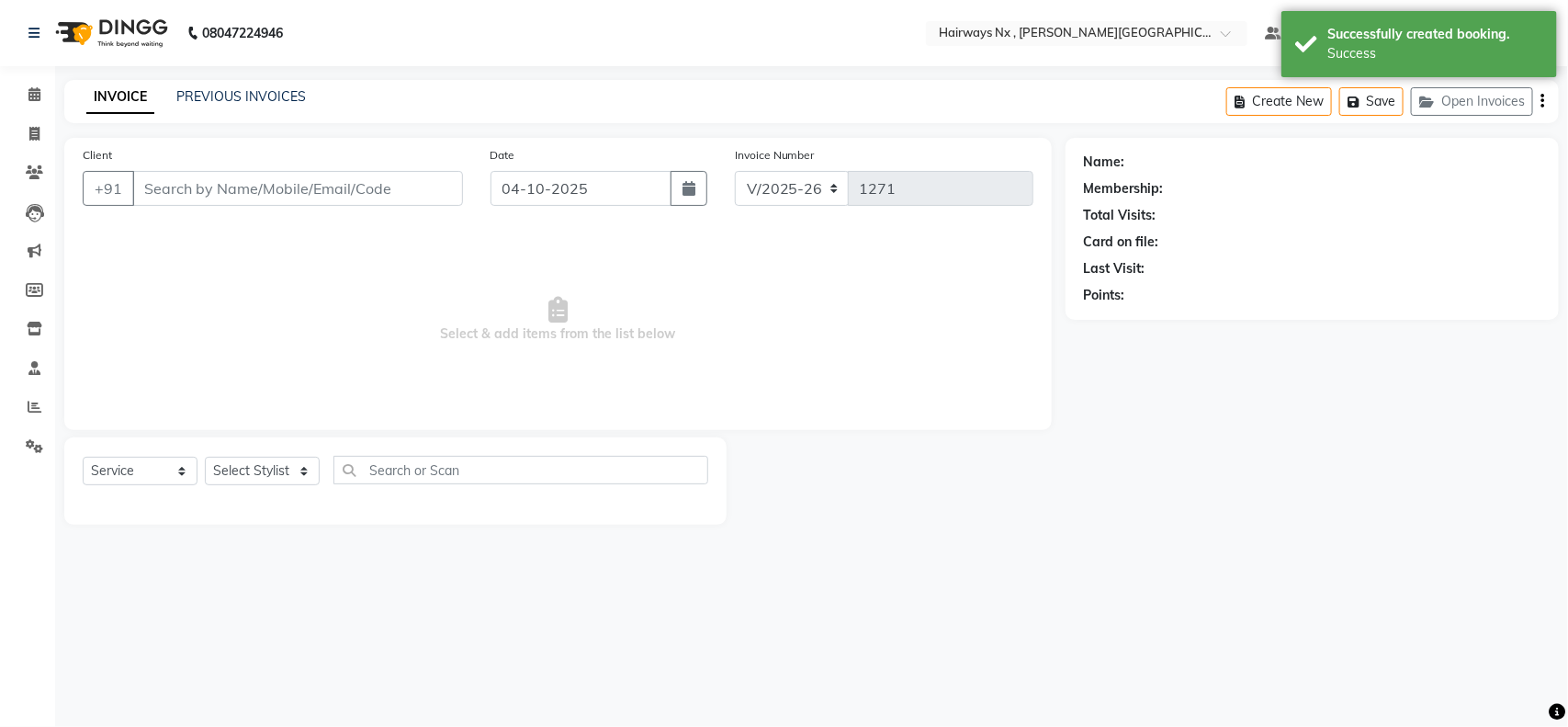
type input "99******57"
select select "12973"
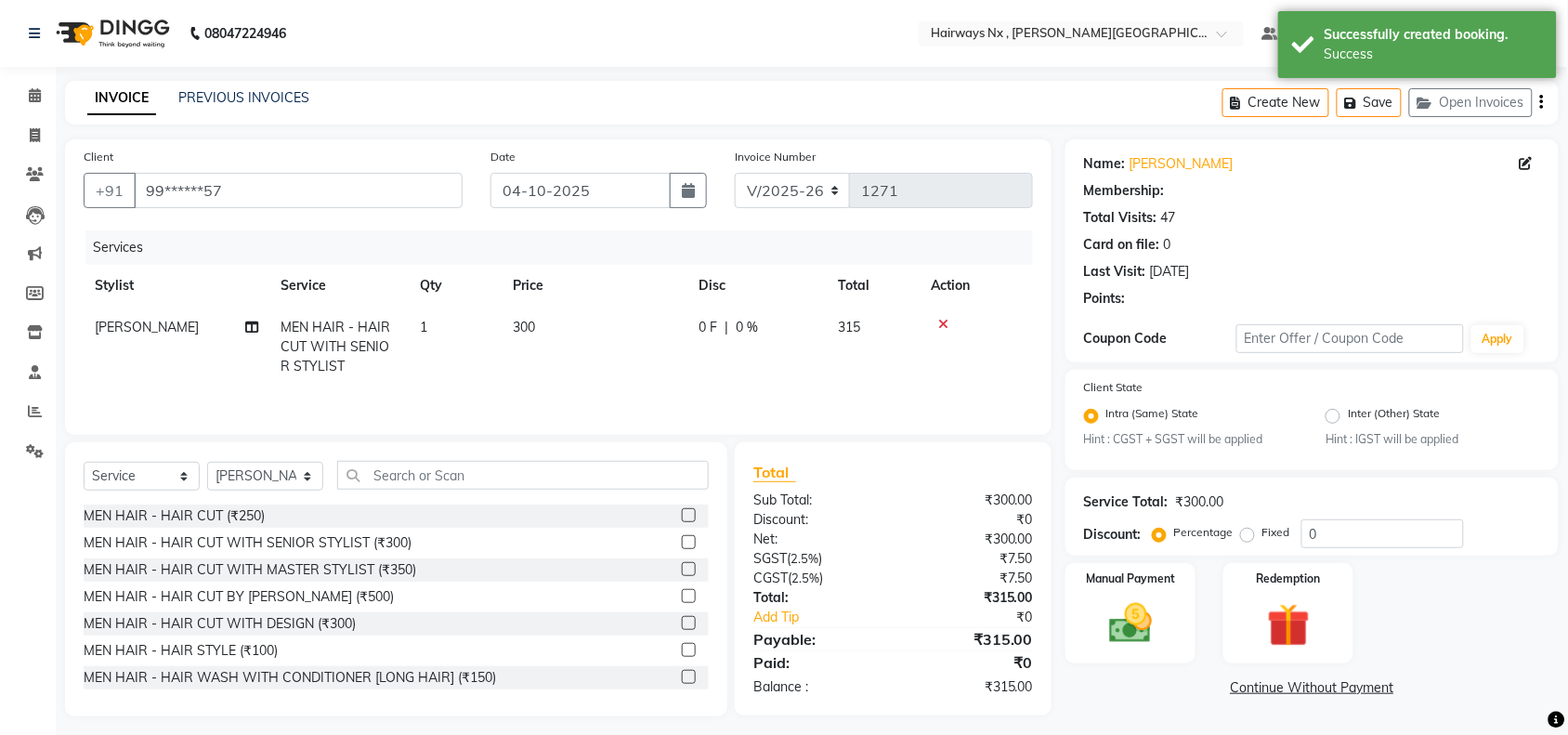
type input "20"
select select "1: Object"
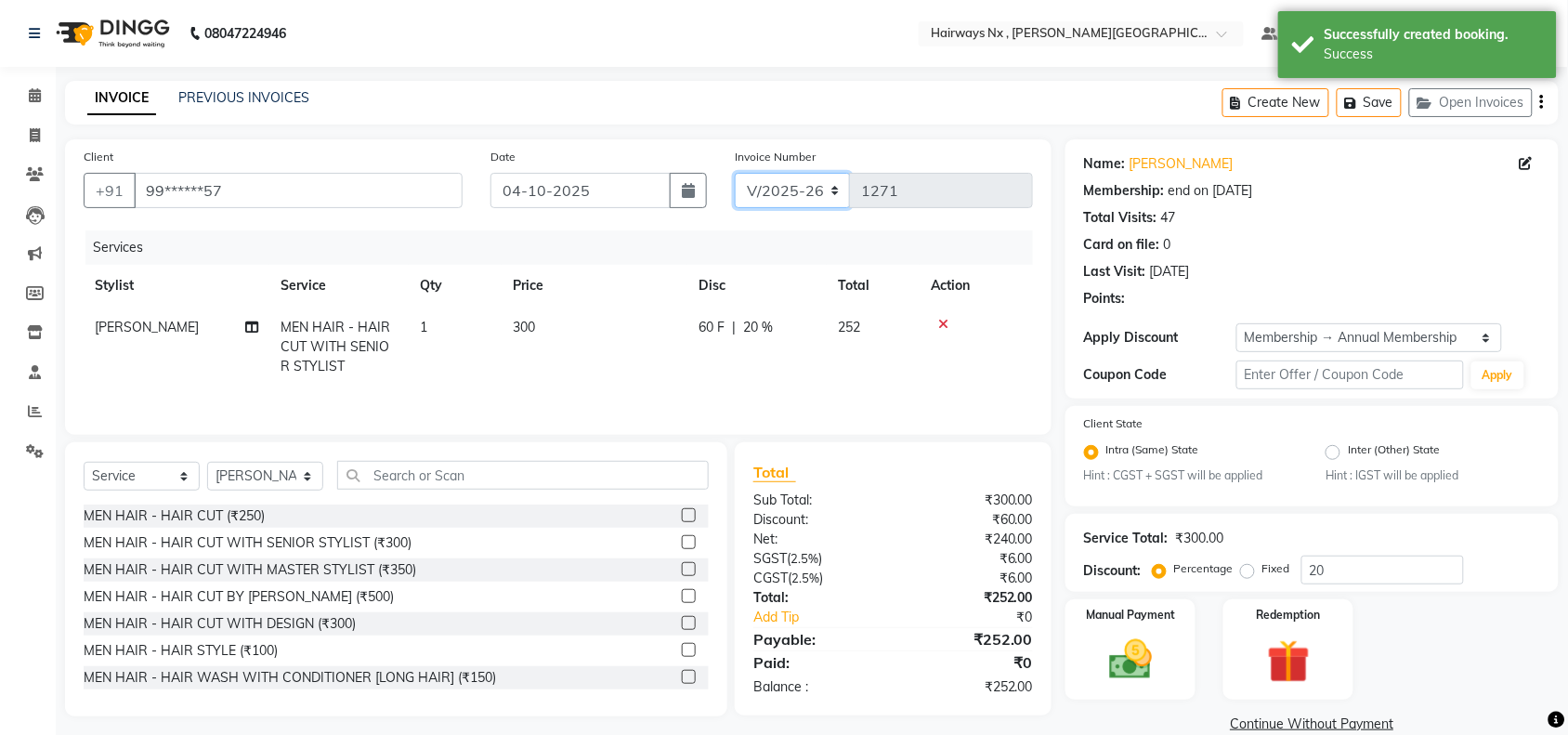
click at [803, 186] on select "INV/25-26 V/2025-26" at bounding box center [793, 190] width 116 height 35
select select "6959"
click at [735, 173] on select "INV/25-26 V/2025-26" at bounding box center [793, 190] width 116 height 35
type input "1091"
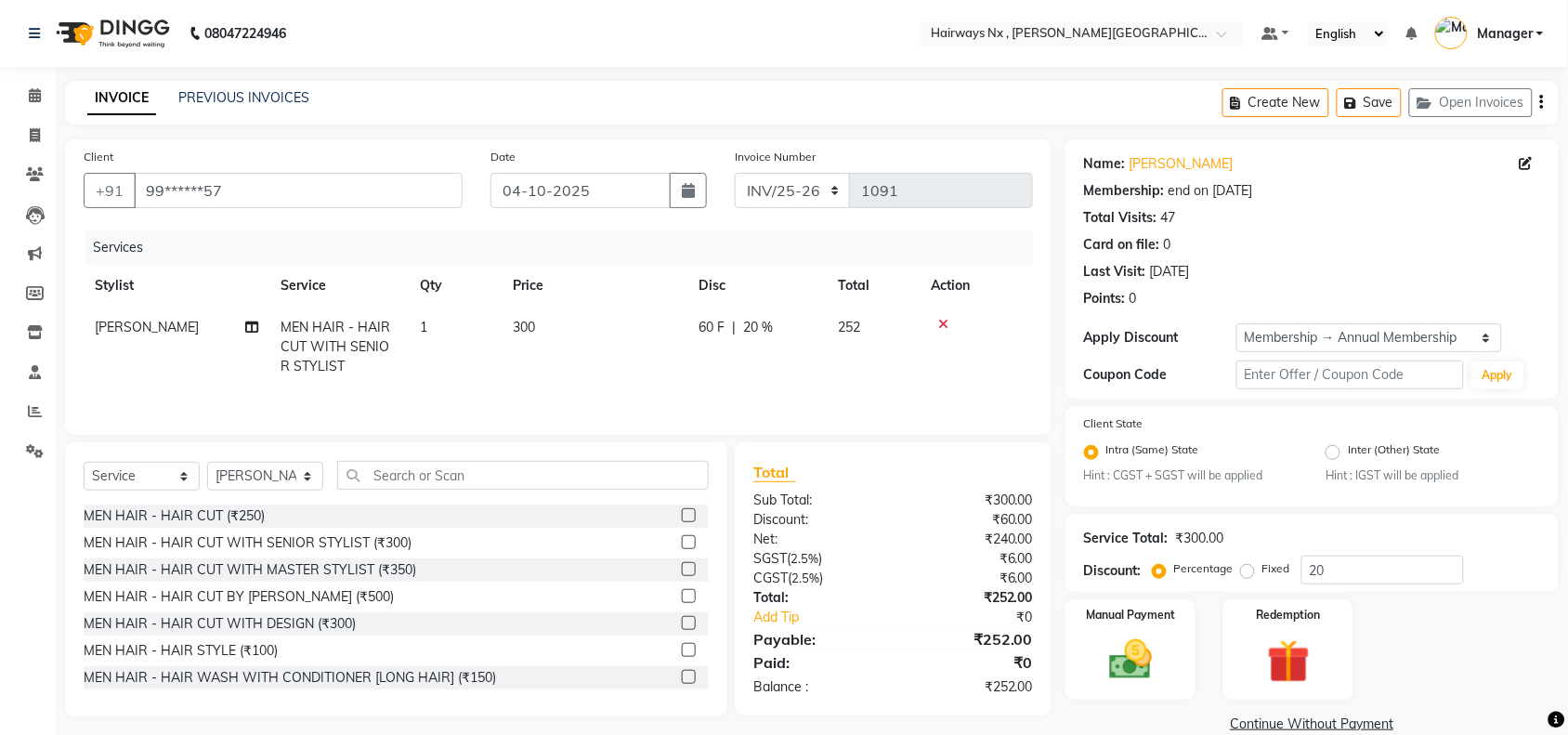
click at [1541, 103] on icon "button" at bounding box center [1541, 103] width 4 height 1
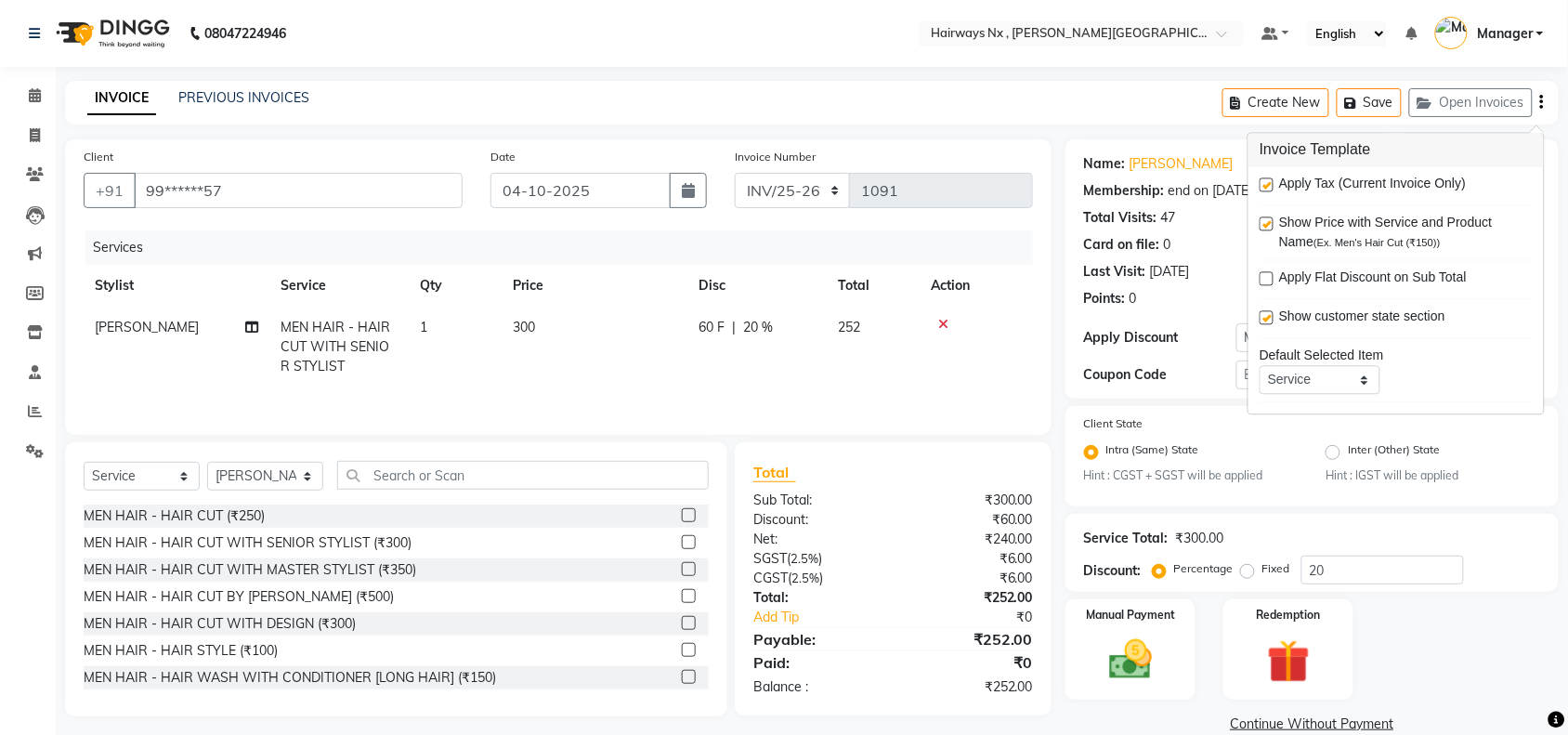
click at [1260, 179] on label at bounding box center [1266, 185] width 14 height 14
click at [1260, 181] on input "checkbox" at bounding box center [1265, 186] width 12 height 12
checkbox input "false"
click at [1126, 635] on img at bounding box center [1130, 661] width 72 height 51
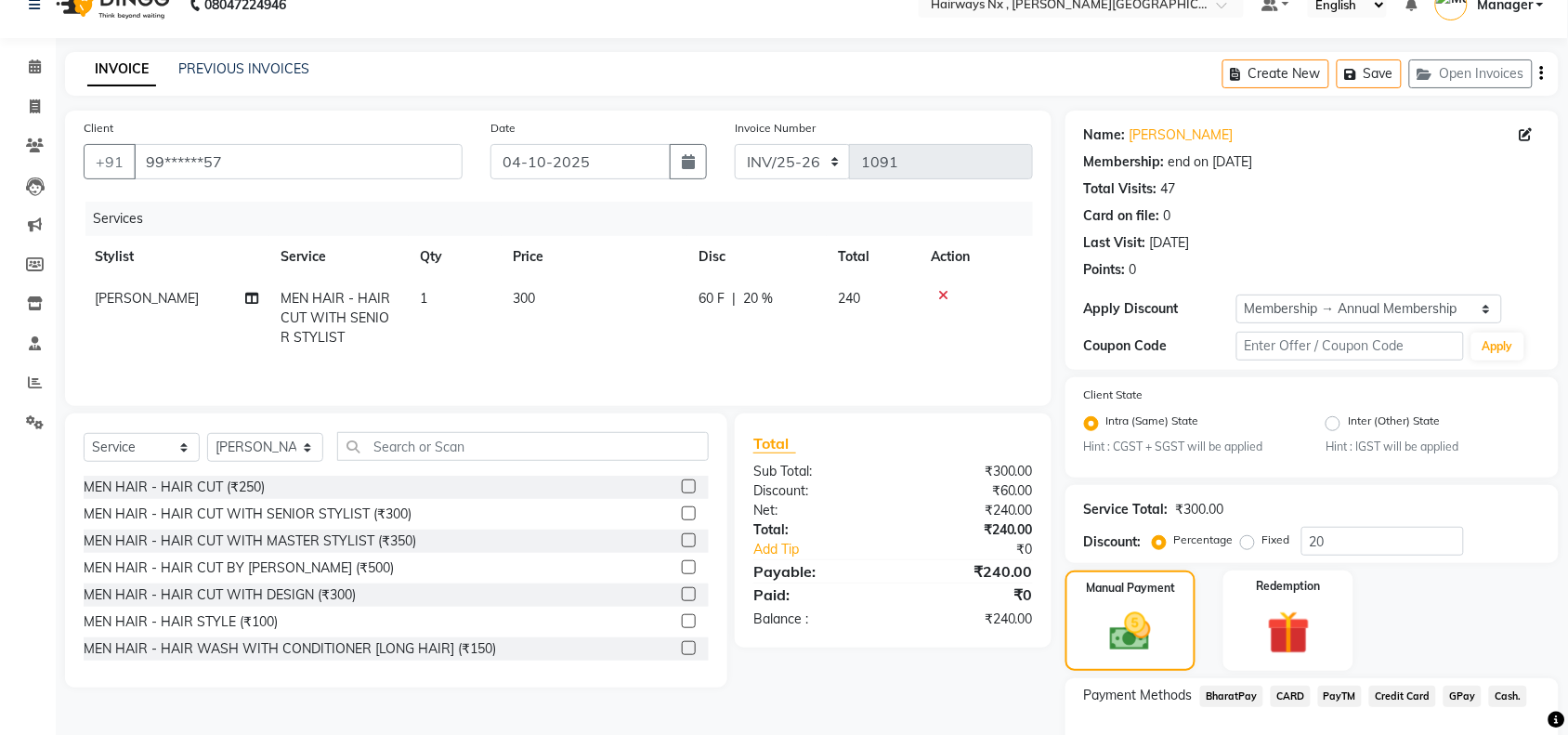
scroll to position [146, 0]
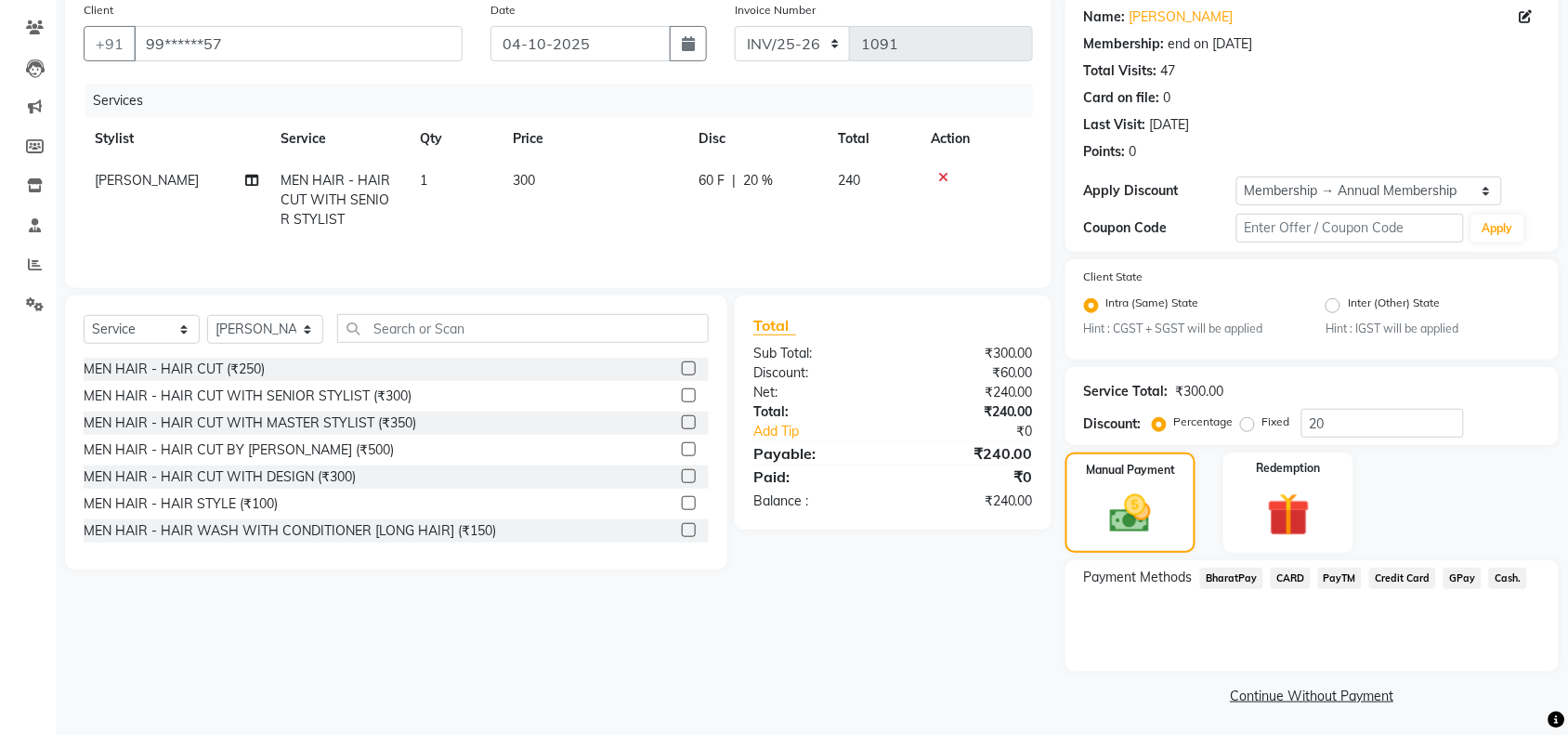
click at [1497, 573] on span "Cash." at bounding box center [1508, 578] width 38 height 21
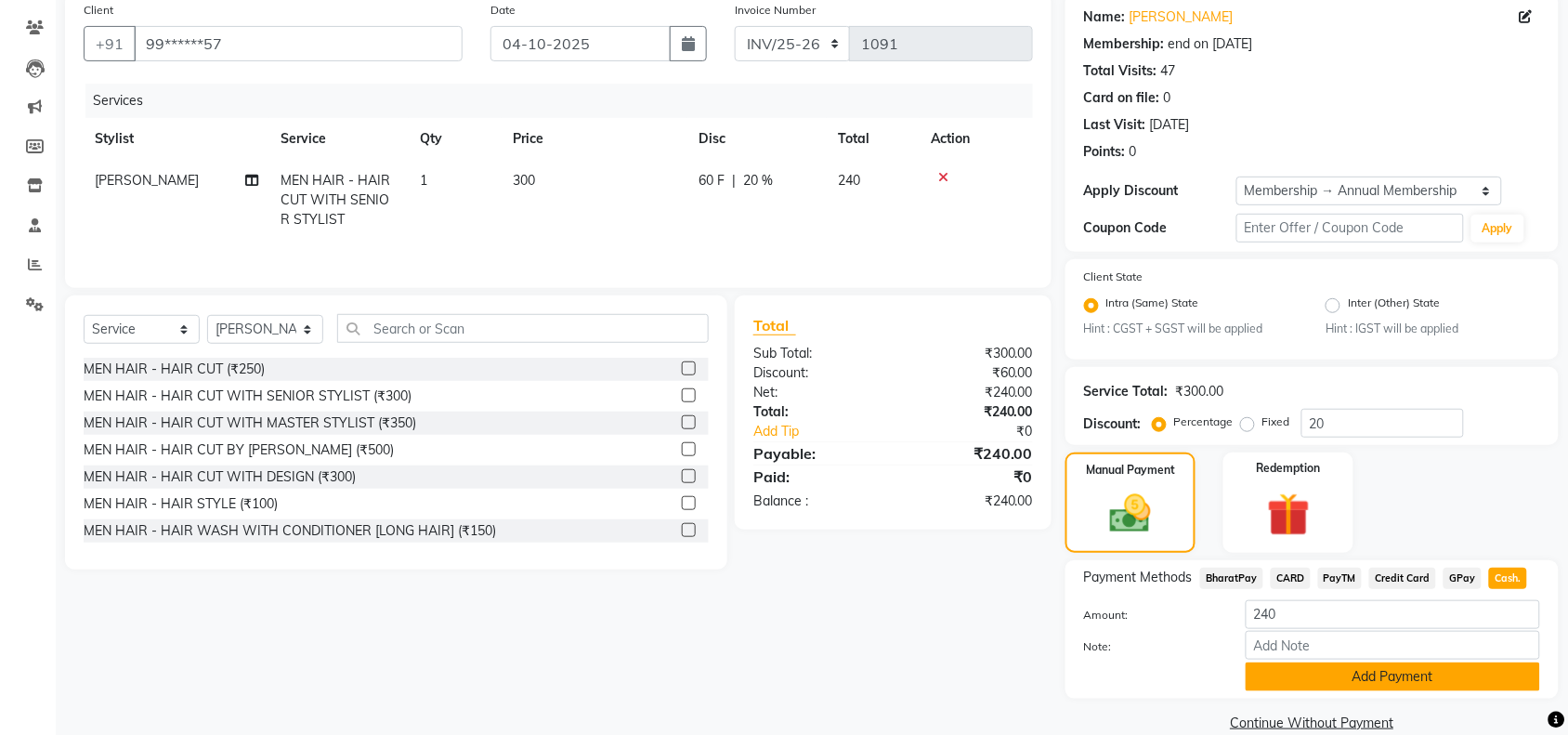
scroll to position [174, 0]
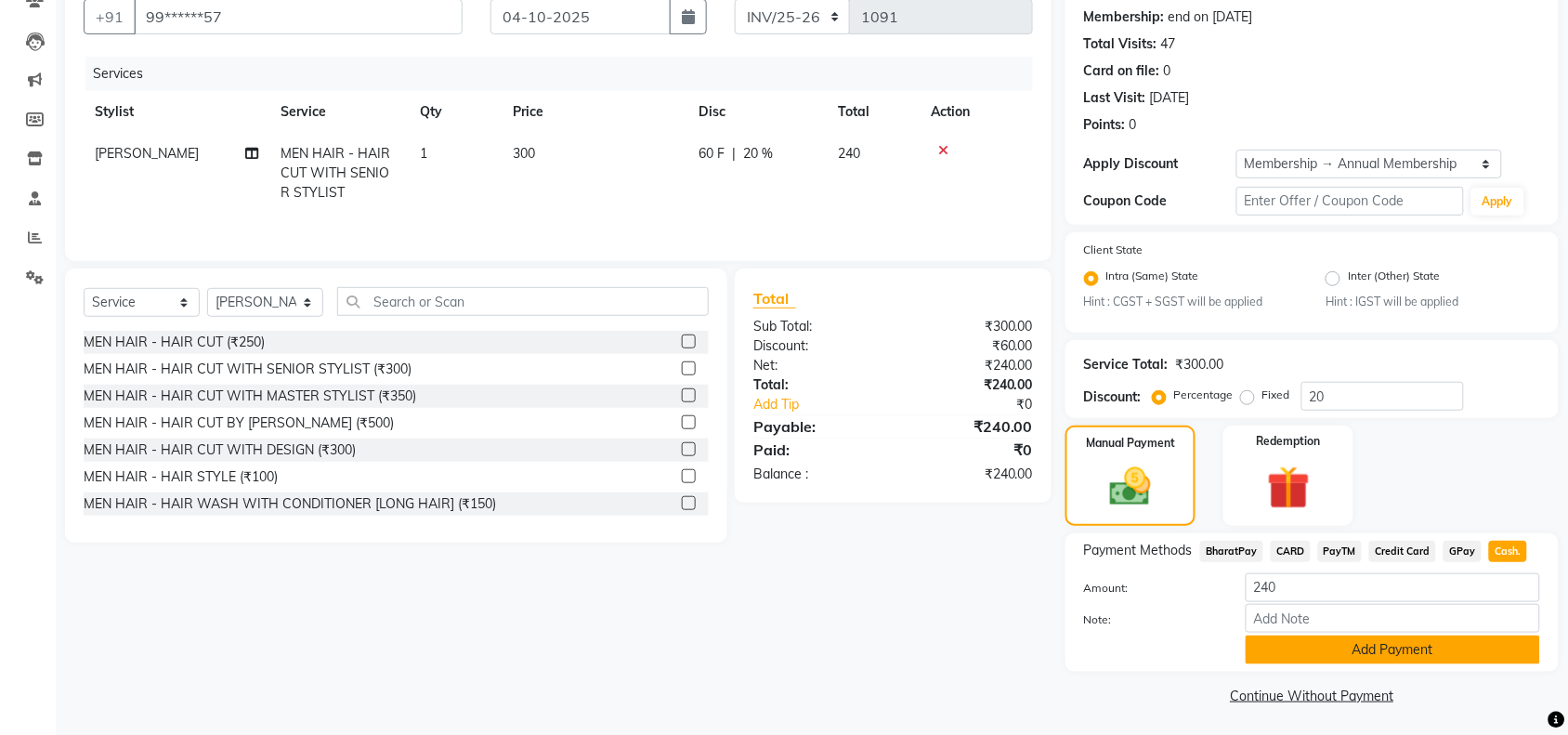
click at [1364, 643] on button "Add Payment" at bounding box center [1393, 650] width 295 height 29
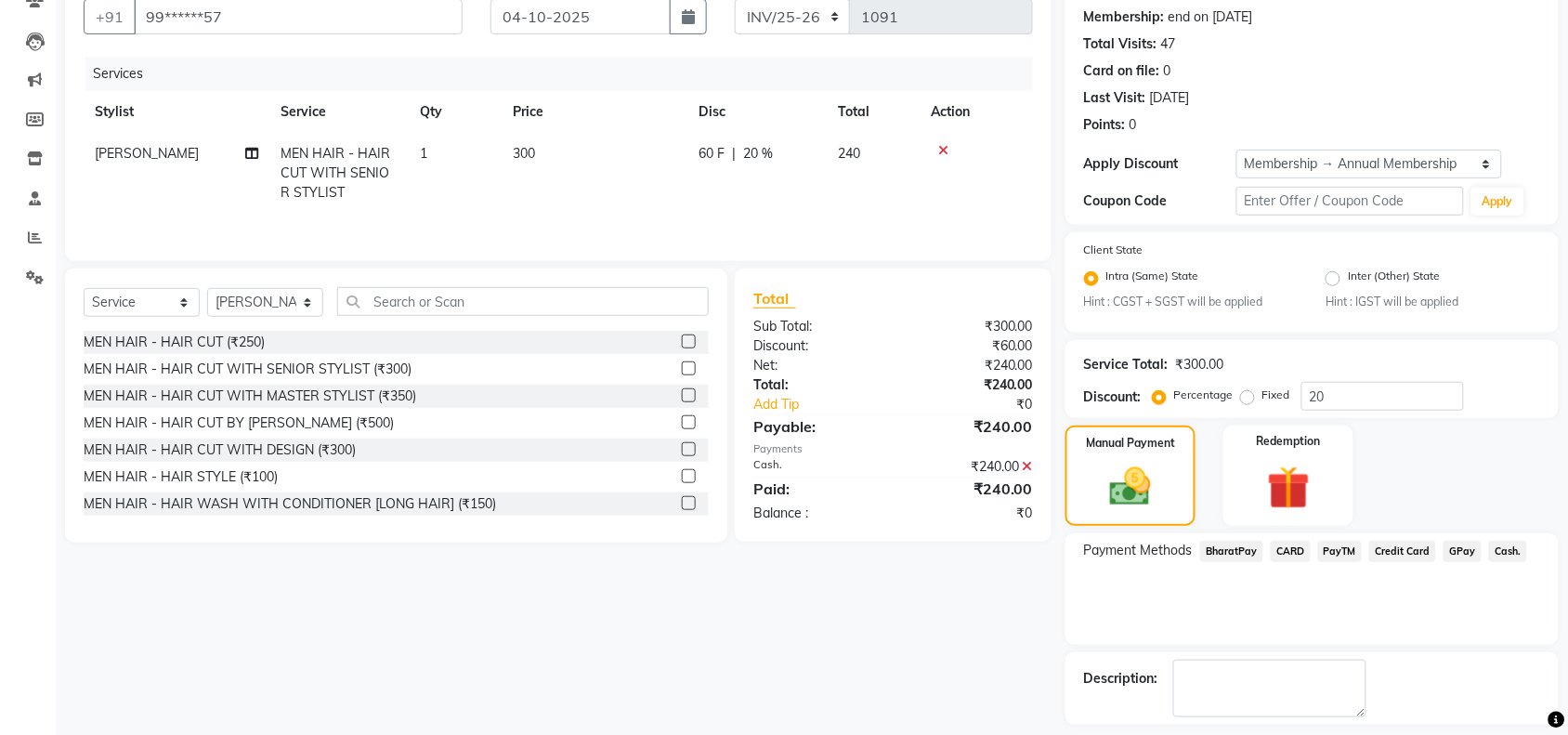
scroll to position [253, 0]
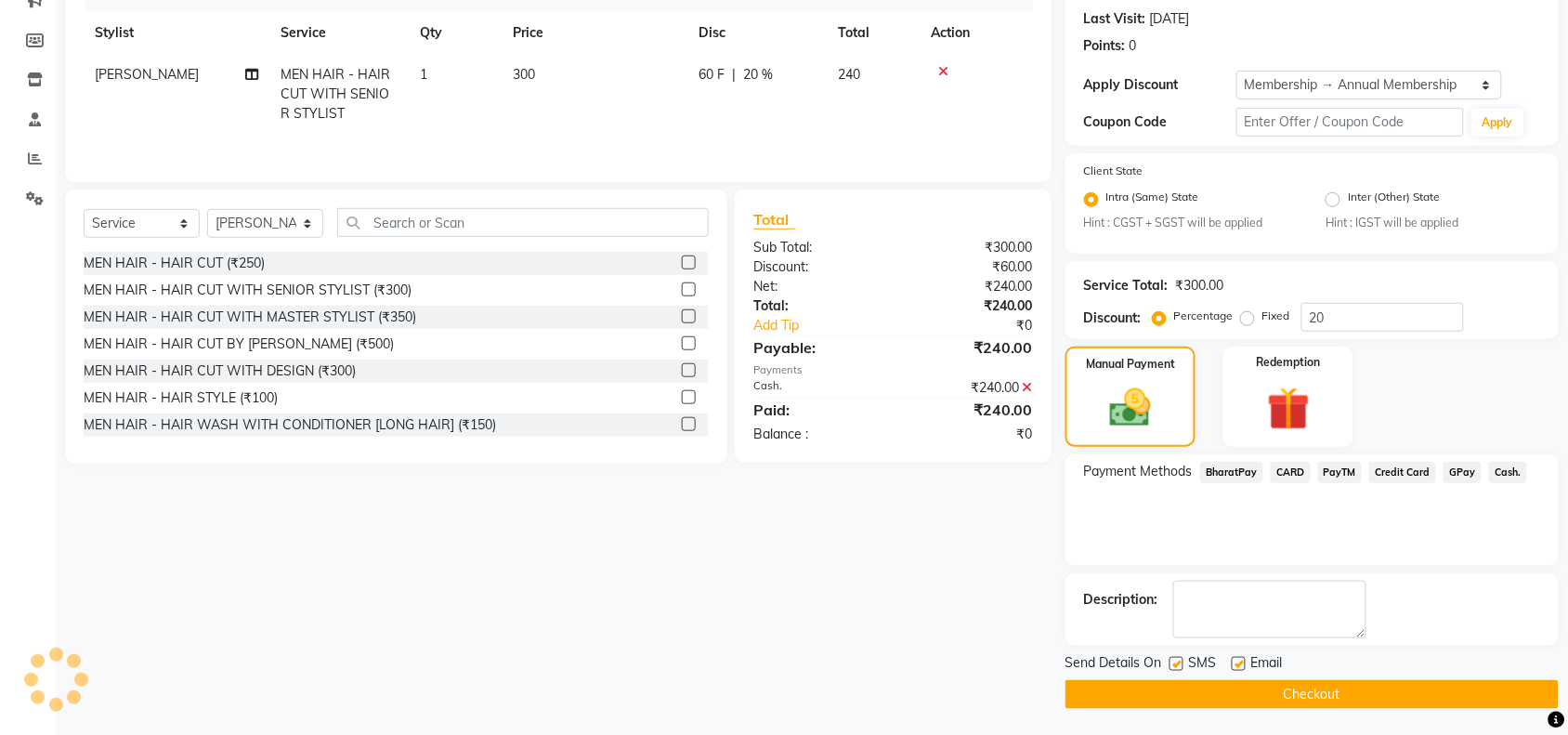
drag, startPoint x: 1176, startPoint y: 665, endPoint x: 1245, endPoint y: 678, distance: 70.2
click at [1176, 666] on label at bounding box center [1176, 664] width 14 height 14
click at [1176, 666] on input "checkbox" at bounding box center [1175, 665] width 12 height 12
checkbox input "false"
click at [1240, 660] on label at bounding box center [1238, 664] width 14 height 14
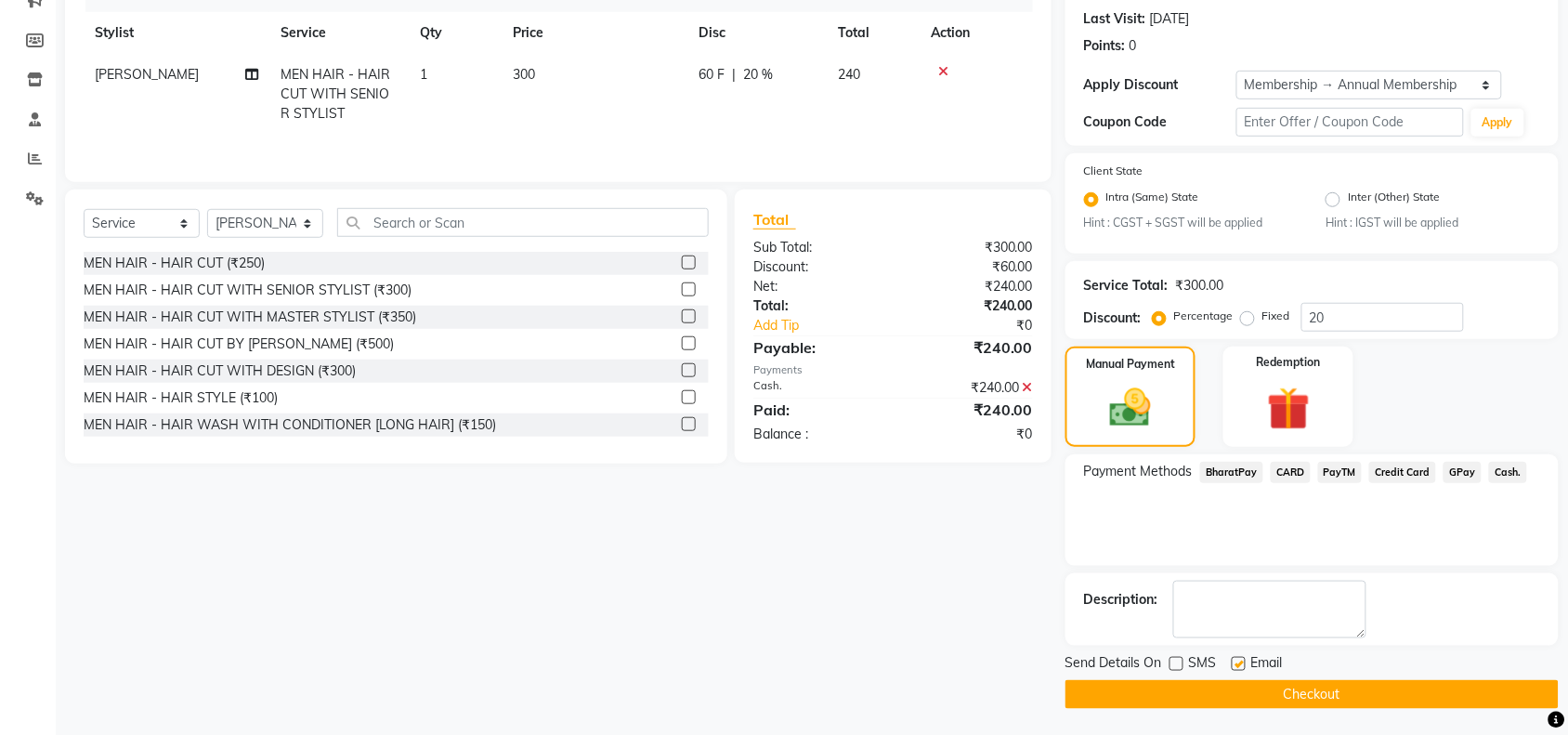
click at [1240, 660] on input "checkbox" at bounding box center [1237, 665] width 12 height 12
checkbox input "false"
click at [1233, 683] on button "Checkout" at bounding box center [1311, 694] width 493 height 29
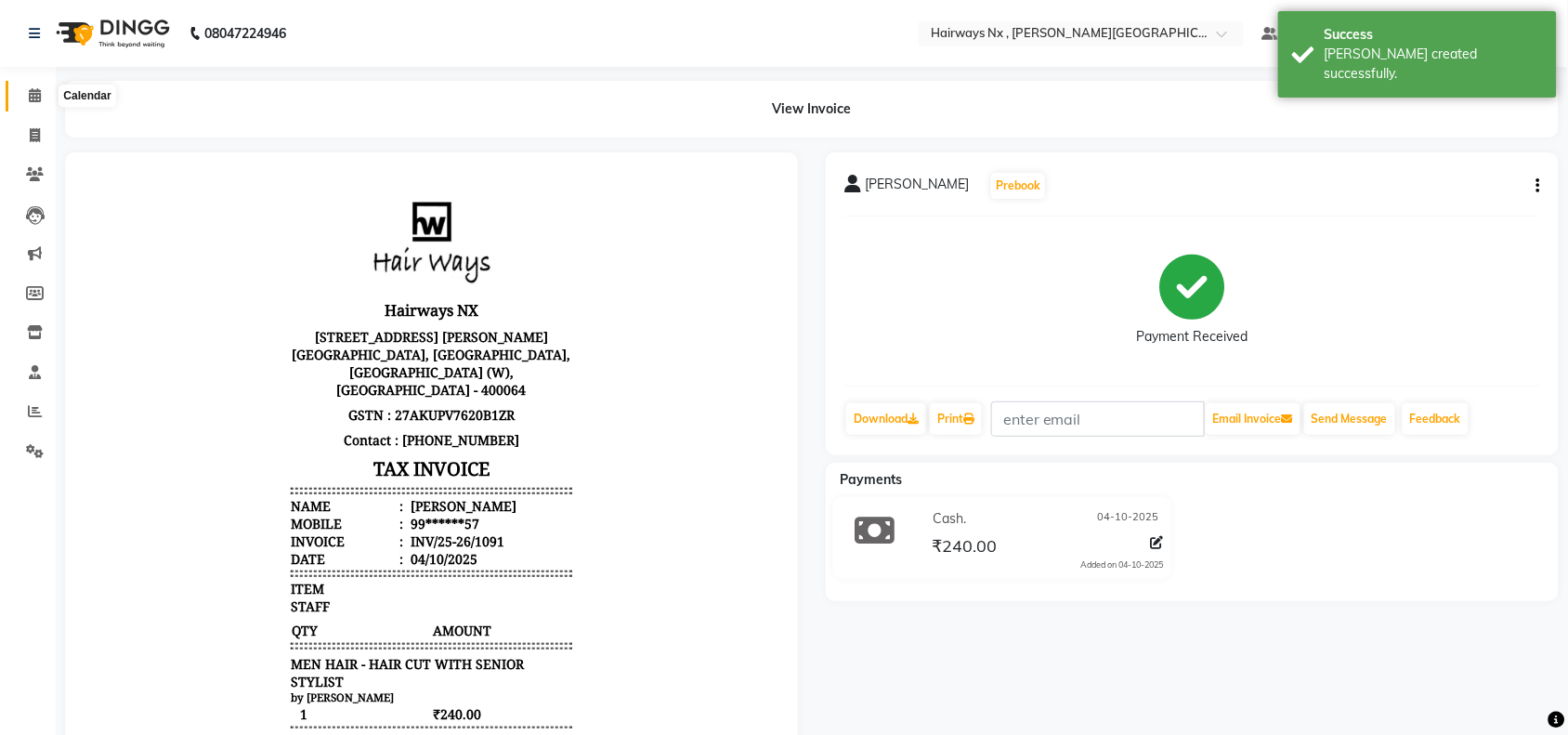
click at [38, 100] on icon at bounding box center [34, 95] width 12 height 14
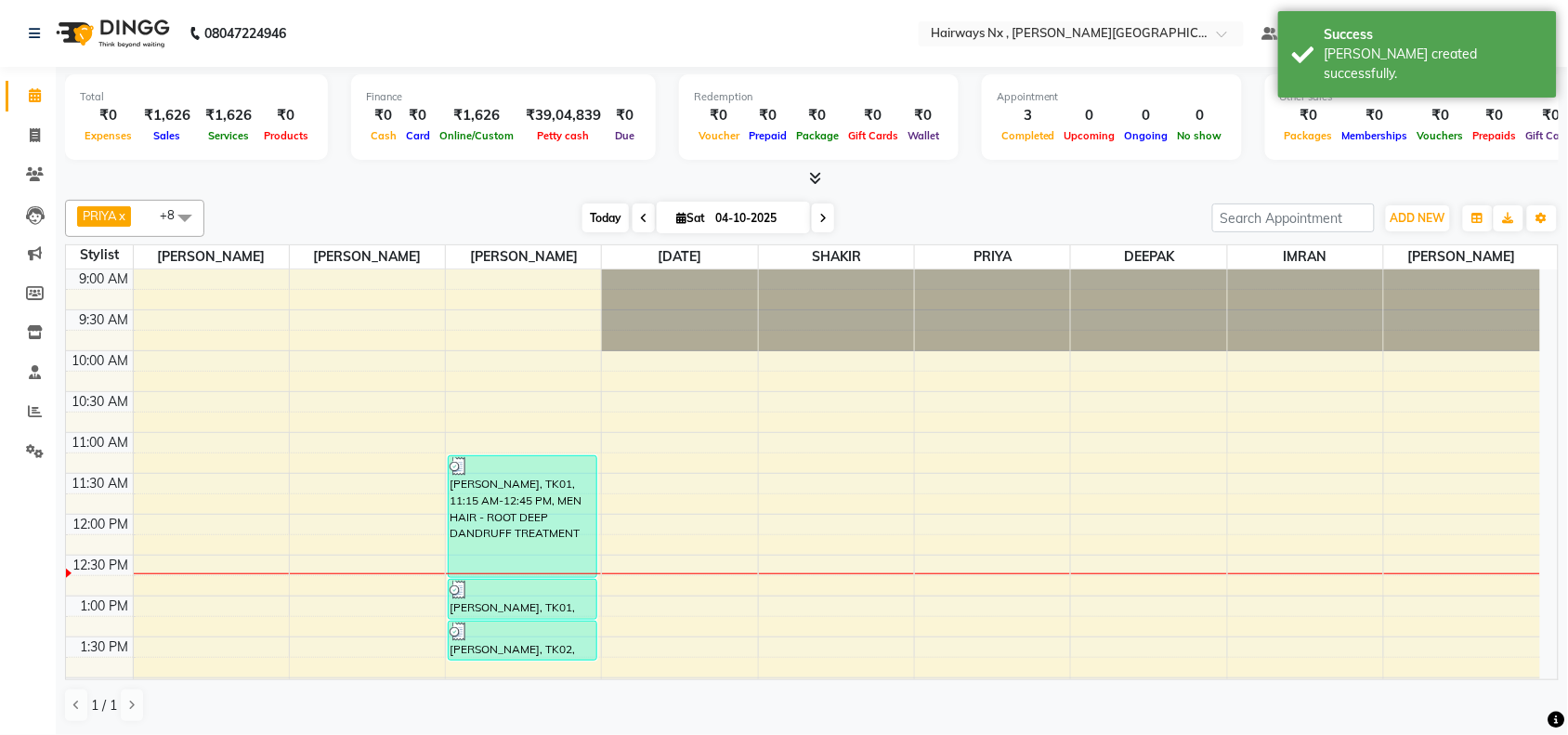
click at [601, 220] on span "Today" at bounding box center [605, 218] width 47 height 29
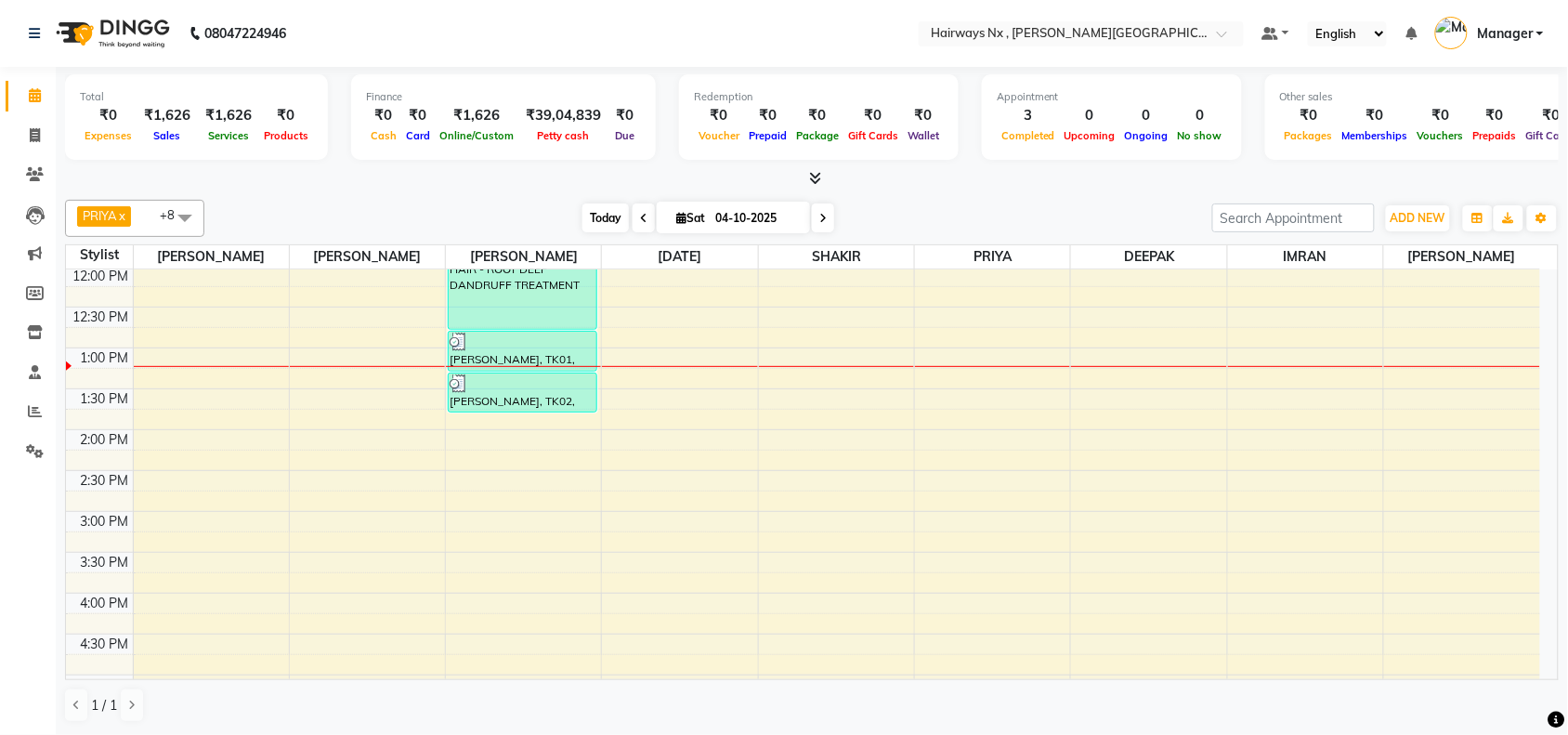
click at [592, 214] on span "Today" at bounding box center [605, 218] width 47 height 29
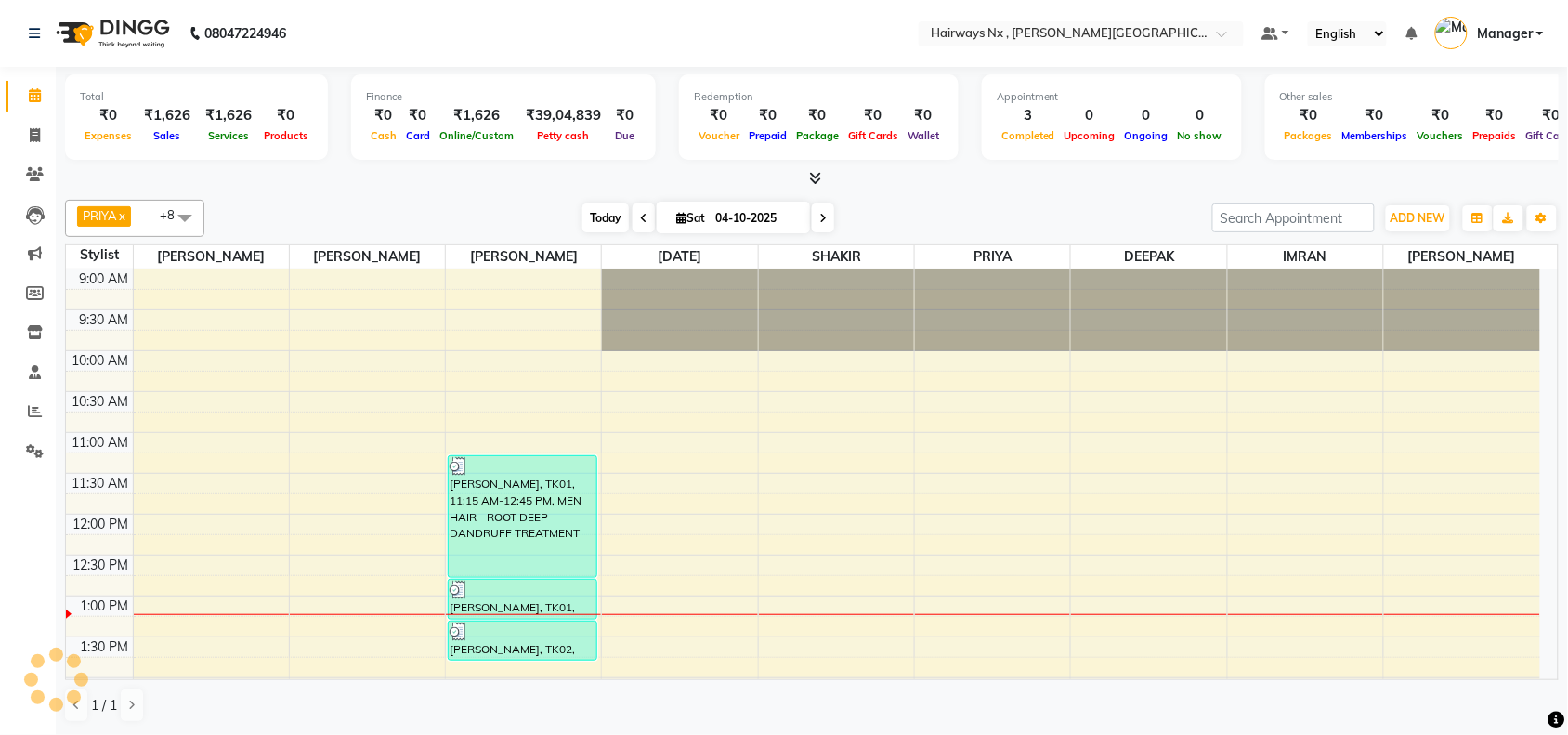
scroll to position [332, 0]
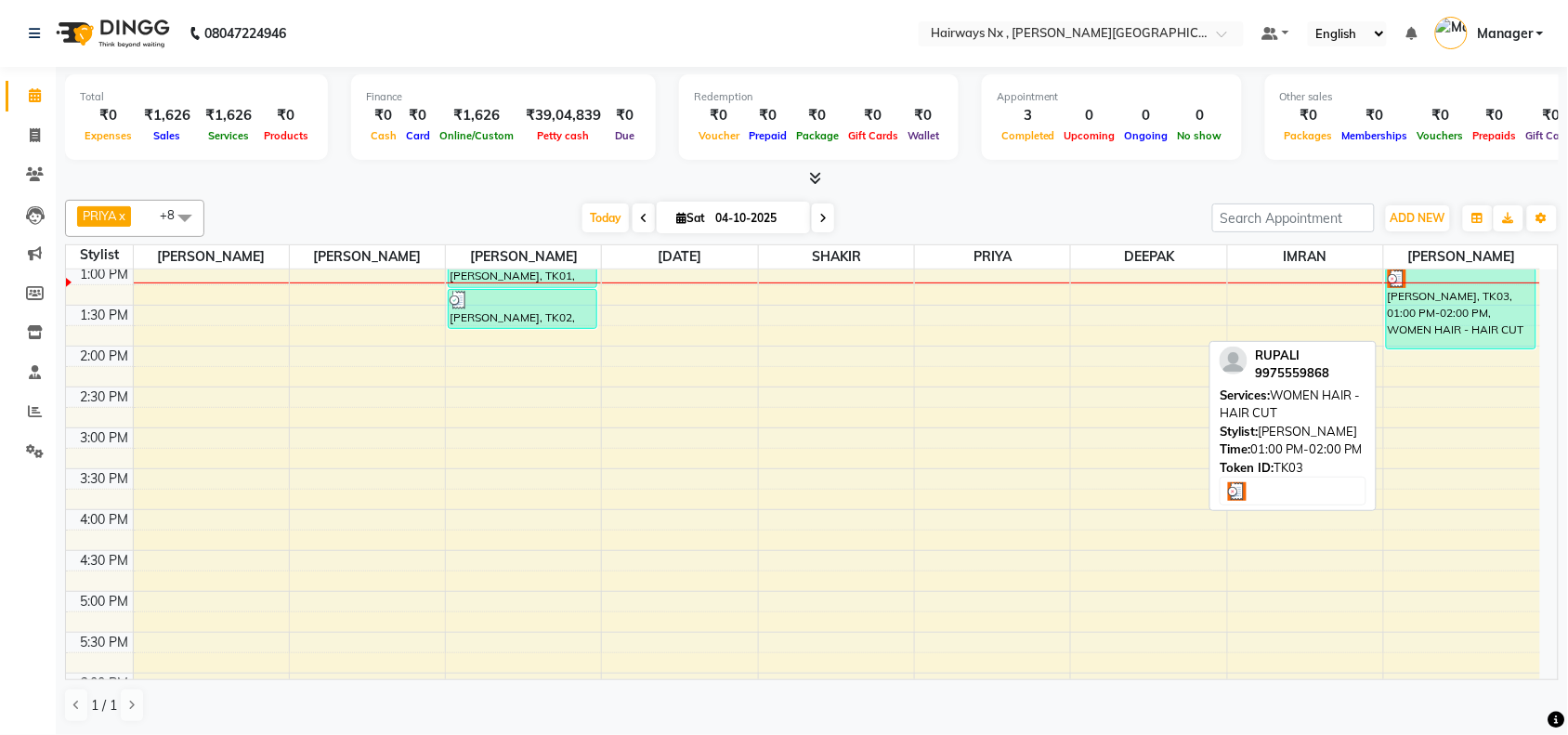
click at [1480, 338] on div "[PERSON_NAME], TK03, 01:00 PM-02:00 PM, WOMEN HAIR - HAIR CUT" at bounding box center [1461, 308] width 148 height 80
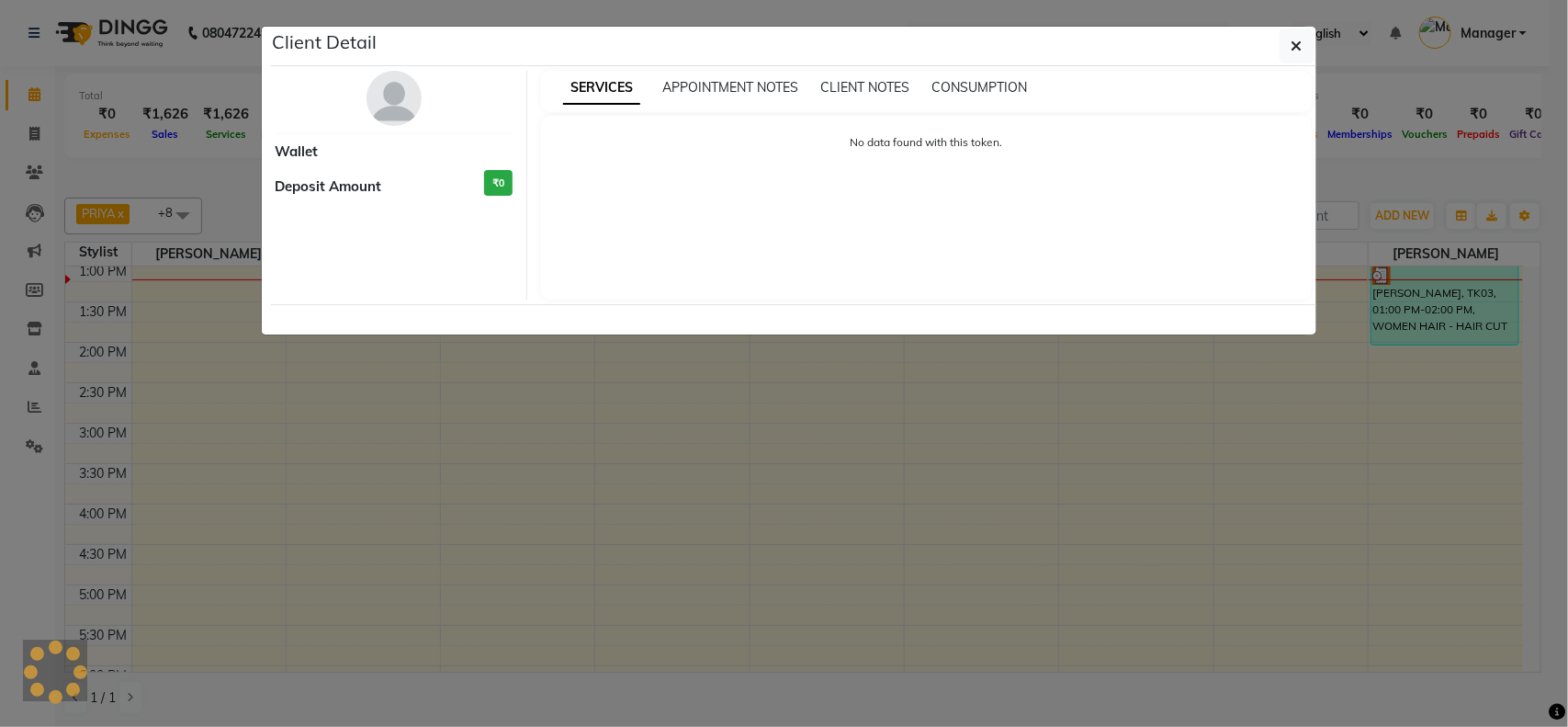
select select "3"
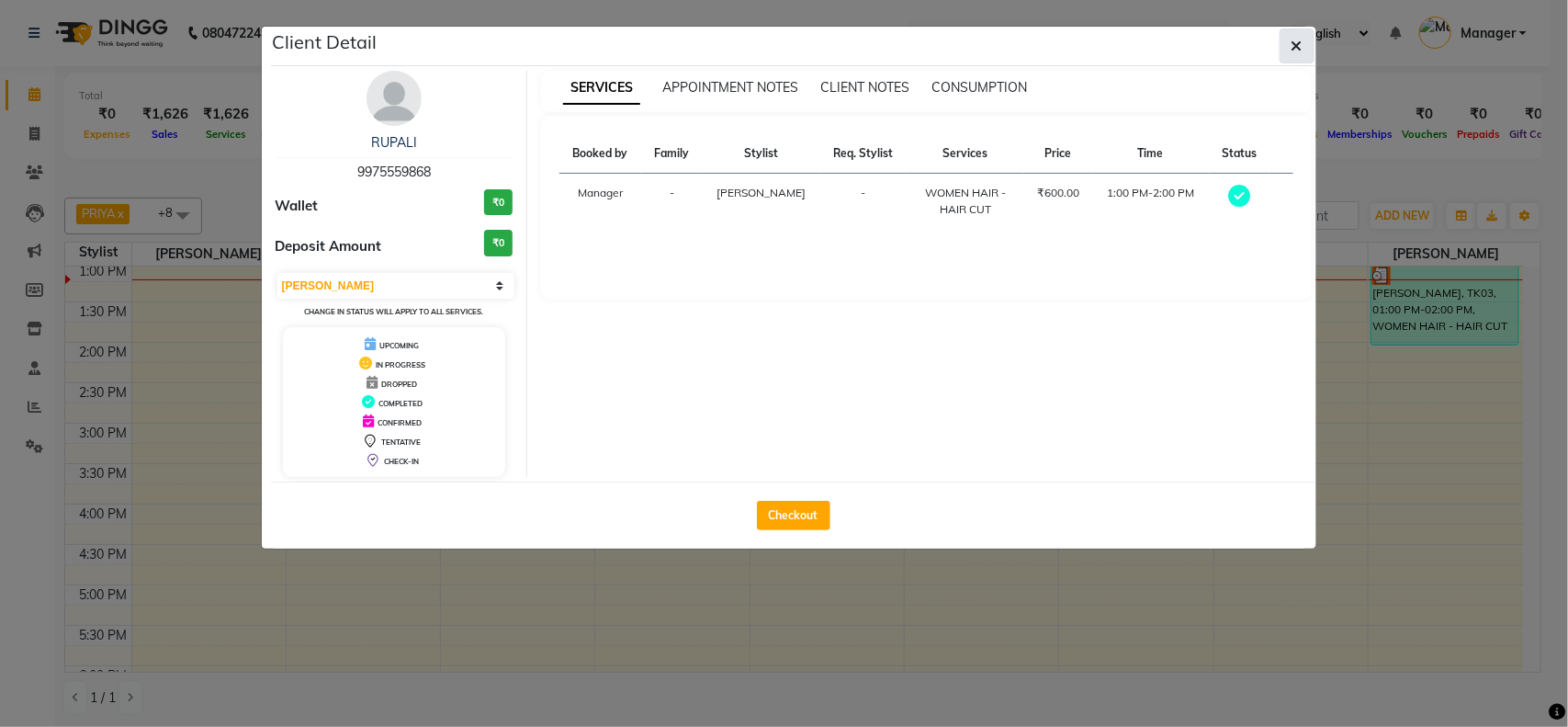
click at [1297, 54] on icon "button" at bounding box center [1297, 46] width 11 height 15
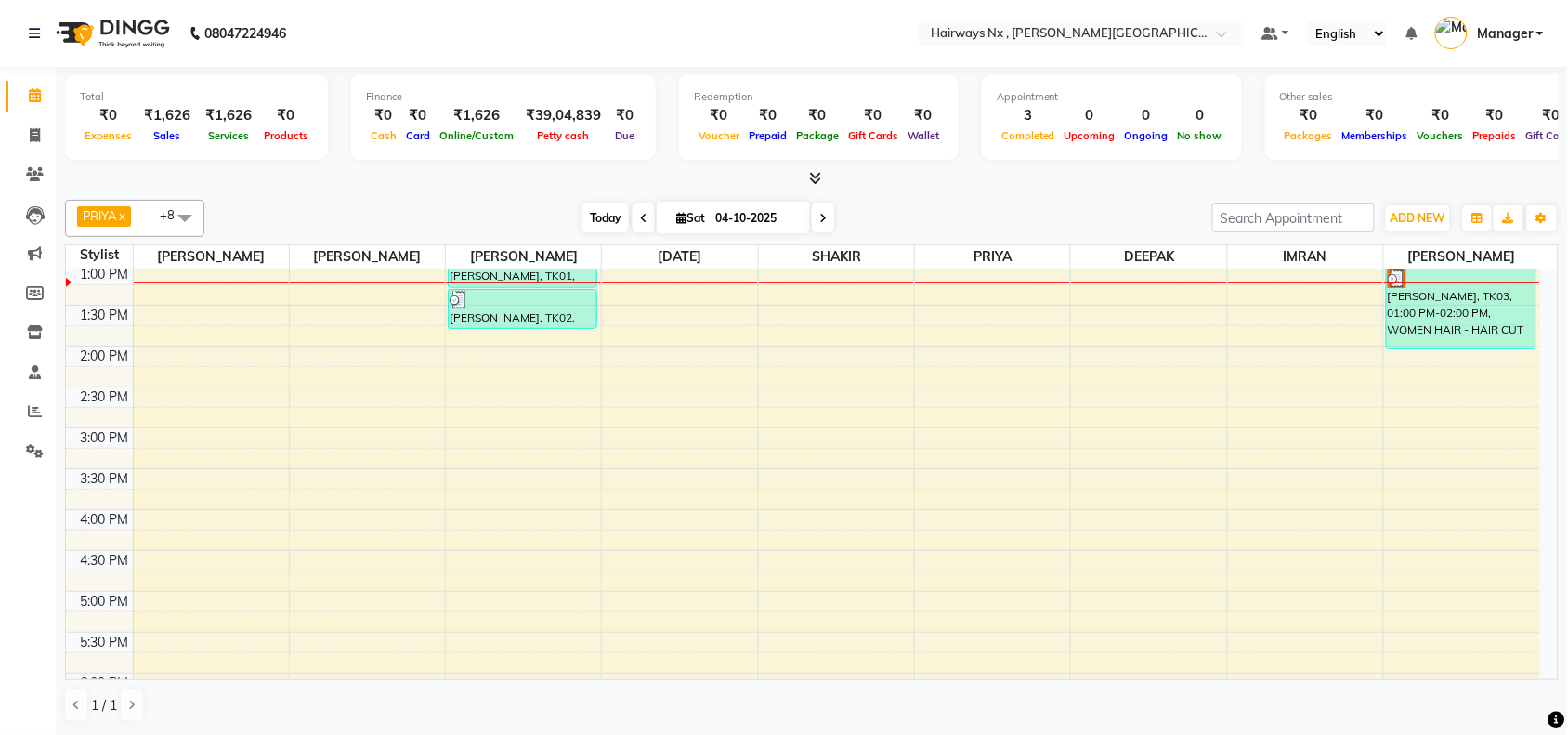
click at [603, 221] on span "Today" at bounding box center [605, 218] width 47 height 29
click at [587, 212] on span "Today" at bounding box center [605, 218] width 47 height 29
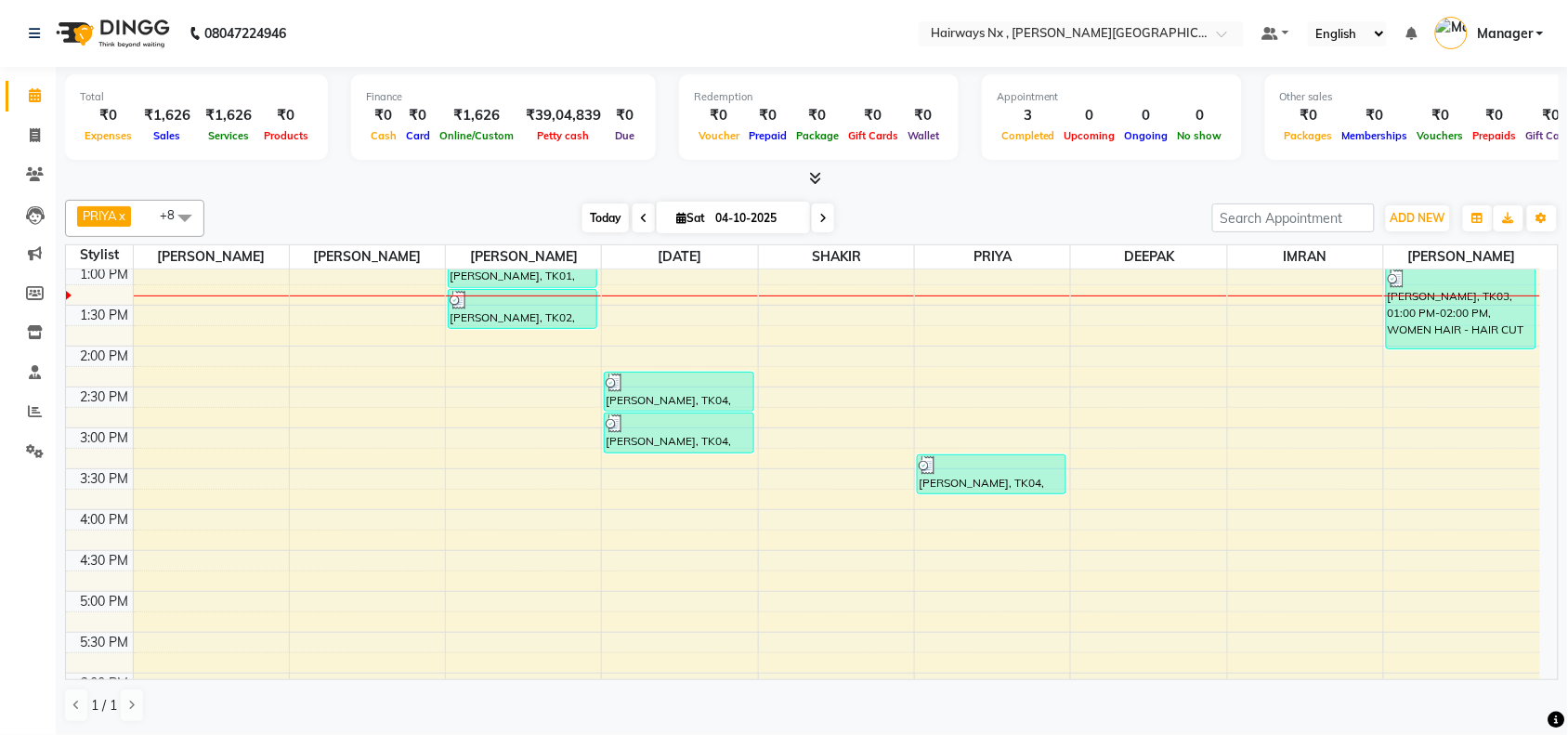
click at [599, 221] on span "Today" at bounding box center [605, 218] width 47 height 29
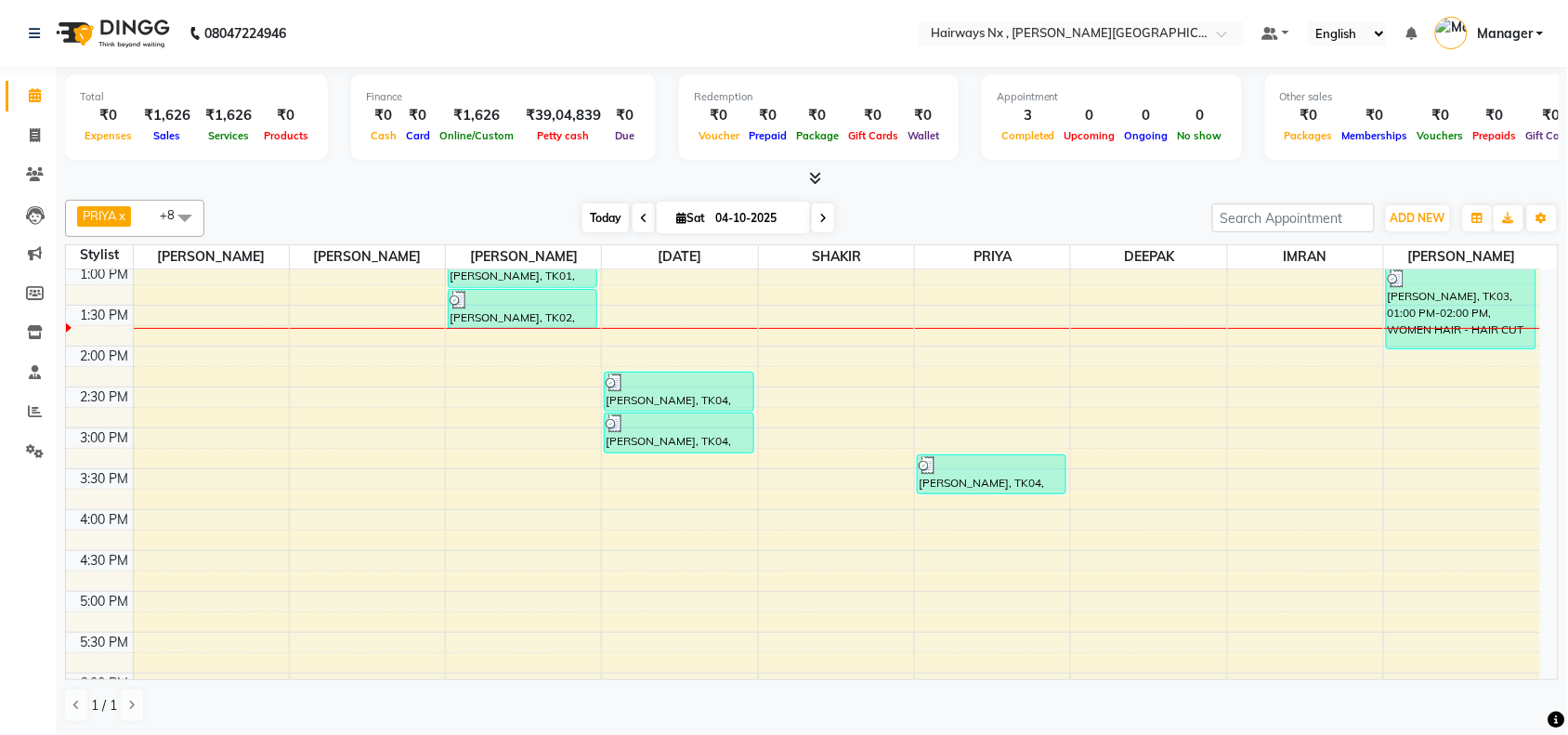
click at [591, 216] on span "Today" at bounding box center [605, 218] width 47 height 29
drag, startPoint x: 30, startPoint y: 138, endPoint x: 35, endPoint y: 104, distance: 34.4
click at [32, 138] on icon at bounding box center [34, 135] width 10 height 14
select select "service"
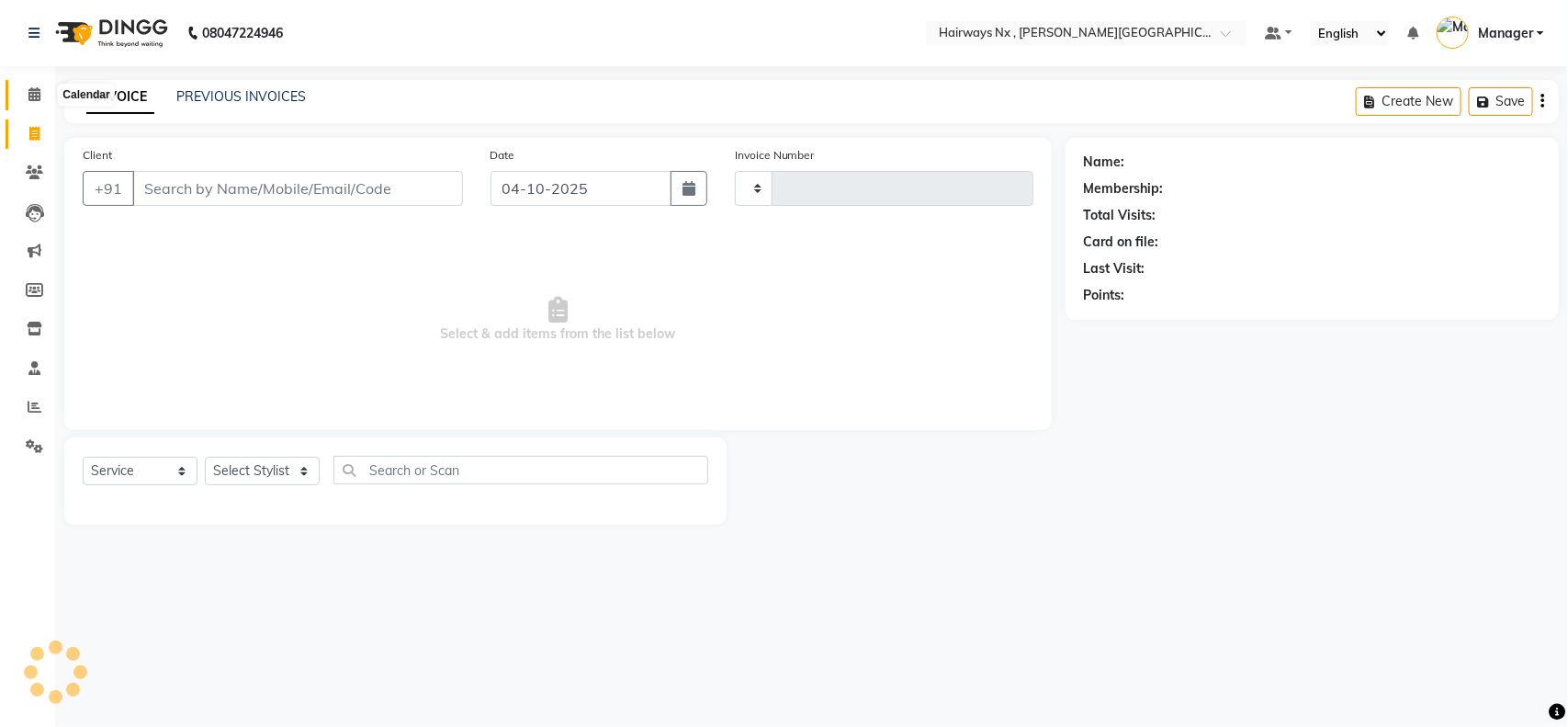
click at [34, 93] on icon at bounding box center [34, 94] width 12 height 14
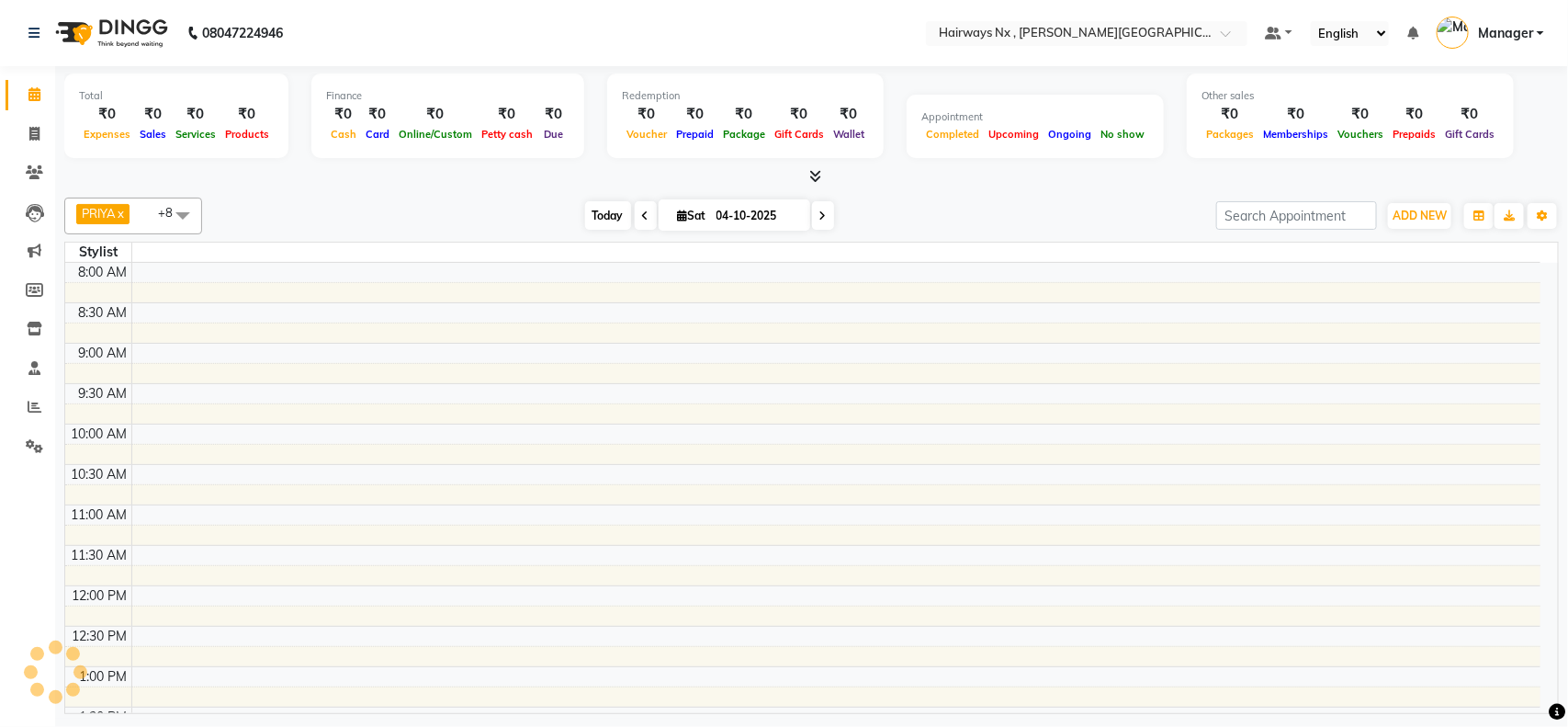
click at [604, 208] on span "Today" at bounding box center [608, 215] width 46 height 28
click at [607, 213] on span "Today" at bounding box center [608, 215] width 46 height 28
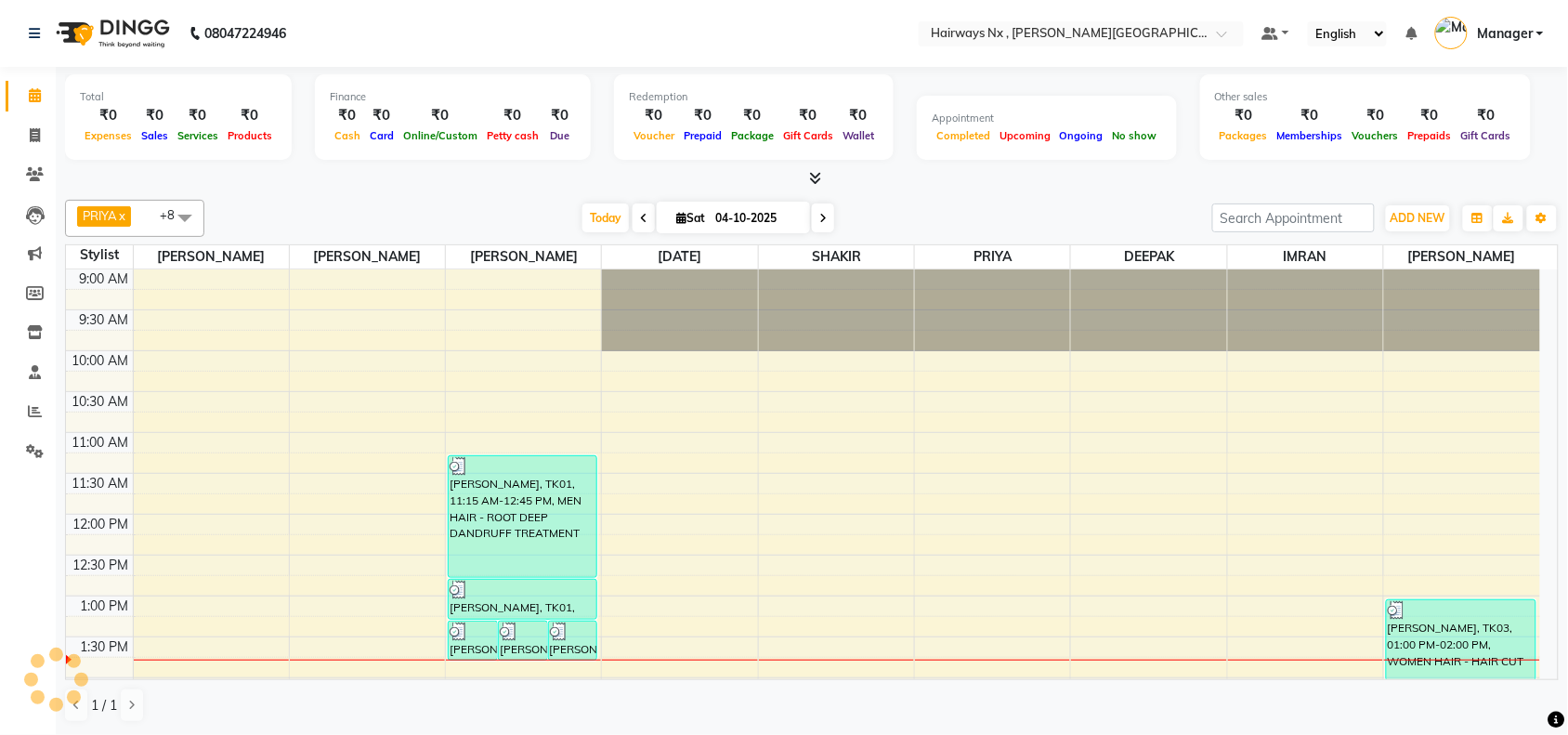
scroll to position [332, 0]
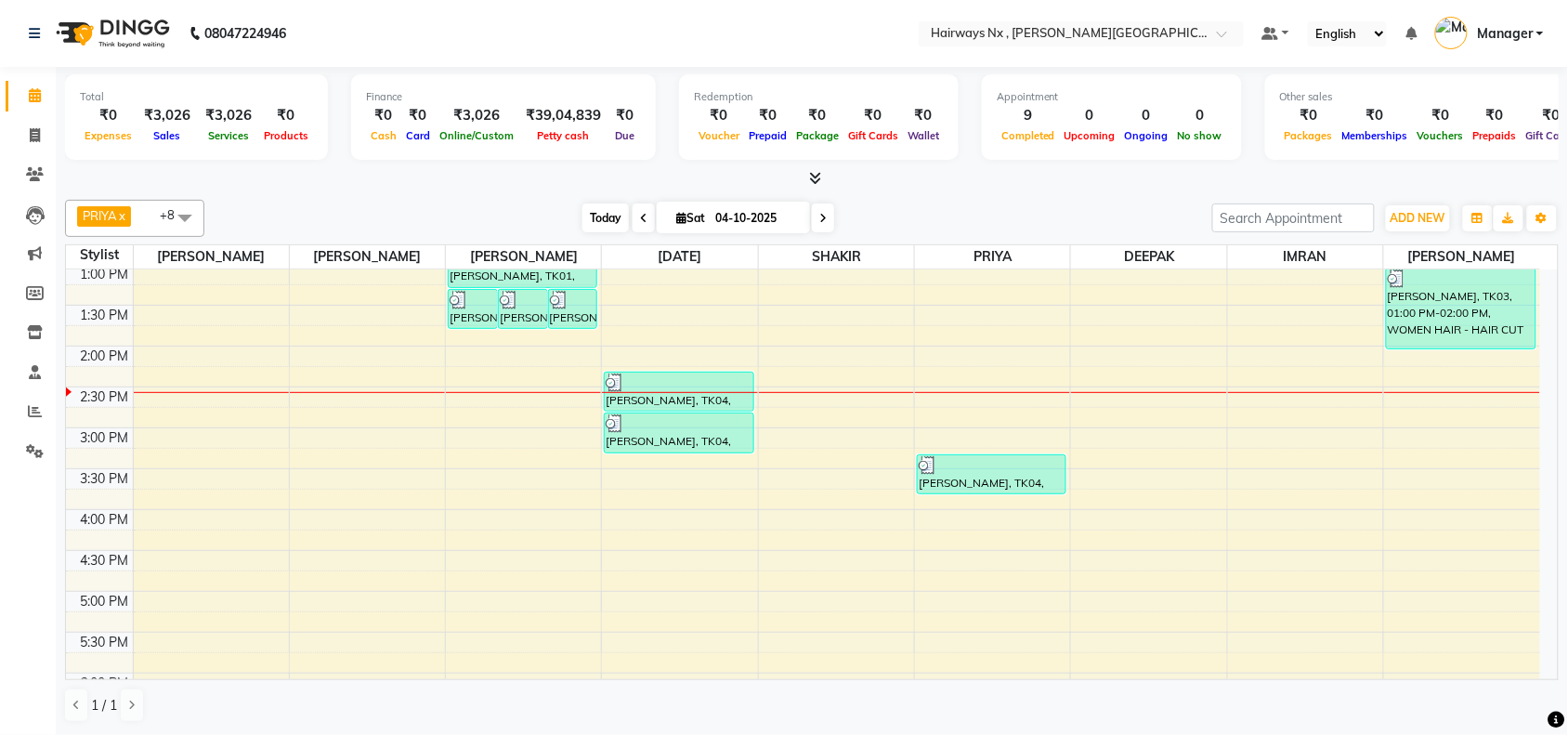
click at [590, 214] on span "Today" at bounding box center [605, 218] width 47 height 29
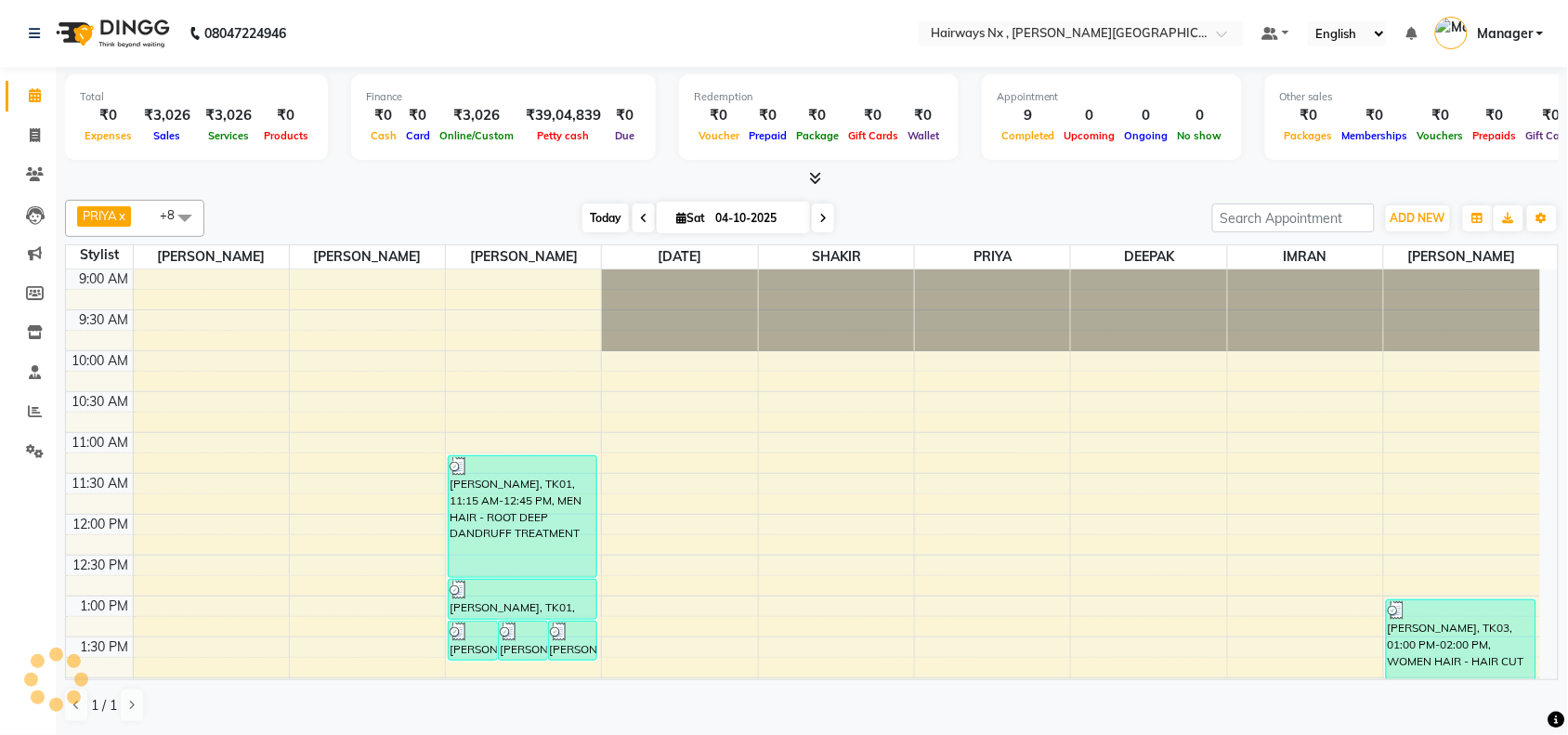
scroll to position [415, 0]
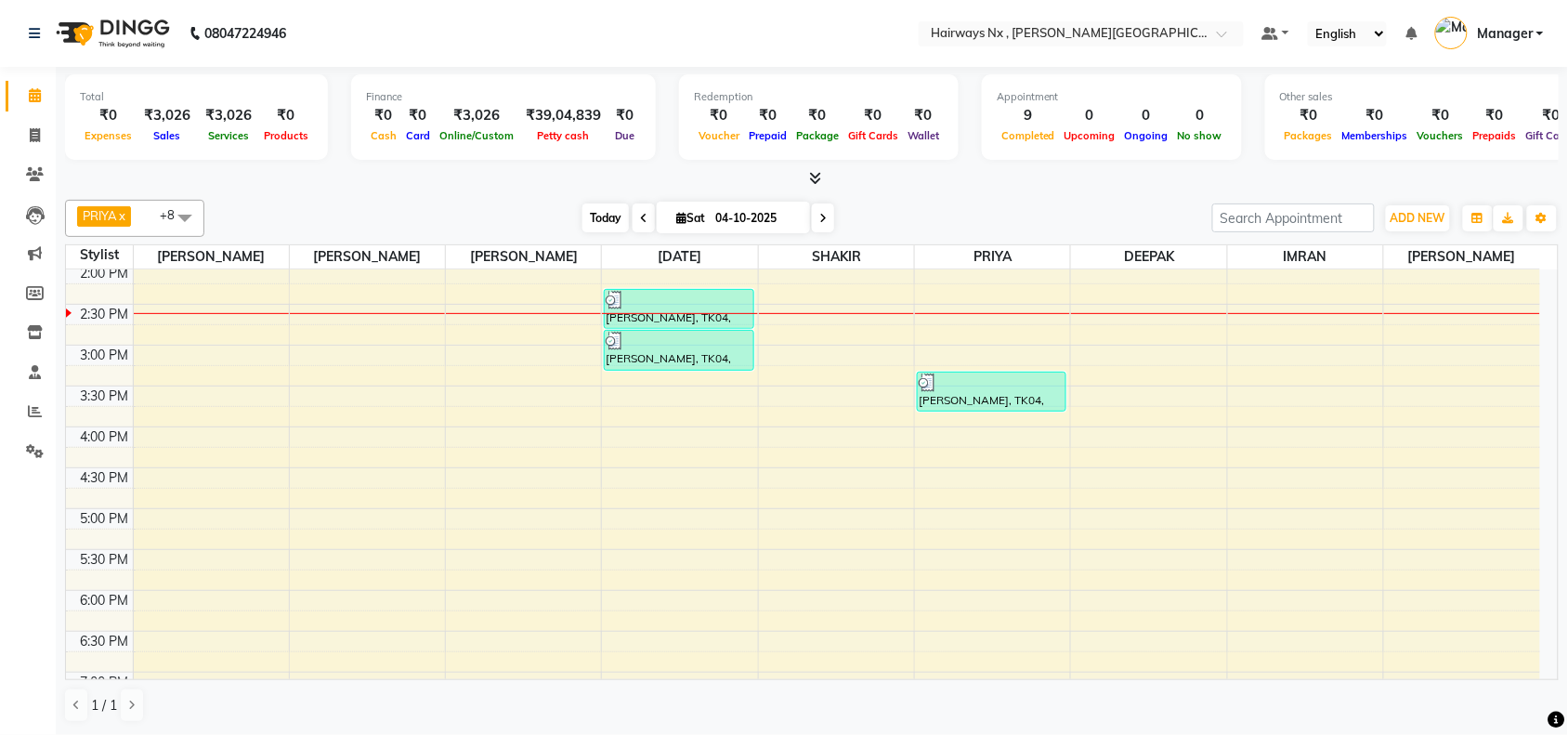
click at [595, 215] on span "Today" at bounding box center [605, 218] width 47 height 29
click at [585, 210] on span "Today" at bounding box center [605, 218] width 47 height 29
click at [509, 308] on div "9:00 AM 9:30 AM 10:00 AM 10:30 AM 11:00 AM 11:30 AM 12:00 PM 12:30 PM 1:00 PM 1…" at bounding box center [802, 427] width 1474 height 1144
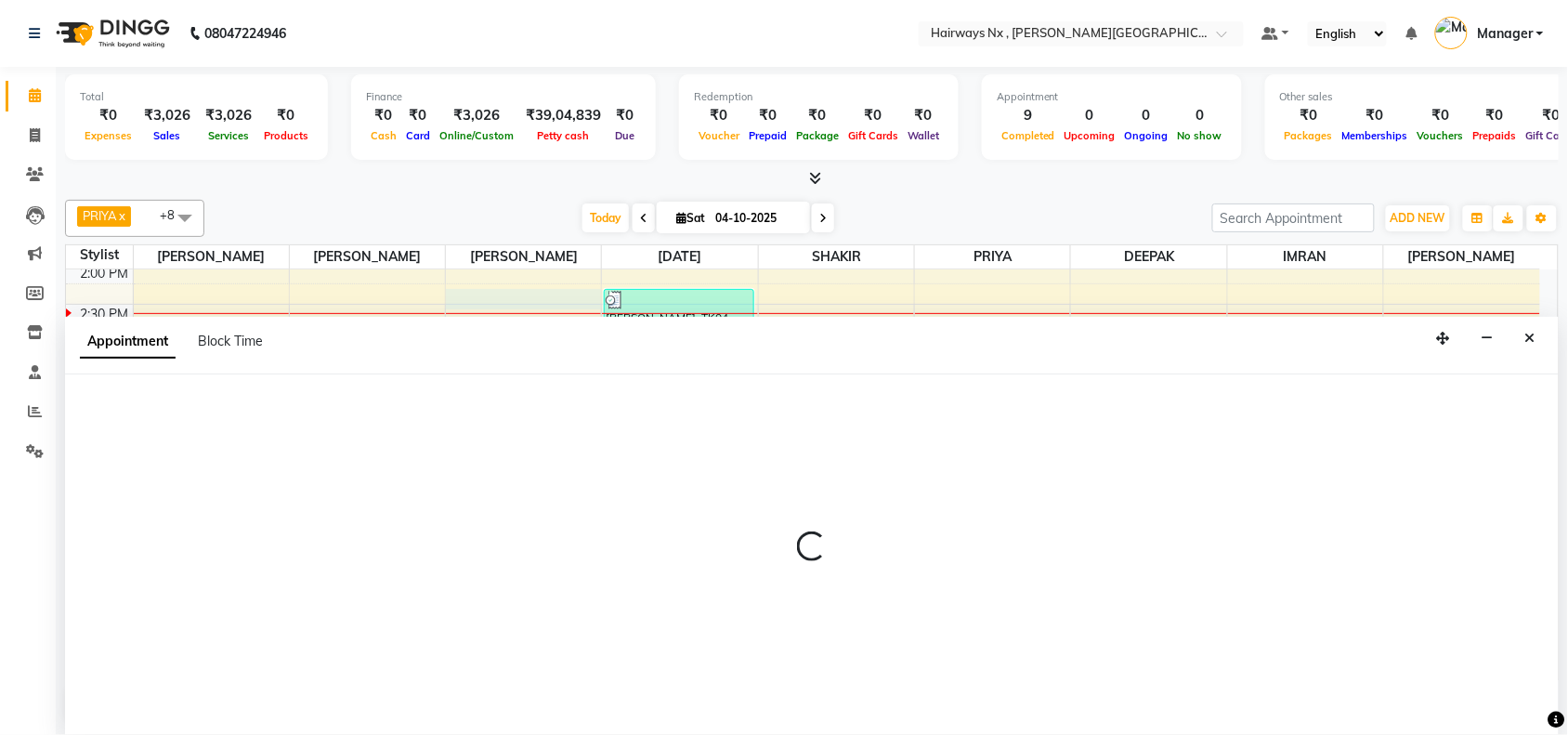
scroll to position [1, 0]
select select "12973"
select select "855"
select select "tentative"
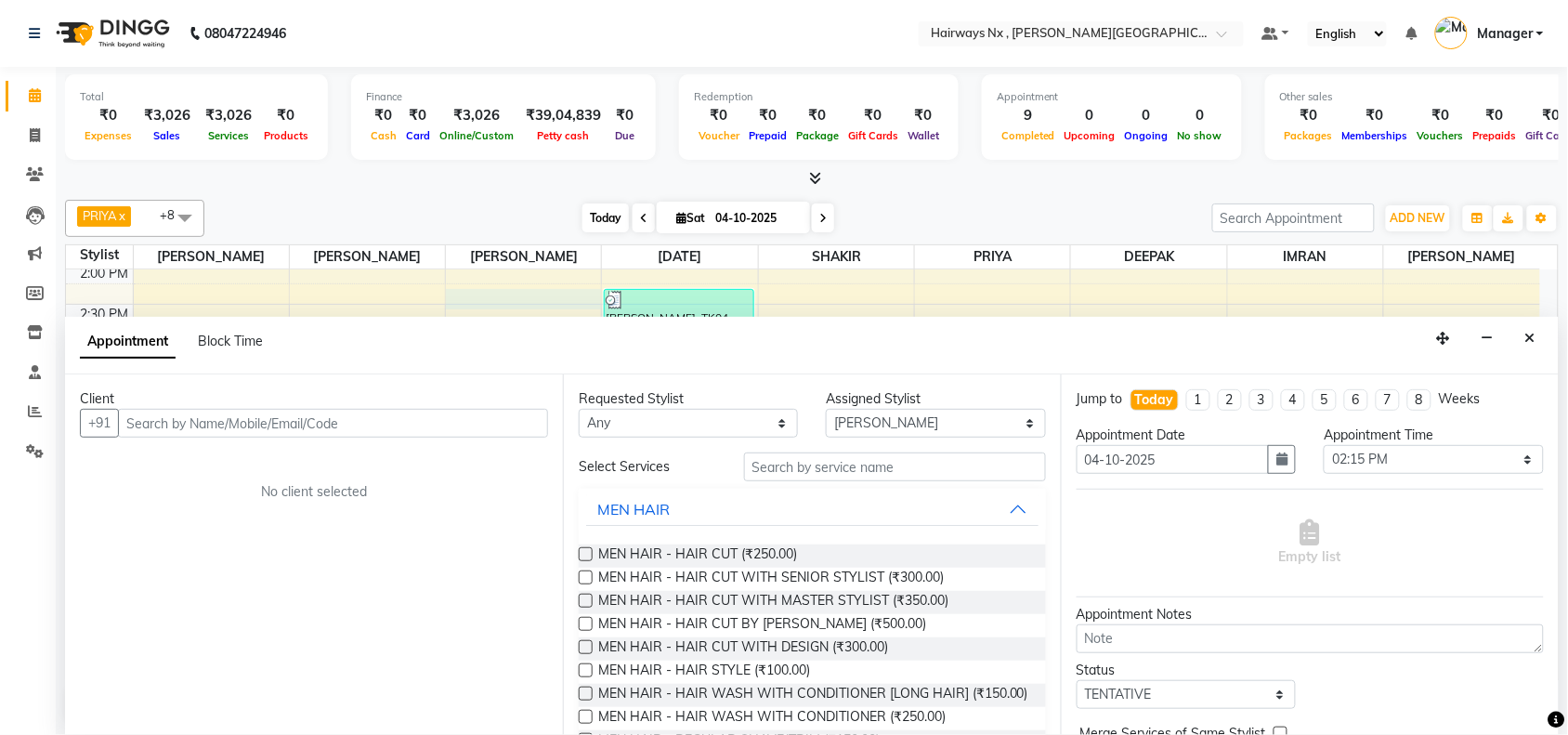
click at [608, 220] on span "Today" at bounding box center [605, 218] width 47 height 29
click at [34, 137] on icon at bounding box center [34, 135] width 10 height 14
select select "service"
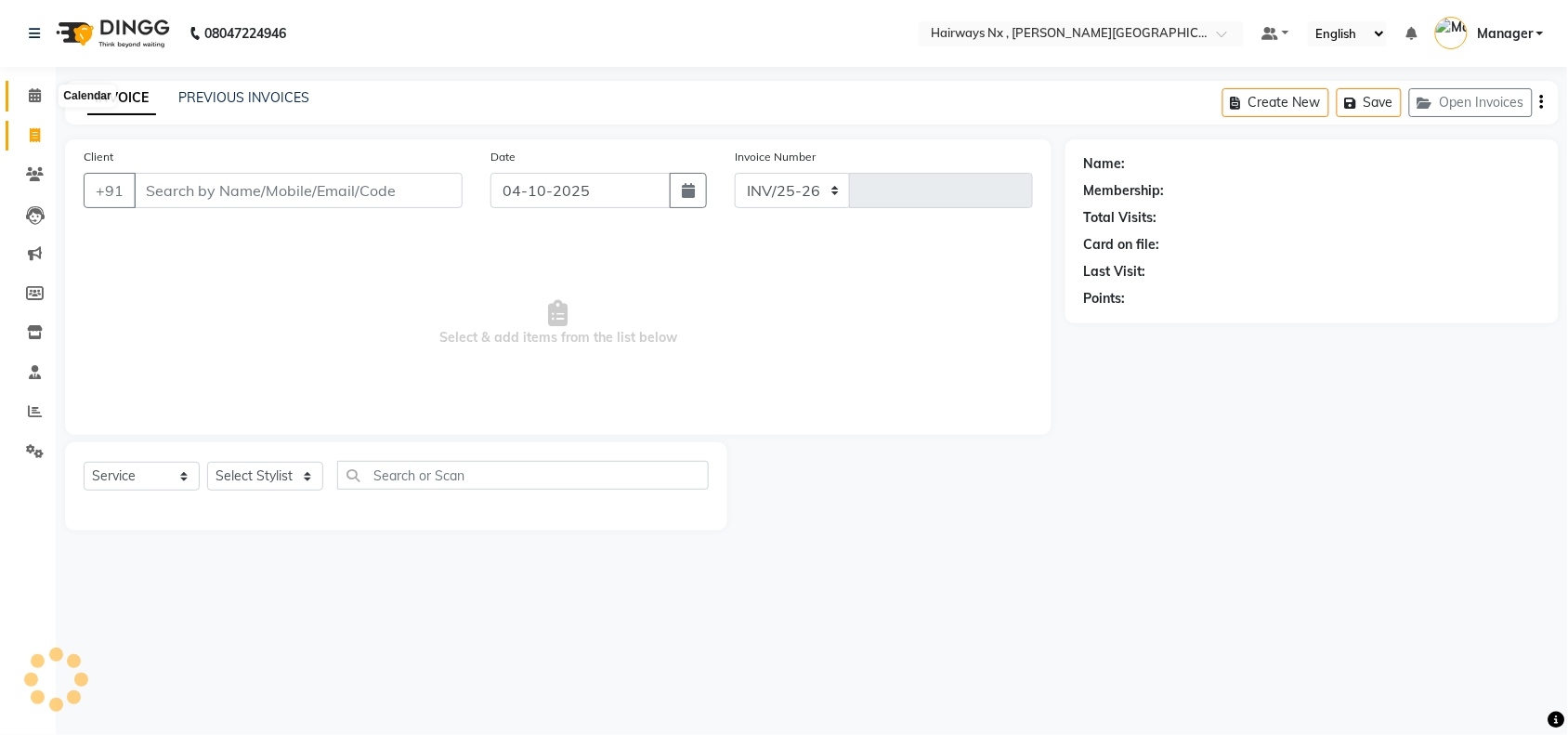
select select "778"
type input "1272"
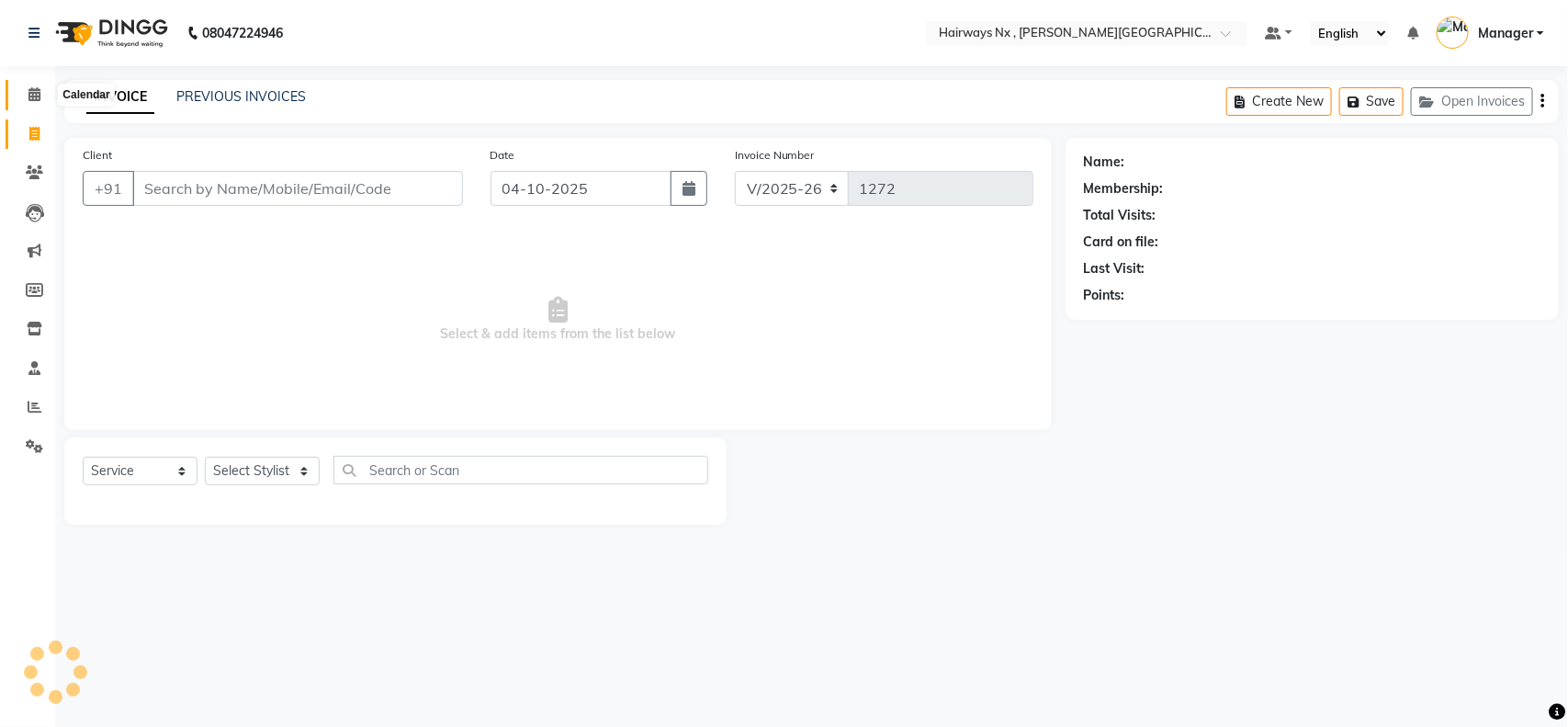
click at [30, 97] on icon at bounding box center [34, 94] width 12 height 14
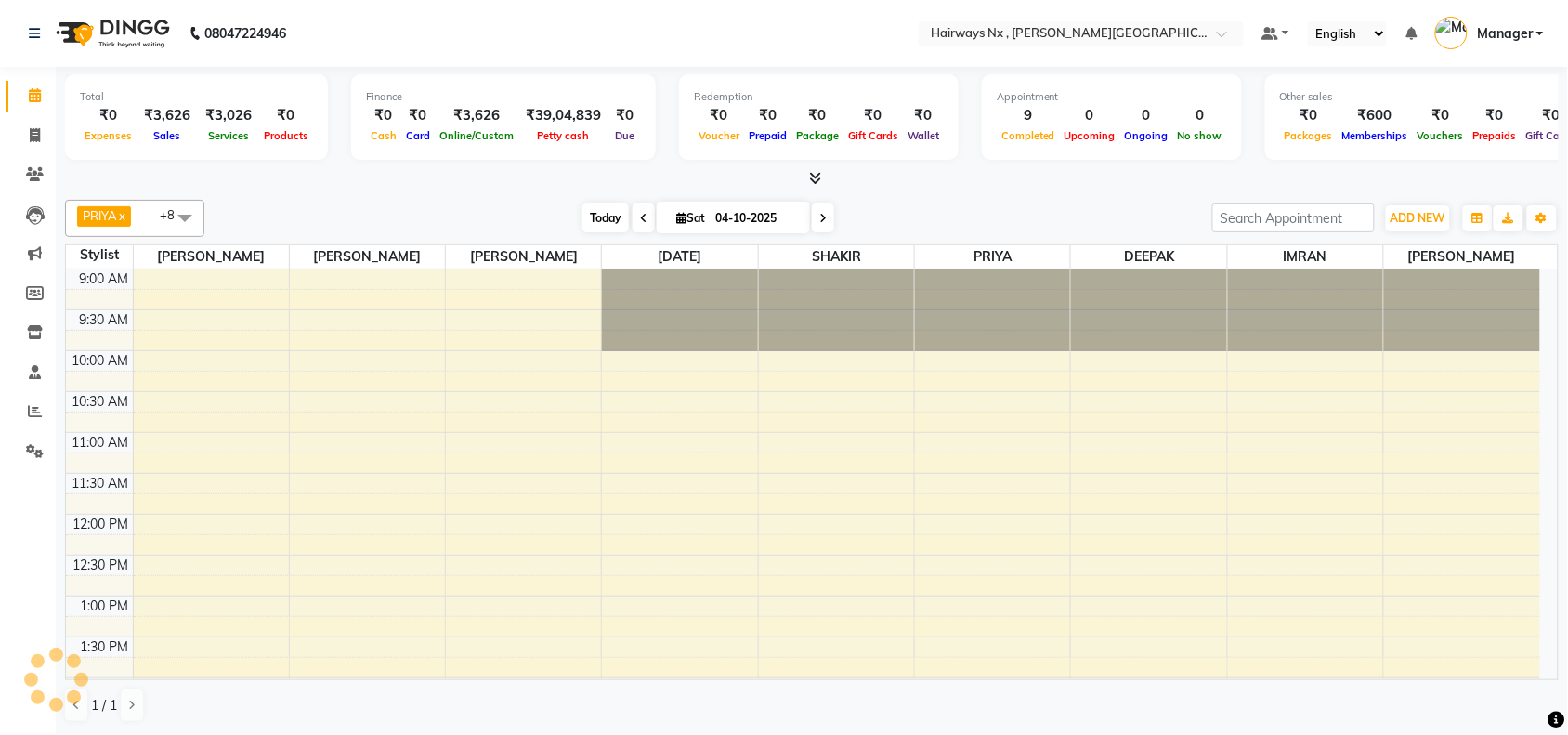
click at [611, 212] on span "Today" at bounding box center [605, 218] width 47 height 29
click at [599, 214] on span "Today" at bounding box center [605, 218] width 47 height 29
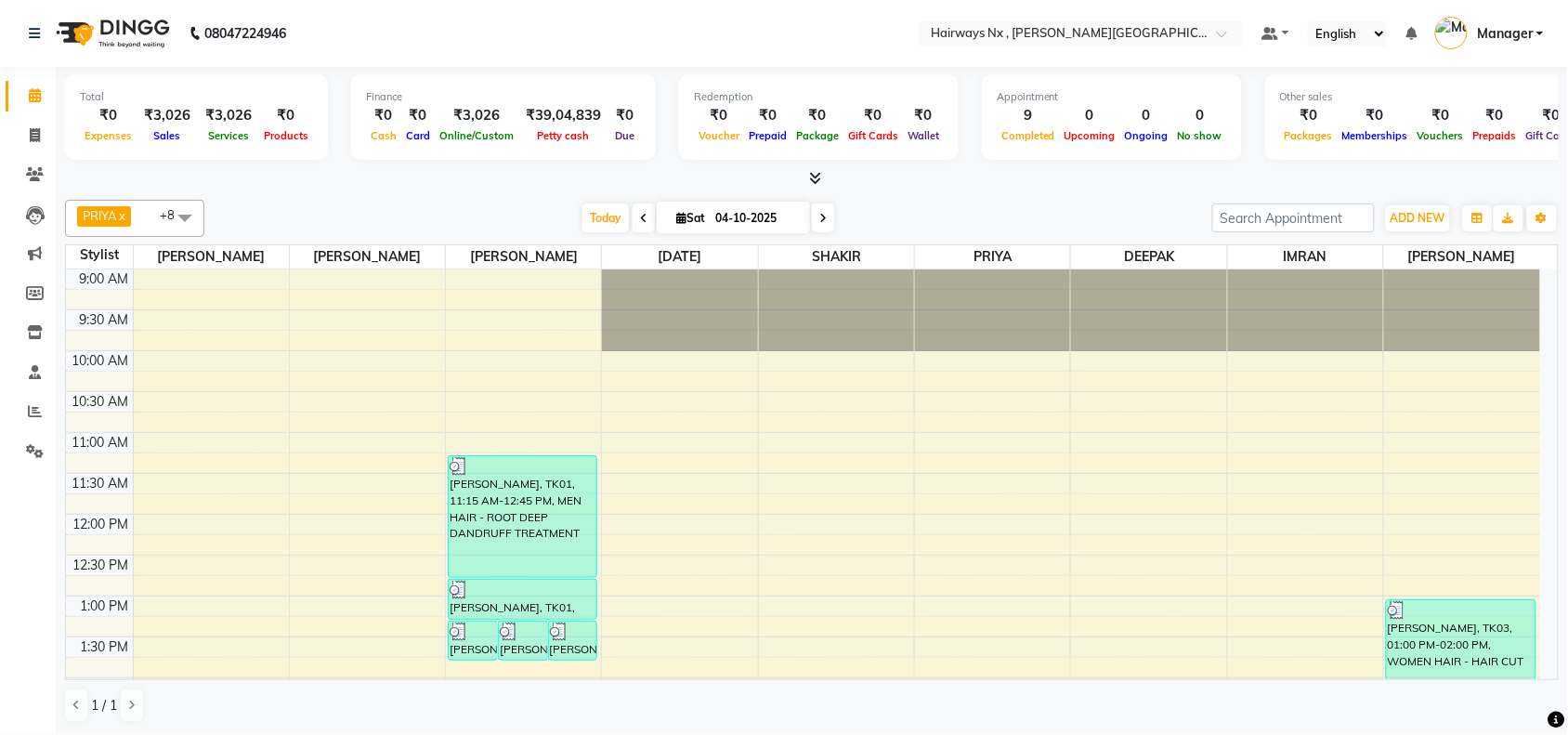
click at [599, 209] on span "Today" at bounding box center [605, 218] width 47 height 29
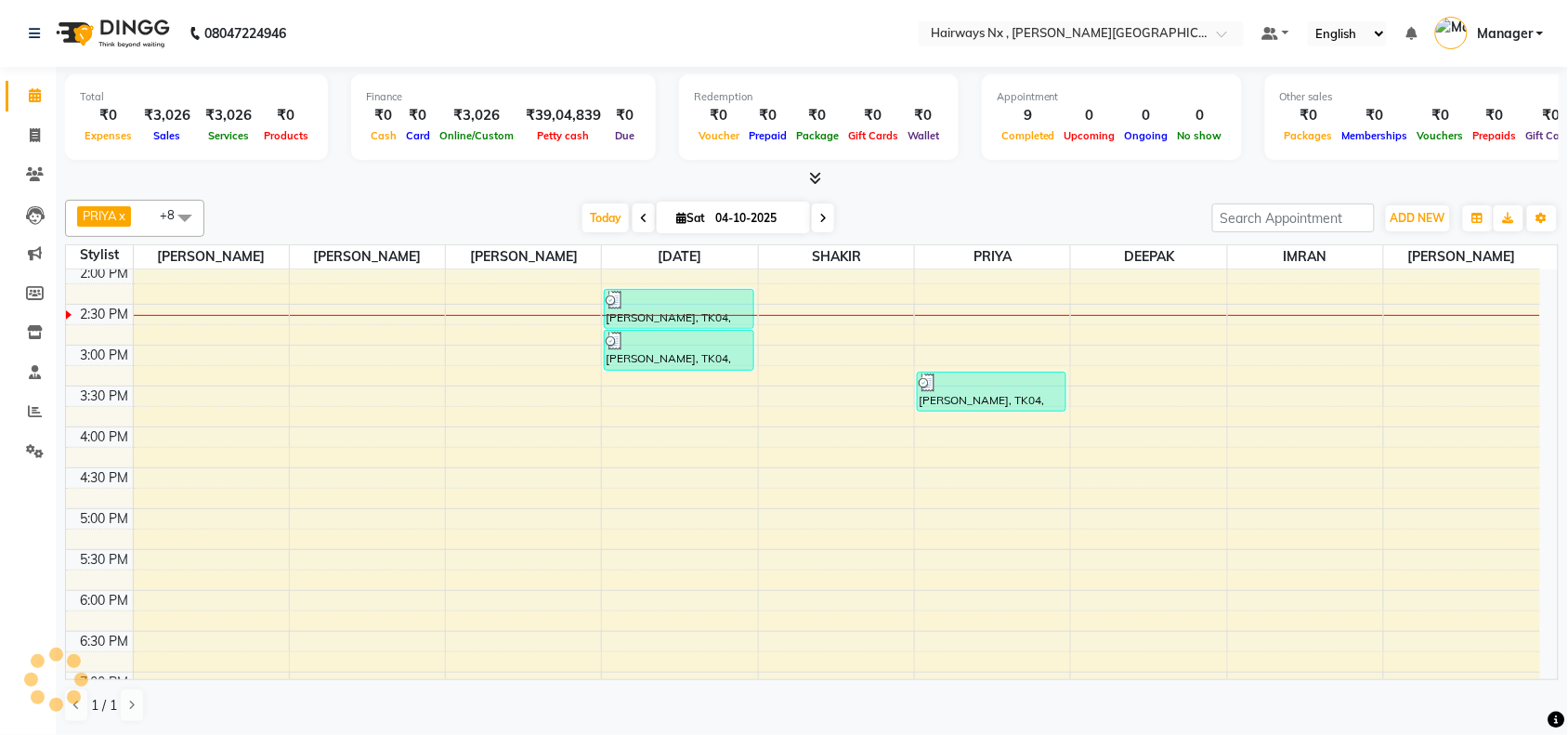
click at [522, 309] on div "9:00 AM 9:30 AM 10:00 AM 10:30 AM 11:00 AM 11:30 AM 12:00 PM 12:30 PM 1:00 PM 1…" at bounding box center [802, 427] width 1474 height 1144
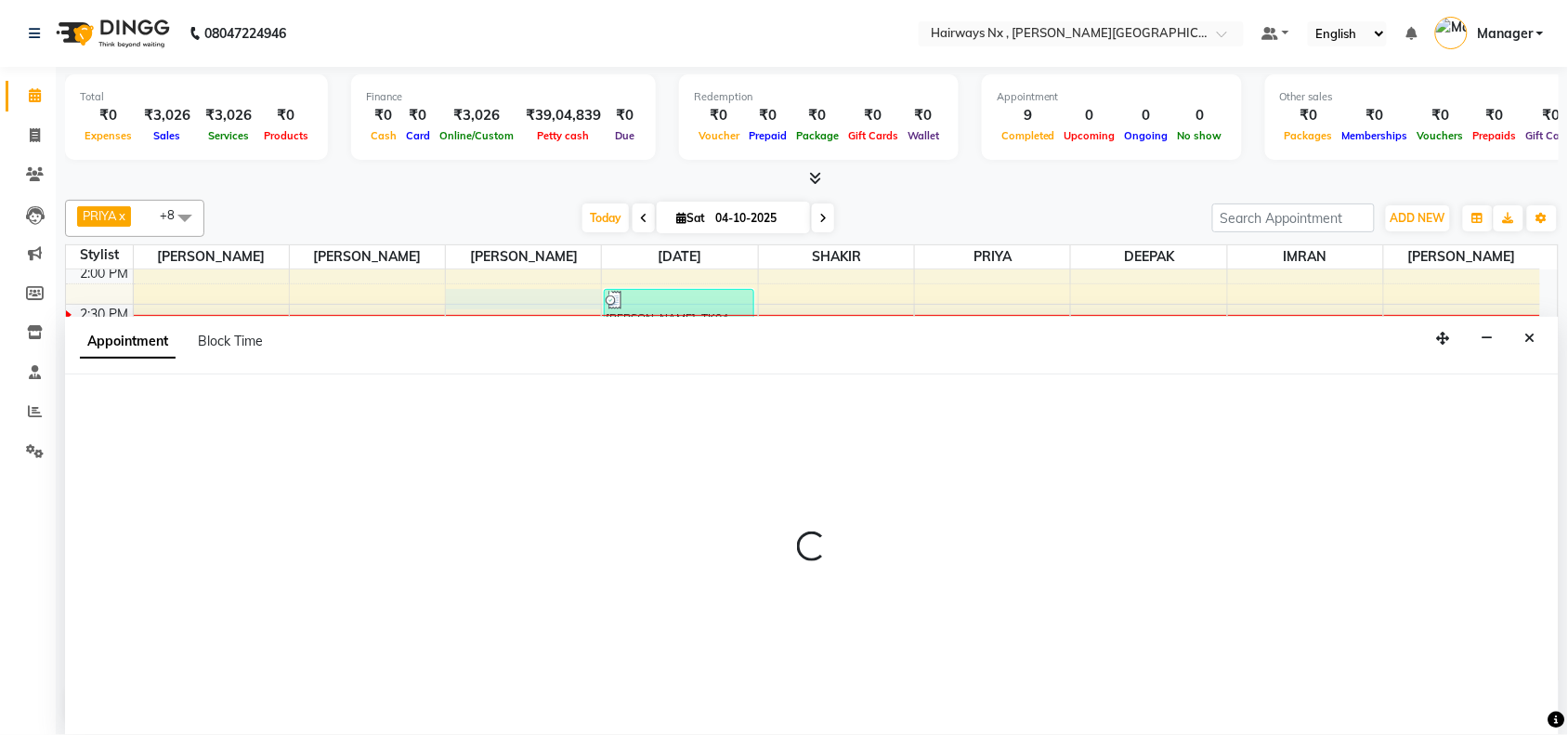
scroll to position [1, 0]
select select "12973"
select select "855"
select select "tentative"
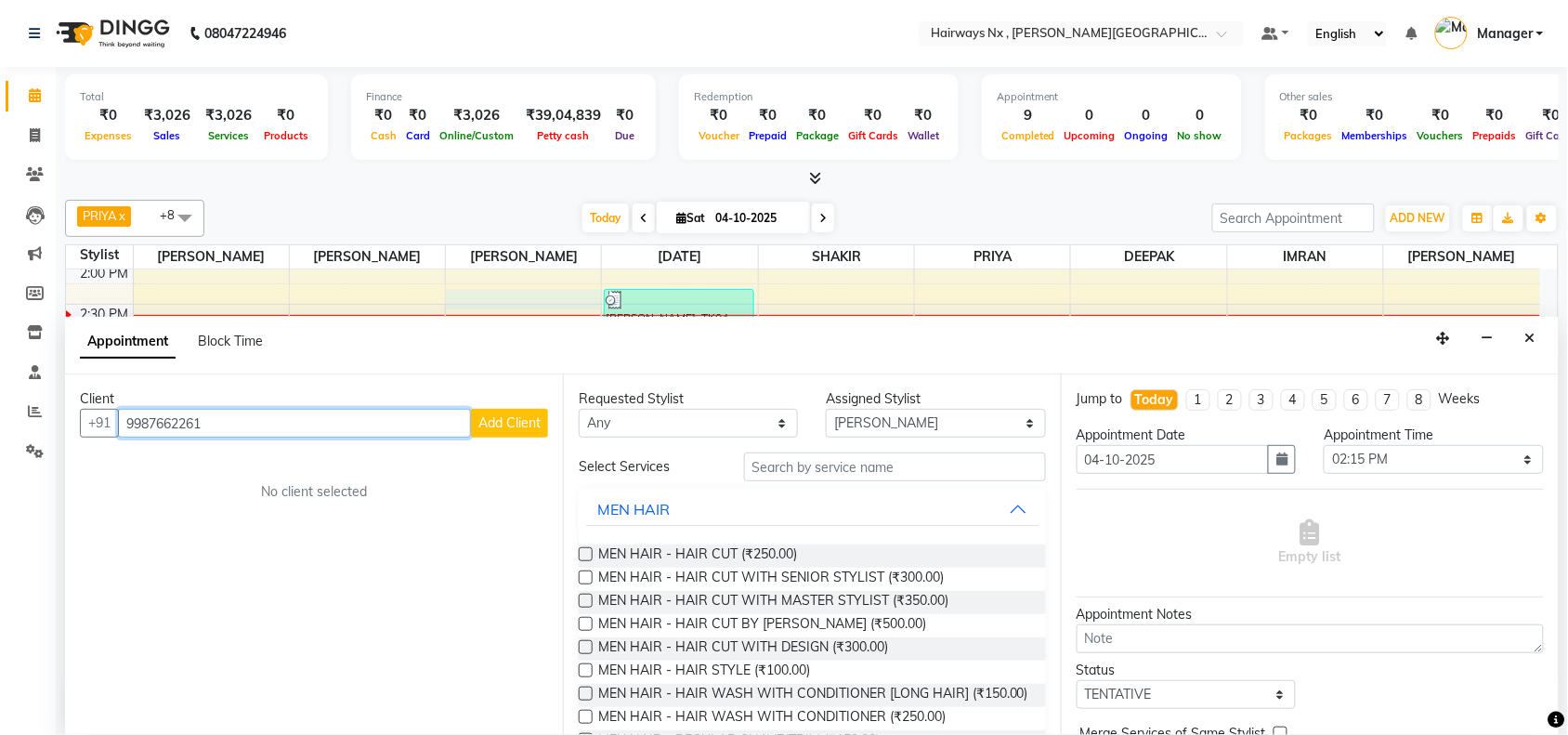
click at [144, 423] on input "9987662261" at bounding box center [294, 423] width 353 height 29
click at [150, 423] on input "9987662261" at bounding box center [294, 423] width 353 height 29
type input "9987662261"
click at [37, 133] on icon at bounding box center [34, 135] width 10 height 14
select select "778"
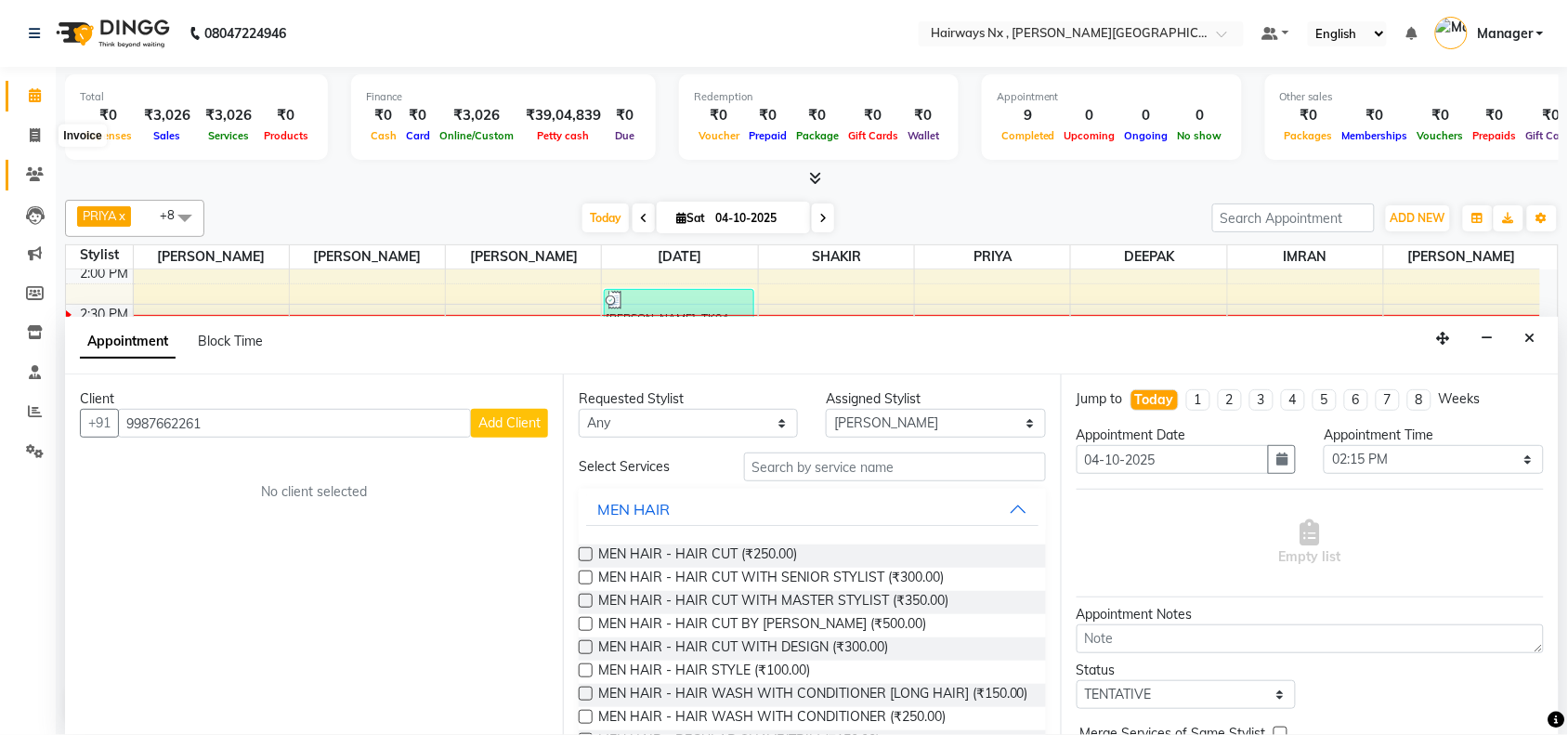
select select "service"
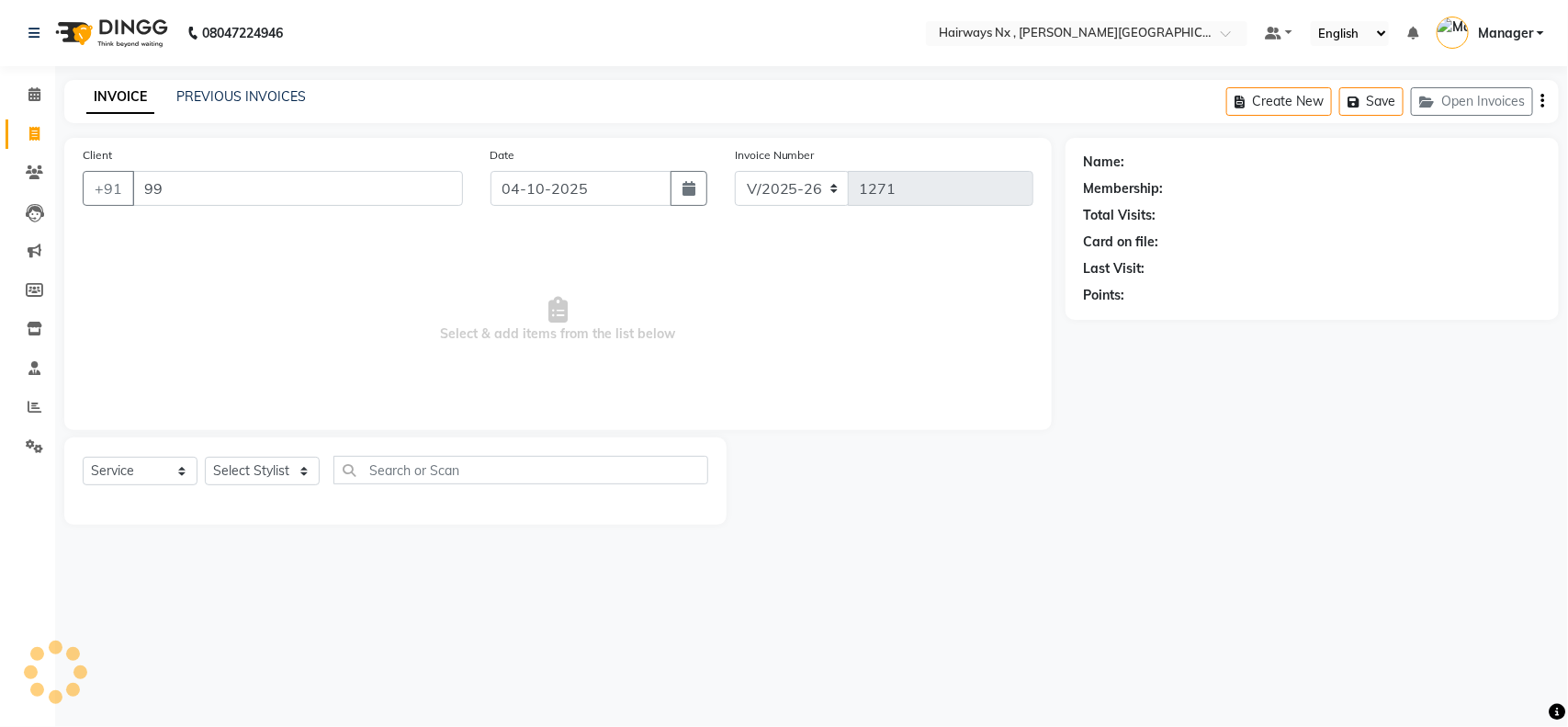
type input "9"
type input "9987662261"
click at [416, 185] on span "Add Client" at bounding box center [416, 189] width 72 height 19
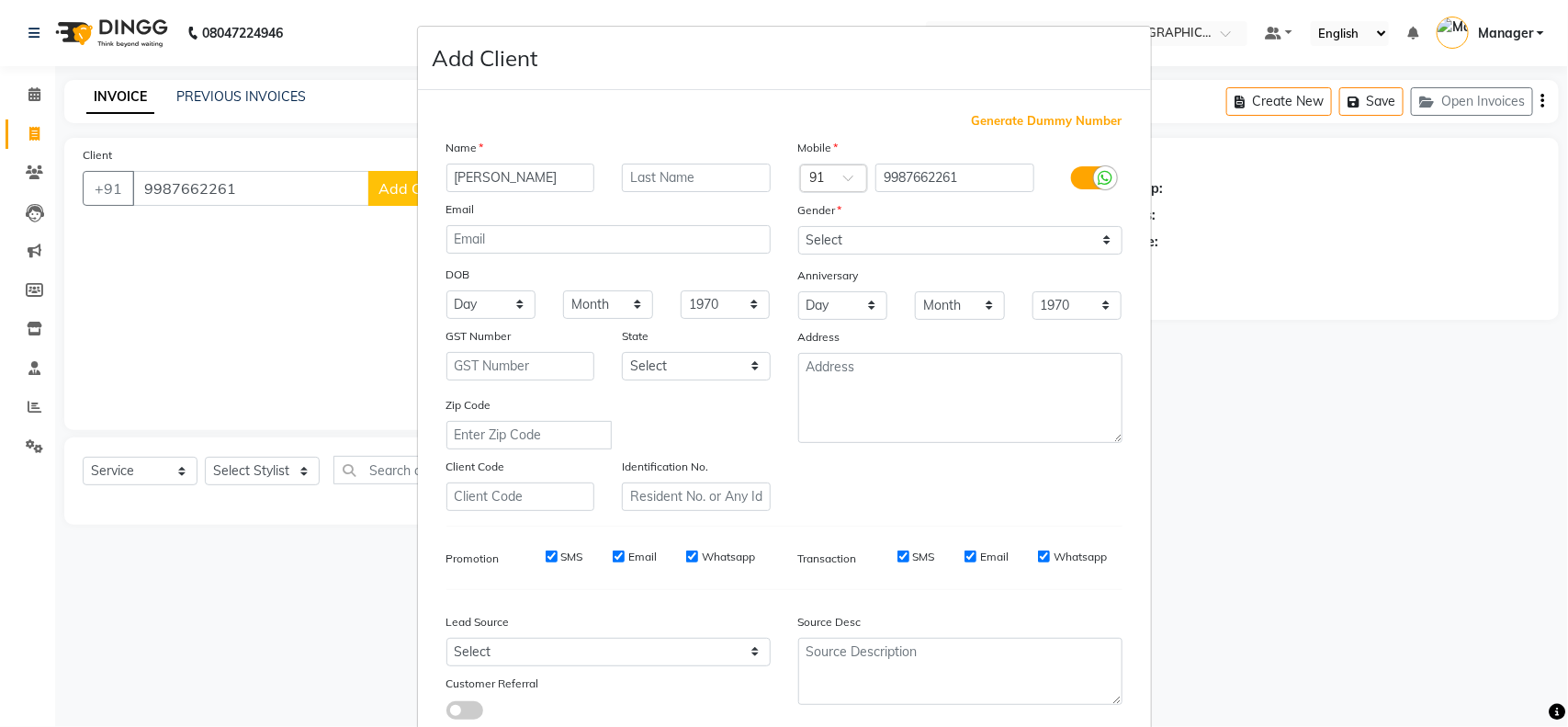
type input "[PERSON_NAME]"
click at [958, 237] on select "Select [DEMOGRAPHIC_DATA] [DEMOGRAPHIC_DATA] Other Prefer Not To Say" at bounding box center [960, 240] width 324 height 28
select select "[DEMOGRAPHIC_DATA]"
click at [798, 226] on select "Select [DEMOGRAPHIC_DATA] [DEMOGRAPHIC_DATA] Other Prefer Not To Say" at bounding box center [960, 240] width 324 height 28
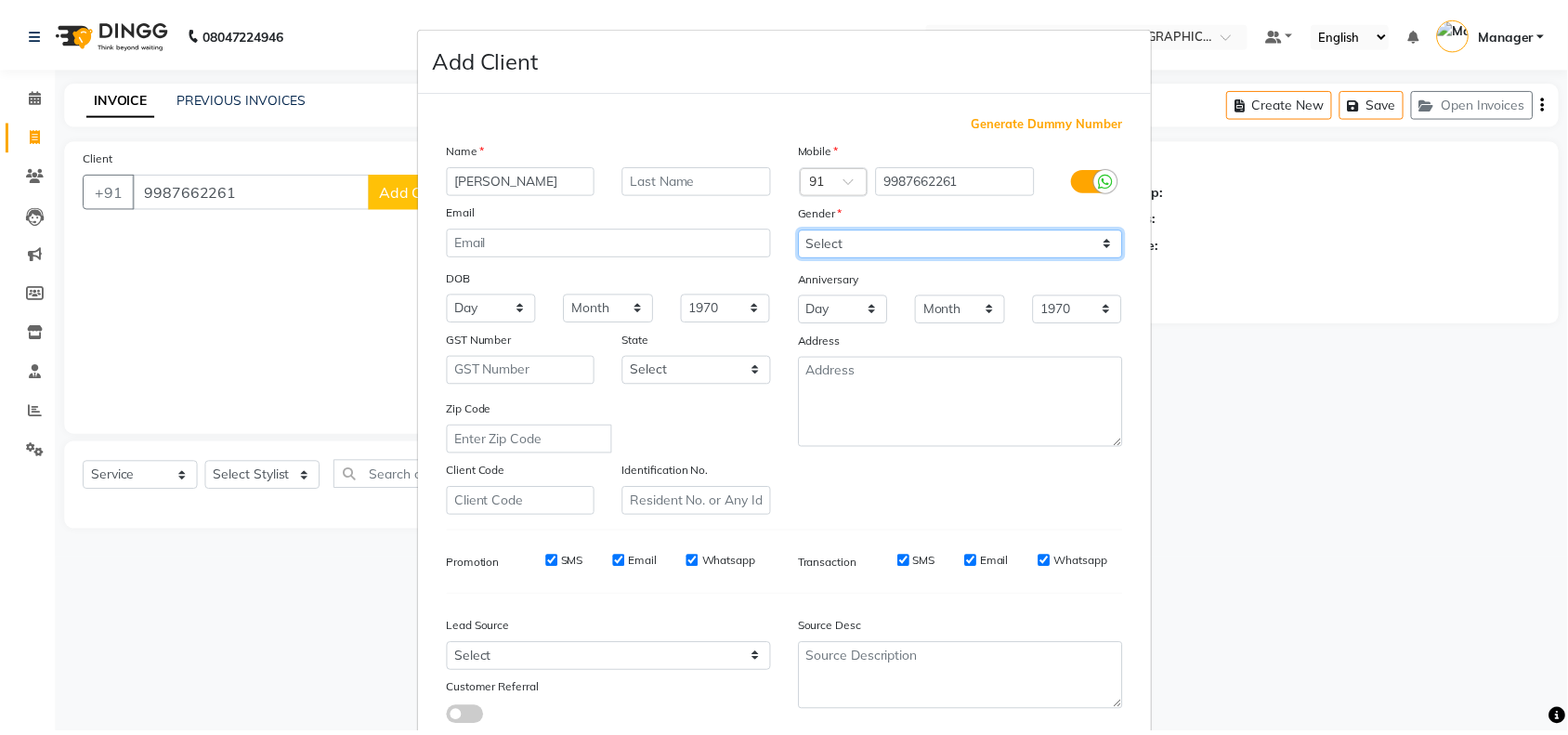
scroll to position [116, 0]
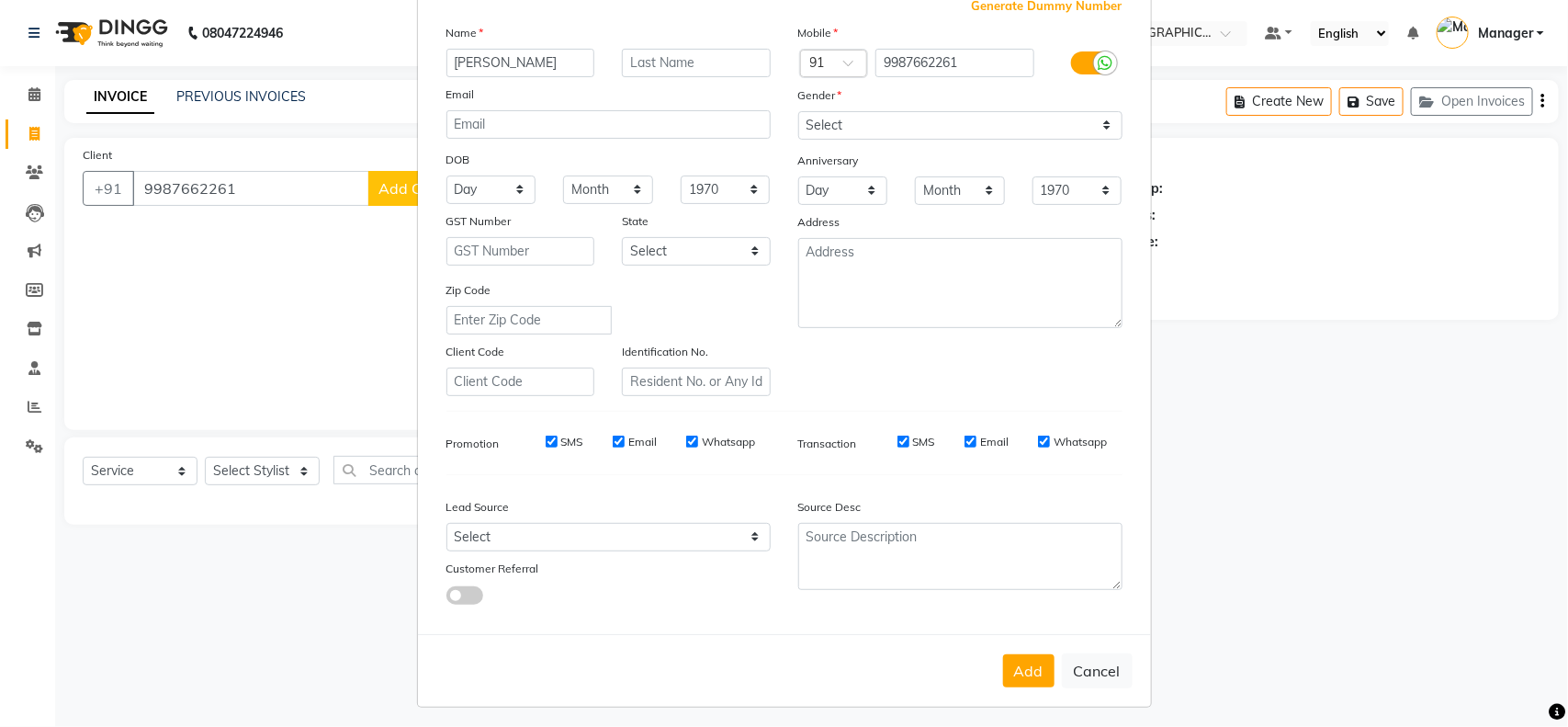
click at [1020, 665] on button "Add" at bounding box center [1028, 671] width 52 height 33
type input "99******61"
select select
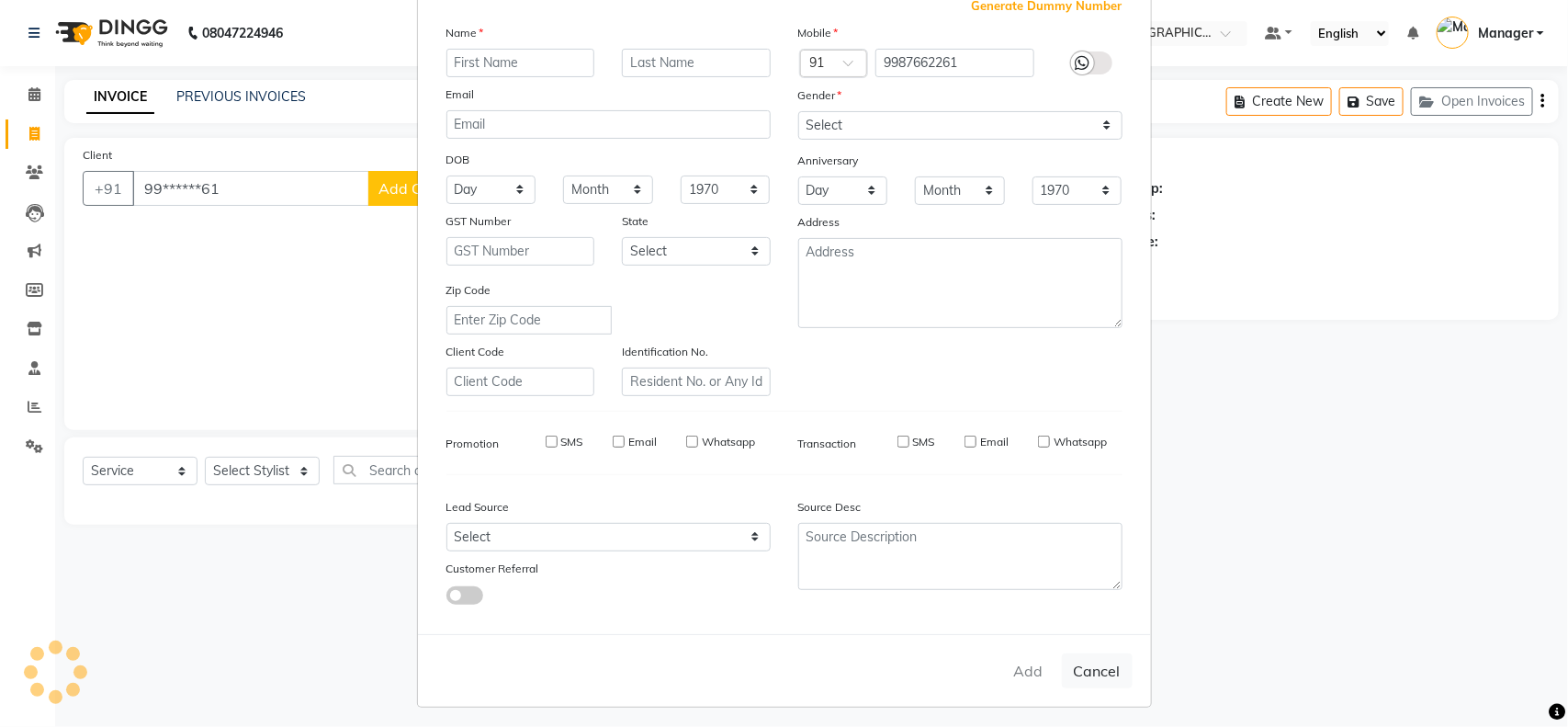
select select
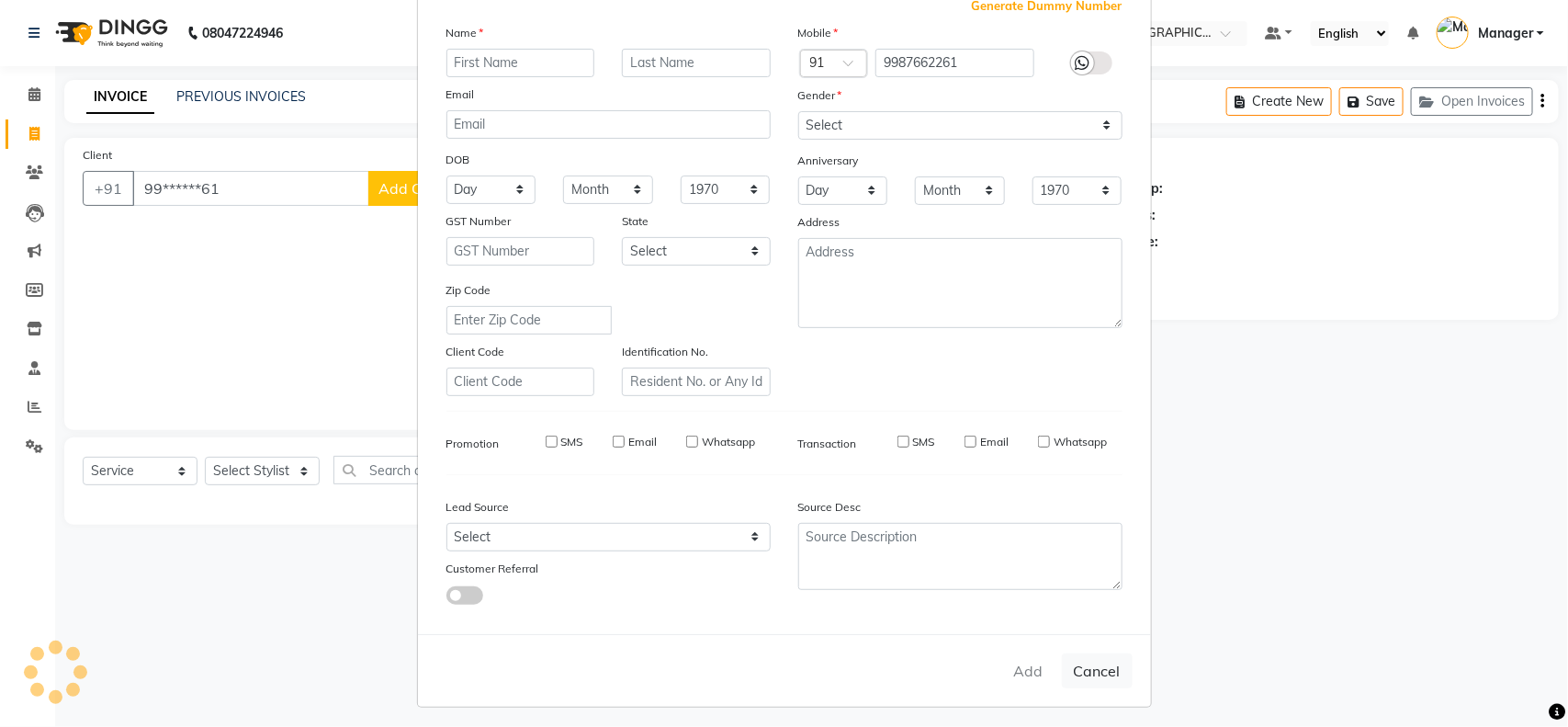
checkbox input "false"
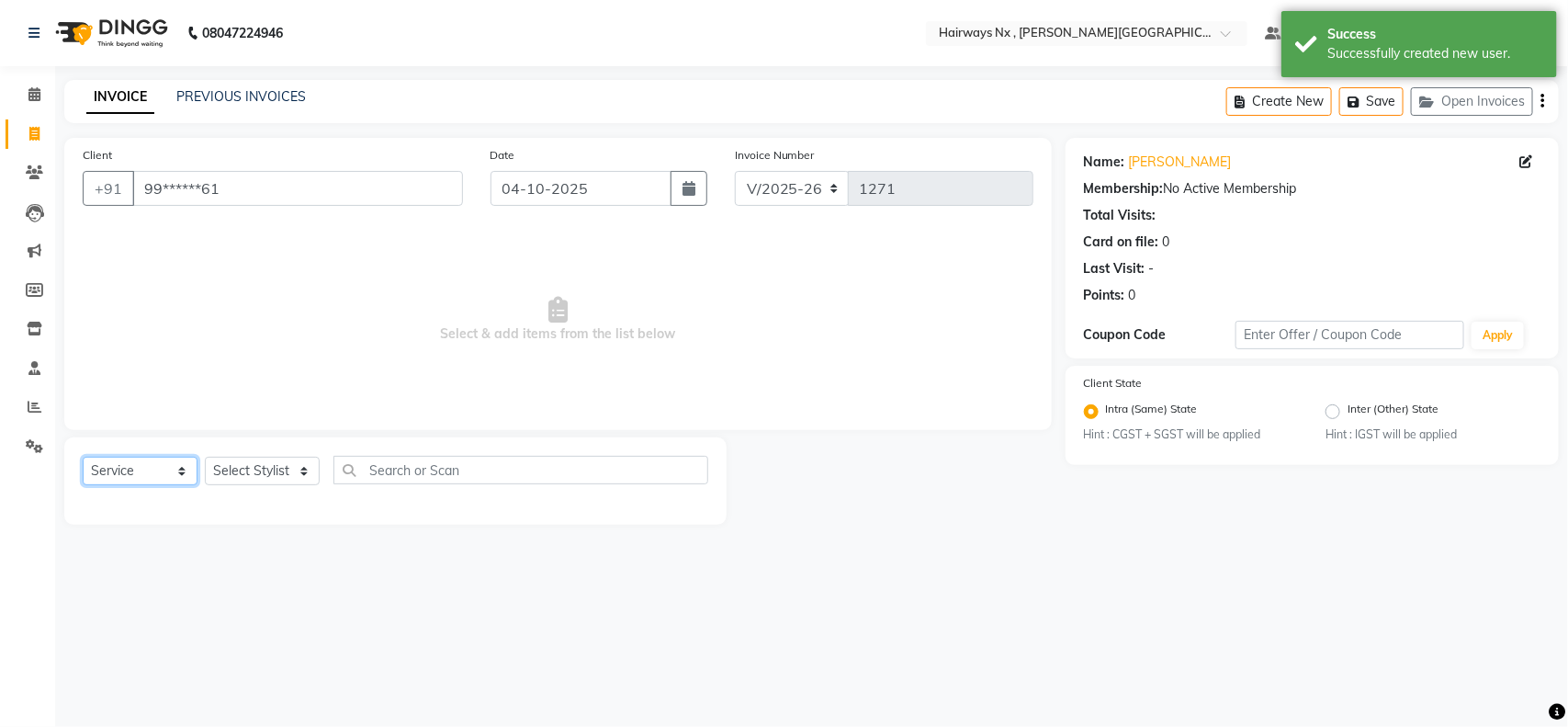
click at [133, 470] on select "Select Service Product Membership Package Voucher Prepaid Gift Card" at bounding box center [140, 471] width 115 height 28
select select "membership"
click at [83, 457] on select "Select Service Product Membership Package Voucher Prepaid Gift Card" at bounding box center [140, 471] width 115 height 28
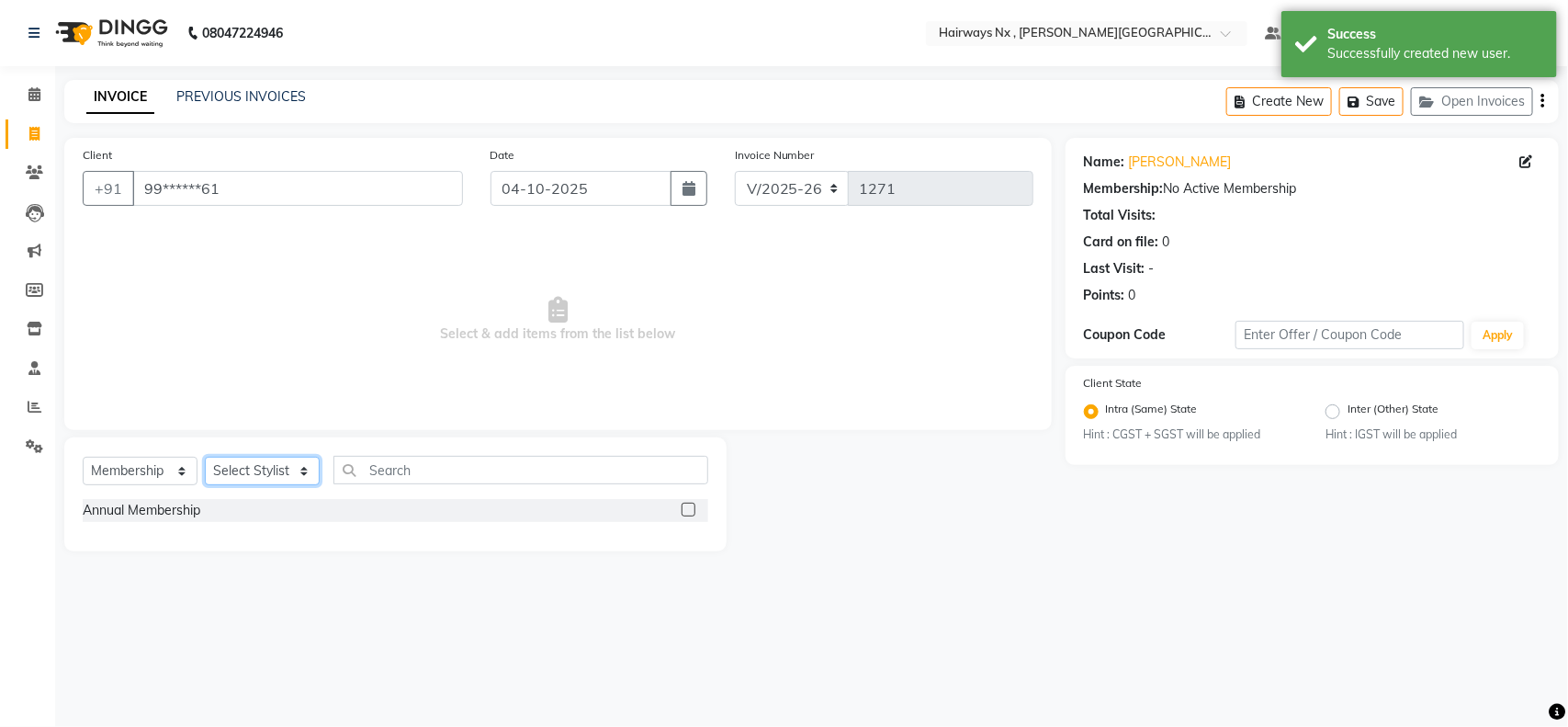
click at [255, 471] on select "Select Stylist [PERSON_NAME] DEEPAK [PERSON_NAME] [PERSON_NAME] Manager [PERSON…" at bounding box center [262, 471] width 115 height 28
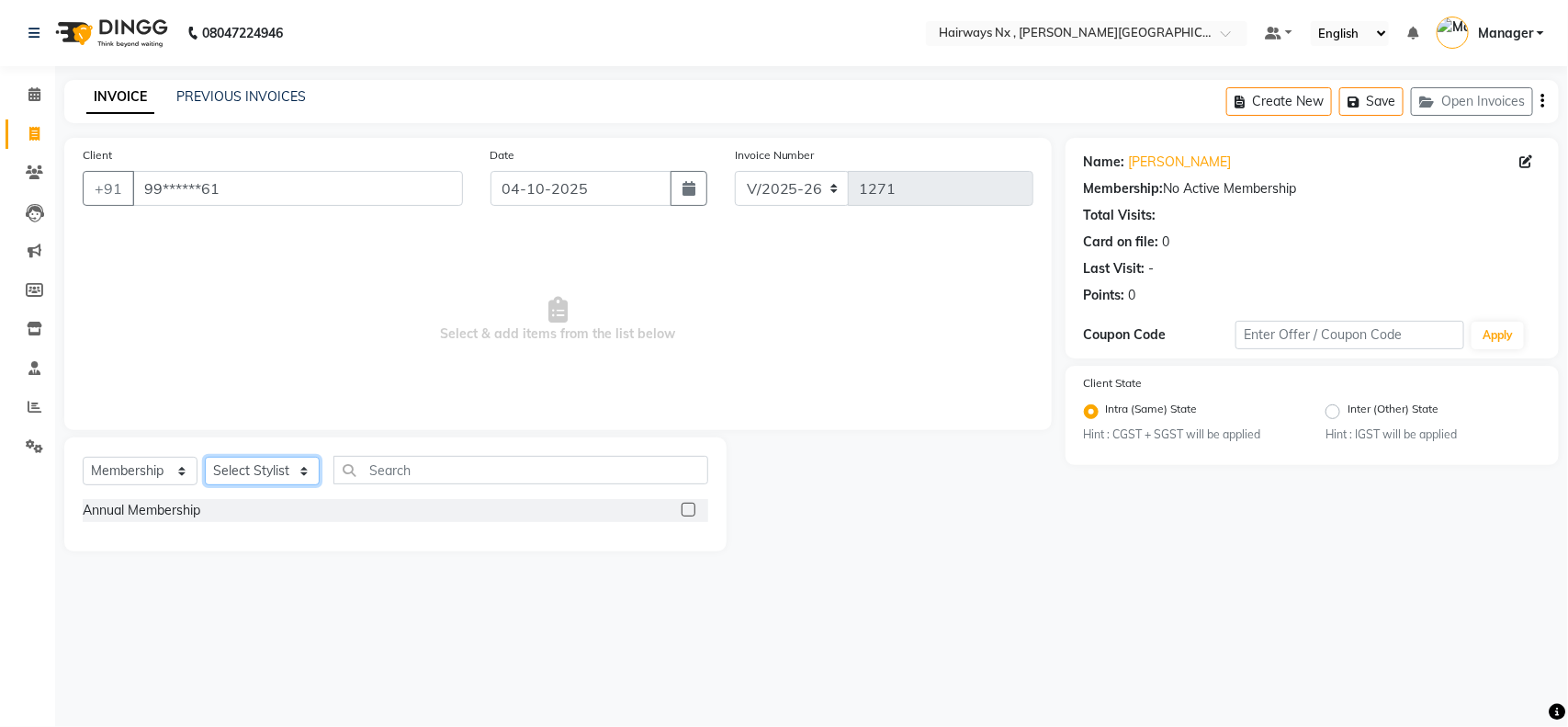
select select "86029"
click at [205, 457] on select "Select Stylist [PERSON_NAME] DEEPAK [PERSON_NAME] [PERSON_NAME] Manager [PERSON…" at bounding box center [262, 471] width 115 height 28
click at [691, 511] on label at bounding box center [688, 510] width 14 height 14
click at [691, 511] on input "checkbox" at bounding box center [687, 511] width 12 height 12
select select "select"
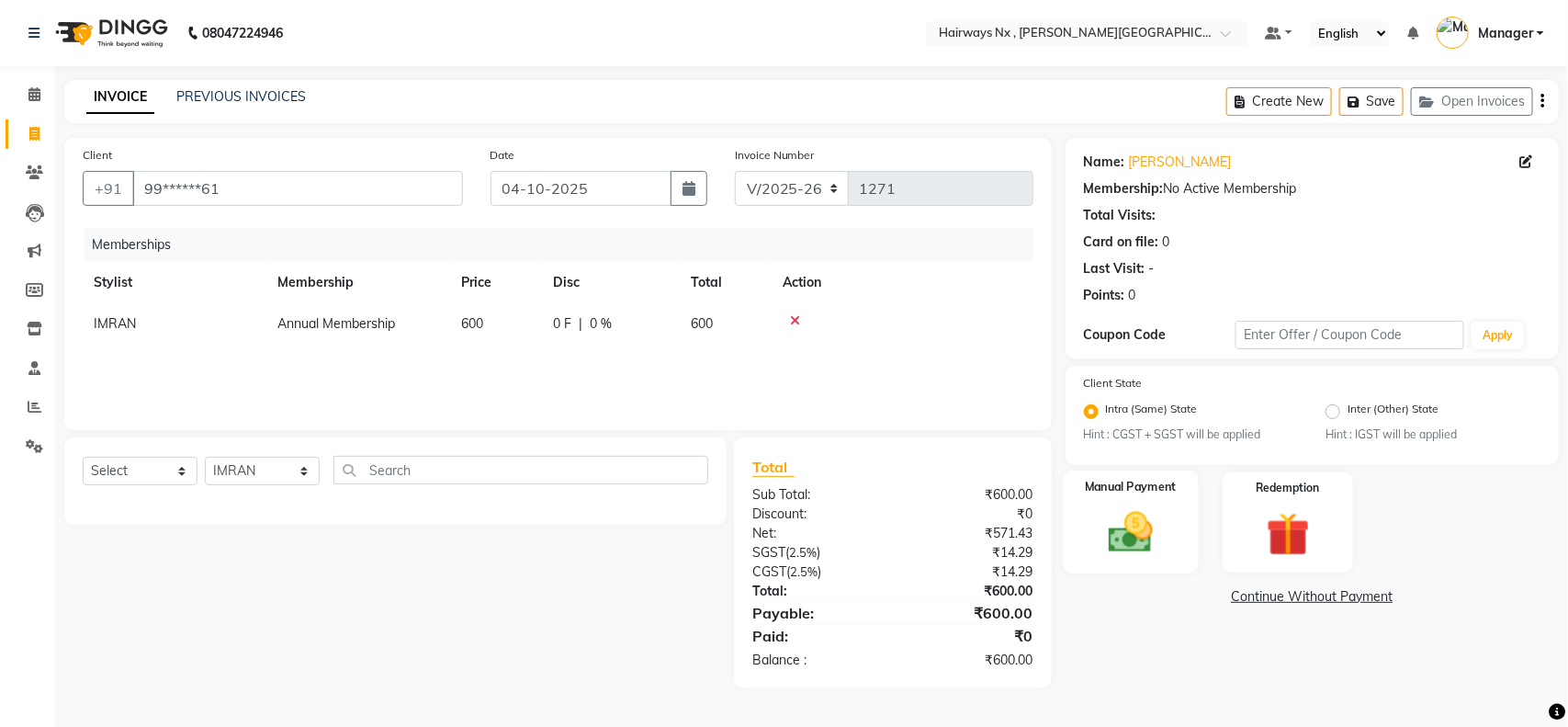
click at [1135, 551] on img at bounding box center [1130, 532] width 72 height 52
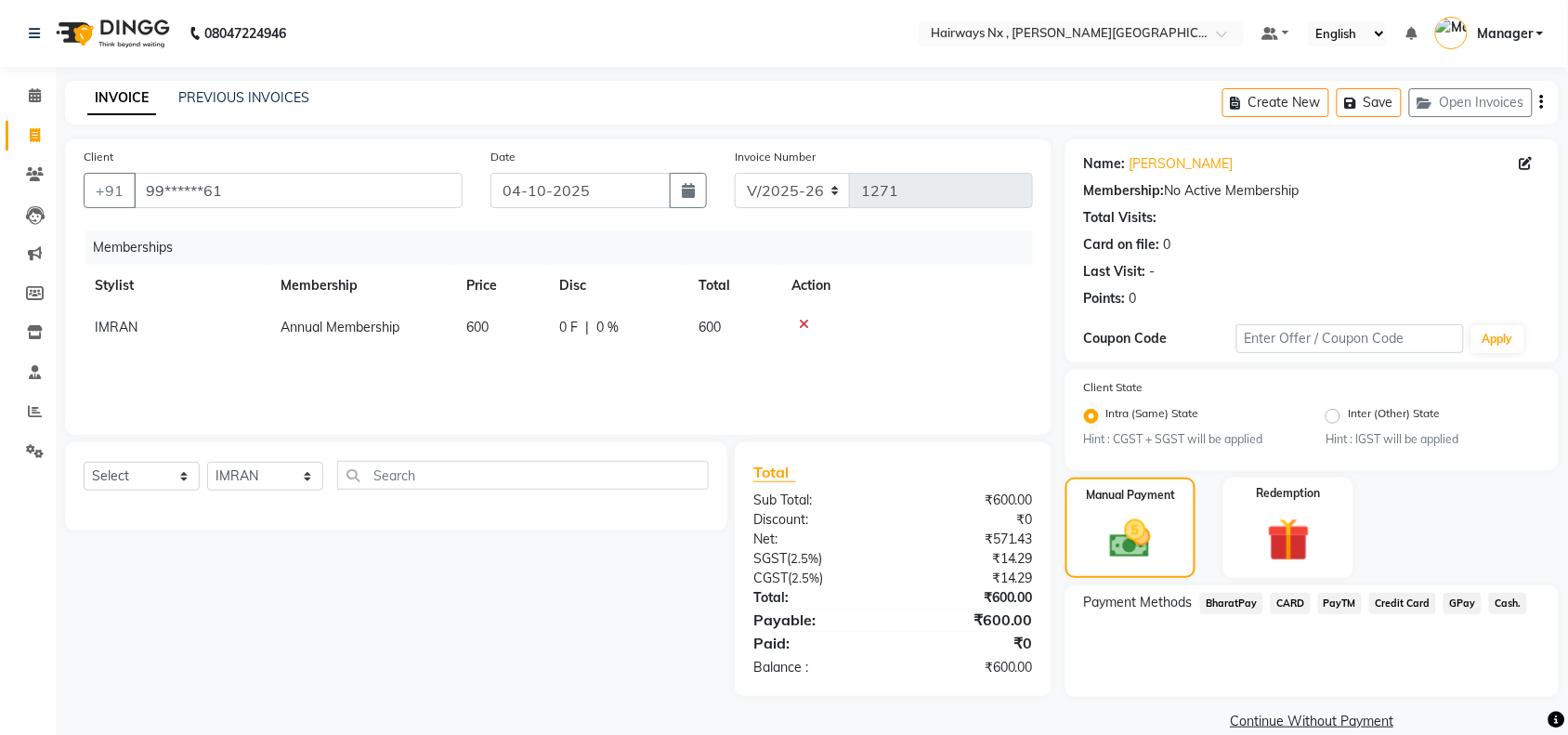
scroll to position [26, 0]
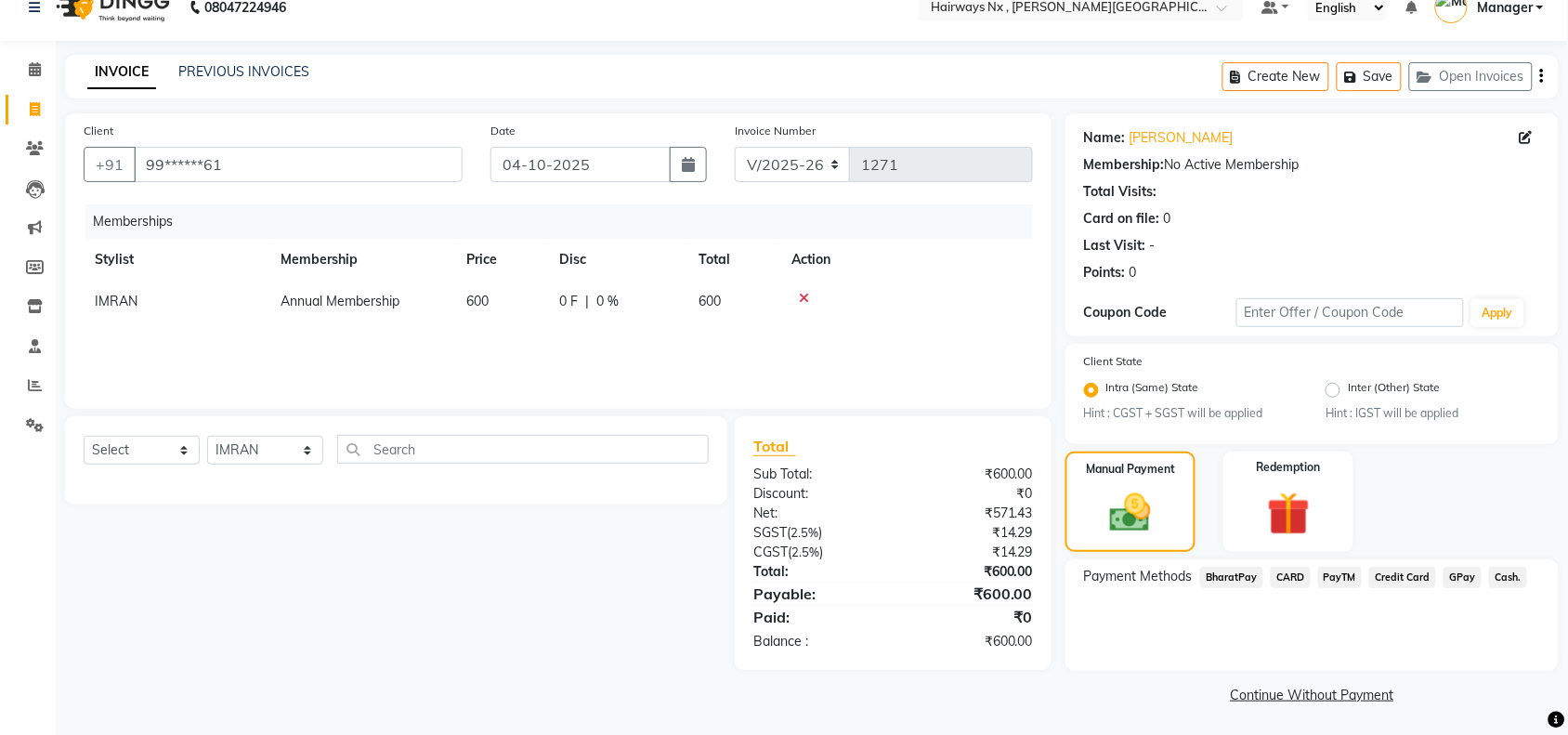
click at [1456, 570] on span "GPay" at bounding box center [1463, 577] width 38 height 21
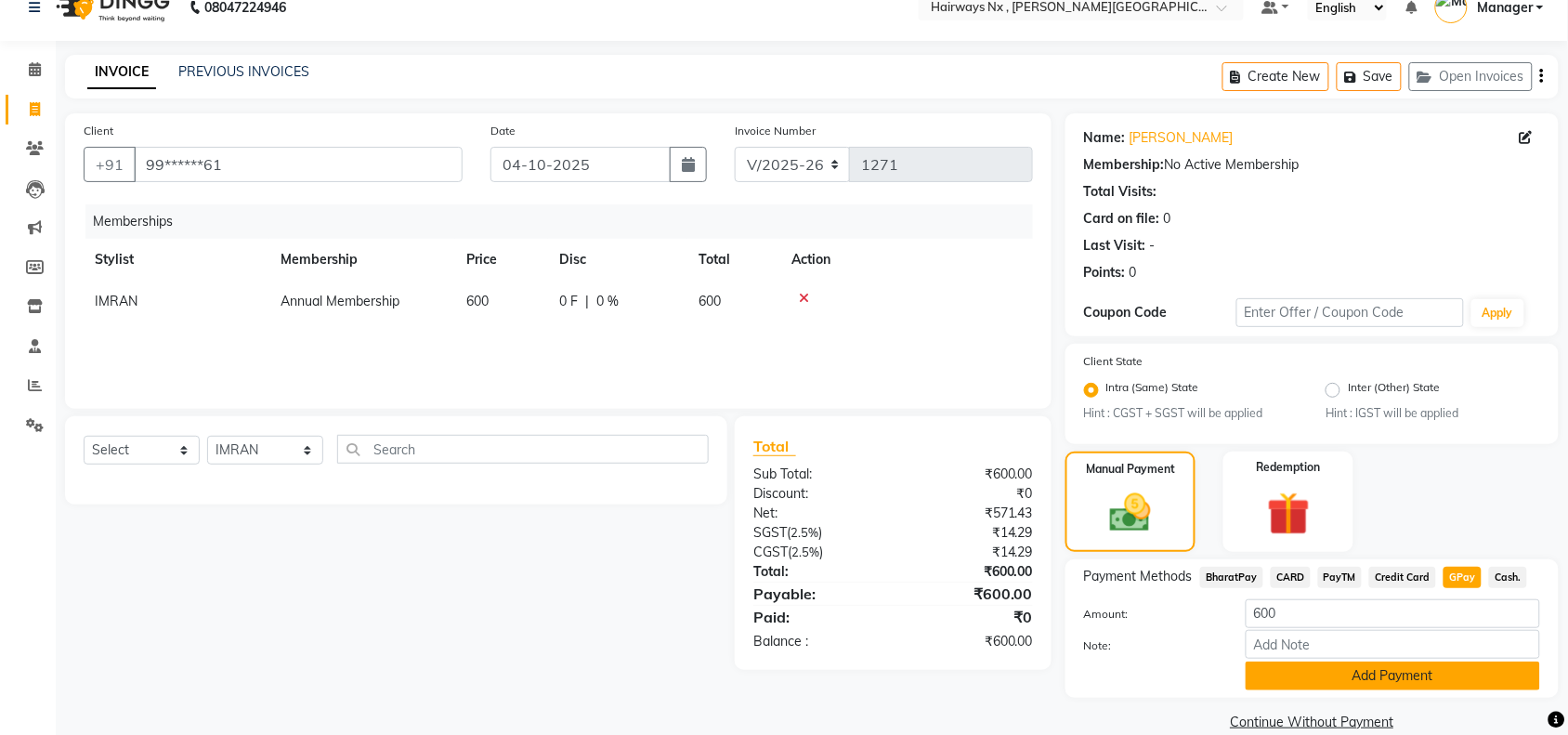
click at [1348, 662] on button "Add Payment" at bounding box center [1393, 676] width 295 height 29
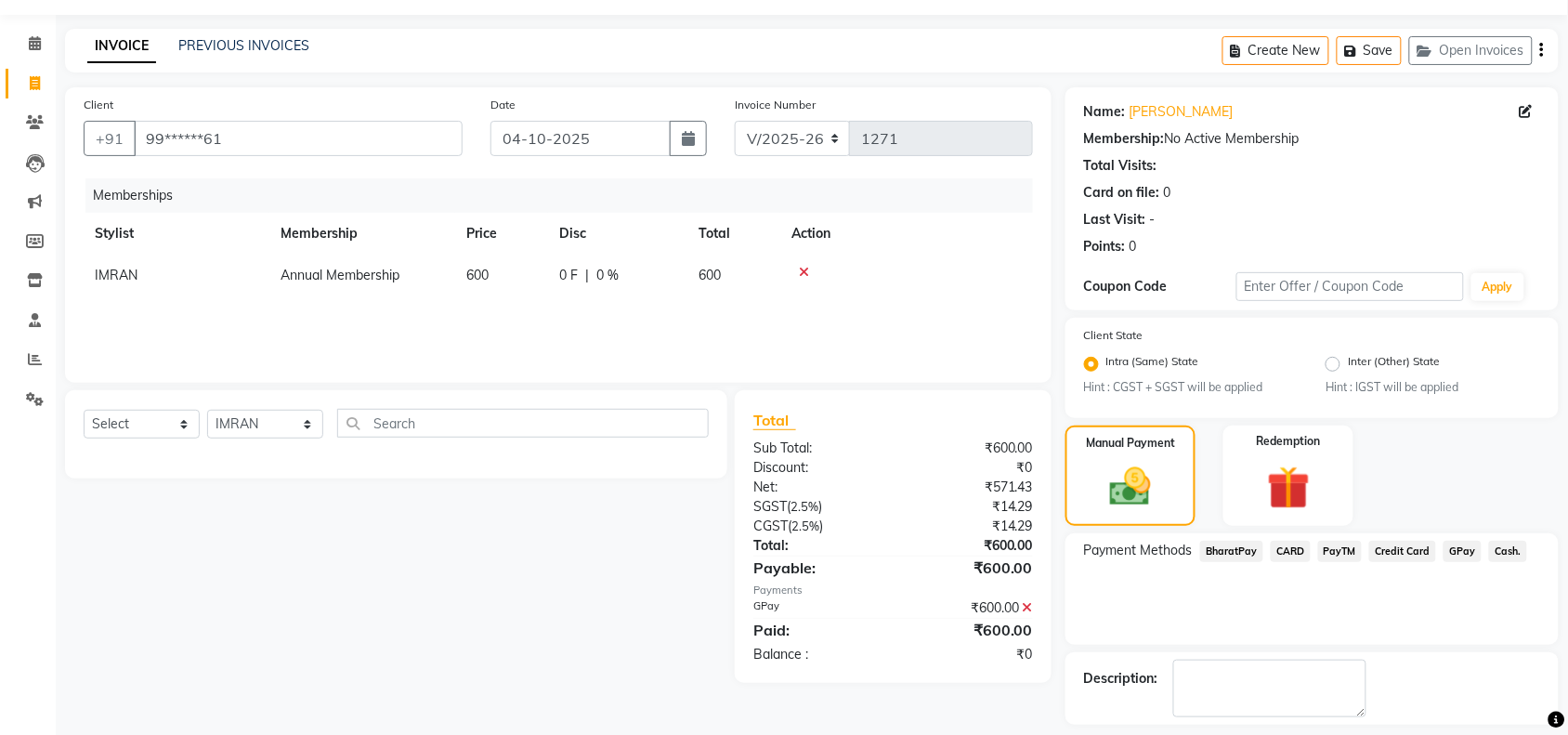
scroll to position [132, 0]
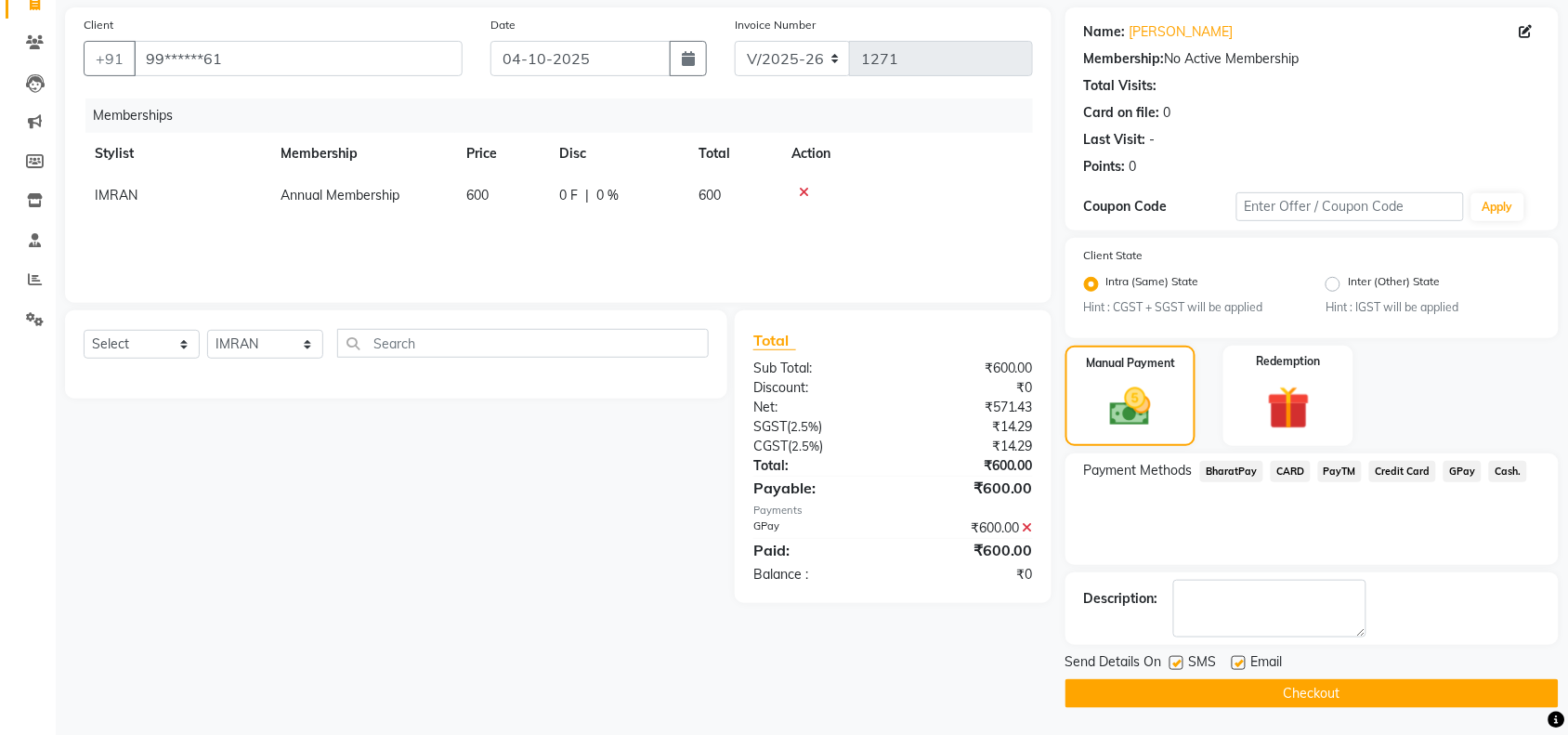
click at [1297, 692] on button "Checkout" at bounding box center [1311, 693] width 493 height 29
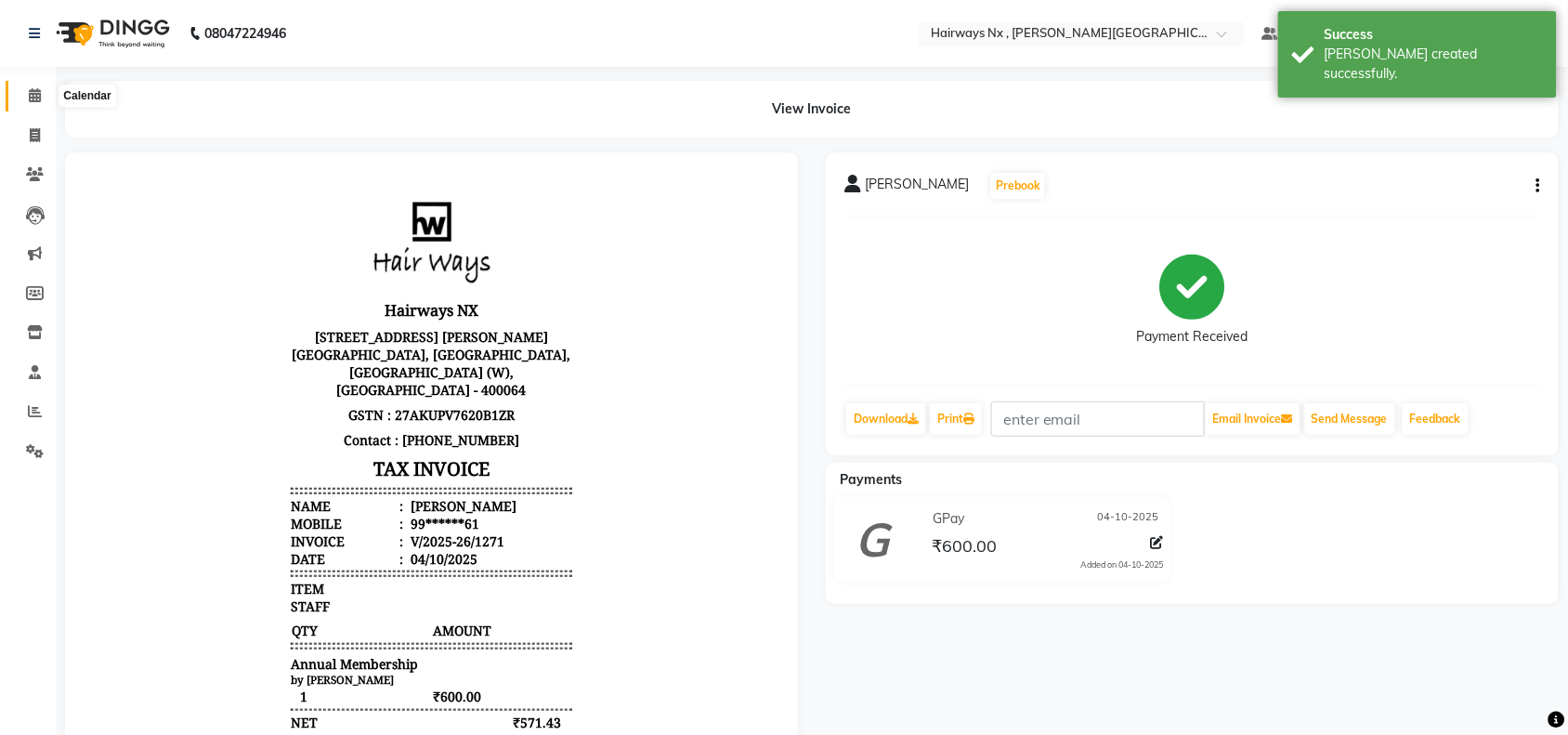
click at [35, 93] on icon at bounding box center [34, 95] width 12 height 14
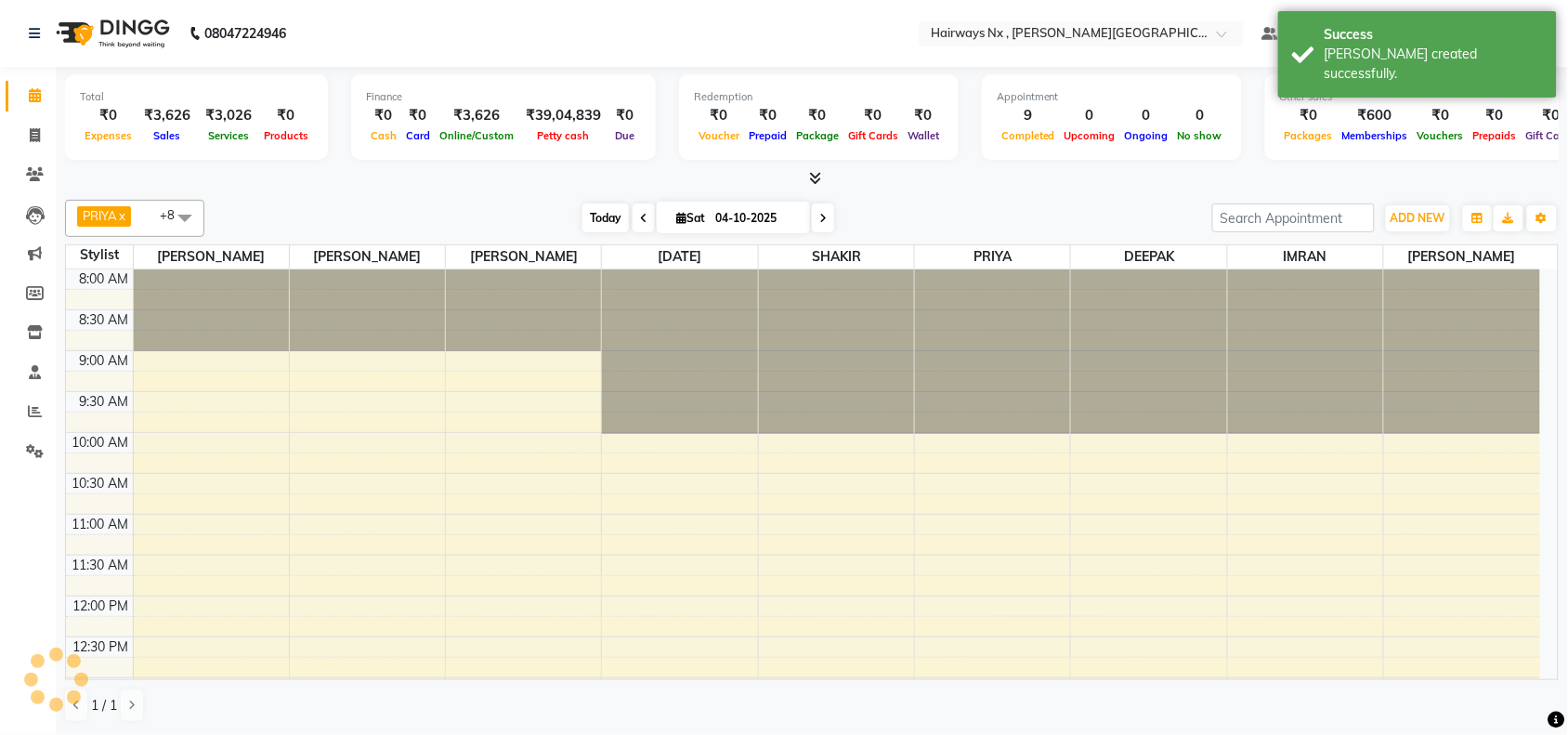
click at [614, 215] on span "Today" at bounding box center [605, 218] width 47 height 29
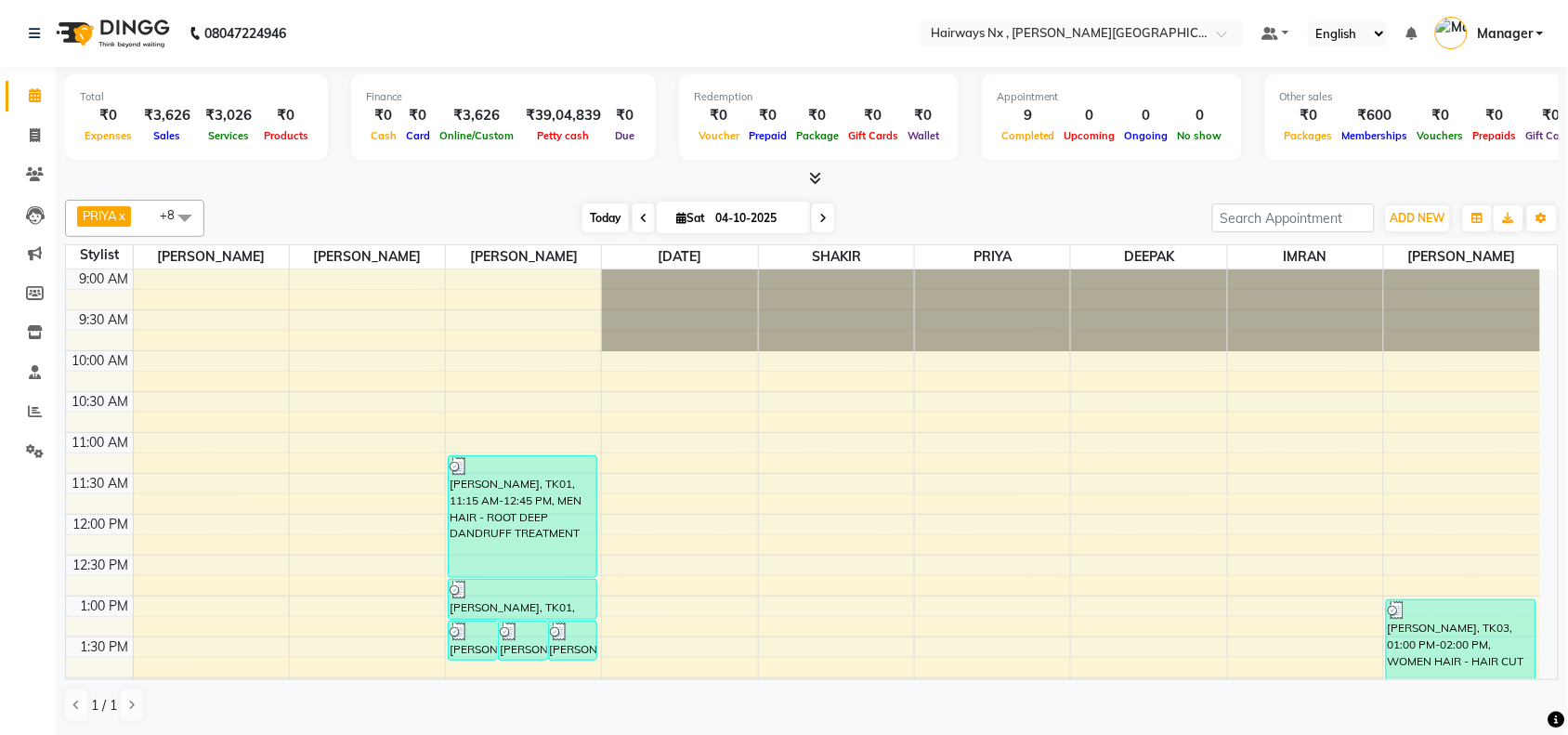
click at [599, 212] on span "Today" at bounding box center [605, 218] width 47 height 29
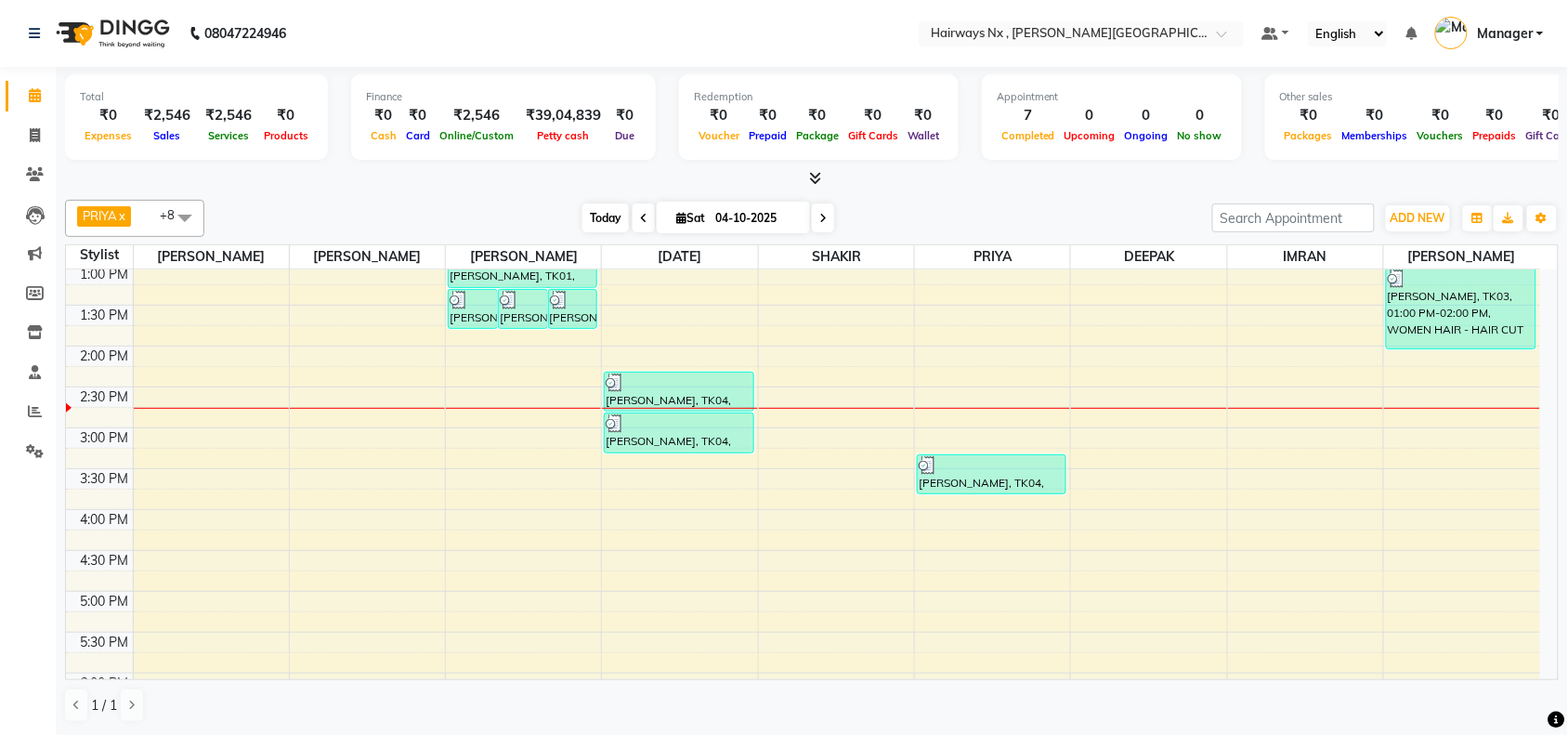
click at [585, 206] on span "Today" at bounding box center [605, 218] width 47 height 29
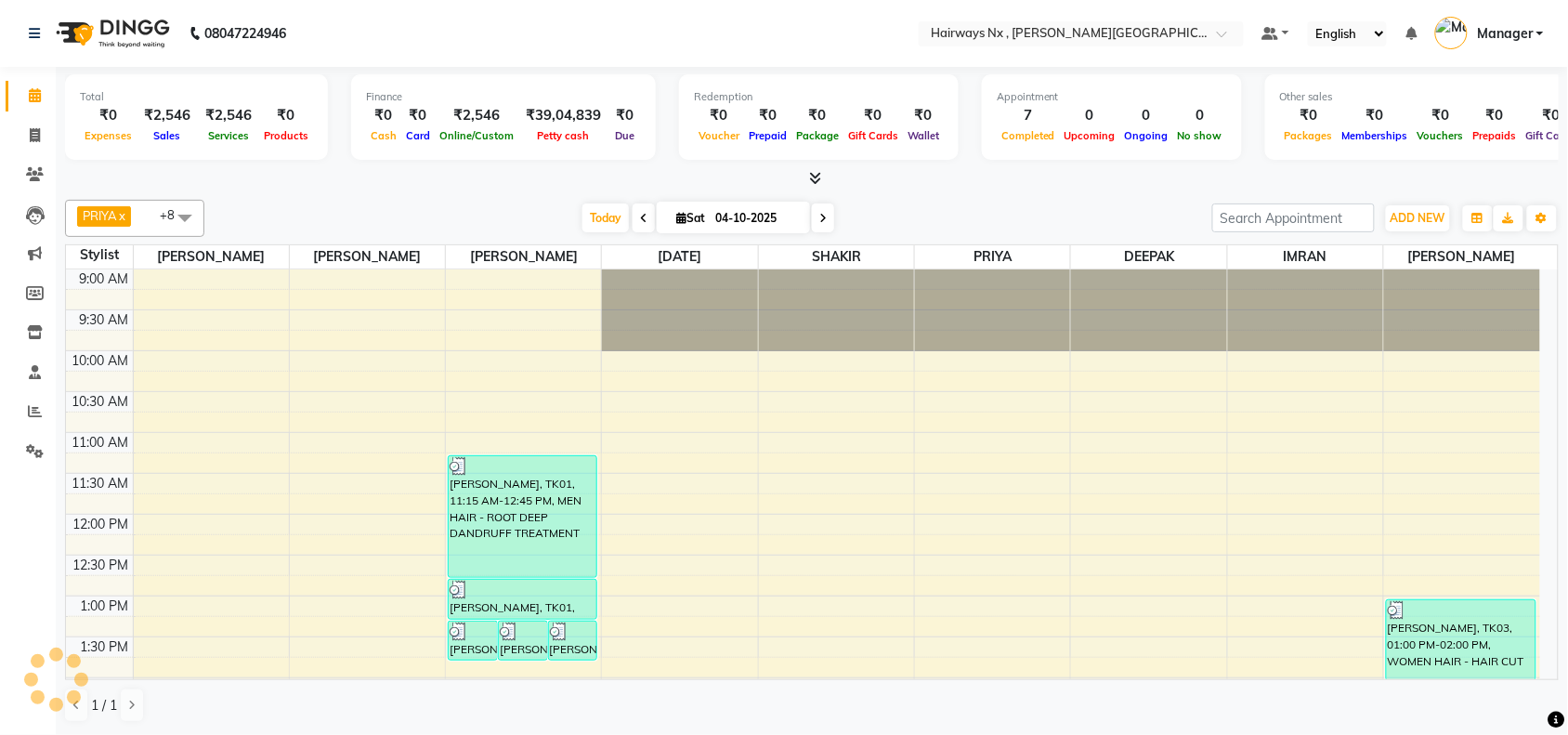
scroll to position [415, 0]
